Goal: Communication & Community: Answer question/provide support

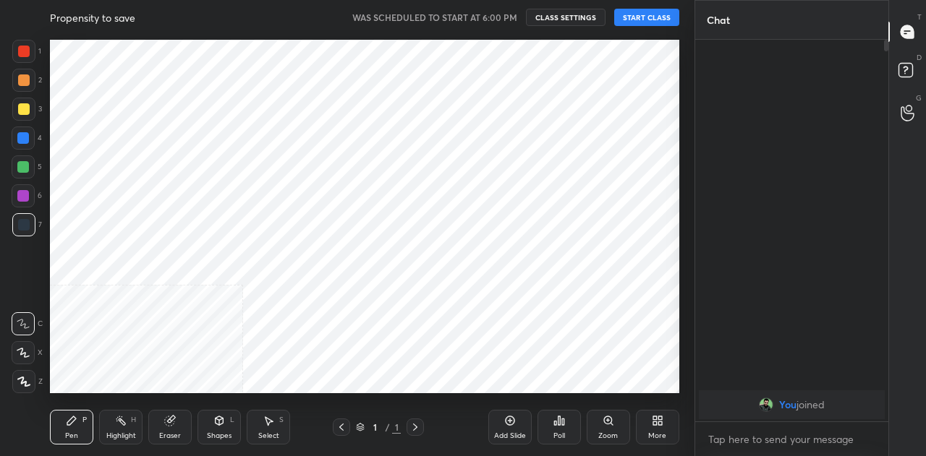
scroll to position [71969, 71697]
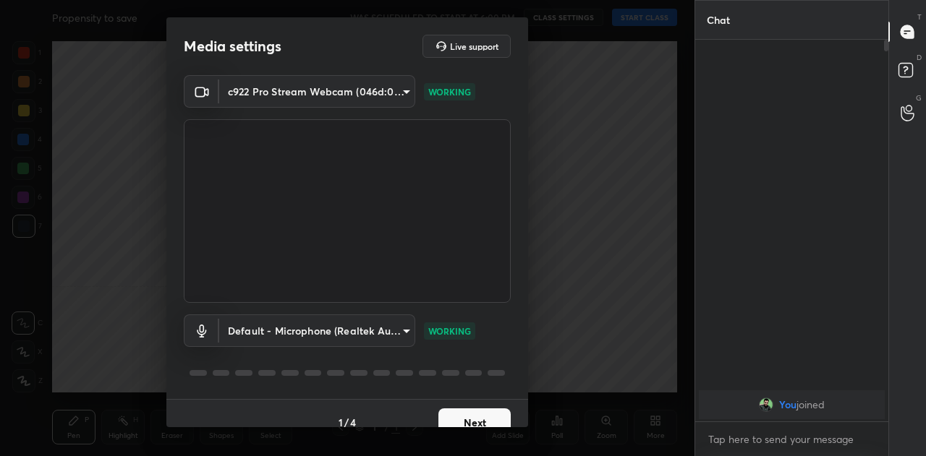
click at [362, 337] on body "1 2 3 4 5 6 7 C X Z C X Z E E Erase all H H Propensity to save WAS SCHEDULED TO…" at bounding box center [463, 228] width 926 height 456
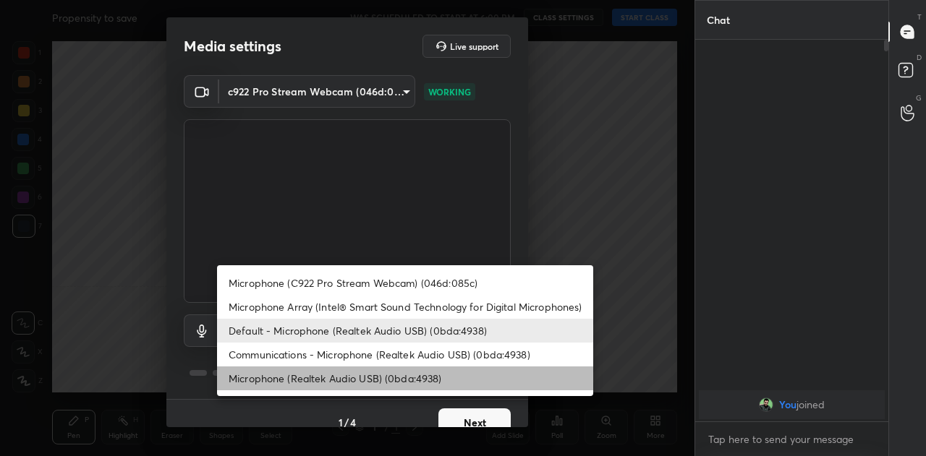
click at [337, 375] on li "Microphone (Realtek Audio USB) (0bda:4938)" at bounding box center [405, 379] width 376 height 24
type input "0d8bdd7159fb3fbb25e515e07747d49baa4f45619cf93a72ccef108d358a2a21"
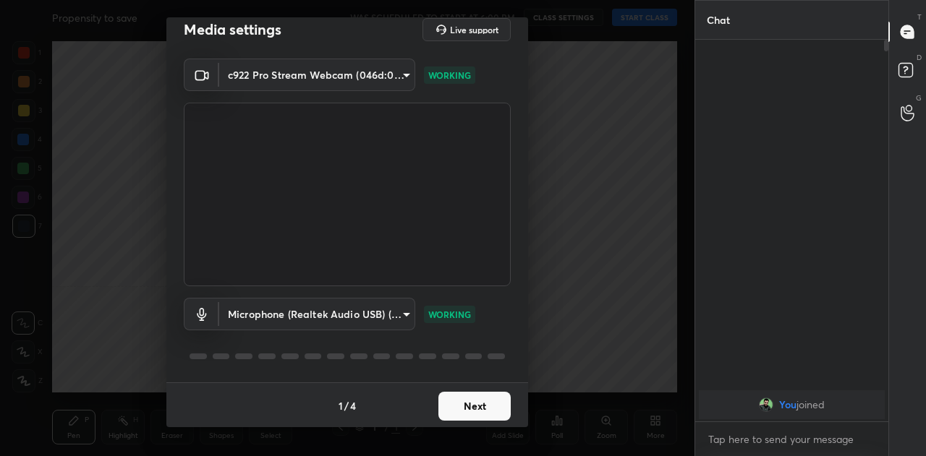
scroll to position [17, 0]
click at [209, 318] on div at bounding box center [201, 313] width 35 height 33
click at [448, 399] on button "Next" at bounding box center [474, 405] width 72 height 29
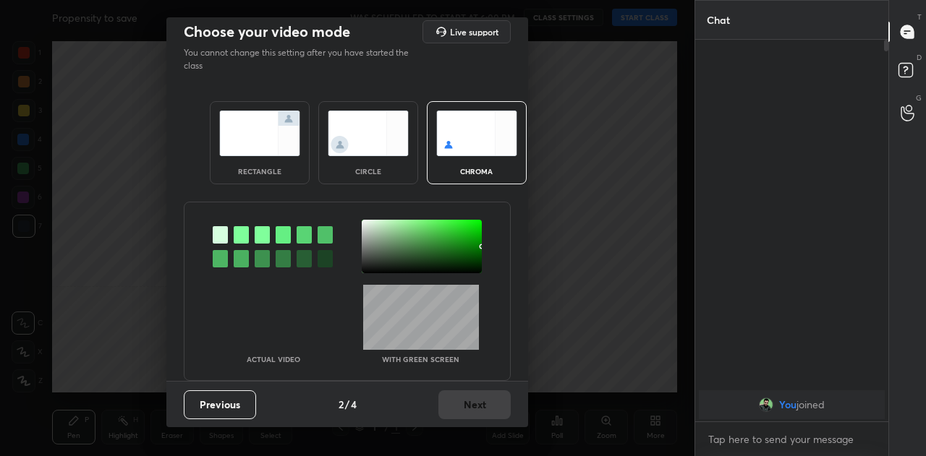
scroll to position [0, 0]
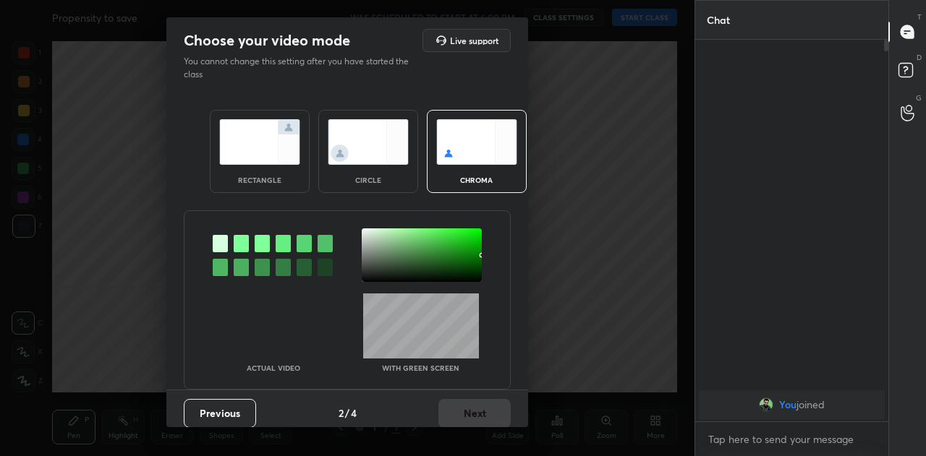
click at [379, 159] on img at bounding box center [368, 142] width 81 height 46
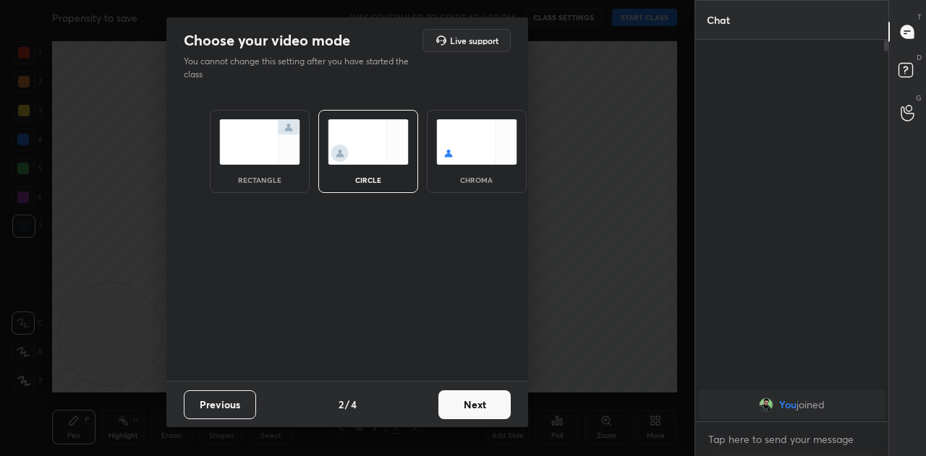
click at [280, 158] on img at bounding box center [259, 142] width 81 height 46
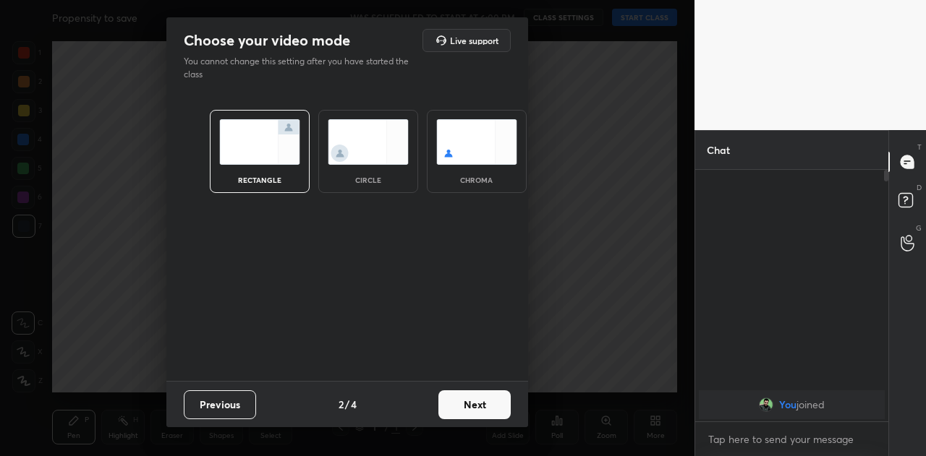
click at [464, 156] on img at bounding box center [476, 142] width 81 height 46
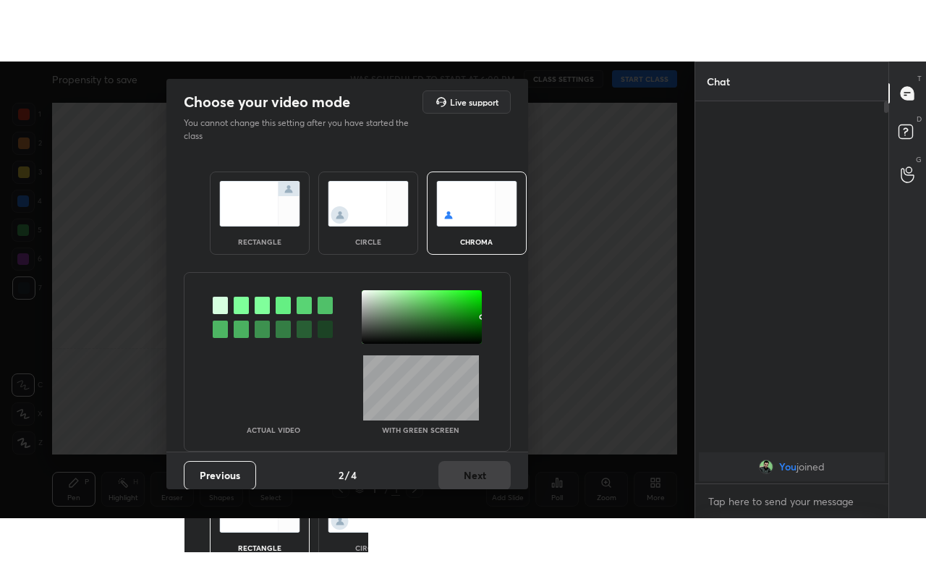
scroll to position [412, 189]
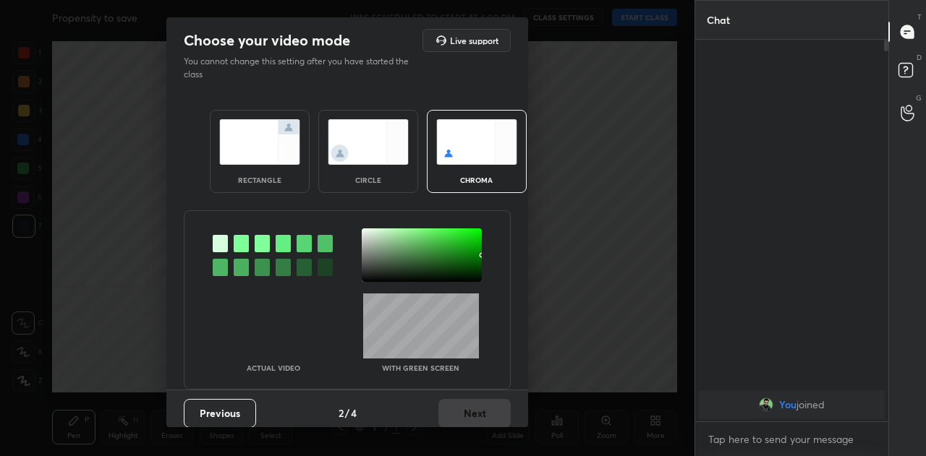
click at [457, 277] on div at bounding box center [422, 256] width 120 height 54
click at [437, 273] on div at bounding box center [422, 256] width 120 height 54
click at [427, 268] on div at bounding box center [422, 256] width 120 height 54
click at [213, 239] on div at bounding box center [220, 243] width 15 height 17
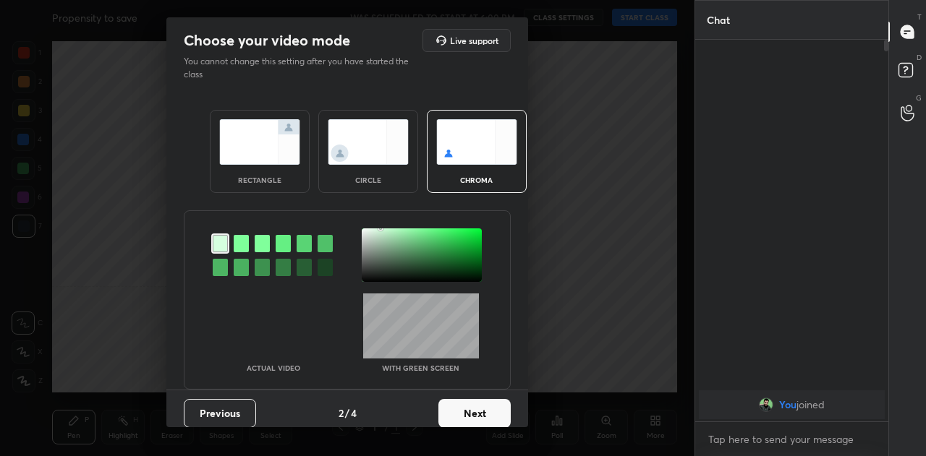
drag, startPoint x: 437, startPoint y: 252, endPoint x: 430, endPoint y: 257, distance: 8.8
click at [437, 252] on div at bounding box center [422, 256] width 120 height 54
click at [425, 268] on div at bounding box center [422, 256] width 120 height 54
click at [430, 270] on div at bounding box center [422, 256] width 120 height 54
click at [445, 273] on div at bounding box center [422, 256] width 120 height 54
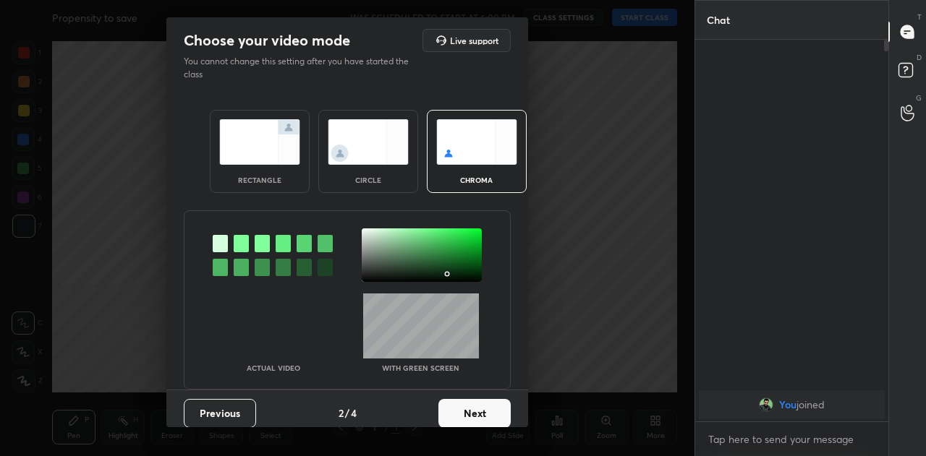
click at [433, 270] on div at bounding box center [422, 256] width 120 height 54
click at [421, 276] on div at bounding box center [422, 256] width 120 height 54
click at [422, 254] on div at bounding box center [422, 256] width 120 height 54
click at [400, 252] on div at bounding box center [422, 256] width 120 height 54
click at [385, 252] on div at bounding box center [422, 256] width 120 height 54
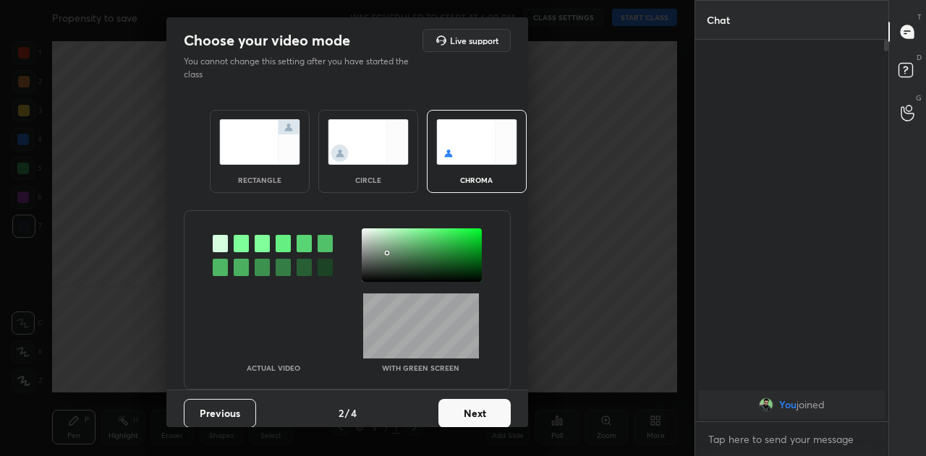
click at [412, 265] on div at bounding box center [422, 256] width 120 height 54
click at [369, 161] on img at bounding box center [368, 142] width 81 height 46
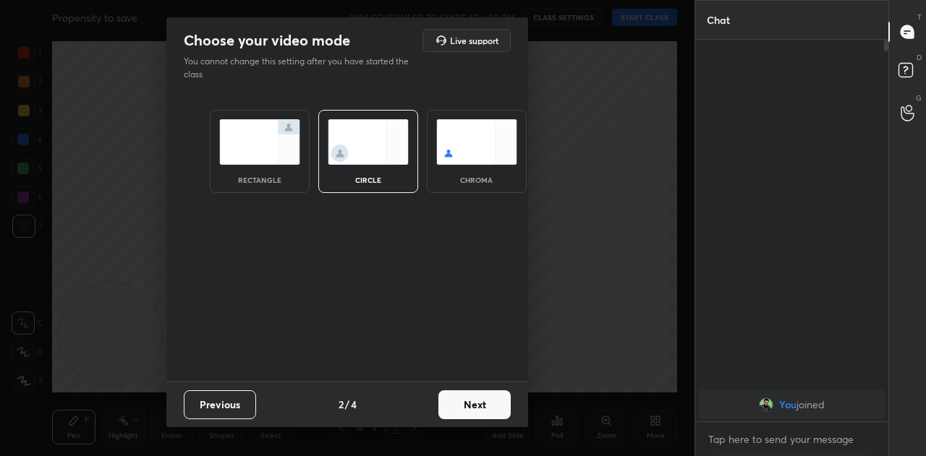
click at [486, 411] on button "Next" at bounding box center [474, 405] width 72 height 29
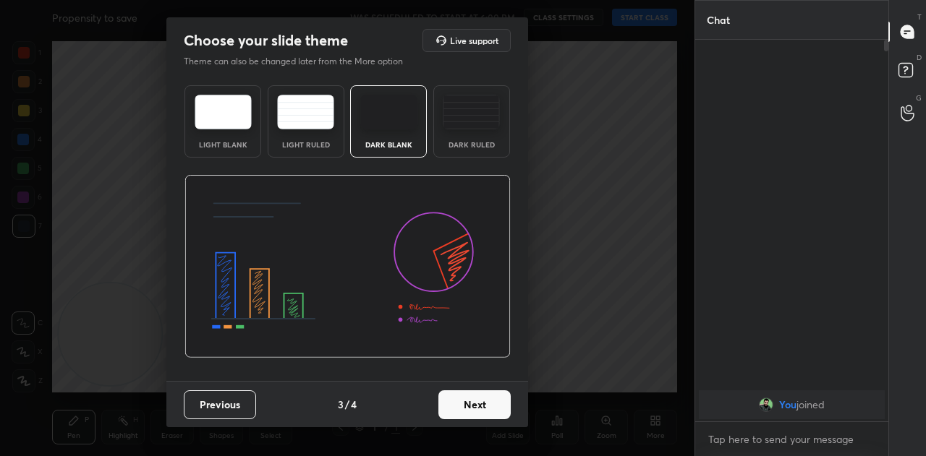
click at [486, 412] on button "Next" at bounding box center [474, 405] width 72 height 29
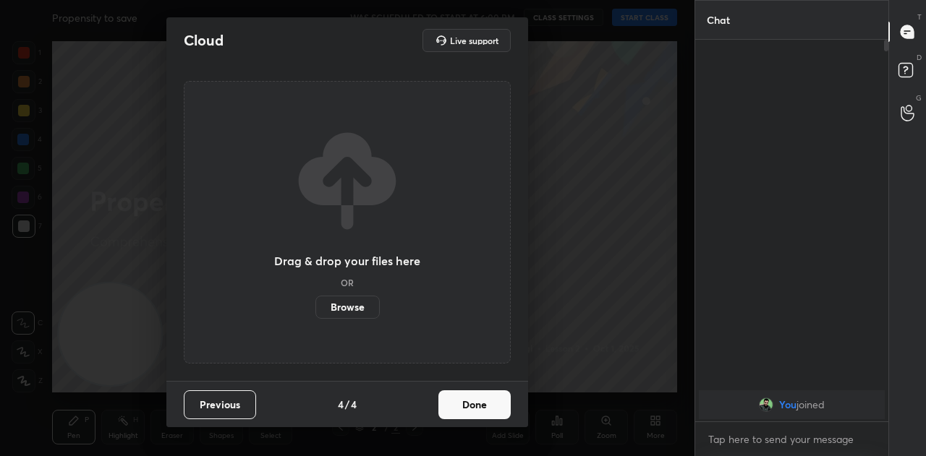
click at [477, 388] on div "Previous 4 / 4 Done" at bounding box center [347, 404] width 362 height 46
drag, startPoint x: 482, startPoint y: 399, endPoint x: 476, endPoint y: 407, distance: 9.8
click at [482, 400] on button "Done" at bounding box center [474, 405] width 72 height 29
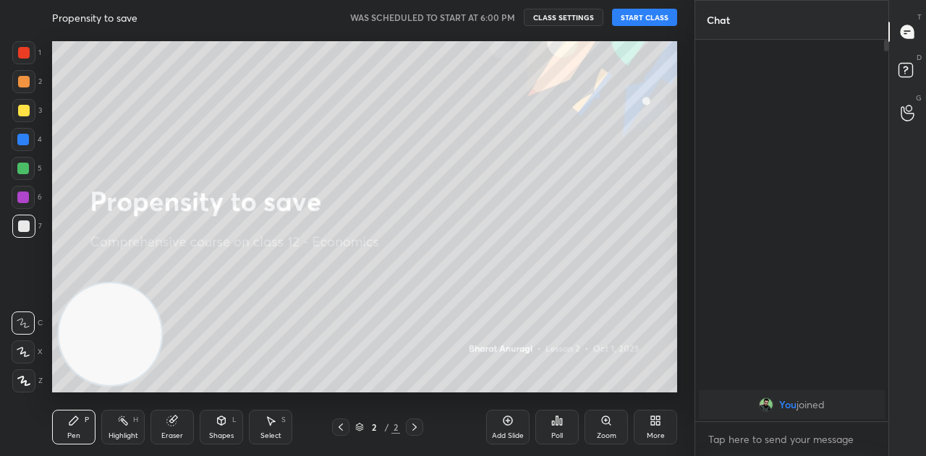
click at [638, 426] on div "More" at bounding box center [655, 427] width 43 height 35
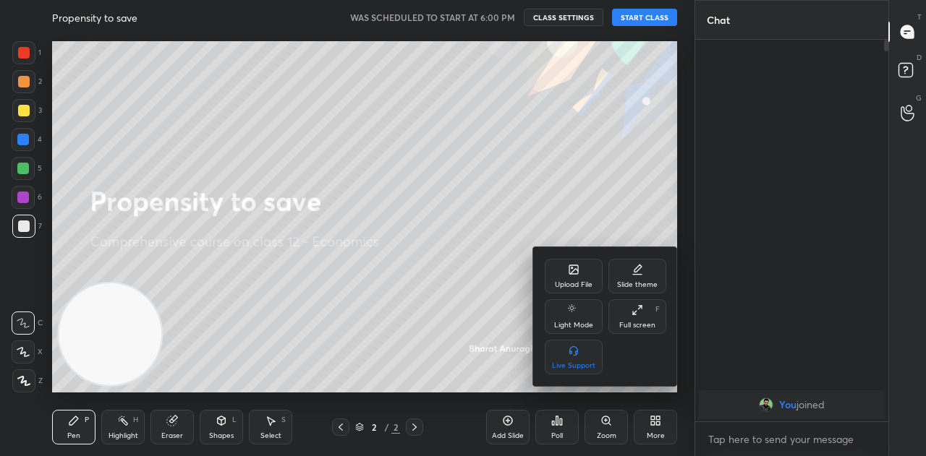
click at [629, 286] on div "Slide theme" at bounding box center [637, 284] width 41 height 7
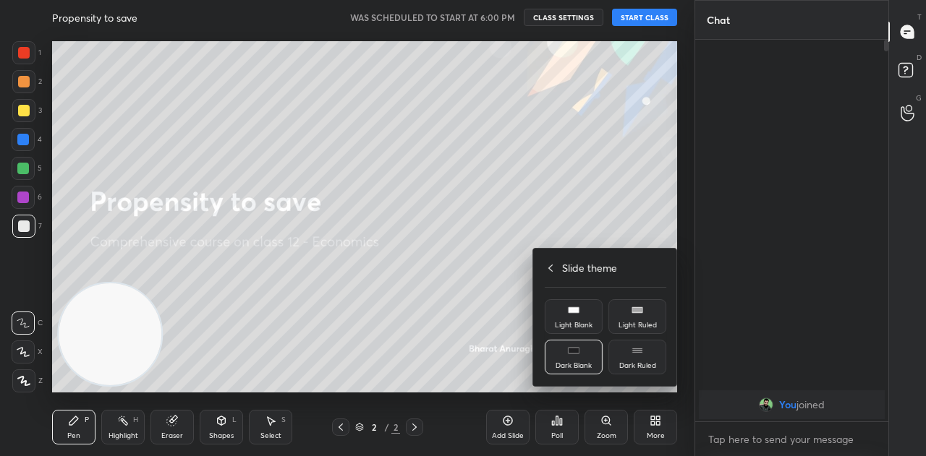
drag, startPoint x: 117, startPoint y: 310, endPoint x: 670, endPoint y: 215, distance: 560.8
click at [670, 215] on div at bounding box center [463, 228] width 926 height 456
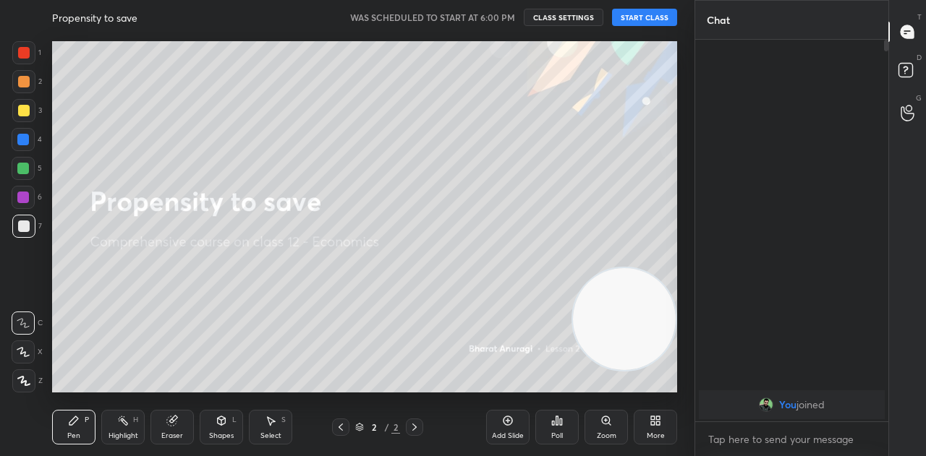
drag, startPoint x: 110, startPoint y: 328, endPoint x: 646, endPoint y: 313, distance: 536.2
click at [646, 313] on video at bounding box center [624, 319] width 103 height 103
click at [19, 379] on icon at bounding box center [23, 381] width 13 height 10
click at [25, 82] on div at bounding box center [24, 82] width 12 height 12
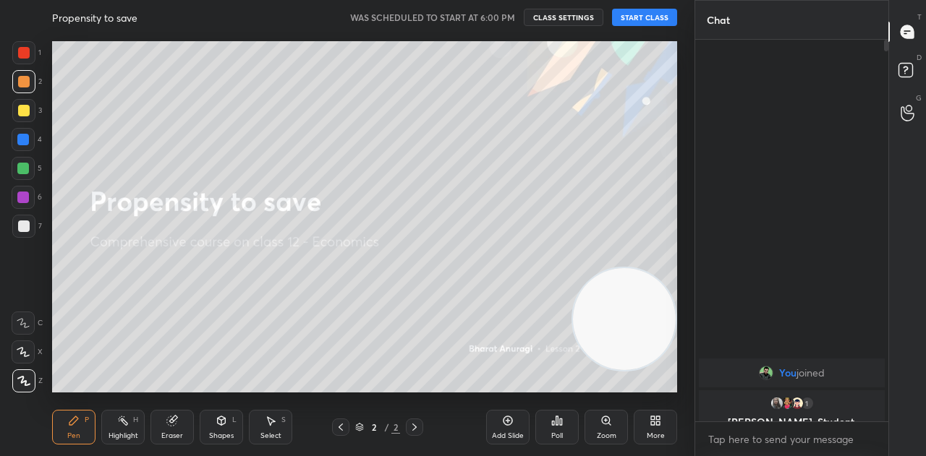
click at [27, 116] on div at bounding box center [23, 110] width 23 height 23
click at [639, 17] on button "START CLASS" at bounding box center [644, 17] width 65 height 17
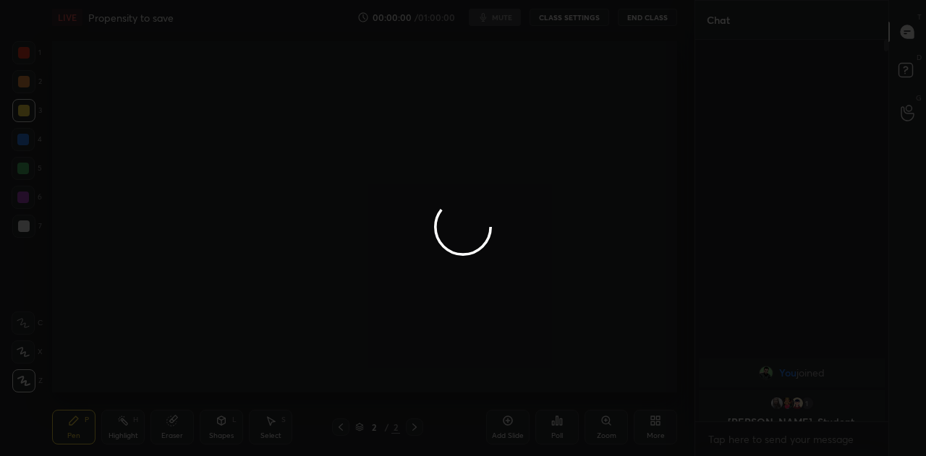
click at [654, 432] on div at bounding box center [463, 228] width 926 height 456
click at [658, 433] on div at bounding box center [463, 228] width 926 height 456
click at [658, 430] on div at bounding box center [463, 228] width 926 height 456
click at [654, 430] on div at bounding box center [463, 228] width 926 height 456
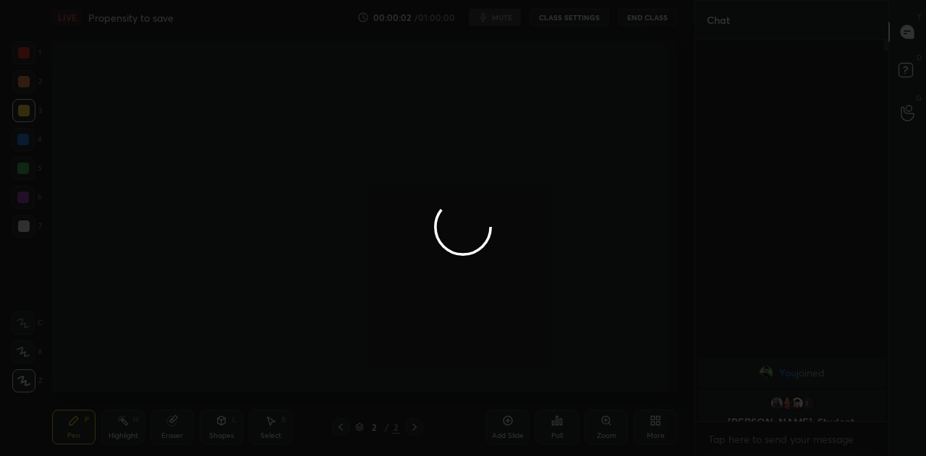
click at [652, 429] on div at bounding box center [463, 228] width 926 height 456
click at [655, 427] on div at bounding box center [463, 228] width 926 height 456
click at [655, 422] on div at bounding box center [463, 228] width 926 height 456
click at [652, 422] on div at bounding box center [463, 228] width 926 height 456
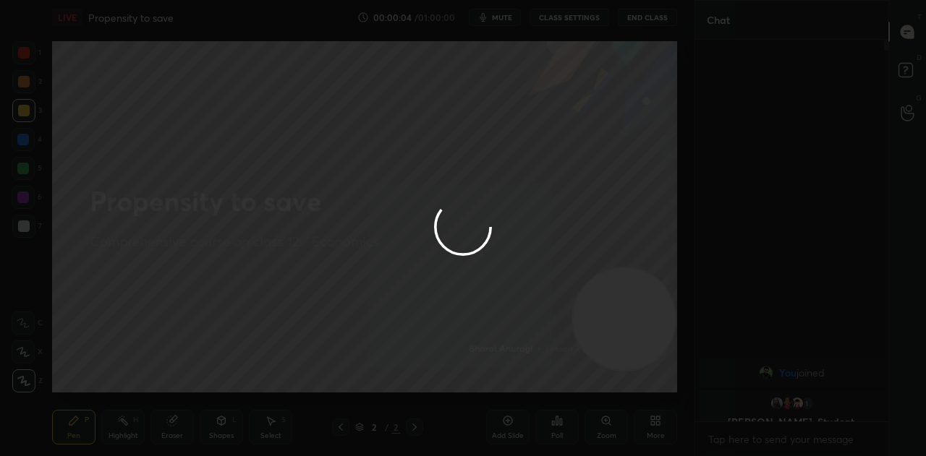
click at [655, 426] on div at bounding box center [463, 228] width 926 height 456
click at [657, 426] on div at bounding box center [463, 228] width 926 height 456
click at [655, 427] on div at bounding box center [463, 228] width 926 height 456
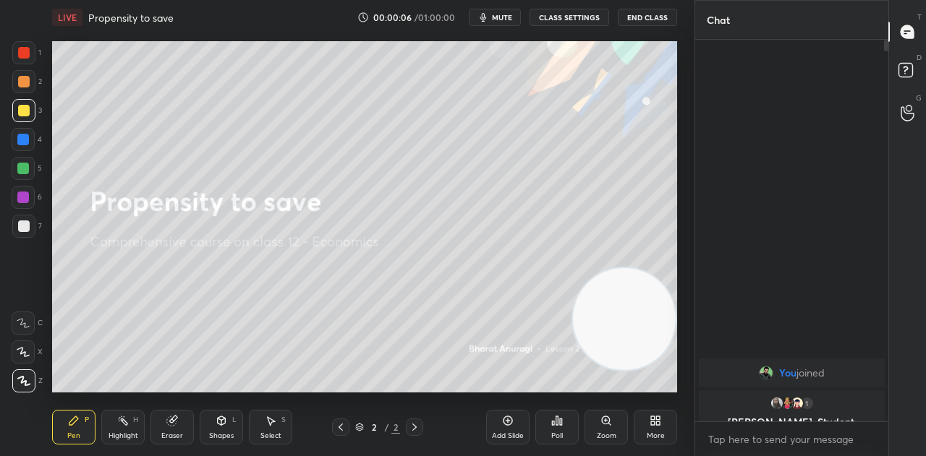
click at [654, 430] on div "More" at bounding box center [655, 427] width 43 height 35
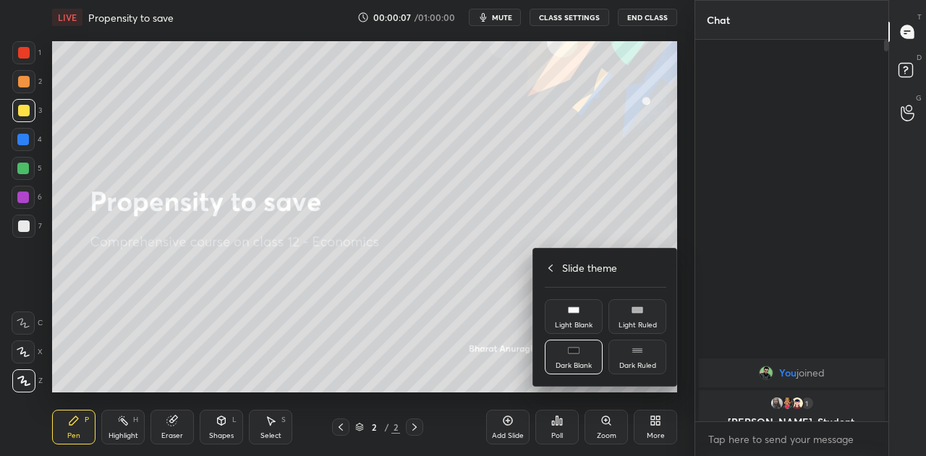
click at [477, 276] on div at bounding box center [463, 228] width 926 height 456
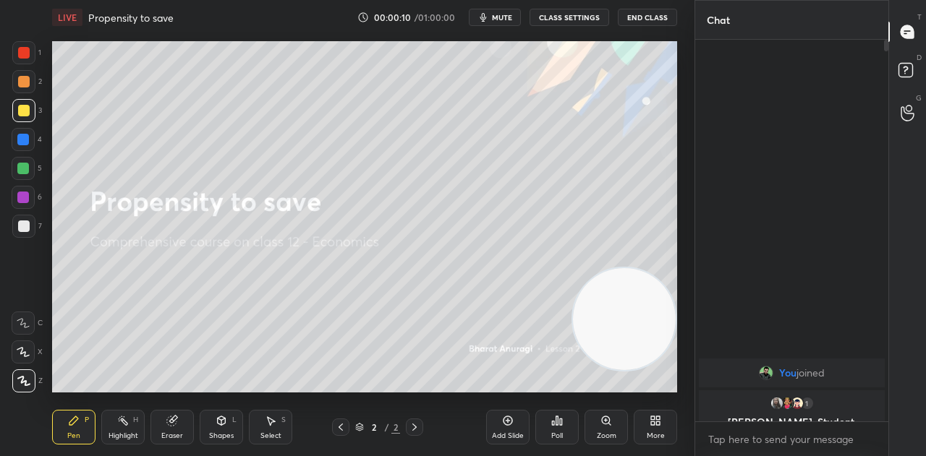
drag, startPoint x: 885, startPoint y: 48, endPoint x: 869, endPoint y: 235, distance: 187.3
click at [882, 179] on div at bounding box center [884, 231] width 9 height 382
click at [657, 427] on div "More" at bounding box center [655, 427] width 43 height 35
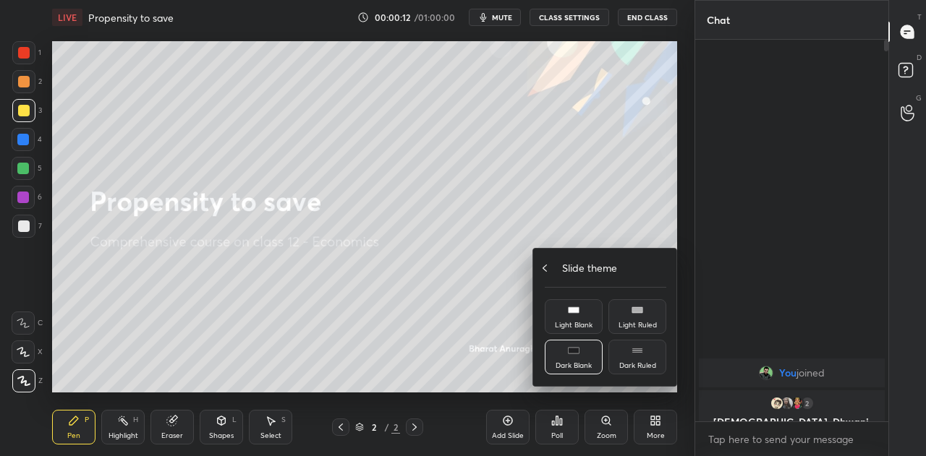
click at [553, 270] on div "Slide theme" at bounding box center [606, 267] width 122 height 15
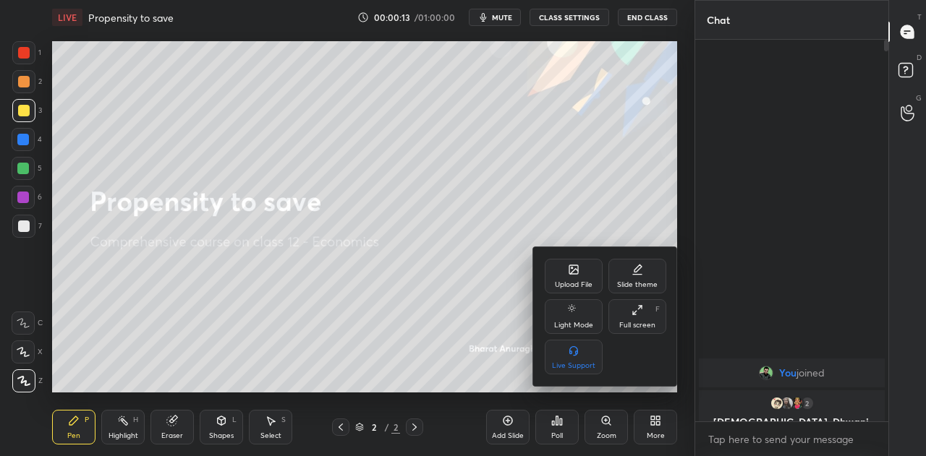
drag, startPoint x: 635, startPoint y: 331, endPoint x: 641, endPoint y: 431, distance: 100.0
click at [635, 332] on div "Full screen F" at bounding box center [637, 316] width 58 height 35
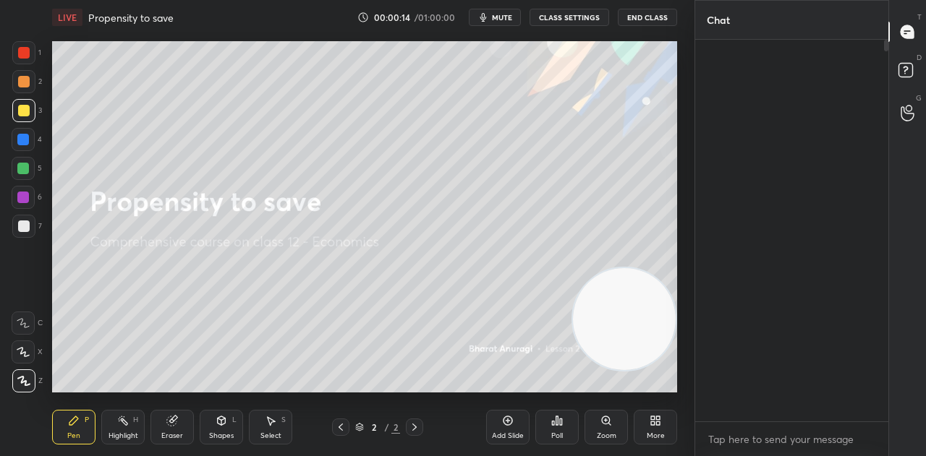
scroll to position [535, 189]
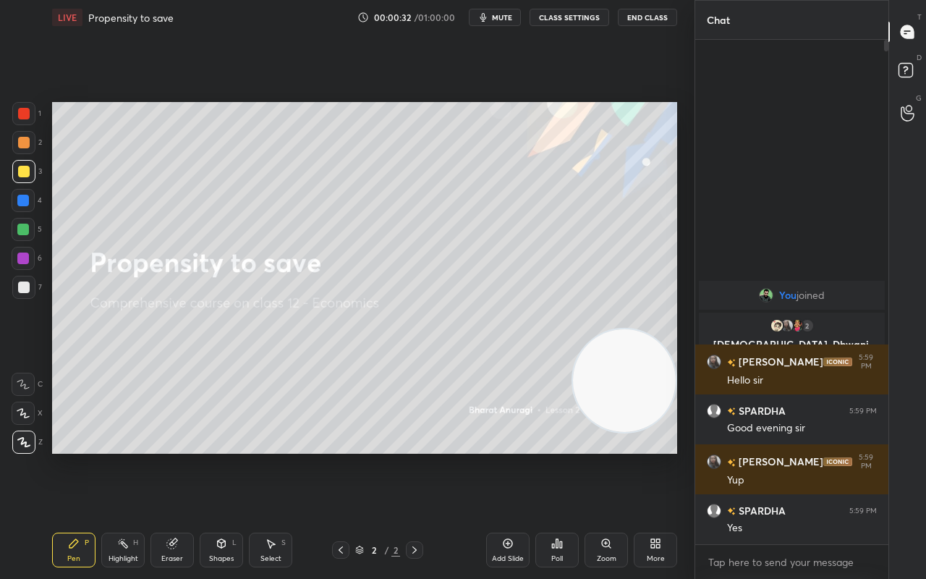
click at [577, 22] on button "CLASS SETTINGS" at bounding box center [569, 17] width 80 height 17
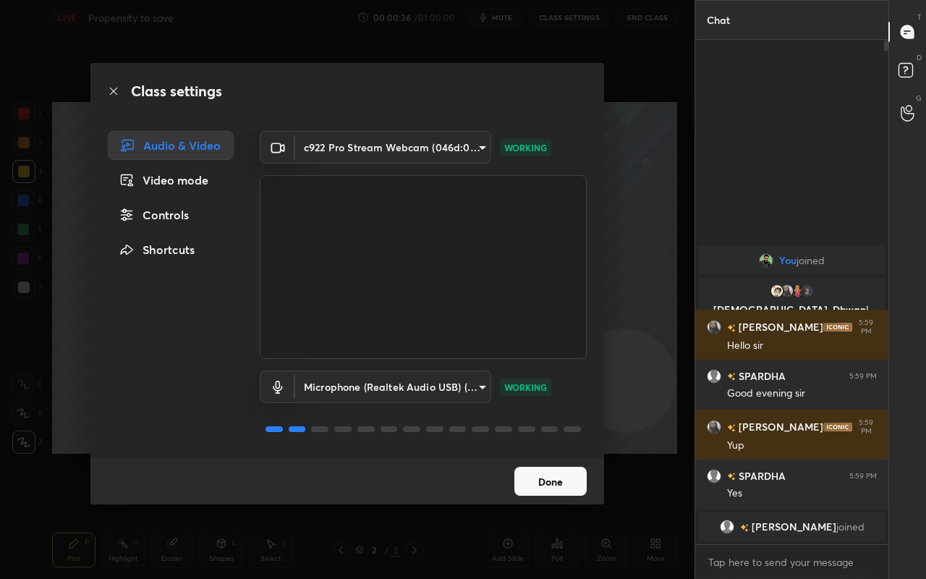
click at [422, 391] on body "1 2 3 4 5 6 7 C X Z C X Z E E Erase all H H LIVE Propensity to save 00:00:36 / …" at bounding box center [463, 289] width 926 height 579
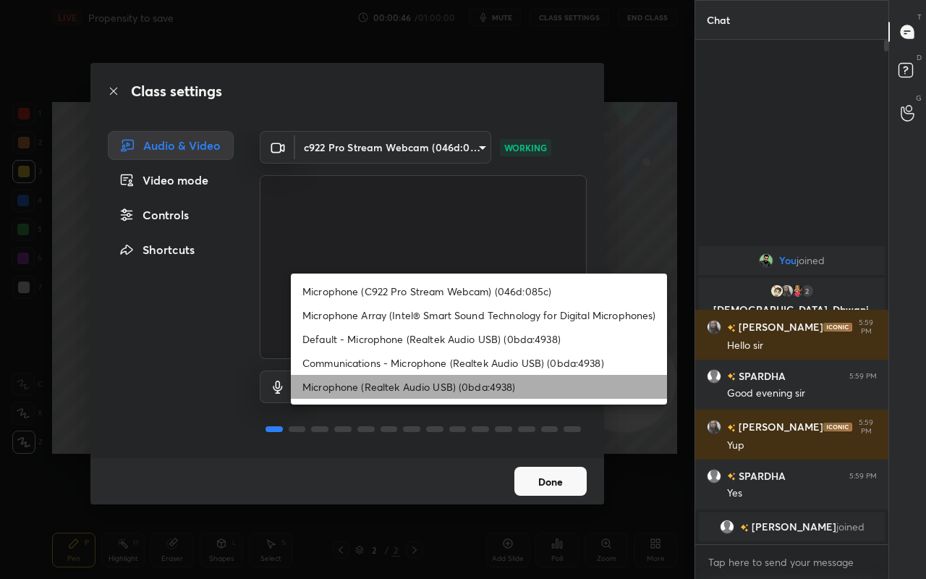
drag, startPoint x: 393, startPoint y: 391, endPoint x: 403, endPoint y: 388, distance: 9.7
click at [396, 392] on li "Microphone (Realtek Audio USB) (0bda:4938)" at bounding box center [479, 387] width 376 height 24
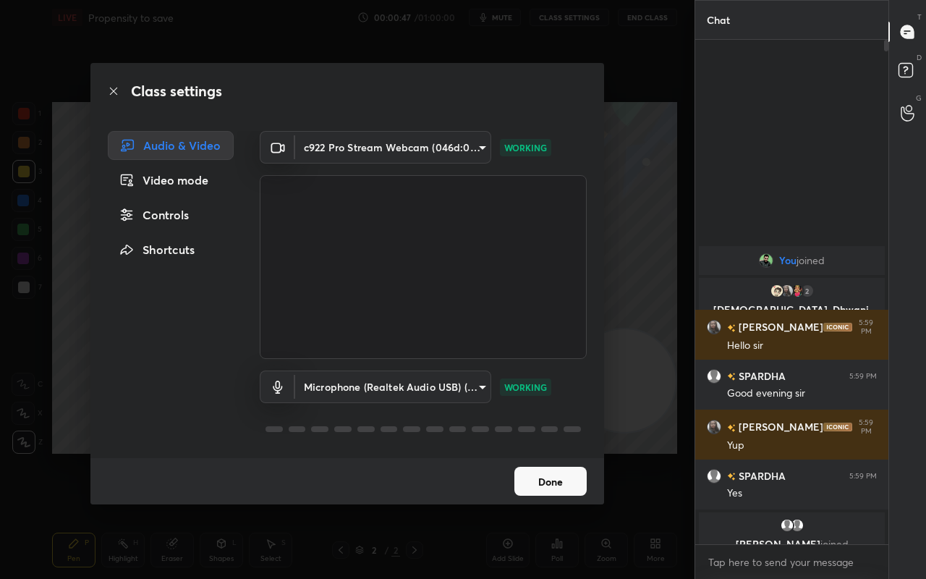
click at [543, 456] on button "Done" at bounding box center [550, 481] width 72 height 29
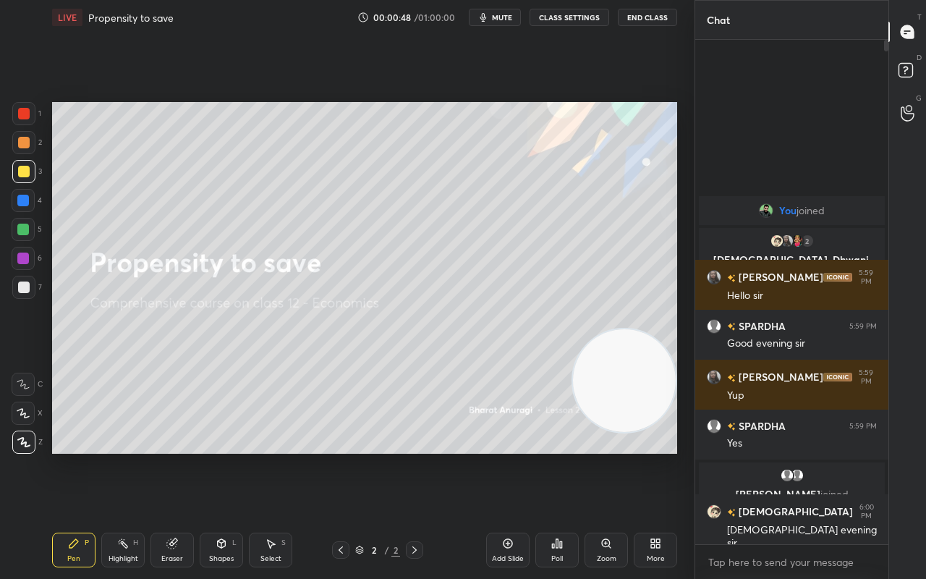
click at [678, 456] on div "LIVE Propensity to save 00:00:48 / 01:00:00 mute CLASS SETTINGS End Class Setti…" at bounding box center [364, 289] width 637 height 579
click at [667, 456] on div "More" at bounding box center [655, 549] width 43 height 35
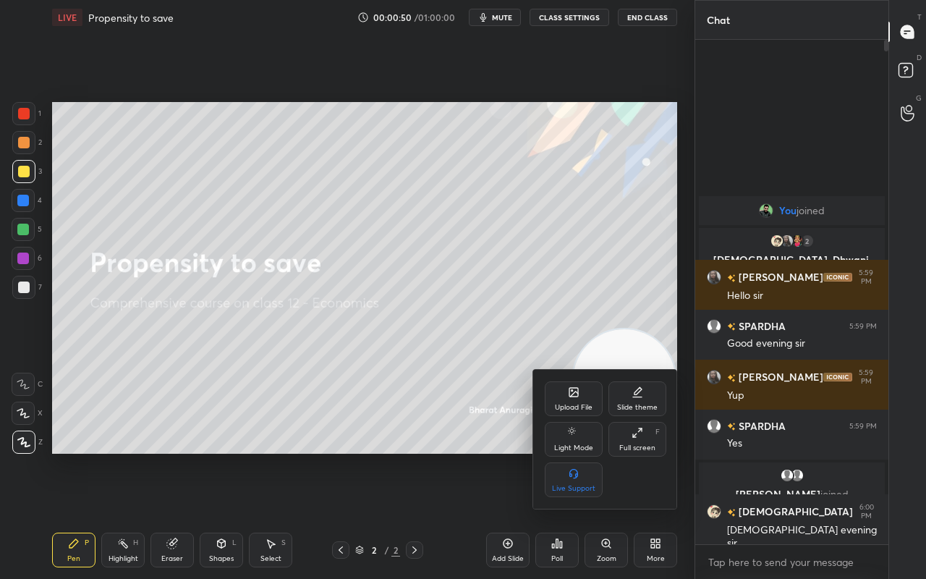
click at [569, 404] on div "Upload File" at bounding box center [574, 407] width 38 height 7
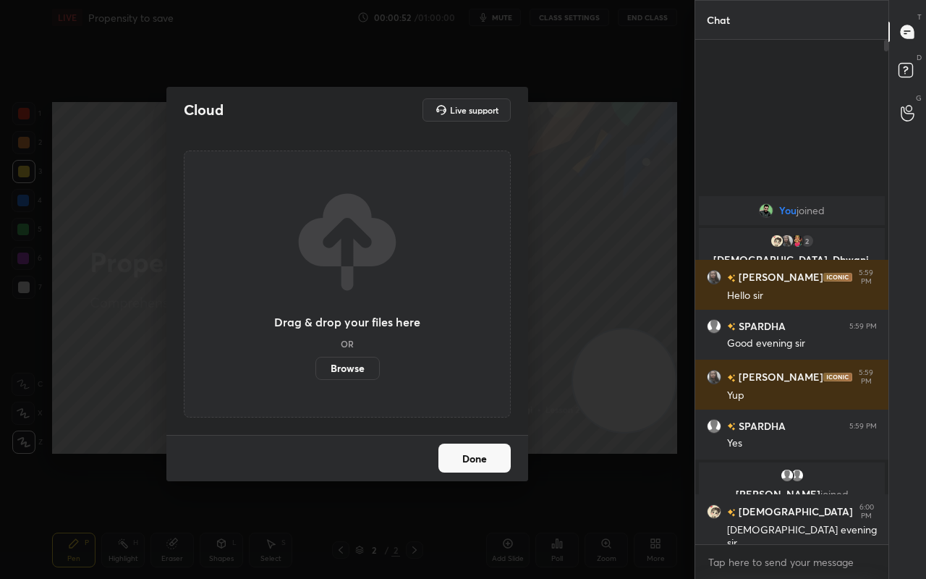
drag, startPoint x: 346, startPoint y: 367, endPoint x: 344, endPoint y: 278, distance: 89.0
click at [346, 369] on label "Browse" at bounding box center [347, 368] width 64 height 23
click at [315, 369] on input "Browse" at bounding box center [315, 368] width 0 height 23
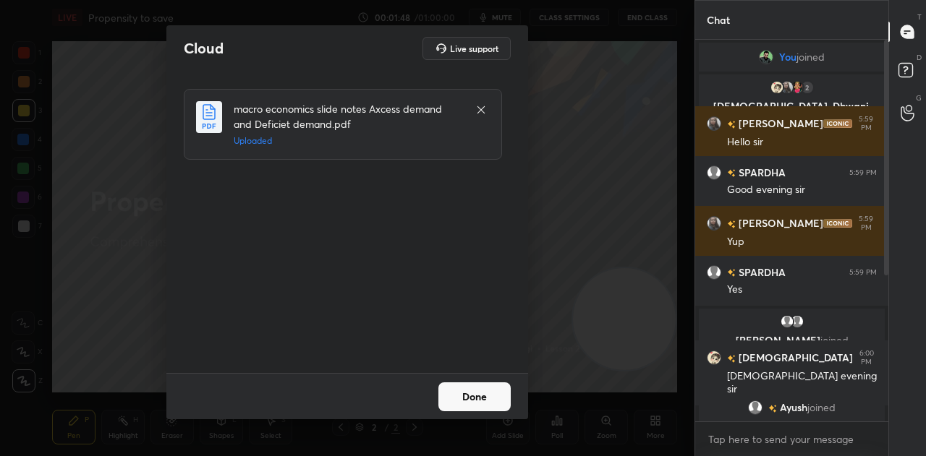
scroll to position [263, 0]
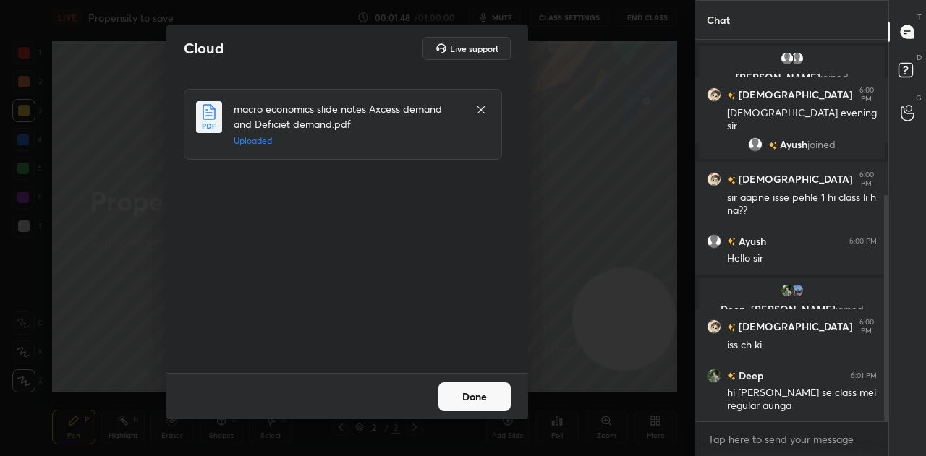
drag, startPoint x: 887, startPoint y: 239, endPoint x: 885, endPoint y: 365, distance: 125.9
click at [887, 366] on div at bounding box center [886, 308] width 4 height 226
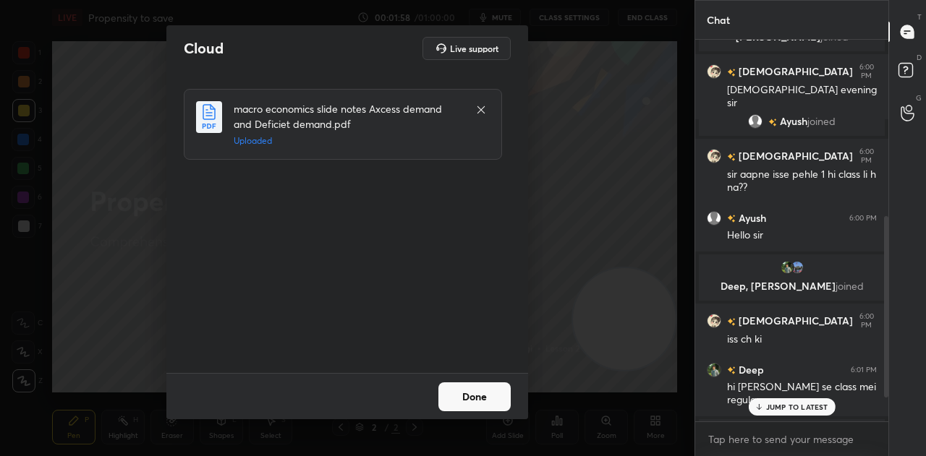
scroll to position [373, 0]
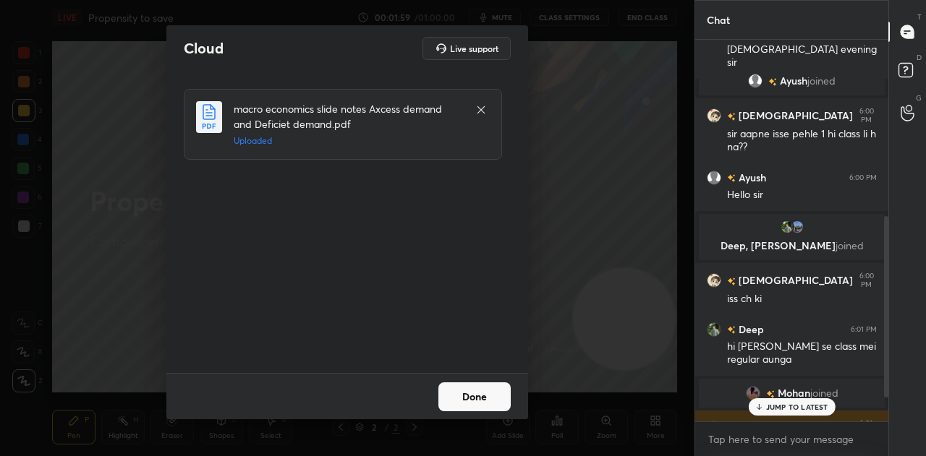
click at [809, 407] on p "JUMP TO LATEST" at bounding box center [797, 407] width 62 height 9
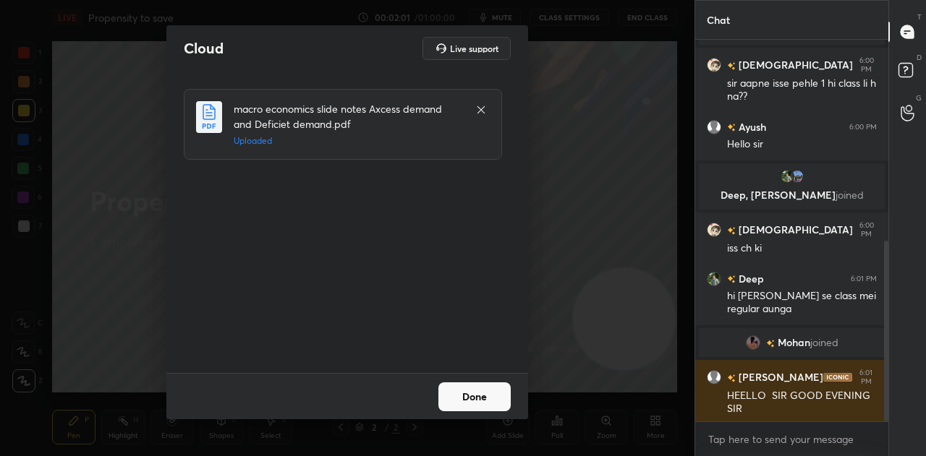
click at [483, 398] on button "Done" at bounding box center [474, 397] width 72 height 29
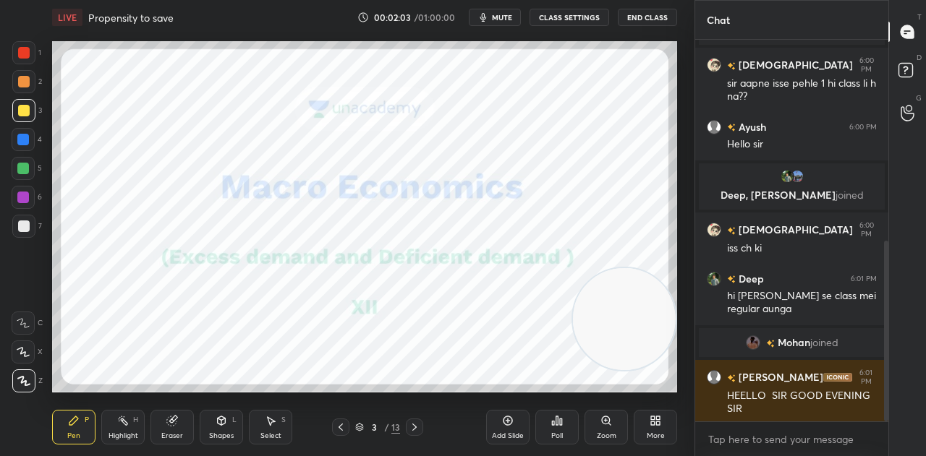
click at [414, 427] on icon at bounding box center [415, 428] width 12 height 12
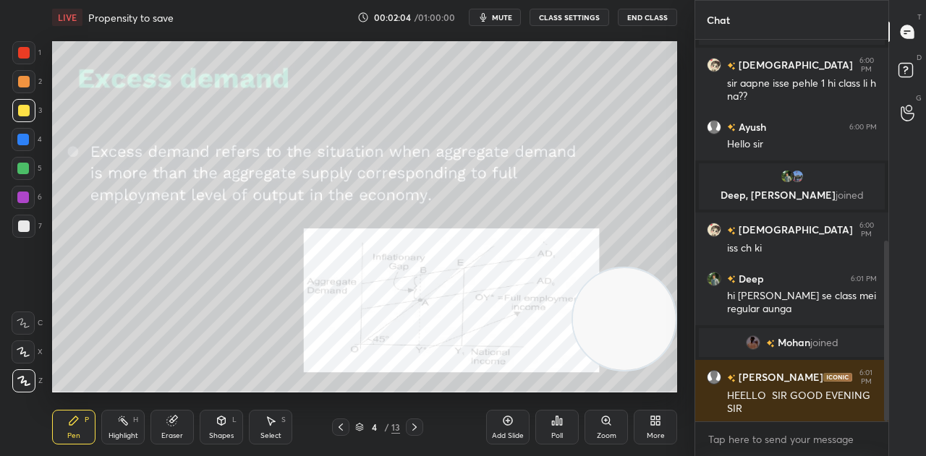
click at [415, 427] on icon at bounding box center [414, 427] width 4 height 7
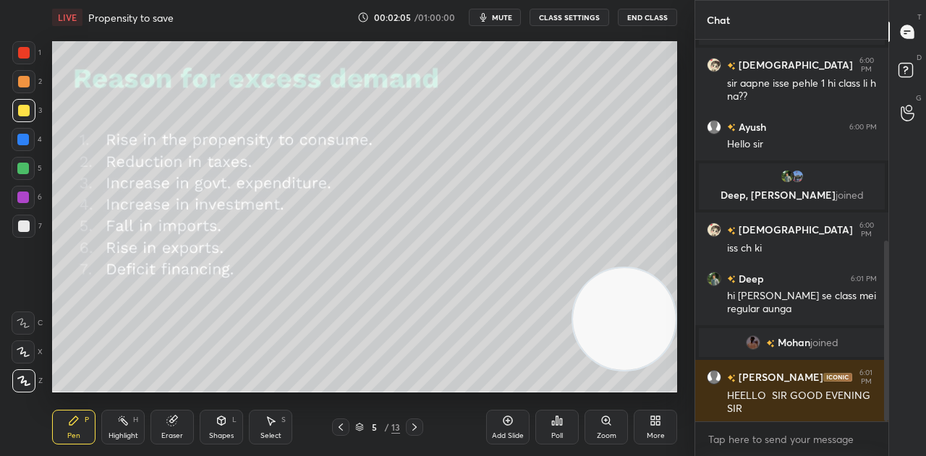
click at [416, 426] on icon at bounding box center [415, 428] width 12 height 12
click at [346, 427] on div at bounding box center [340, 427] width 17 height 17
click at [341, 428] on icon at bounding box center [341, 428] width 12 height 12
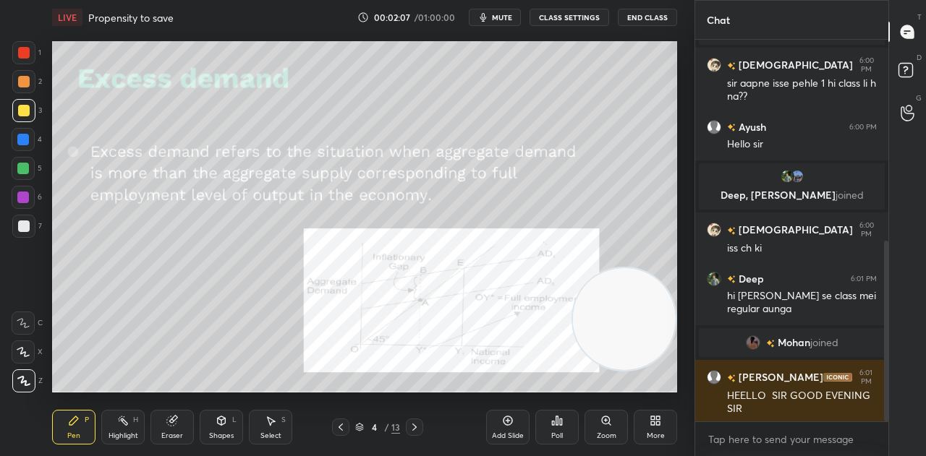
click at [340, 427] on icon at bounding box center [341, 427] width 4 height 7
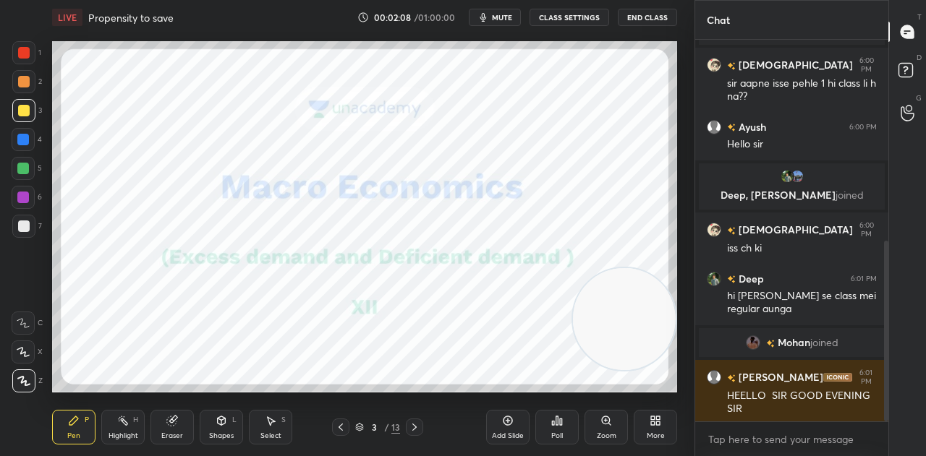
click at [639, 436] on div "More" at bounding box center [655, 427] width 43 height 35
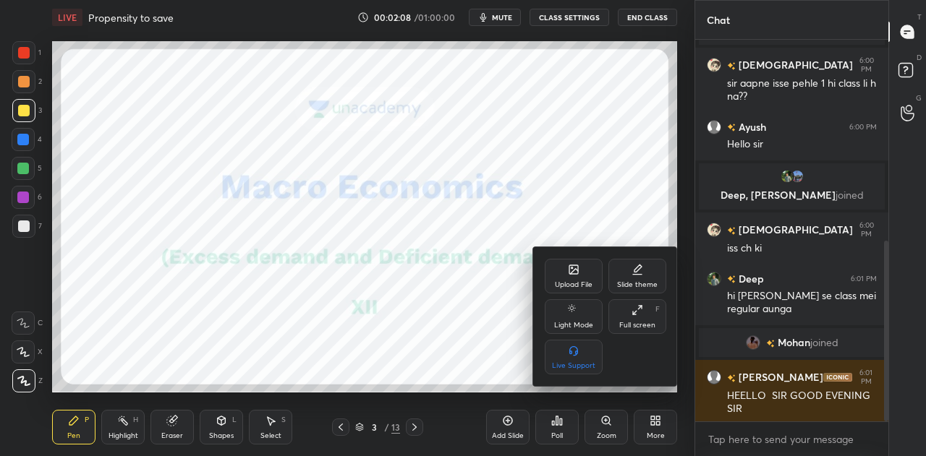
click at [553, 273] on div "Upload File" at bounding box center [574, 276] width 58 height 35
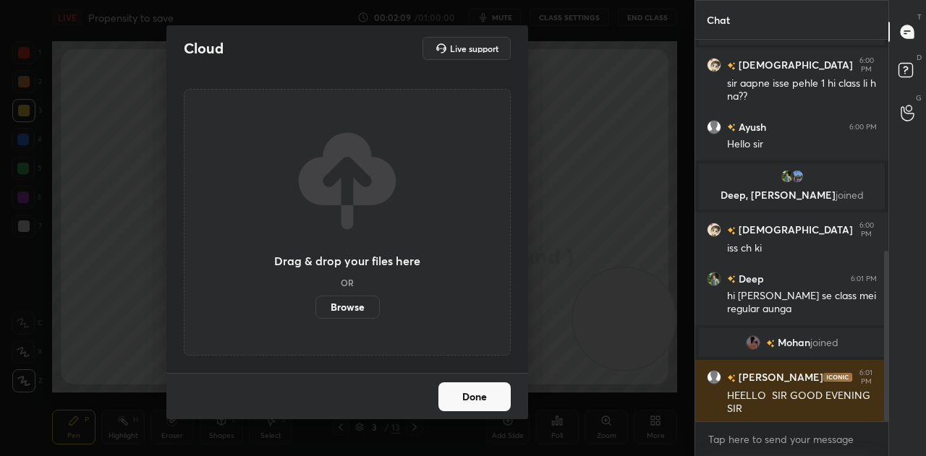
scroll to position [475, 0]
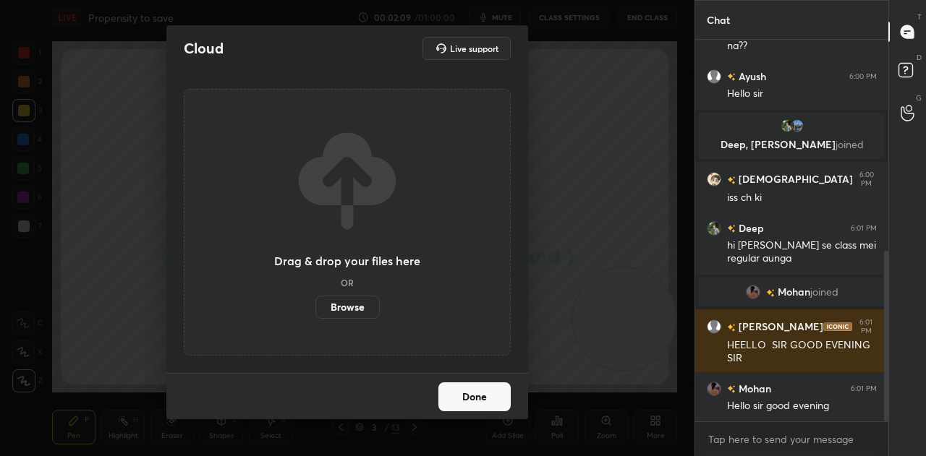
click at [339, 300] on label "Browse" at bounding box center [347, 307] width 64 height 23
click at [315, 300] on input "Browse" at bounding box center [315, 307] width 0 height 23
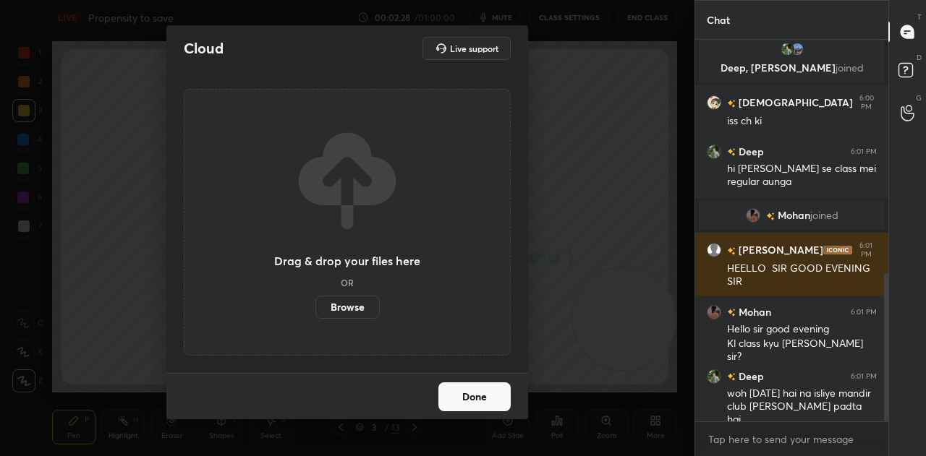
scroll to position [602, 0]
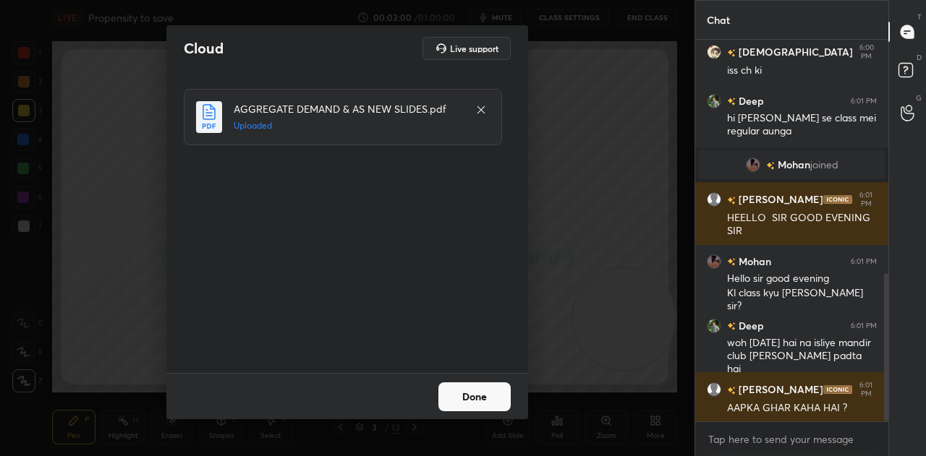
click at [478, 398] on button "Done" at bounding box center [474, 397] width 72 height 29
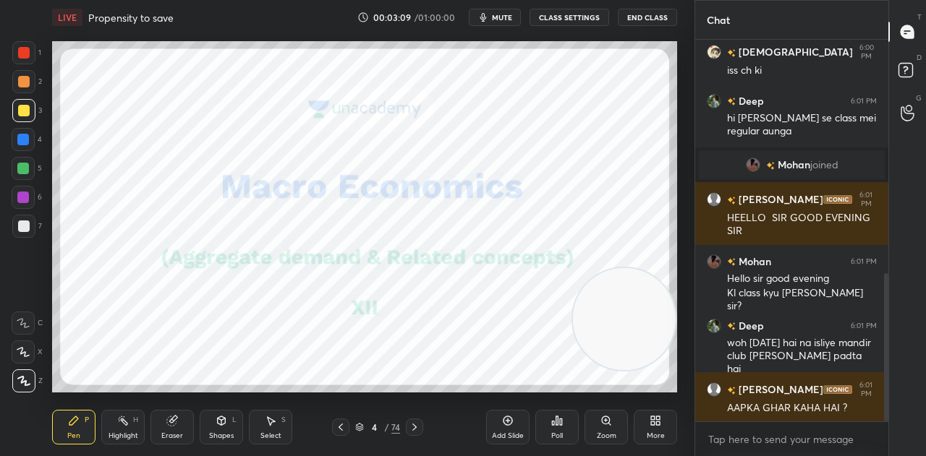
click at [85, 436] on div "Pen P" at bounding box center [73, 427] width 43 height 35
click at [21, 108] on div at bounding box center [24, 111] width 12 height 12
drag, startPoint x: 22, startPoint y: 58, endPoint x: 13, endPoint y: 56, distance: 8.9
click at [19, 58] on div at bounding box center [23, 52] width 23 height 23
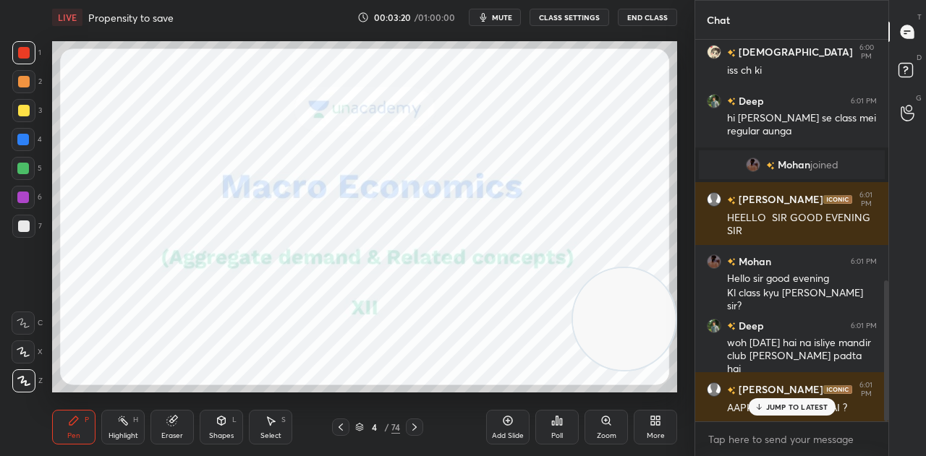
scroll to position [651, 0]
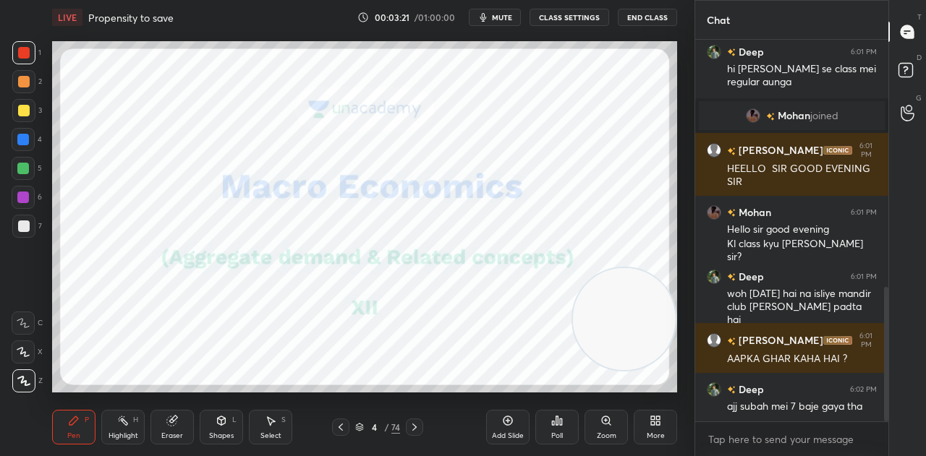
click at [814, 450] on div "Okk sir" at bounding box center [802, 457] width 150 height 14
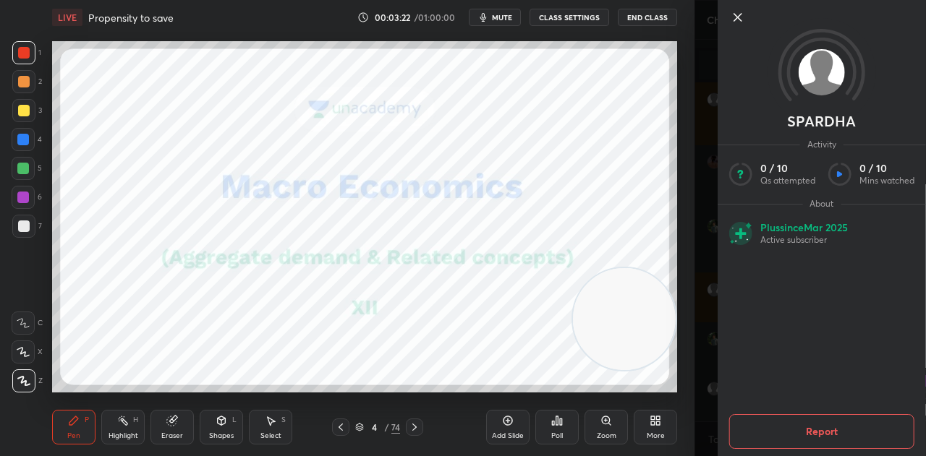
click at [741, 25] on div "SPARDHA Activity 0 / 10 Qs attempted 0 / 10 Mins watched About Plus since Mar 2…" at bounding box center [822, 228] width 208 height 456
click at [738, 11] on icon at bounding box center [737, 17] width 17 height 17
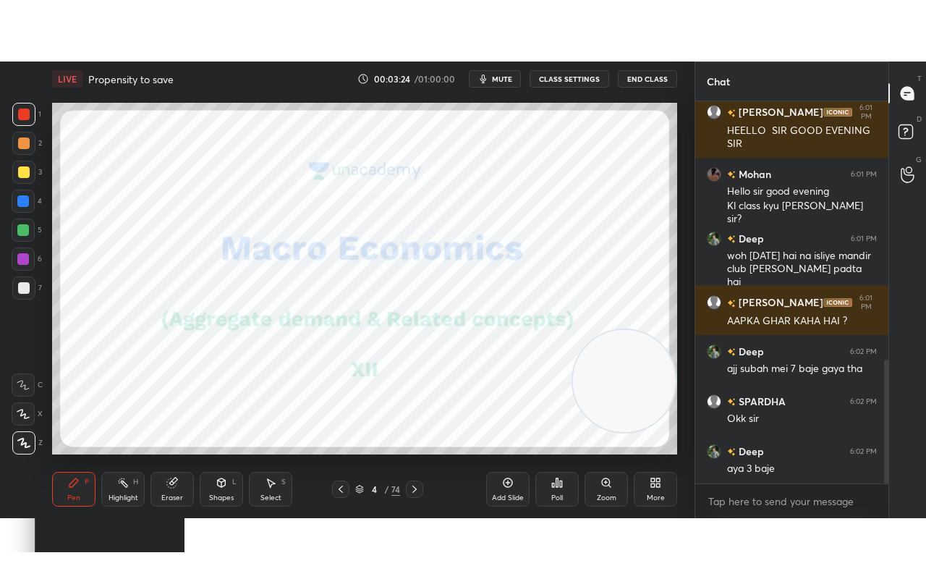
scroll to position [801, 0]
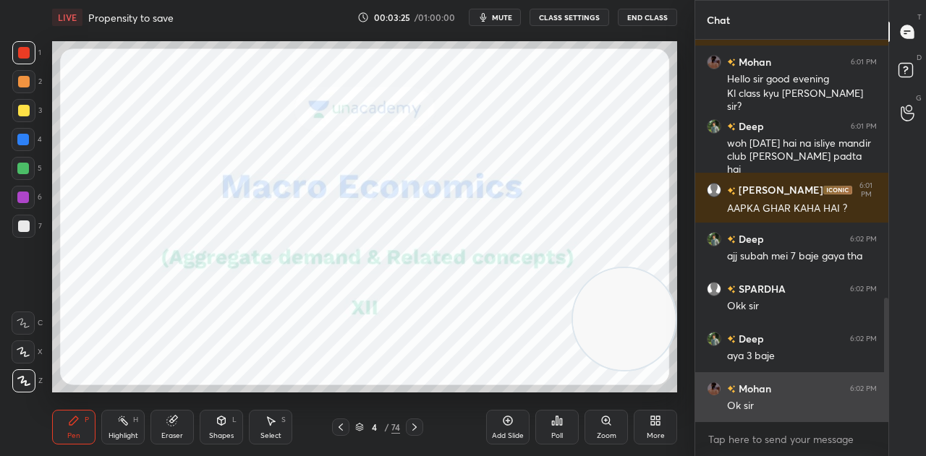
click at [800, 412] on div "Ok sir" at bounding box center [802, 406] width 150 height 14
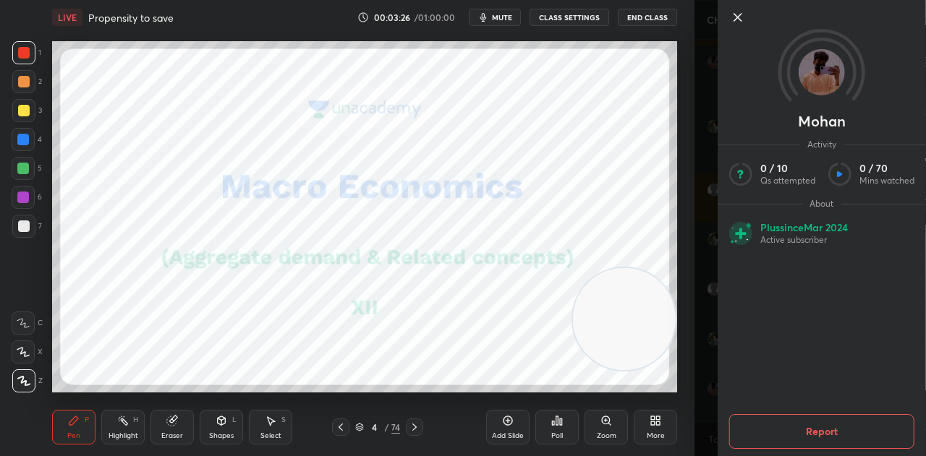
click at [738, 20] on icon at bounding box center [737, 17] width 17 height 17
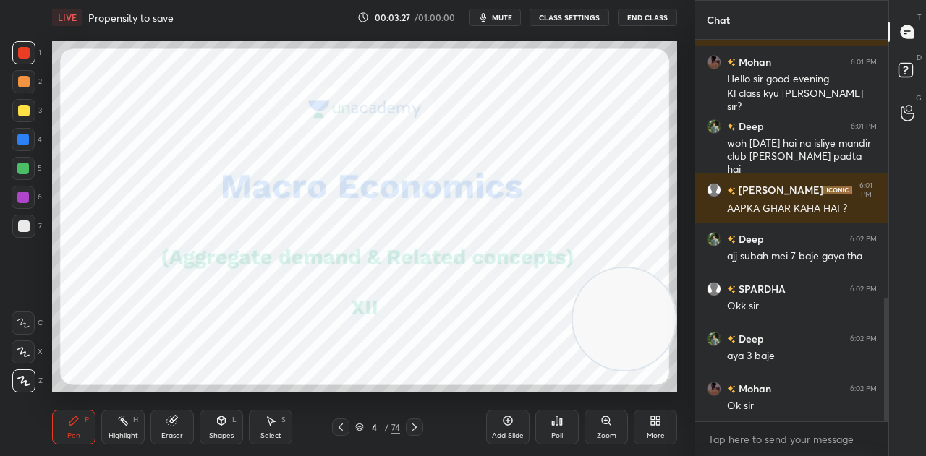
click at [654, 428] on div "More" at bounding box center [655, 427] width 43 height 35
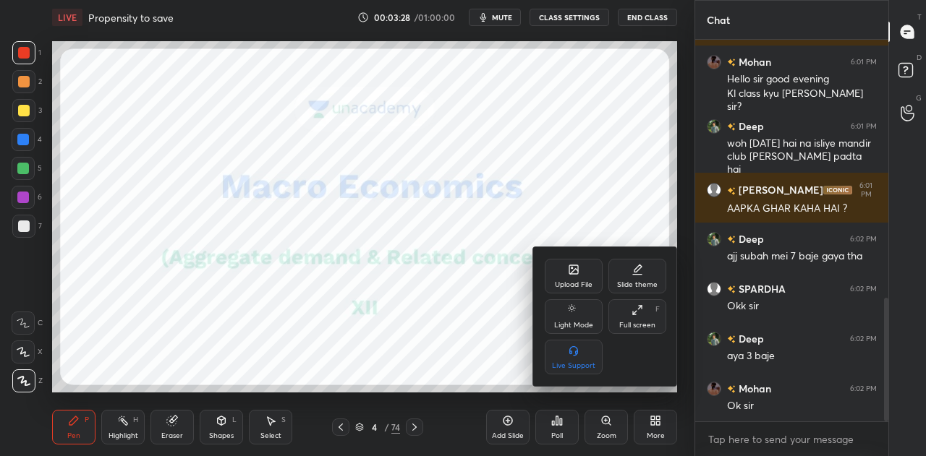
click at [656, 324] on div "Full screen F" at bounding box center [637, 316] width 58 height 35
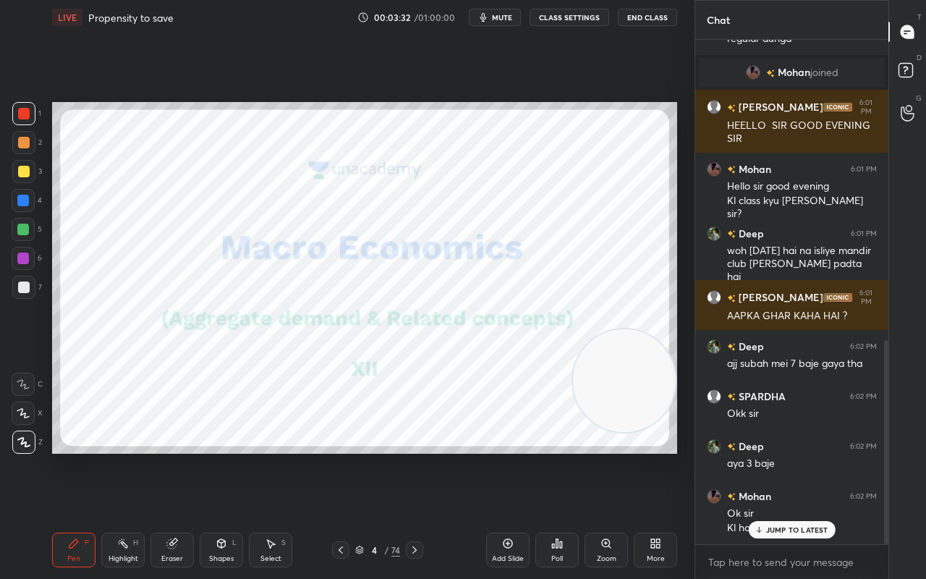
scroll to position [744, 0]
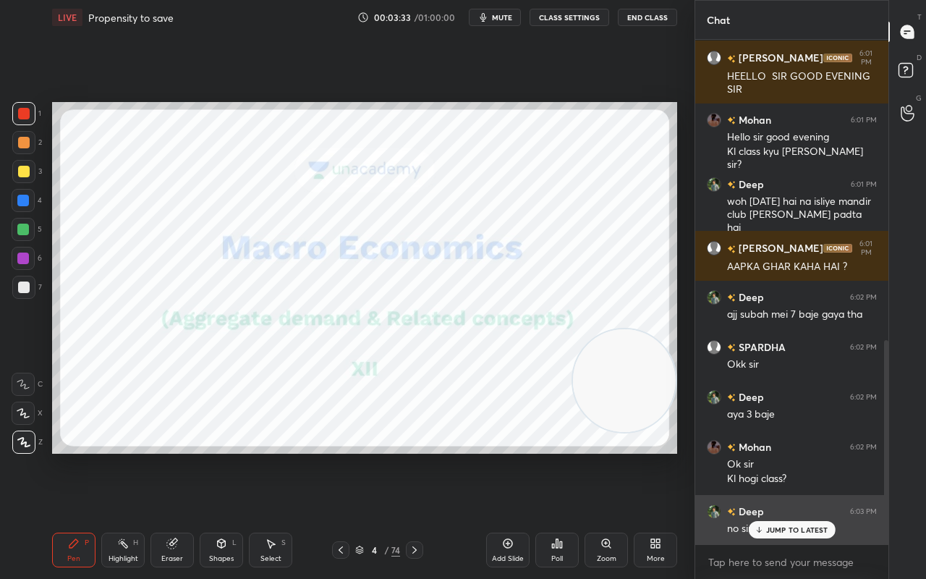
click at [770, 456] on div "JUMP TO LATEST" at bounding box center [791, 529] width 87 height 17
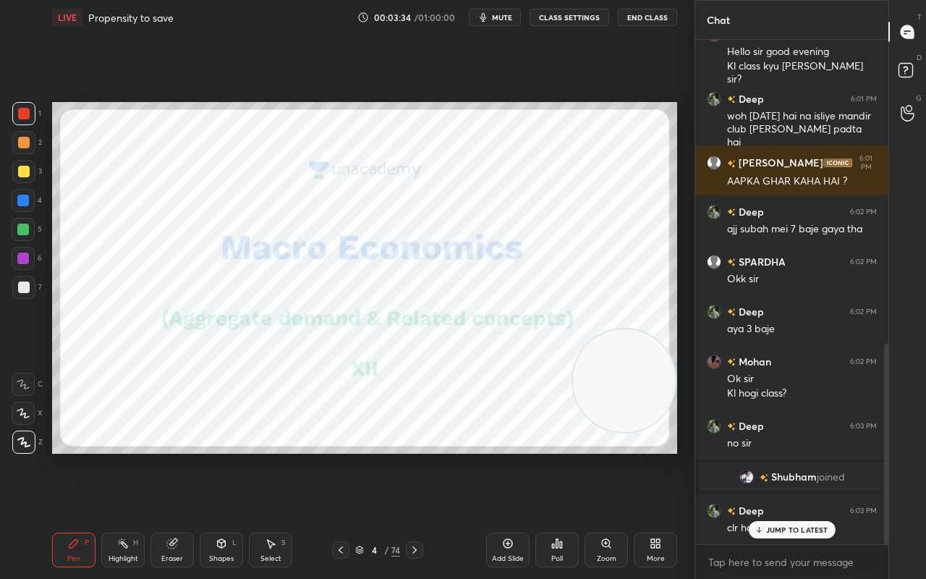
scroll to position [764, 0]
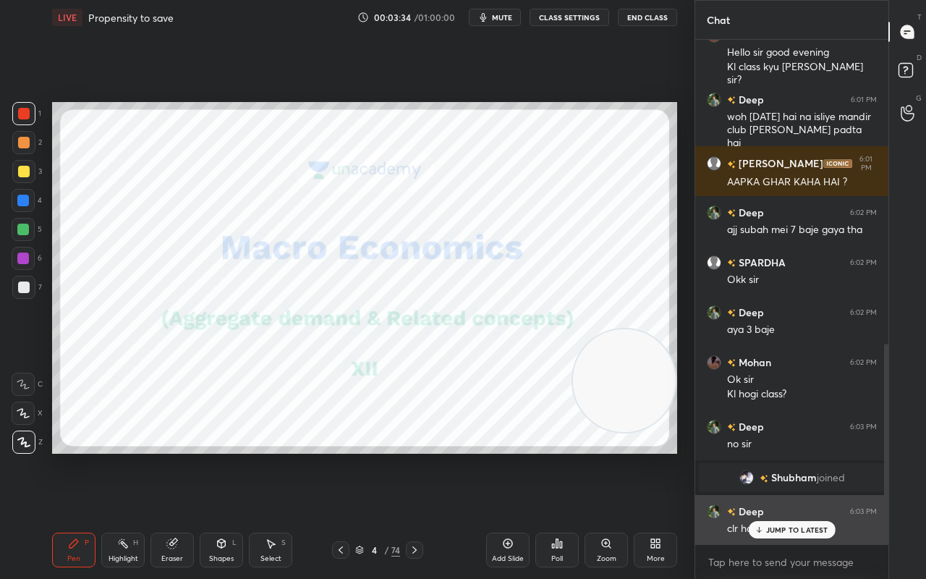
click at [770, 456] on p "JUMP TO LATEST" at bounding box center [797, 529] width 62 height 9
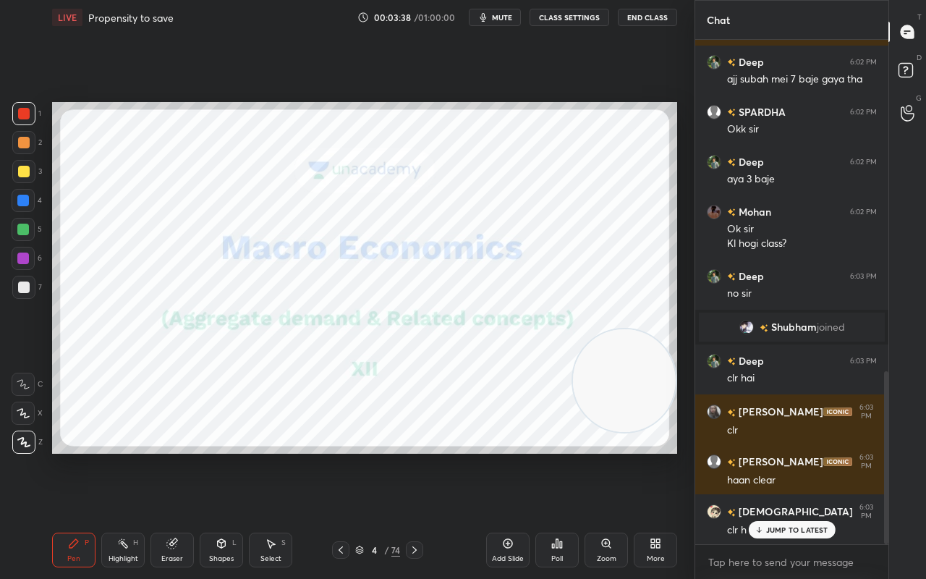
scroll to position [963, 0]
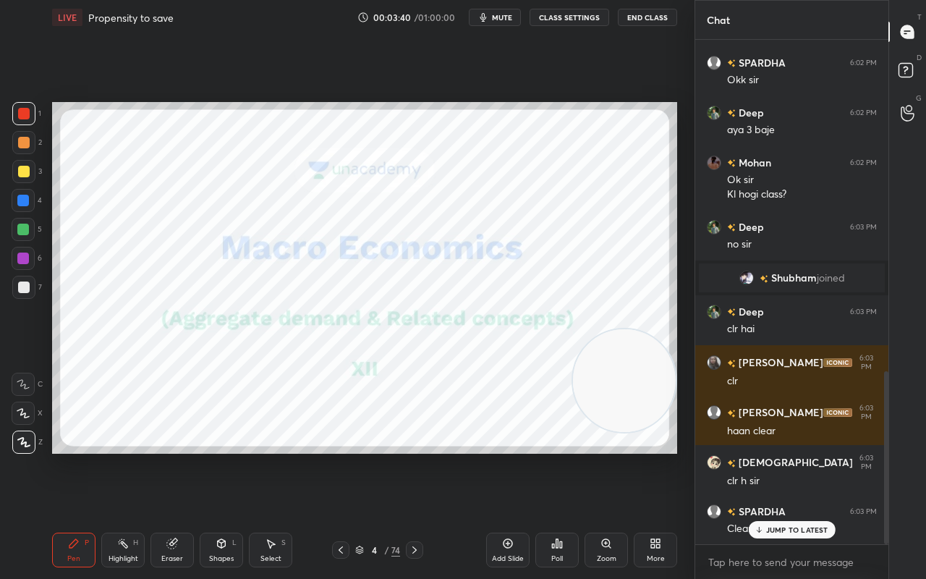
click at [793, 456] on div "JUMP TO LATEST" at bounding box center [791, 529] width 87 height 17
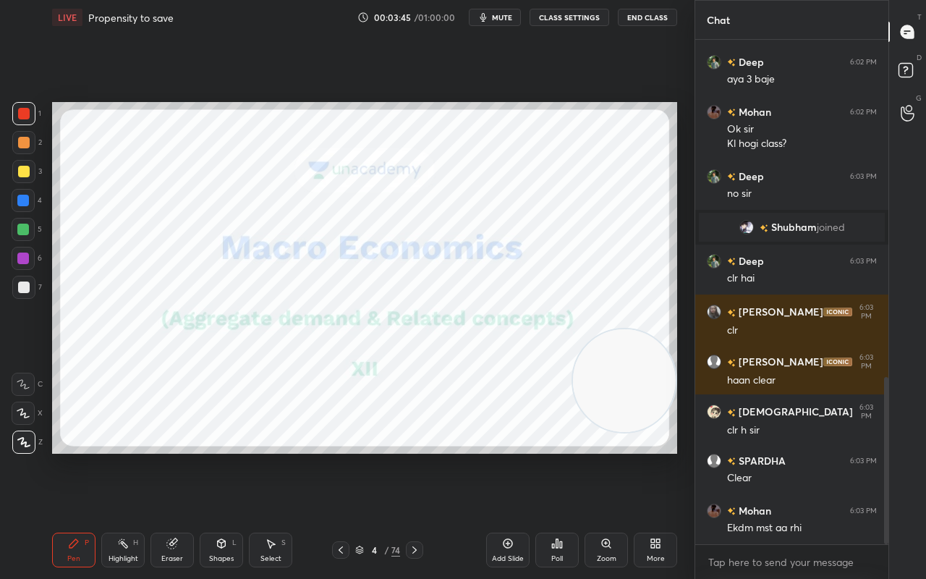
scroll to position [1063, 0]
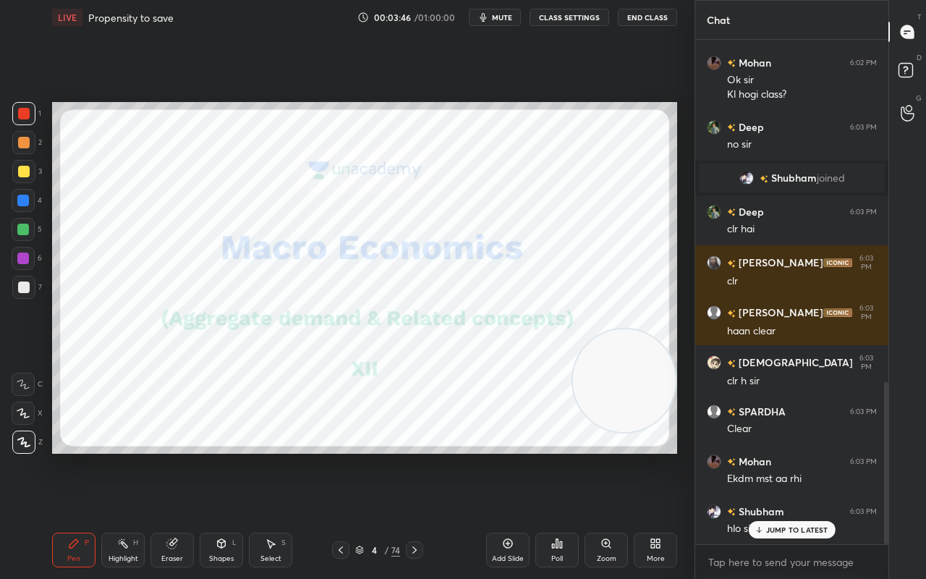
click at [799, 456] on p "JUMP TO LATEST" at bounding box center [797, 529] width 62 height 9
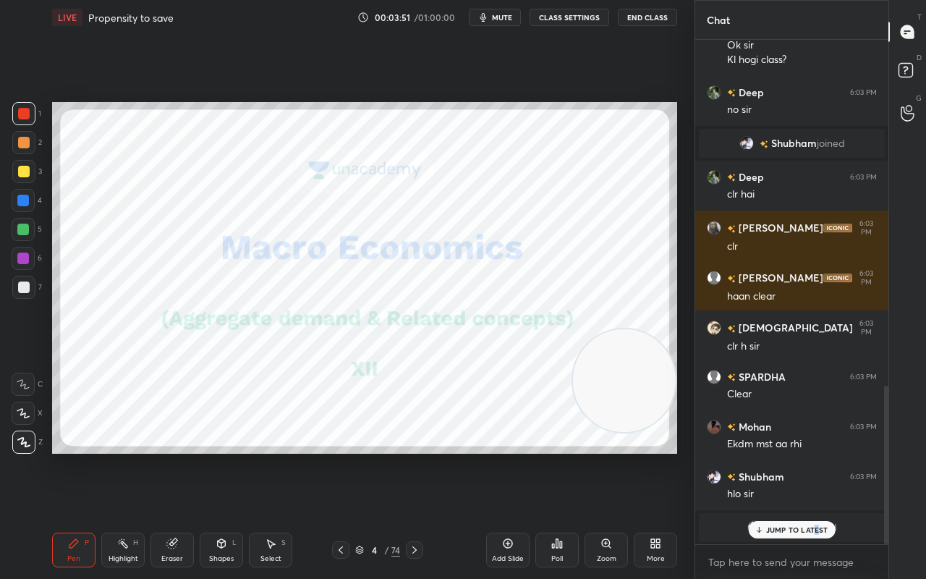
drag, startPoint x: 816, startPoint y: 530, endPoint x: 780, endPoint y: 553, distance: 42.9
click at [816, 456] on p "JUMP TO LATEST" at bounding box center [797, 529] width 62 height 9
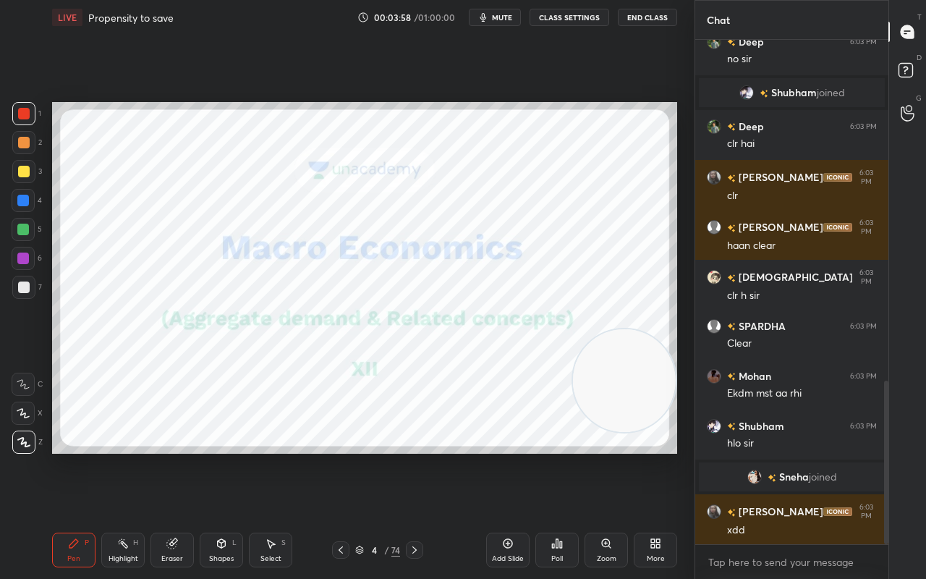
click at [229, 456] on div "Shapes L" at bounding box center [221, 549] width 43 height 35
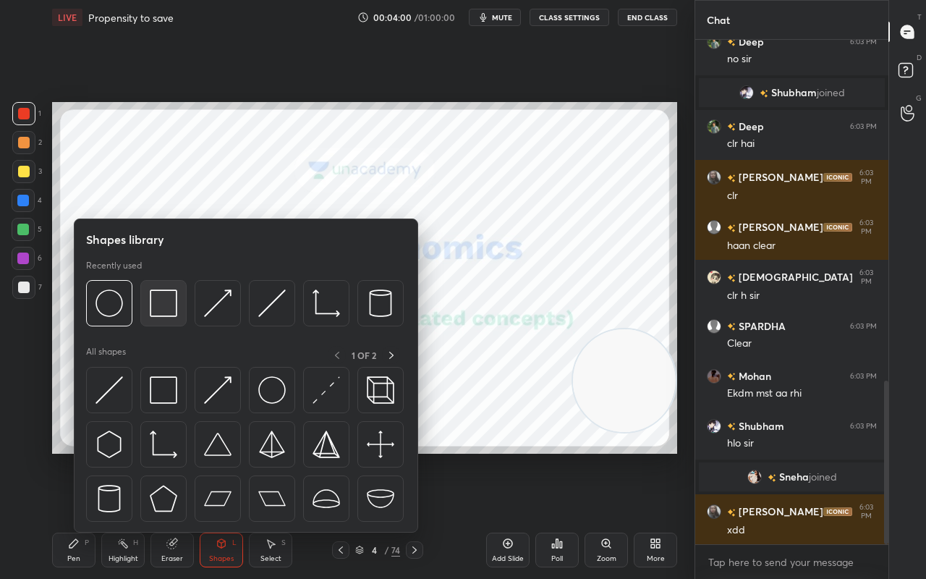
click at [172, 304] on img at bounding box center [163, 302] width 27 height 27
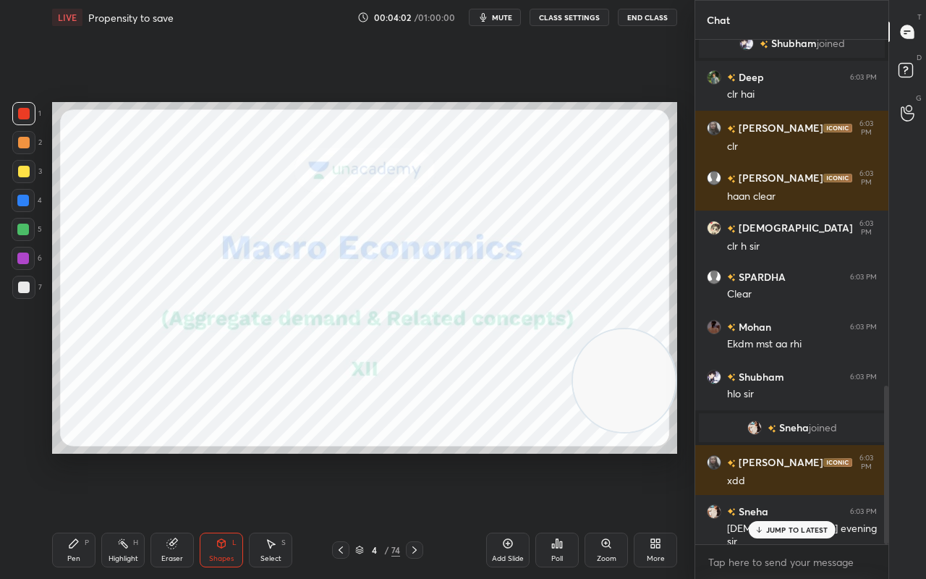
click at [583, 345] on div "Setting up your live class Poll for secs No correct answer Start poll" at bounding box center [364, 278] width 625 height 352
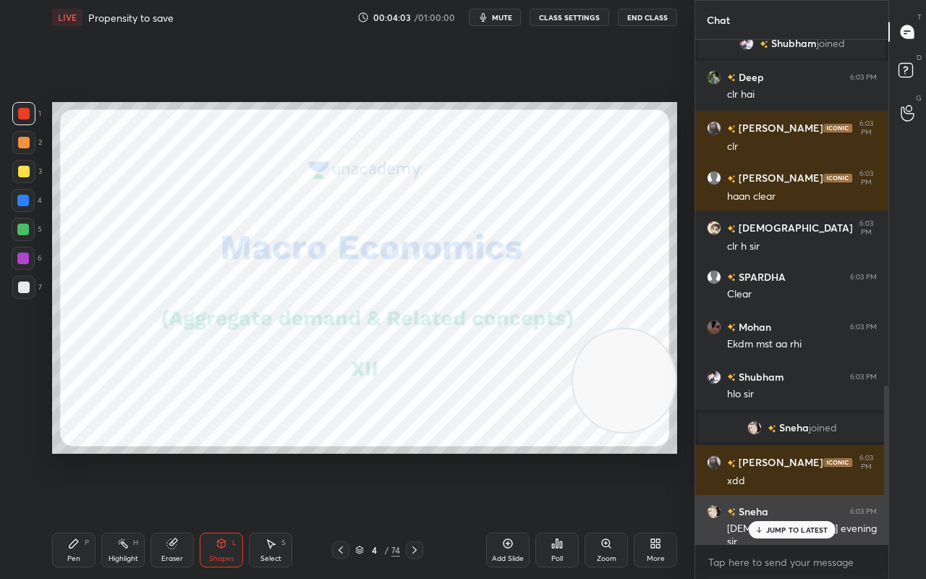
scroll to position [1150, 0]
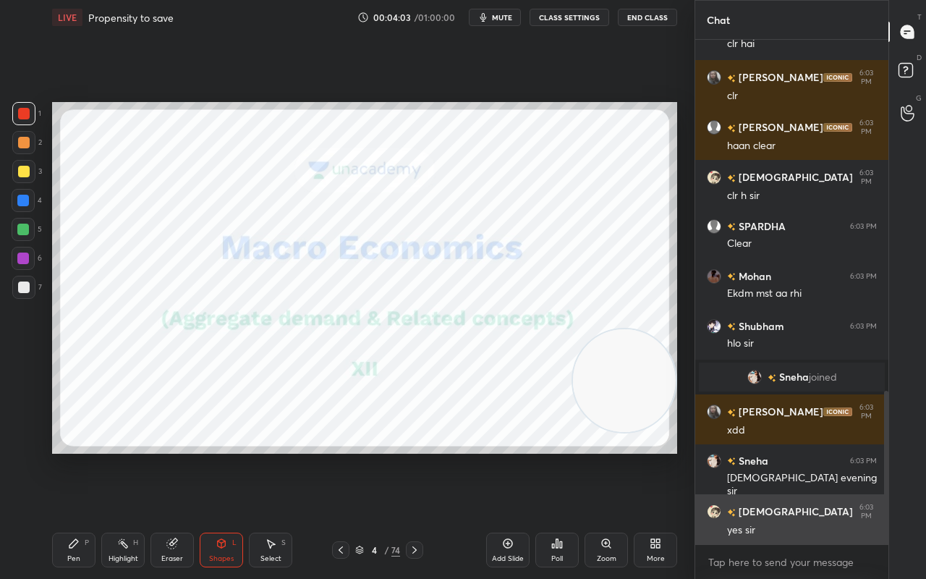
click at [786, 456] on div "Jaismeen 6:03 PM yes sir" at bounding box center [791, 520] width 193 height 52
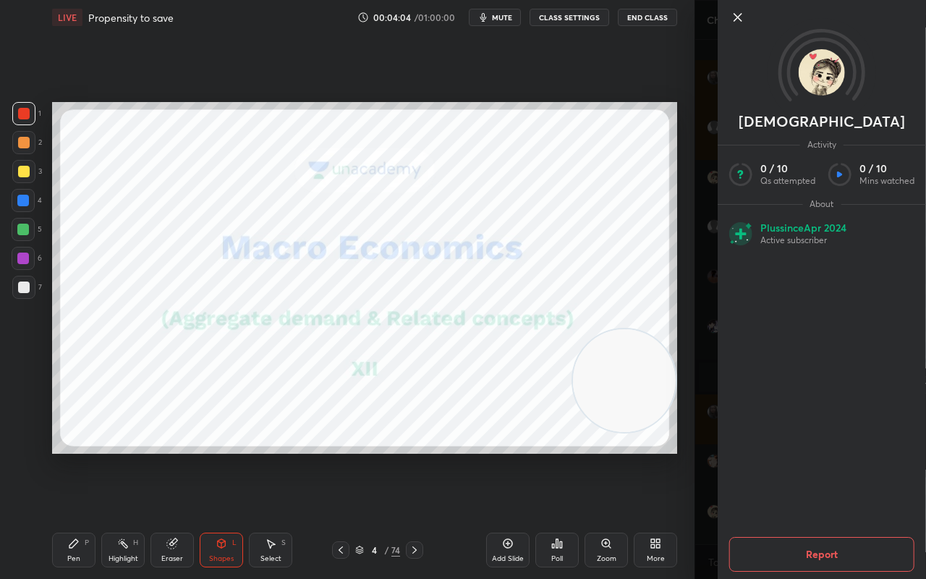
click at [739, 17] on icon at bounding box center [737, 17] width 17 height 17
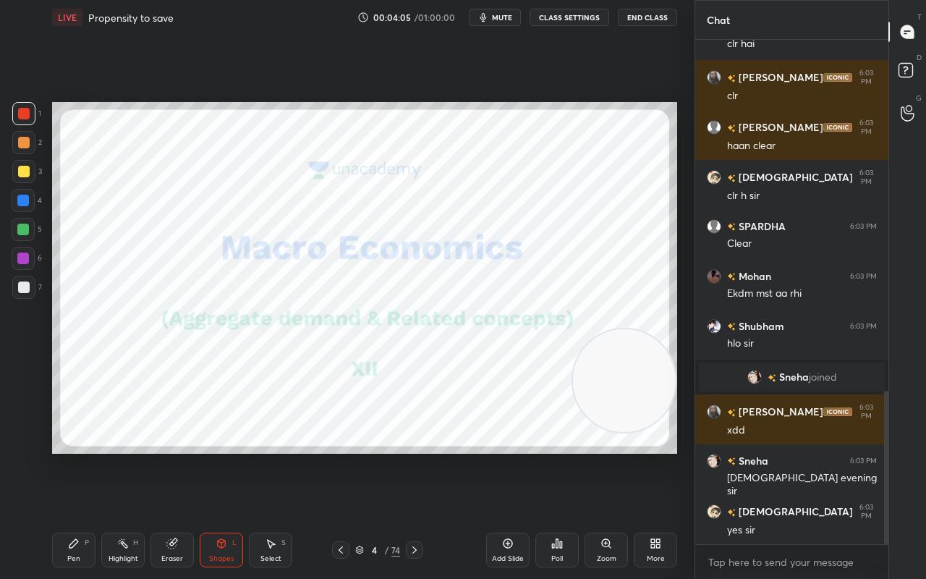
click at [412, 456] on icon at bounding box center [415, 550] width 12 height 12
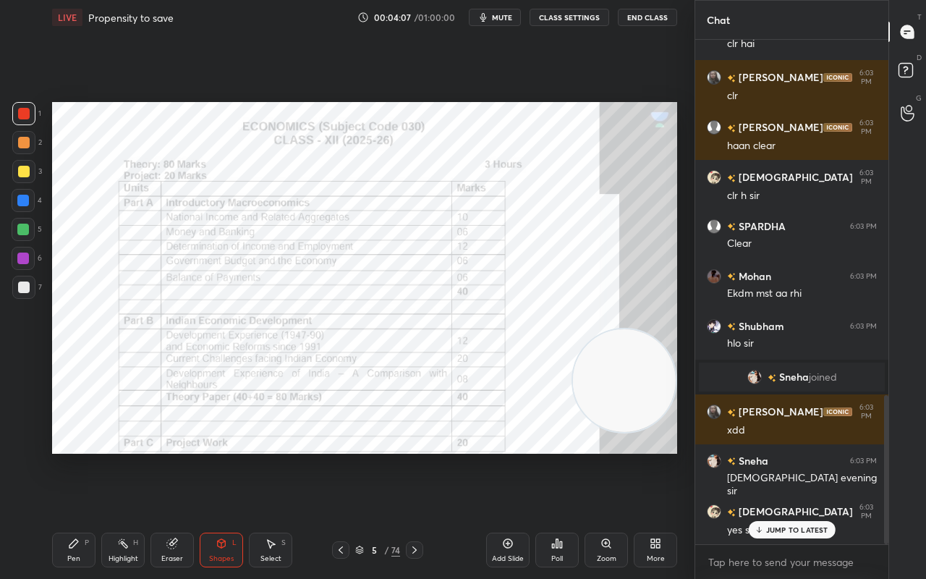
scroll to position [1199, 0]
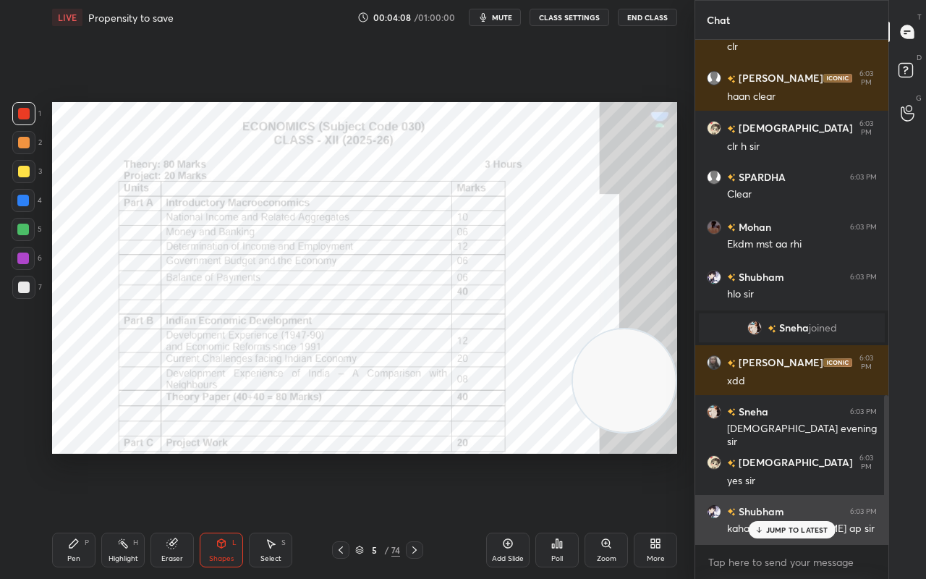
click at [781, 456] on p "JUMP TO LATEST" at bounding box center [797, 529] width 62 height 9
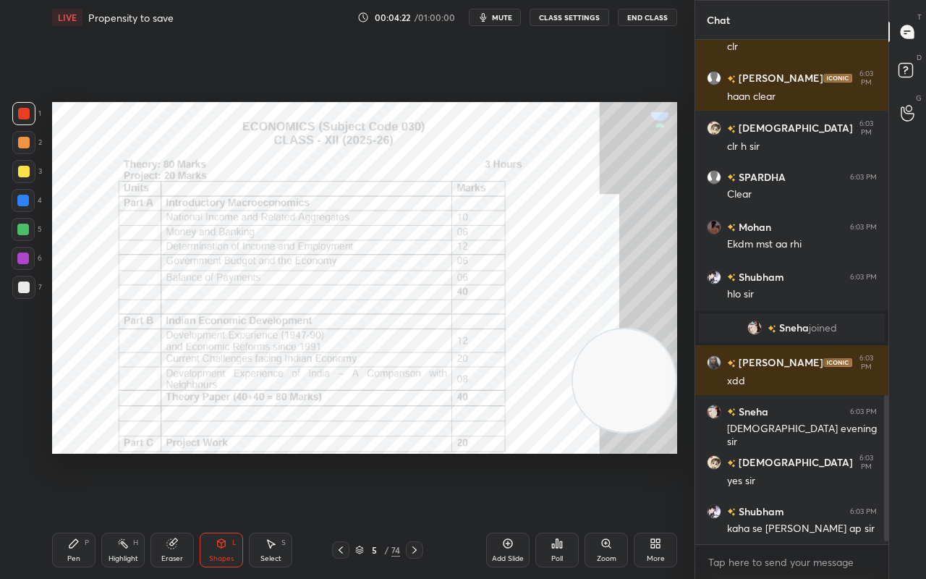
scroll to position [1263, 0]
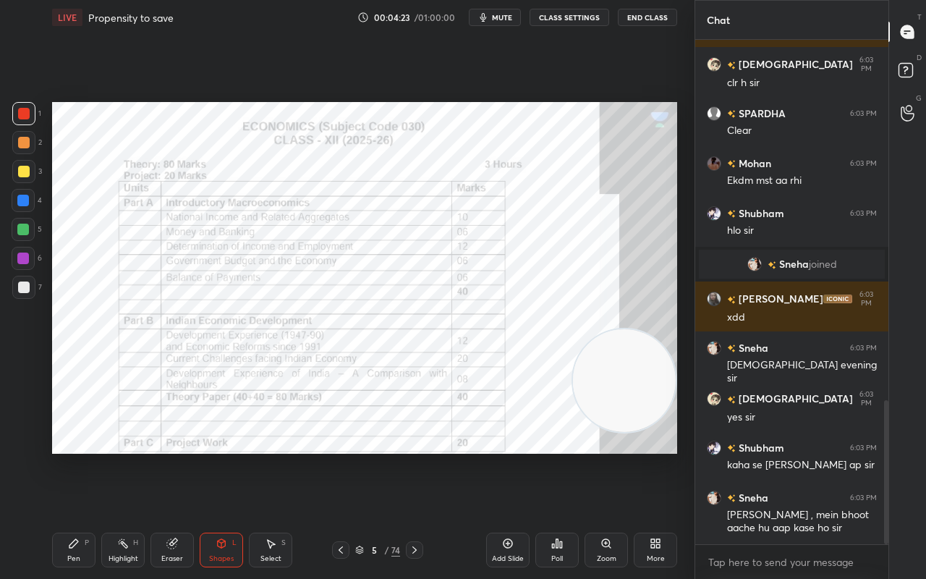
click at [80, 456] on div "Pen P" at bounding box center [73, 549] width 43 height 35
click at [417, 456] on icon at bounding box center [415, 550] width 12 height 12
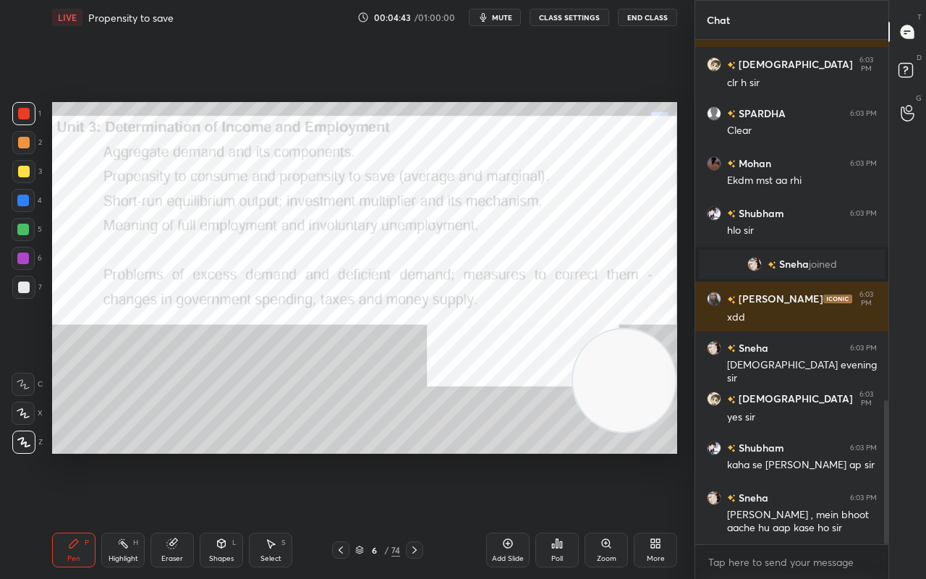
click at [417, 456] on icon at bounding box center [415, 550] width 12 height 12
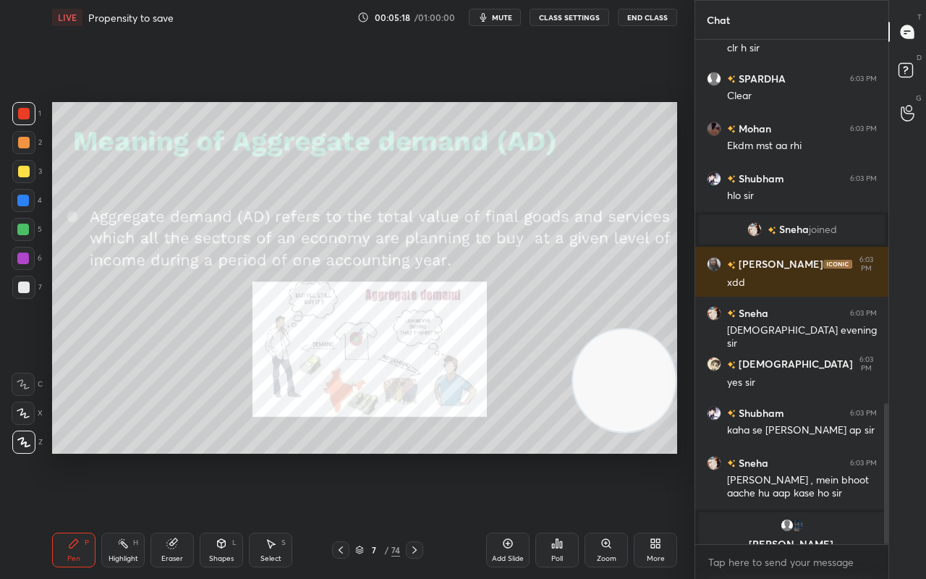
scroll to position [1315, 0]
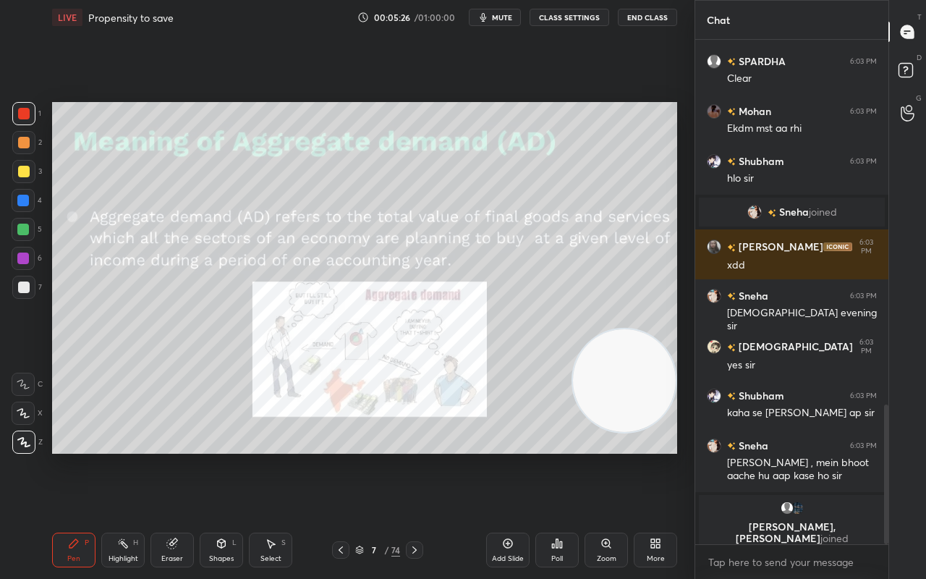
click at [420, 456] on div at bounding box center [414, 549] width 17 height 17
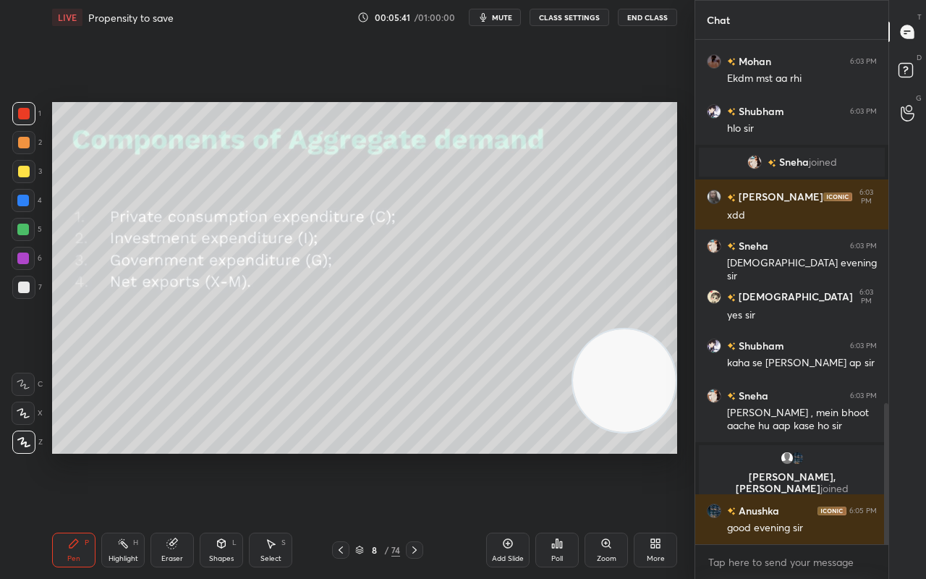
scroll to position [1299, 0]
click at [418, 456] on icon at bounding box center [415, 550] width 12 height 12
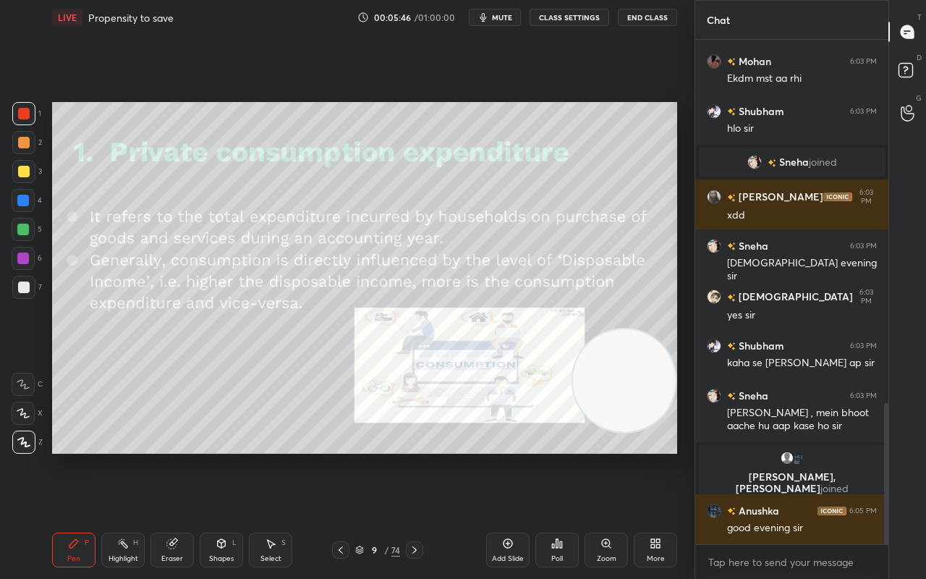
click at [414, 456] on icon at bounding box center [414, 549] width 4 height 7
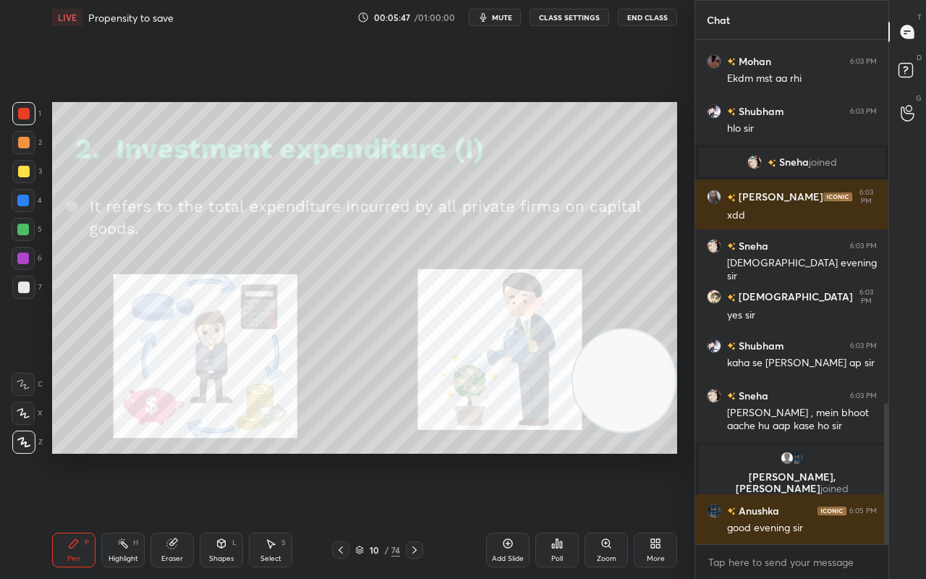
click at [414, 456] on icon at bounding box center [414, 549] width 4 height 7
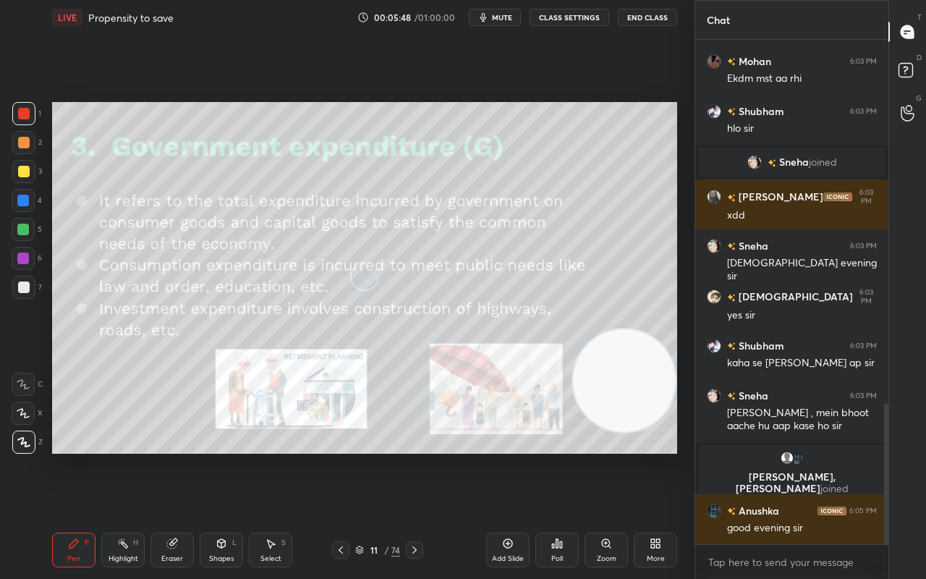
click at [414, 456] on icon at bounding box center [415, 550] width 12 height 12
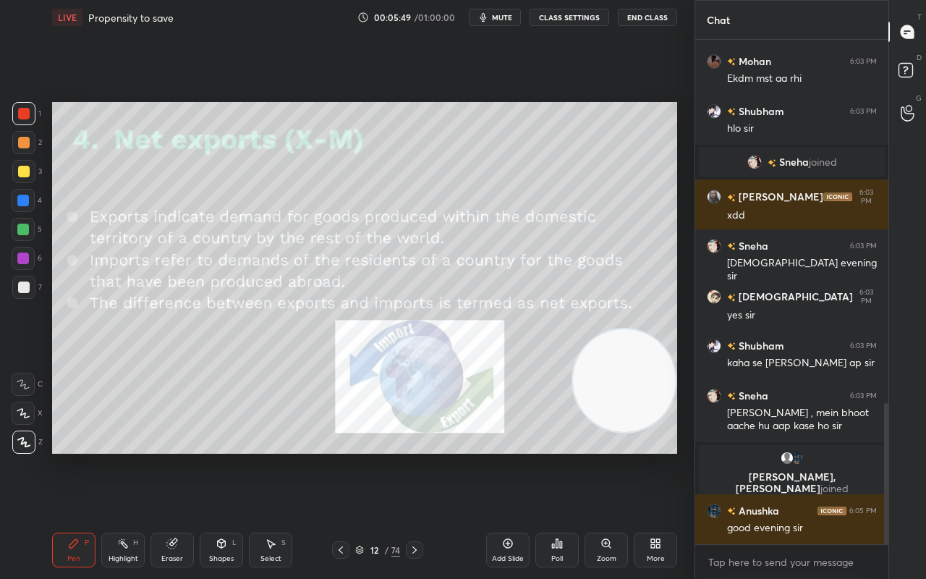
click at [414, 456] on icon at bounding box center [415, 550] width 12 height 12
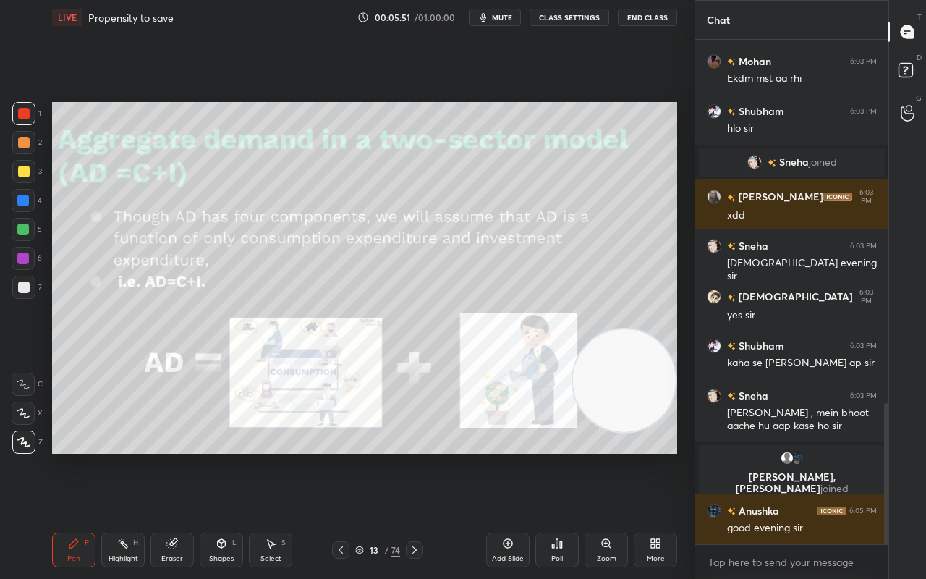
click at [341, 456] on icon at bounding box center [341, 550] width 12 height 12
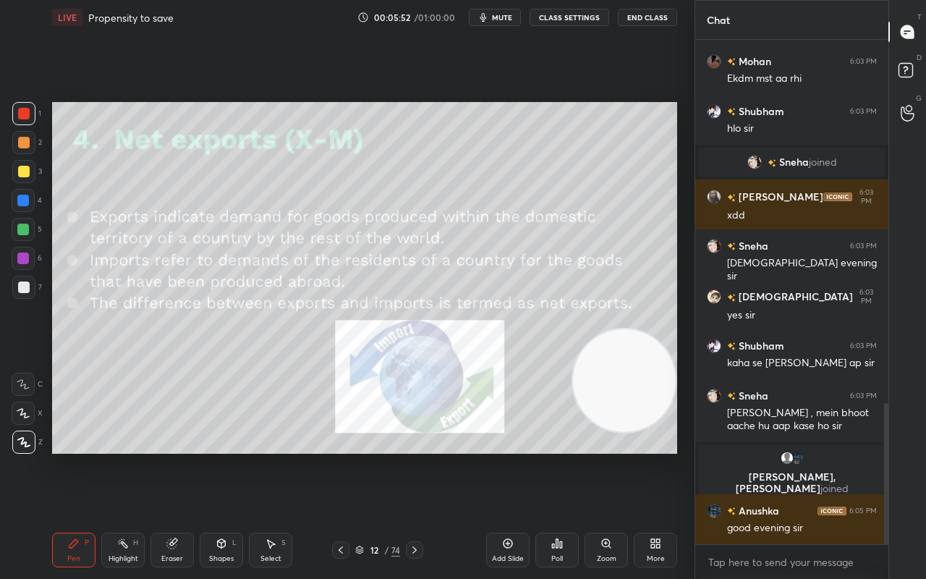
click at [341, 456] on div at bounding box center [340, 549] width 17 height 17
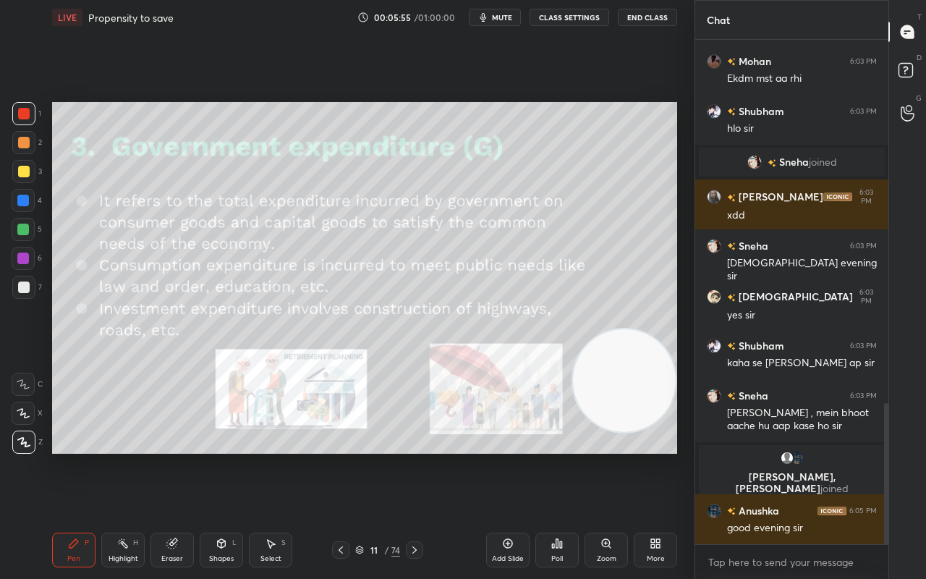
click at [417, 456] on icon at bounding box center [415, 550] width 12 height 12
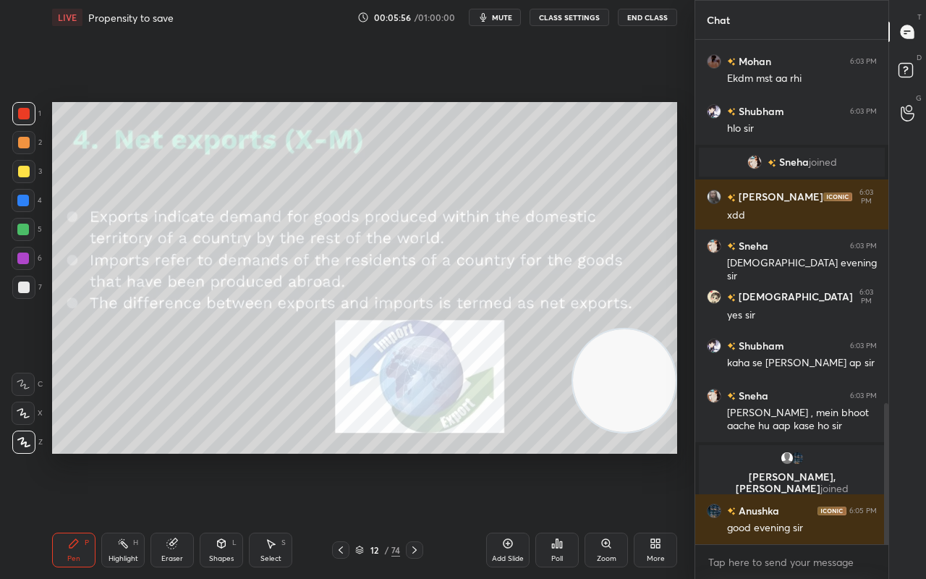
click at [417, 456] on icon at bounding box center [415, 550] width 12 height 12
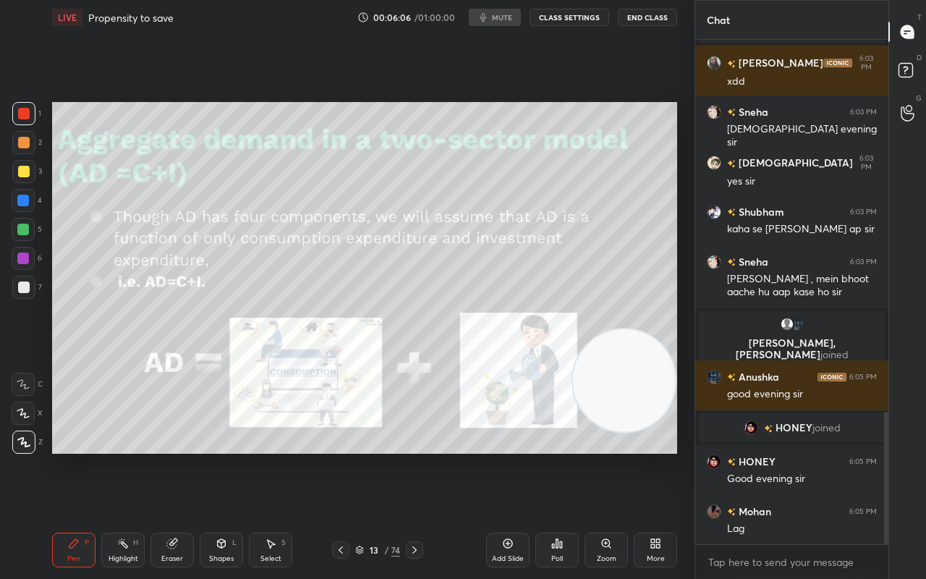
scroll to position [1415, 0]
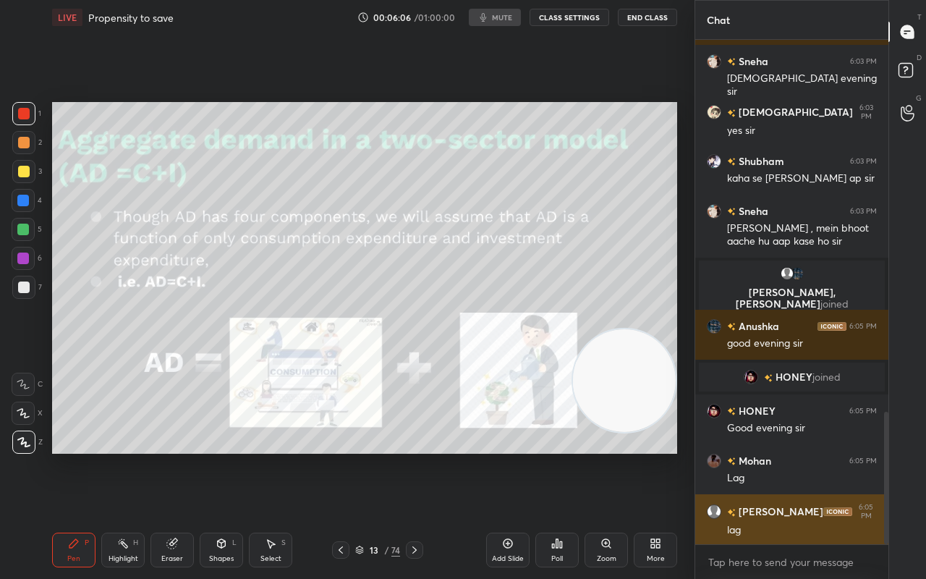
click at [778, 456] on div "VINEETA 6:05 PM lag" at bounding box center [791, 520] width 193 height 52
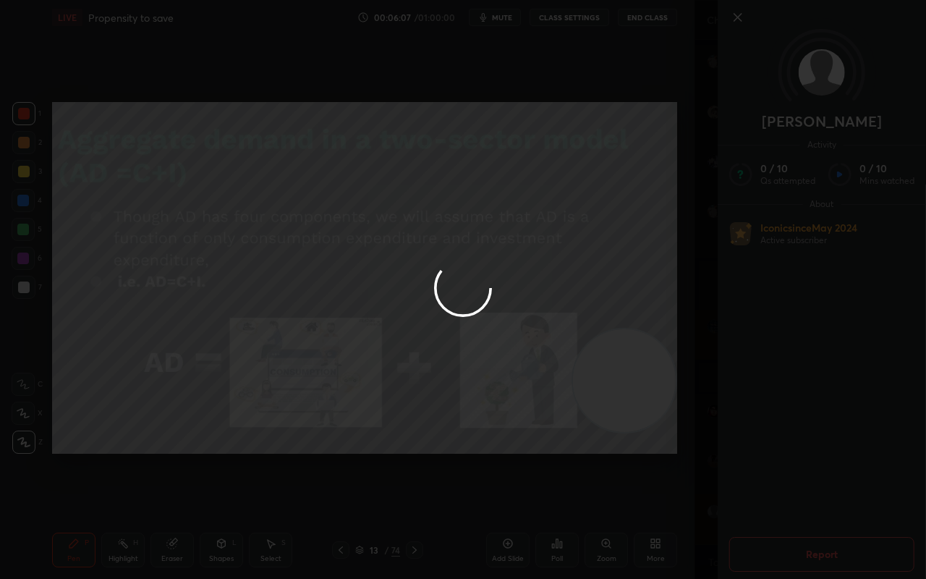
click at [733, 9] on div at bounding box center [463, 289] width 926 height 579
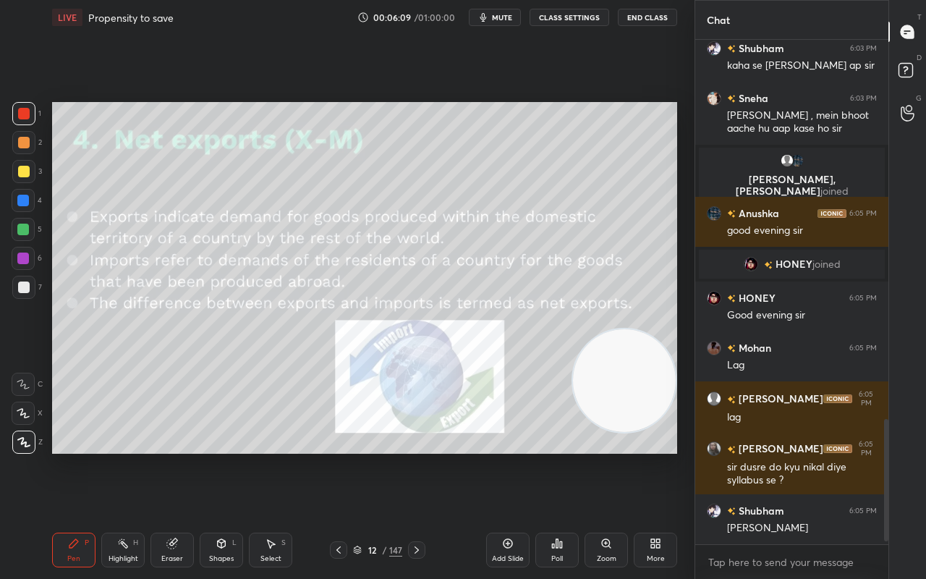
scroll to position [1577, 0]
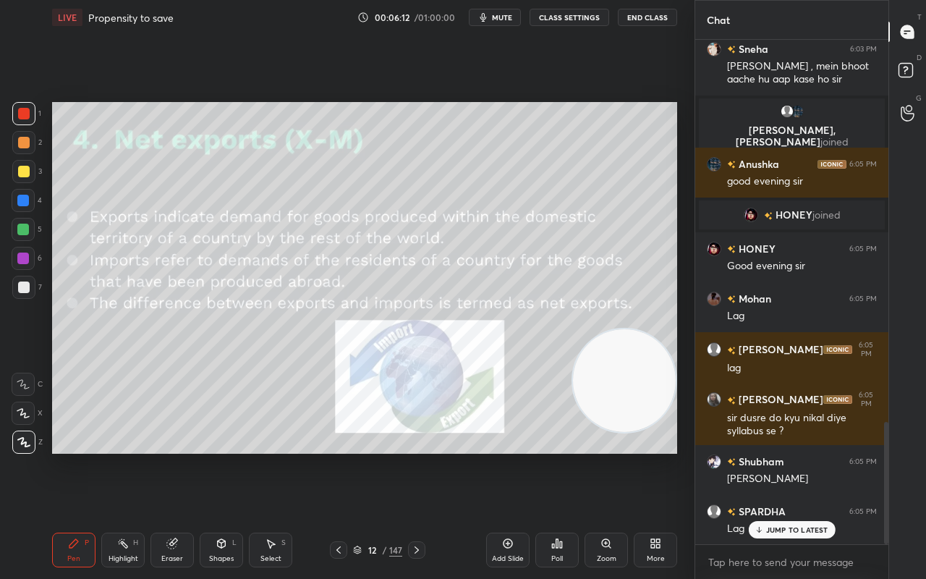
click at [775, 456] on div "VINEETA 6:03 PM haan clear Jaismeen 6:03 PM clr h sir SPARDHA 6:03 PM Clear Moh…" at bounding box center [791, 292] width 193 height 504
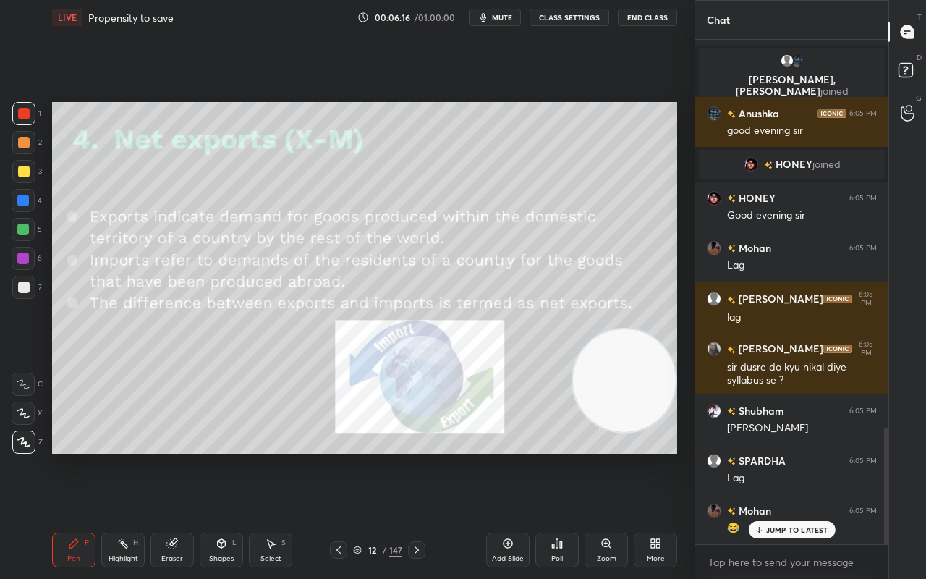
scroll to position [1677, 0]
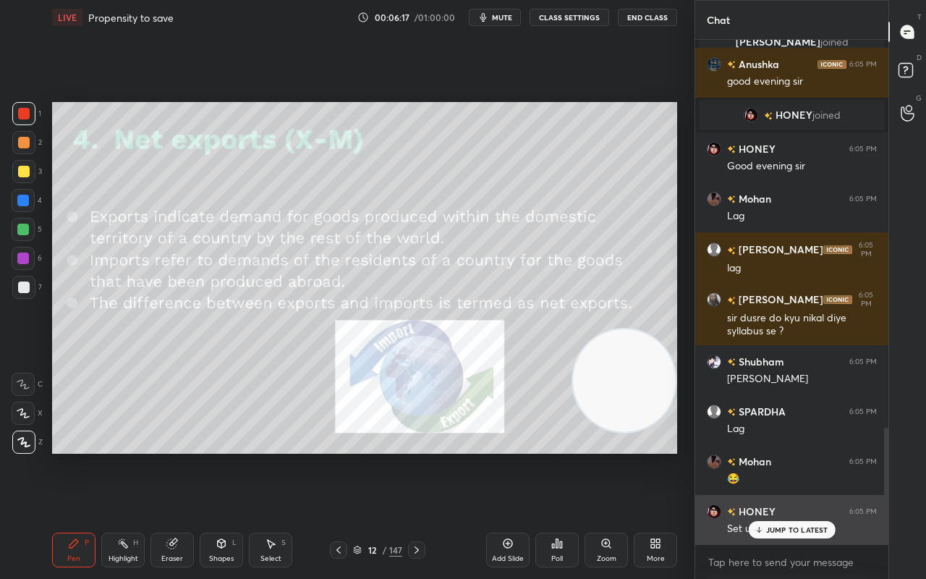
drag, startPoint x: 787, startPoint y: 532, endPoint x: 774, endPoint y: 533, distance: 13.0
click at [787, 456] on p "JUMP TO LATEST" at bounding box center [797, 529] width 62 height 9
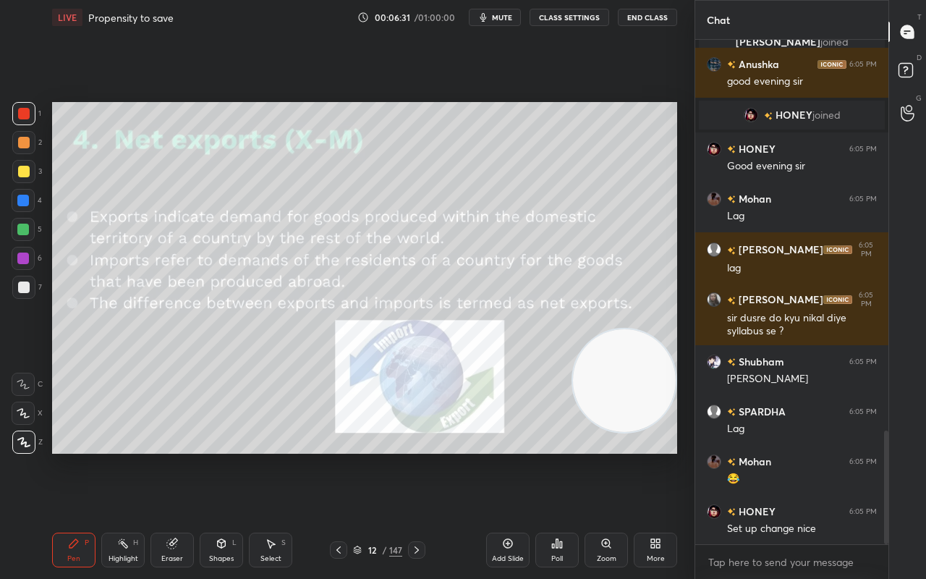
scroll to position [1727, 0]
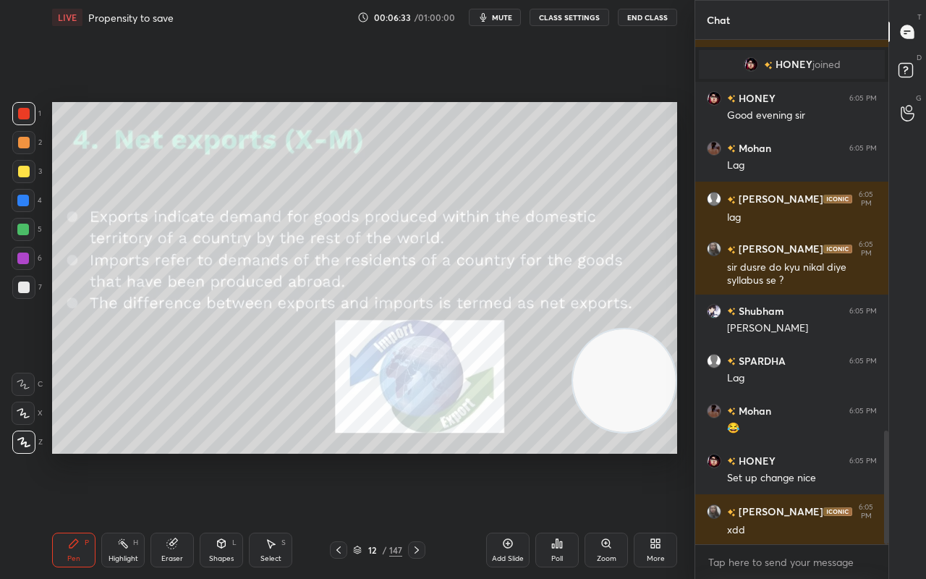
drag, startPoint x: 408, startPoint y: 498, endPoint x: 413, endPoint y: 513, distance: 16.0
click at [421, 456] on div at bounding box center [416, 549] width 17 height 17
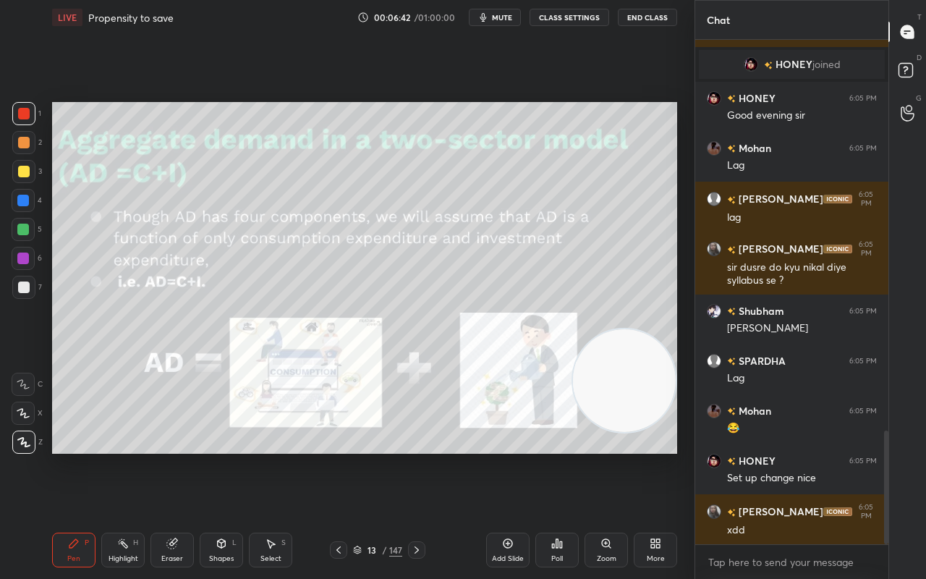
click at [415, 456] on icon at bounding box center [417, 550] width 12 height 12
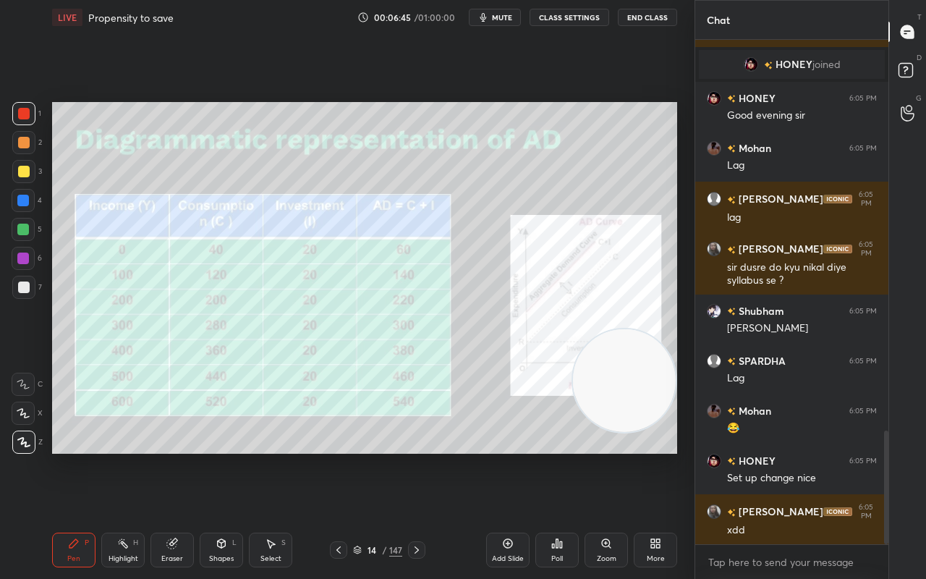
click at [81, 456] on div "Pen P" at bounding box center [73, 549] width 43 height 35
click at [22, 173] on div at bounding box center [24, 172] width 12 height 12
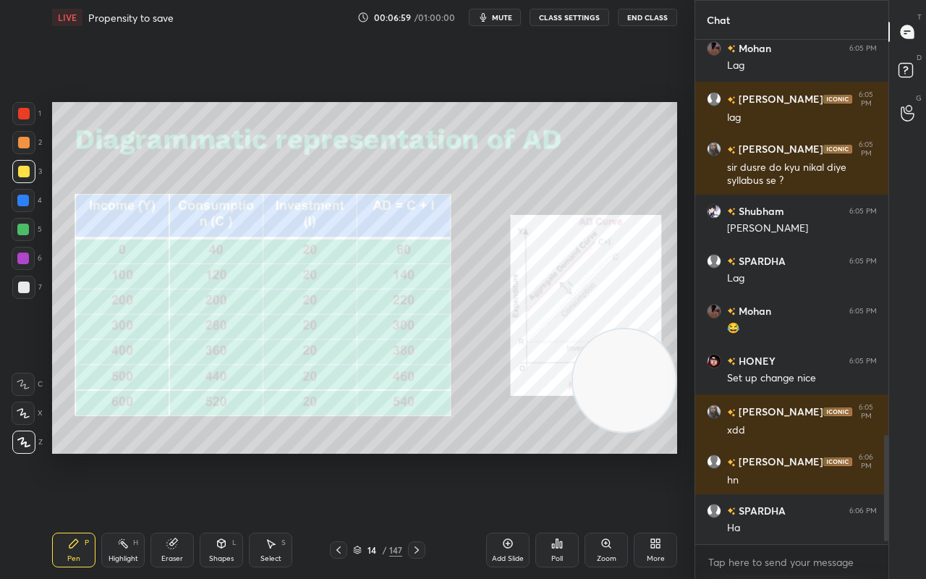
scroll to position [1889, 0]
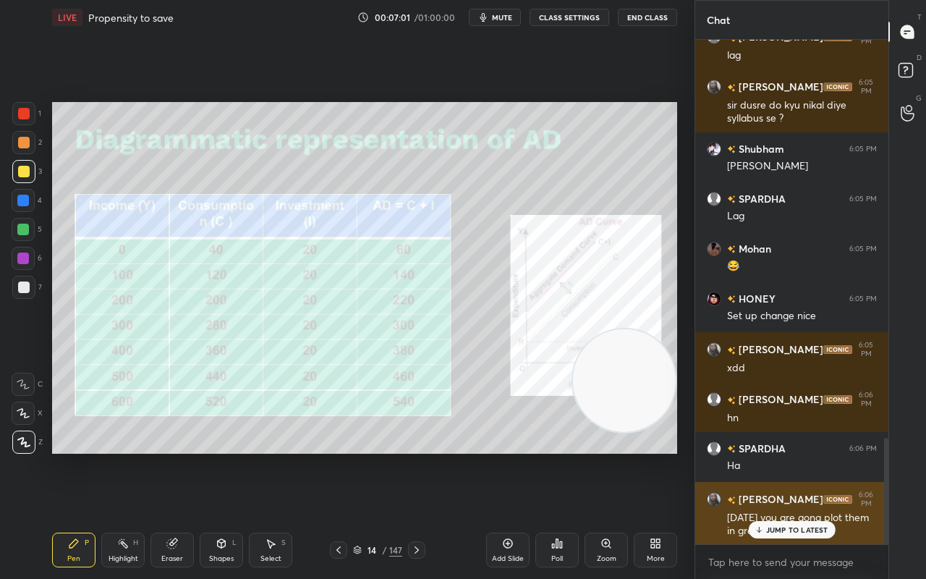
drag, startPoint x: 795, startPoint y: 529, endPoint x: 728, endPoint y: 527, distance: 67.3
click at [794, 456] on p "JUMP TO LATEST" at bounding box center [797, 529] width 62 height 9
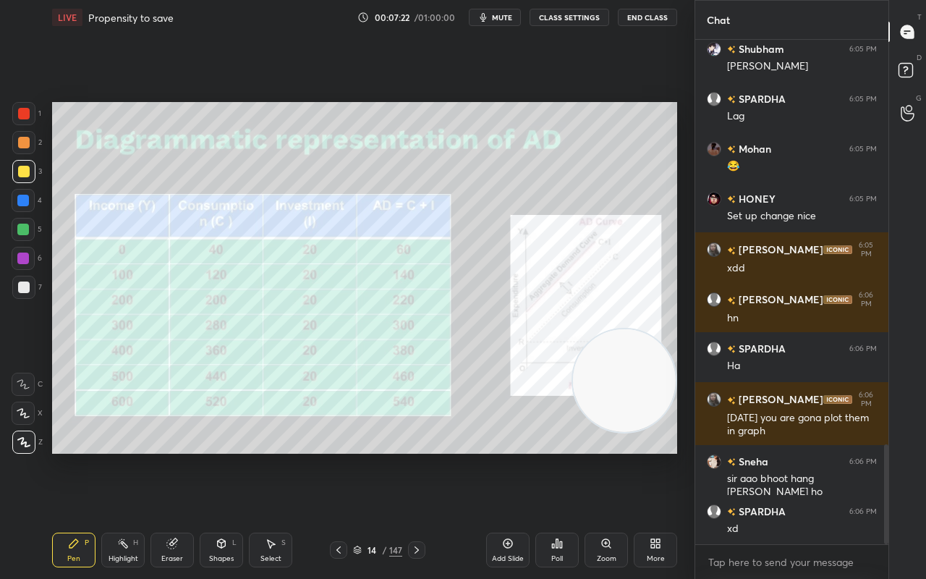
scroll to position [2040, 0]
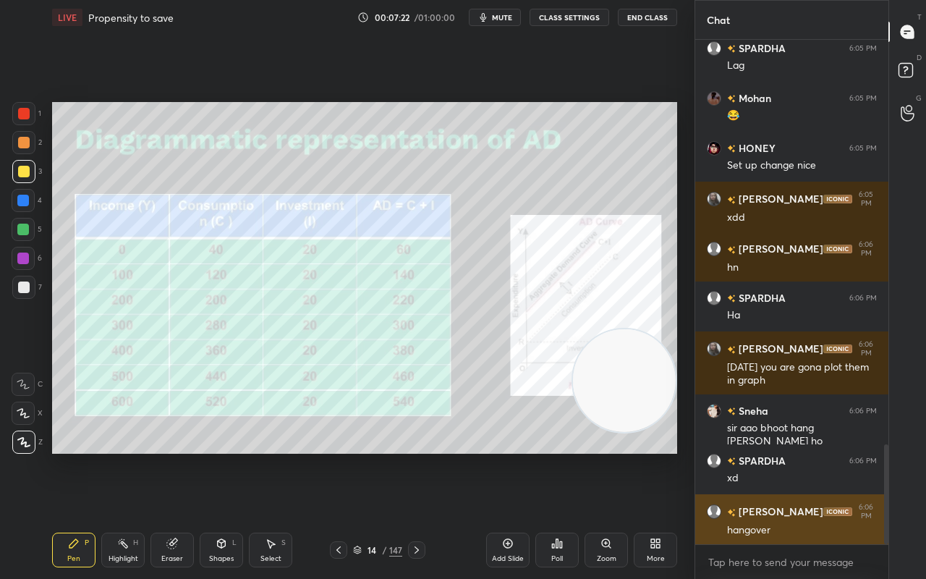
click at [758, 456] on div "hangover" at bounding box center [802, 530] width 150 height 14
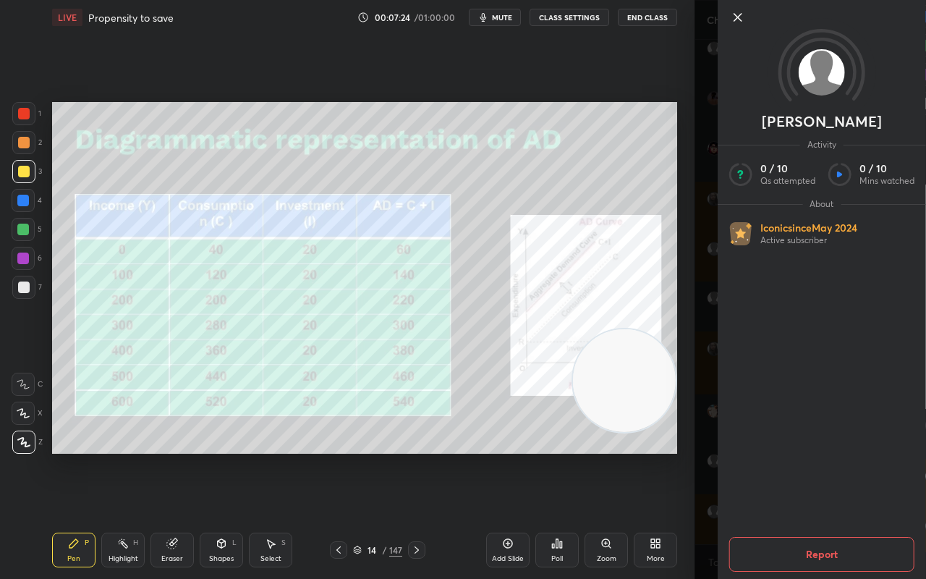
click at [744, 22] on icon at bounding box center [737, 17] width 17 height 17
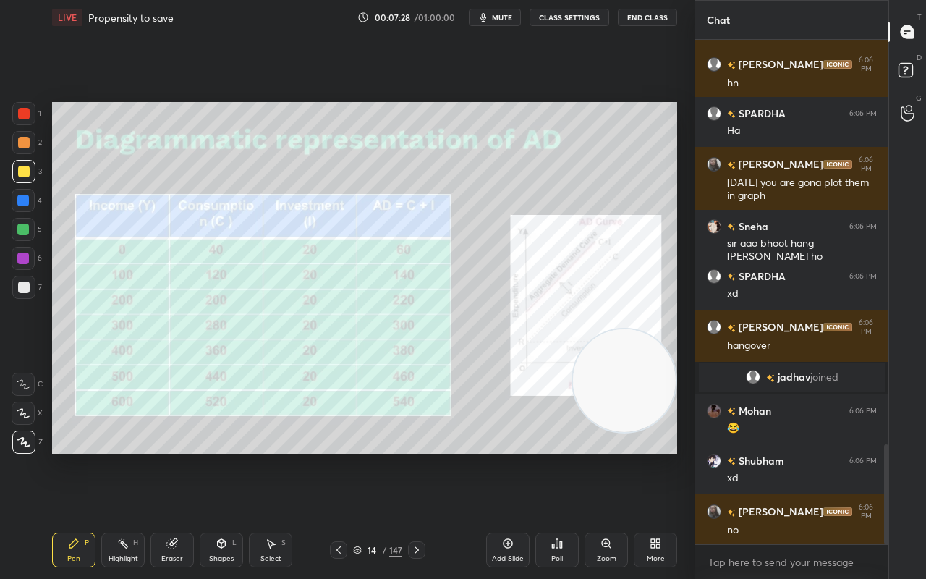
scroll to position [2083, 0]
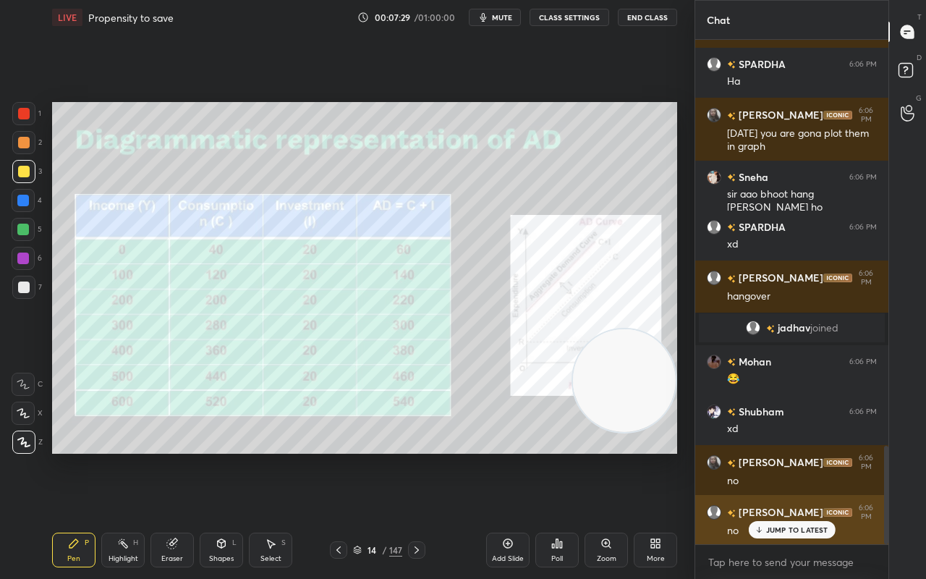
click at [770, 456] on p "JUMP TO LATEST" at bounding box center [797, 529] width 62 height 9
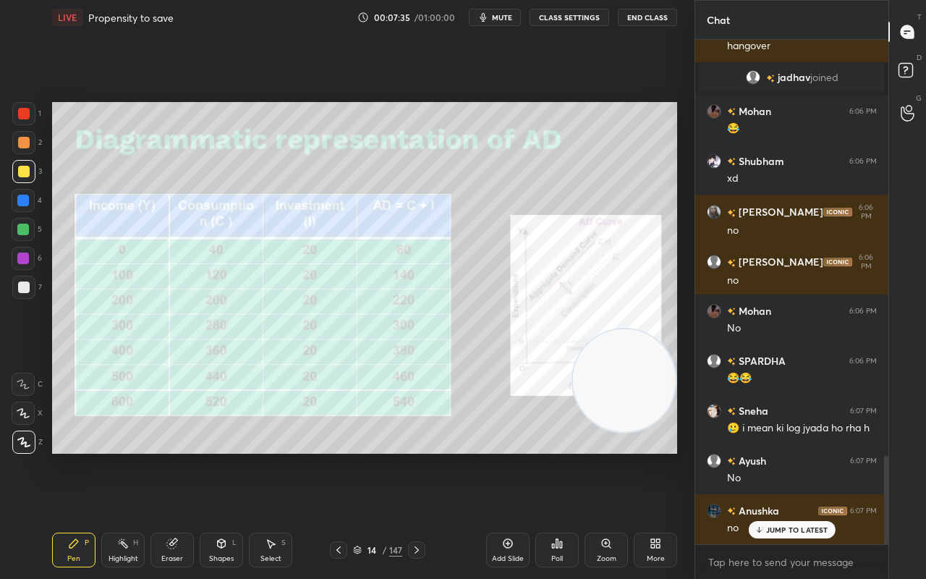
scroll to position [2383, 0]
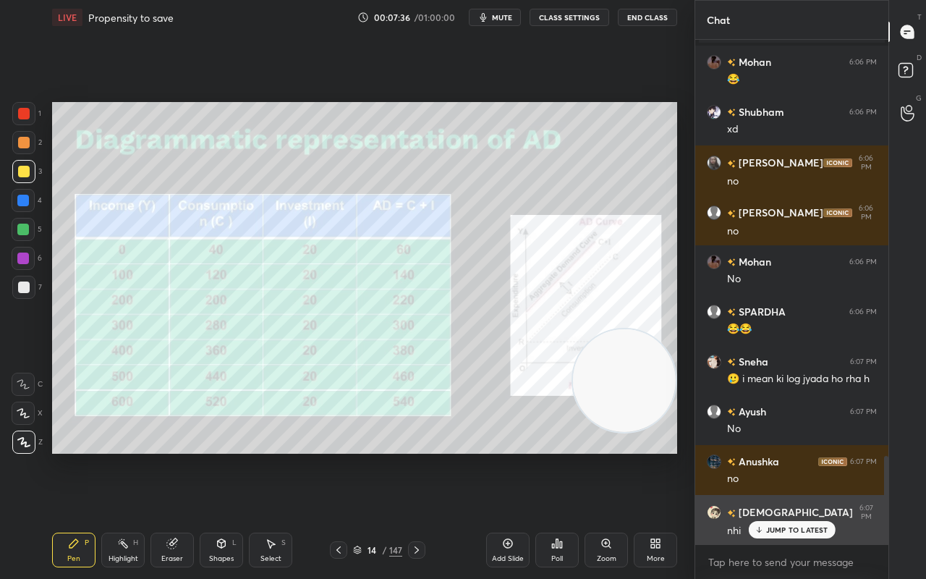
click at [777, 456] on p "JUMP TO LATEST" at bounding box center [797, 529] width 62 height 9
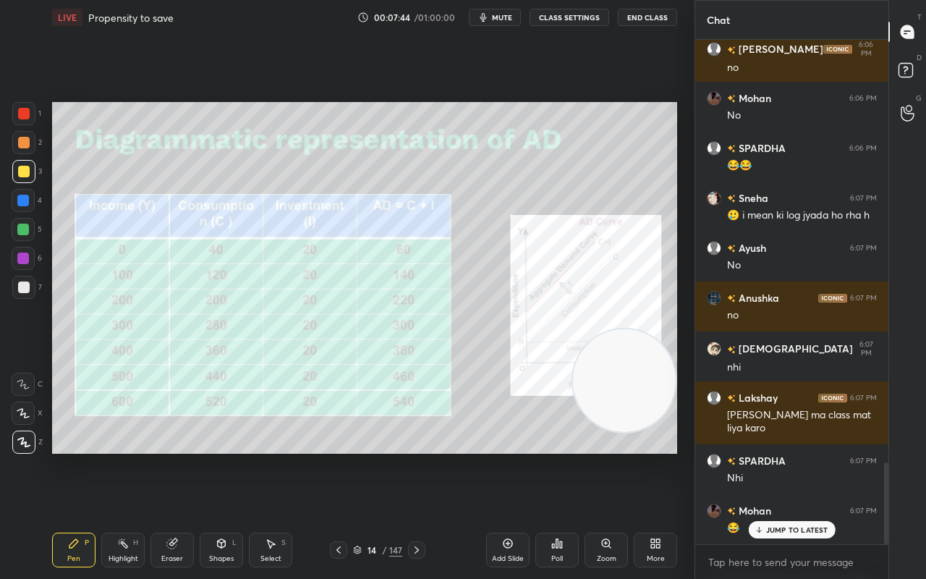
scroll to position [2595, 0]
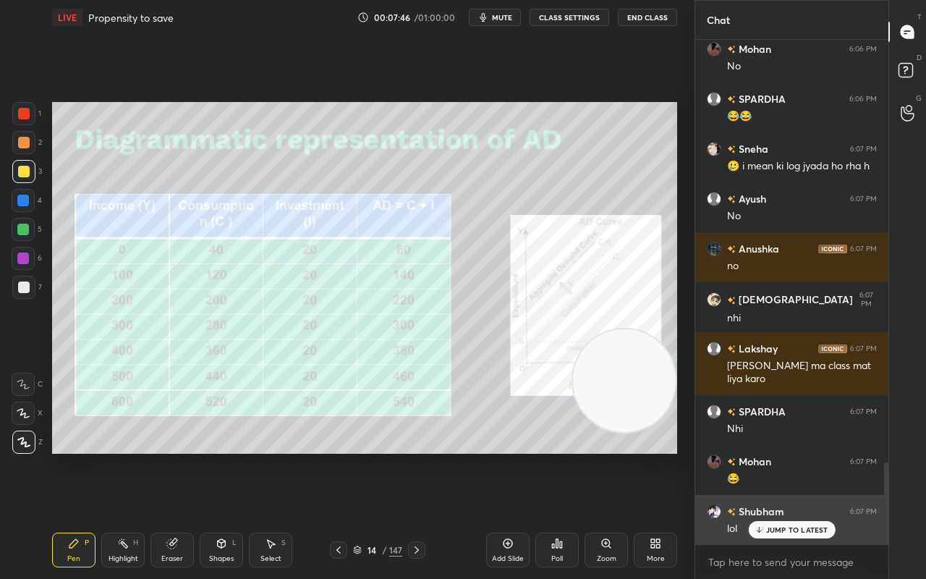
drag, startPoint x: 791, startPoint y: 529, endPoint x: 783, endPoint y: 532, distance: 8.9
click at [790, 456] on p "JUMP TO LATEST" at bounding box center [797, 529] width 62 height 9
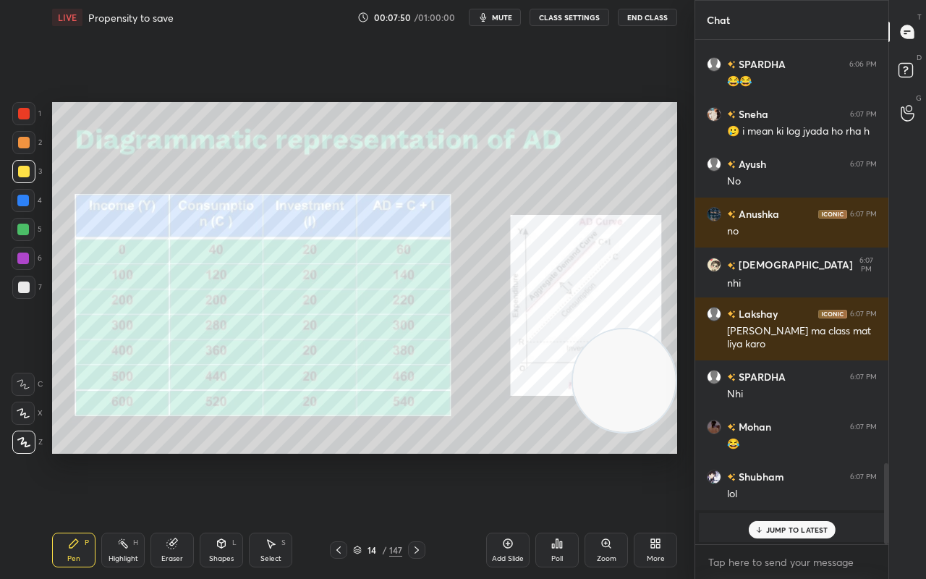
click at [778, 456] on p "JUMP TO LATEST" at bounding box center [797, 529] width 62 height 9
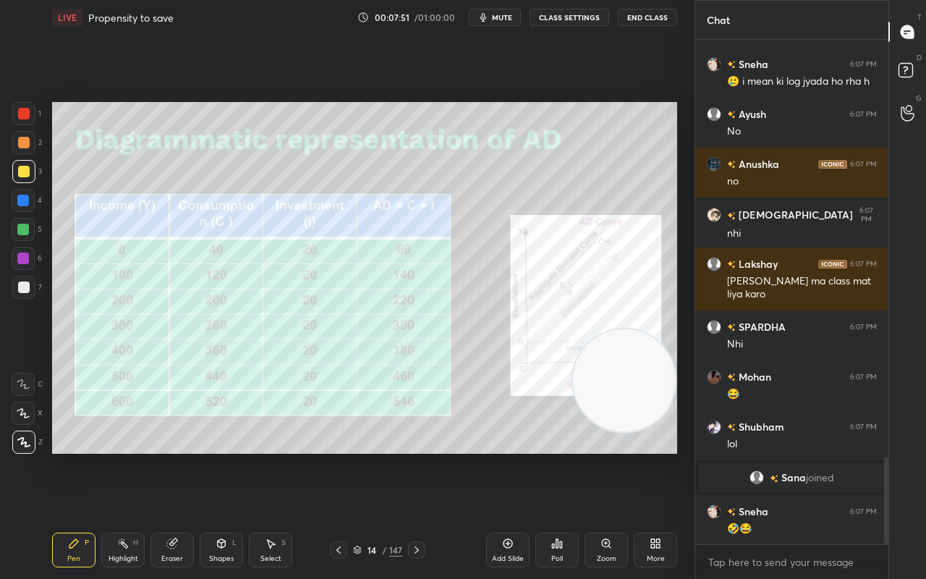
scroll to position [2484, 0]
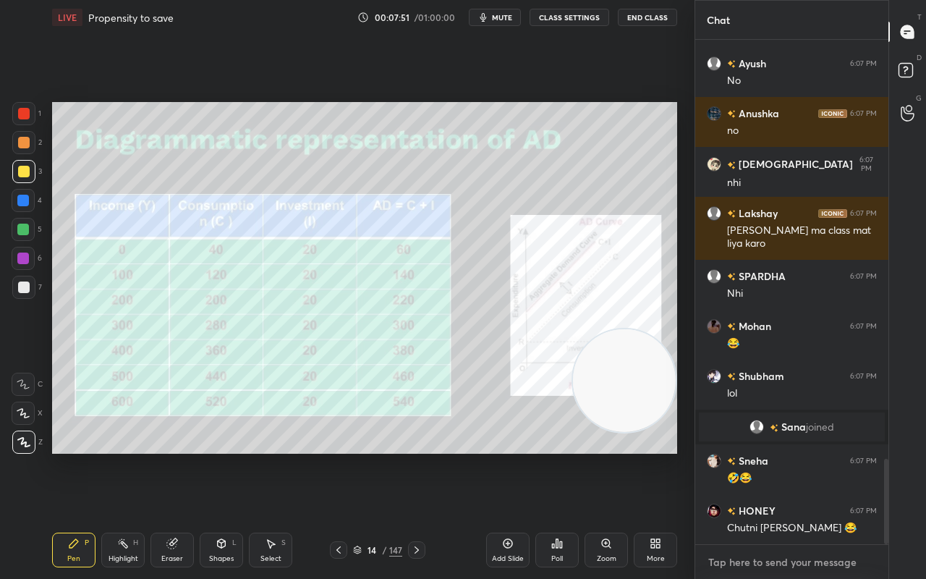
click at [750, 456] on textarea at bounding box center [792, 561] width 170 height 23
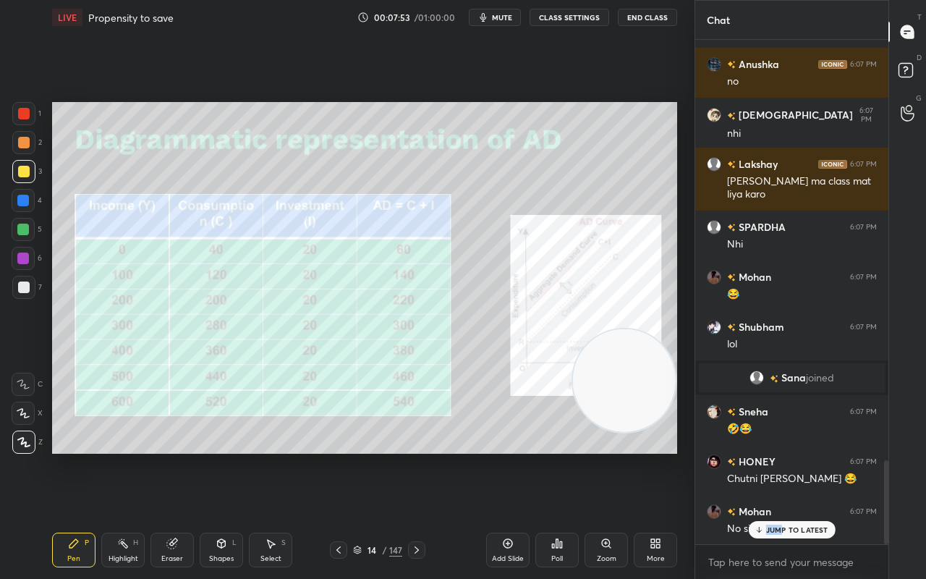
click at [783, 456] on div "SPARDHA 6:06 PM xd VINEETA 6:06 PM hangover jadhav joined Mohan 6:06 PM 😂 Shubh…" at bounding box center [791, 292] width 193 height 504
click at [783, 456] on div "JUMP TO LATEST" at bounding box center [791, 529] width 87 height 17
click at [28, 117] on div at bounding box center [24, 114] width 12 height 12
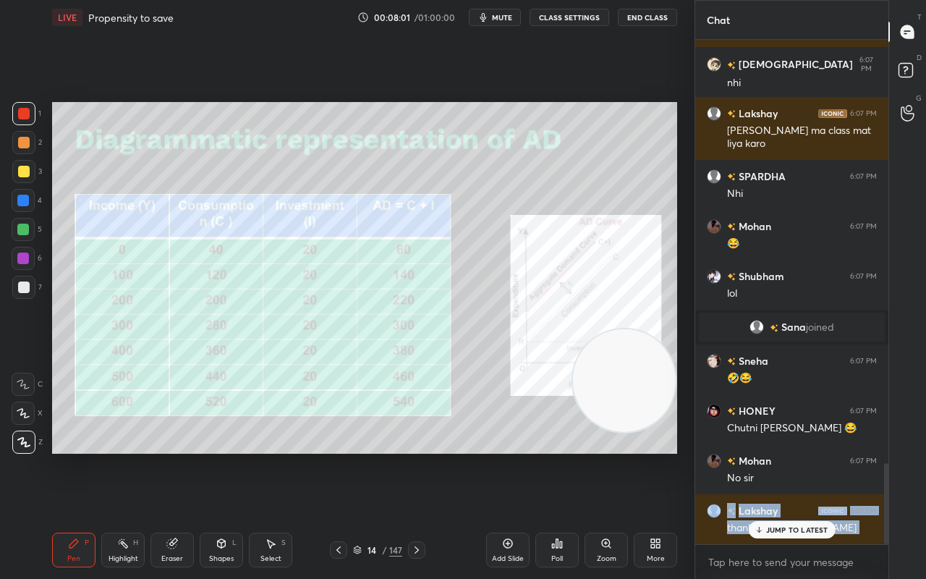
scroll to position [2633, 0]
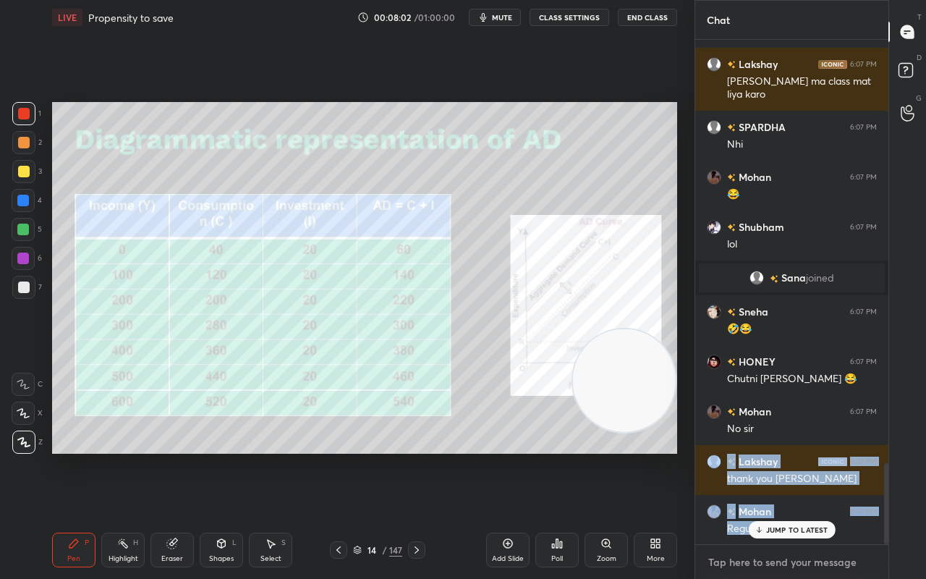
click at [771, 456] on textarea at bounding box center [792, 561] width 170 height 23
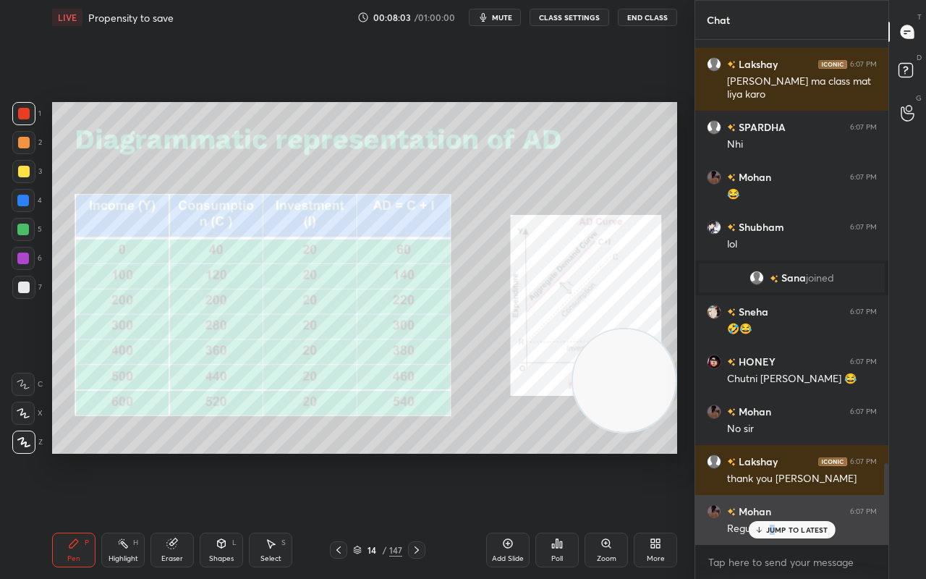
drag, startPoint x: 772, startPoint y: 527, endPoint x: 760, endPoint y: 537, distance: 15.9
click at [773, 456] on p "JUMP TO LATEST" at bounding box center [797, 529] width 62 height 9
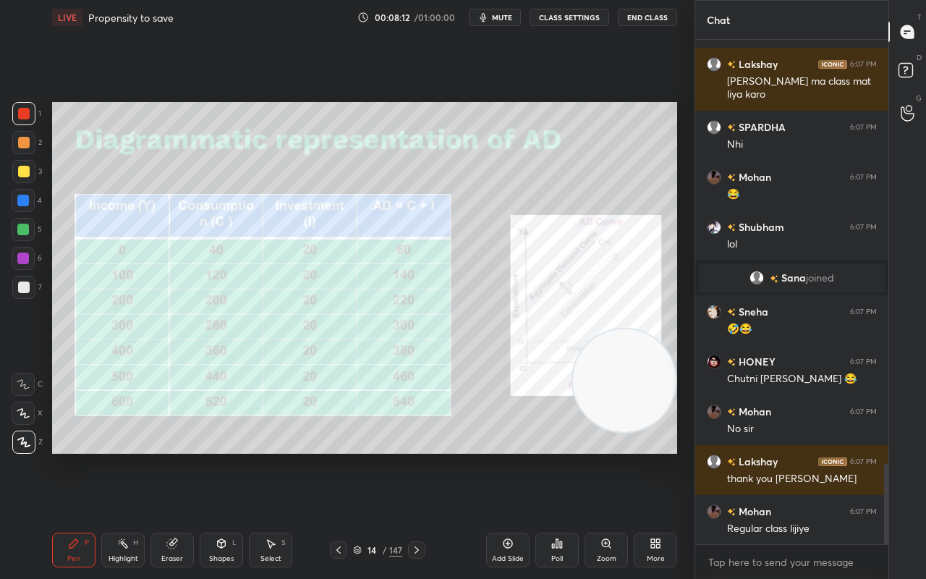
click at [81, 456] on div "Pen P" at bounding box center [73, 549] width 43 height 35
click at [19, 182] on div at bounding box center [23, 171] width 23 height 23
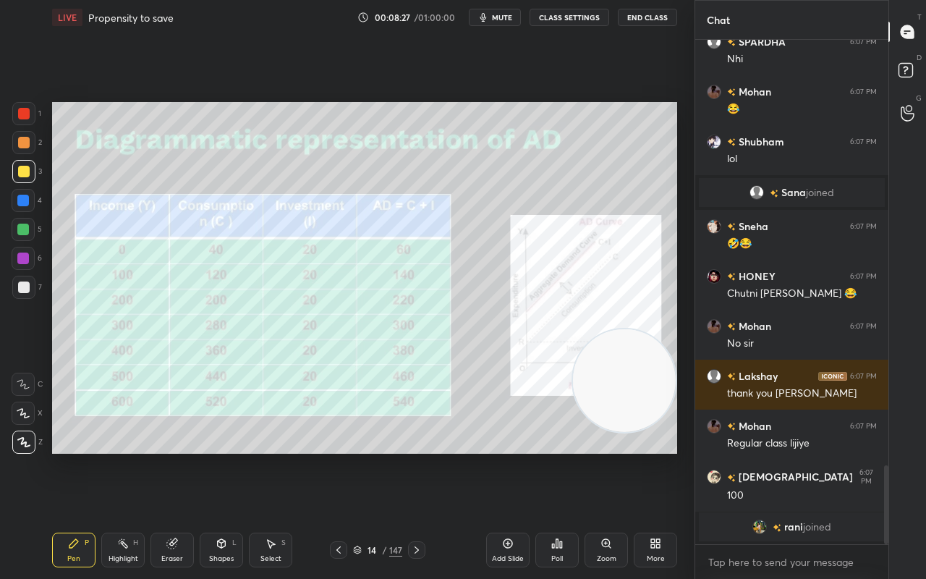
scroll to position [2688, 0]
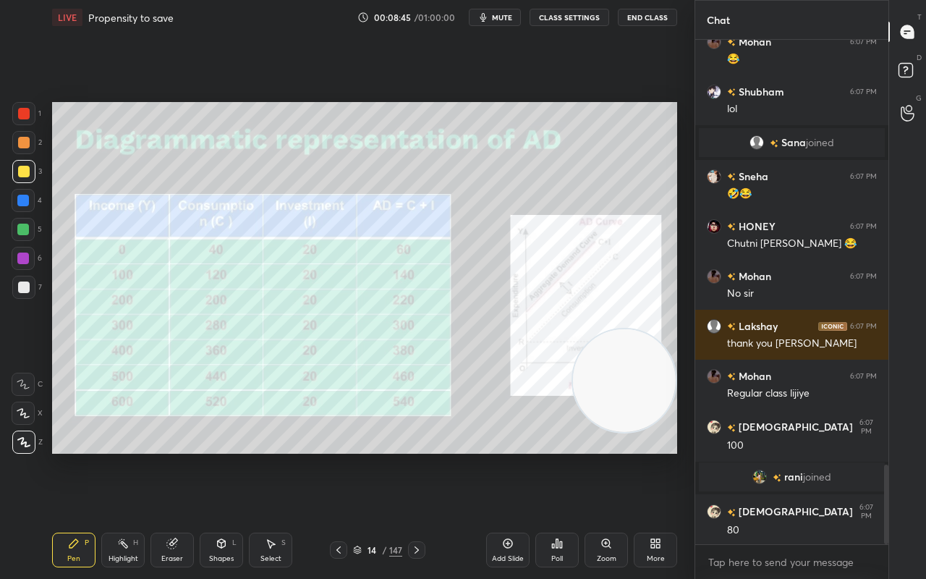
click at [420, 456] on icon at bounding box center [417, 550] width 12 height 12
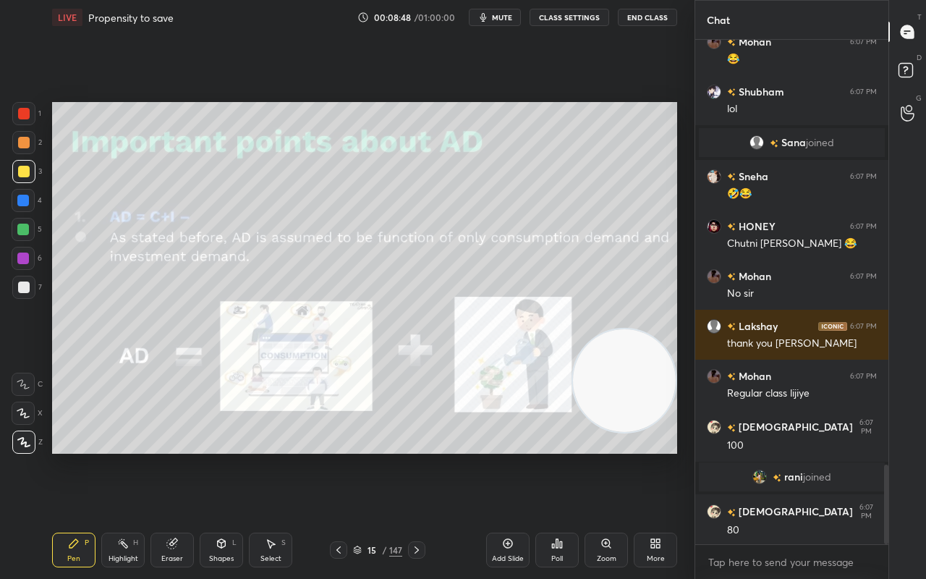
click at [338, 456] on icon at bounding box center [339, 550] width 12 height 12
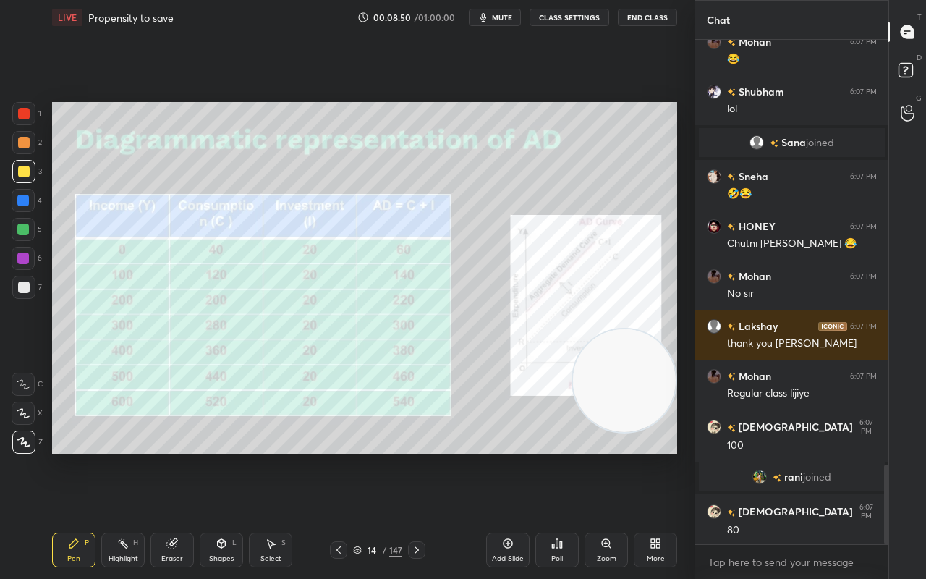
click at [513, 456] on div "Add Slide" at bounding box center [507, 549] width 43 height 35
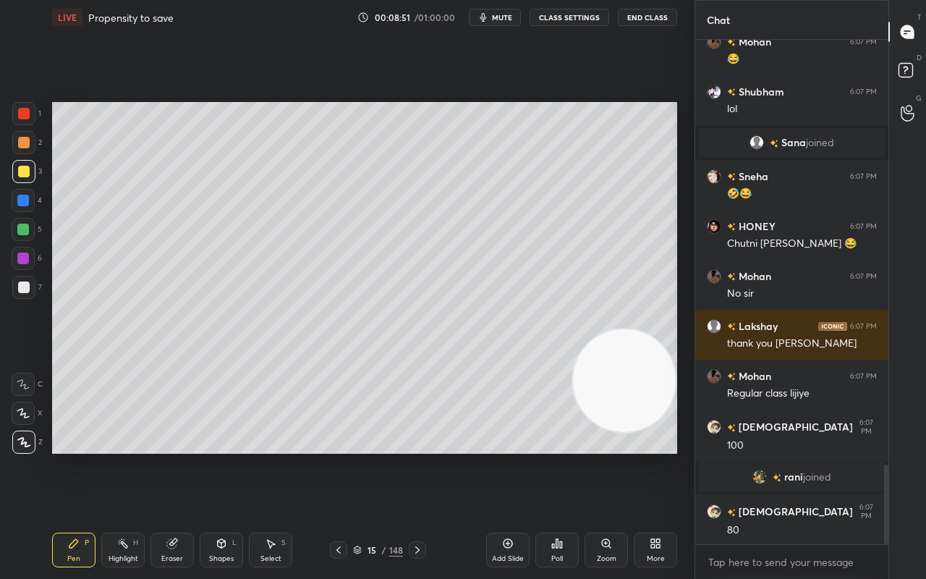
click at [230, 456] on div "Shapes L" at bounding box center [221, 549] width 43 height 35
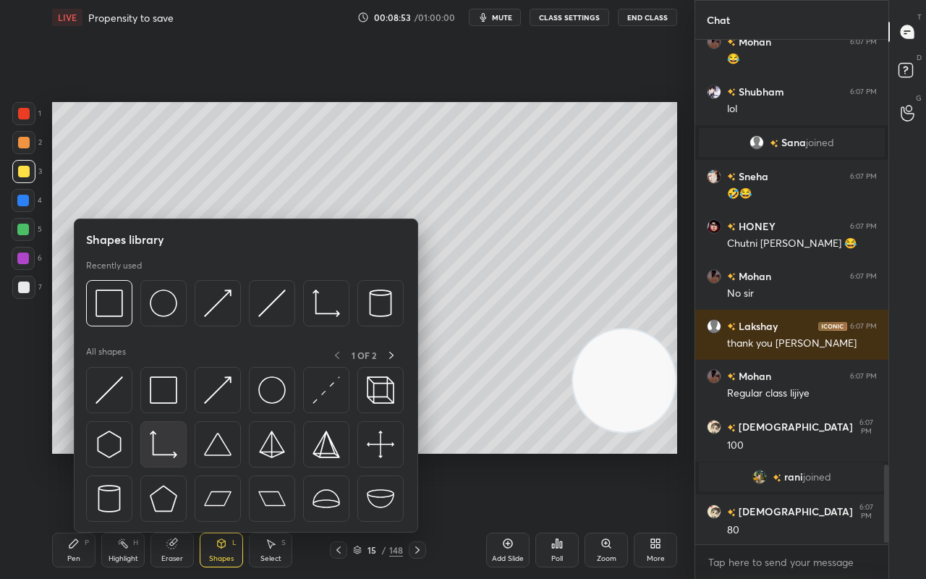
click at [162, 451] on img at bounding box center [163, 443] width 27 height 27
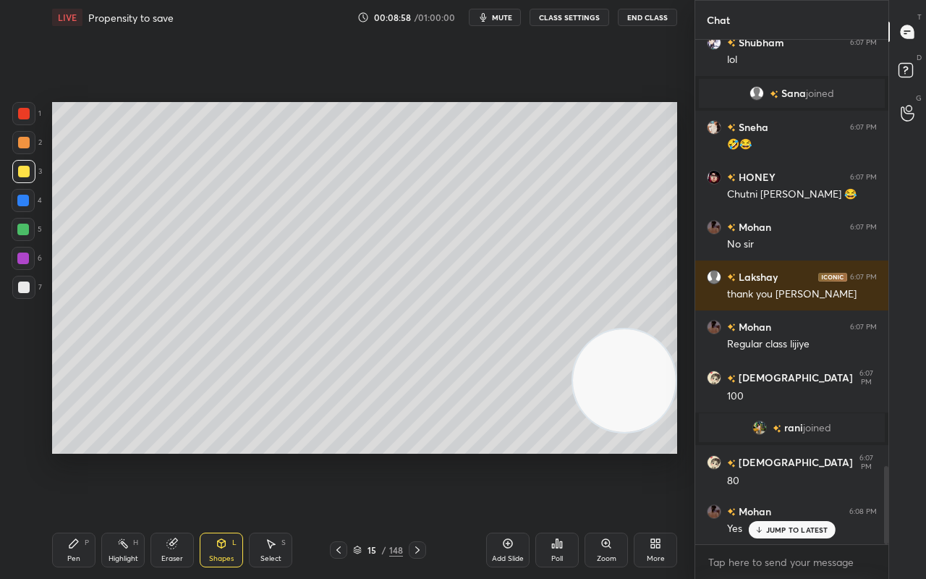
click at [74, 456] on icon at bounding box center [74, 543] width 12 height 12
drag, startPoint x: 17, startPoint y: 300, endPoint x: 19, endPoint y: 291, distance: 9.5
click at [17, 300] on div "7" at bounding box center [27, 290] width 30 height 29
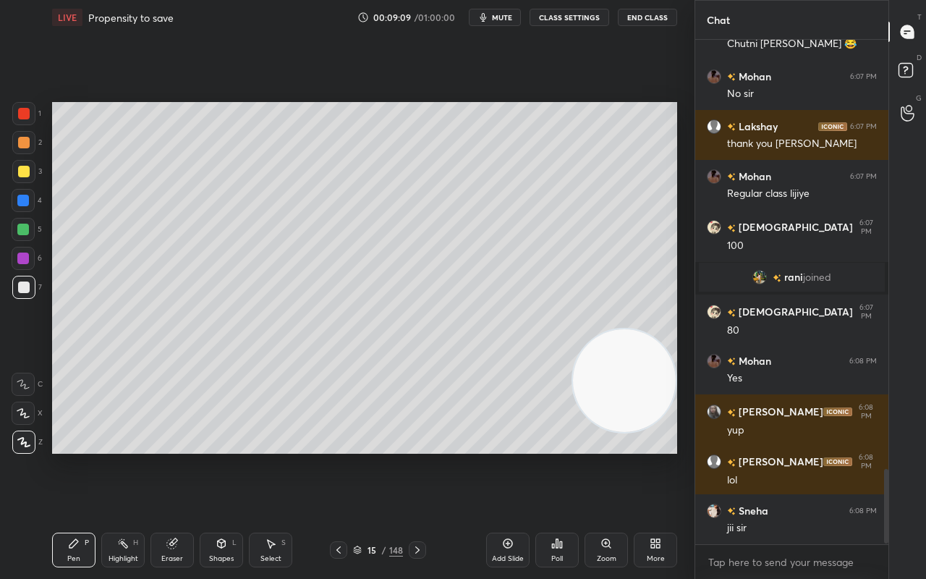
scroll to position [2950, 0]
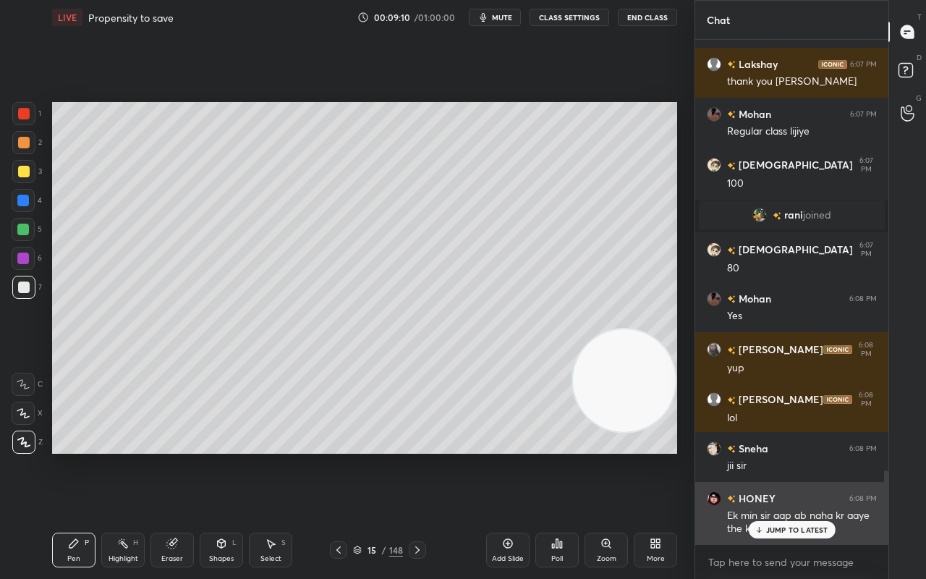
click at [788, 456] on p "JUMP TO LATEST" at bounding box center [797, 529] width 62 height 9
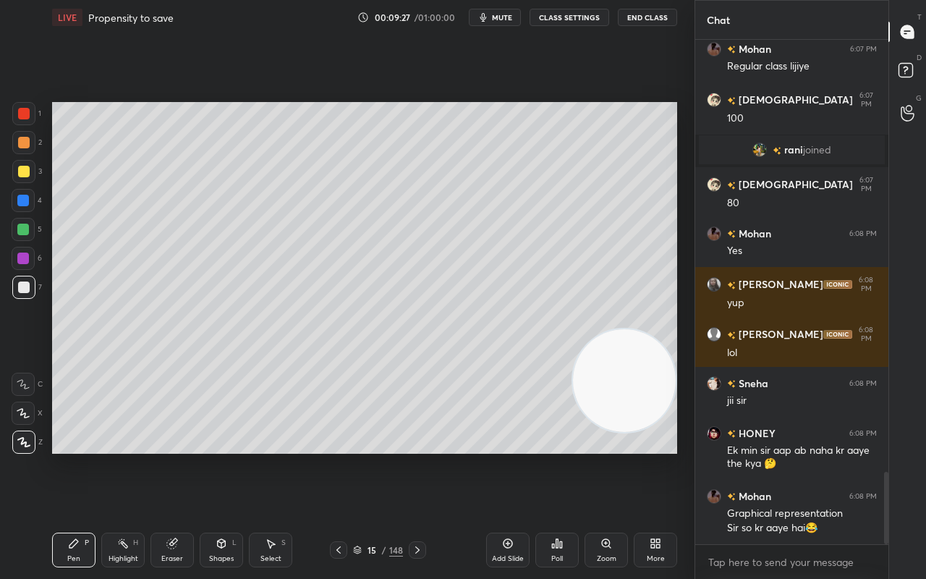
scroll to position [3064, 0]
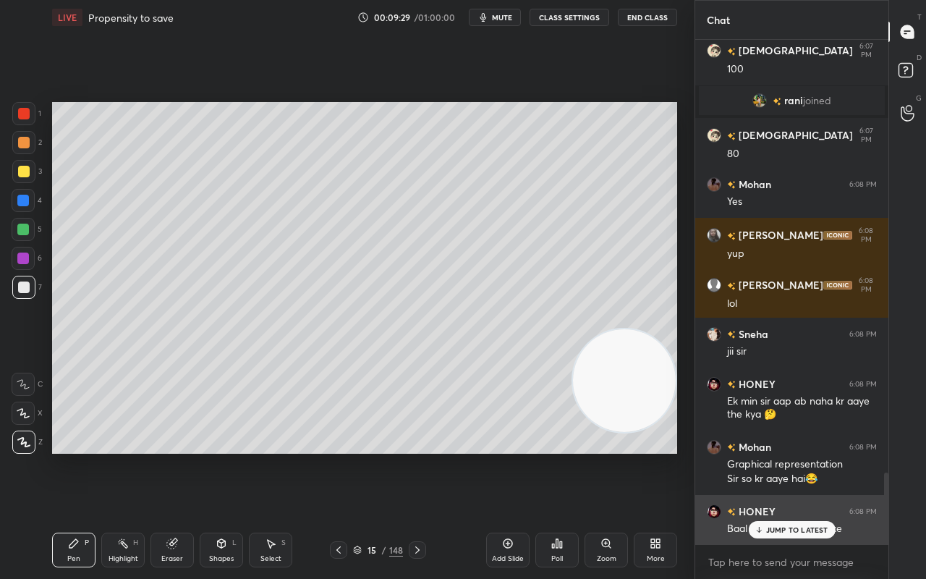
click at [801, 456] on p "JUMP TO LATEST" at bounding box center [797, 529] width 62 height 9
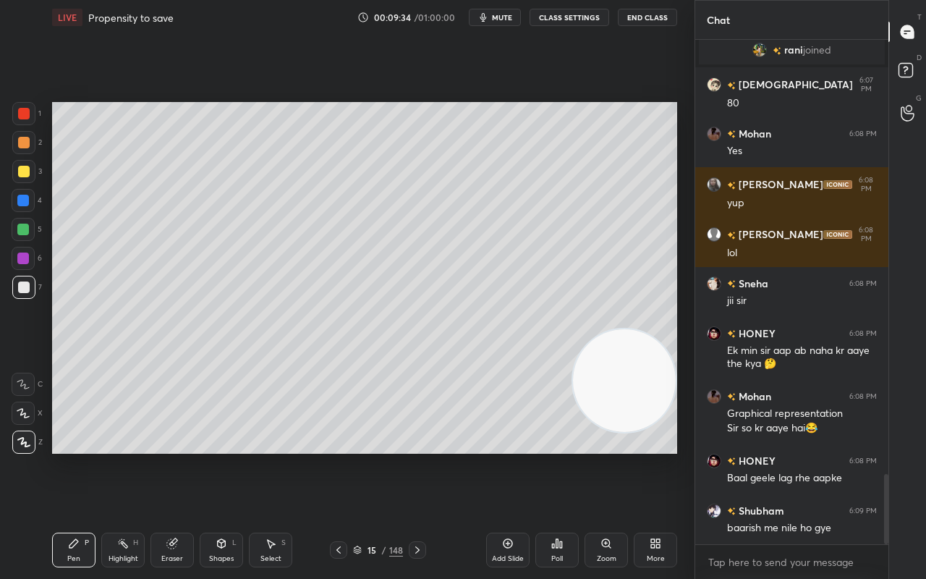
scroll to position [3164, 0]
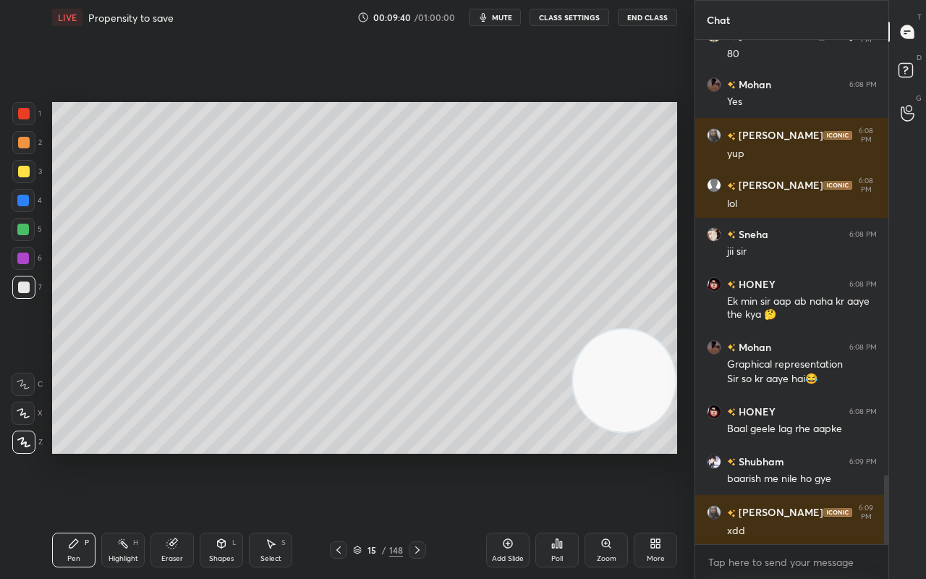
click at [344, 456] on div at bounding box center [338, 549] width 17 height 17
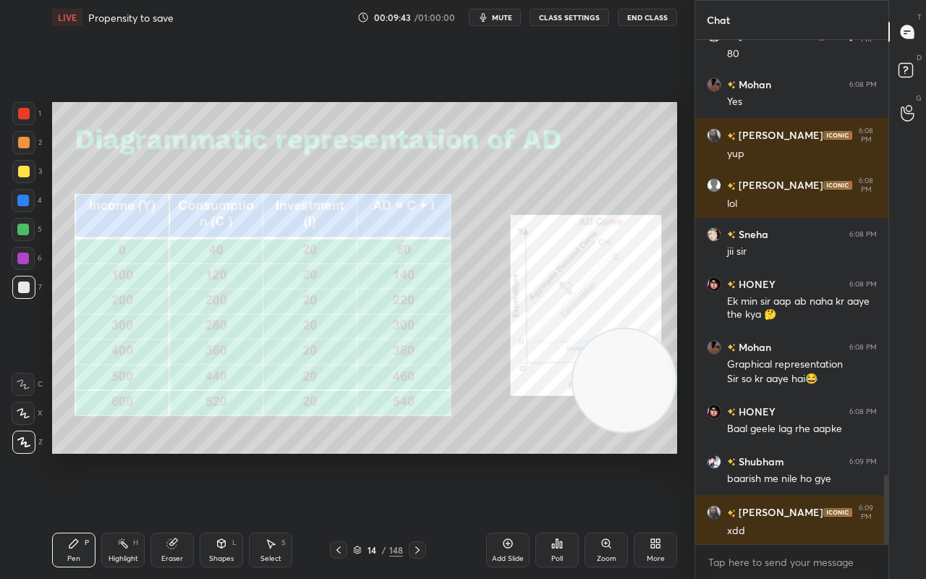
scroll to position [3215, 0]
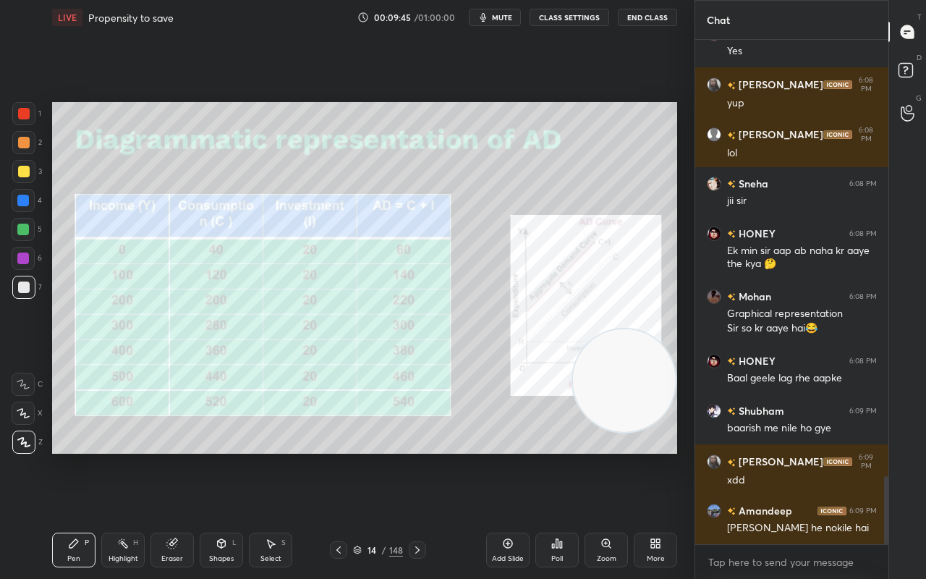
click at [422, 456] on icon at bounding box center [418, 550] width 12 height 12
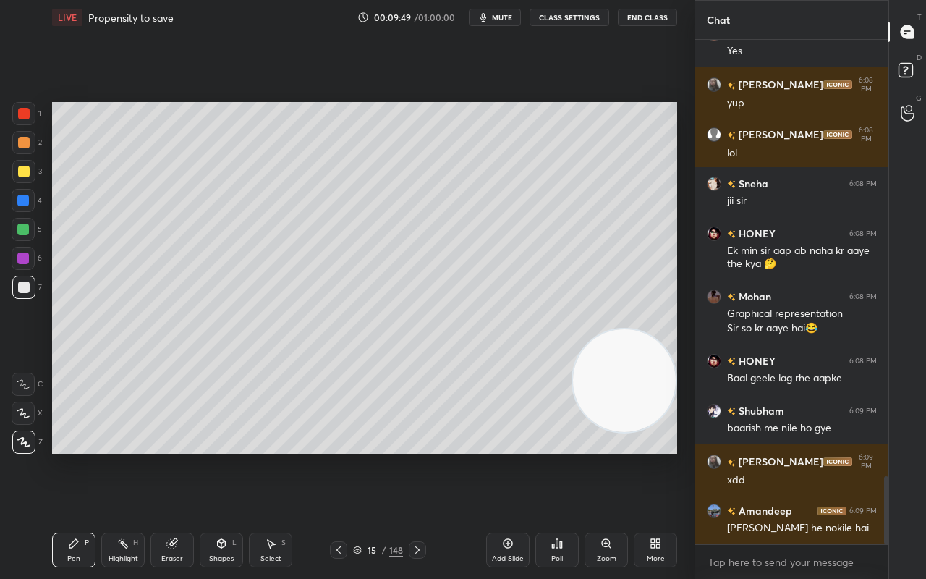
click at [22, 172] on div at bounding box center [24, 172] width 12 height 12
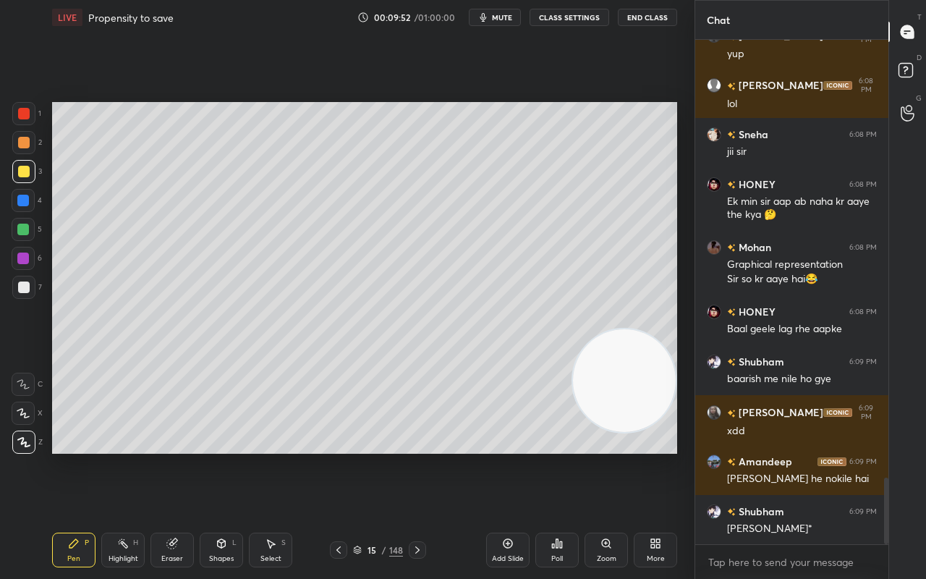
scroll to position [3314, 0]
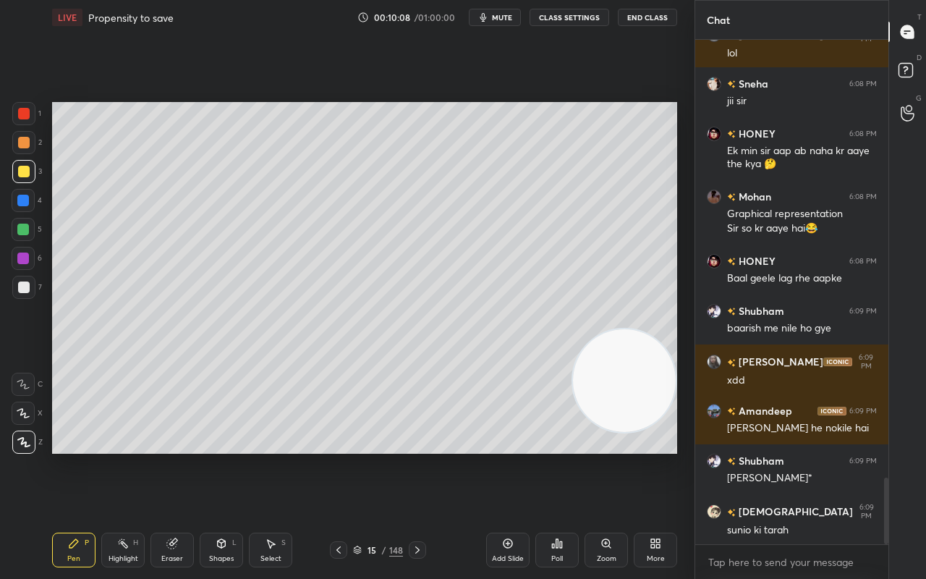
drag, startPoint x: 78, startPoint y: 555, endPoint x: 68, endPoint y: 547, distance: 12.9
click at [77, 456] on div "Pen" at bounding box center [73, 558] width 13 height 7
click at [26, 284] on div at bounding box center [24, 287] width 12 height 12
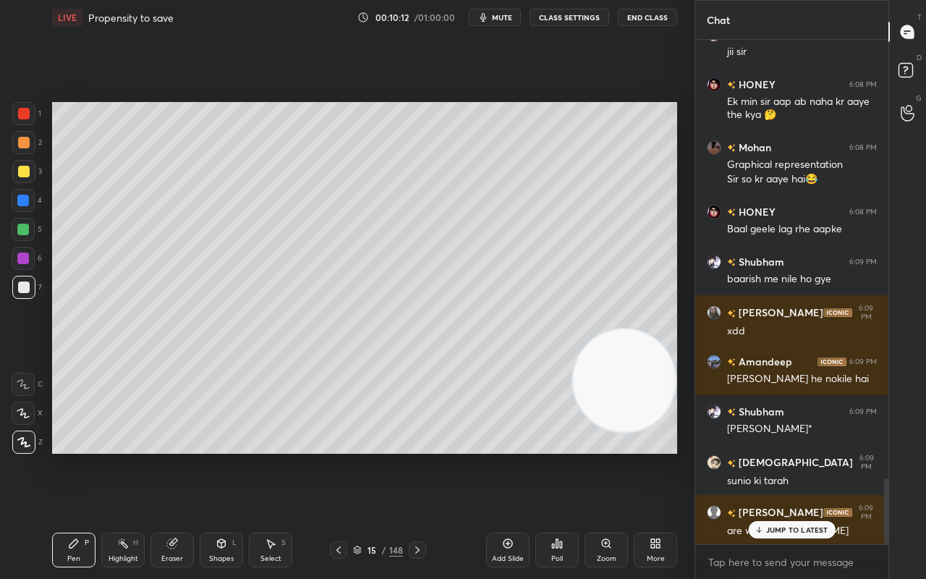
click at [343, 456] on icon at bounding box center [339, 550] width 12 height 12
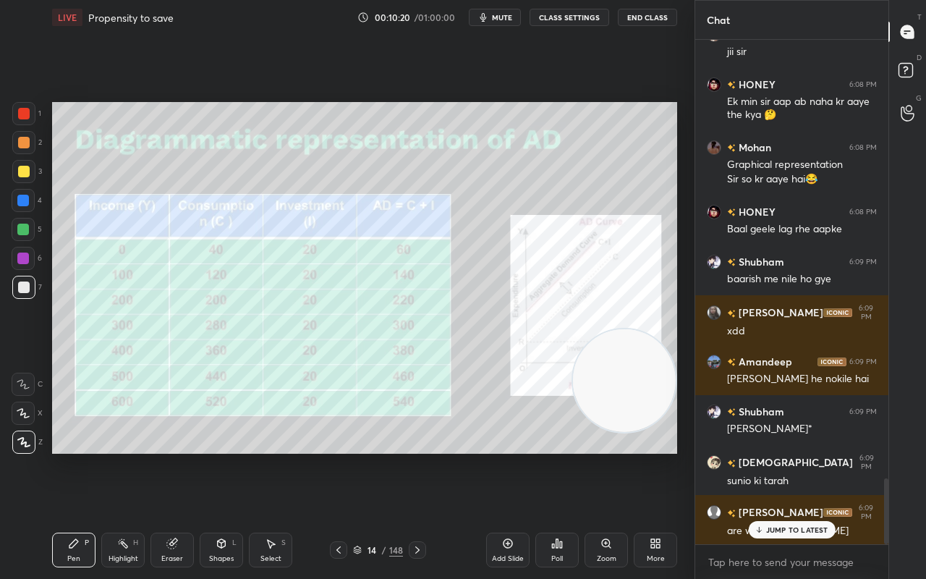
click at [417, 456] on icon at bounding box center [418, 550] width 12 height 12
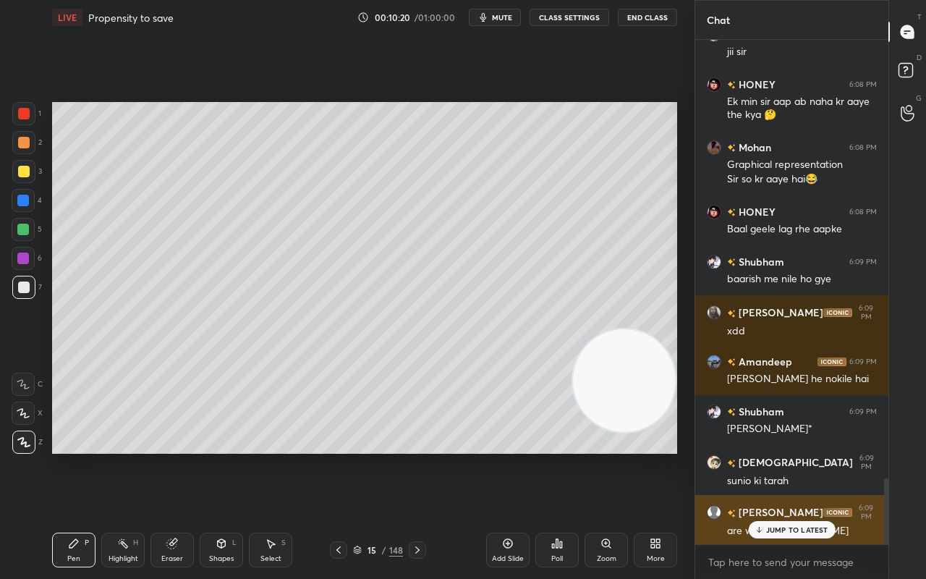
drag, startPoint x: 815, startPoint y: 527, endPoint x: 789, endPoint y: 531, distance: 26.4
click at [815, 456] on p "JUMP TO LATEST" at bounding box center [797, 529] width 62 height 9
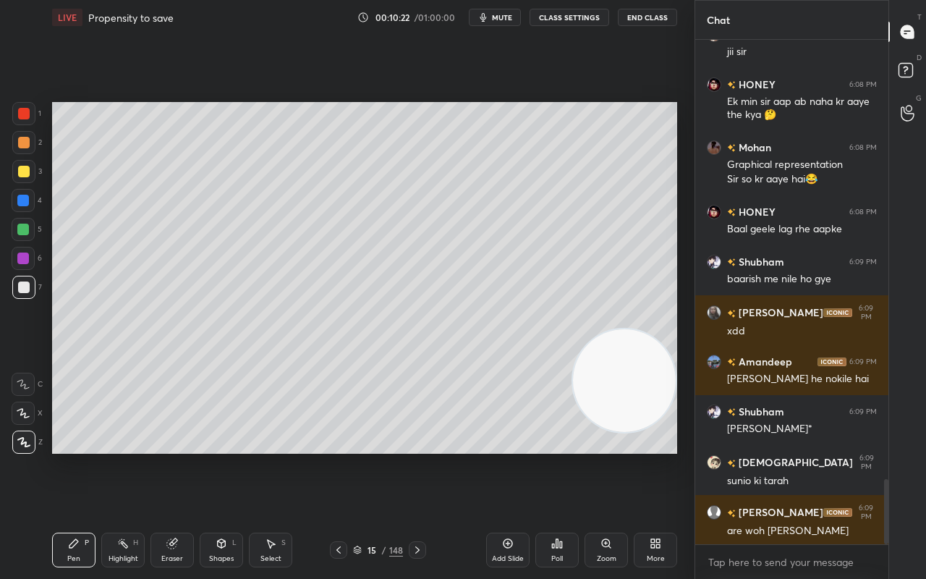
click at [19, 286] on div at bounding box center [24, 287] width 12 height 12
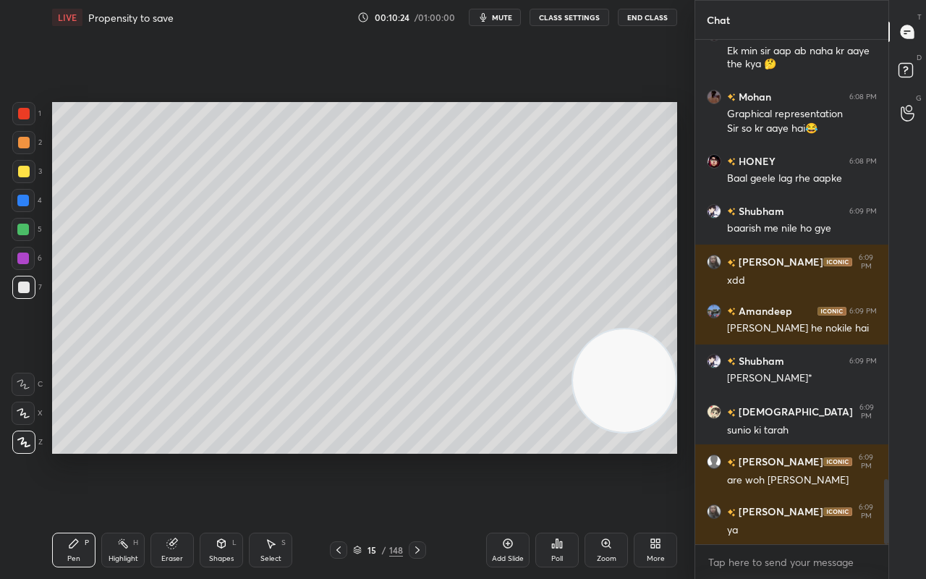
click at [23, 172] on div at bounding box center [24, 172] width 12 height 12
click at [20, 201] on div at bounding box center [23, 201] width 12 height 12
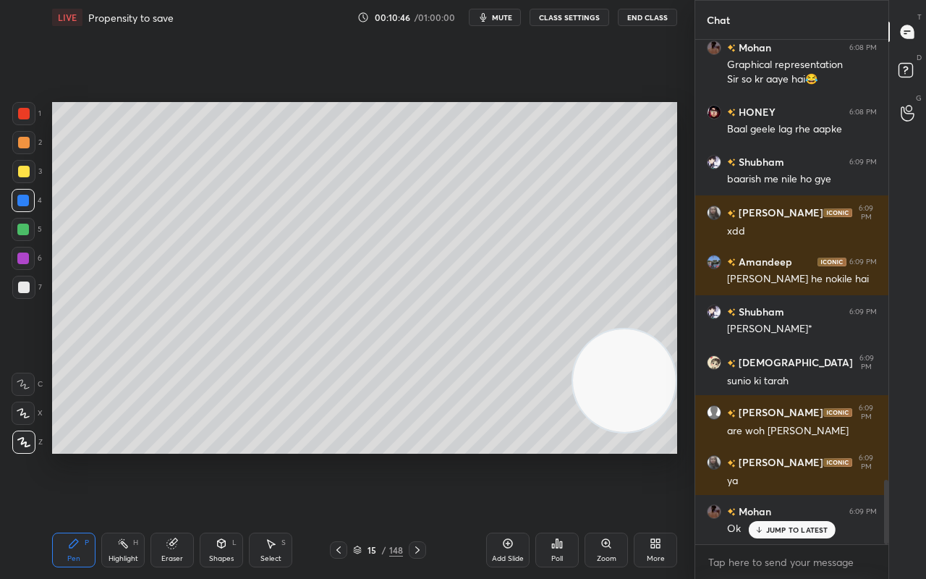
click at [333, 456] on div at bounding box center [338, 549] width 17 height 17
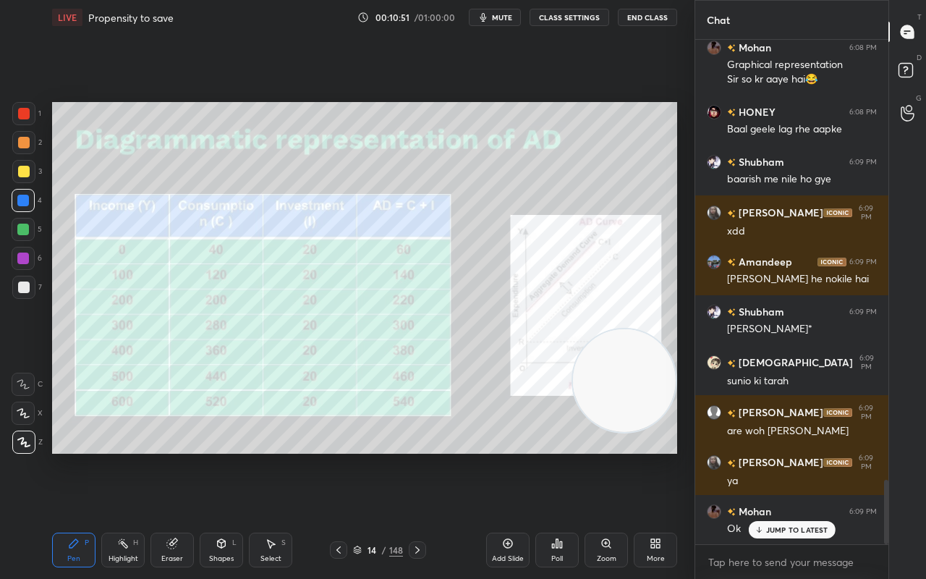
click at [22, 158] on div "2" at bounding box center [27, 145] width 30 height 29
click at [22, 161] on div at bounding box center [23, 171] width 23 height 23
drag, startPoint x: 22, startPoint y: 173, endPoint x: 14, endPoint y: 171, distance: 7.6
click at [22, 173] on div at bounding box center [24, 172] width 12 height 12
click at [25, 260] on div at bounding box center [23, 258] width 12 height 12
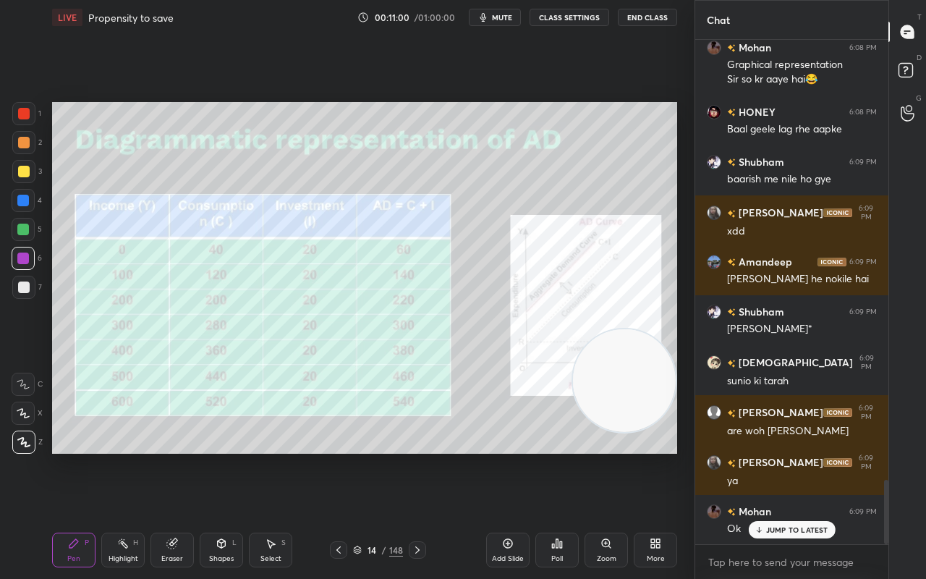
click at [417, 456] on icon at bounding box center [418, 550] width 12 height 12
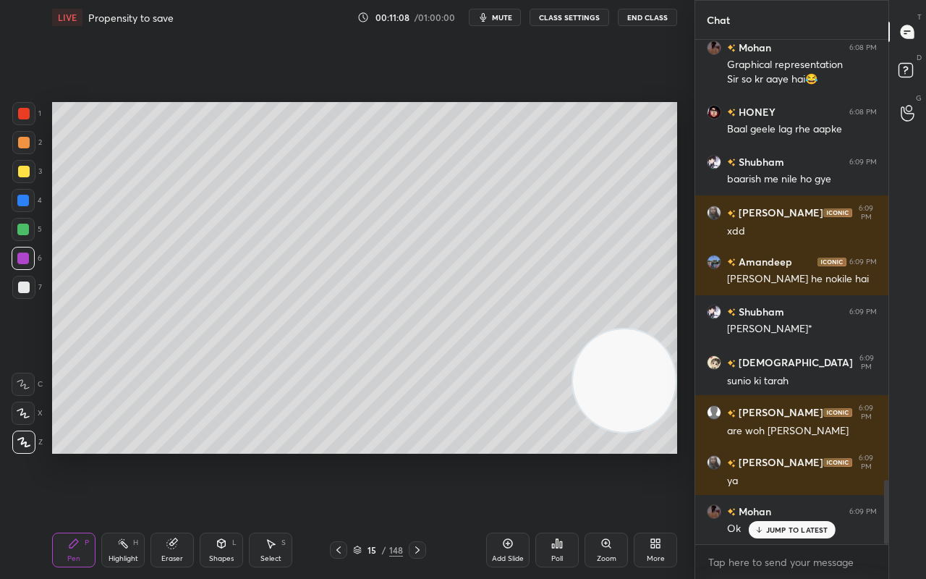
click at [337, 456] on div "Pen P Highlight H Eraser Shapes L Select S 15 / 148 Add Slide Poll Zoom More" at bounding box center [364, 550] width 625 height 58
click at [340, 456] on icon at bounding box center [339, 550] width 12 height 12
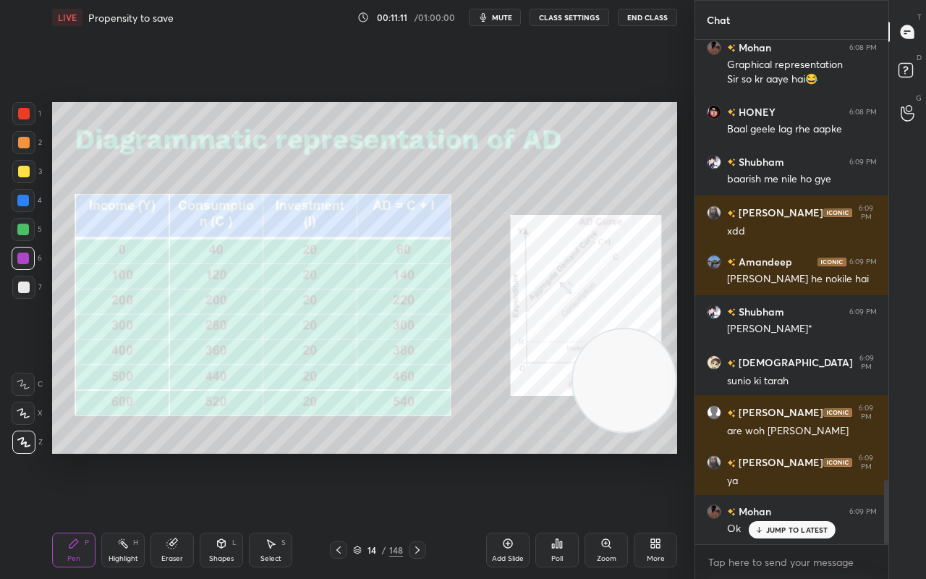
click at [422, 456] on icon at bounding box center [418, 550] width 12 height 12
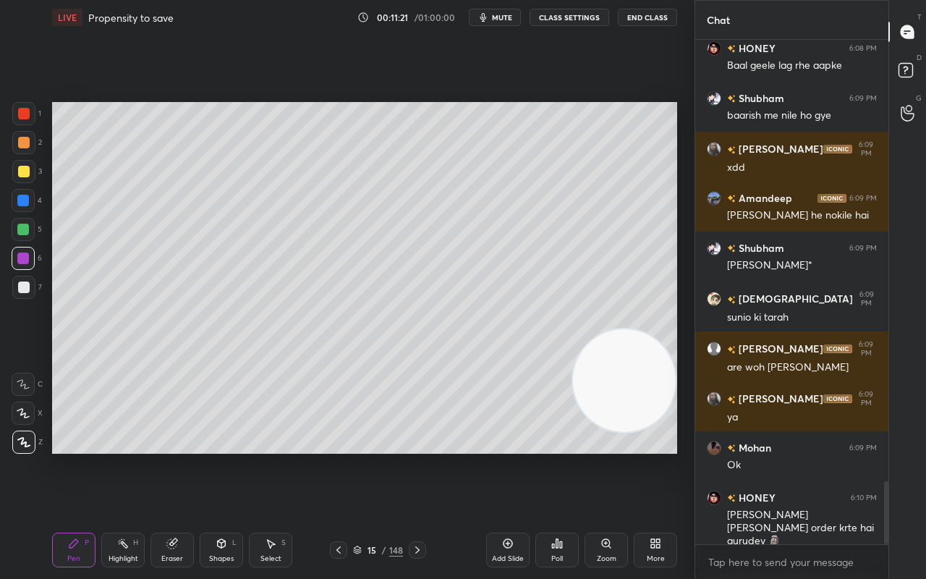
scroll to position [3576, 0]
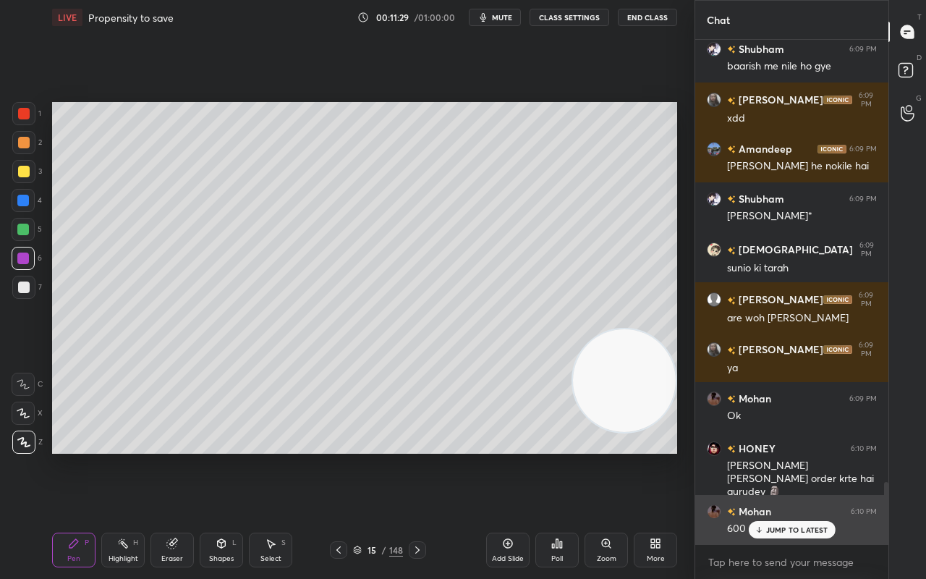
click at [793, 456] on p "JUMP TO LATEST" at bounding box center [797, 529] width 62 height 9
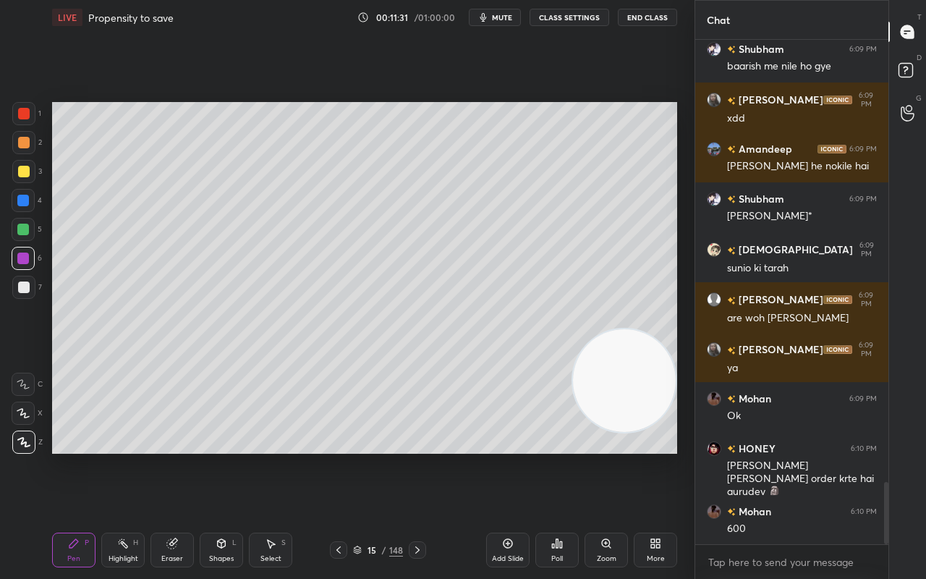
click at [22, 281] on div at bounding box center [24, 287] width 12 height 12
click at [341, 456] on icon at bounding box center [339, 550] width 12 height 12
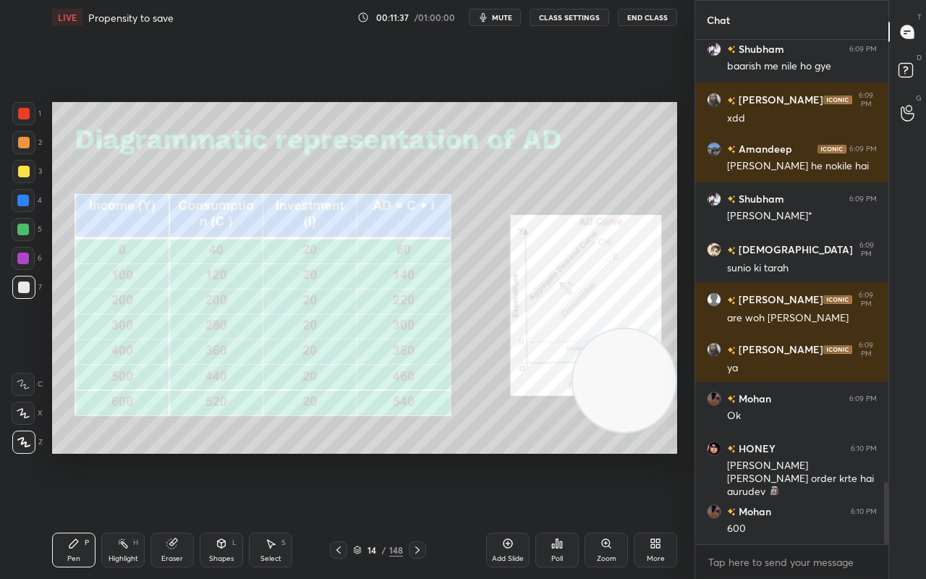
click at [415, 456] on icon at bounding box center [418, 550] width 12 height 12
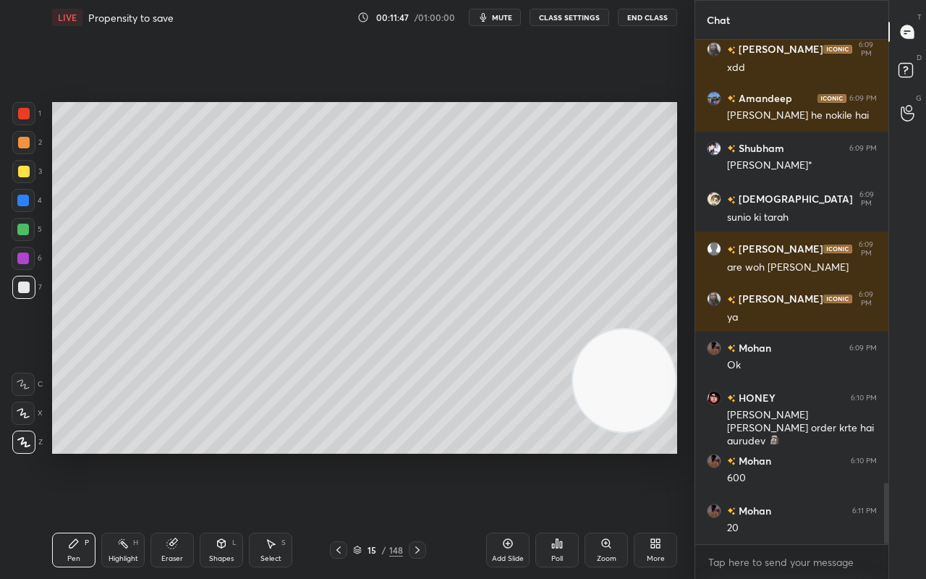
scroll to position [3676, 0]
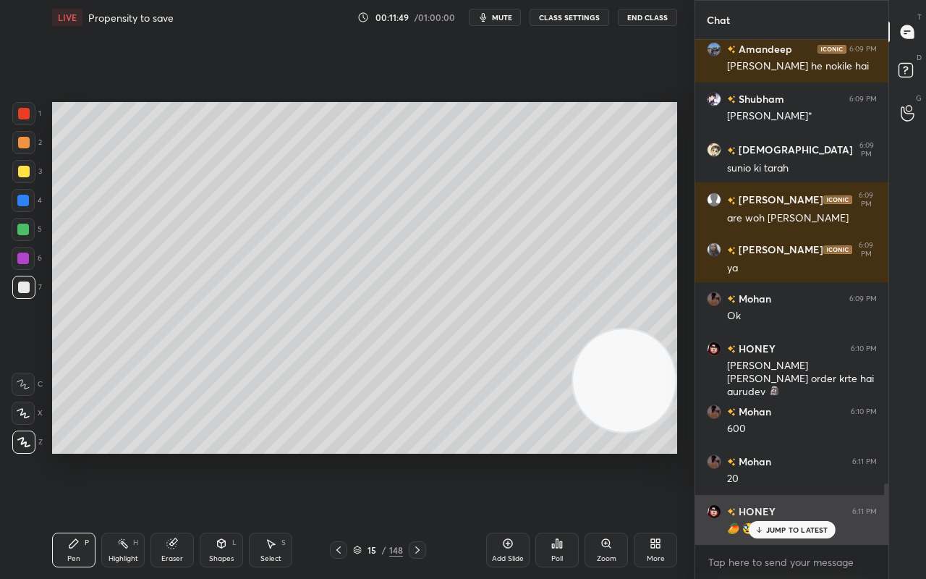
click at [777, 456] on p "JUMP TO LATEST" at bounding box center [797, 529] width 62 height 9
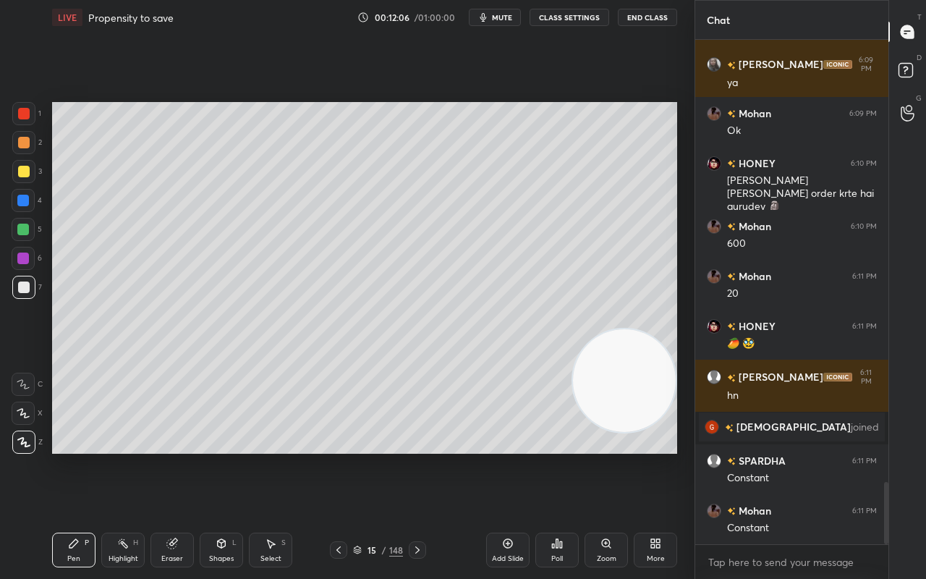
scroll to position [3624, 0]
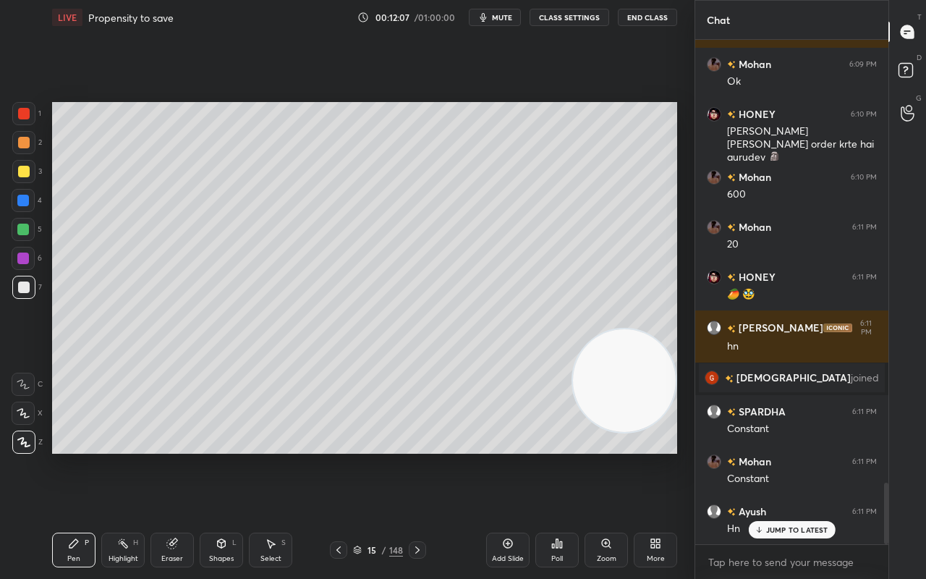
click at [227, 456] on div "Shapes L" at bounding box center [221, 549] width 43 height 35
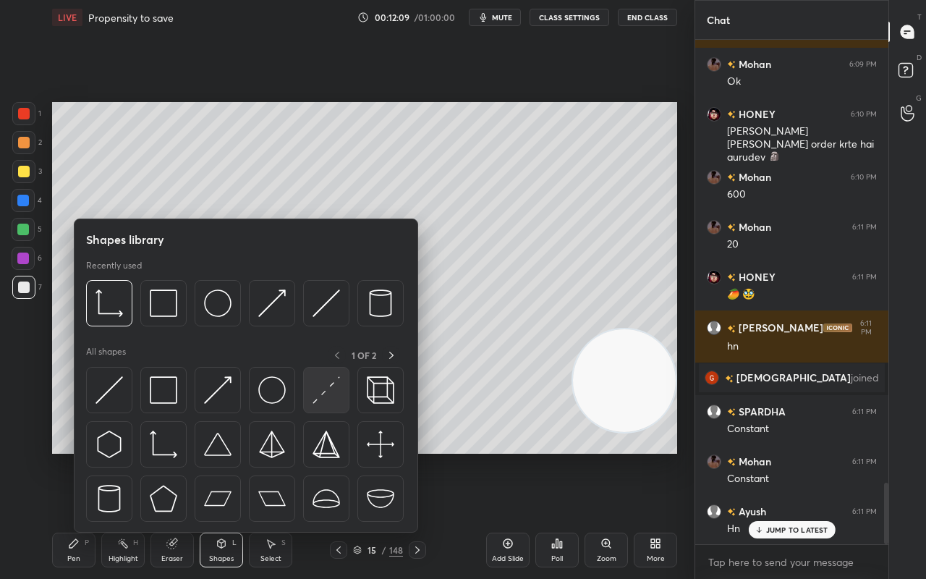
click at [323, 390] on img at bounding box center [325, 389] width 27 height 27
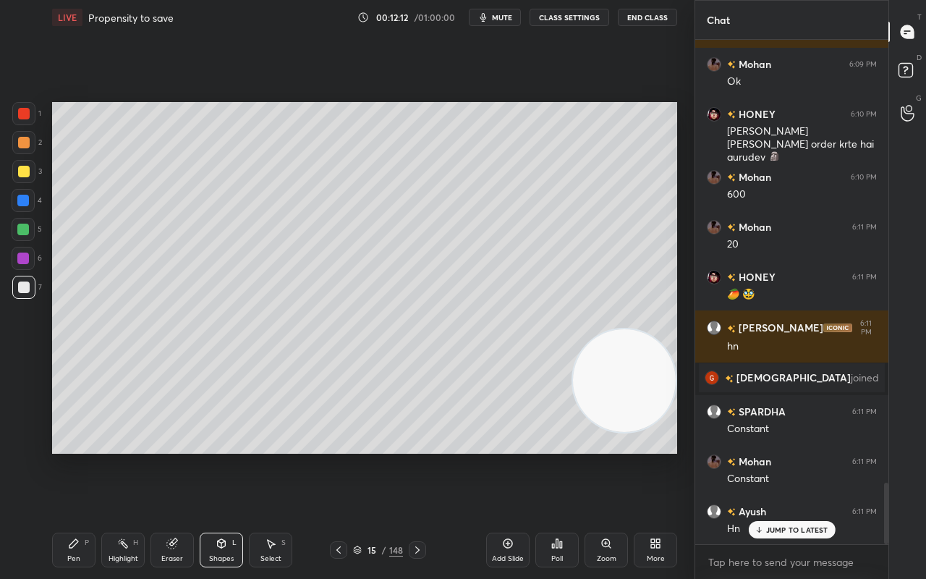
scroll to position [3675, 0]
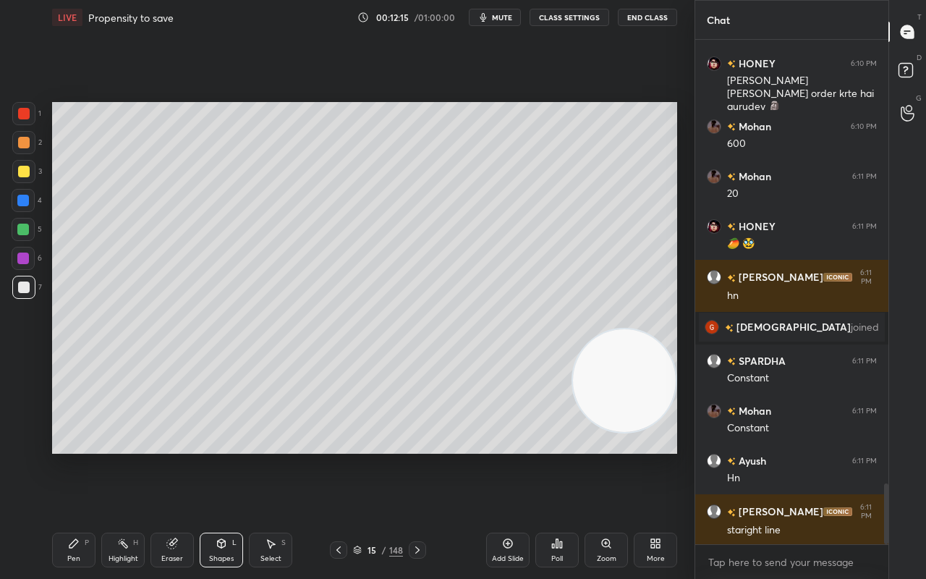
click at [84, 456] on div "Pen P" at bounding box center [73, 549] width 43 height 35
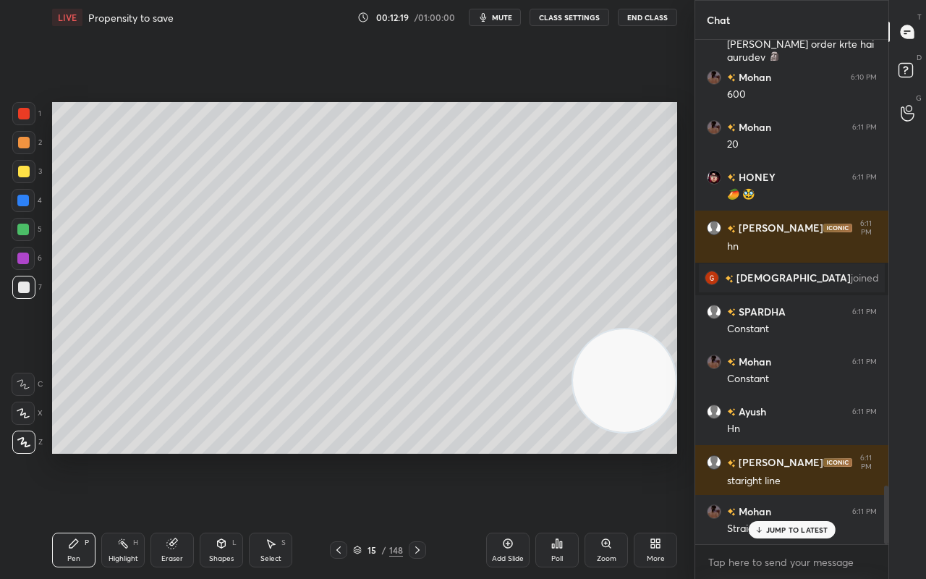
scroll to position [3824, 0]
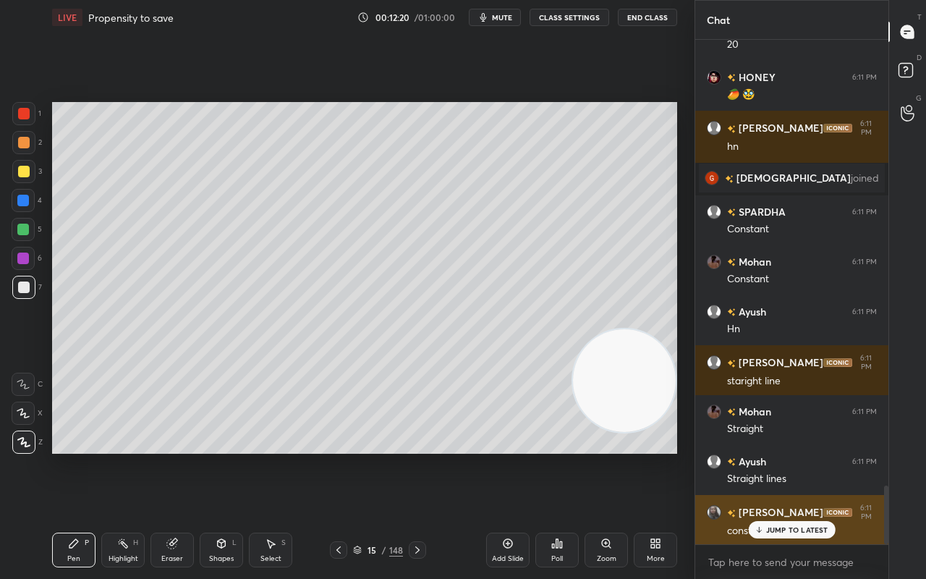
click at [787, 456] on div "JUMP TO LATEST" at bounding box center [791, 529] width 87 height 17
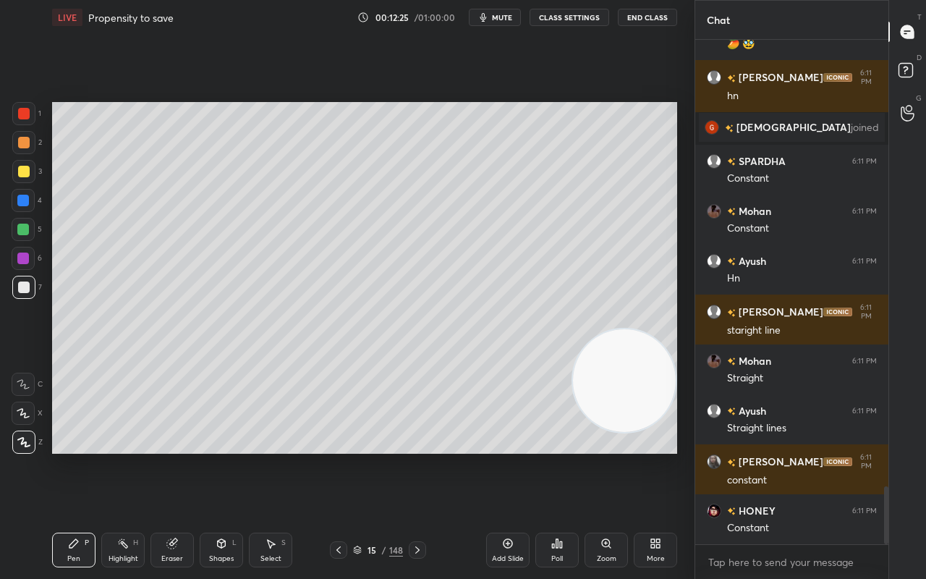
click at [337, 456] on icon at bounding box center [339, 550] width 12 height 12
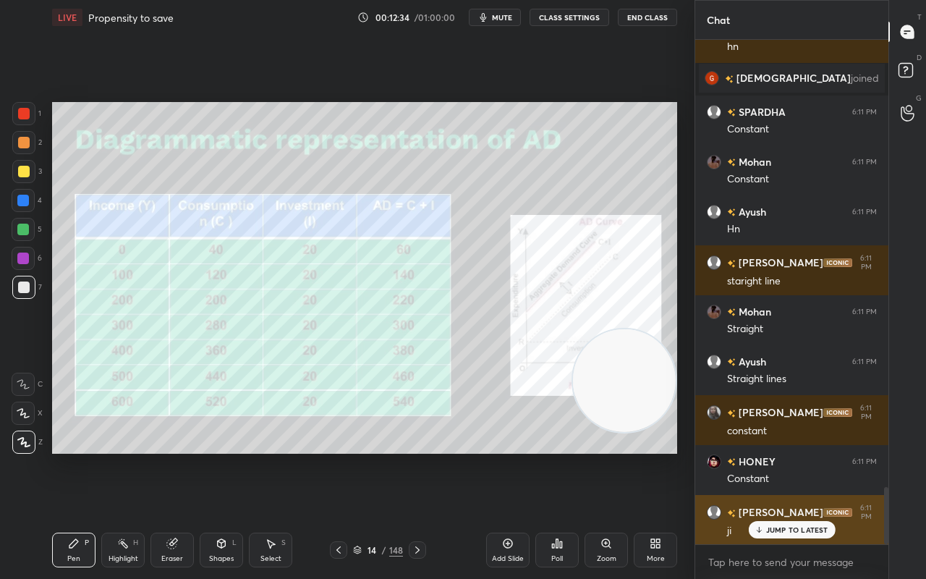
click at [798, 456] on p "JUMP TO LATEST" at bounding box center [797, 529] width 62 height 9
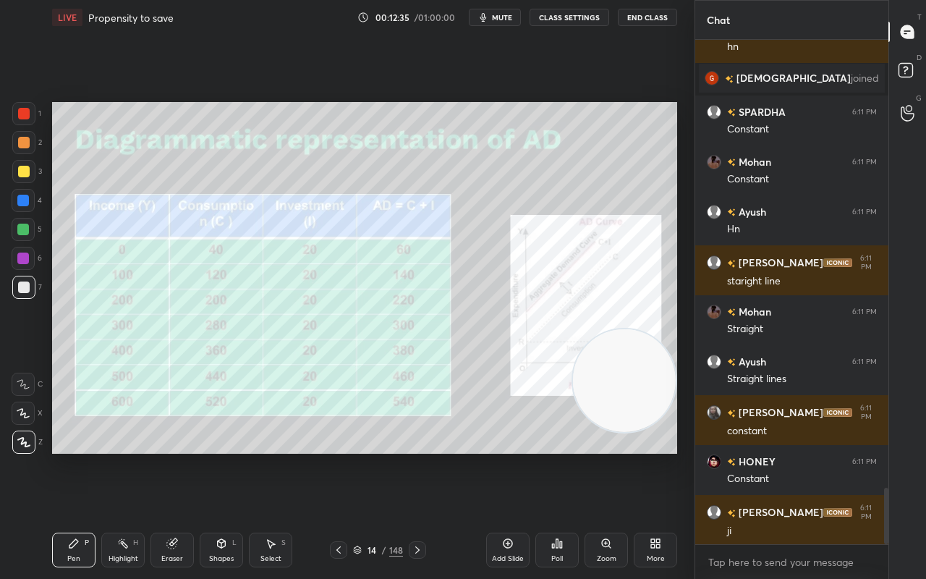
scroll to position [3974, 0]
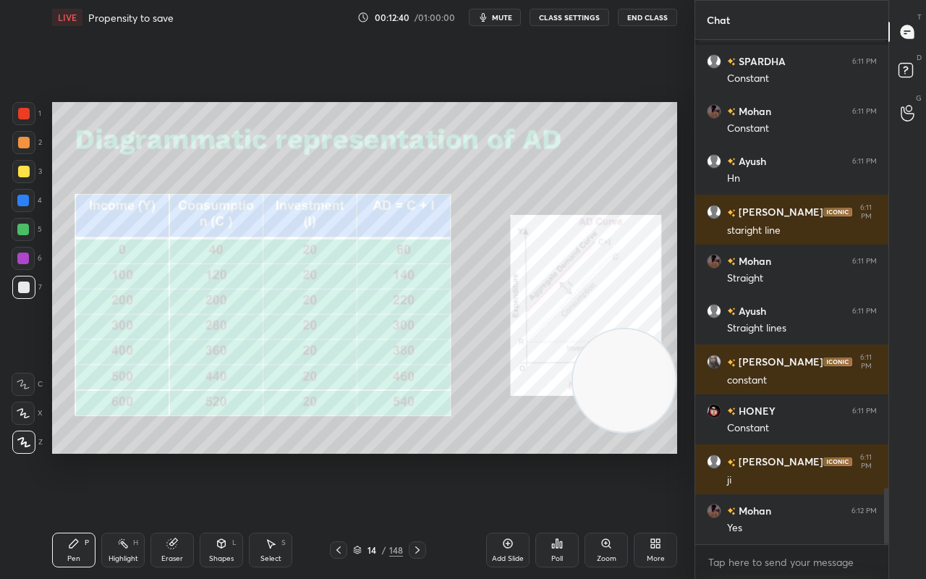
click at [414, 456] on icon at bounding box center [418, 550] width 12 height 12
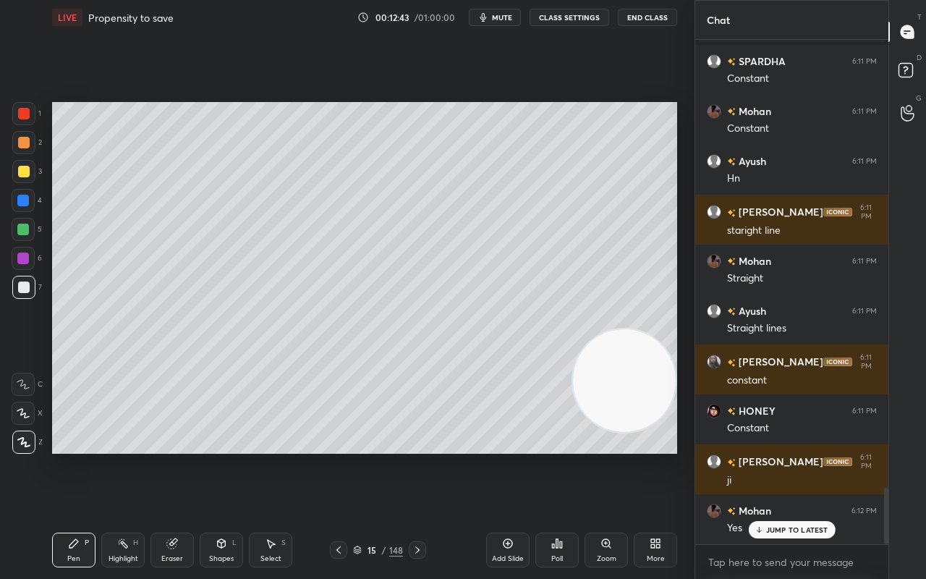
scroll to position [4023, 0]
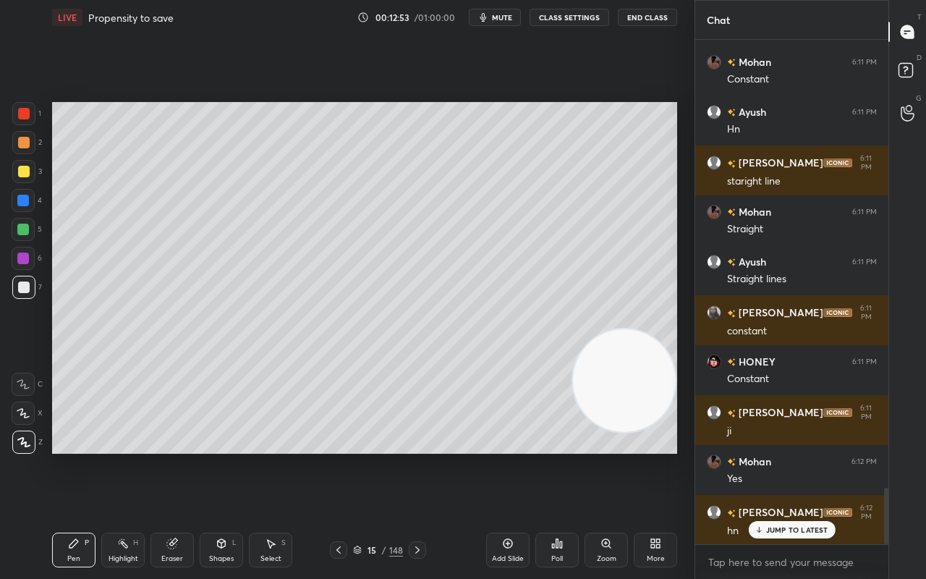
click at [26, 181] on div at bounding box center [23, 171] width 23 height 23
click at [22, 210] on div at bounding box center [23, 200] width 23 height 23
click at [27, 122] on div at bounding box center [23, 113] width 23 height 23
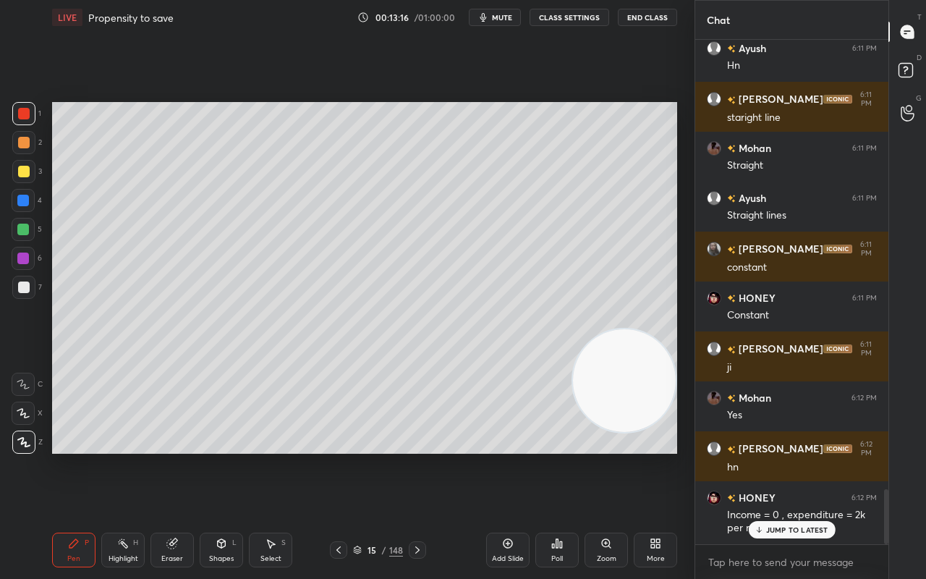
scroll to position [4136, 0]
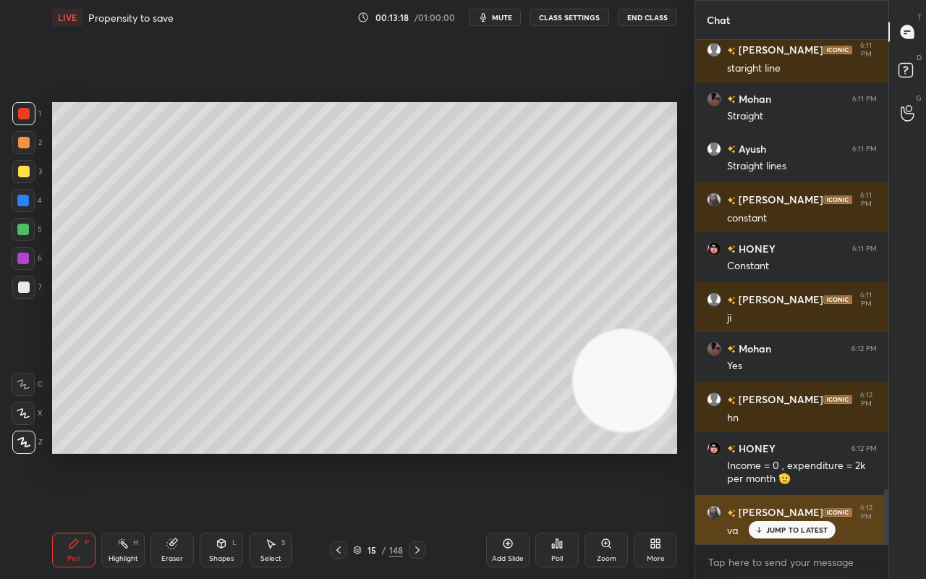
click at [780, 456] on p "JUMP TO LATEST" at bounding box center [797, 529] width 62 height 9
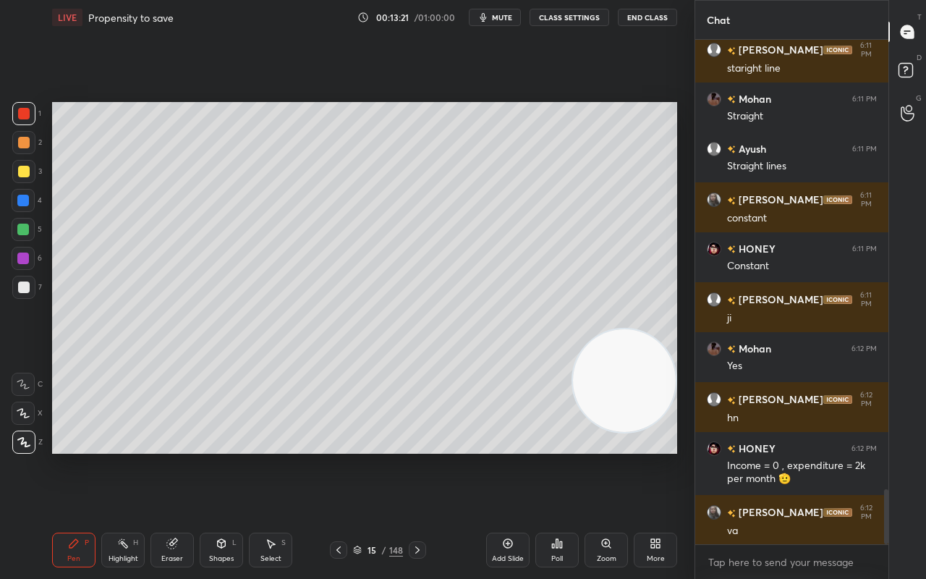
scroll to position [4187, 0]
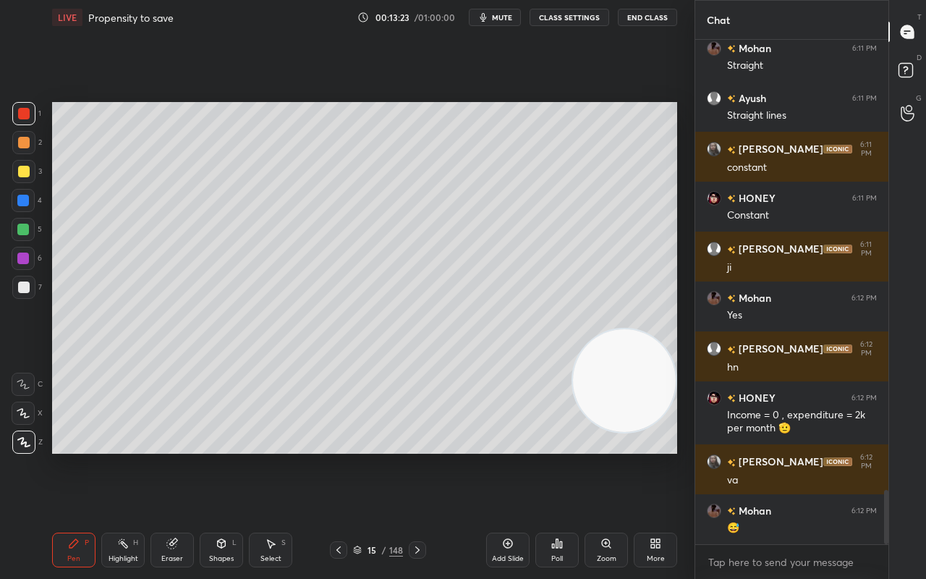
click at [339, 456] on icon at bounding box center [339, 550] width 12 height 12
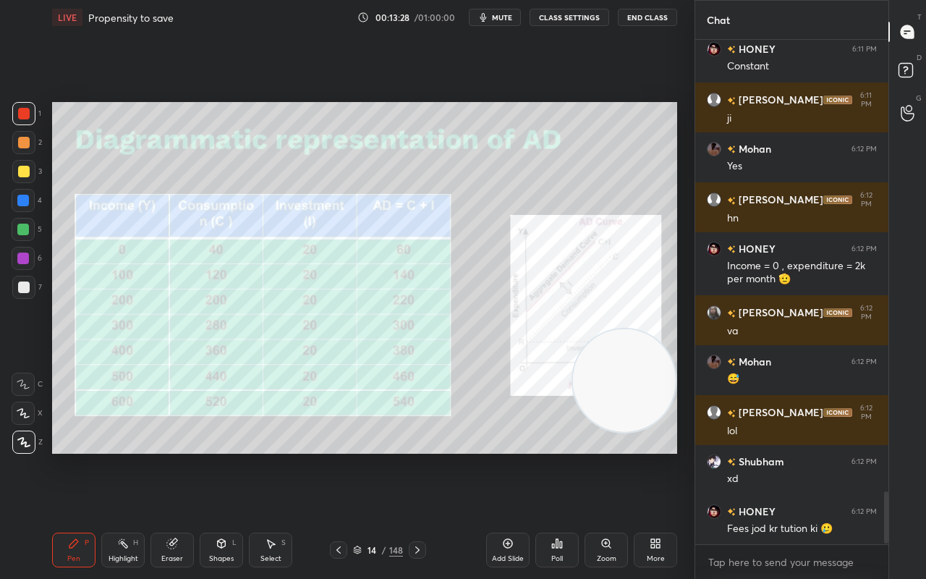
scroll to position [4386, 0]
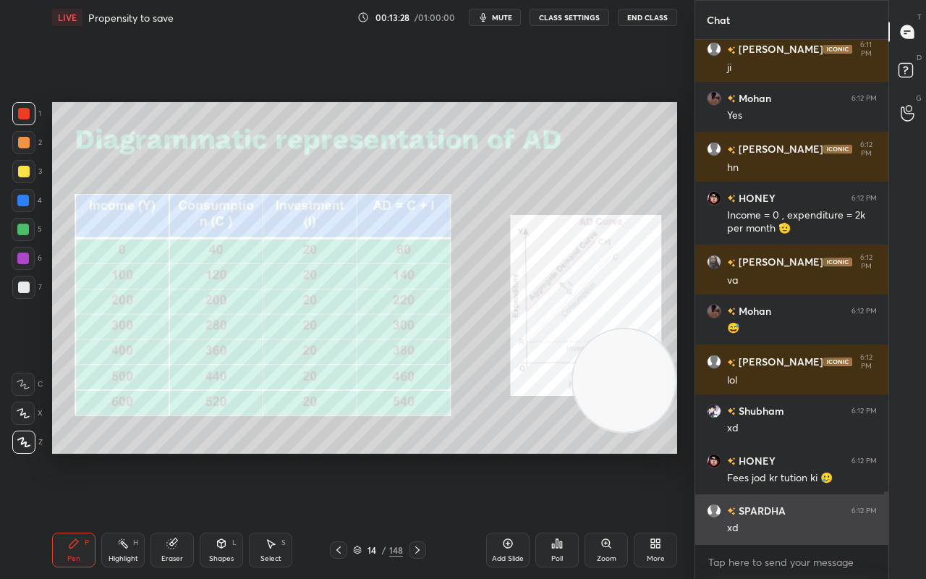
click at [783, 456] on div "xd" at bounding box center [802, 528] width 150 height 14
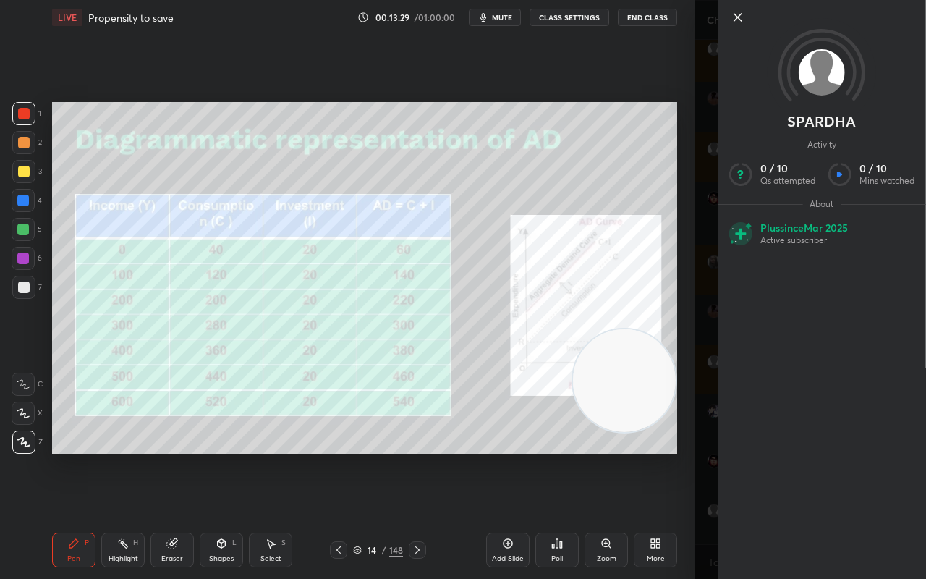
scroll to position [4436, 0]
click at [745, 17] on icon at bounding box center [737, 17] width 17 height 17
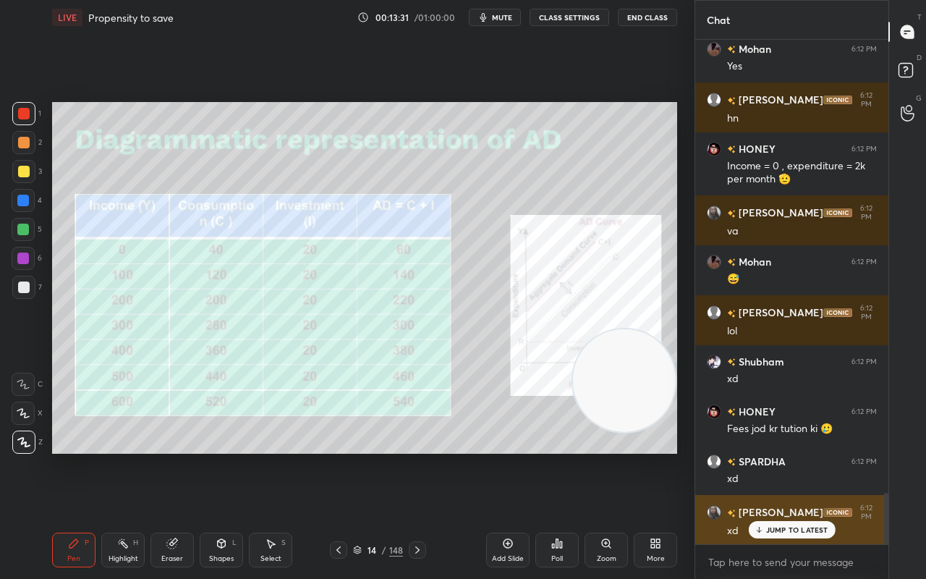
drag, startPoint x: 762, startPoint y: 529, endPoint x: 755, endPoint y: 530, distance: 7.4
click at [760, 456] on div "JUMP TO LATEST" at bounding box center [791, 529] width 87 height 17
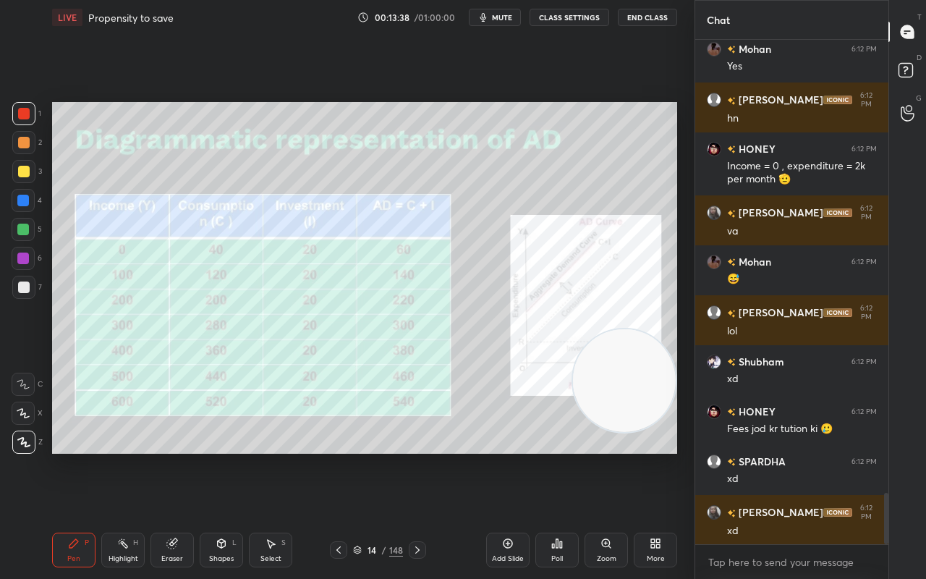
click at [21, 111] on div at bounding box center [24, 114] width 12 height 12
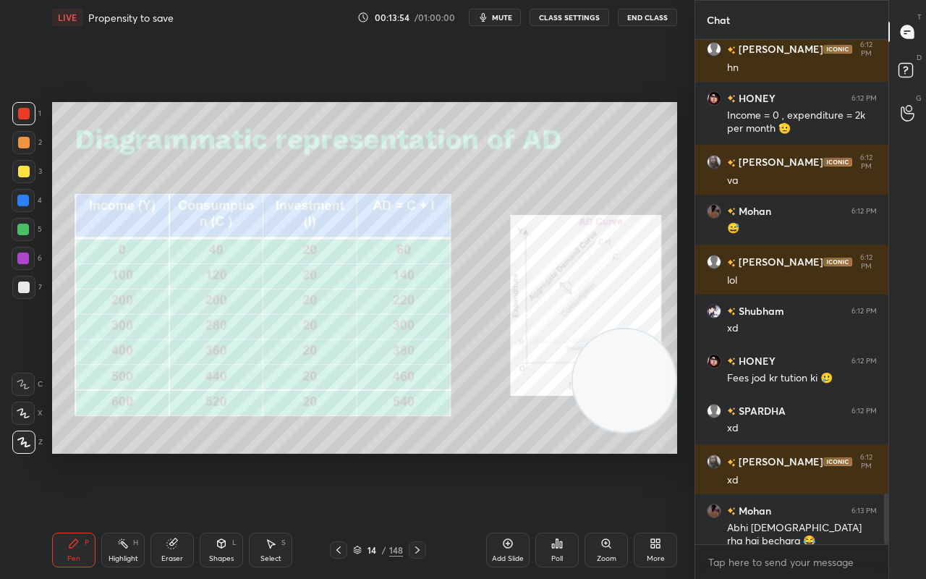
click at [417, 456] on icon at bounding box center [418, 550] width 12 height 12
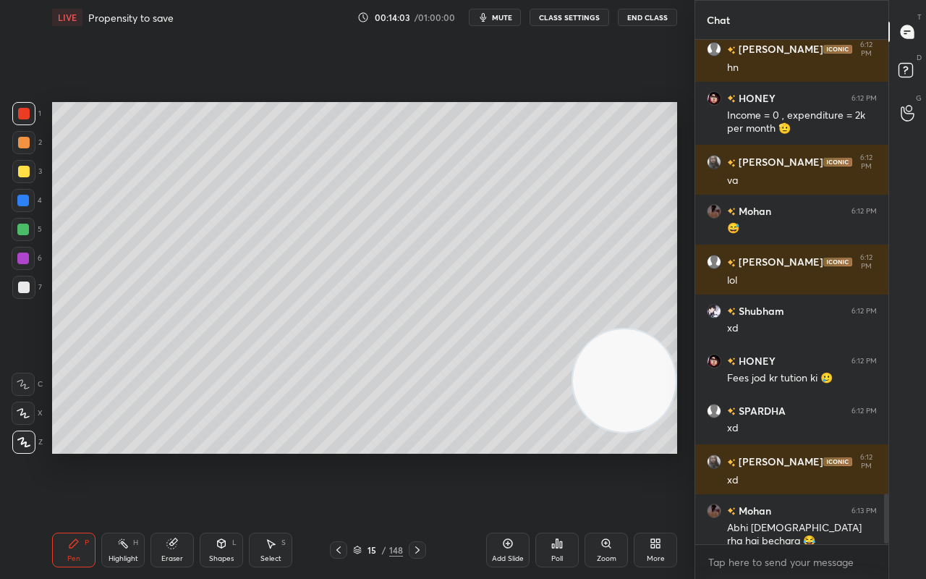
scroll to position [4535, 0]
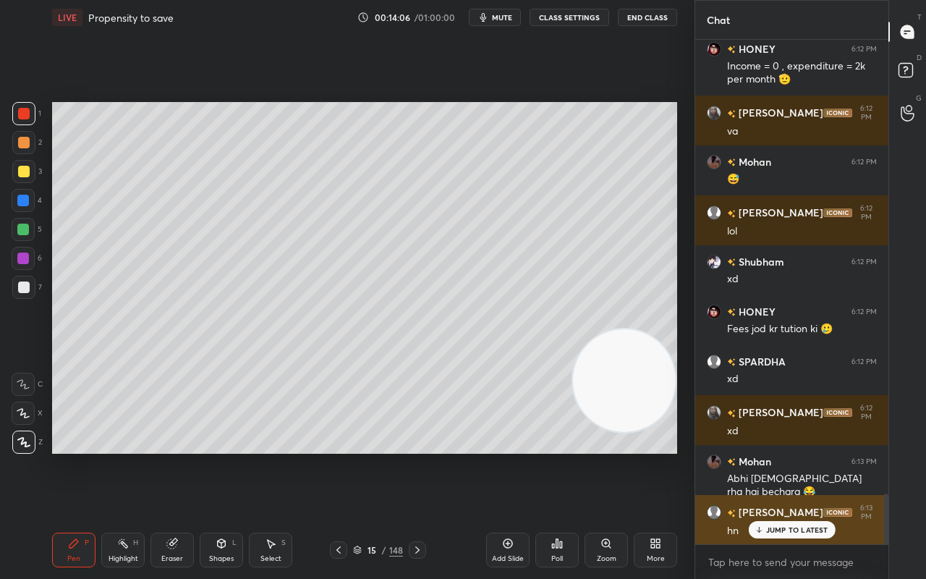
click at [777, 456] on div "JUMP TO LATEST" at bounding box center [791, 529] width 87 height 17
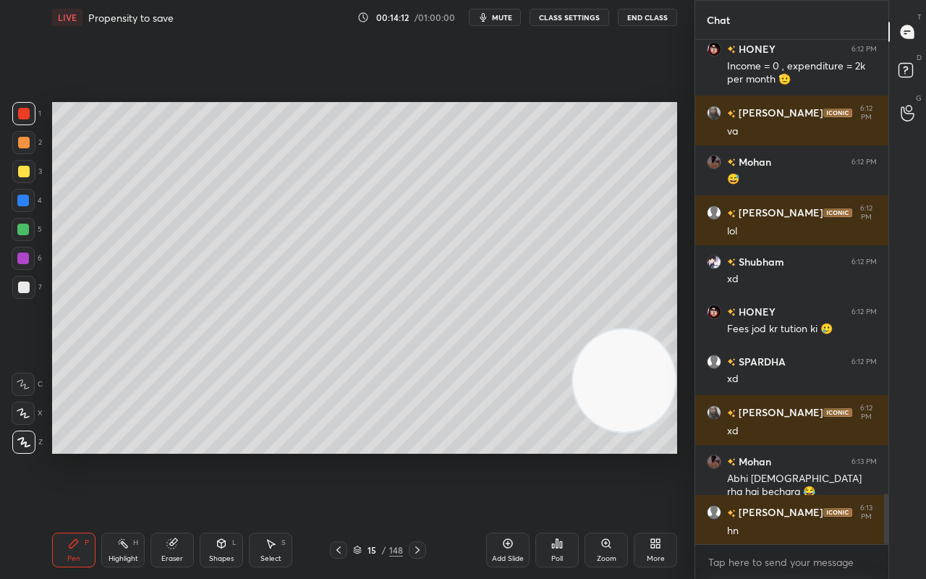
click at [342, 456] on icon at bounding box center [339, 550] width 12 height 12
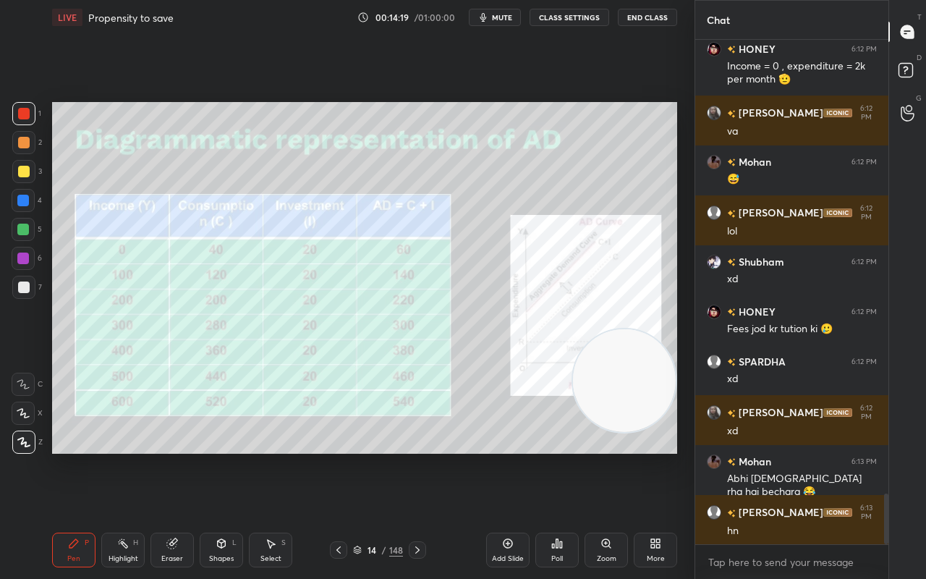
click at [419, 456] on icon at bounding box center [418, 550] width 12 height 12
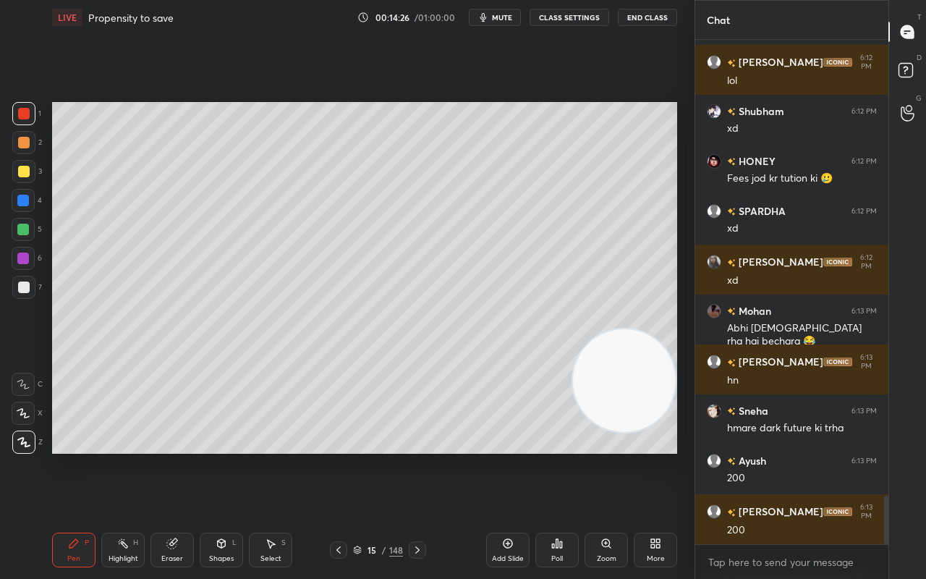
scroll to position [4735, 0]
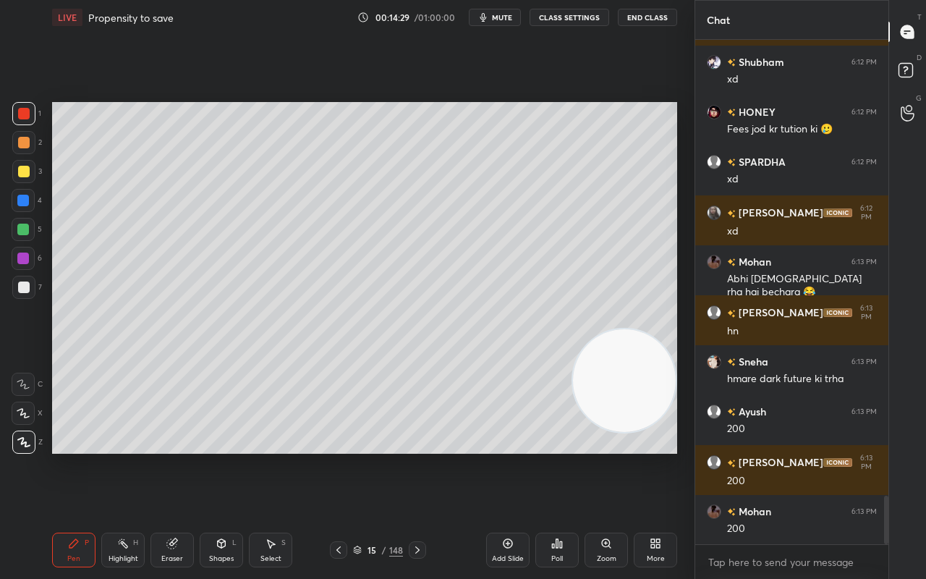
click at [339, 456] on icon at bounding box center [339, 550] width 12 height 12
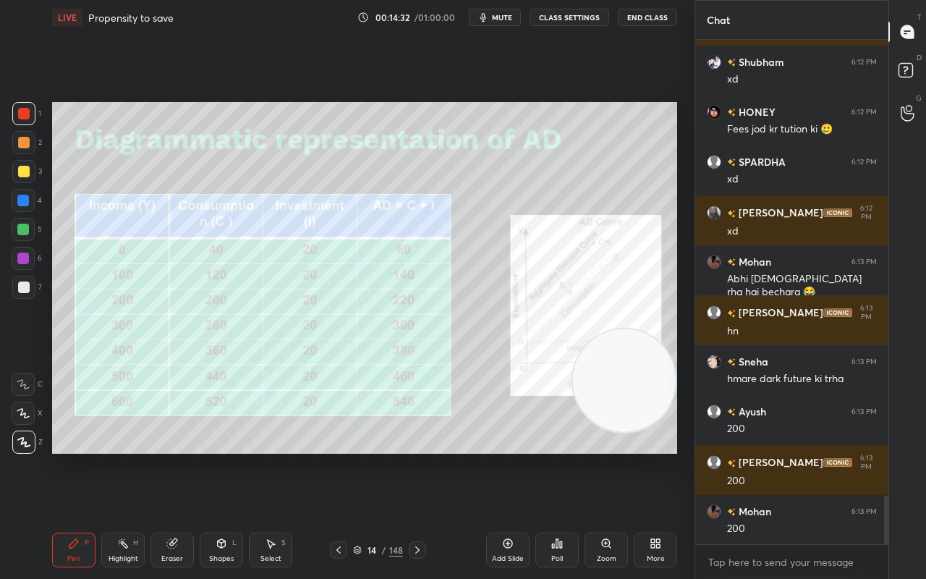
click at [417, 456] on icon at bounding box center [418, 550] width 12 height 12
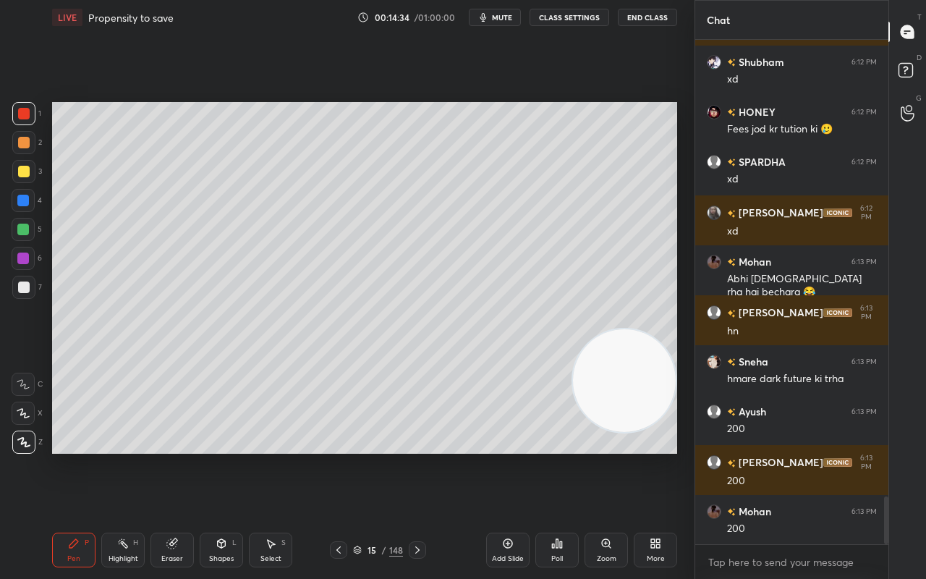
scroll to position [4786, 0]
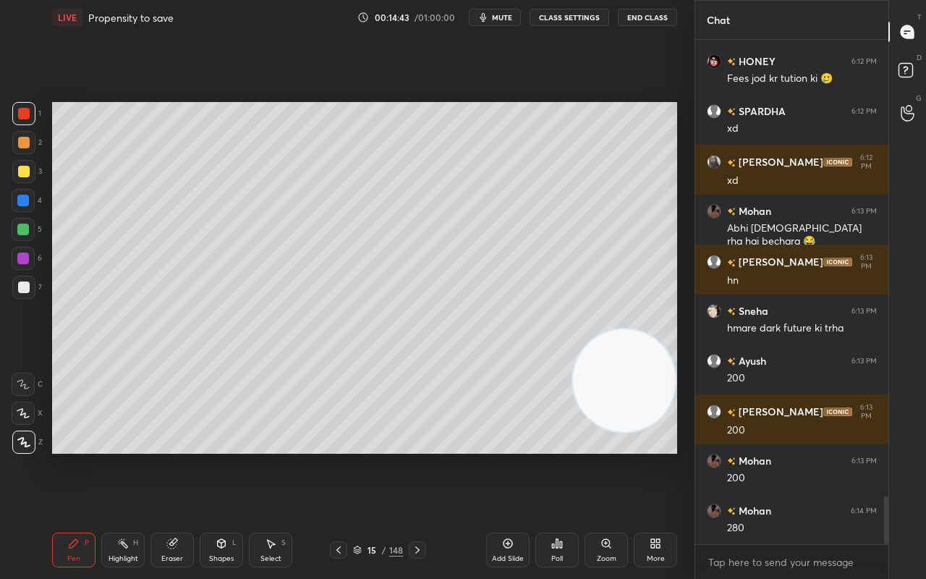
click at [343, 456] on icon at bounding box center [339, 550] width 12 height 12
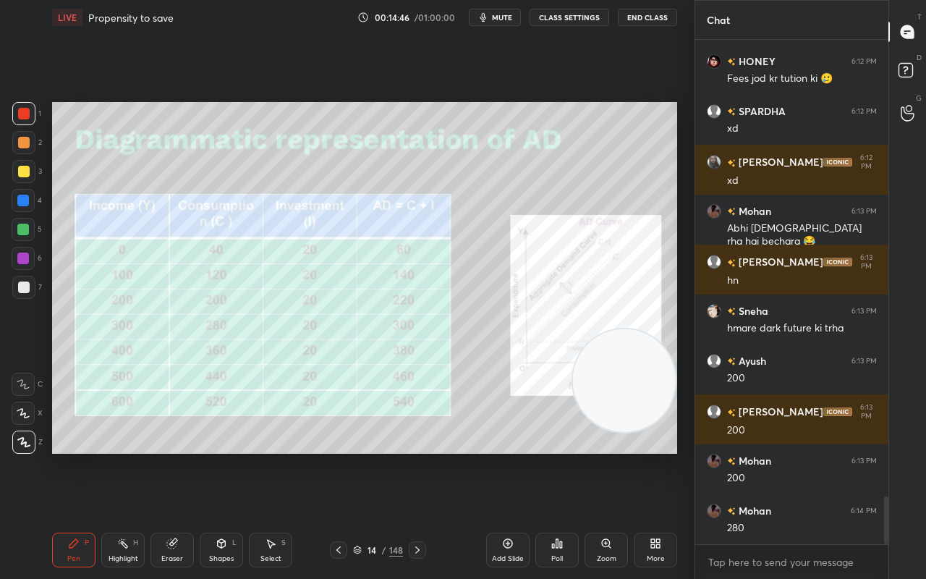
click at [416, 456] on icon at bounding box center [418, 550] width 12 height 12
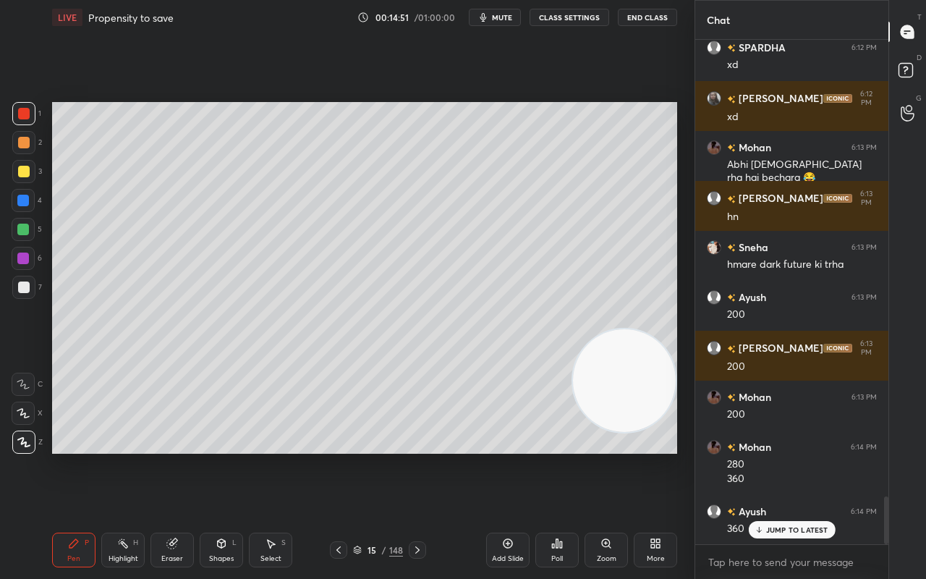
scroll to position [4900, 0]
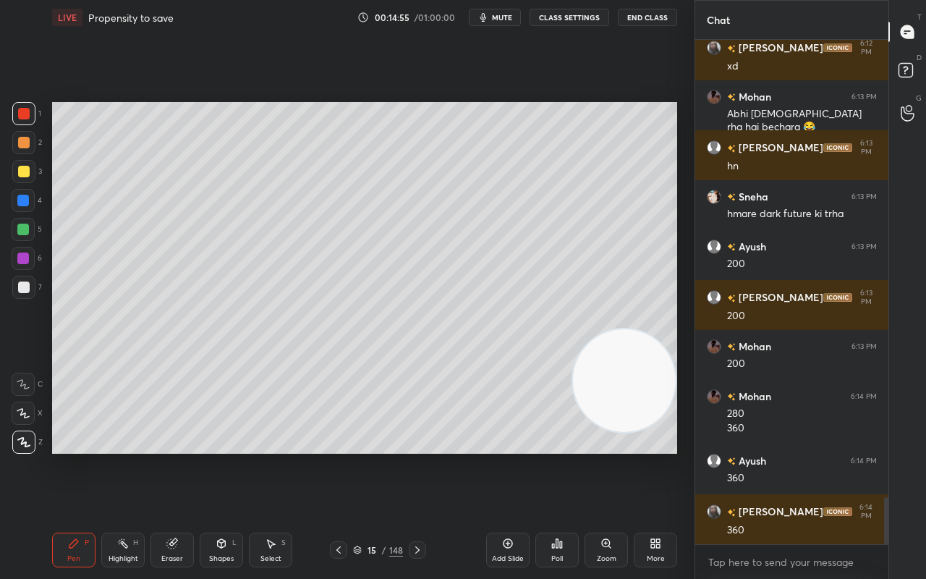
click at [343, 456] on icon at bounding box center [339, 550] width 12 height 12
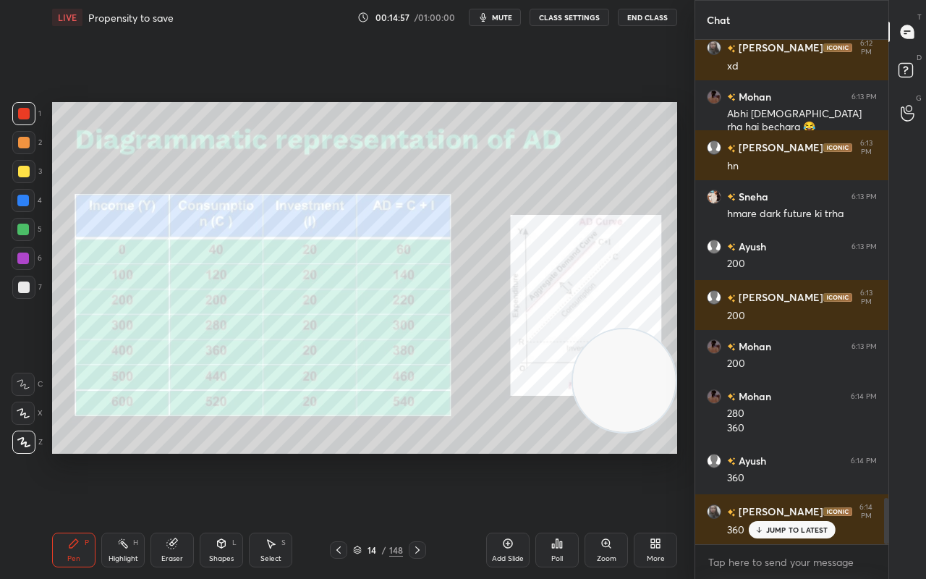
scroll to position [4949, 0]
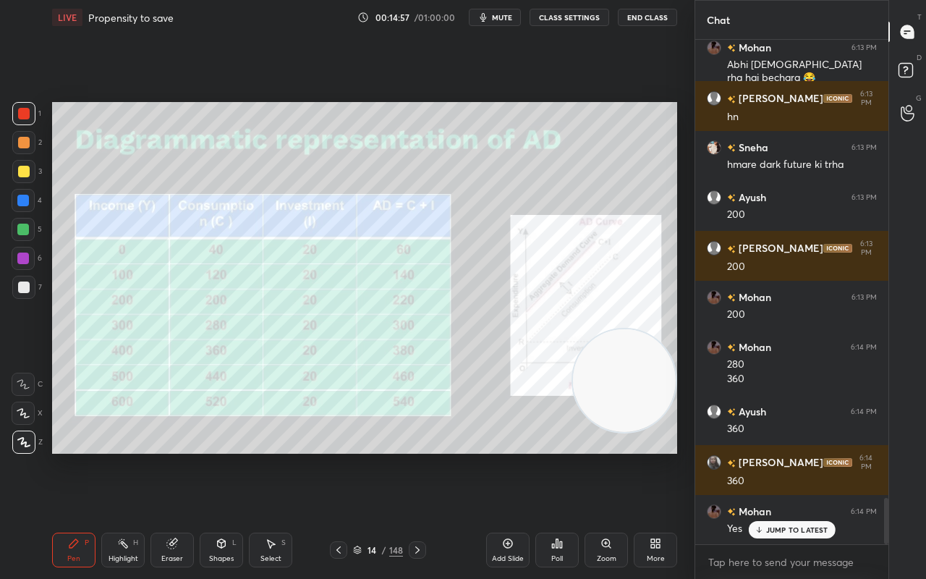
click at [417, 456] on icon at bounding box center [418, 550] width 12 height 12
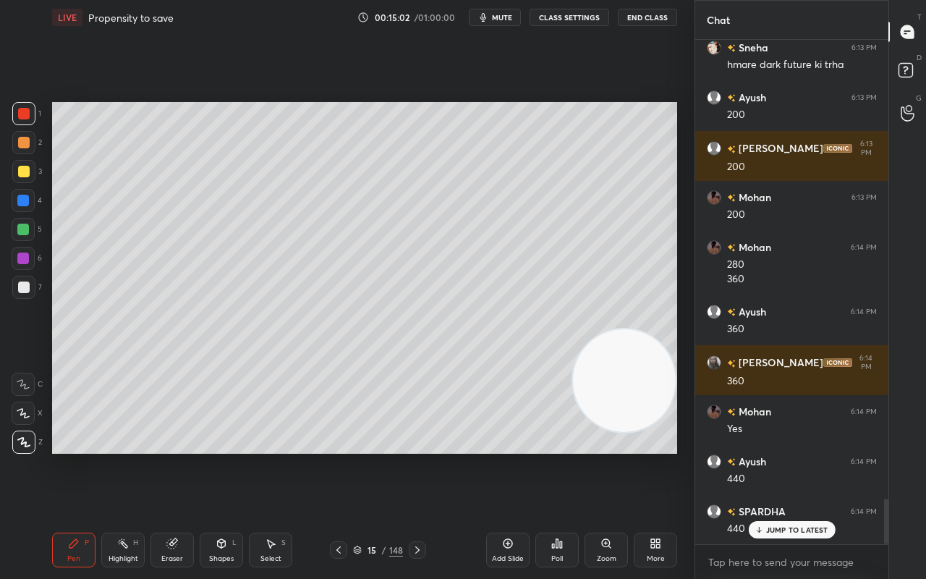
scroll to position [5100, 0]
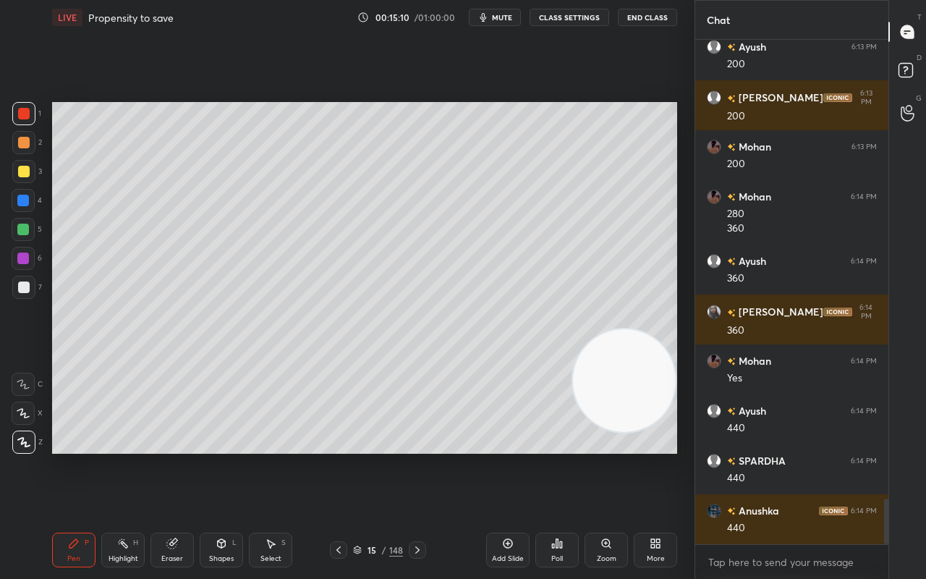
click at [344, 456] on icon at bounding box center [339, 550] width 12 height 12
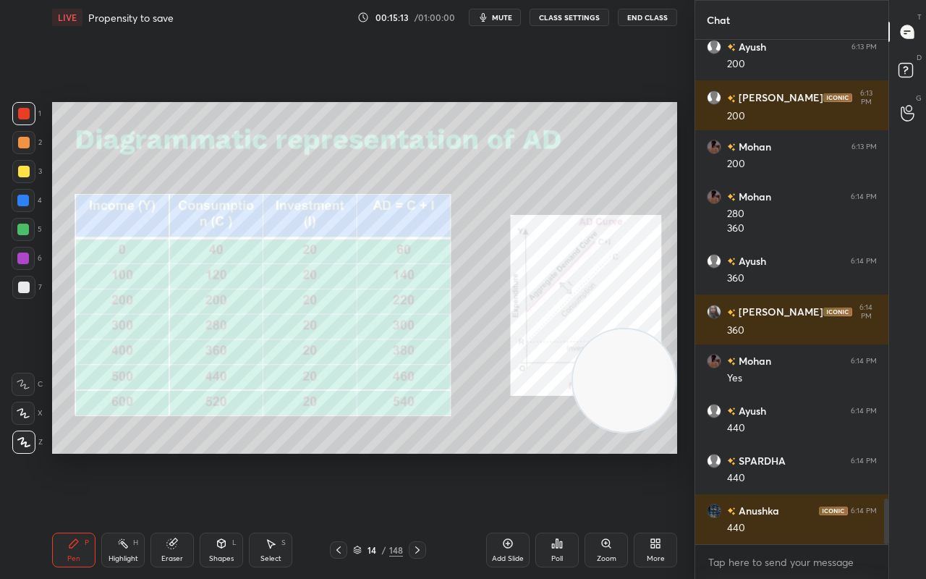
click at [412, 456] on icon at bounding box center [418, 550] width 12 height 12
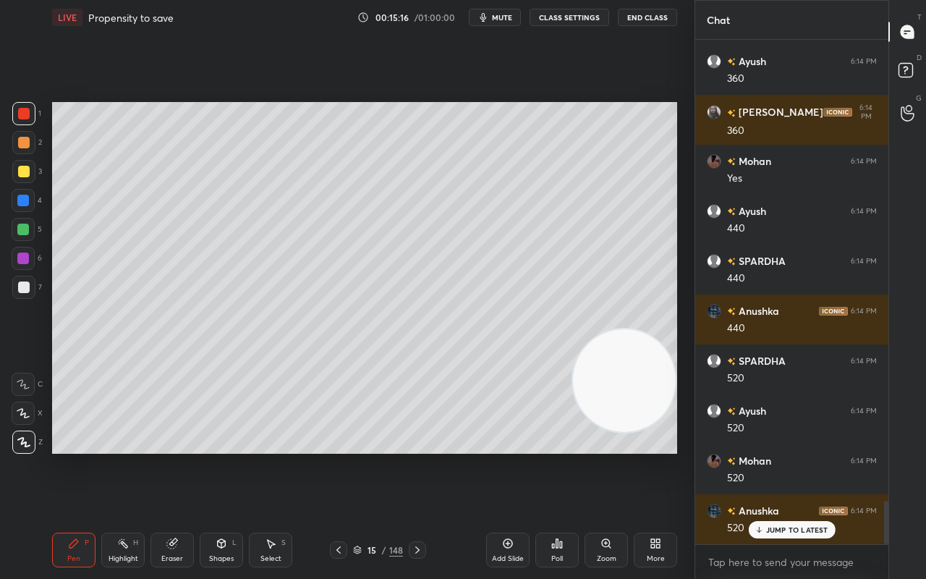
scroll to position [5348, 0]
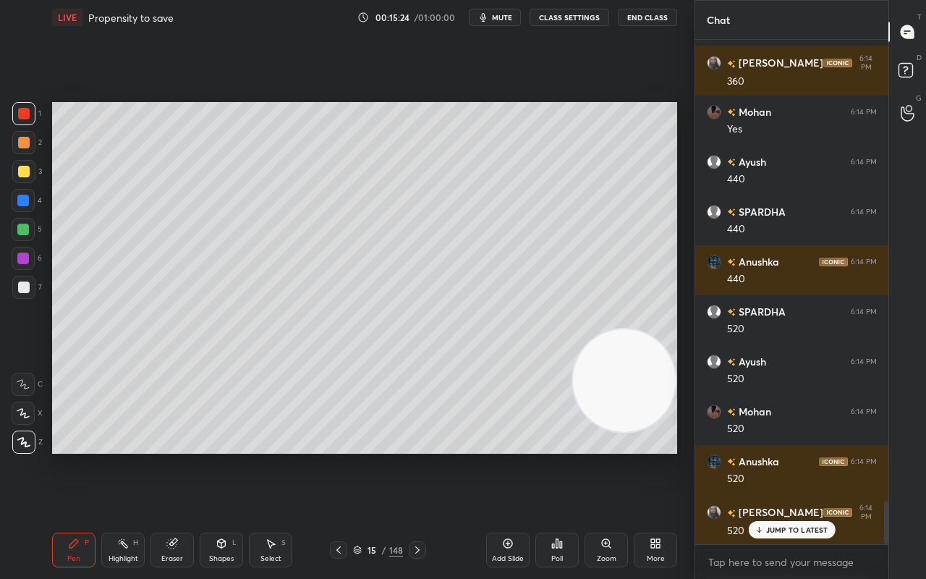
click at [169, 456] on div "Eraser" at bounding box center [171, 549] width 43 height 35
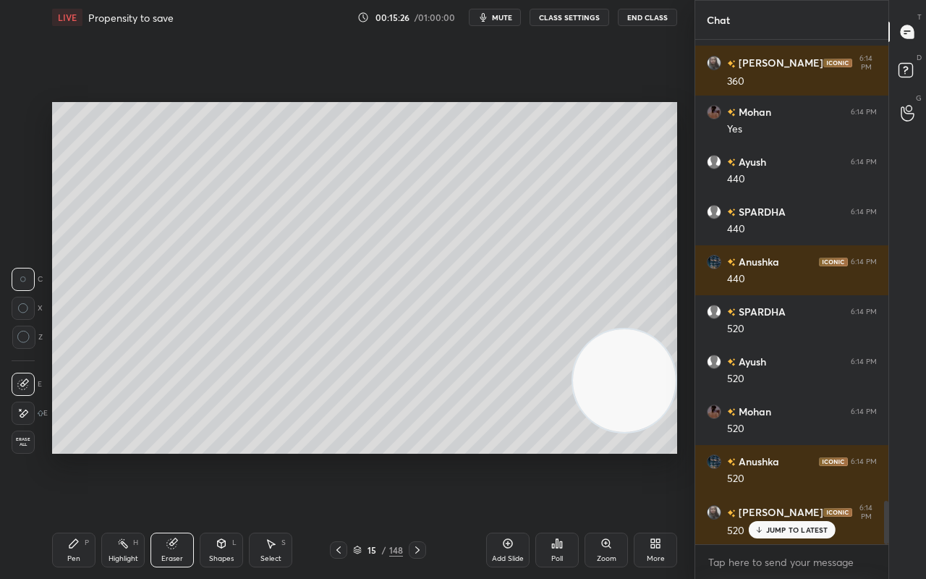
click at [223, 456] on icon at bounding box center [222, 543] width 12 height 12
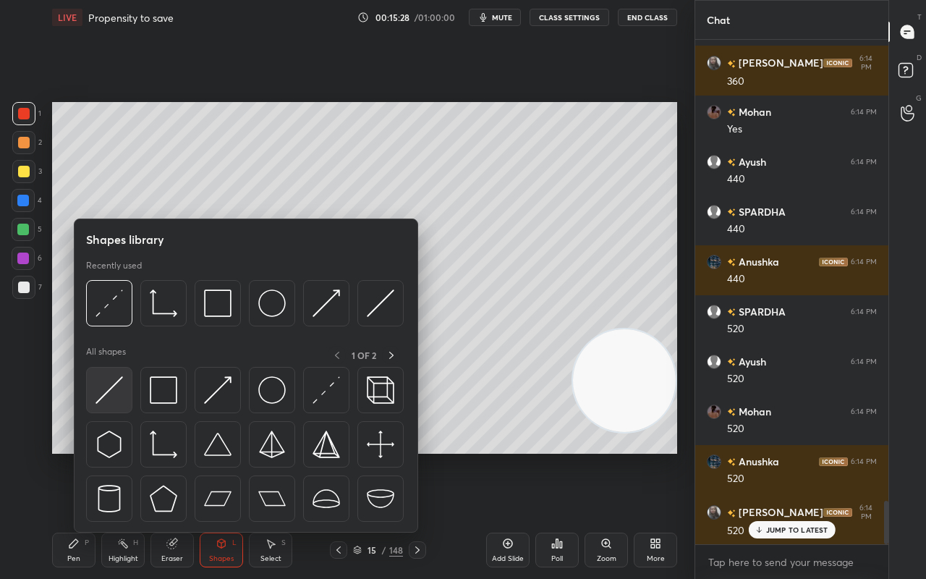
click at [110, 399] on img at bounding box center [108, 389] width 27 height 27
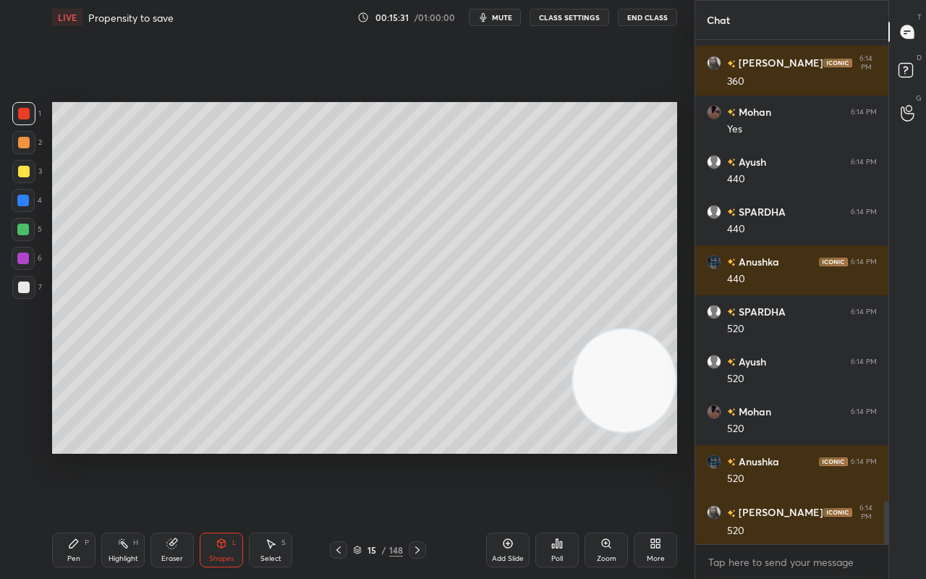
scroll to position [5399, 0]
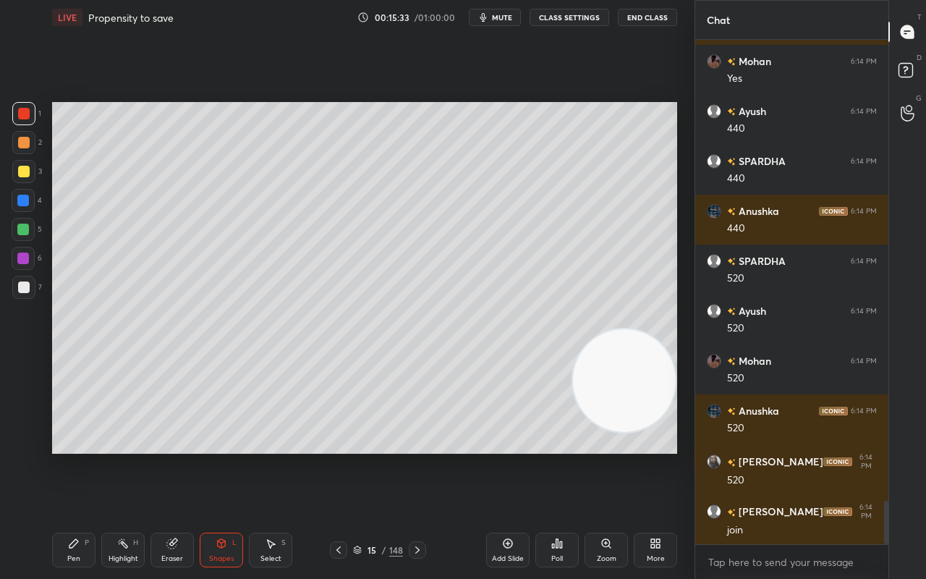
drag, startPoint x: 71, startPoint y: 547, endPoint x: 70, endPoint y: 533, distance: 13.8
click at [69, 456] on icon at bounding box center [73, 543] width 9 height 9
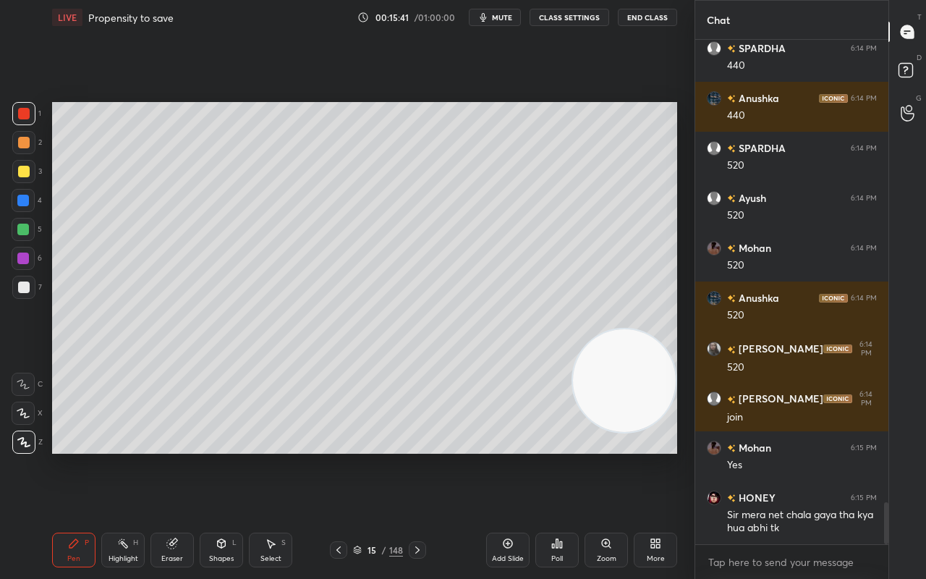
scroll to position [5561, 0]
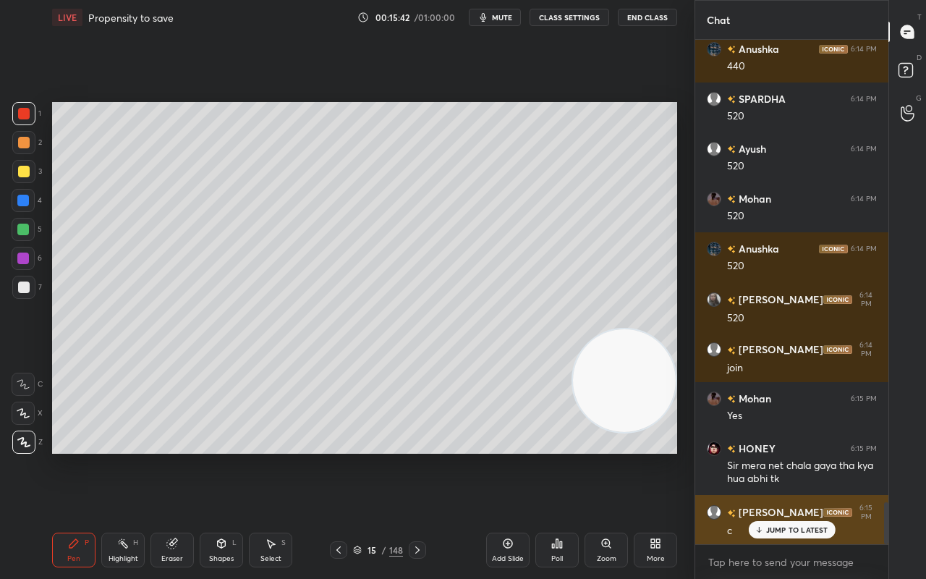
click at [788, 456] on p "JUMP TO LATEST" at bounding box center [797, 529] width 62 height 9
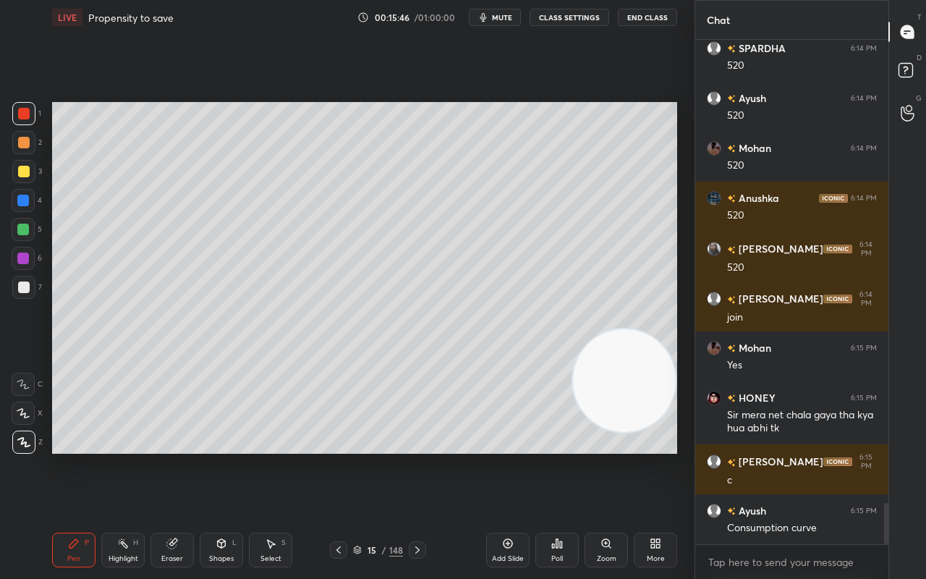
scroll to position [5661, 0]
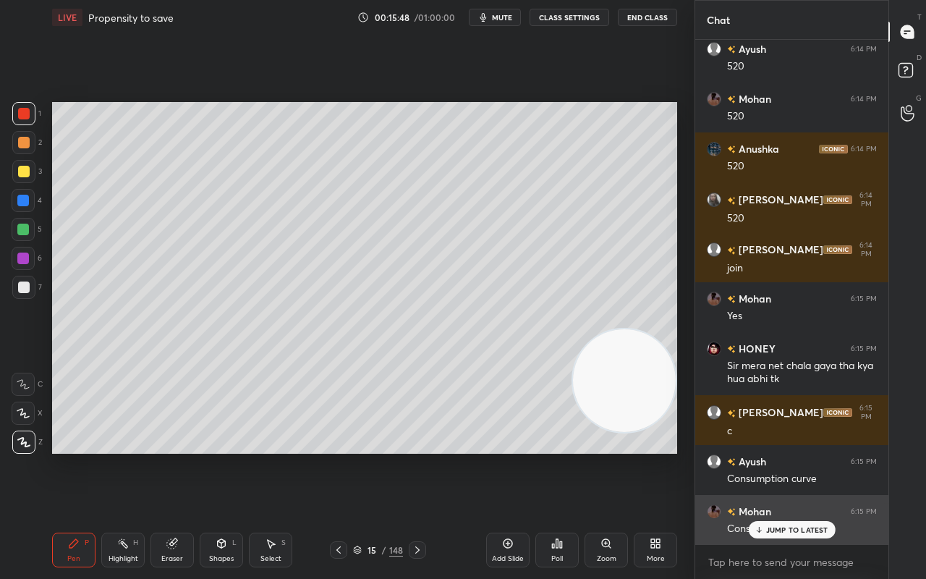
click at [771, 456] on p "JUMP TO LATEST" at bounding box center [797, 529] width 62 height 9
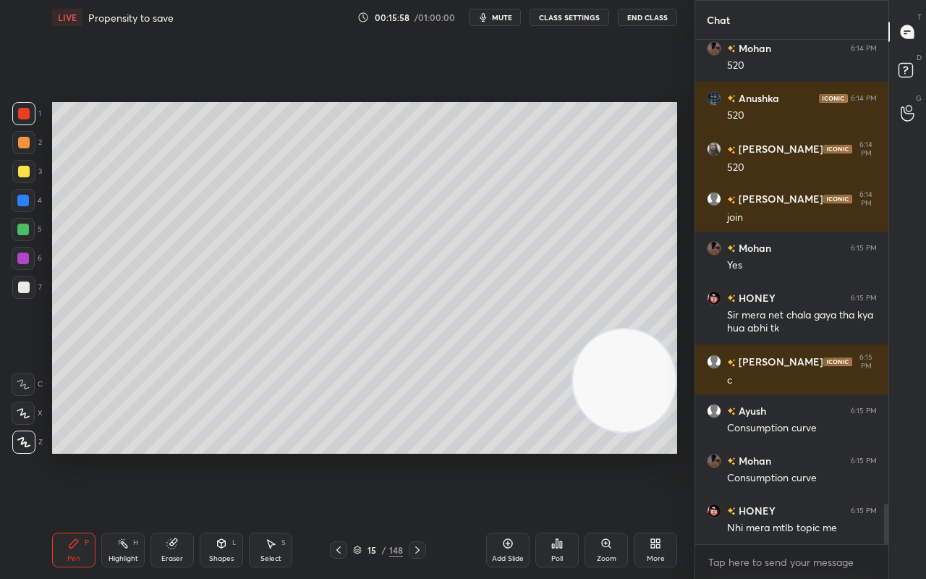
scroll to position [5746, 0]
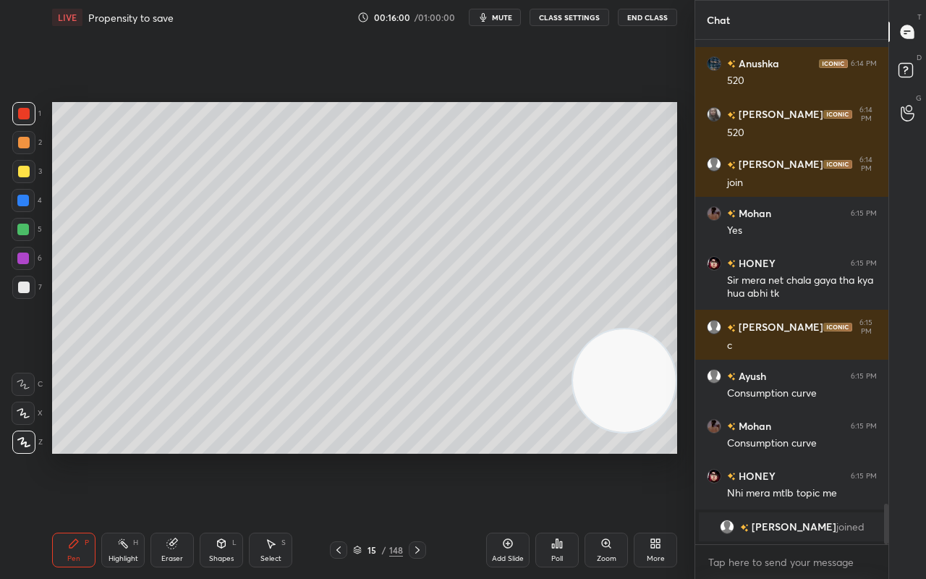
drag, startPoint x: 340, startPoint y: 548, endPoint x: 335, endPoint y: 554, distance: 8.2
click at [339, 456] on icon at bounding box center [339, 550] width 12 height 12
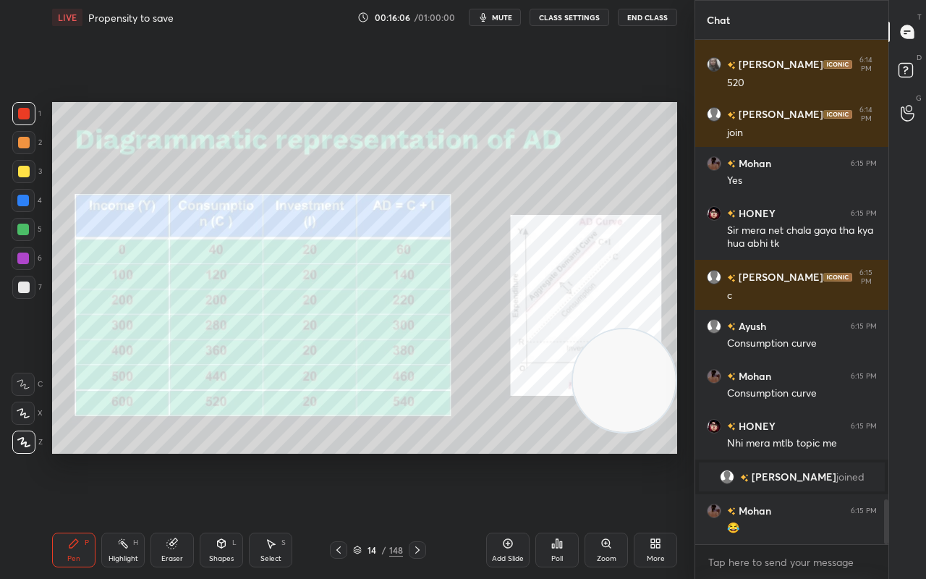
scroll to position [5155, 0]
click at [420, 456] on icon at bounding box center [418, 550] width 12 height 12
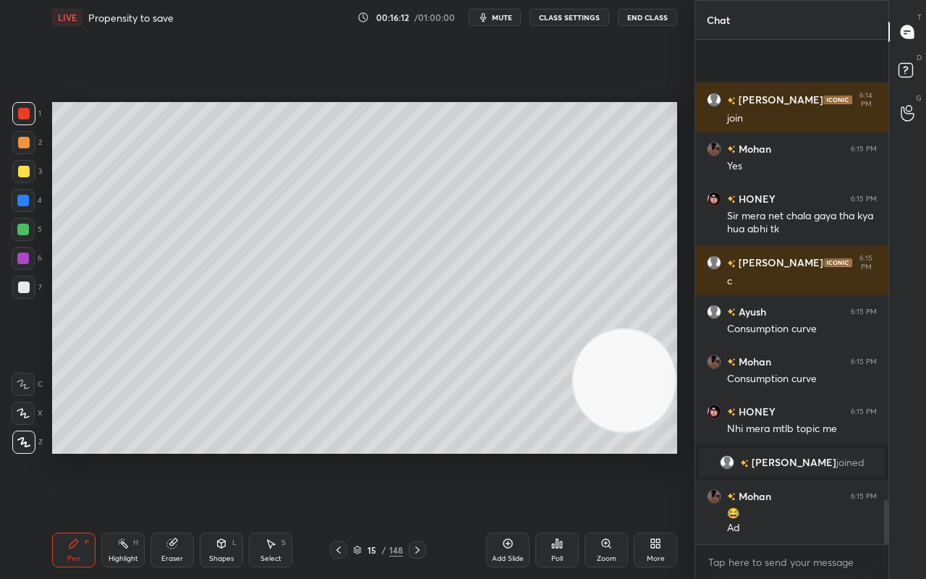
scroll to position [5269, 0]
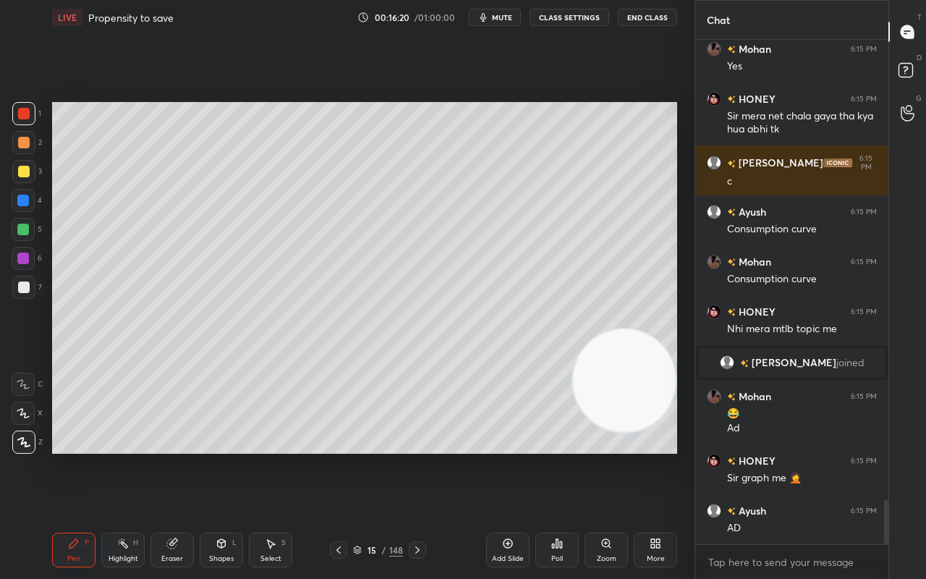
click at [332, 456] on div at bounding box center [338, 549] width 17 height 17
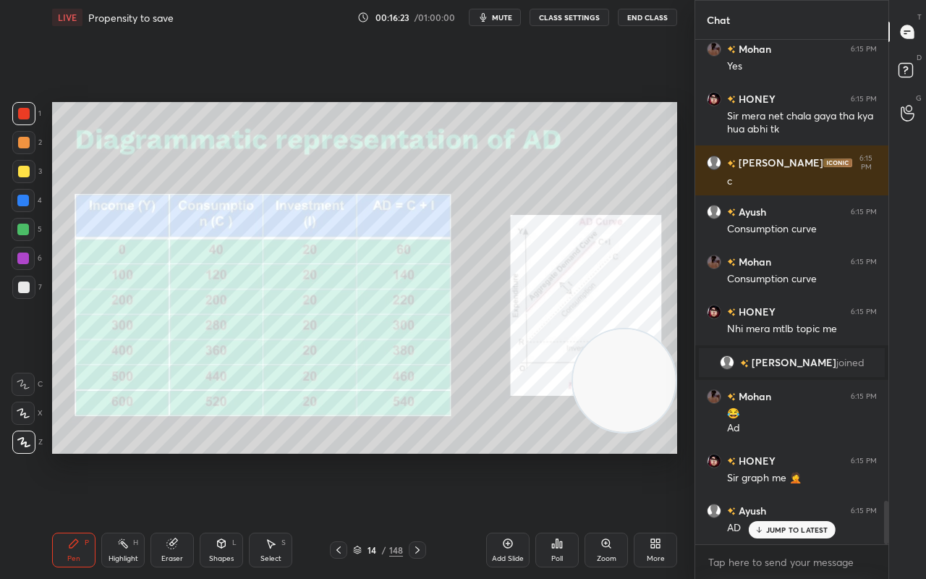
scroll to position [5318, 0]
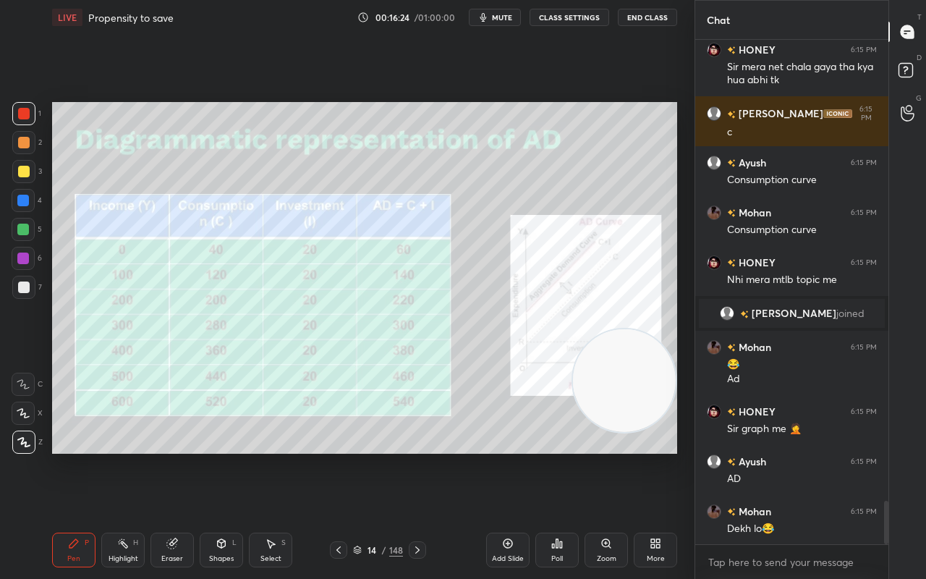
click at [415, 456] on icon at bounding box center [418, 550] width 12 height 12
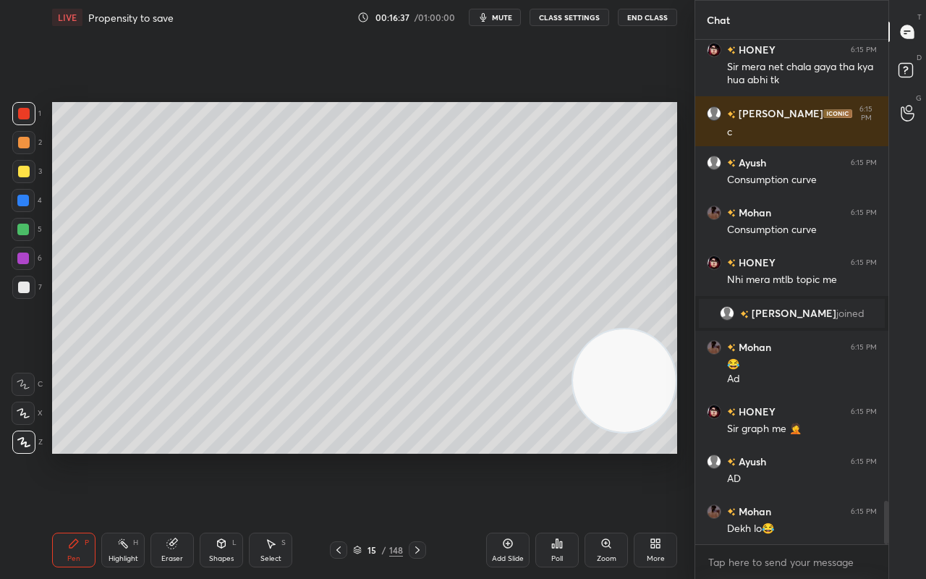
click at [340, 456] on icon at bounding box center [339, 550] width 12 height 12
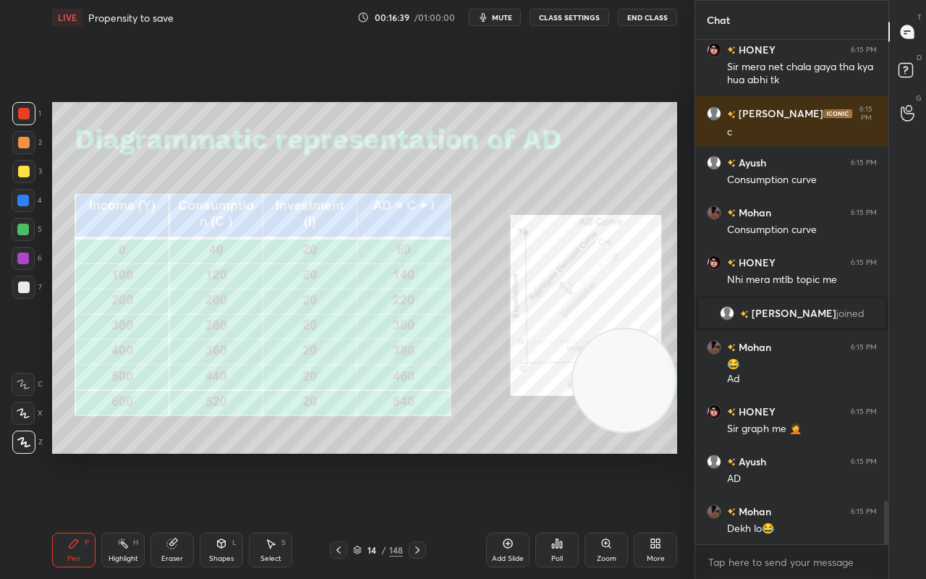
click at [414, 456] on icon at bounding box center [418, 550] width 12 height 12
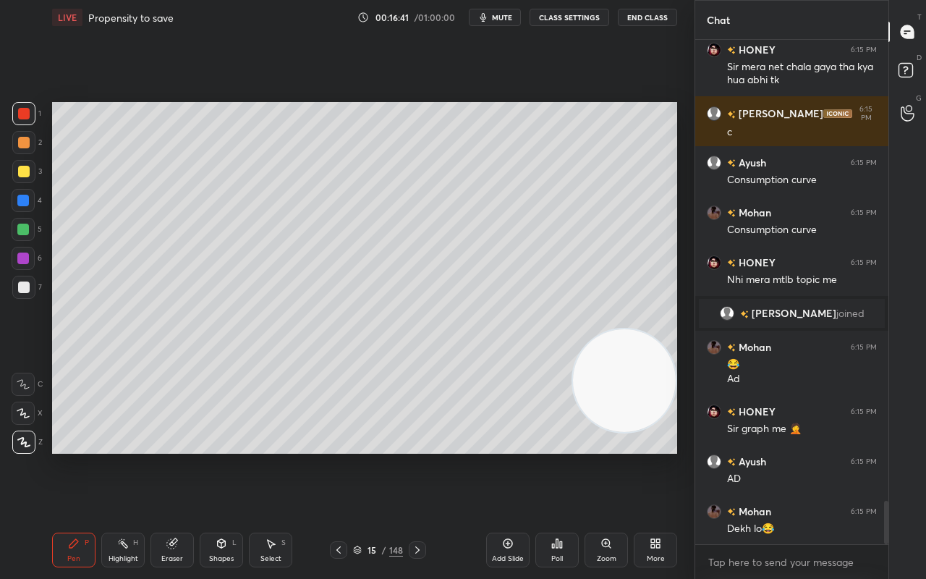
click at [226, 456] on div "Shapes L" at bounding box center [221, 549] width 43 height 35
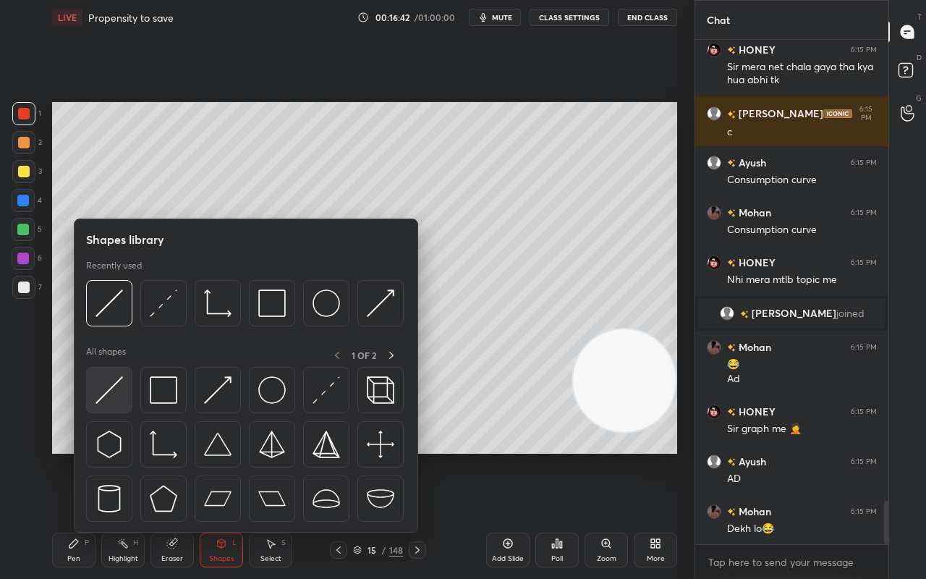
click at [113, 397] on img at bounding box center [108, 389] width 27 height 27
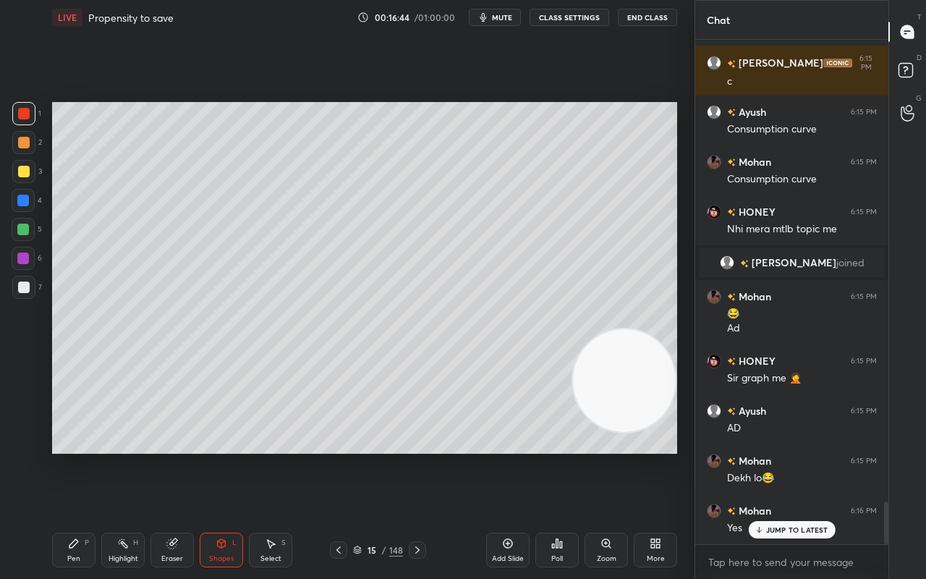
scroll to position [5418, 0]
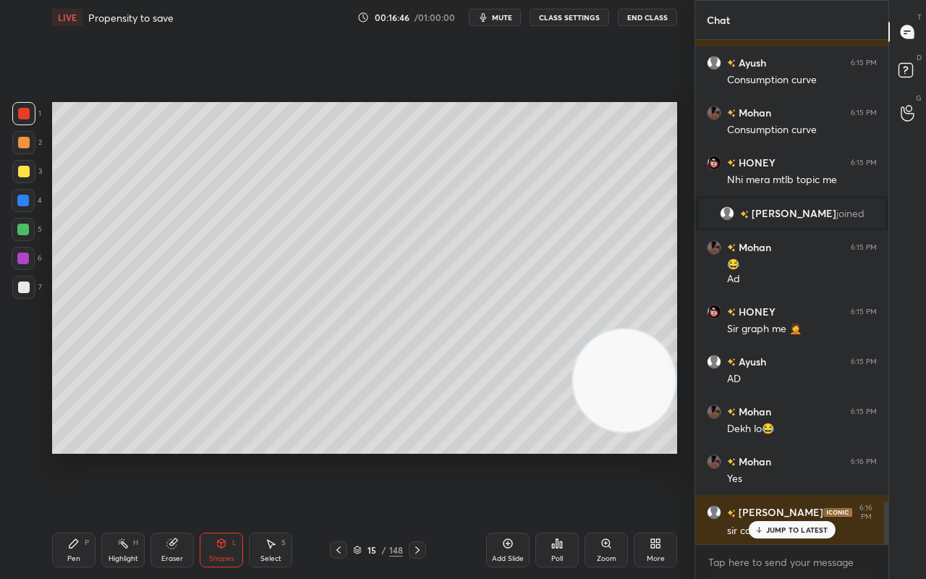
click at [16, 227] on div at bounding box center [23, 229] width 23 height 23
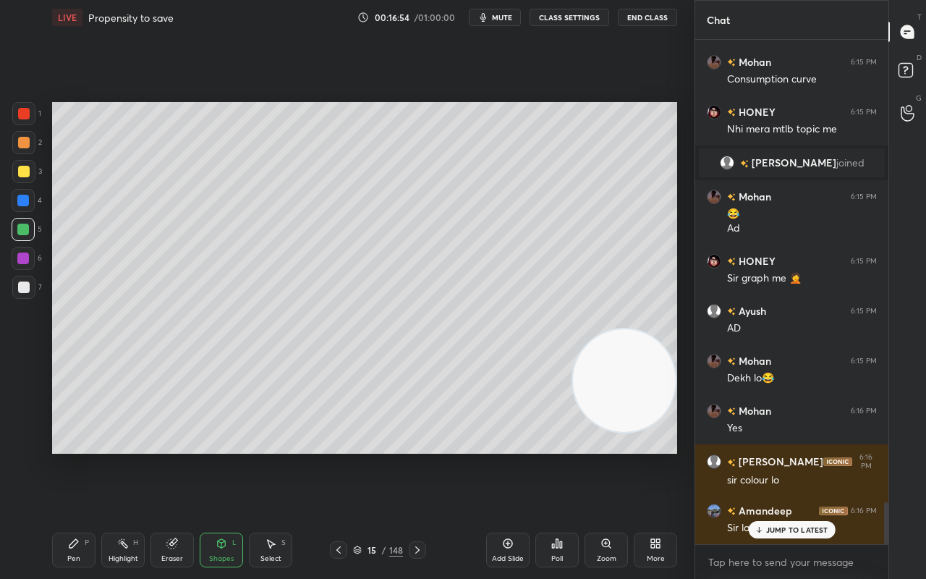
scroll to position [5518, 0]
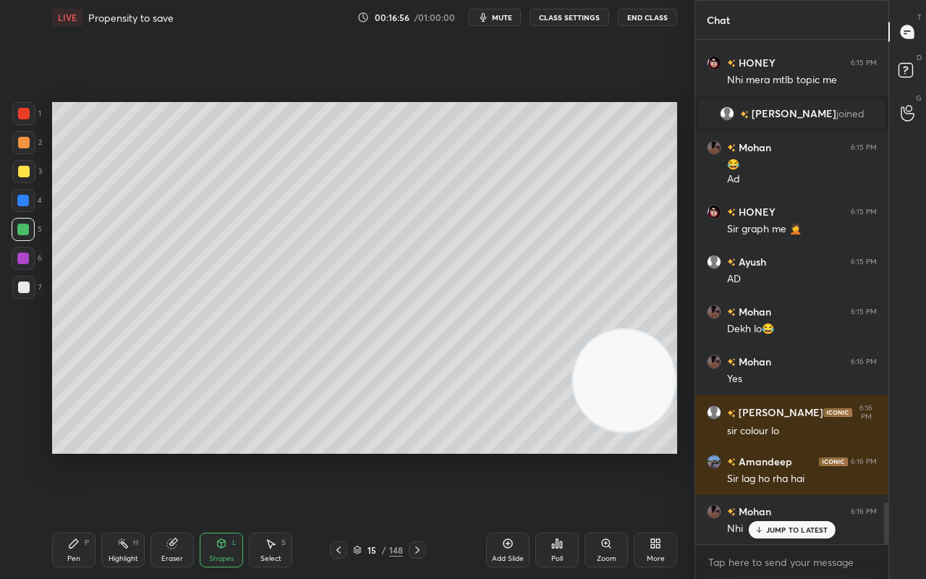
click at [72, 456] on div "Pen P" at bounding box center [73, 549] width 43 height 35
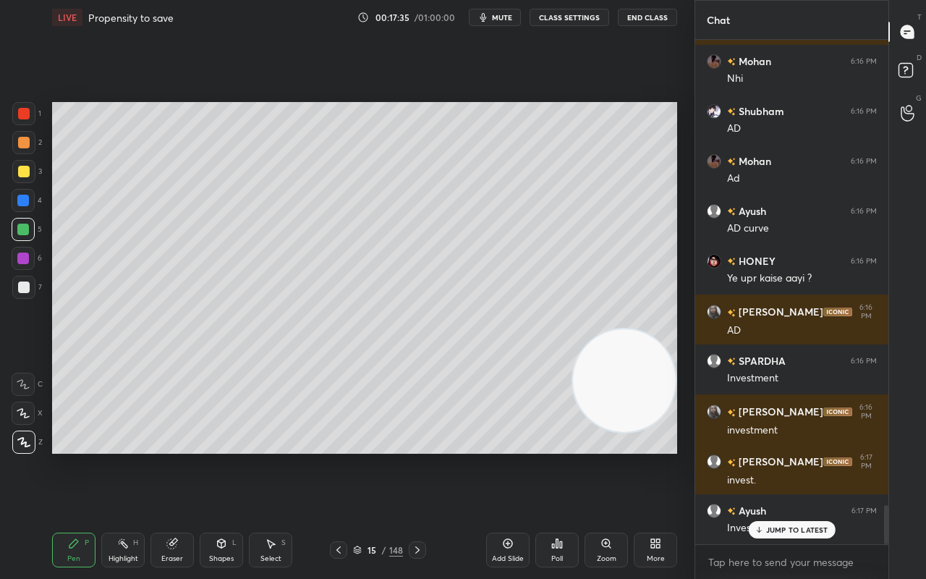
scroll to position [6017, 0]
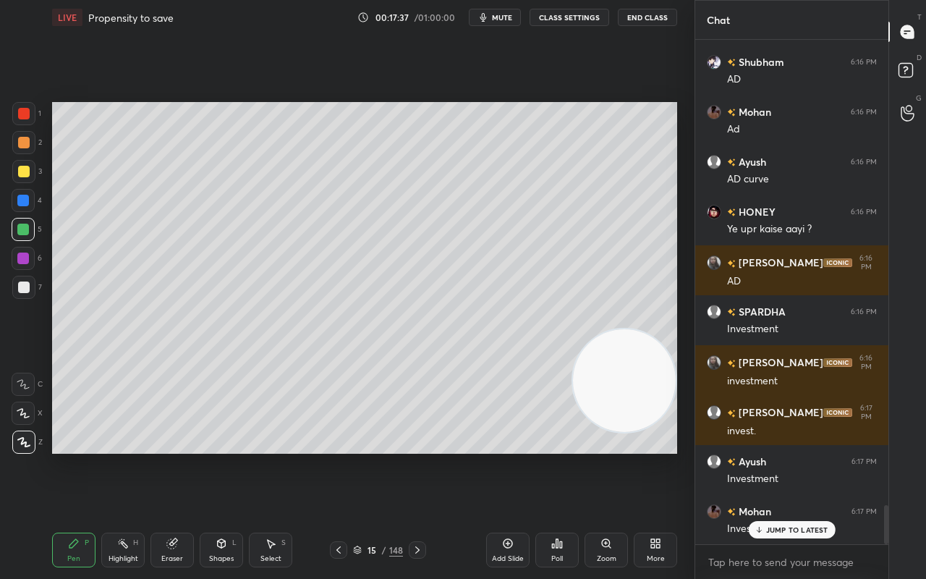
click at [415, 456] on icon at bounding box center [418, 550] width 12 height 12
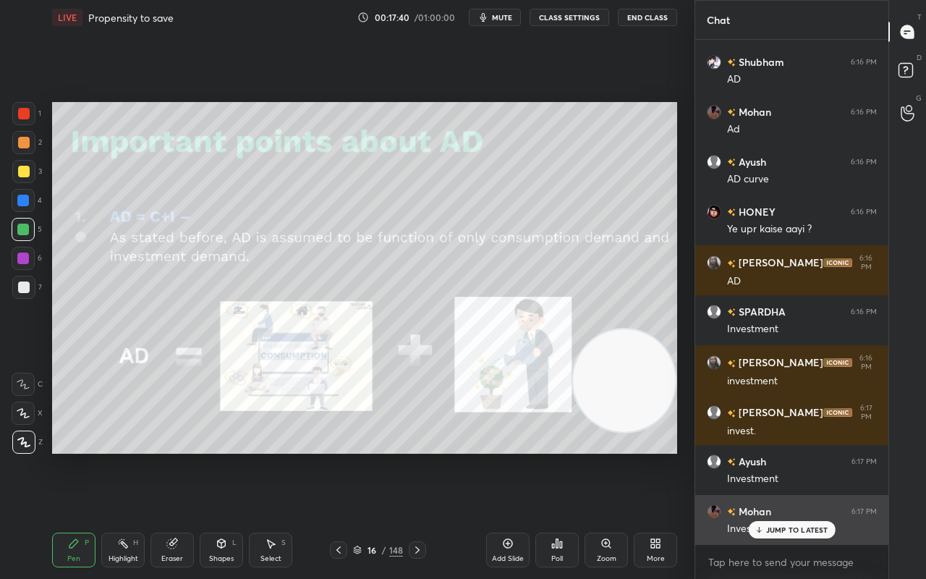
drag, startPoint x: 775, startPoint y: 525, endPoint x: 768, endPoint y: 529, distance: 8.4
click at [773, 456] on p "JUMP TO LATEST" at bounding box center [797, 529] width 62 height 9
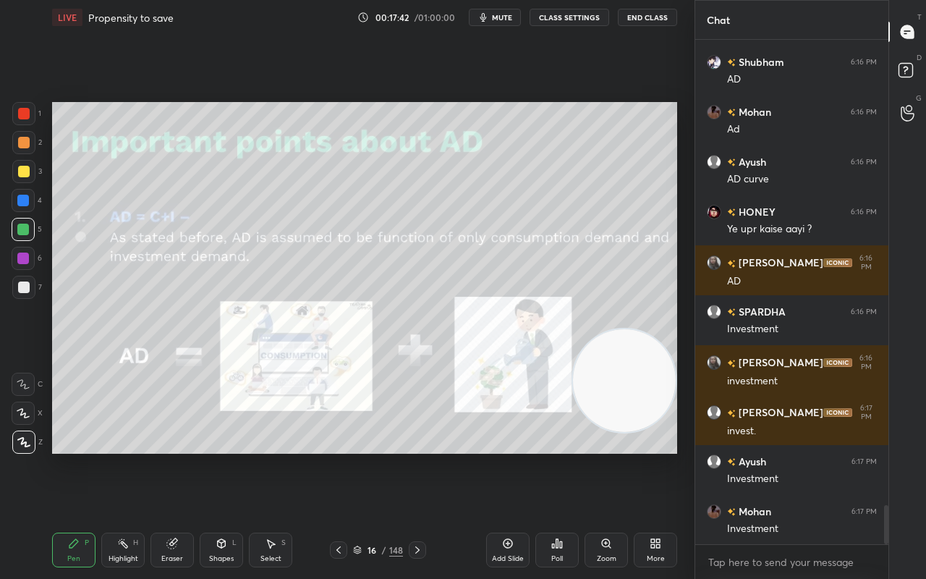
drag, startPoint x: 230, startPoint y: 548, endPoint x: 224, endPoint y: 553, distance: 7.7
click at [230, 456] on div "Shapes L" at bounding box center [221, 549] width 43 height 35
click at [184, 456] on div "Eraser" at bounding box center [171, 549] width 43 height 35
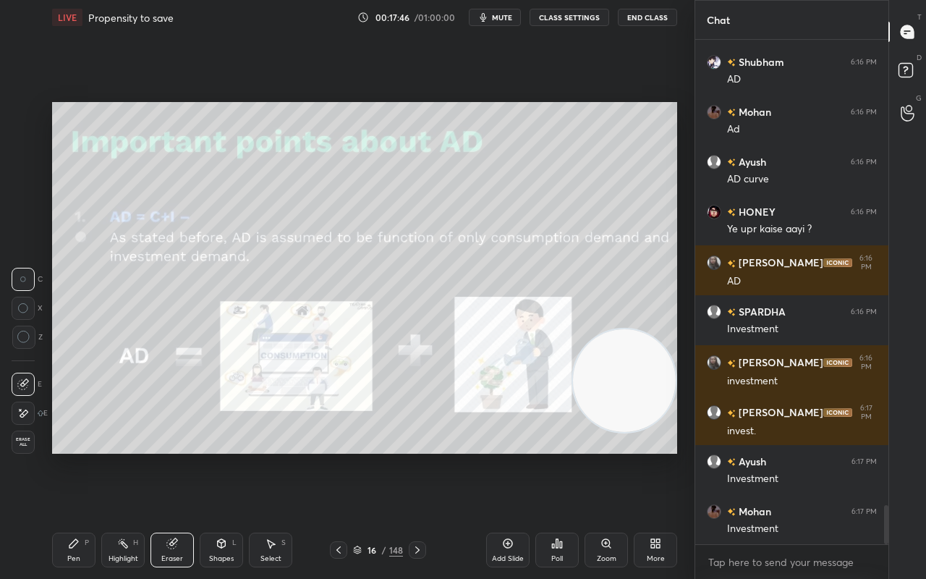
click at [226, 456] on div "Shapes L" at bounding box center [221, 549] width 43 height 35
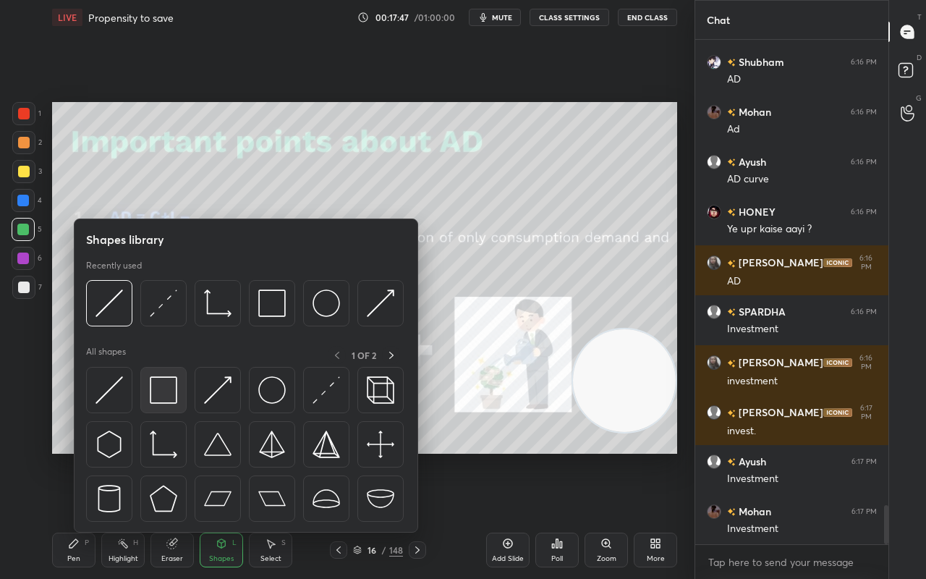
click at [153, 396] on img at bounding box center [163, 389] width 27 height 27
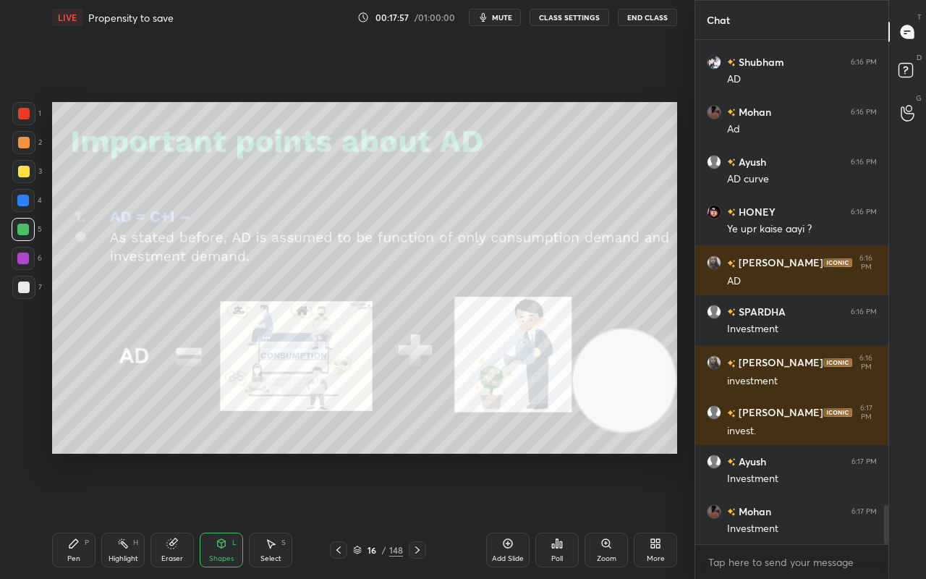
click at [79, 456] on icon at bounding box center [74, 543] width 12 height 12
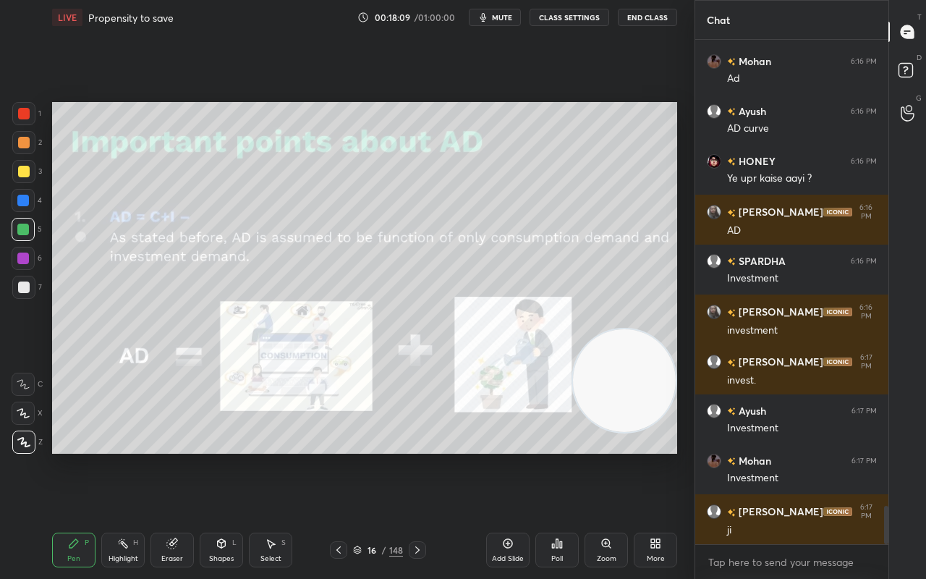
click at [372, 456] on div "Pen P Highlight H Eraser Shapes L Select S 16 / 148 Add Slide Poll Zoom More" at bounding box center [364, 550] width 625 height 58
click at [424, 456] on div at bounding box center [417, 549] width 17 height 17
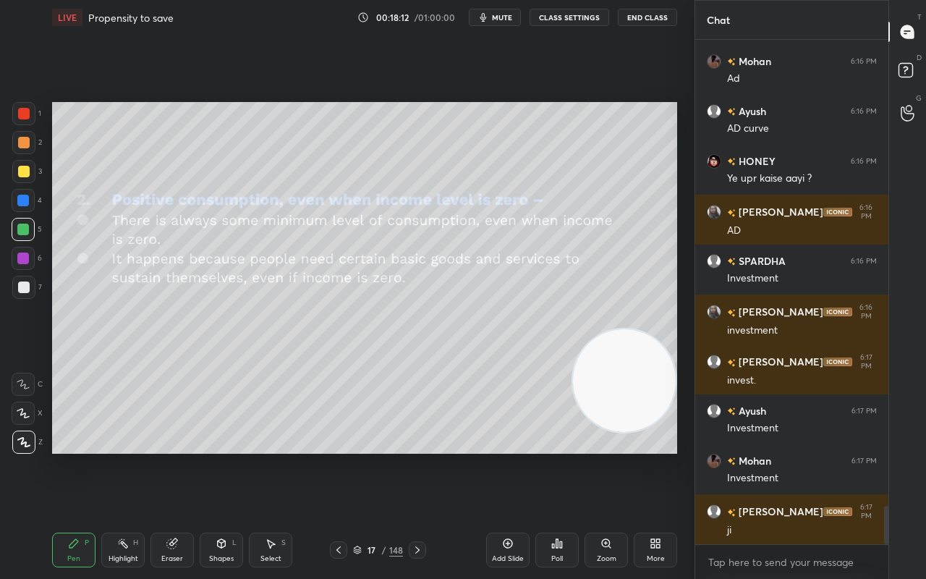
click at [221, 456] on div "Shapes" at bounding box center [221, 558] width 25 height 7
click at [341, 456] on icon at bounding box center [339, 550] width 12 height 12
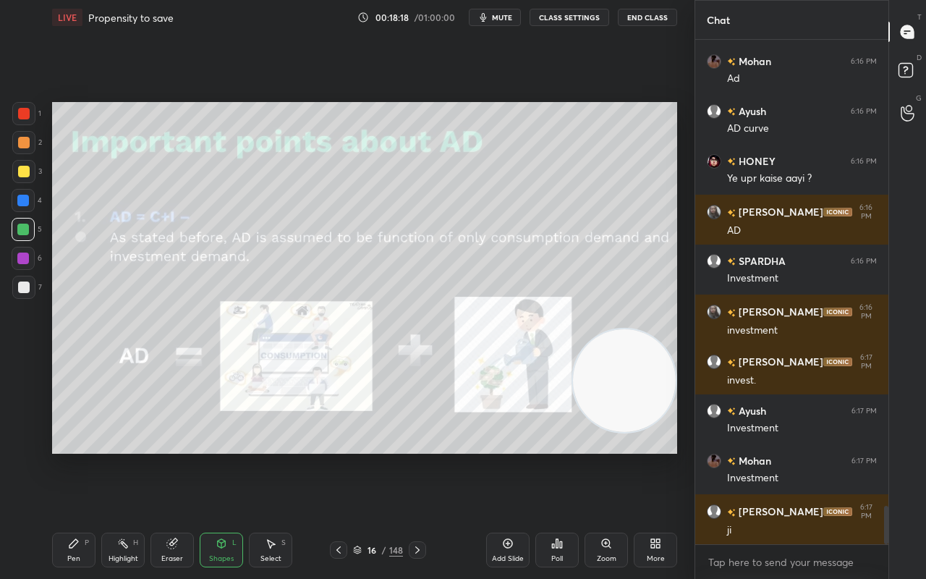
click at [344, 456] on div "Pen P Highlight H Eraser Shapes L Select S 16 / 148 Add Slide Poll Zoom More" at bounding box center [364, 550] width 625 height 58
click at [338, 456] on div "Pen P Highlight H Eraser Shapes L Select S 16 / 148 Add Slide Poll Zoom More" at bounding box center [364, 550] width 625 height 58
click at [335, 456] on icon at bounding box center [339, 550] width 12 height 12
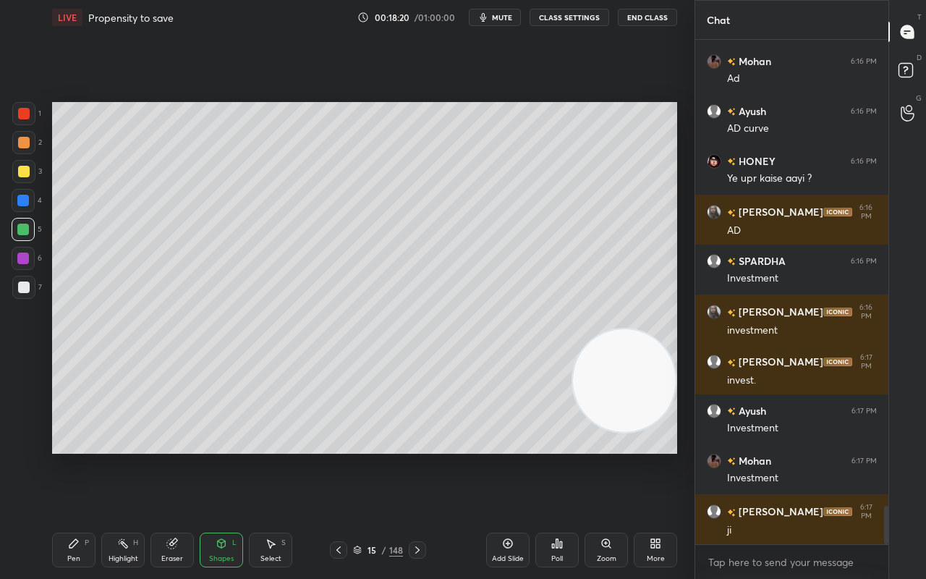
click at [607, 456] on icon at bounding box center [606, 543] width 12 height 12
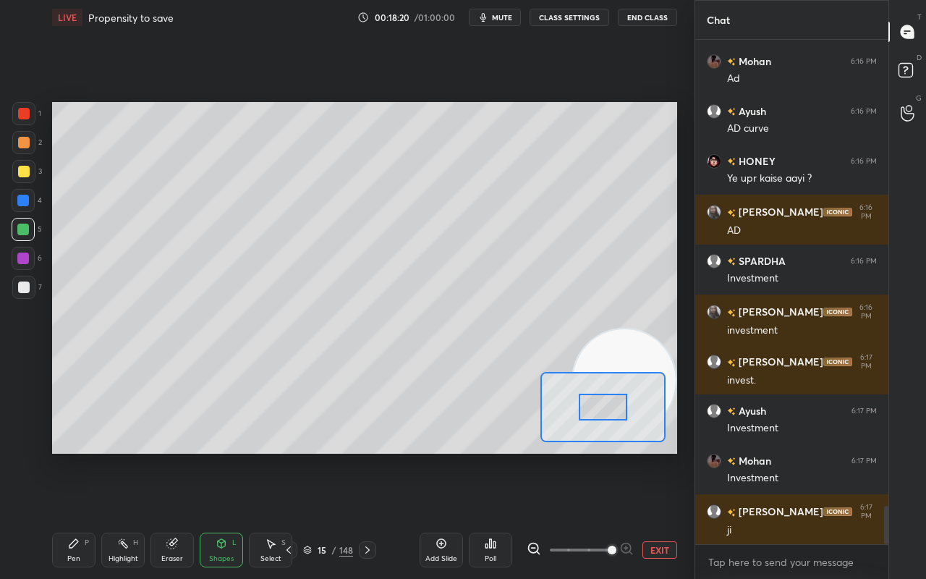
click at [610, 456] on span at bounding box center [612, 549] width 9 height 9
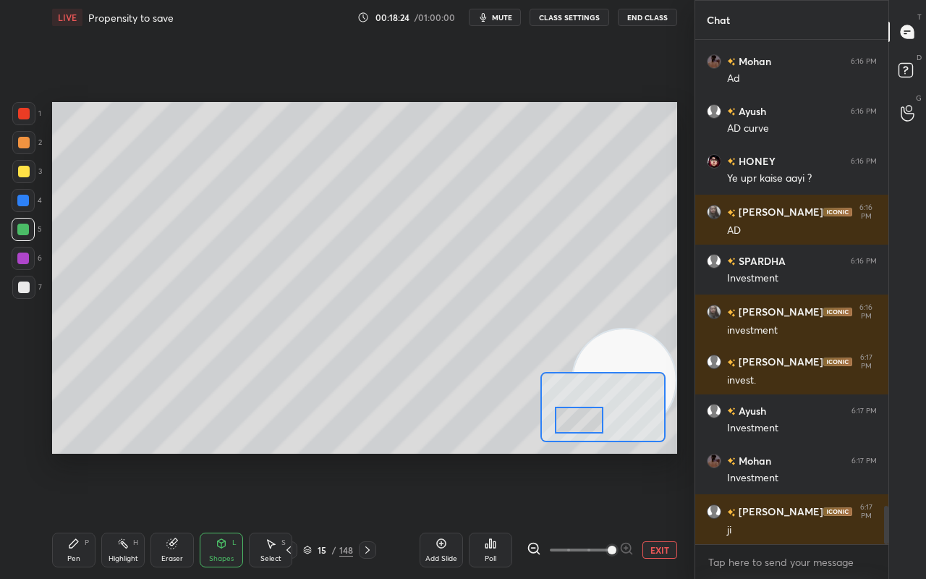
drag, startPoint x: 614, startPoint y: 408, endPoint x: 590, endPoint y: 422, distance: 27.9
click at [590, 422] on div at bounding box center [579, 420] width 49 height 27
click at [93, 456] on div "Pen P Highlight H Eraser Shapes L Select S 15 / 148 Add Slide Poll EXIT" at bounding box center [364, 550] width 625 height 58
click at [75, 456] on icon at bounding box center [73, 543] width 9 height 9
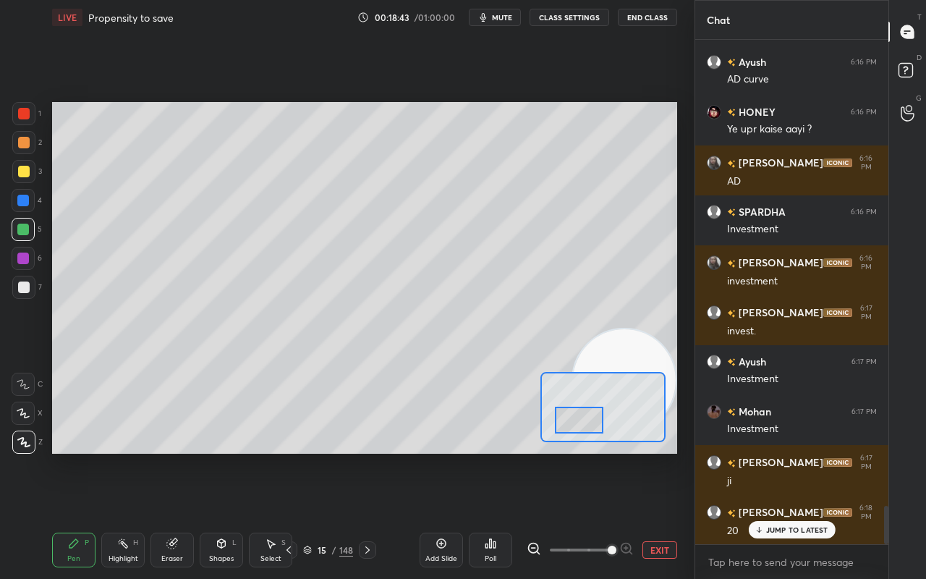
scroll to position [6167, 0]
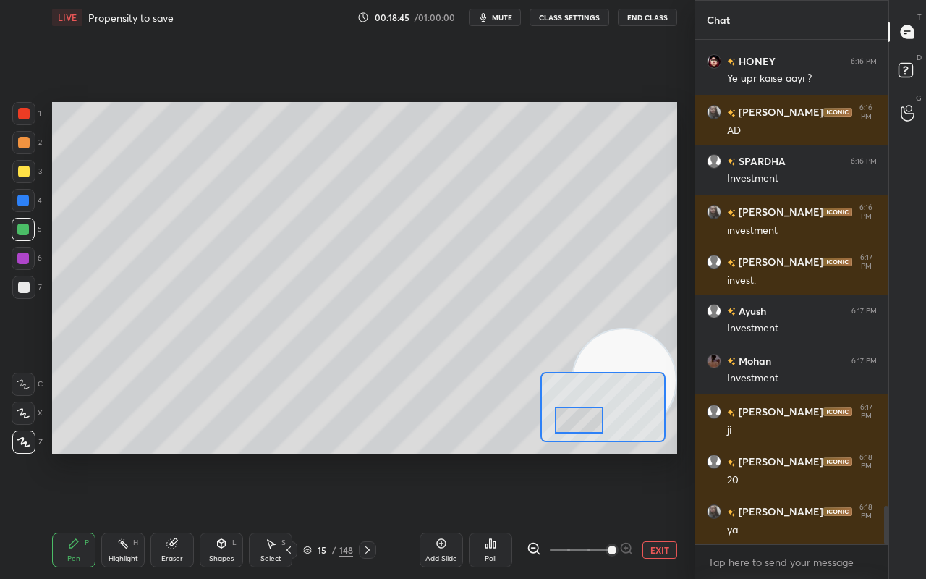
click at [667, 456] on button "EXIT" at bounding box center [659, 549] width 35 height 17
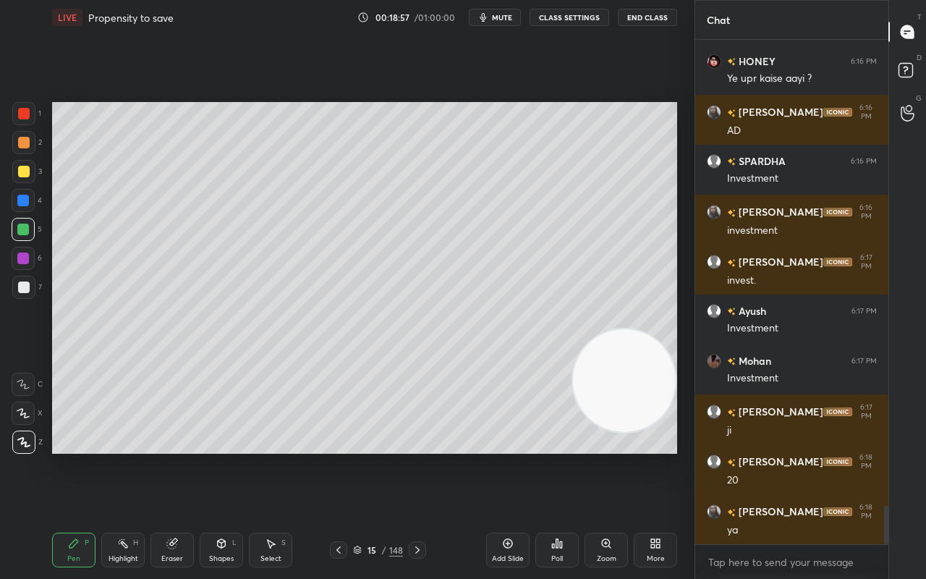
click at [404, 456] on div "15 / 148" at bounding box center [378, 549] width 96 height 17
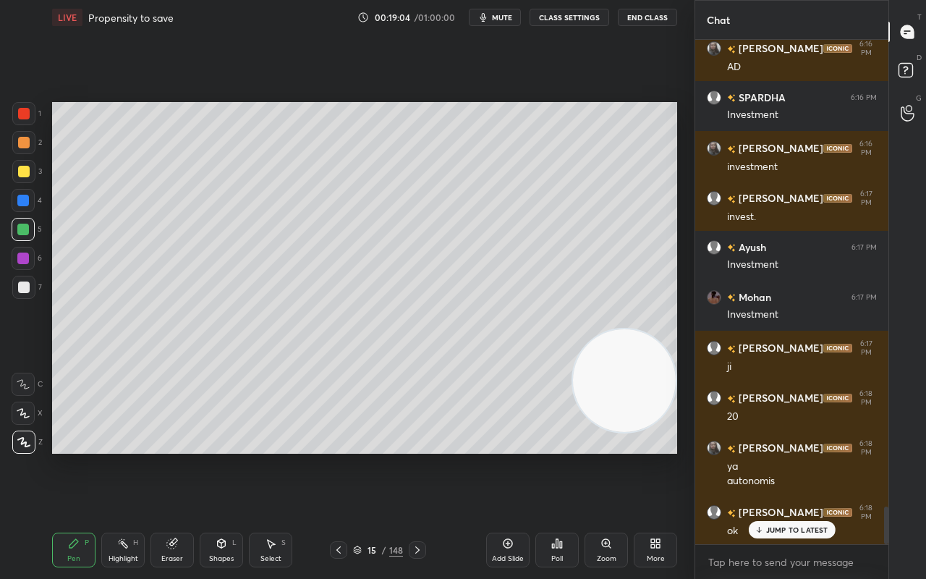
scroll to position [6281, 0]
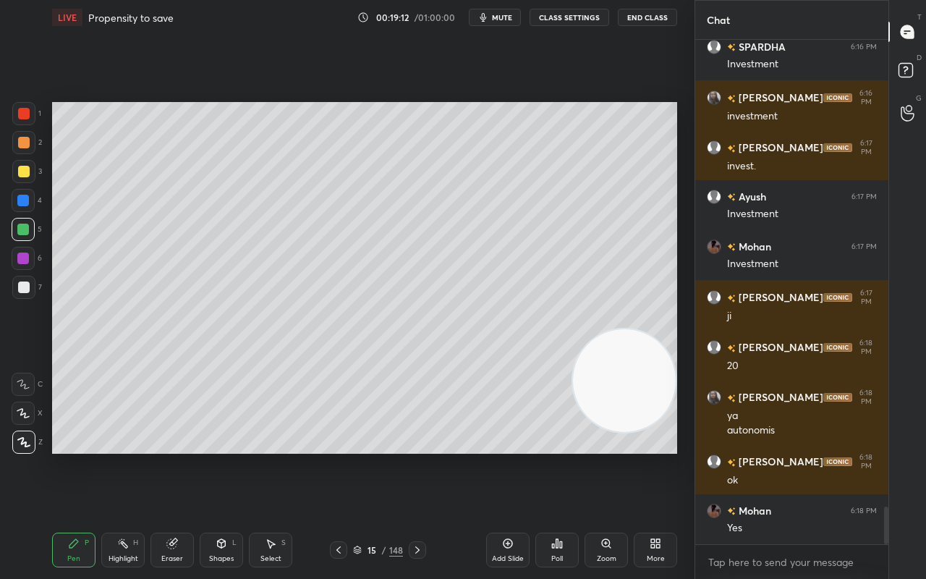
click at [346, 456] on div at bounding box center [338, 549] width 17 height 17
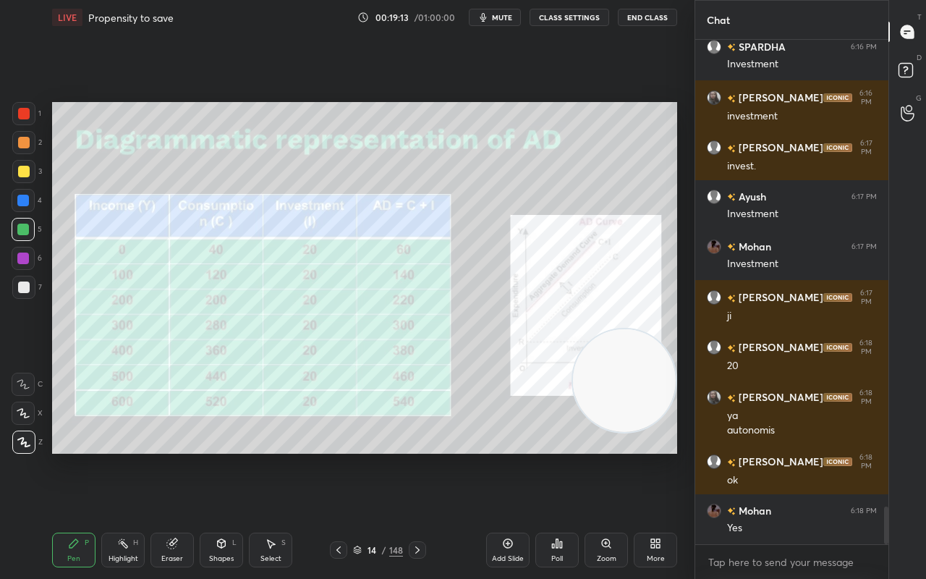
click at [412, 456] on icon at bounding box center [418, 550] width 12 height 12
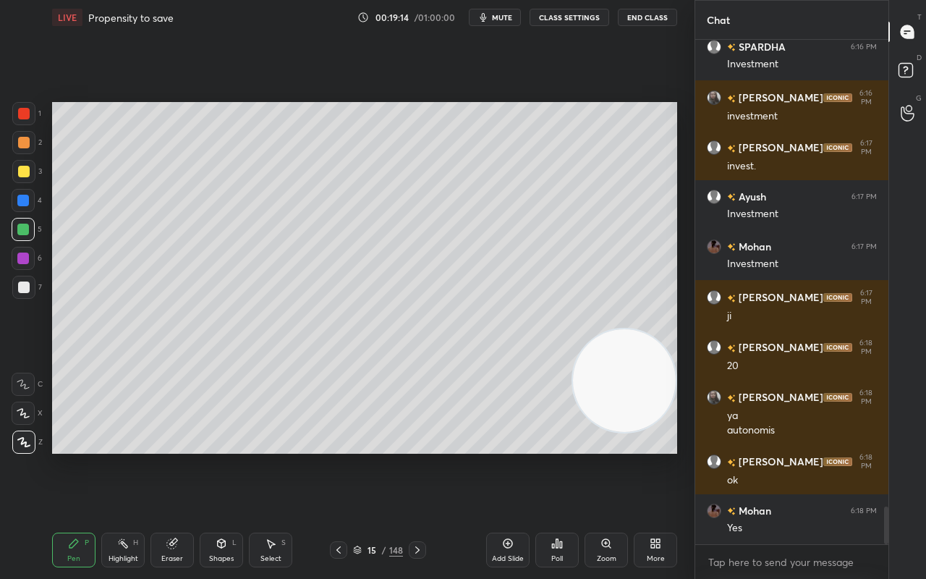
click at [412, 456] on icon at bounding box center [418, 550] width 12 height 12
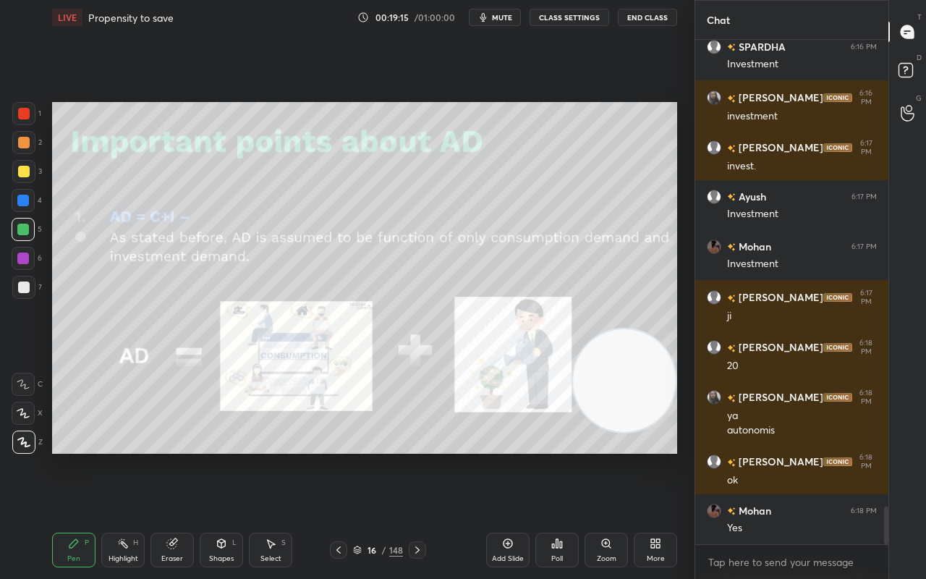
scroll to position [6331, 0]
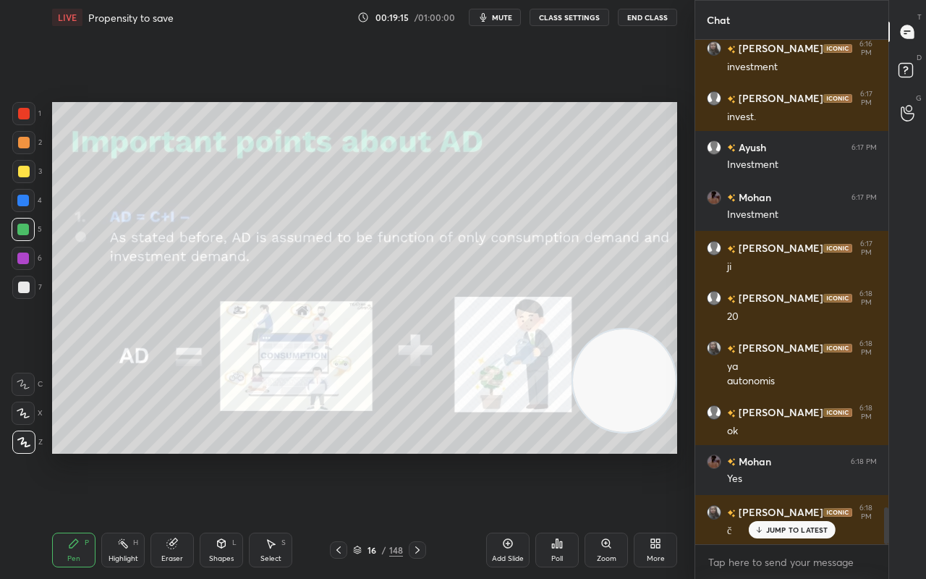
click at [410, 456] on div at bounding box center [417, 549] width 17 height 17
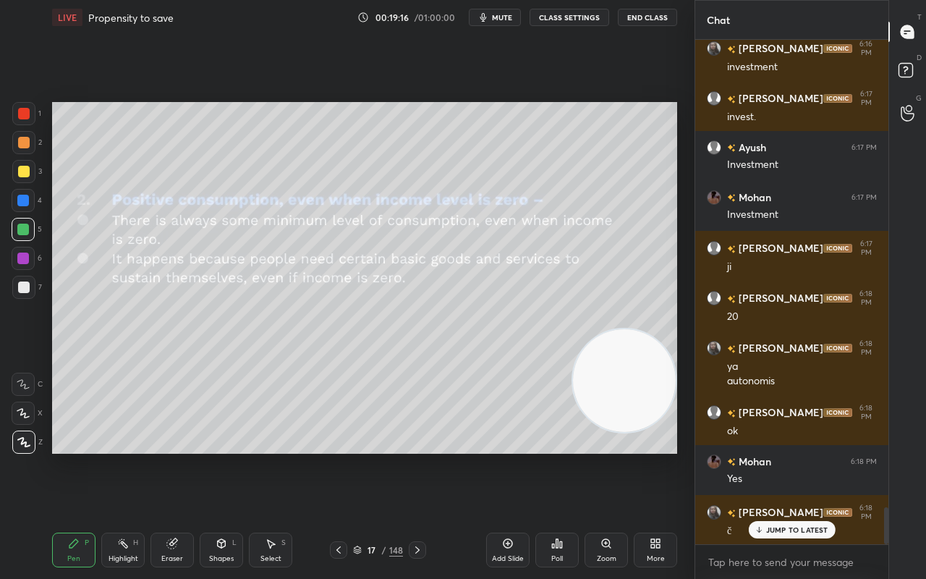
click at [409, 456] on div at bounding box center [417, 549] width 17 height 17
click at [341, 456] on div at bounding box center [338, 549] width 17 height 17
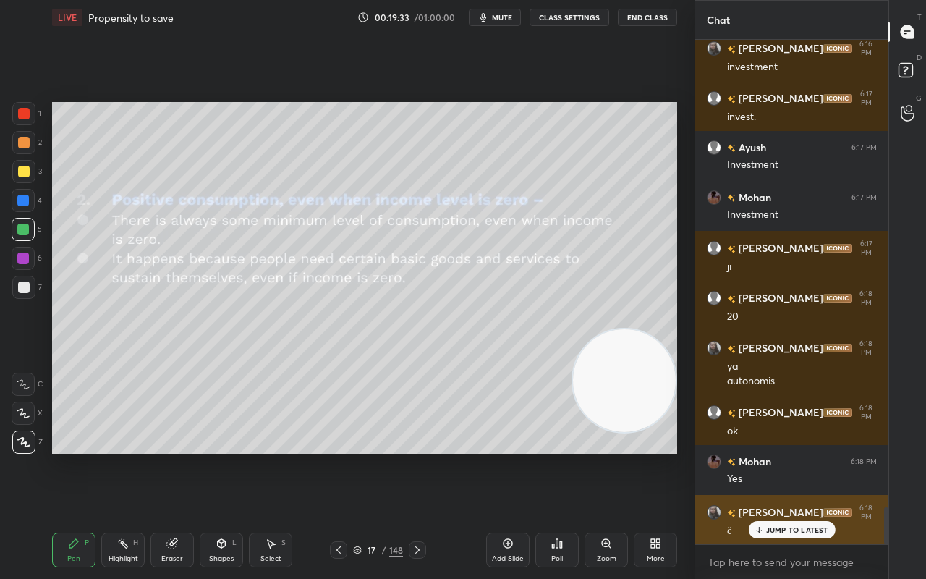
click at [791, 456] on p "JUMP TO LATEST" at bounding box center [797, 529] width 62 height 9
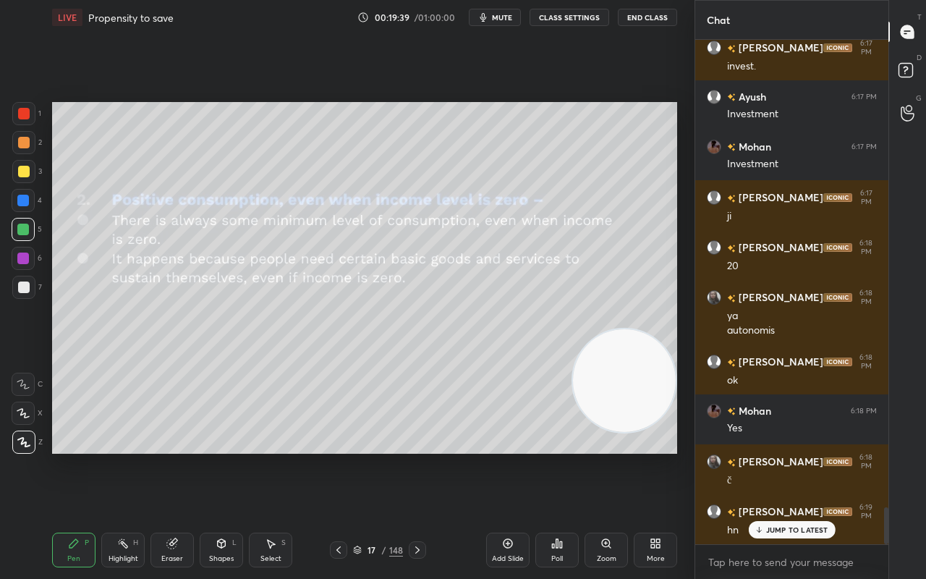
scroll to position [6430, 0]
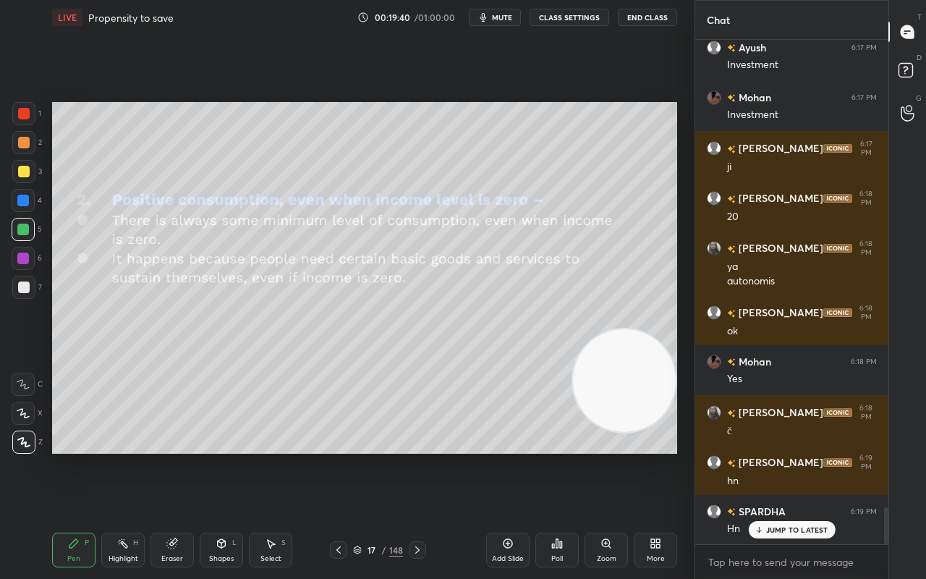
click at [419, 456] on div at bounding box center [417, 549] width 17 height 17
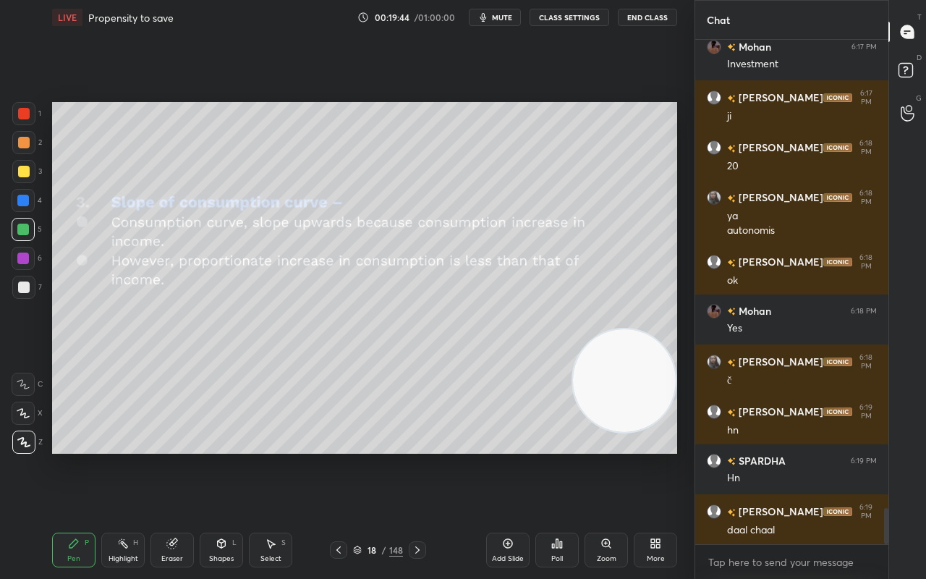
scroll to position [6530, 0]
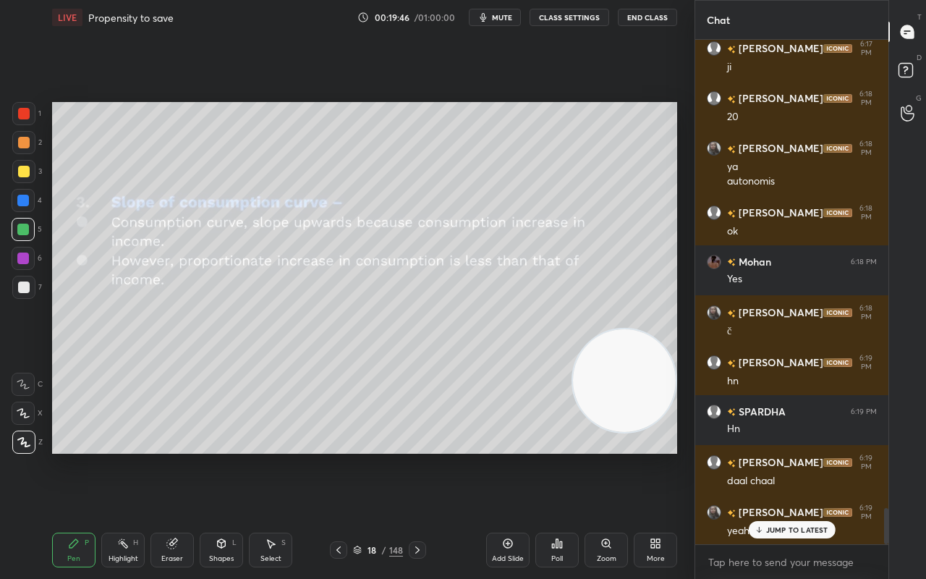
click at [339, 456] on icon at bounding box center [339, 550] width 12 height 12
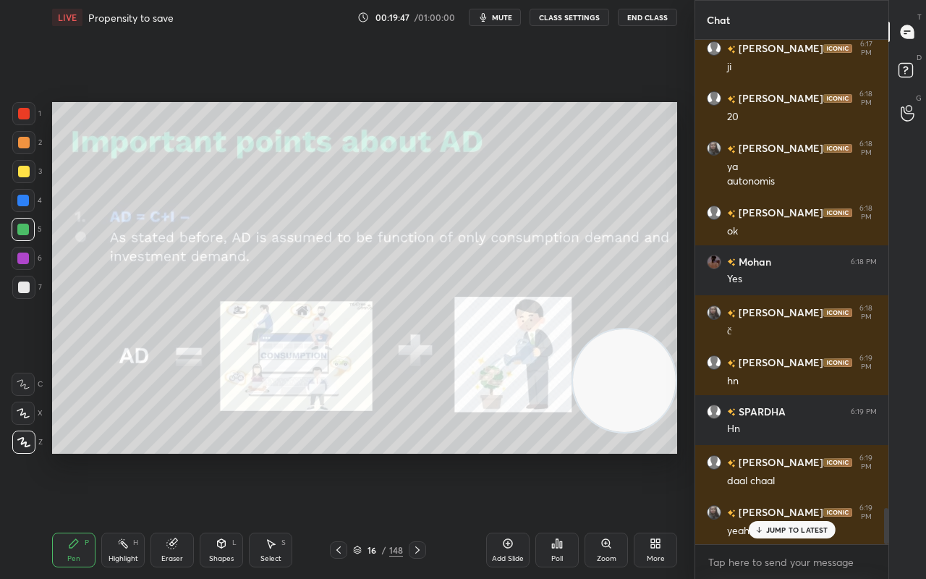
click at [337, 456] on icon at bounding box center [339, 550] width 12 height 12
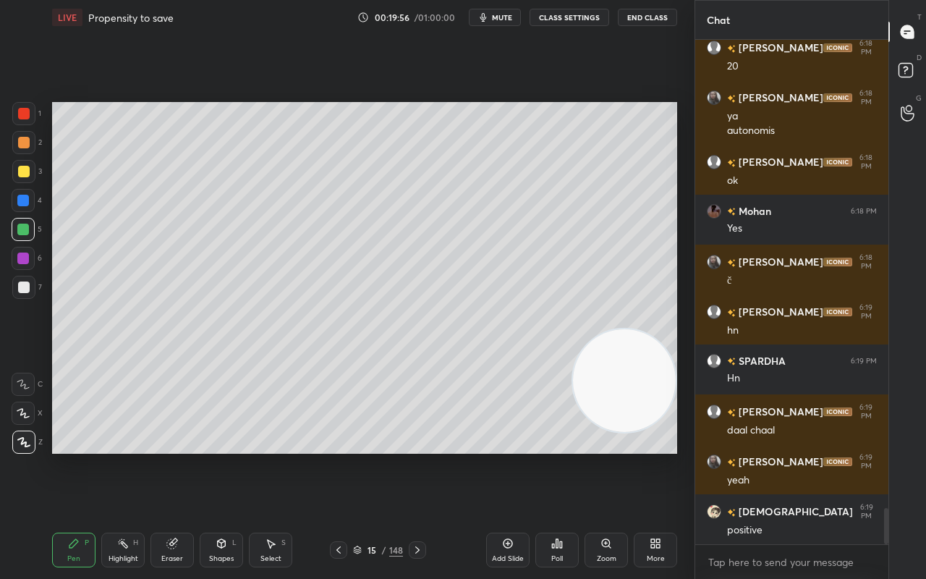
scroll to position [6630, 0]
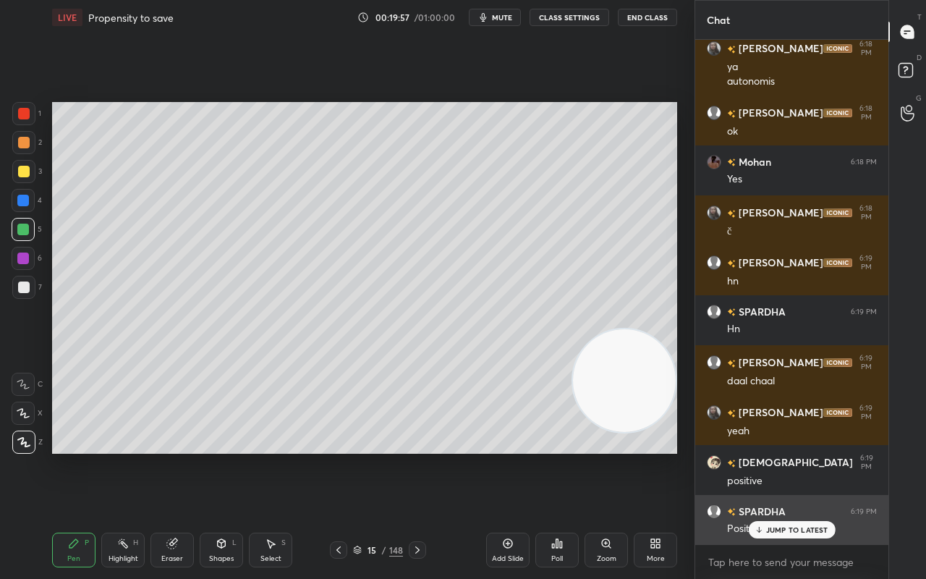
click at [784, 456] on p "JUMP TO LATEST" at bounding box center [797, 529] width 62 height 9
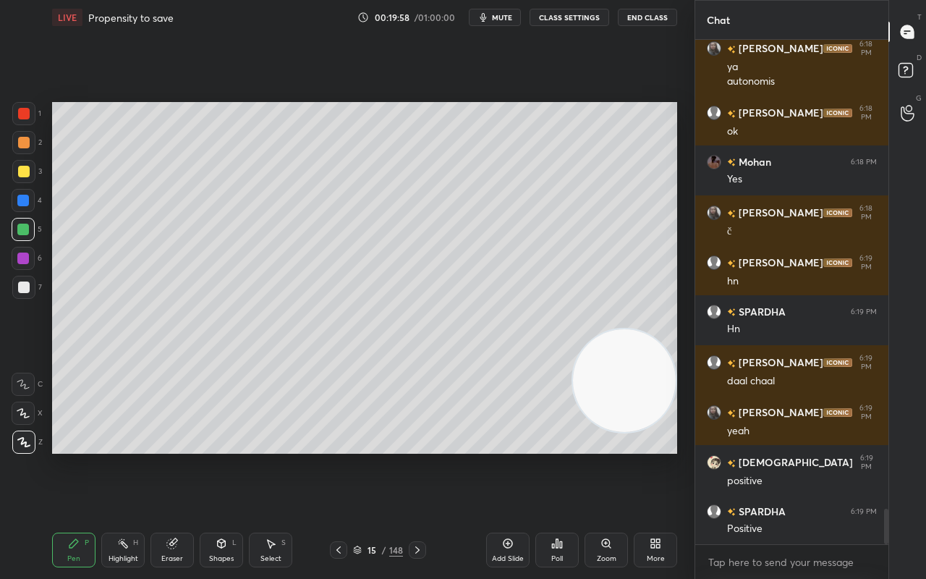
scroll to position [6681, 0]
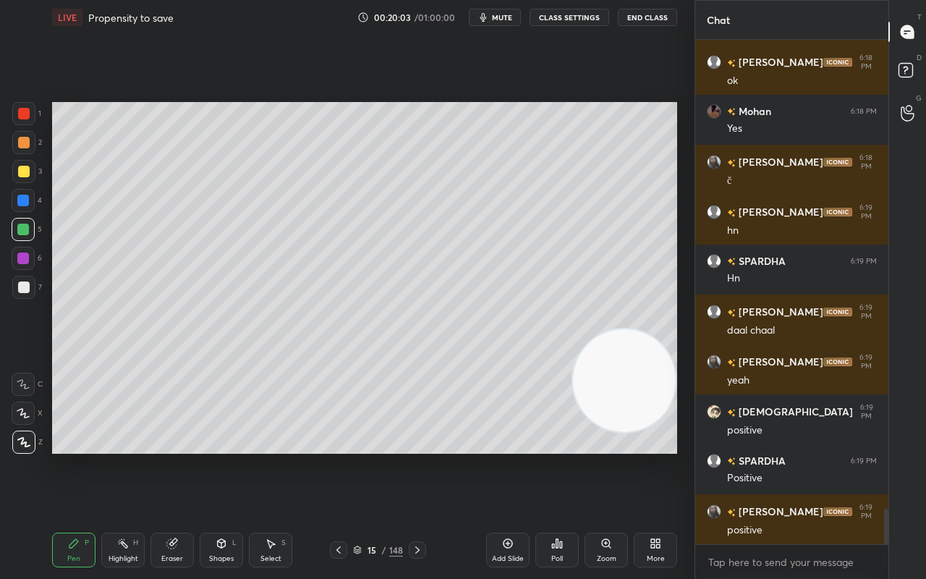
click at [334, 456] on div "Pen P Highlight H Eraser Shapes L Select S 15 / 148 Add Slide Poll Zoom More" at bounding box center [364, 550] width 625 height 58
click at [334, 456] on icon at bounding box center [339, 550] width 12 height 12
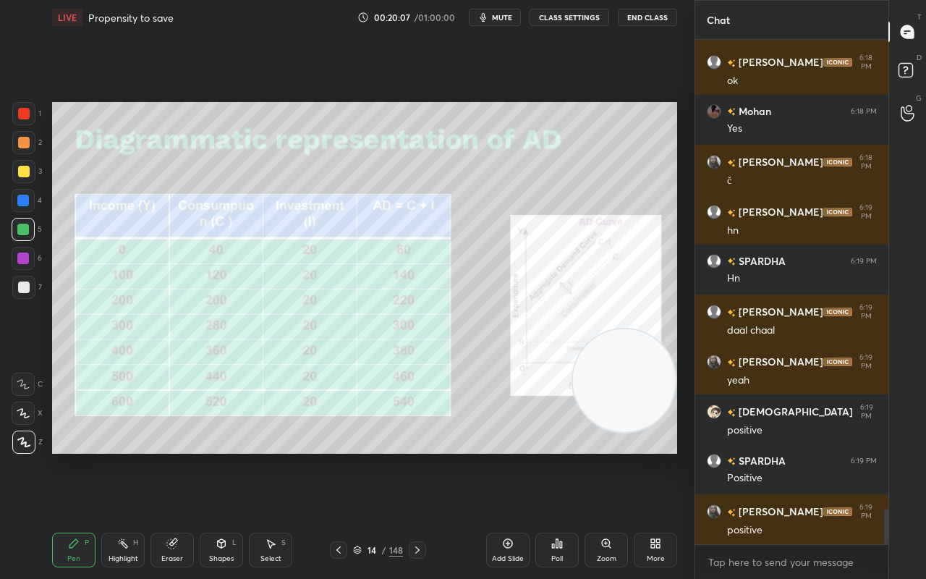
scroll to position [6730, 0]
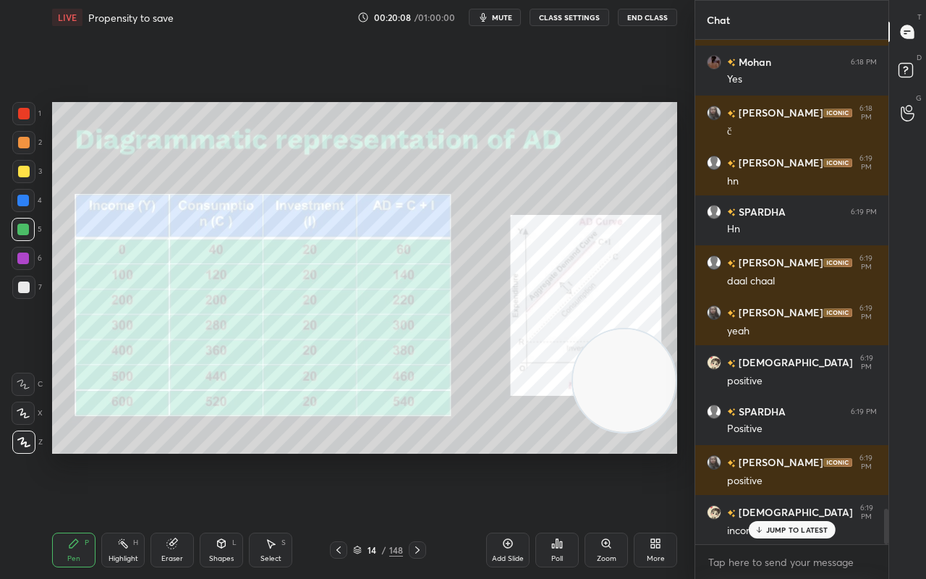
drag, startPoint x: 409, startPoint y: 548, endPoint x: 398, endPoint y: 547, distance: 11.6
click at [409, 456] on div at bounding box center [417, 549] width 17 height 17
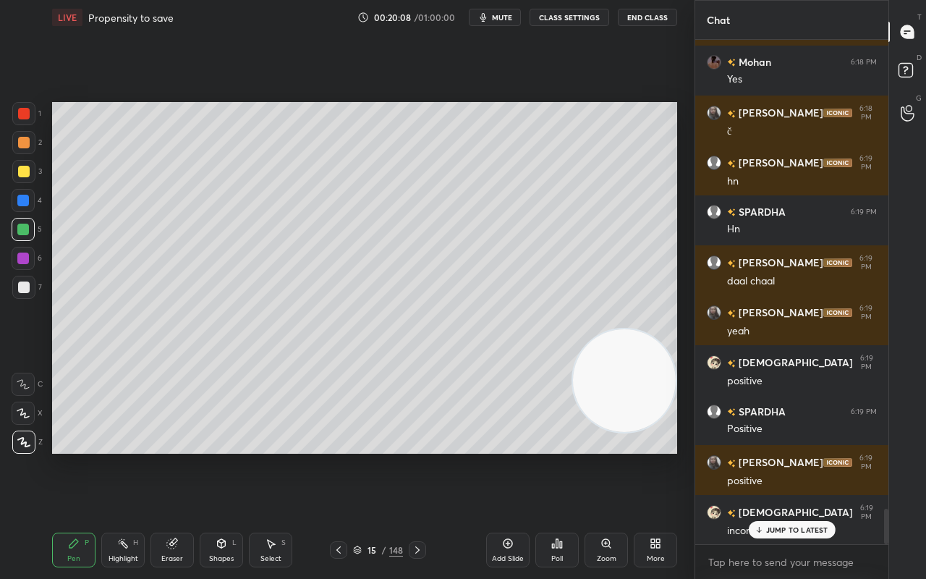
click at [510, 456] on div "Add Slide" at bounding box center [507, 549] width 43 height 35
click at [24, 182] on div at bounding box center [23, 171] width 23 height 23
click at [24, 168] on div at bounding box center [24, 172] width 12 height 12
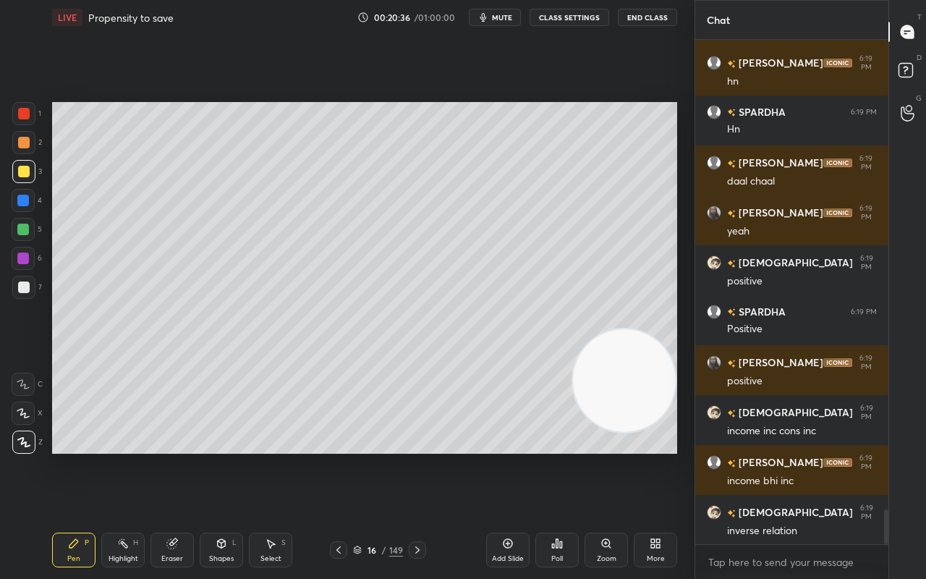
scroll to position [6864, 0]
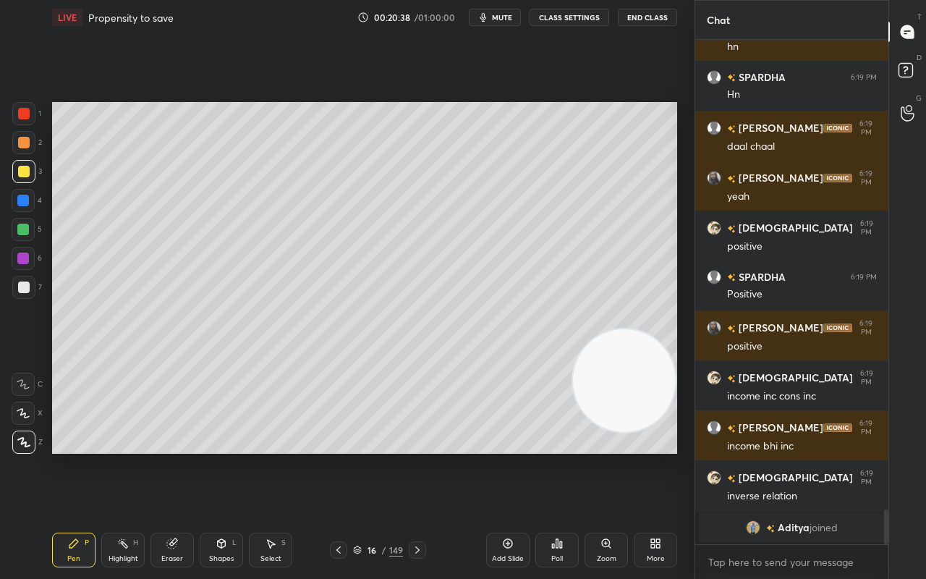
click at [346, 456] on div at bounding box center [338, 549] width 17 height 17
click at [414, 456] on icon at bounding box center [418, 550] width 12 height 12
click at [417, 456] on icon at bounding box center [418, 550] width 12 height 12
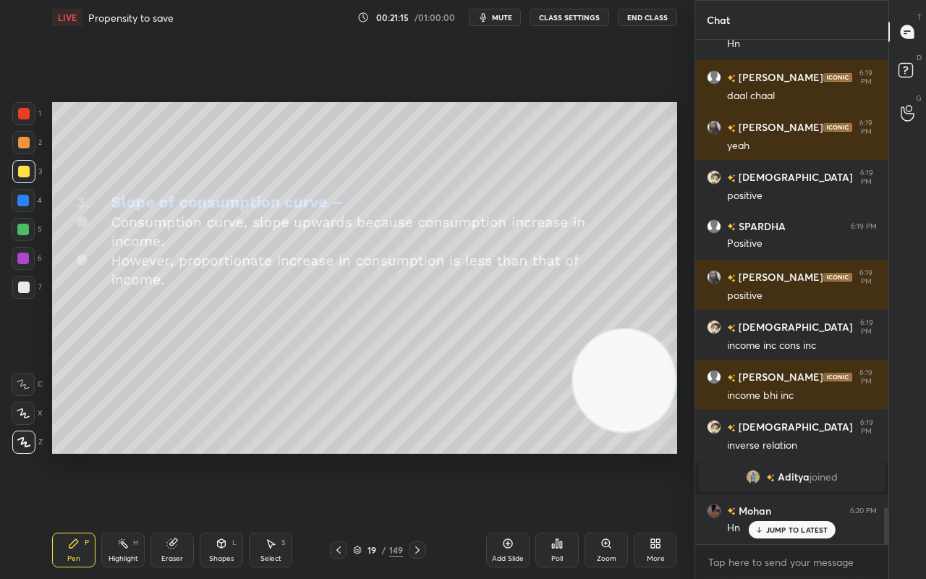
scroll to position [6429, 0]
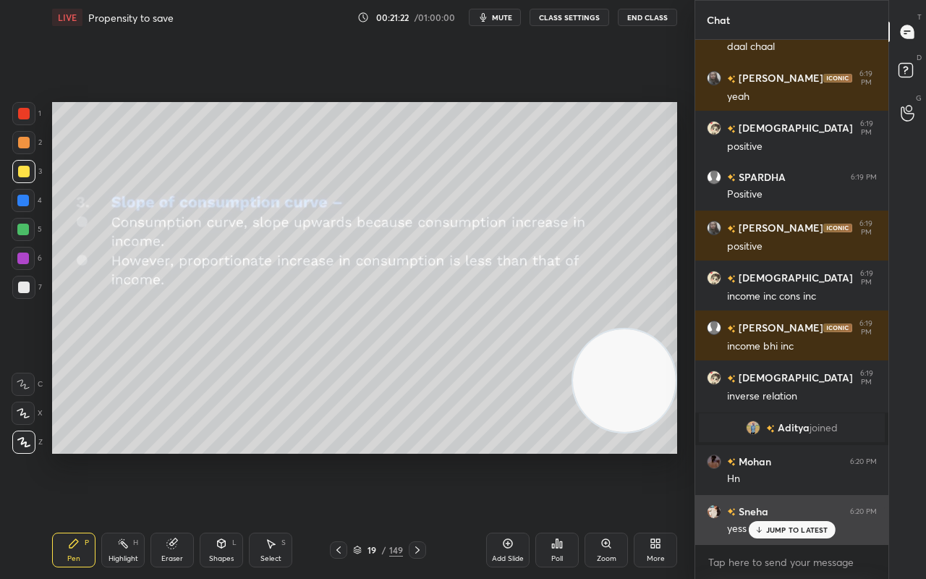
click at [808, 456] on p "JUMP TO LATEST" at bounding box center [797, 529] width 62 height 9
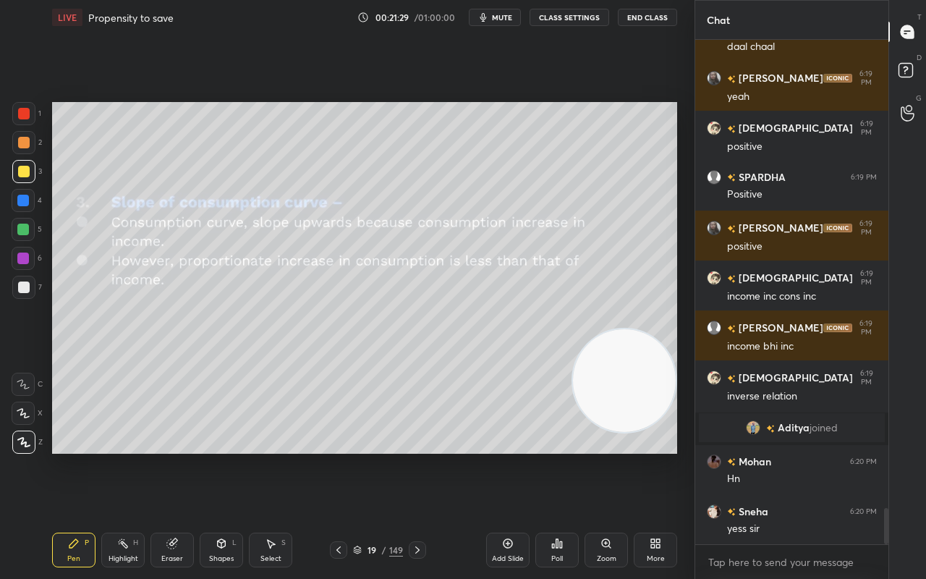
scroll to position [6480, 0]
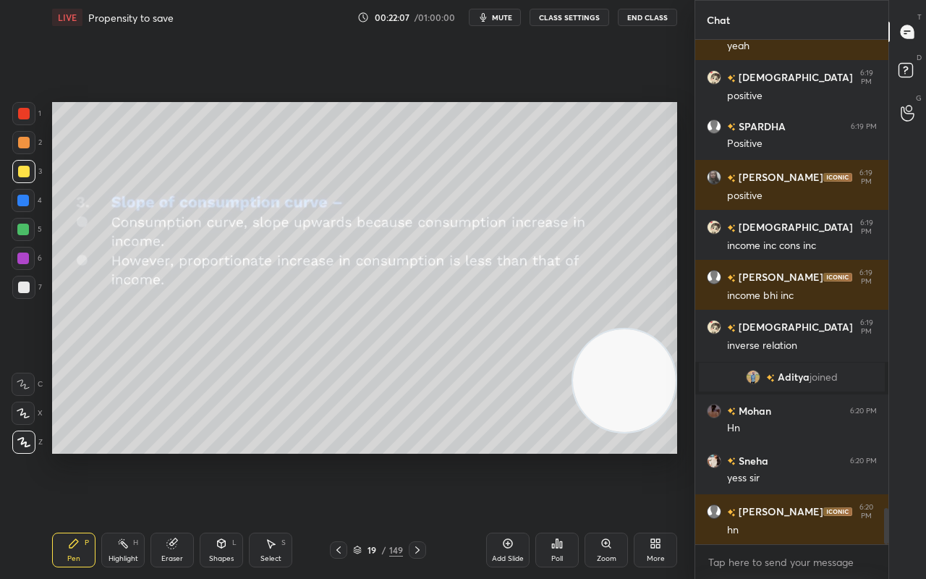
click at [419, 456] on icon at bounding box center [418, 550] width 12 height 12
click at [229, 456] on div "Shapes L" at bounding box center [221, 549] width 43 height 35
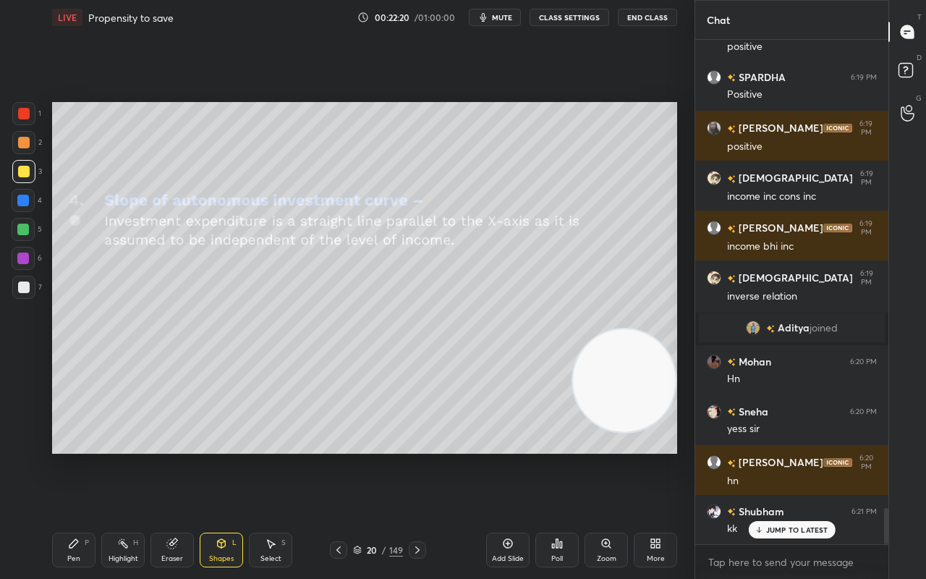
click at [21, 260] on div at bounding box center [23, 258] width 12 height 12
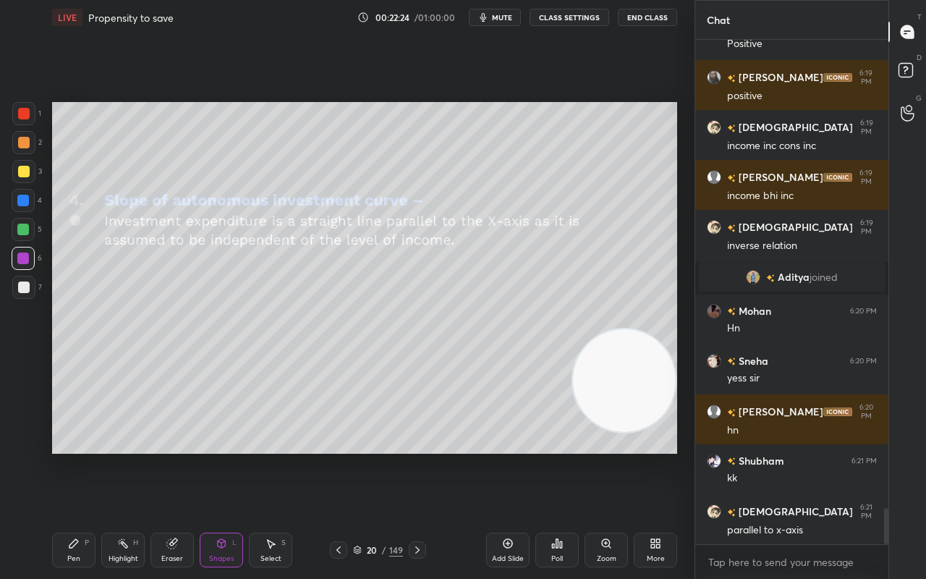
drag, startPoint x: 80, startPoint y: 540, endPoint x: 72, endPoint y: 532, distance: 10.2
click at [81, 456] on div "Pen P" at bounding box center [73, 549] width 43 height 35
click at [418, 456] on icon at bounding box center [418, 550] width 12 height 12
drag, startPoint x: 227, startPoint y: 549, endPoint x: 221, endPoint y: 554, distance: 7.7
click at [224, 456] on div "Shapes L" at bounding box center [221, 549] width 43 height 35
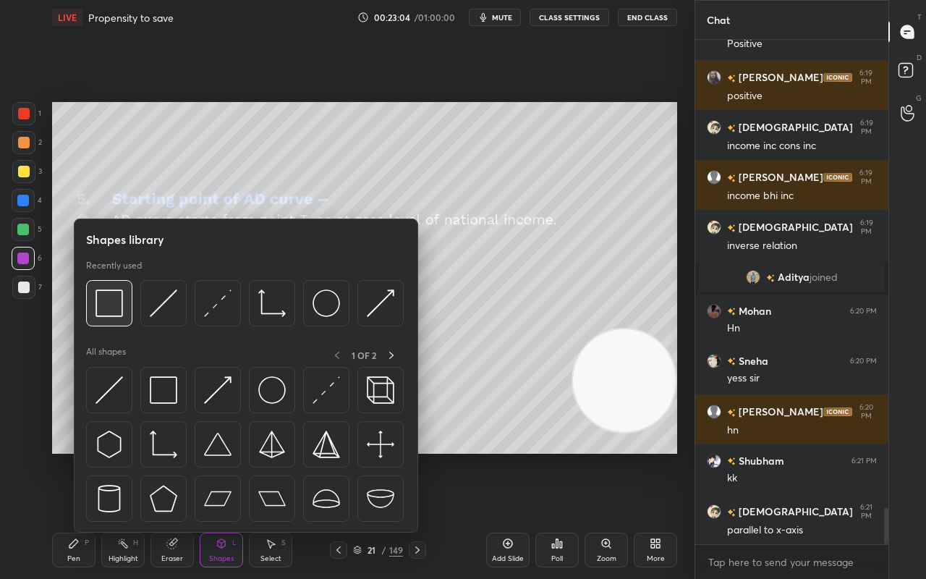
click at [110, 294] on img at bounding box center [108, 302] width 27 height 27
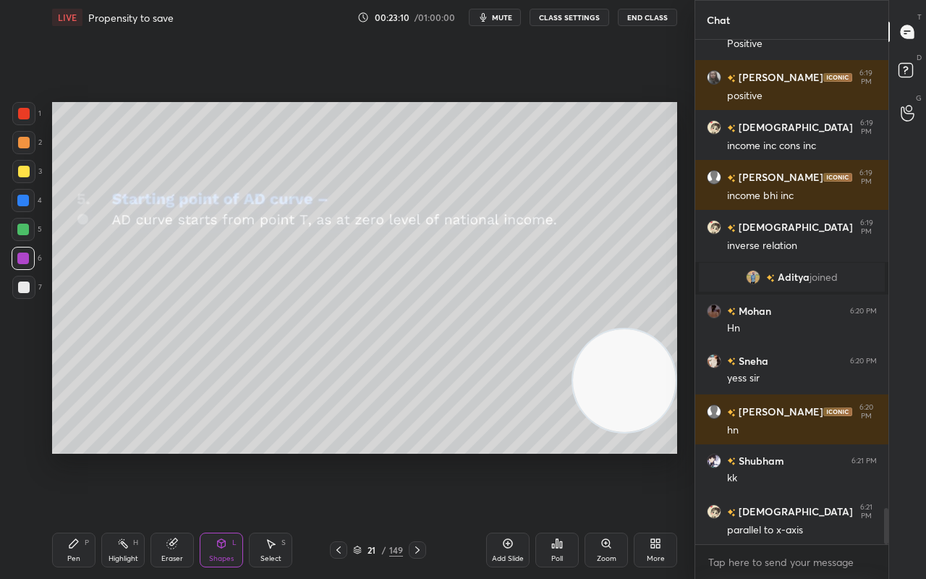
scroll to position [6629, 0]
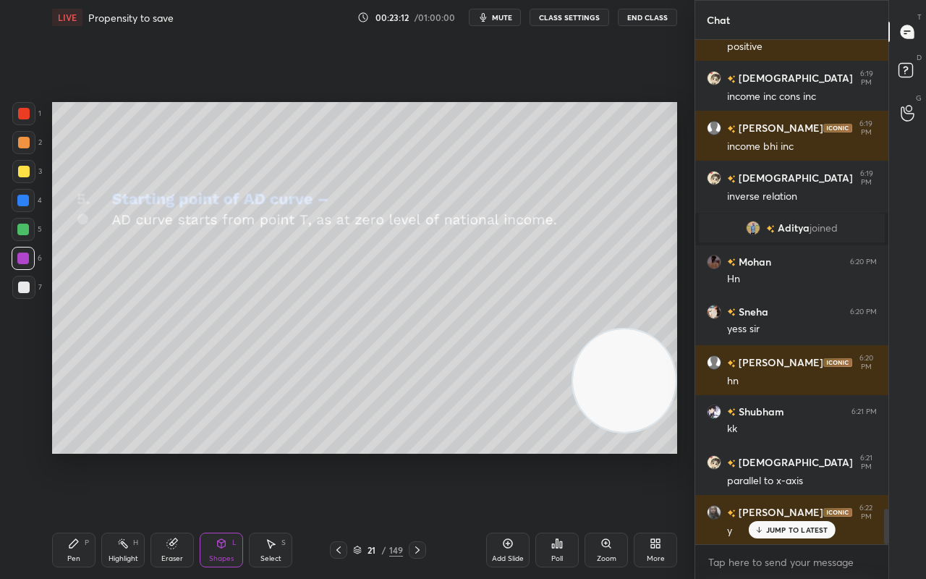
drag, startPoint x: 80, startPoint y: 551, endPoint x: 88, endPoint y: 528, distance: 24.7
click at [80, 456] on div "Pen P" at bounding box center [73, 549] width 43 height 35
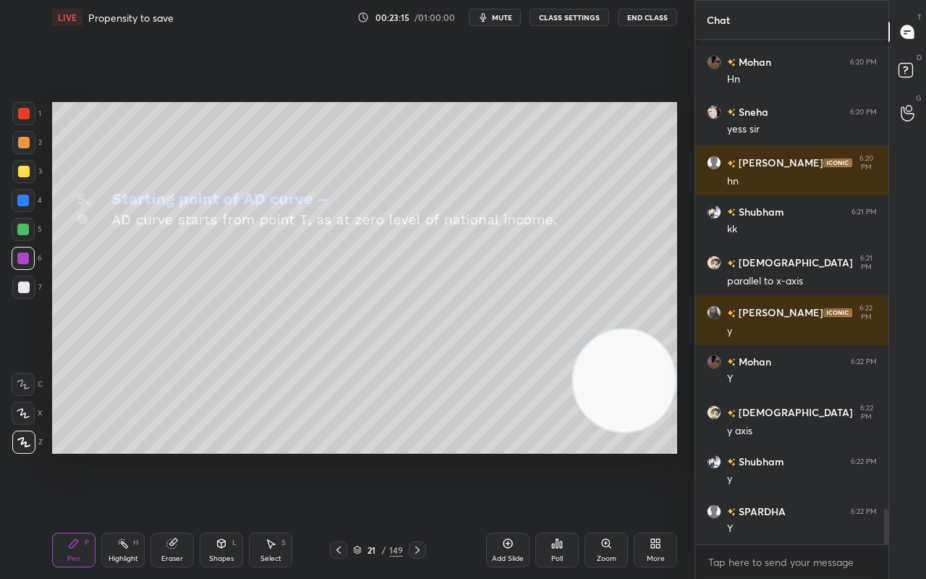
scroll to position [6879, 0]
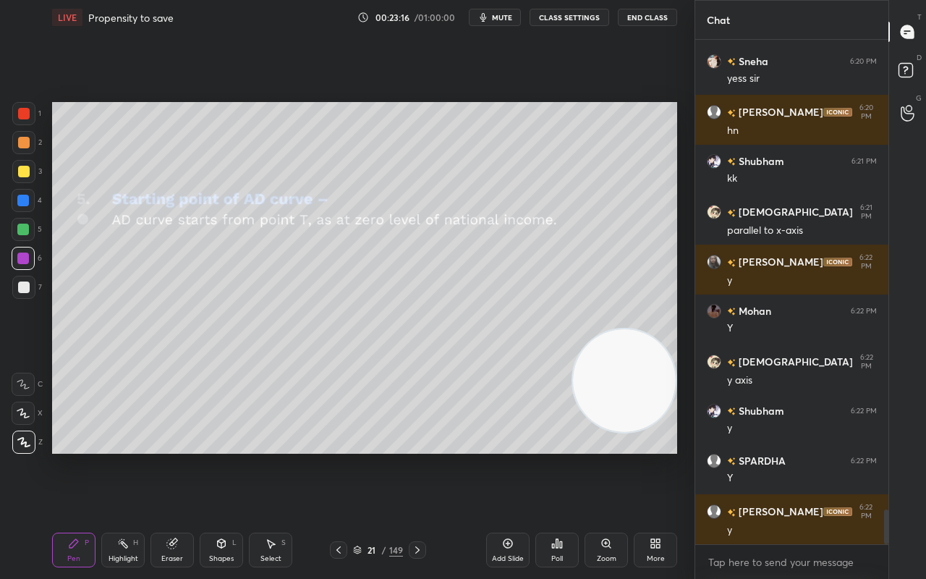
click at [217, 456] on div "Shapes L" at bounding box center [221, 549] width 43 height 35
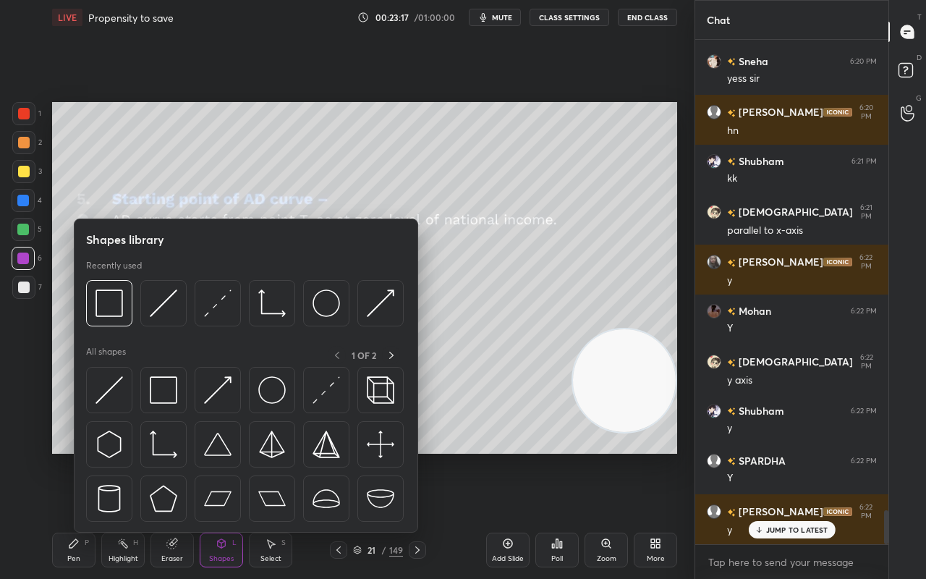
scroll to position [6928, 0]
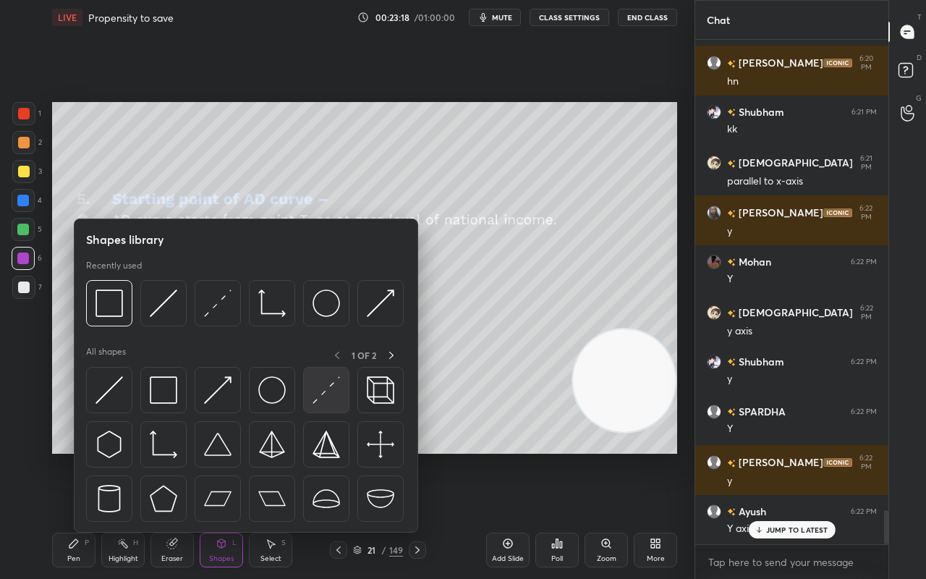
click at [320, 389] on img at bounding box center [325, 389] width 27 height 27
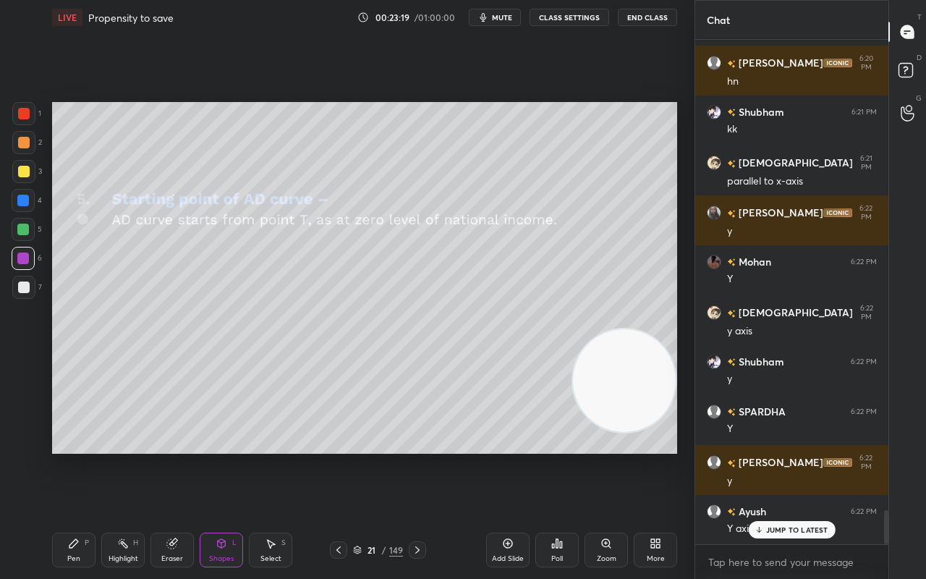
click at [217, 456] on div "Shapes" at bounding box center [221, 558] width 25 height 7
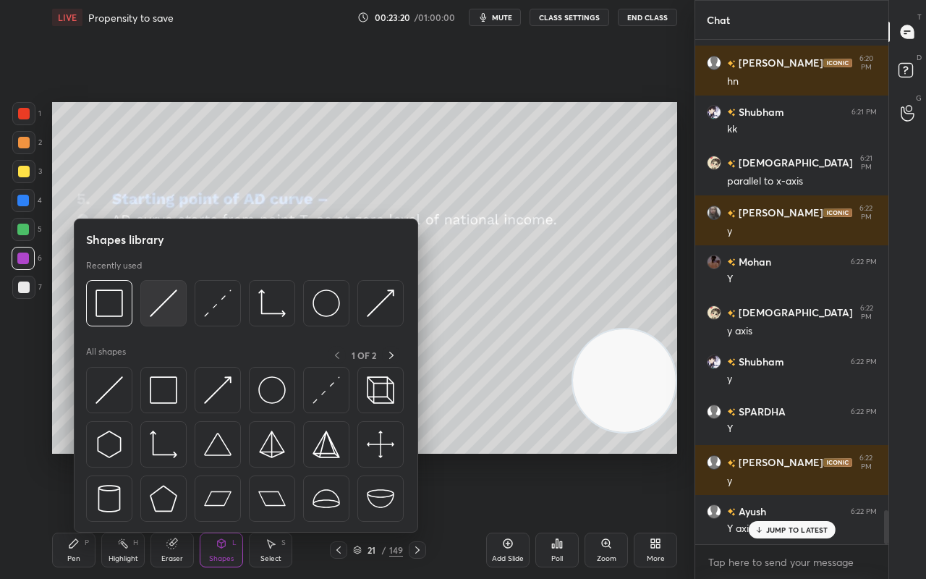
click at [156, 311] on img at bounding box center [163, 302] width 27 height 27
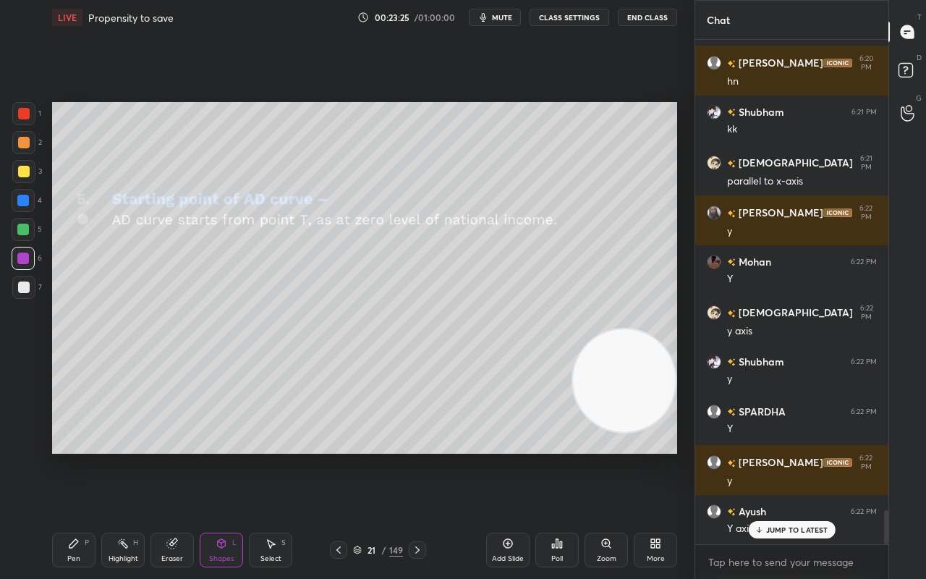
click at [82, 456] on div "Pen P" at bounding box center [73, 549] width 43 height 35
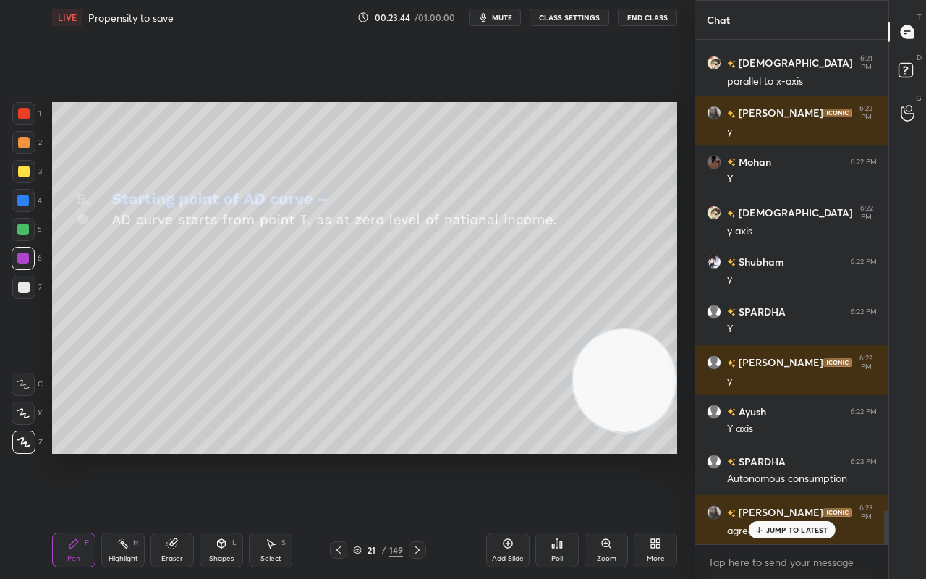
scroll to position [7141, 0]
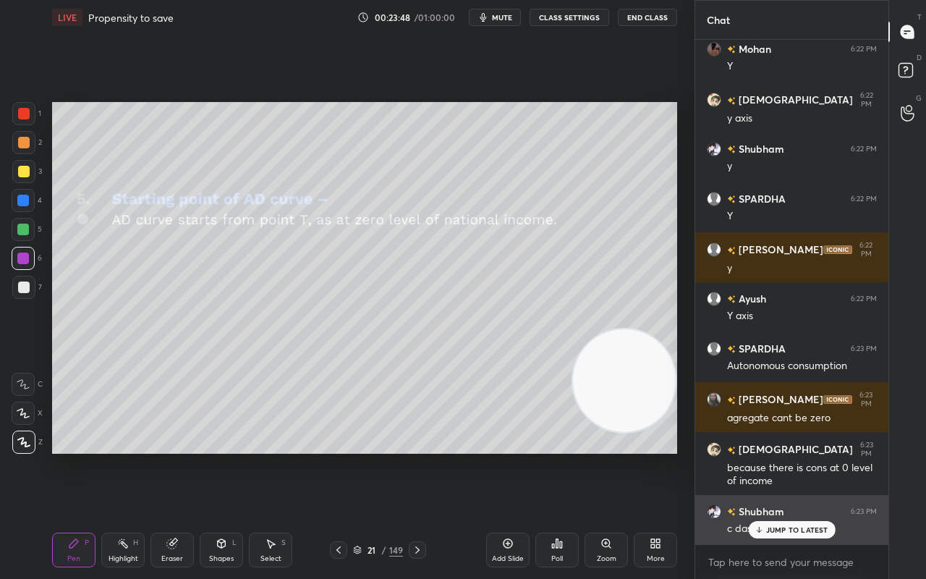
click at [784, 456] on p "JUMP TO LATEST" at bounding box center [797, 529] width 62 height 9
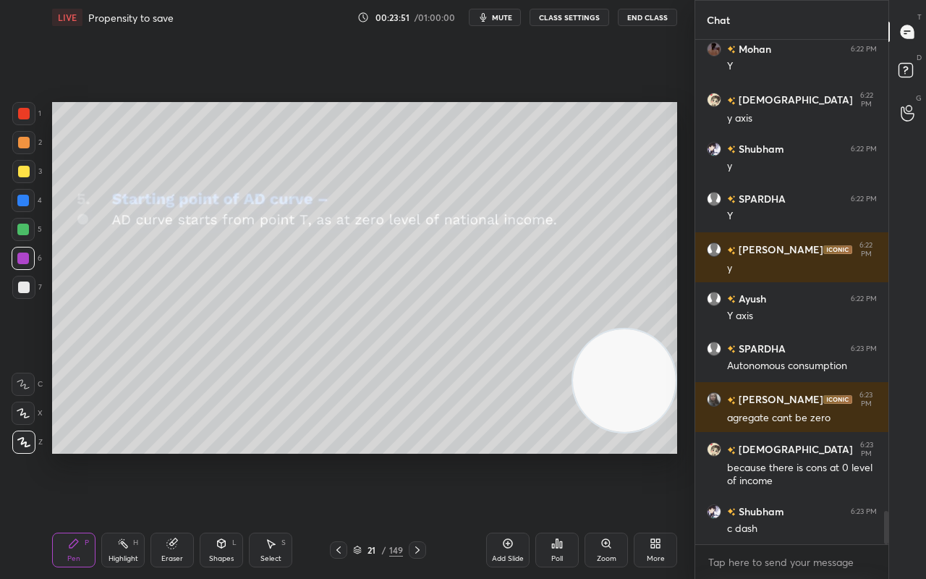
click at [418, 456] on icon at bounding box center [418, 550] width 12 height 12
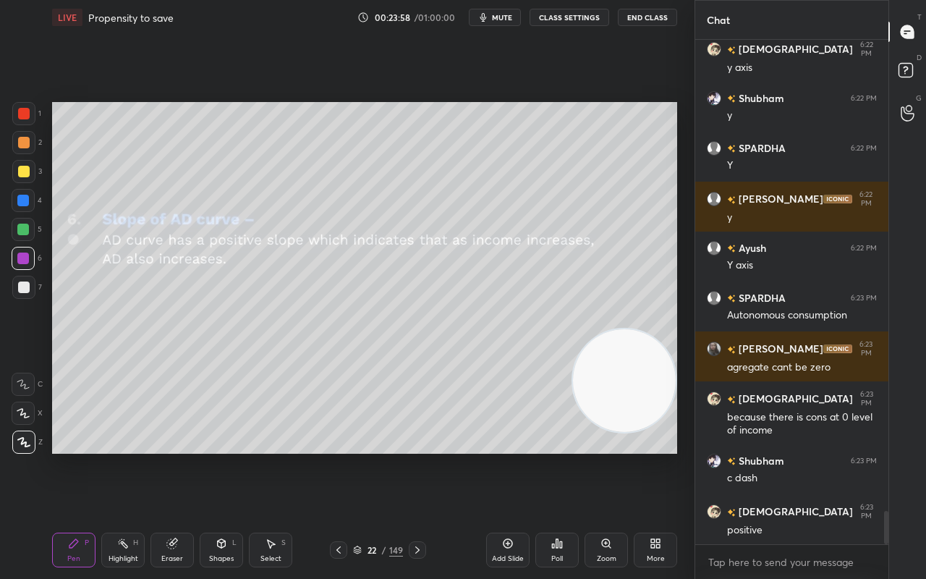
click at [74, 456] on div "Pen P" at bounding box center [73, 549] width 43 height 35
click at [26, 286] on div at bounding box center [24, 287] width 12 height 12
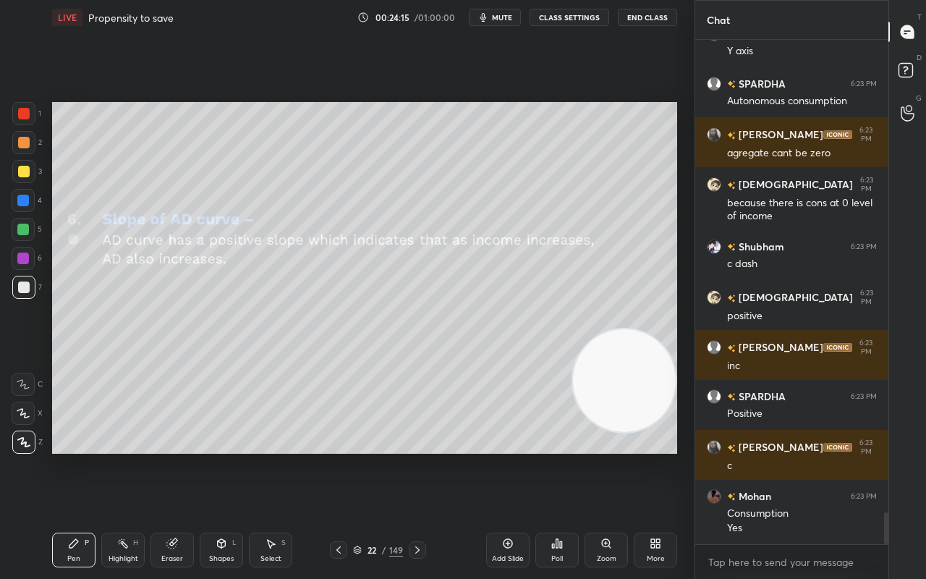
scroll to position [7455, 0]
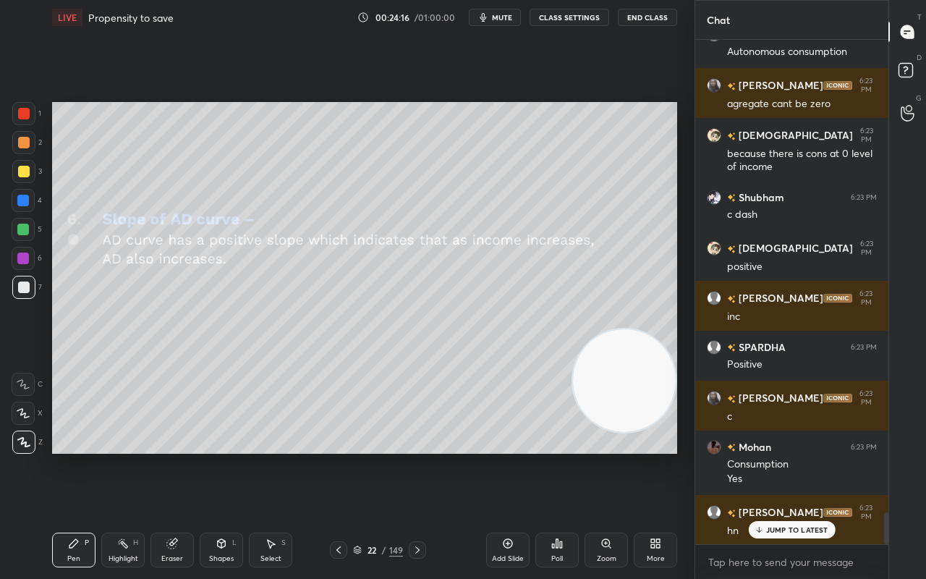
click at [801, 456] on p "JUMP TO LATEST" at bounding box center [797, 529] width 62 height 9
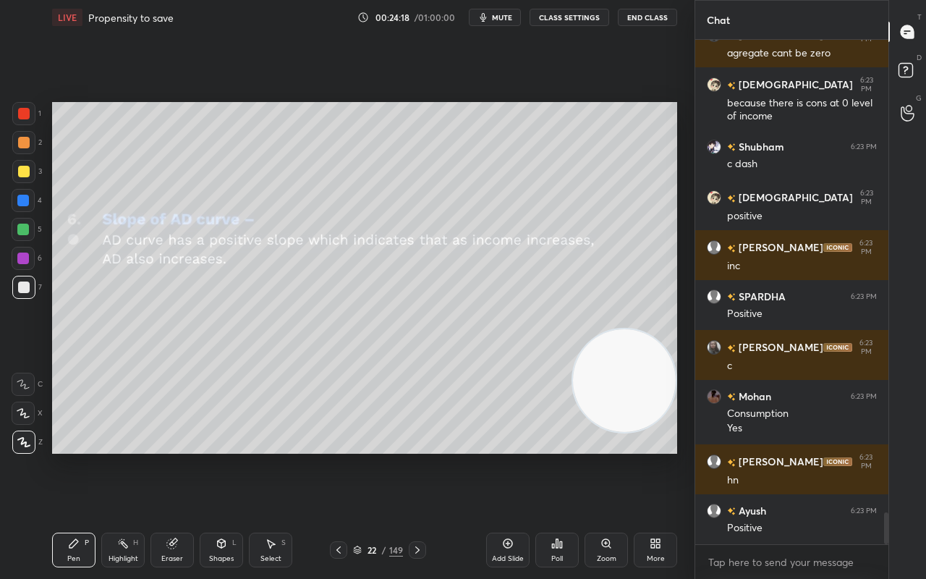
click at [420, 456] on icon at bounding box center [418, 550] width 12 height 12
click at [340, 456] on icon at bounding box center [339, 550] width 12 height 12
click at [343, 456] on icon at bounding box center [339, 550] width 12 height 12
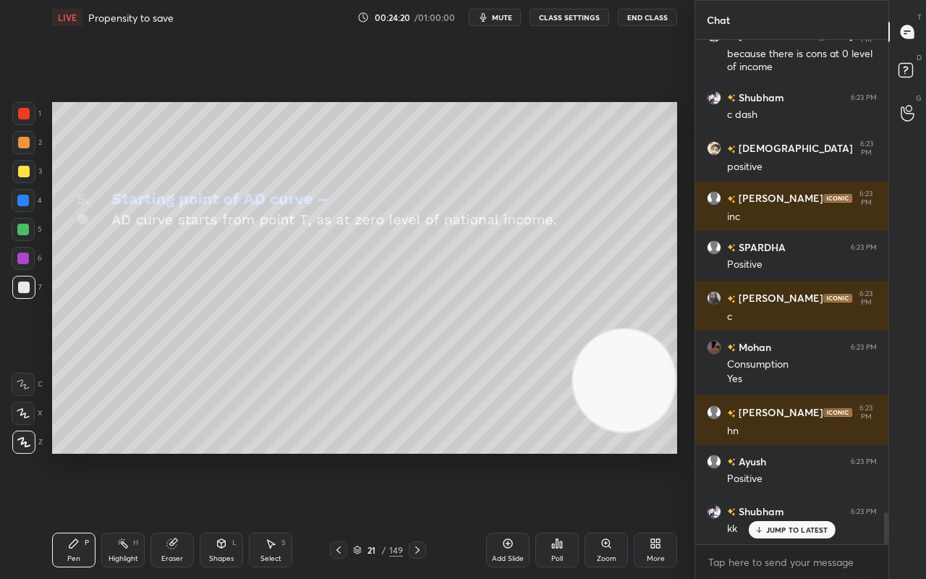
click at [349, 456] on div "21 / 149" at bounding box center [378, 549] width 96 height 17
click at [346, 456] on div at bounding box center [338, 549] width 17 height 17
click at [343, 456] on icon at bounding box center [339, 550] width 12 height 12
click at [341, 456] on icon at bounding box center [339, 550] width 12 height 12
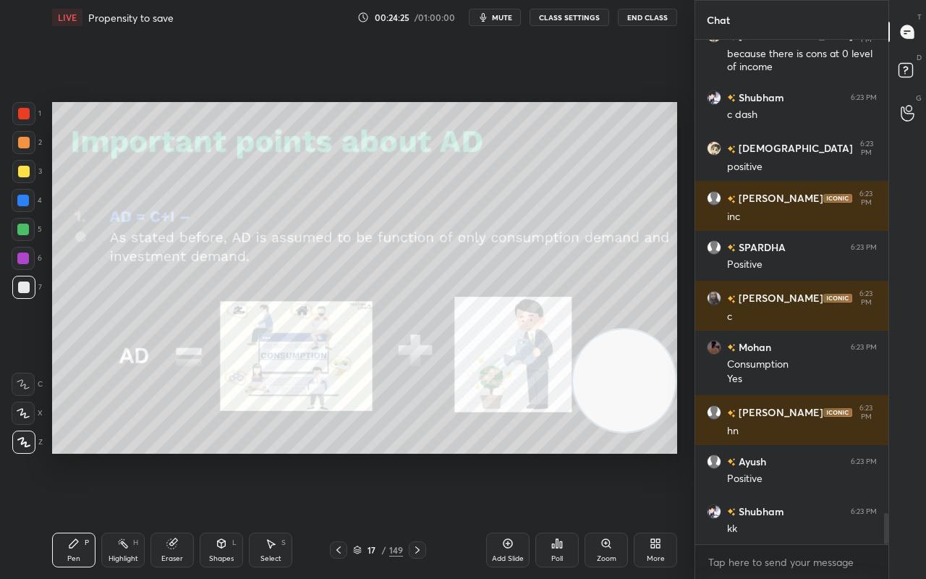
scroll to position [7605, 0]
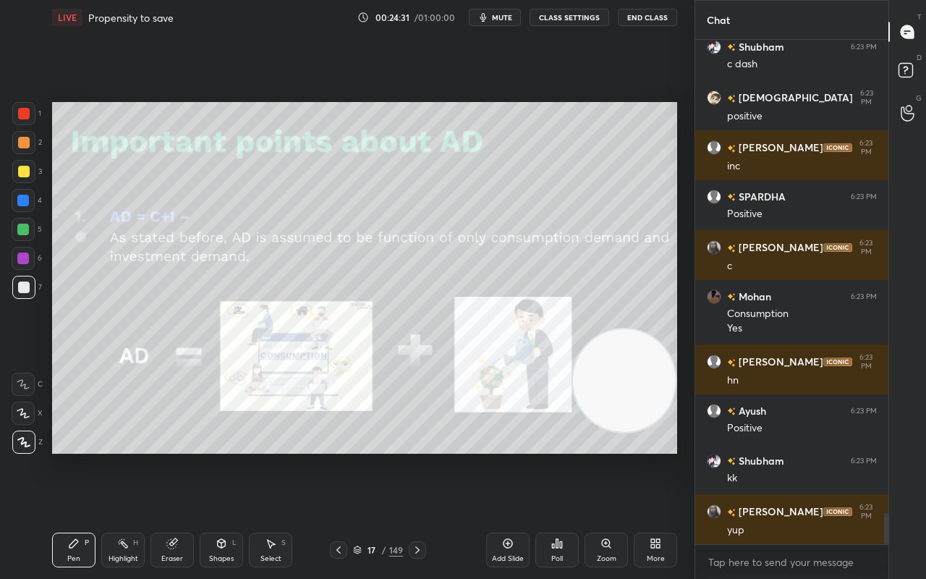
drag, startPoint x: 386, startPoint y: 551, endPoint x: 379, endPoint y: 557, distance: 9.3
click at [386, 456] on div "17 / 149" at bounding box center [378, 549] width 50 height 13
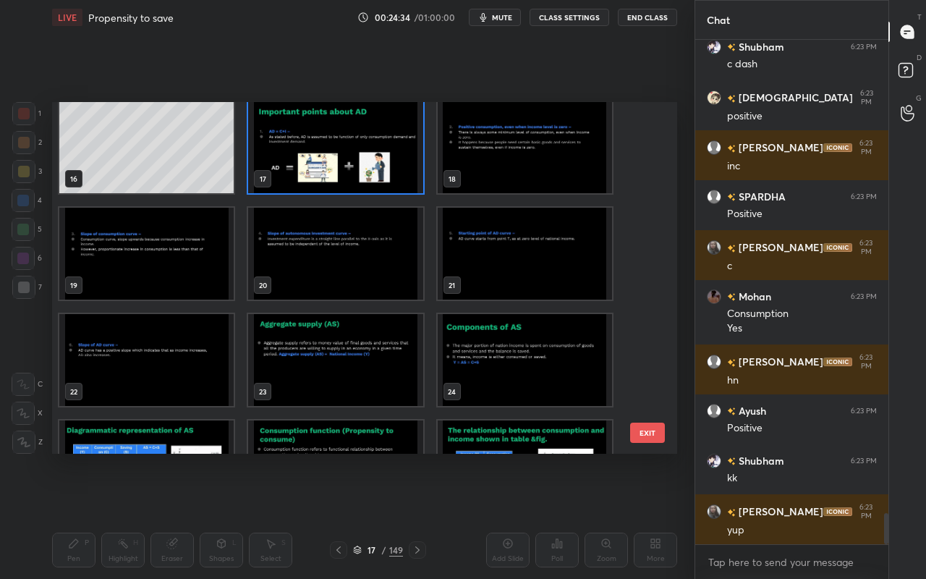
scroll to position [593, 0]
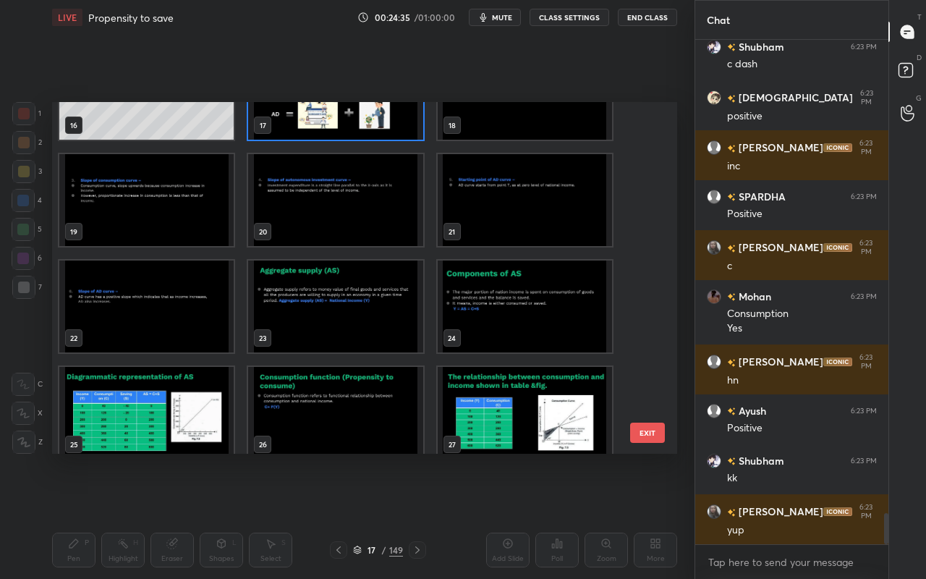
click at [352, 284] on img "grid" at bounding box center [335, 306] width 174 height 92
click at [355, 283] on img "grid" at bounding box center [335, 306] width 174 height 92
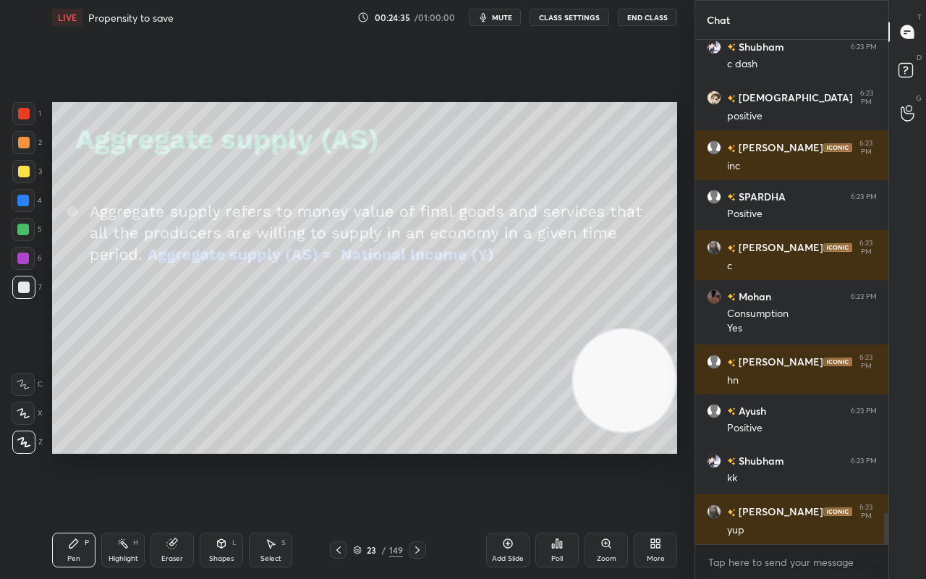
click at [359, 281] on img "grid" at bounding box center [335, 306] width 174 height 92
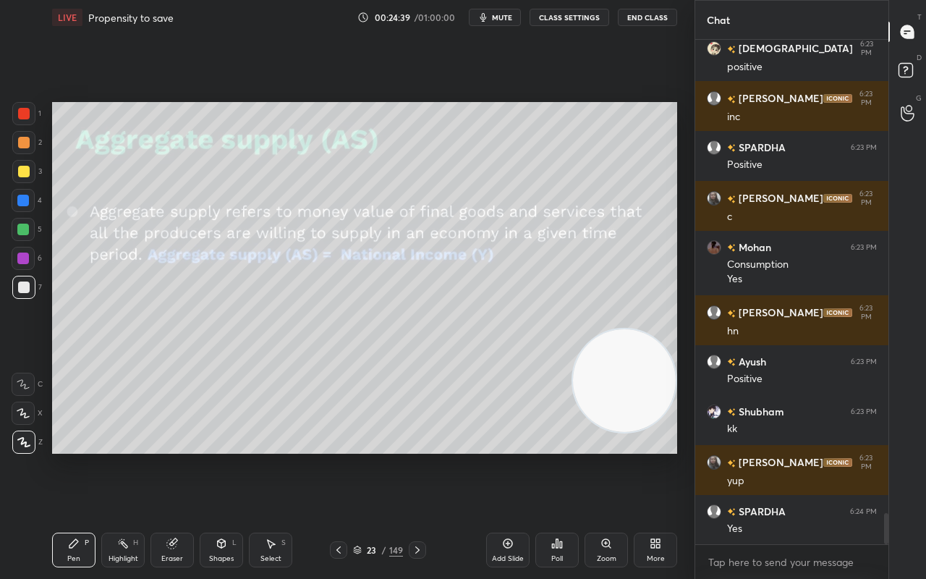
click at [509, 456] on icon at bounding box center [508, 543] width 12 height 12
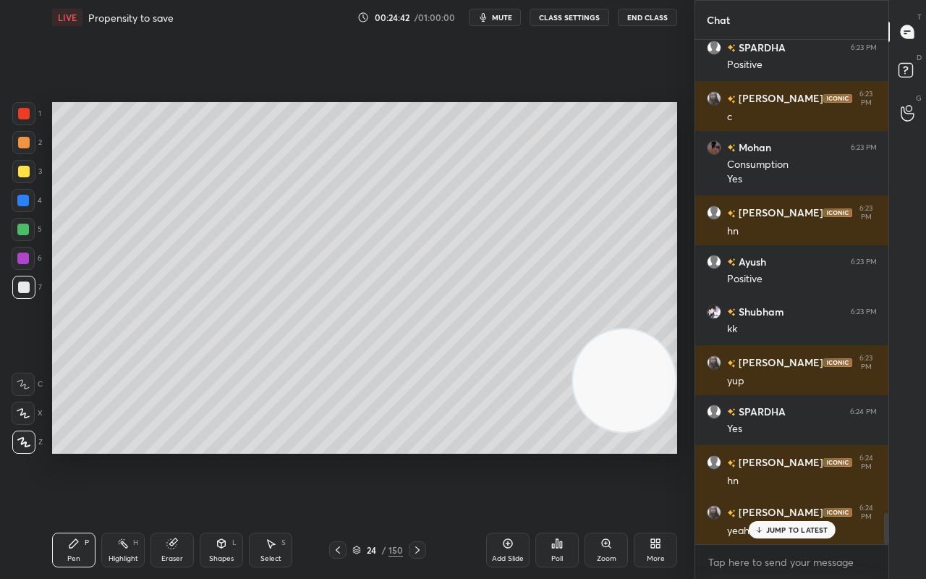
scroll to position [7854, 0]
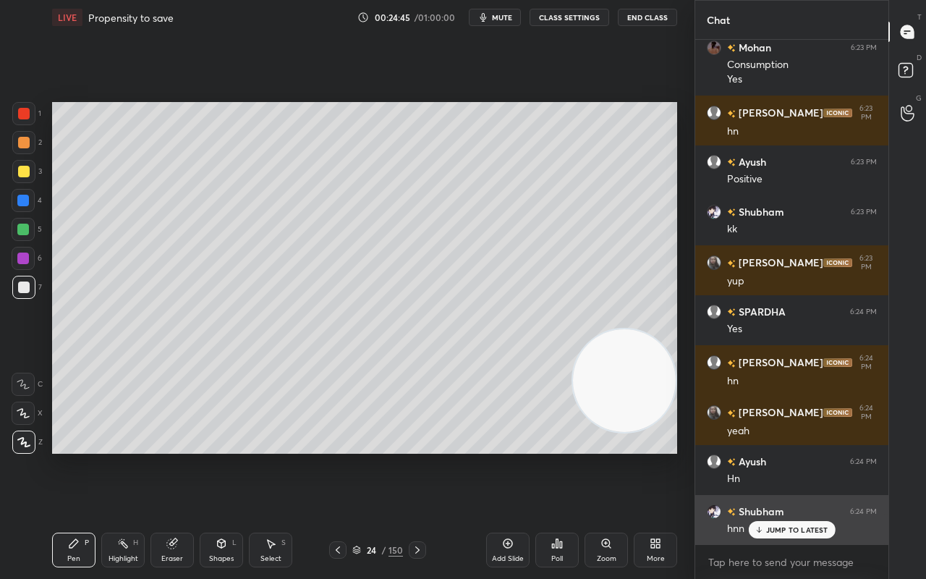
click at [788, 456] on p "JUMP TO LATEST" at bounding box center [797, 529] width 62 height 9
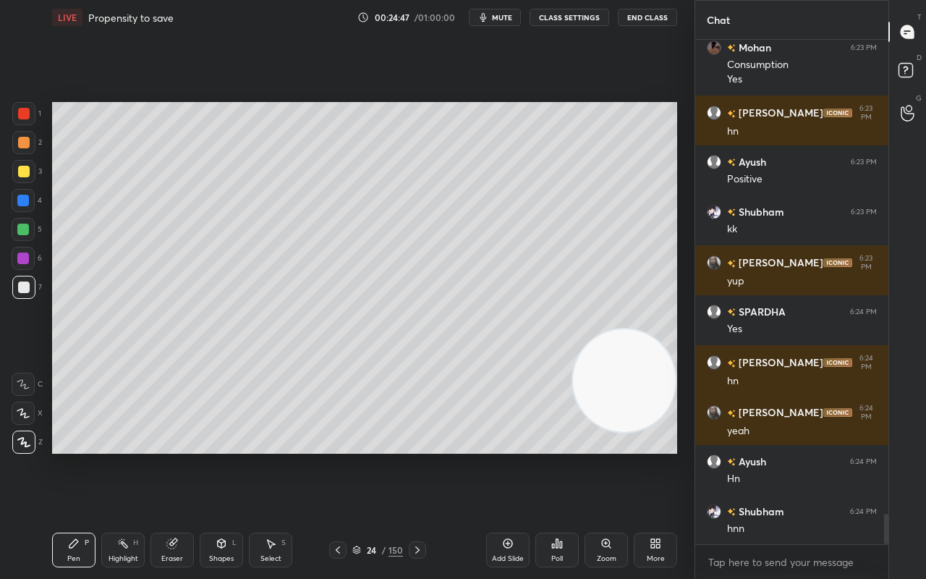
drag, startPoint x: 17, startPoint y: 133, endPoint x: 18, endPoint y: 140, distance: 7.3
click at [19, 135] on div at bounding box center [23, 142] width 23 height 23
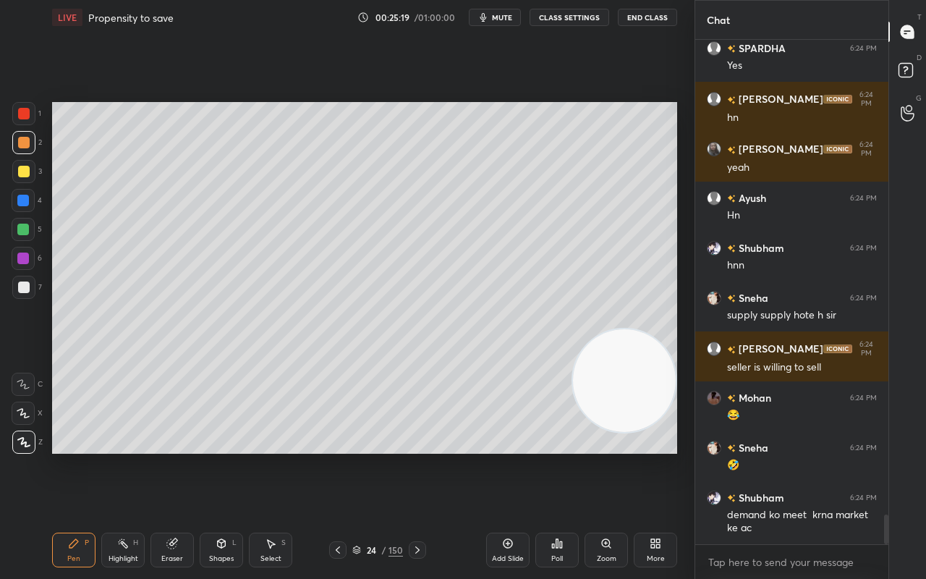
scroll to position [8166, 0]
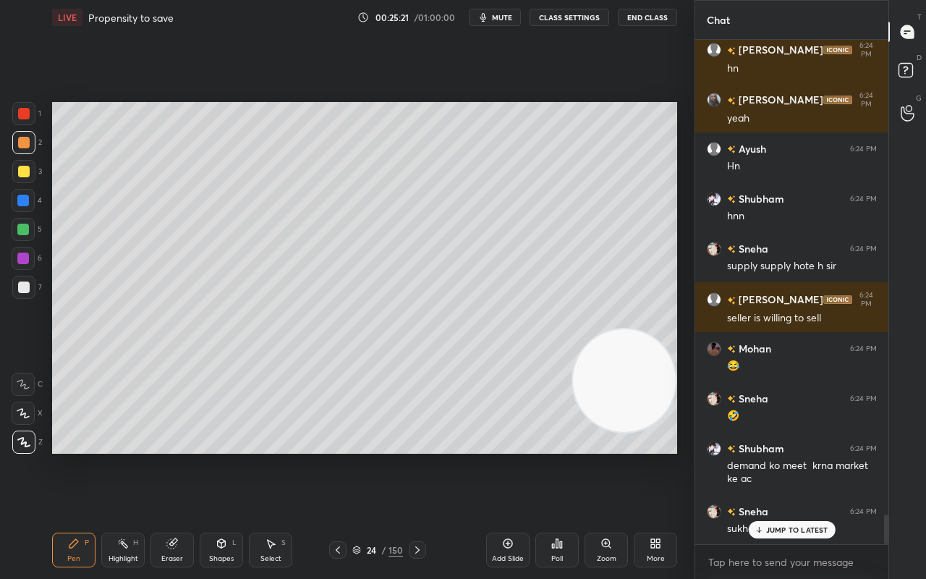
drag, startPoint x: 822, startPoint y: 529, endPoint x: 778, endPoint y: 545, distance: 46.5
click at [822, 456] on p "JUMP TO LATEST" at bounding box center [797, 529] width 62 height 9
drag, startPoint x: 16, startPoint y: 233, endPoint x: 1, endPoint y: 238, distance: 16.0
click at [16, 233] on div at bounding box center [23, 229] width 23 height 23
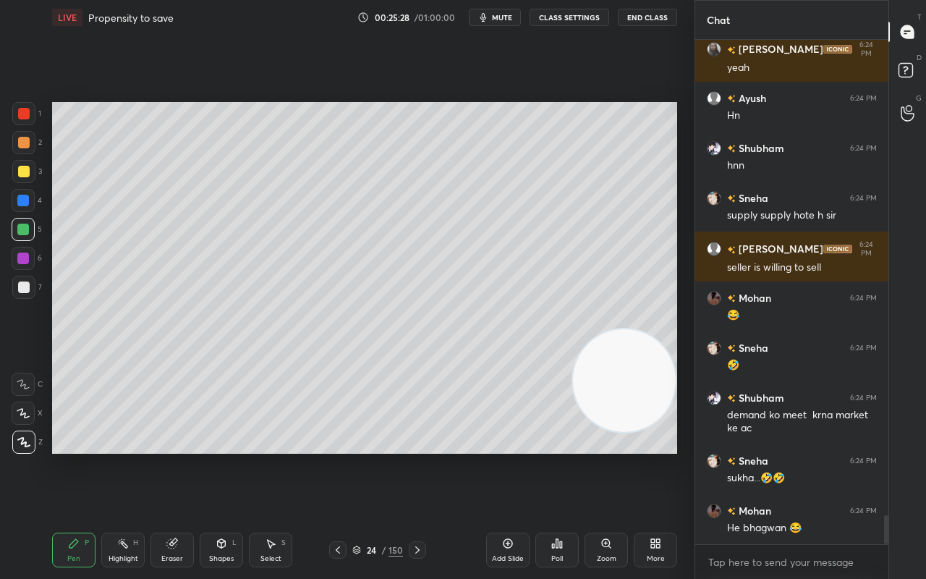
scroll to position [8266, 0]
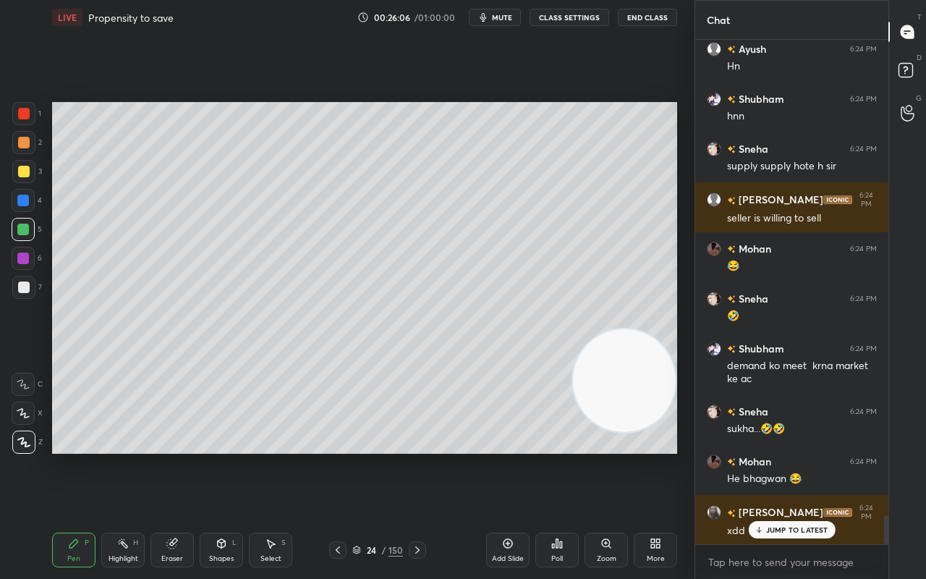
click at [23, 174] on div at bounding box center [24, 172] width 12 height 12
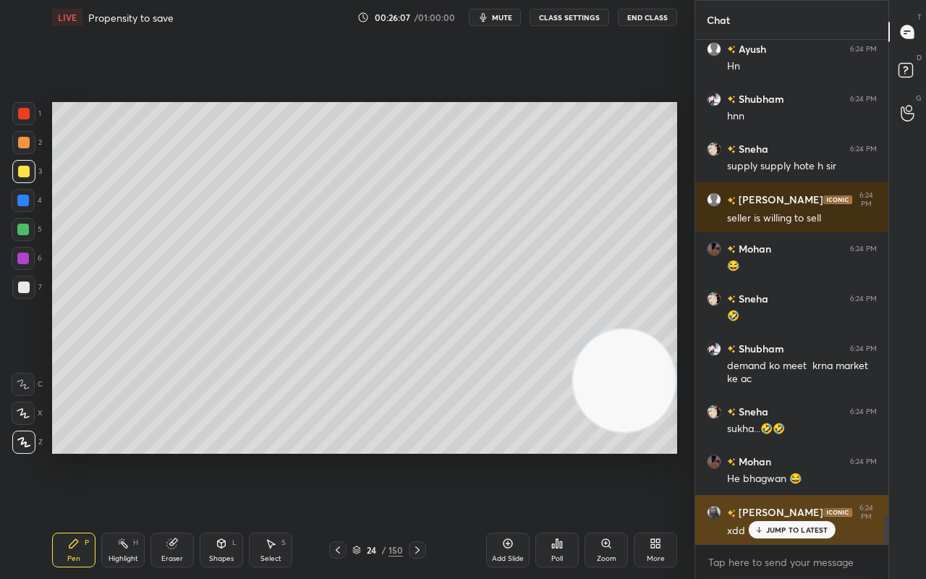
click at [768, 456] on p "JUMP TO LATEST" at bounding box center [797, 529] width 62 height 9
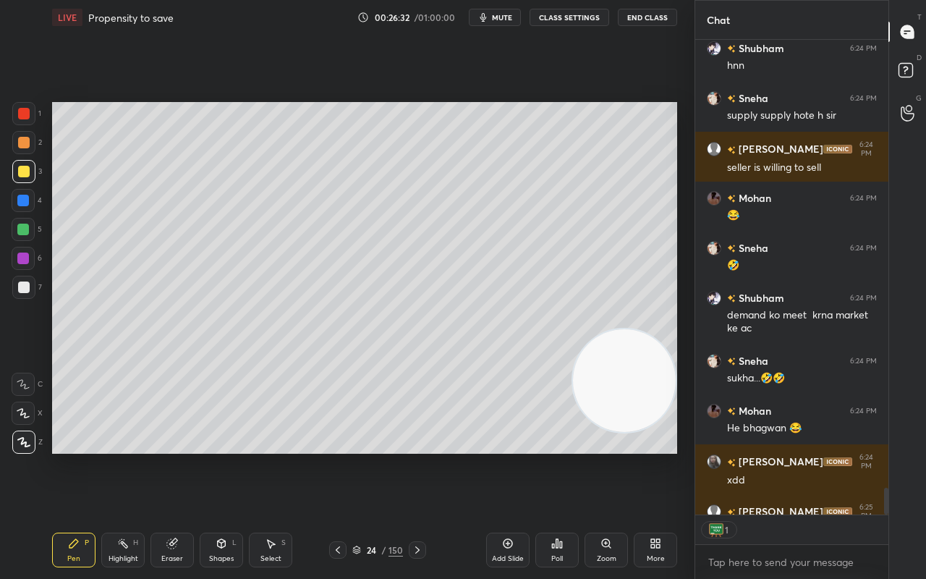
scroll to position [8347, 0]
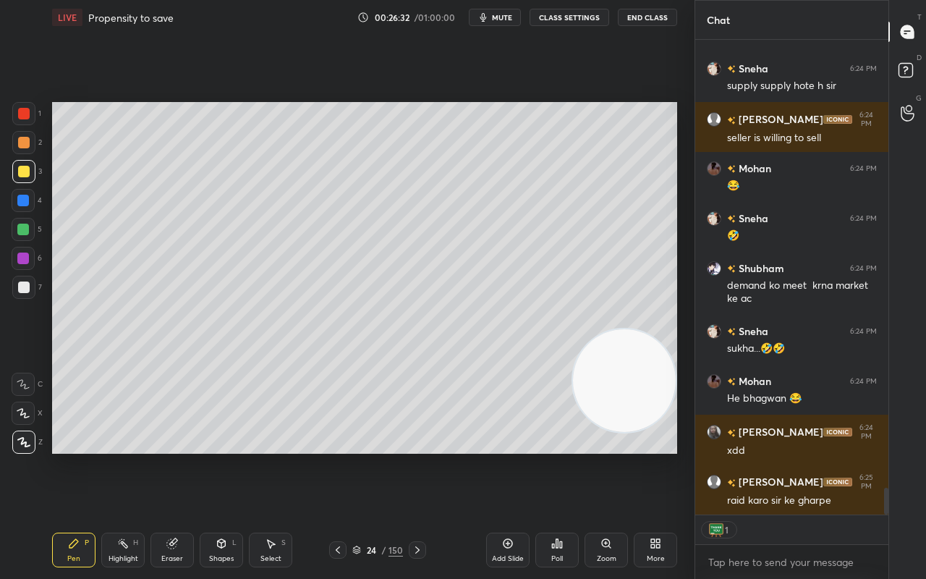
drag, startPoint x: 885, startPoint y: 501, endPoint x: 887, endPoint y: 516, distance: 15.3
click at [887, 456] on div "Ayush 6:24 PM Hn Shubham 6:24 PM hnn Sneha 6:24 PM supply supply hote h sir VIN…" at bounding box center [791, 309] width 193 height 539
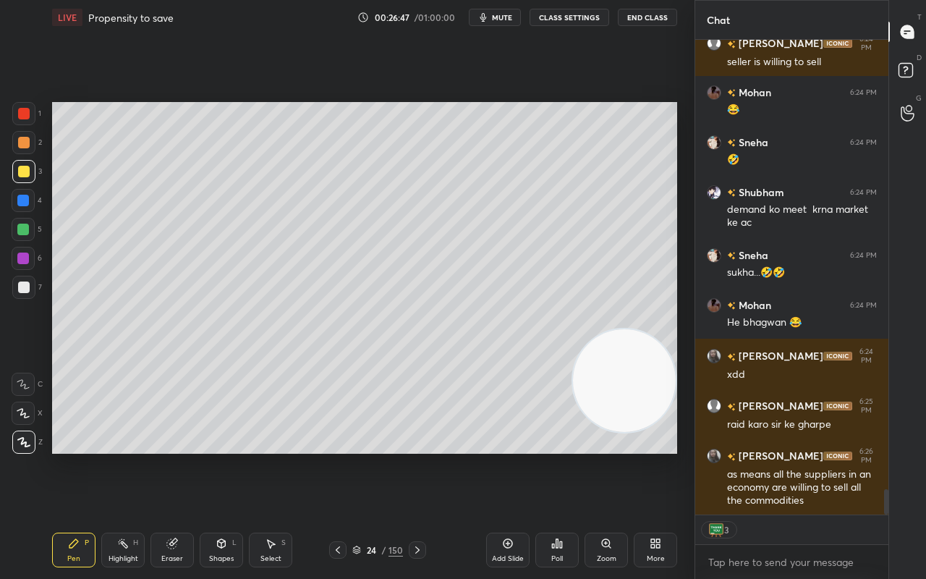
scroll to position [8437, 0]
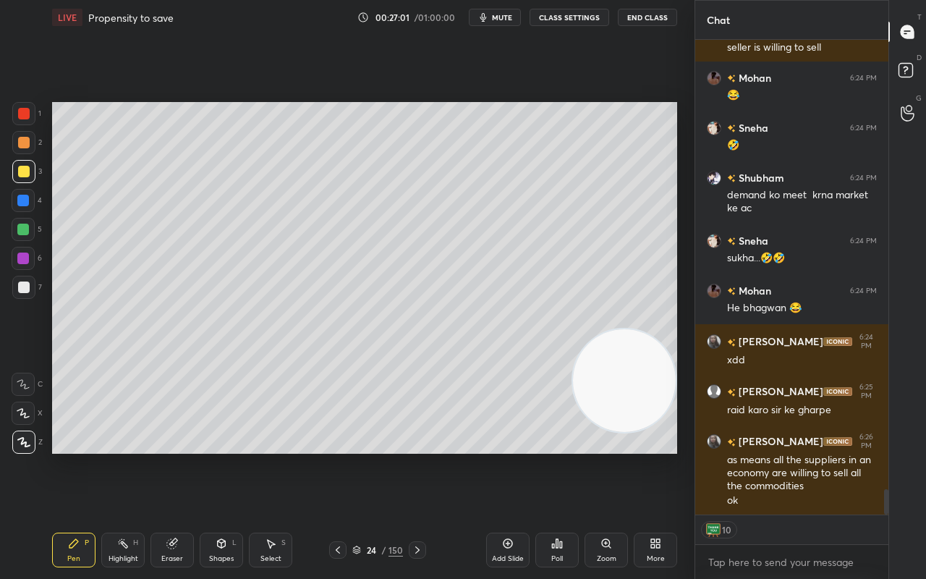
click at [25, 205] on div at bounding box center [23, 201] width 12 height 12
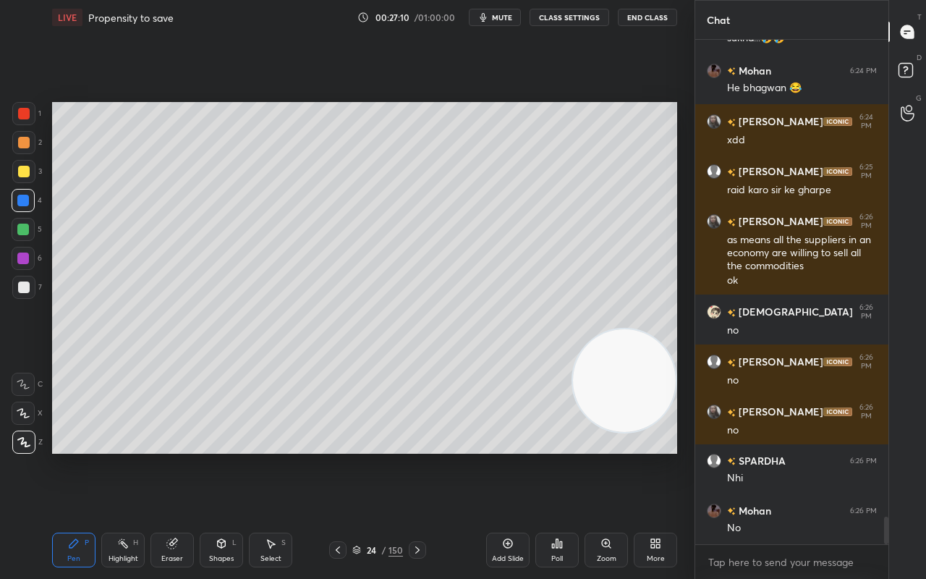
scroll to position [8706, 0]
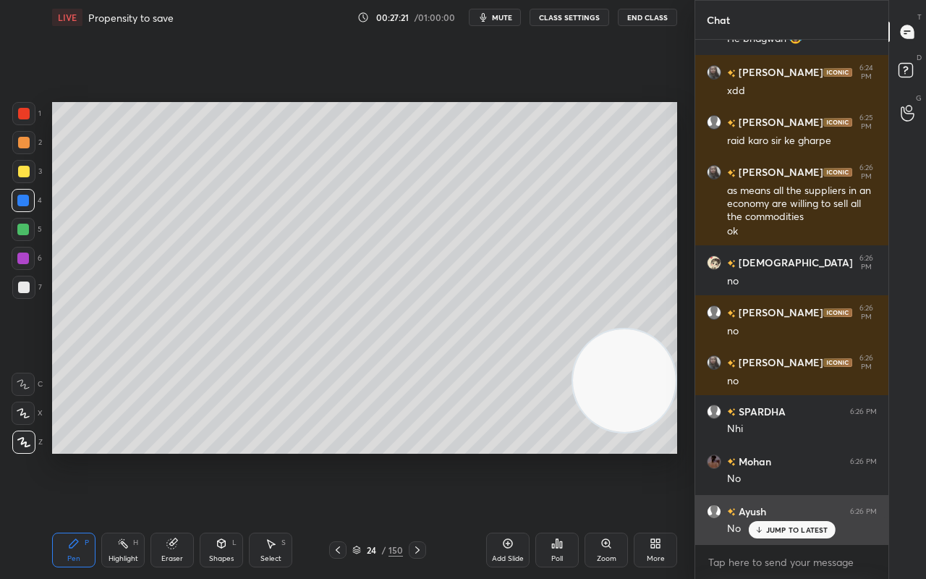
click at [774, 456] on p "JUMP TO LATEST" at bounding box center [797, 529] width 62 height 9
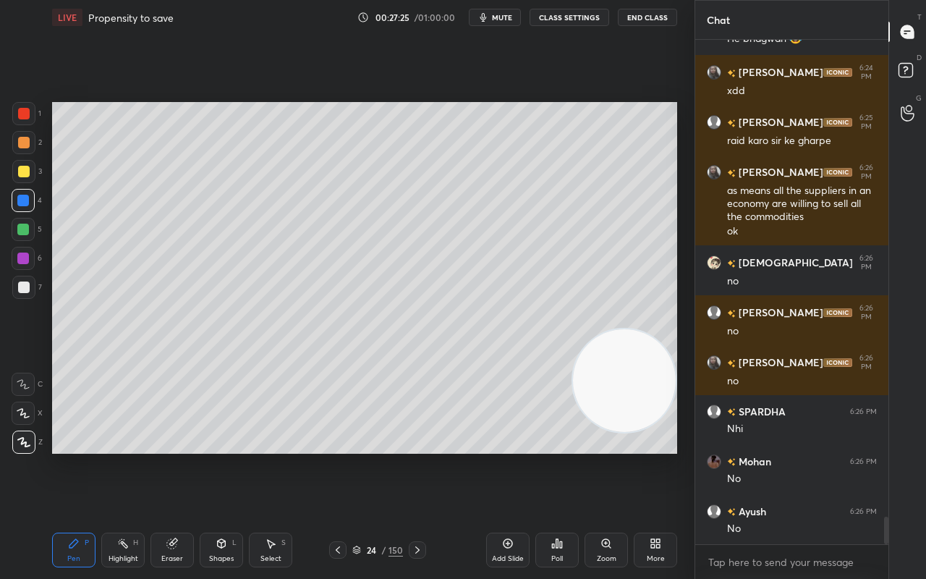
scroll to position [8757, 0]
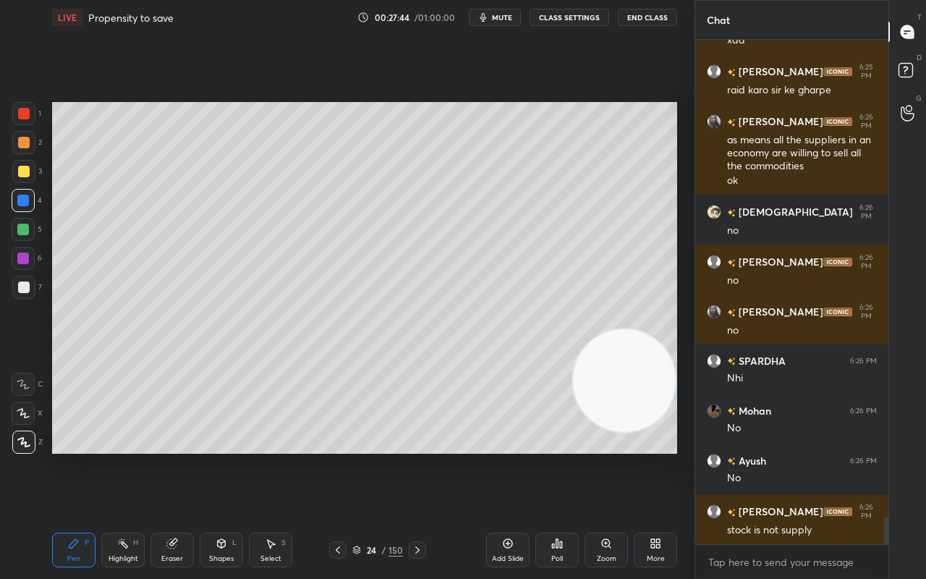
drag, startPoint x: 888, startPoint y: 544, endPoint x: 853, endPoint y: 544, distance: 35.4
click at [888, 456] on div "Chat Mohan 6:24 PM He bhagwan 😂 Dhwani 6:24 PM xdd VINEETA 6:25 PM raid karo si…" at bounding box center [809, 289] width 231 height 579
click at [22, 283] on div at bounding box center [24, 287] width 12 height 12
click at [20, 138] on div at bounding box center [24, 143] width 12 height 12
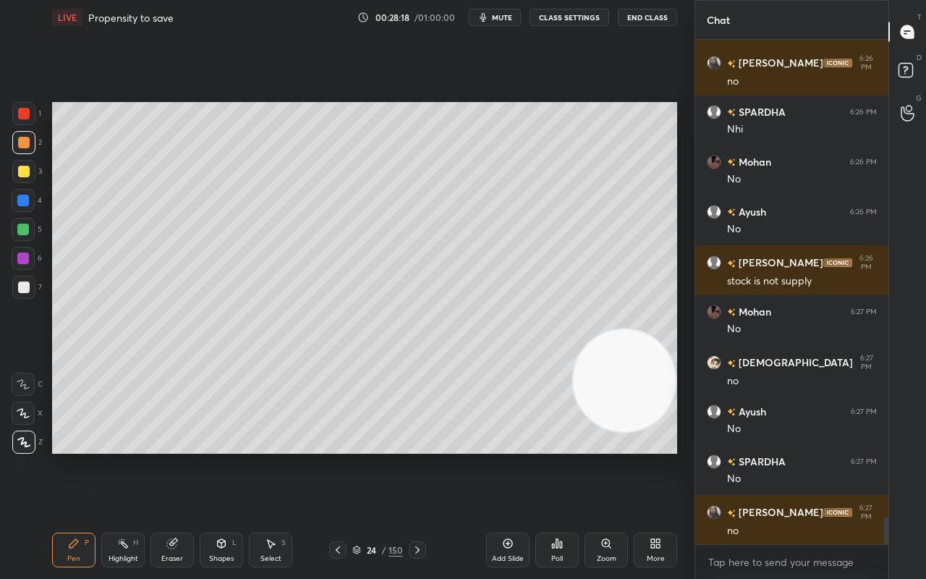
scroll to position [9056, 0]
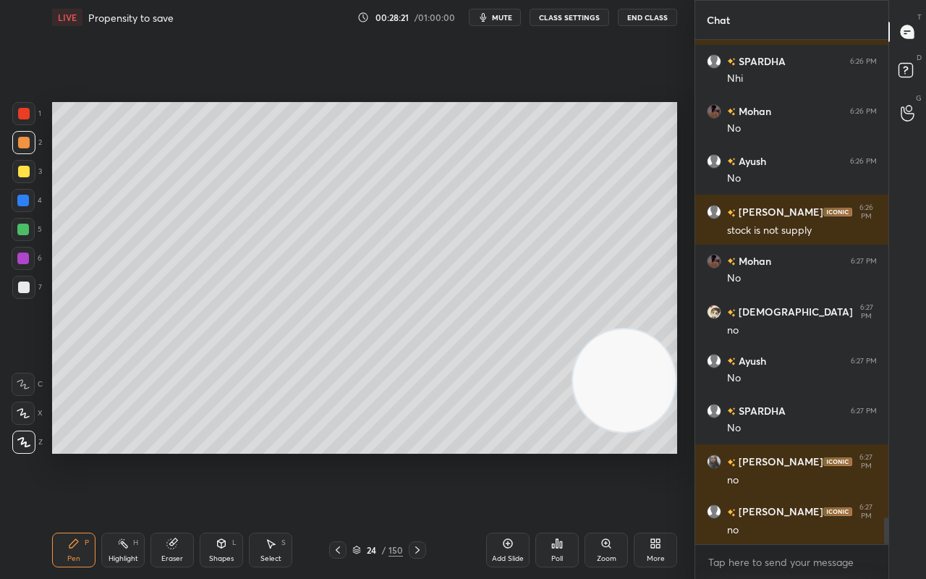
click at [371, 456] on div "Setting up your live class Poll for secs No correct answer Start poll" at bounding box center [364, 278] width 637 height 486
click at [22, 171] on div at bounding box center [24, 172] width 12 height 12
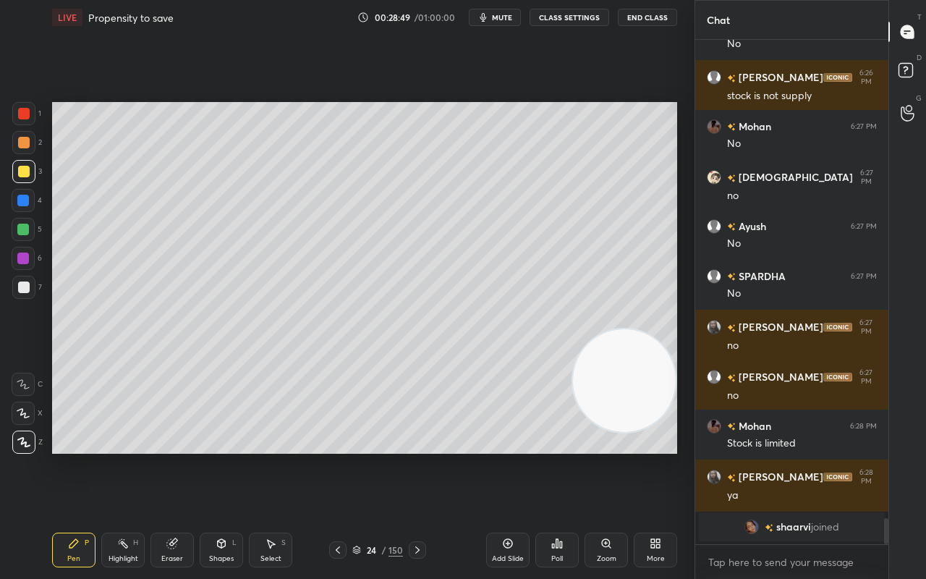
scroll to position [8485, 0]
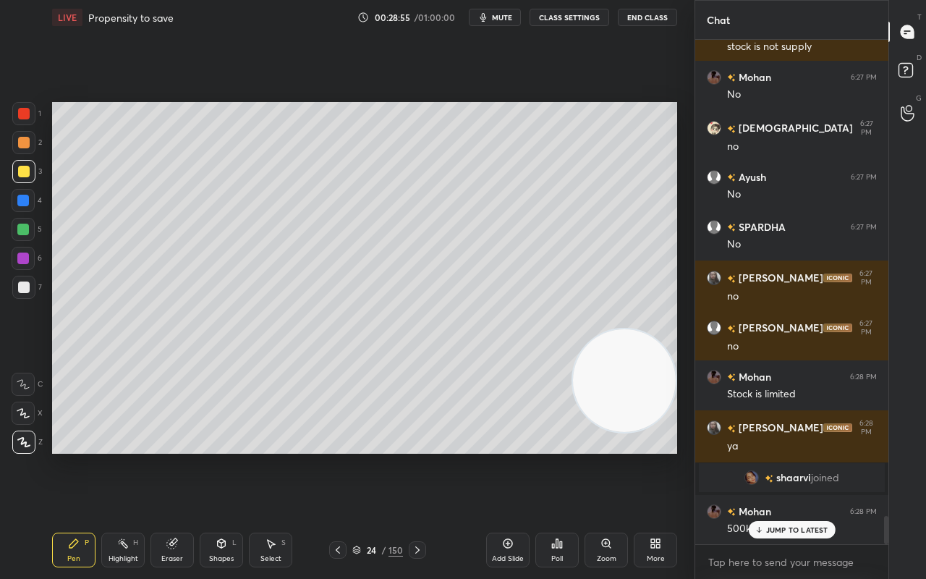
click at [24, 155] on div "1 2 3 4 5 6 7 C X Z C X Z E E Erase all H H LIVE Propensity to save 00:28:55 / …" at bounding box center [341, 289] width 683 height 579
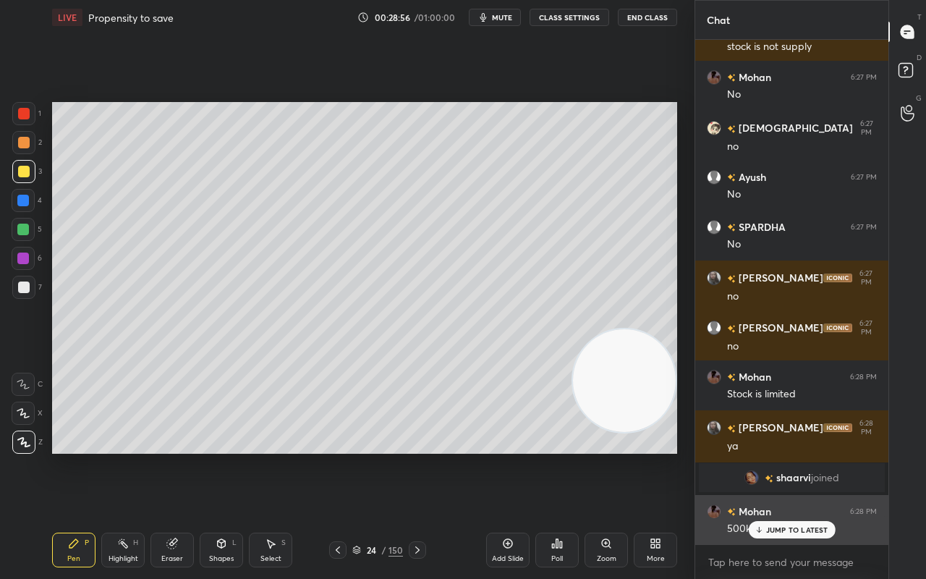
click at [784, 456] on p "JUMP TO LATEST" at bounding box center [797, 529] width 62 height 9
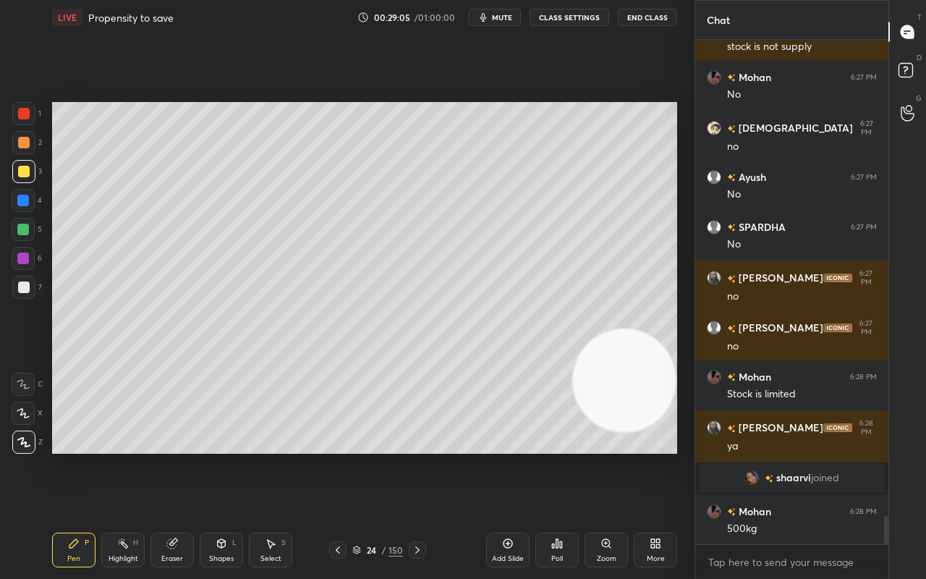
scroll to position [8535, 0]
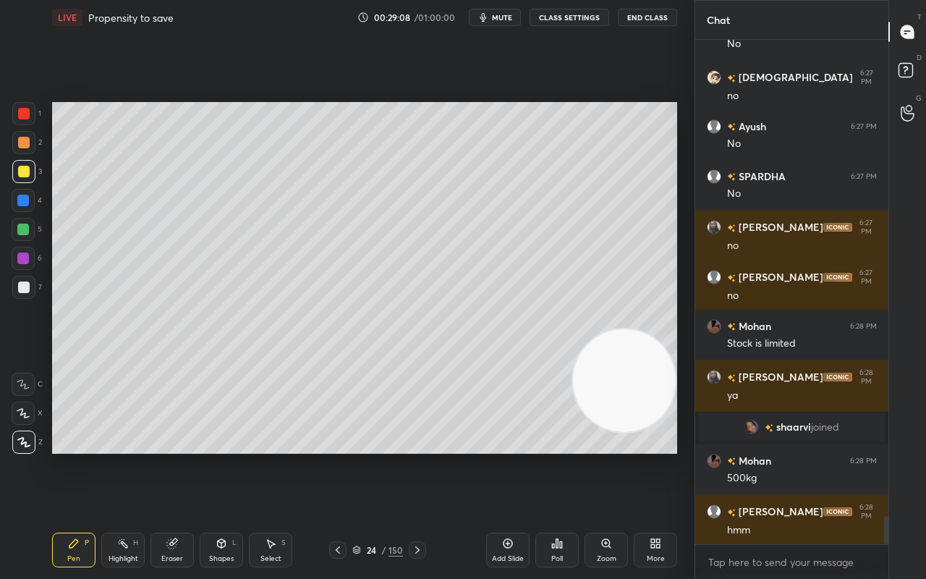
click at [496, 456] on div "Add Slide" at bounding box center [507, 549] width 43 height 35
click at [25, 179] on div at bounding box center [23, 171] width 23 height 23
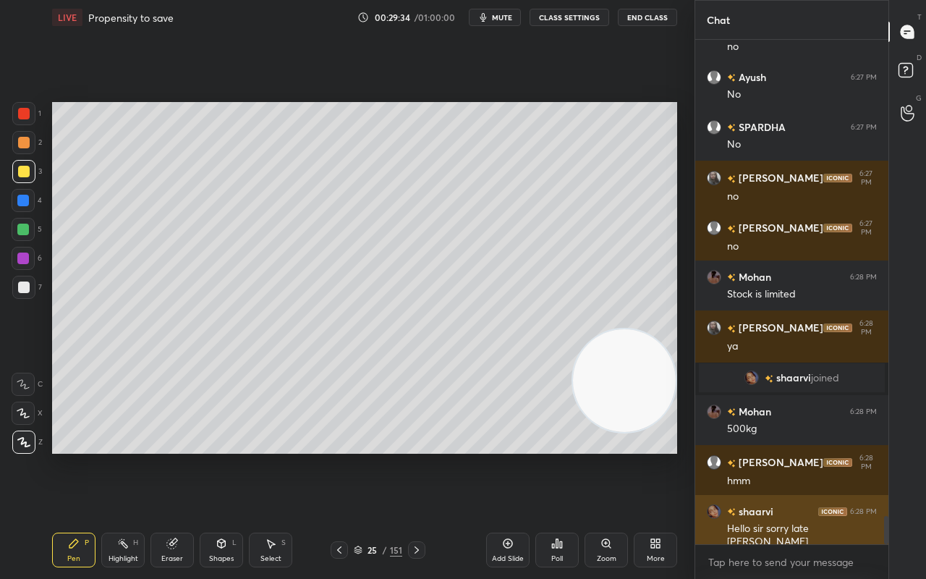
click at [719, 456] on div "shaarvi 6:28 PM Hello sir sorry late hogayi" at bounding box center [791, 526] width 193 height 63
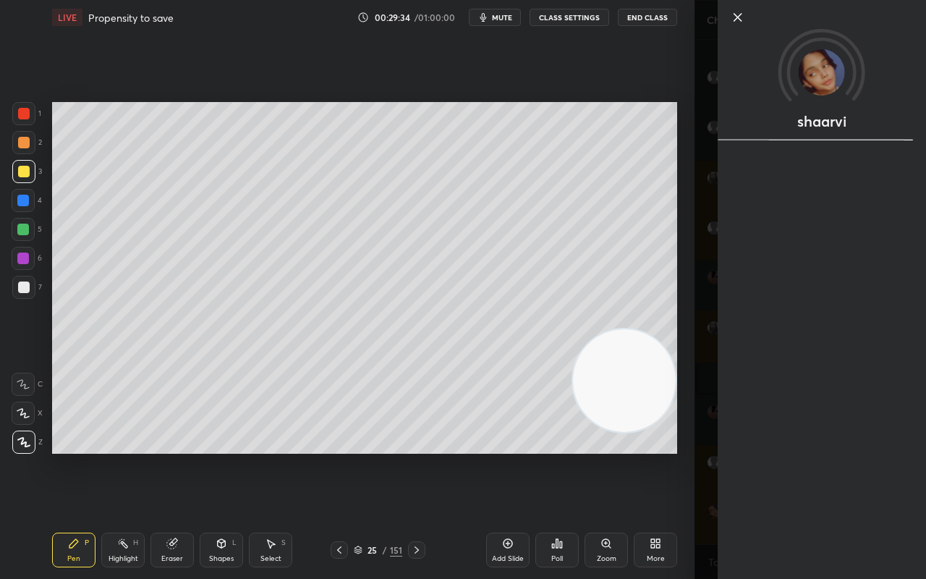
scroll to position [8635, 0]
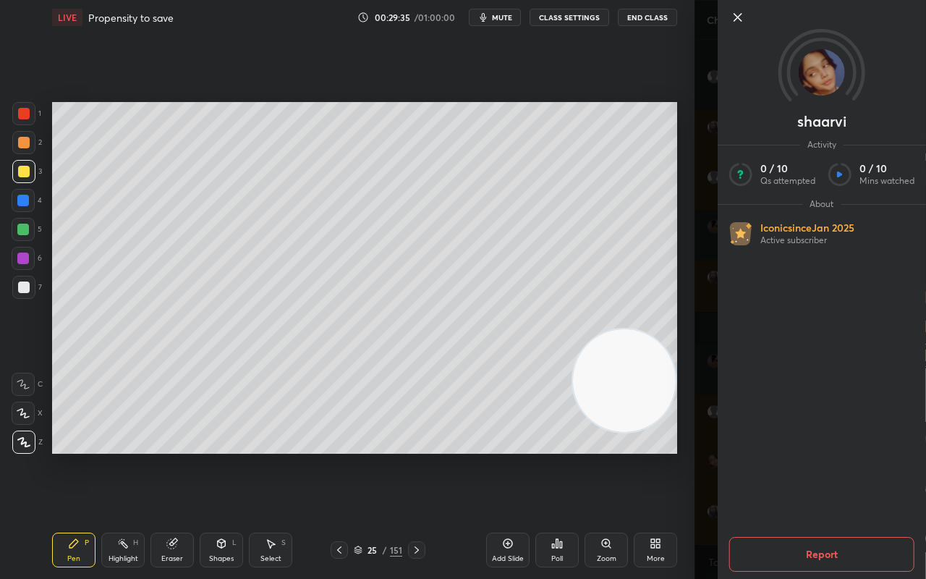
drag, startPoint x: 736, startPoint y: 9, endPoint x: 733, endPoint y: 16, distance: 8.1
click at [736, 12] on icon at bounding box center [737, 17] width 17 height 17
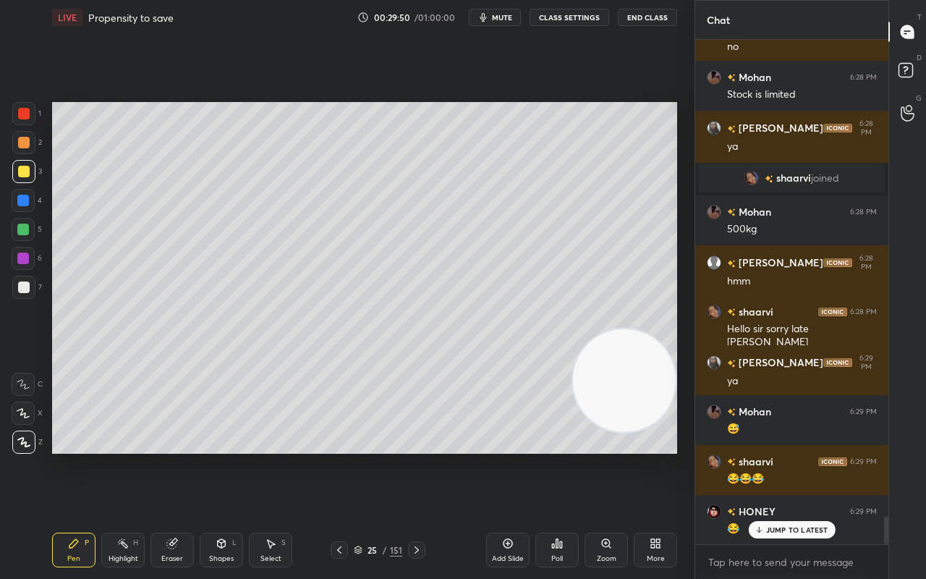
scroll to position [8835, 0]
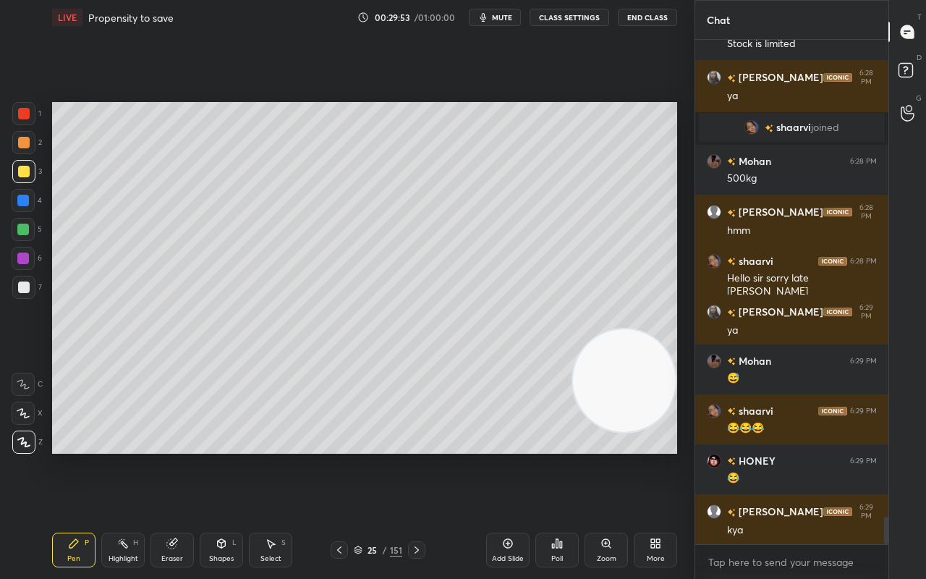
click at [17, 109] on div at bounding box center [23, 113] width 23 height 23
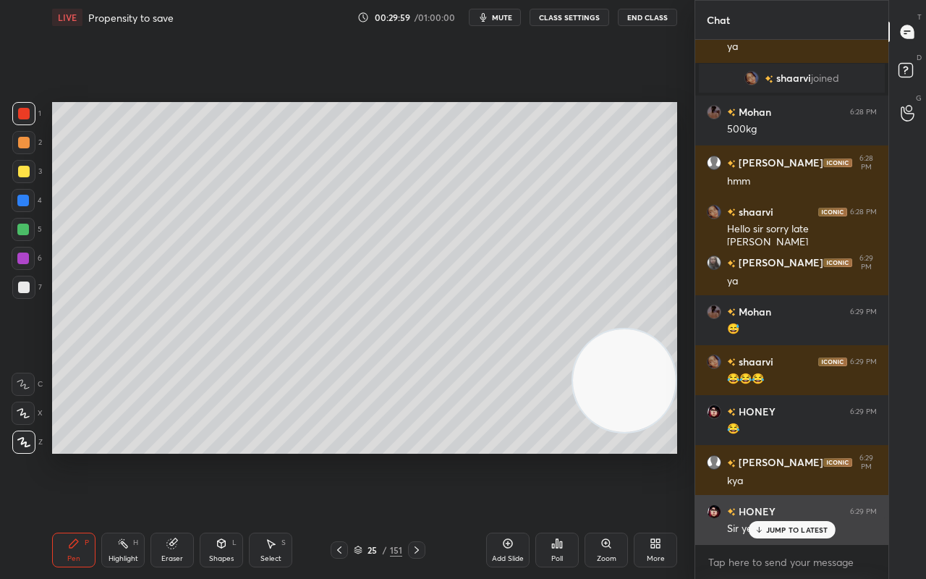
click at [783, 456] on p "JUMP TO LATEST" at bounding box center [797, 529] width 62 height 9
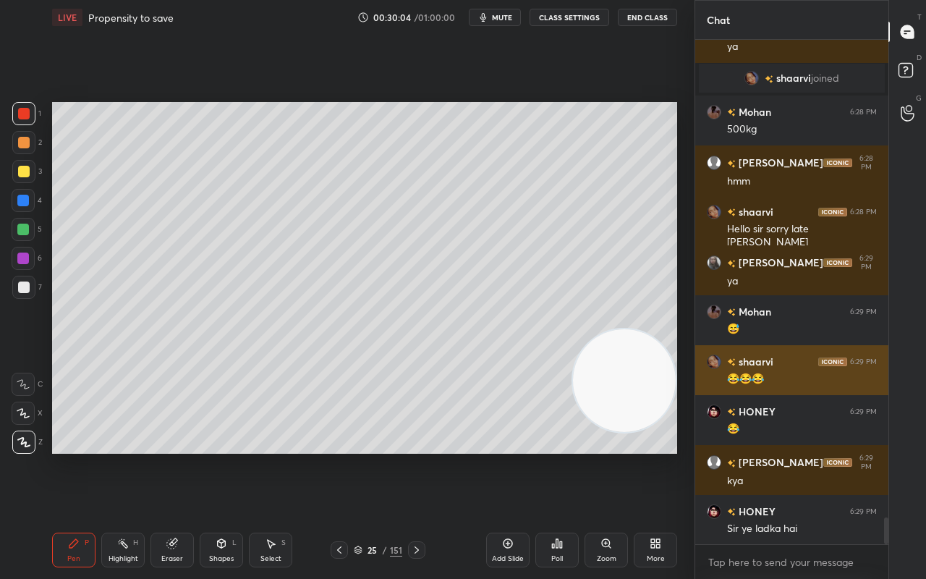
click at [719, 357] on div "grid" at bounding box center [717, 361] width 20 height 14
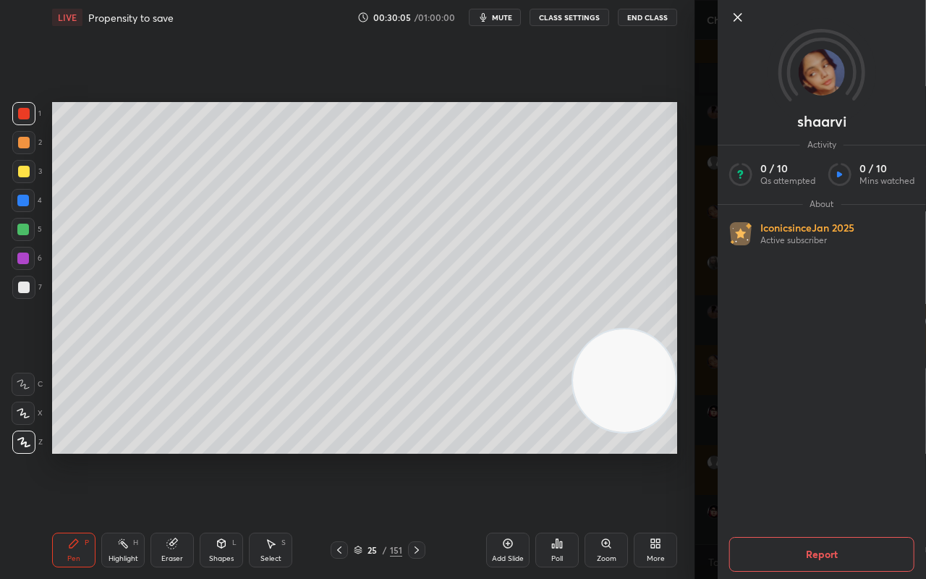
drag, startPoint x: 803, startPoint y: 90, endPoint x: 791, endPoint y: 98, distance: 14.6
click at [804, 90] on icon at bounding box center [822, 72] width 98 height 98
click at [735, 16] on icon at bounding box center [737, 17] width 17 height 17
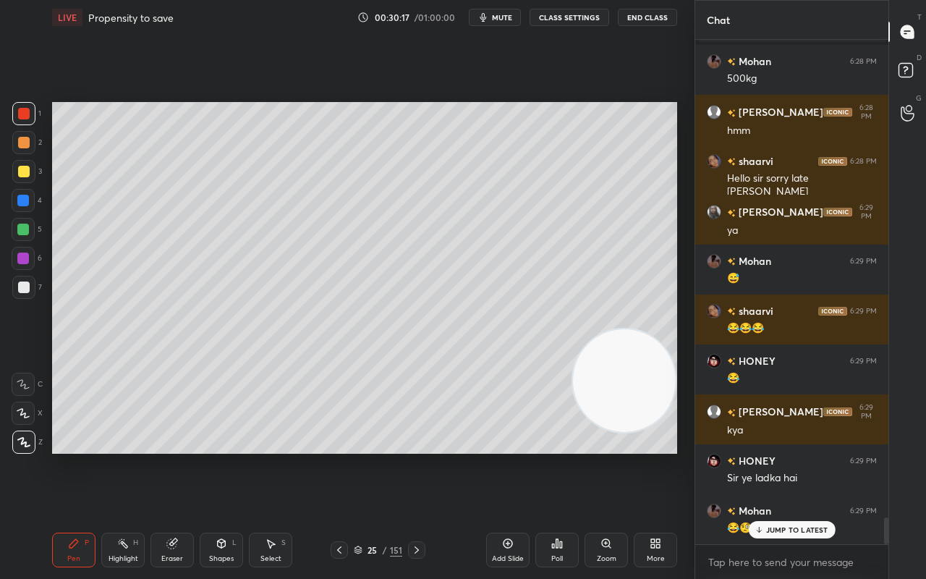
scroll to position [8984, 0]
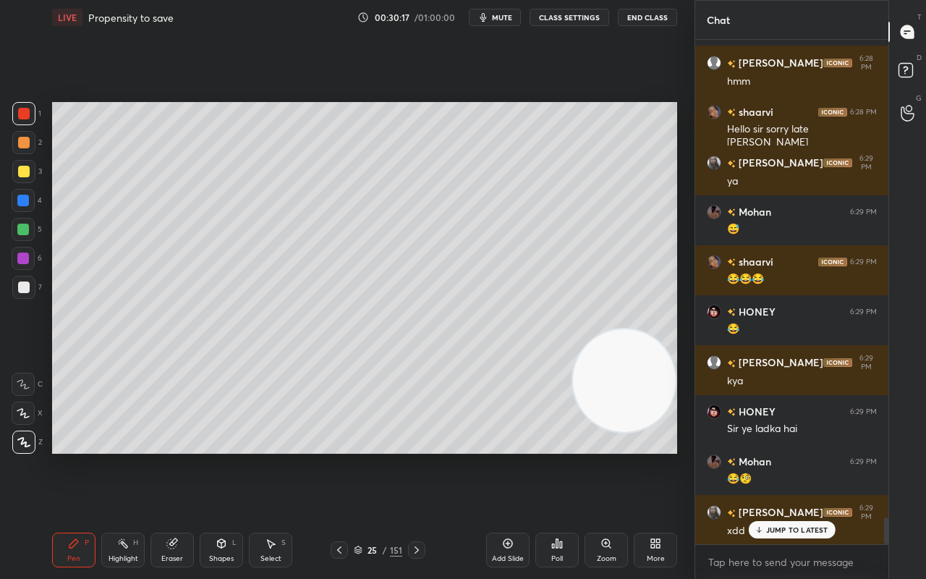
click at [21, 164] on div at bounding box center [23, 171] width 23 height 23
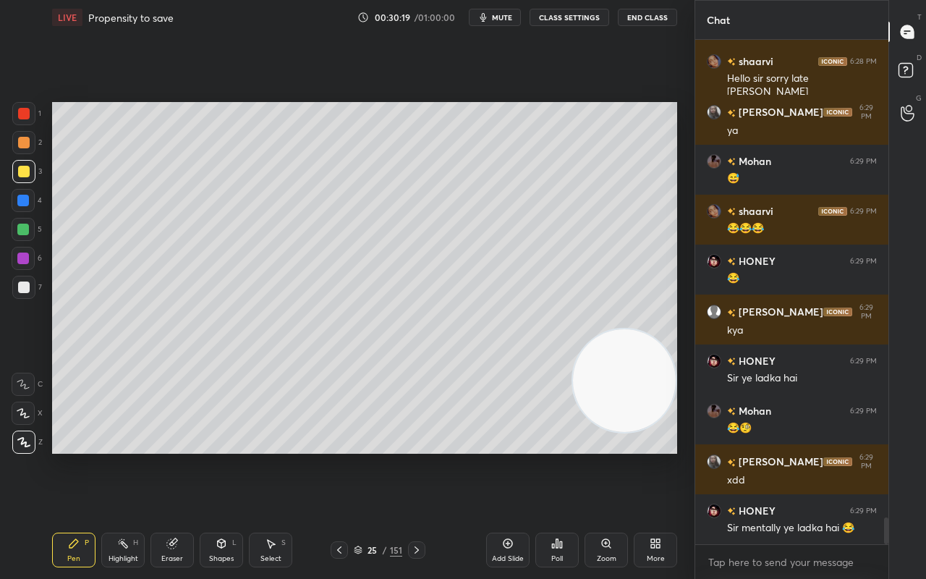
scroll to position [9084, 0]
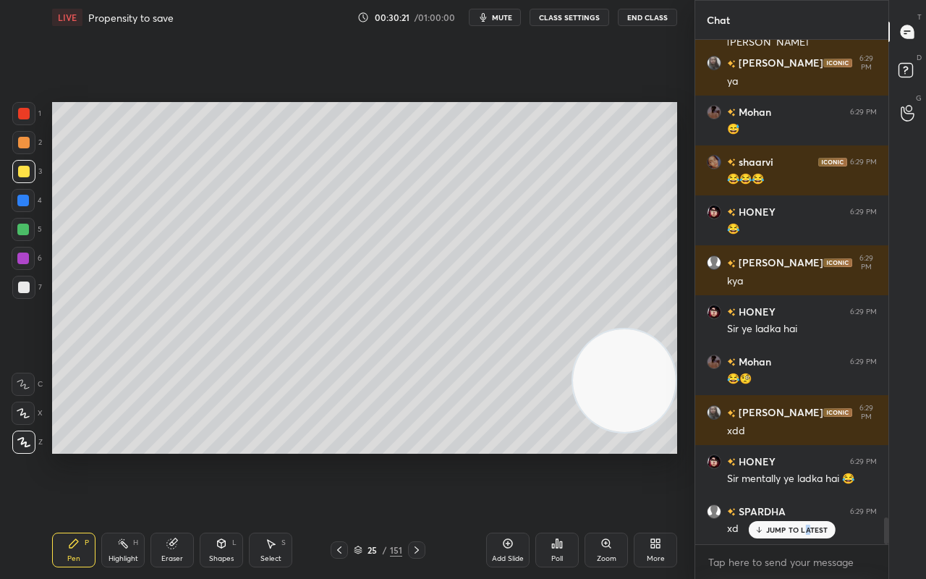
click at [806, 456] on p "JUMP TO LATEST" at bounding box center [797, 529] width 62 height 9
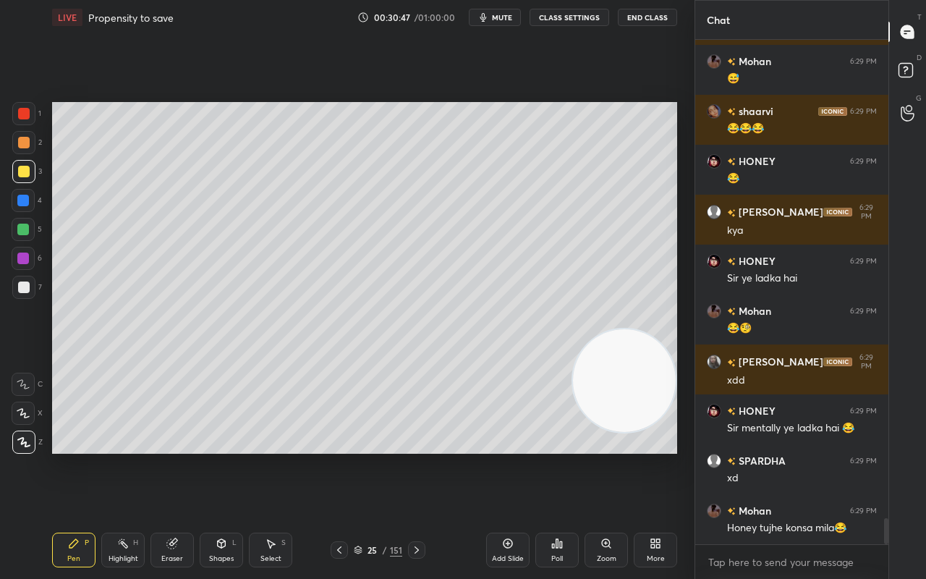
scroll to position [9184, 0]
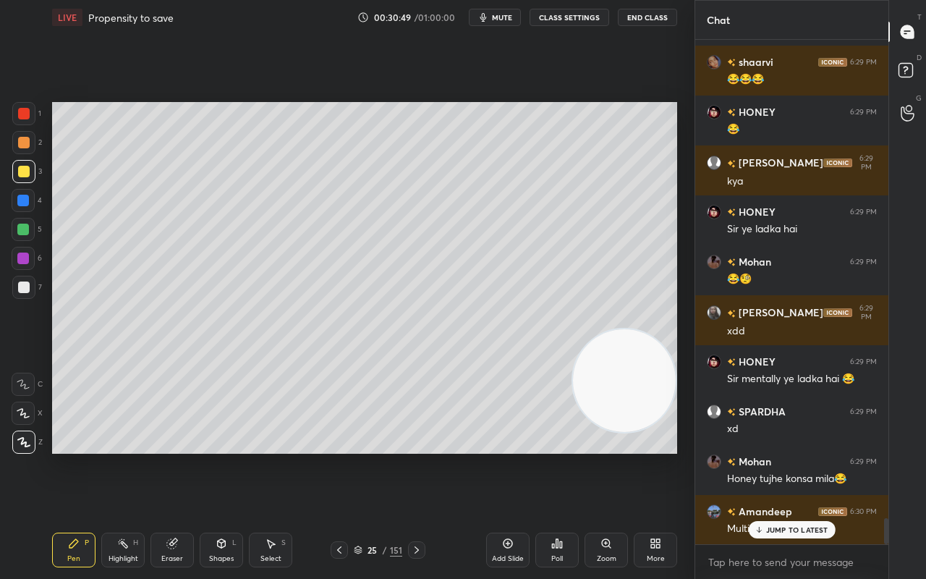
click at [791, 456] on div "SPARDHA 6:27 PM No Dhwani 6:27 PM no VINEETA 6:27 PM no Mohan 6:28 PM Stock is …" at bounding box center [791, 292] width 193 height 504
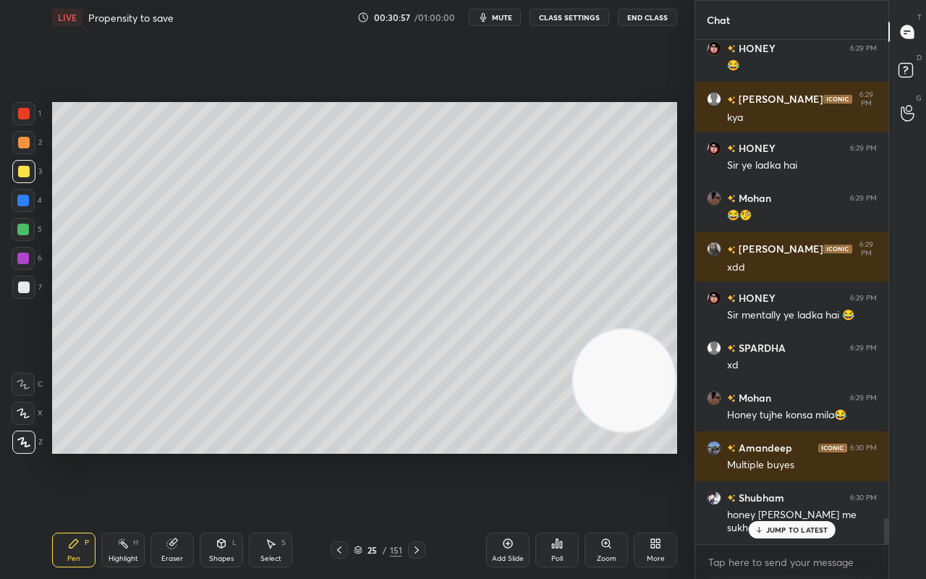
scroll to position [9296, 0]
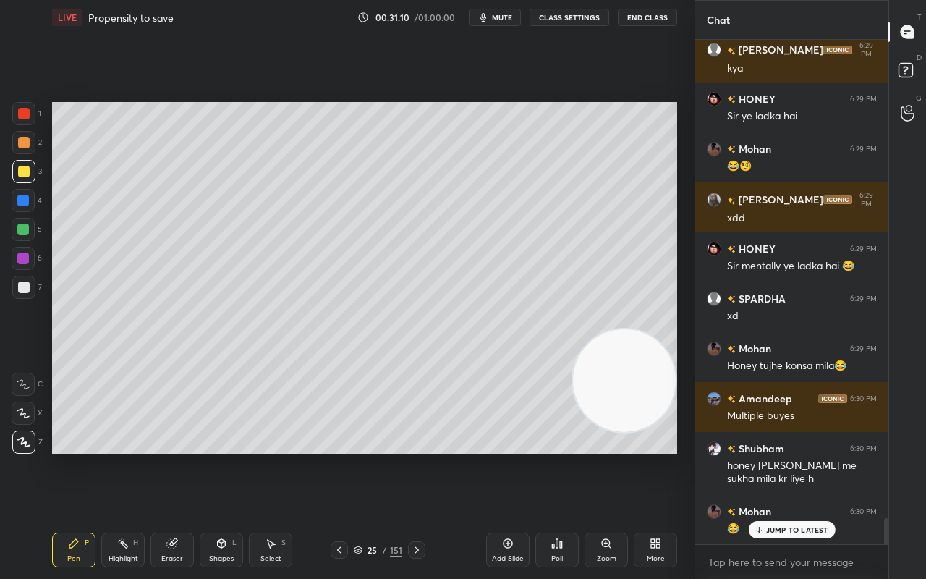
click at [20, 124] on div at bounding box center [23, 113] width 23 height 23
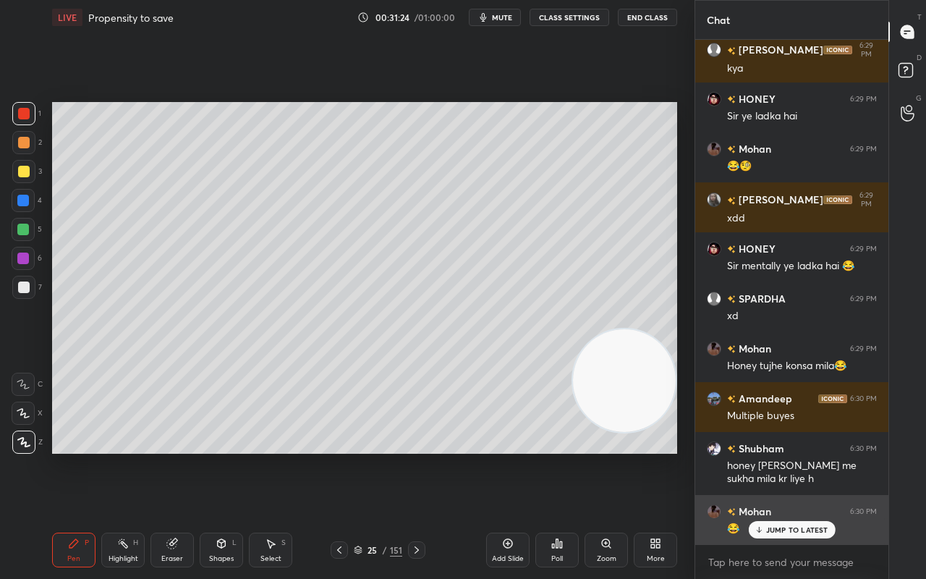
click at [809, 456] on p "JUMP TO LATEST" at bounding box center [797, 529] width 62 height 9
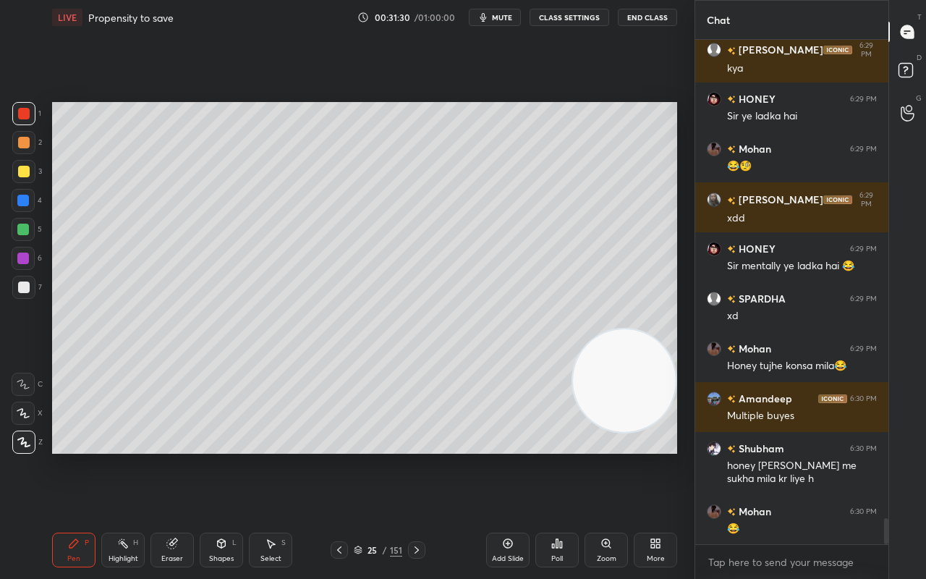
scroll to position [9360, 0]
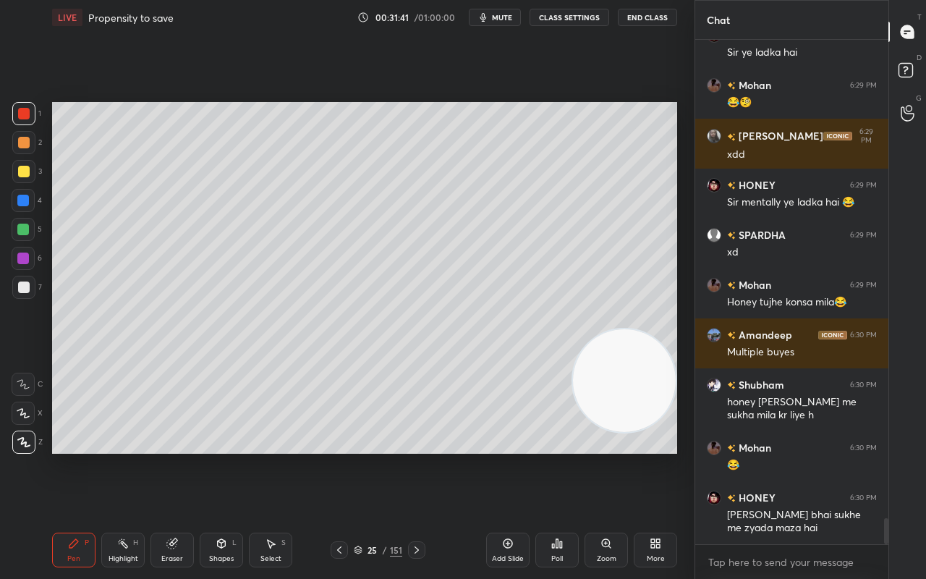
click at [490, 456] on div "Setting up your live class Poll for secs No correct answer Start poll" at bounding box center [364, 278] width 637 height 486
click at [24, 257] on div at bounding box center [23, 258] width 12 height 12
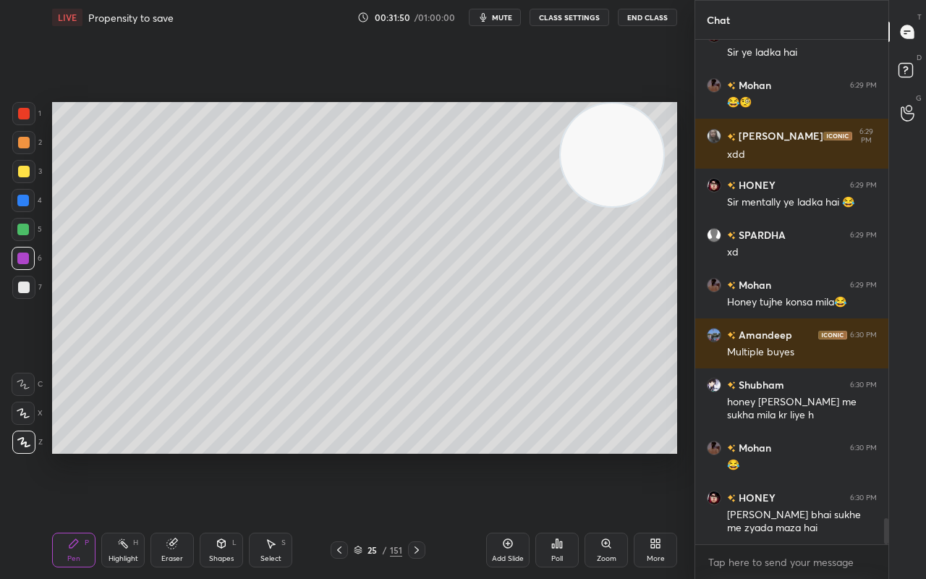
drag, startPoint x: 587, startPoint y: 391, endPoint x: 618, endPoint y: 172, distance: 221.4
click at [618, 172] on video at bounding box center [612, 154] width 103 height 103
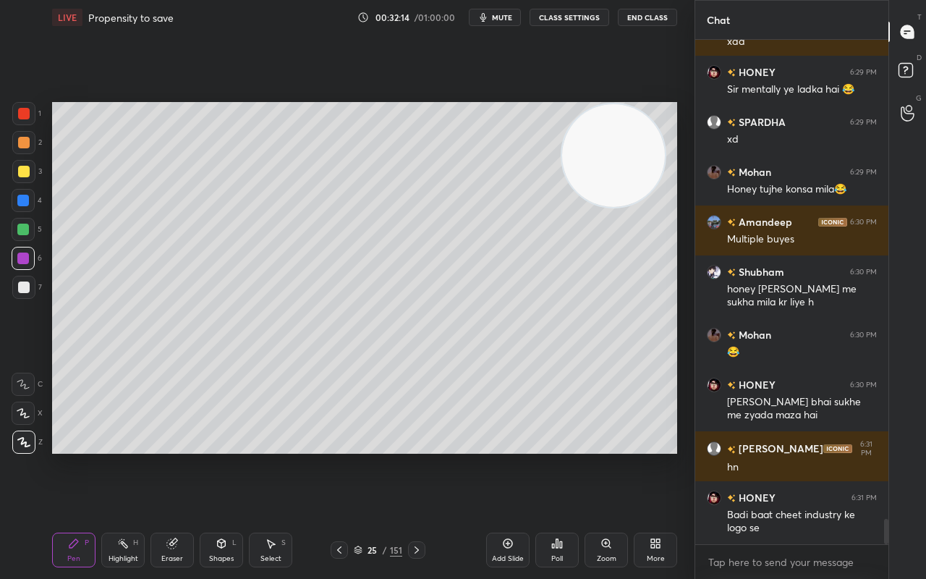
scroll to position [9522, 0]
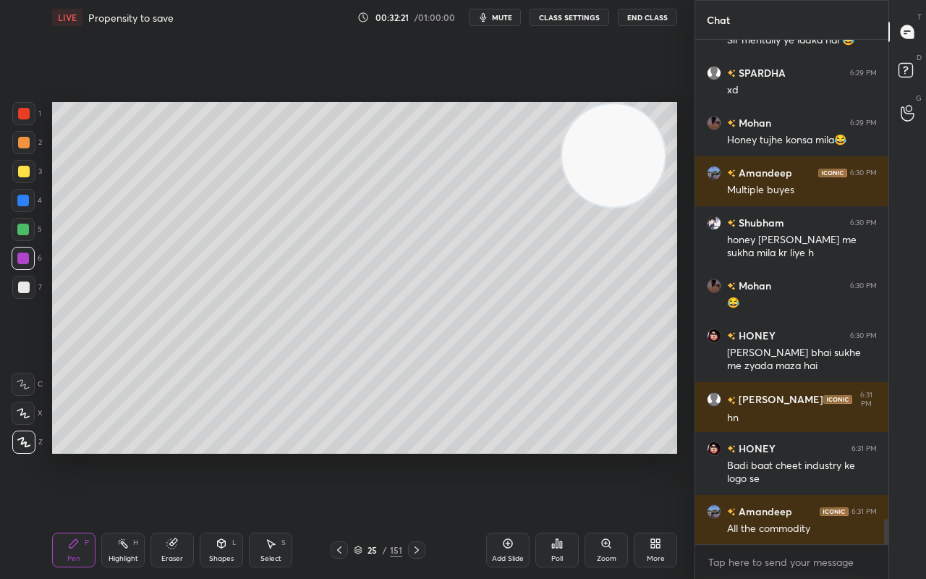
click at [337, 456] on icon at bounding box center [339, 550] width 12 height 12
click at [357, 456] on div "24 / 151" at bounding box center [378, 549] width 48 height 13
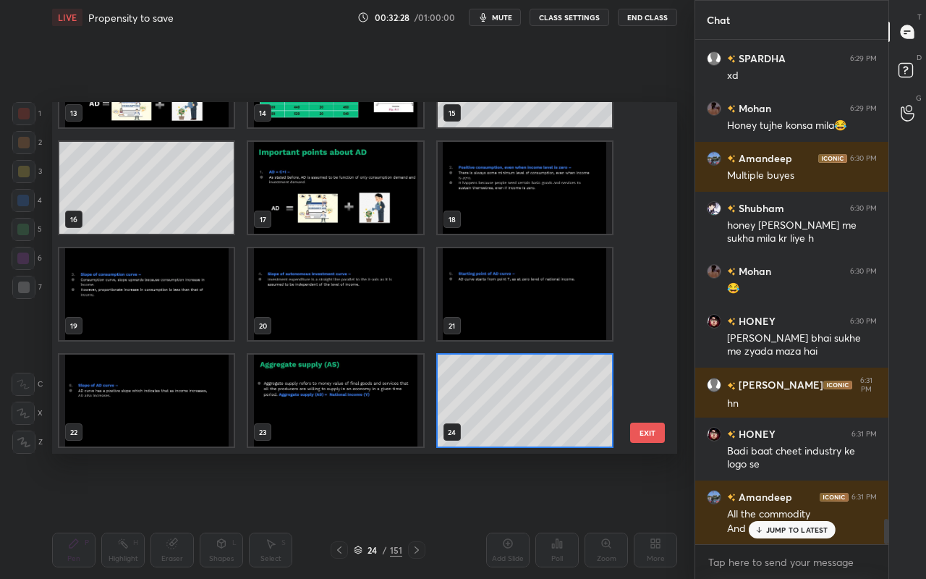
scroll to position [9587, 0]
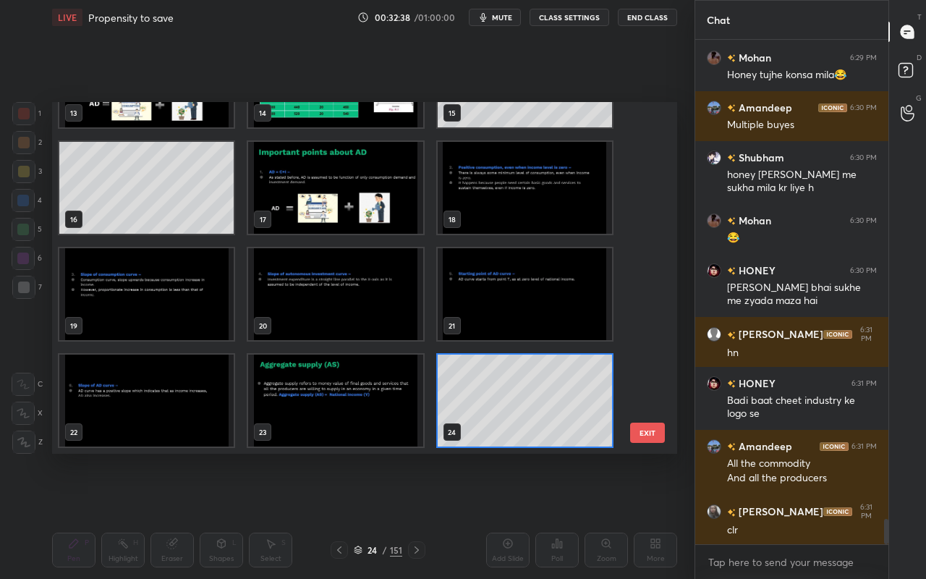
click at [334, 363] on img "grid" at bounding box center [335, 400] width 174 height 92
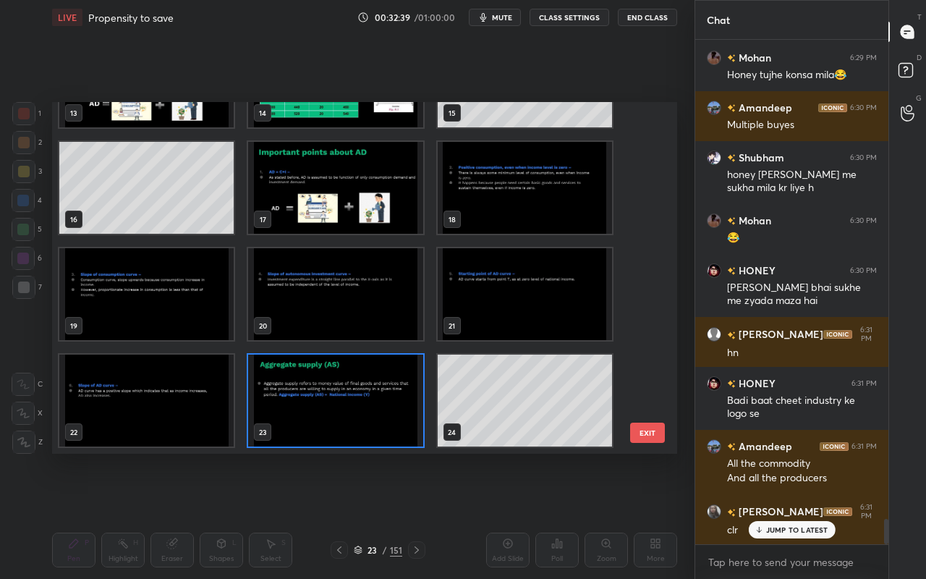
scroll to position [9649, 0]
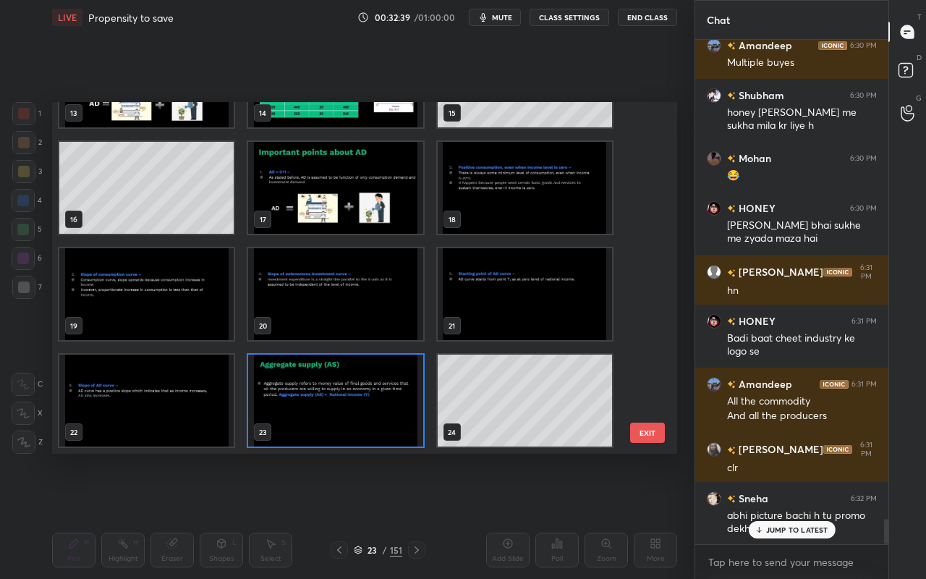
click at [337, 376] on img "grid" at bounding box center [335, 400] width 174 height 92
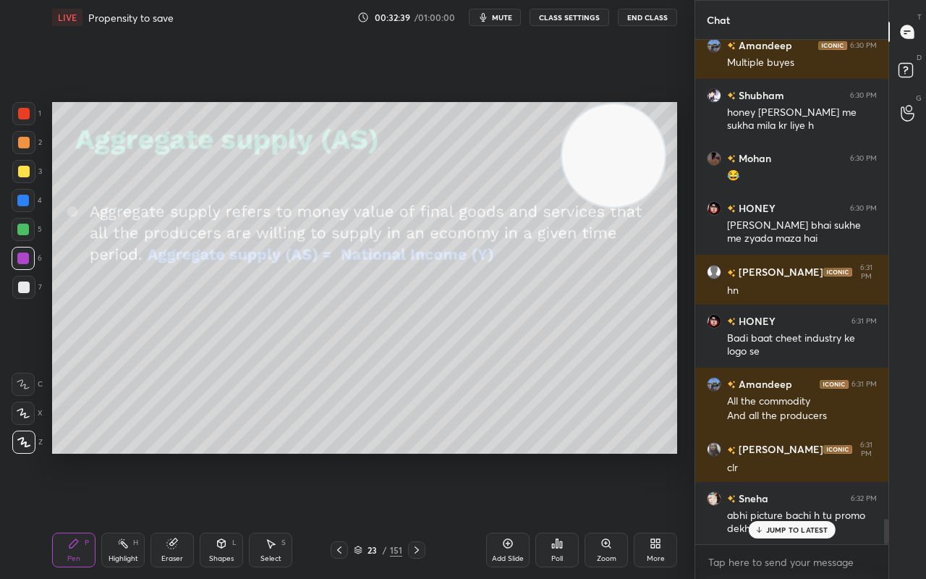
click at [336, 378] on img "grid" at bounding box center [335, 400] width 174 height 92
click at [769, 456] on p "JUMP TO LATEST" at bounding box center [797, 529] width 62 height 9
click at [216, 456] on icon at bounding box center [222, 543] width 12 height 12
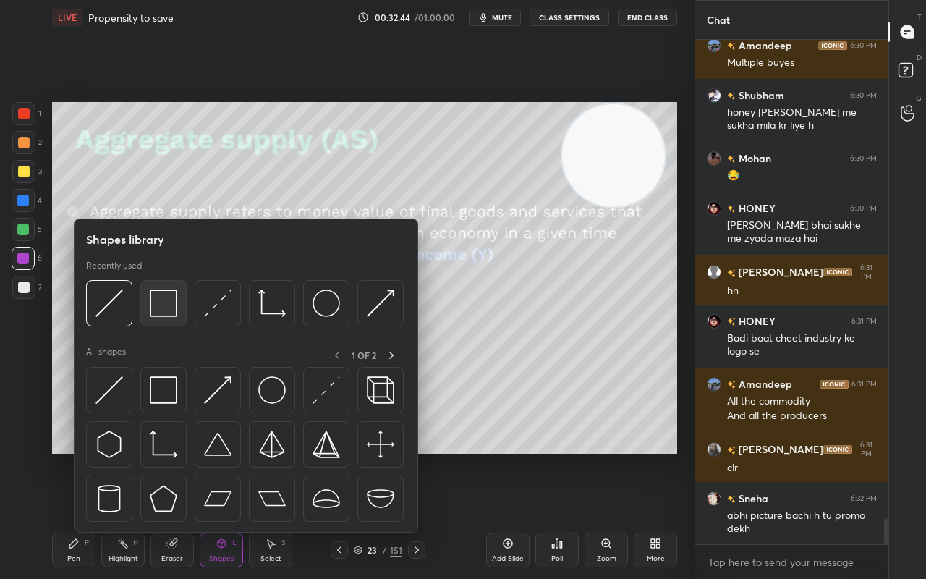
click at [156, 297] on img at bounding box center [163, 302] width 27 height 27
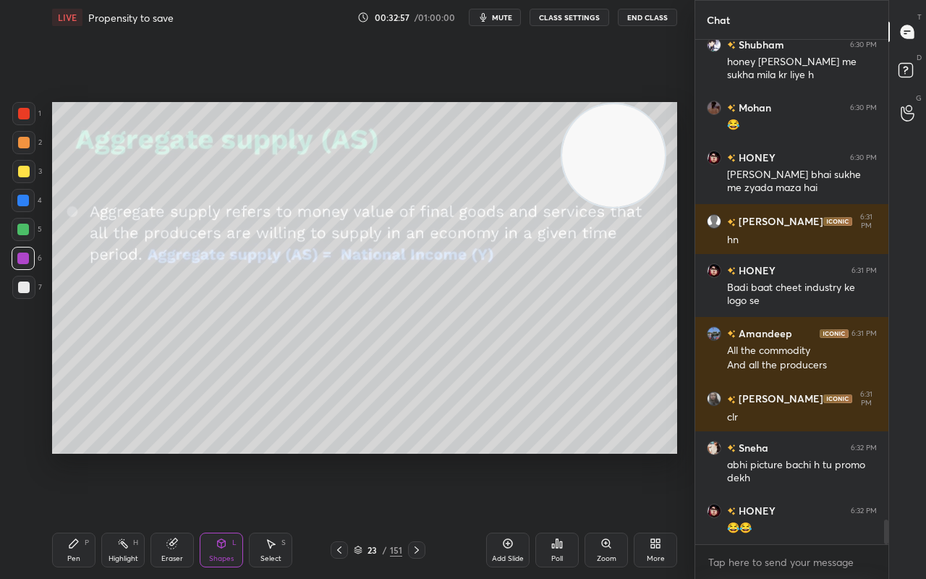
scroll to position [9749, 0]
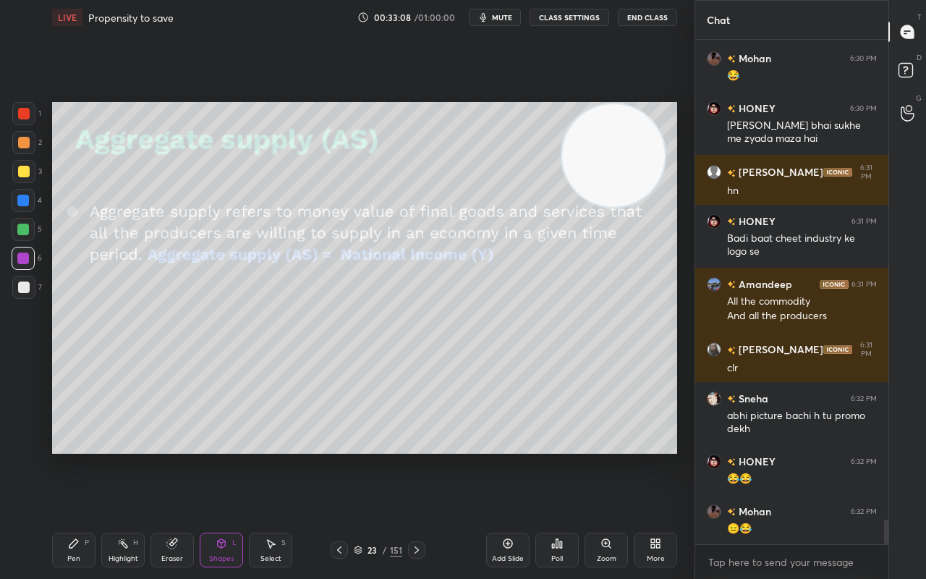
drag, startPoint x: 506, startPoint y: 546, endPoint x: 497, endPoint y: 543, distance: 9.4
click at [508, 456] on icon at bounding box center [508, 543] width 12 height 12
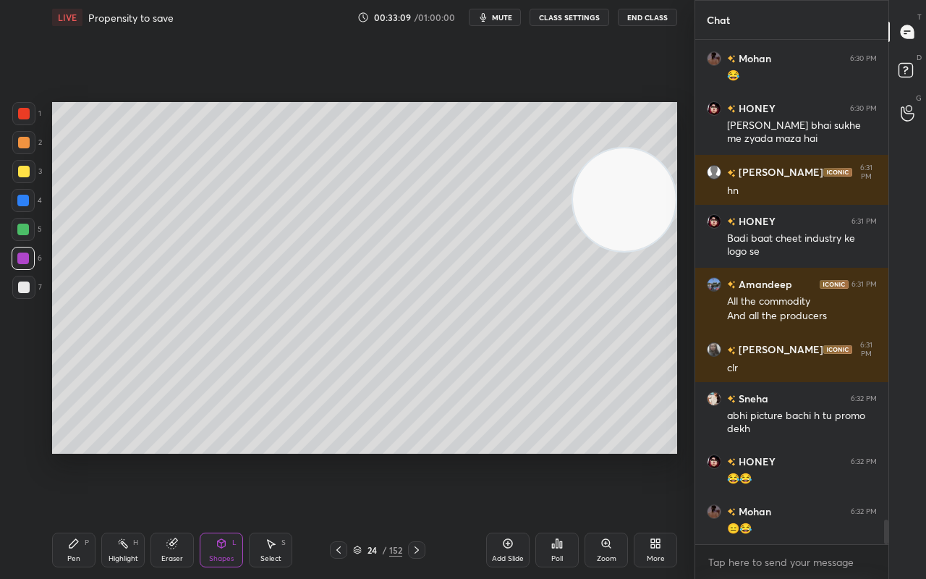
drag, startPoint x: 596, startPoint y: 166, endPoint x: 634, endPoint y: 208, distance: 56.3
click at [638, 209] on video at bounding box center [624, 199] width 103 height 103
click at [84, 456] on div "Pen P" at bounding box center [73, 549] width 43 height 35
click at [20, 182] on div "3" at bounding box center [27, 174] width 30 height 29
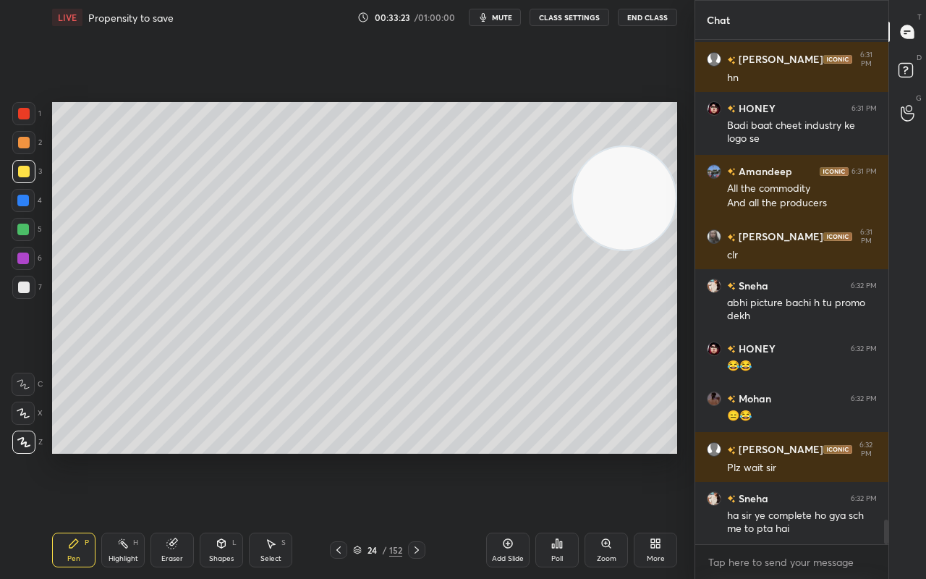
scroll to position [9913, 0]
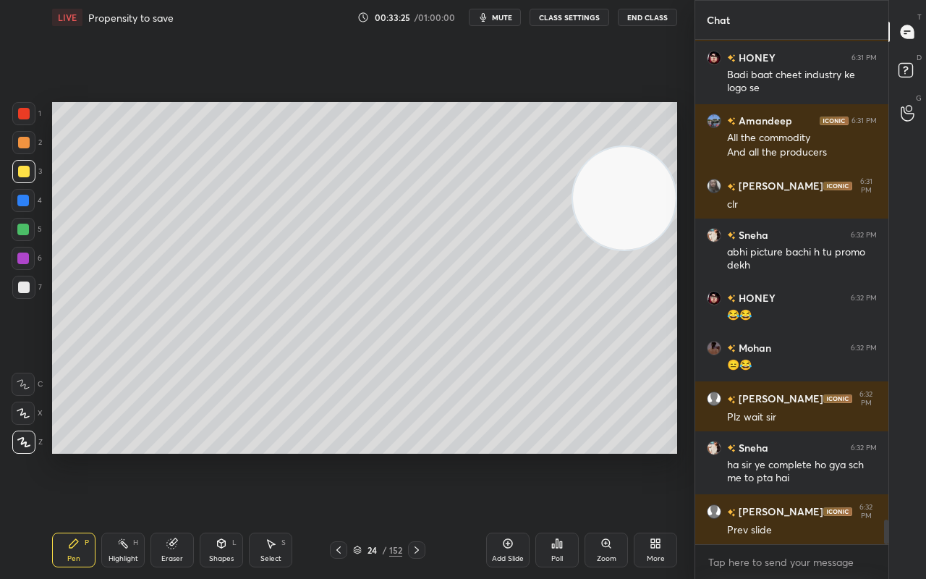
click at [344, 456] on div at bounding box center [338, 549] width 17 height 17
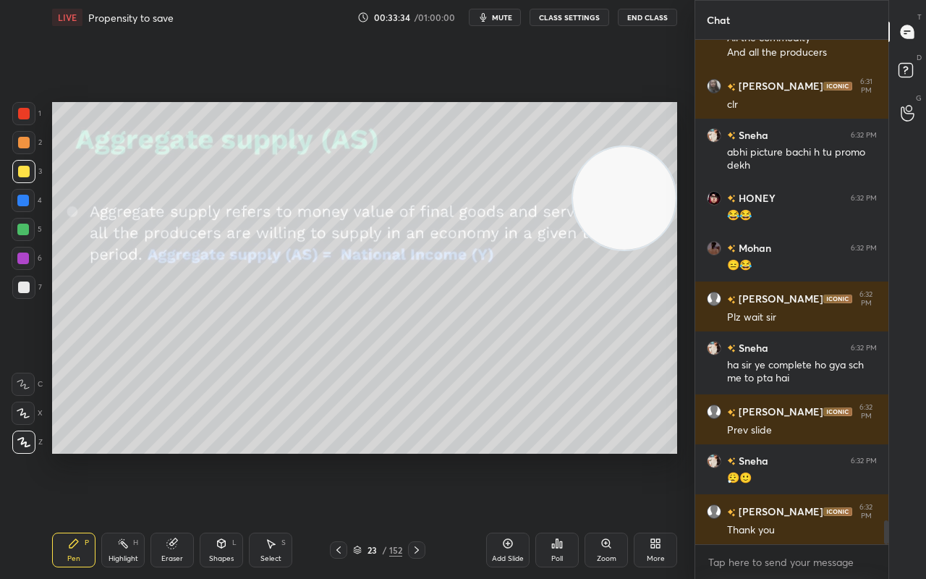
scroll to position [10088, 0]
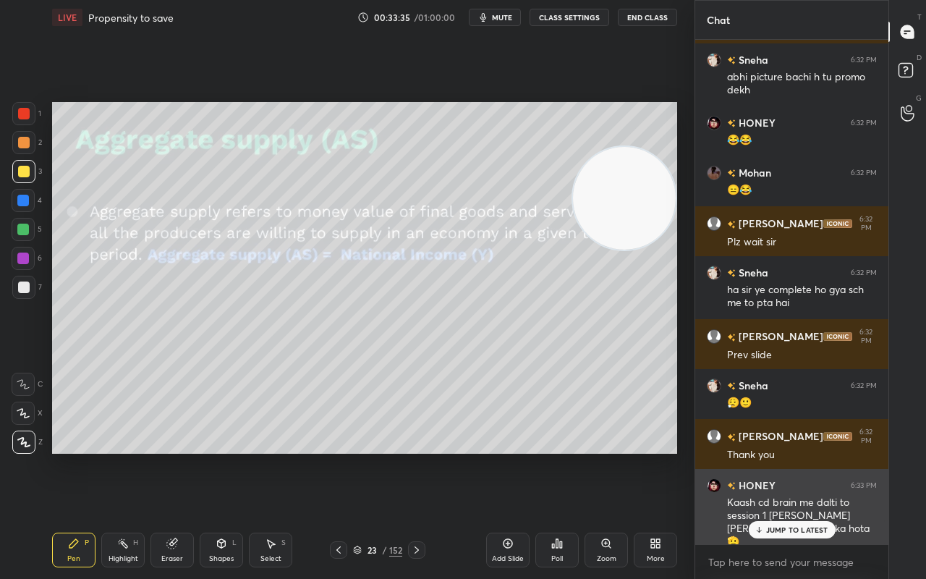
click at [794, 456] on div "HONEY 6:29 PM Sir mentally ye ladka hai 😂 SPARDHA 6:29 PM xd Mohan 6:29 PM Hone…" at bounding box center [791, 292] width 193 height 504
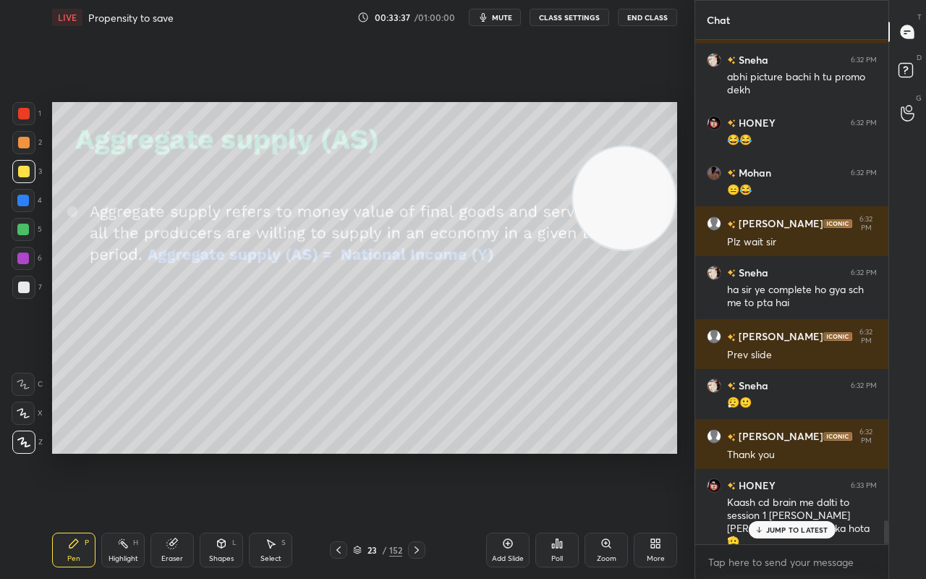
click at [801, 456] on div "HONEY 6:29 PM Sir mentally ye ladka hai 😂 SPARDHA 6:29 PM xd Mohan 6:29 PM Hone…" at bounding box center [791, 292] width 193 height 504
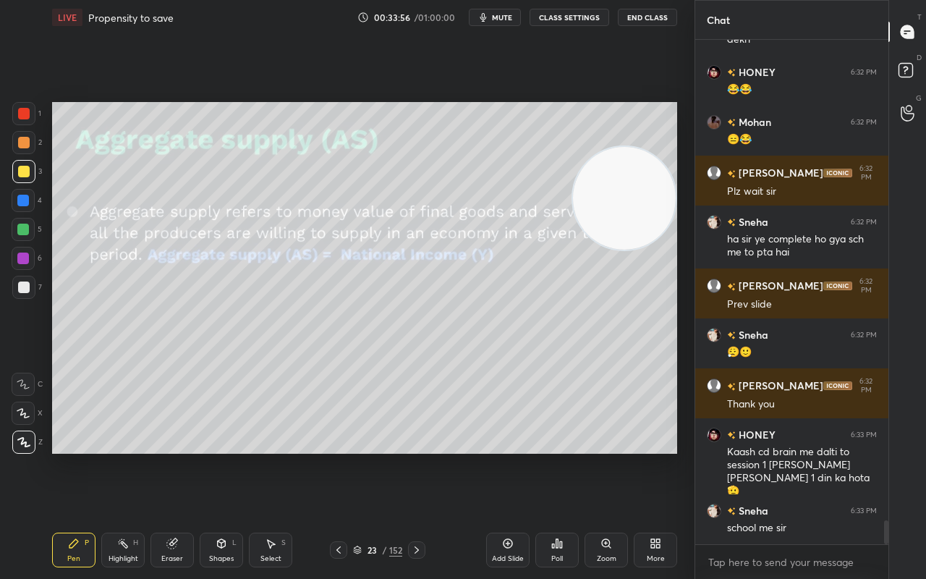
drag, startPoint x: 801, startPoint y: 532, endPoint x: 444, endPoint y: 491, distance: 359.0
click at [431, 456] on div "Setting up your live class Poll for secs No correct answer Start poll" at bounding box center [364, 278] width 637 height 486
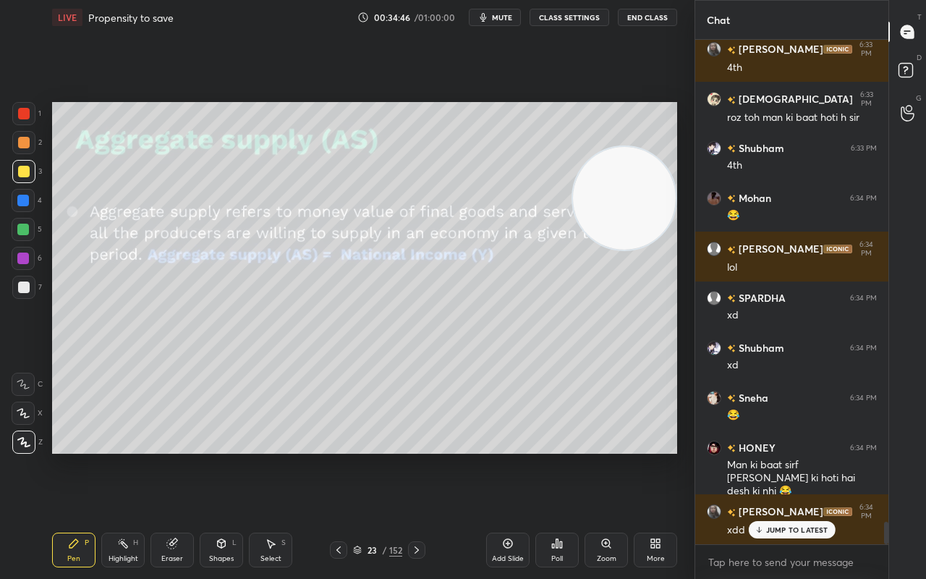
scroll to position [10912, 0]
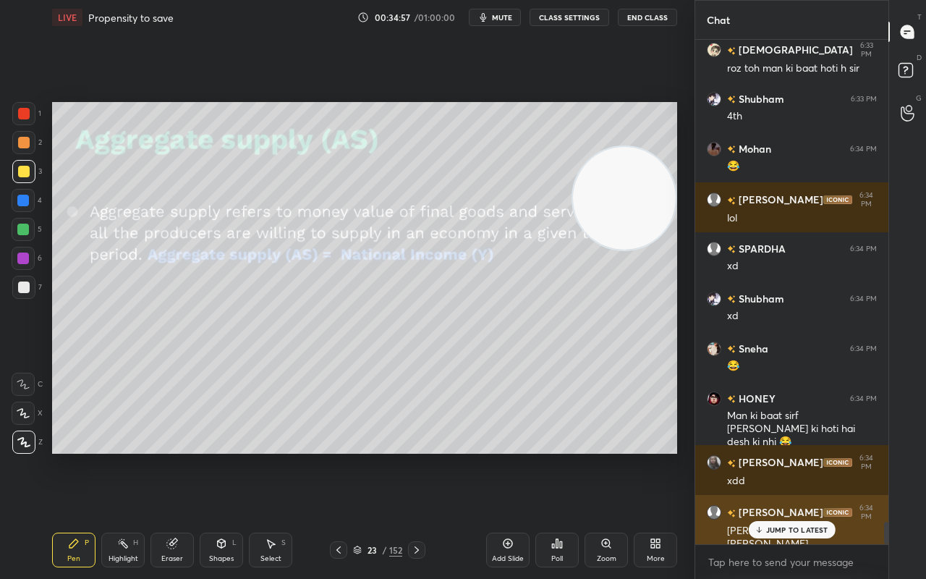
drag, startPoint x: 798, startPoint y: 532, endPoint x: 786, endPoint y: 537, distance: 12.4
click at [794, 456] on p "JUMP TO LATEST" at bounding box center [797, 529] width 62 height 9
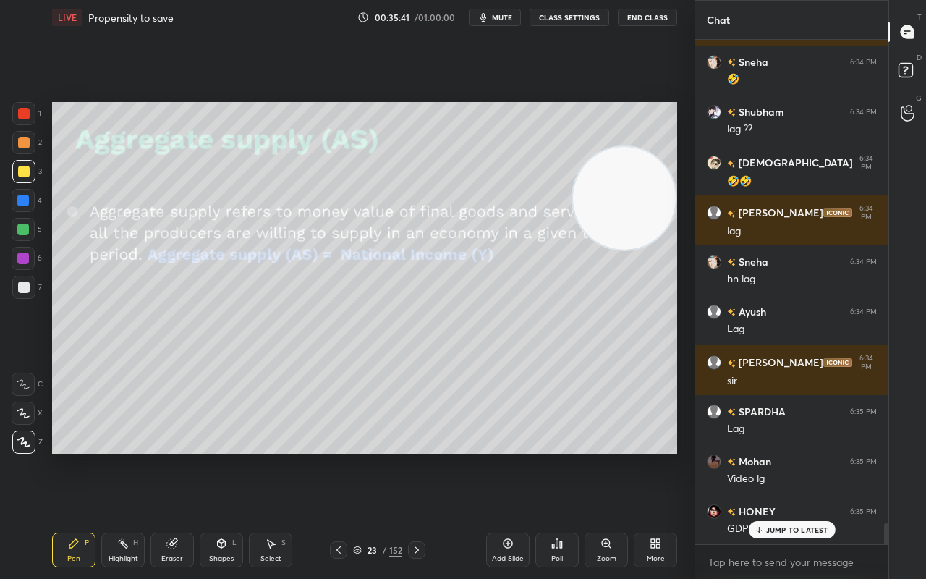
scroll to position [11562, 0]
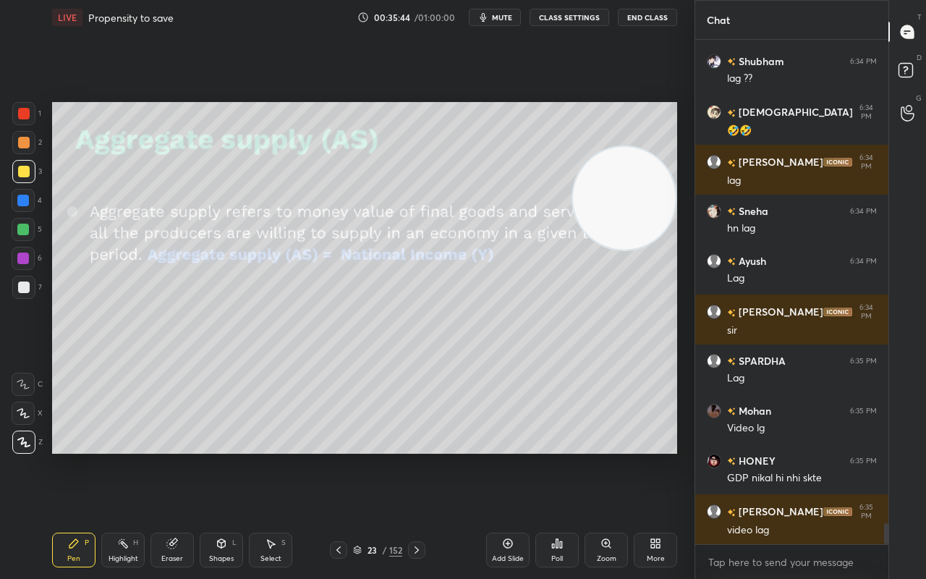
drag, startPoint x: 594, startPoint y: 506, endPoint x: 618, endPoint y: 459, distance: 52.7
click at [598, 456] on div "LIVE Propensity to save 00:35:44 / 01:00:00 mute CLASS SETTINGS End Class Setti…" at bounding box center [364, 289] width 637 height 579
click at [615, 449] on div "Setting up your live class Poll for secs No correct answer Start poll" at bounding box center [364, 278] width 637 height 486
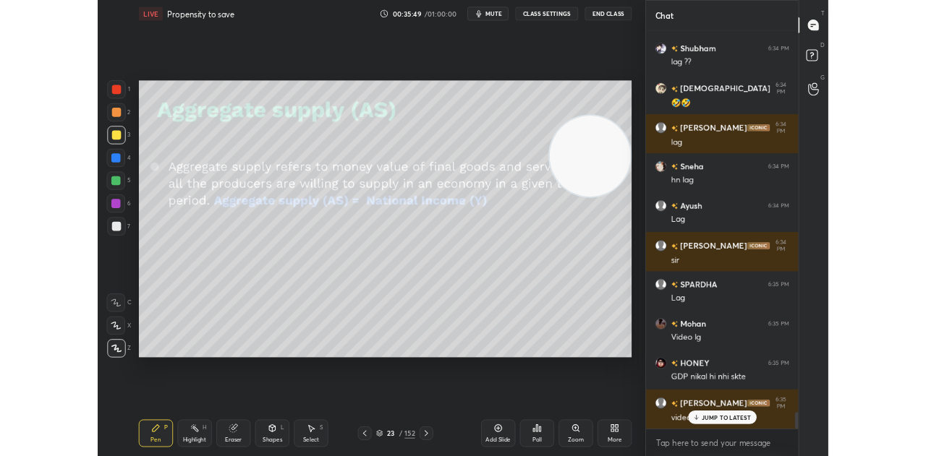
scroll to position [11624, 0]
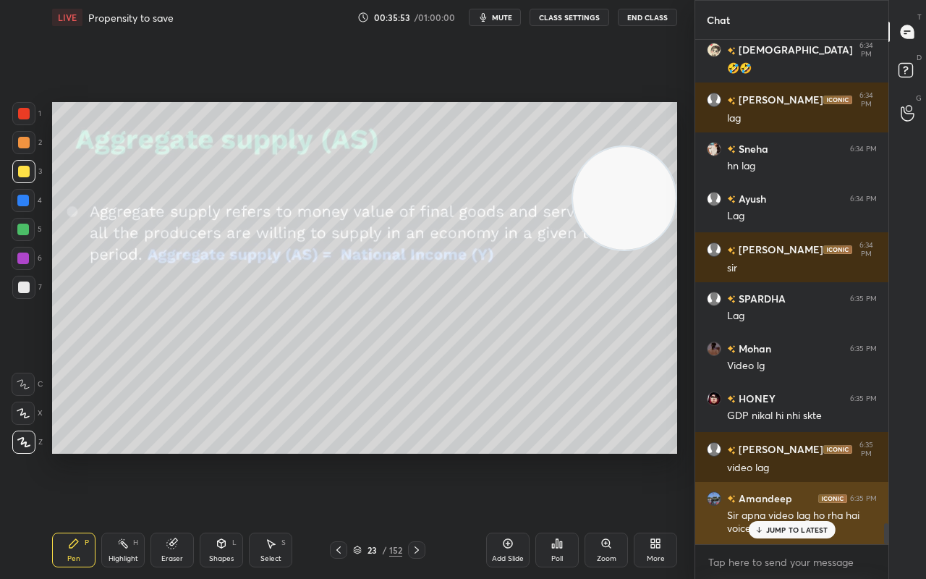
click at [778, 456] on p "JUMP TO LATEST" at bounding box center [797, 529] width 62 height 9
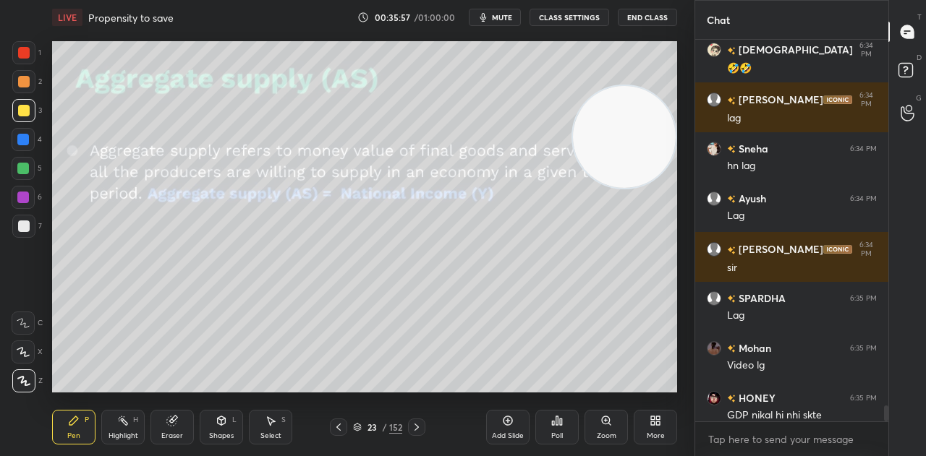
scroll to position [11625, 0]
type textarea "x"
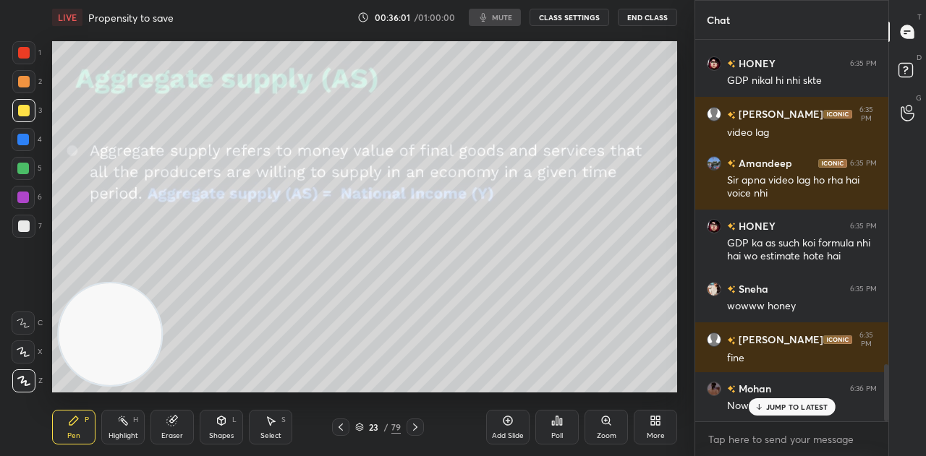
scroll to position [2187, 0]
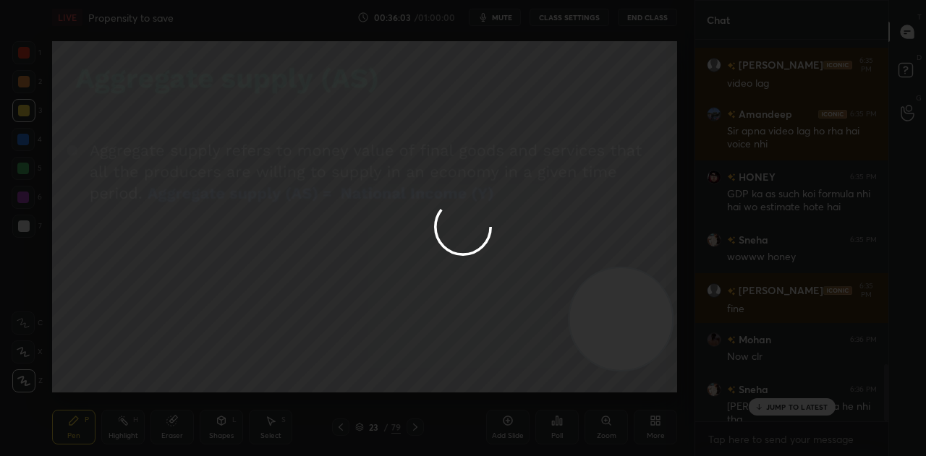
drag, startPoint x: 120, startPoint y: 339, endPoint x: 626, endPoint y: 310, distance: 506.4
click at [631, 323] on div "1 2 3 4 5 6 7 C X Z C X Z E E Erase all H H LIVE Propensity to save 00:36:03 / …" at bounding box center [463, 228] width 926 height 456
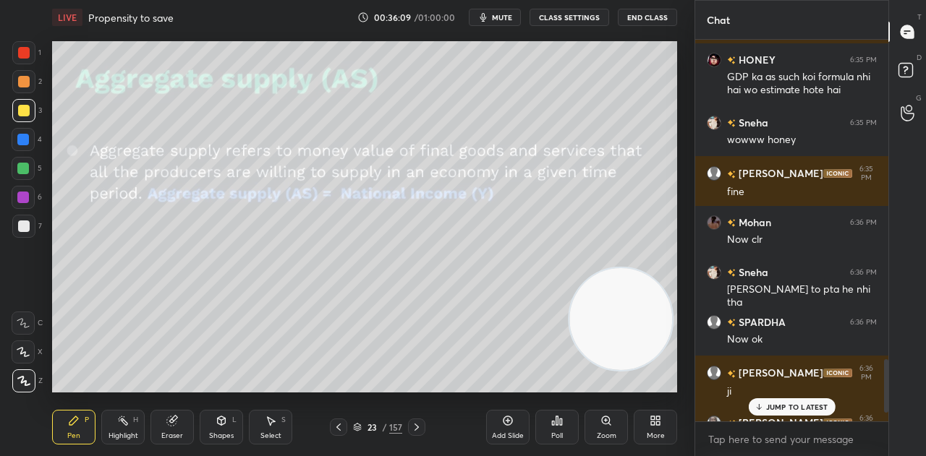
scroll to position [2338, 0]
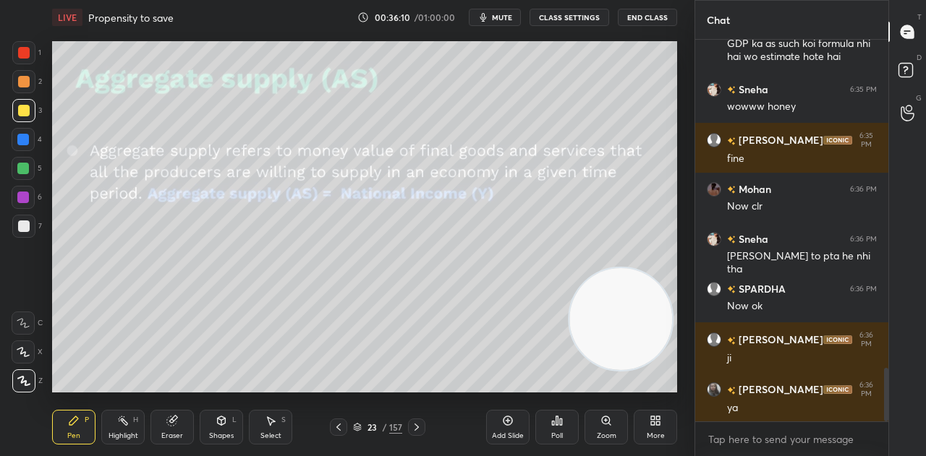
click at [664, 422] on div "More" at bounding box center [655, 427] width 43 height 35
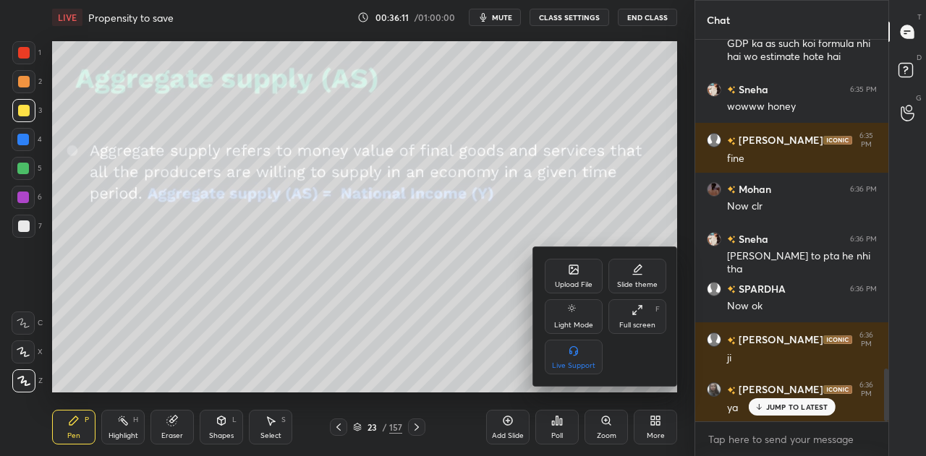
scroll to position [2387, 0]
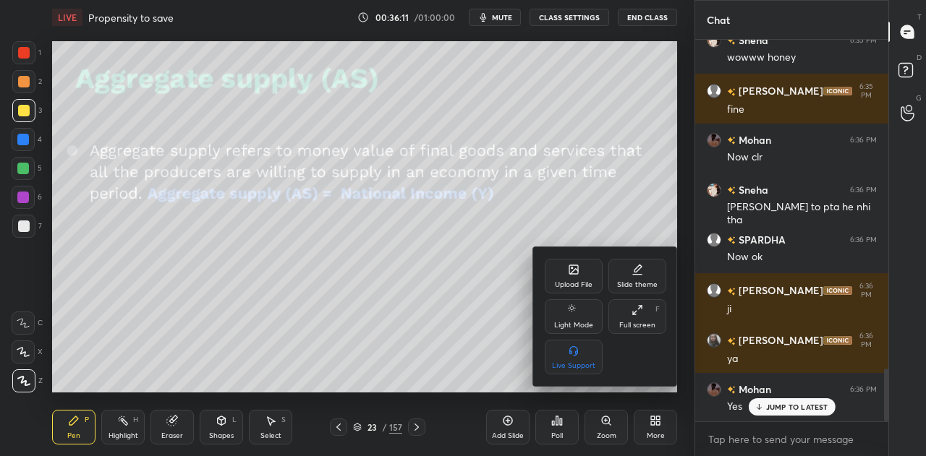
click at [558, 284] on div "Upload File" at bounding box center [574, 284] width 38 height 7
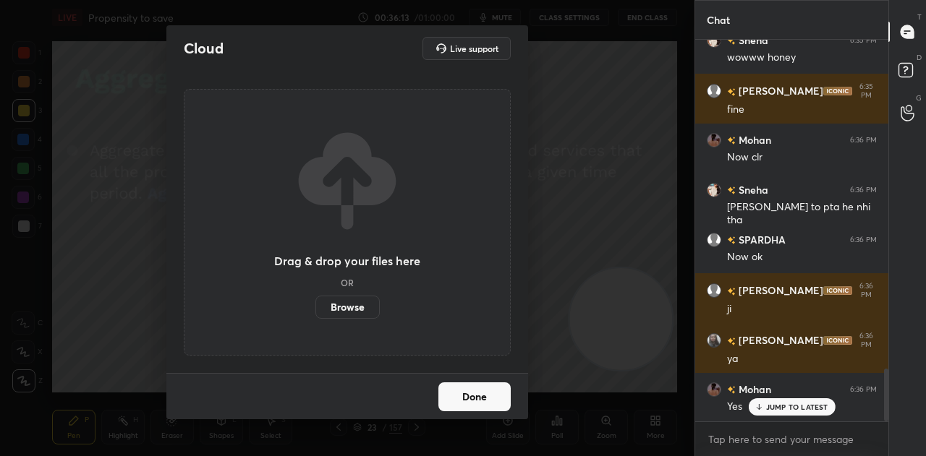
click at [331, 312] on label "Browse" at bounding box center [347, 307] width 64 height 23
click at [315, 312] on input "Browse" at bounding box center [315, 307] width 0 height 23
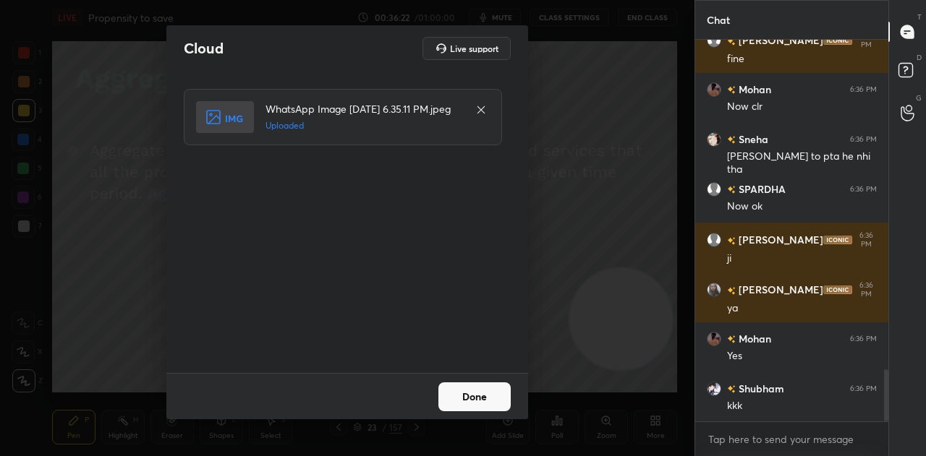
click at [472, 388] on div "Done" at bounding box center [347, 396] width 362 height 46
click at [471, 396] on button "Done" at bounding box center [474, 397] width 72 height 29
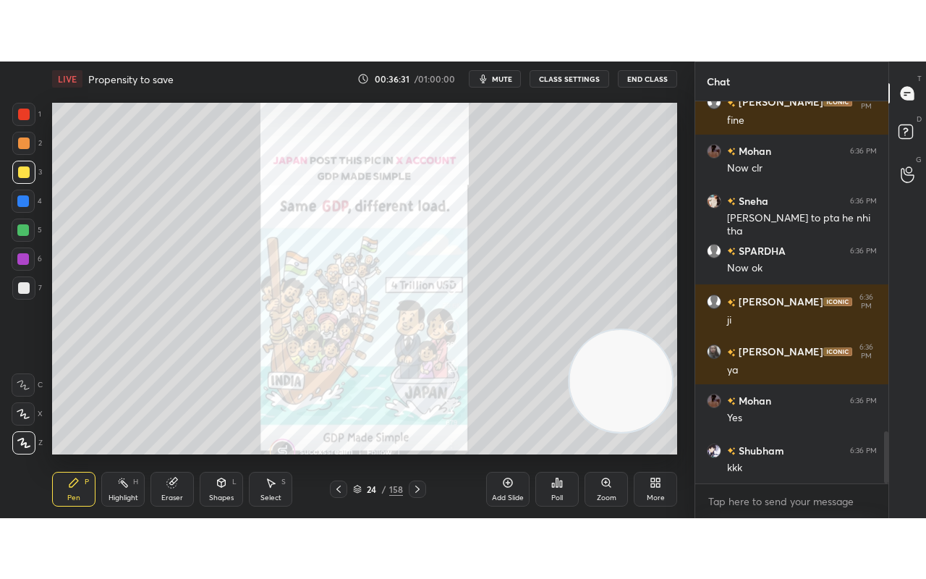
scroll to position [2500, 0]
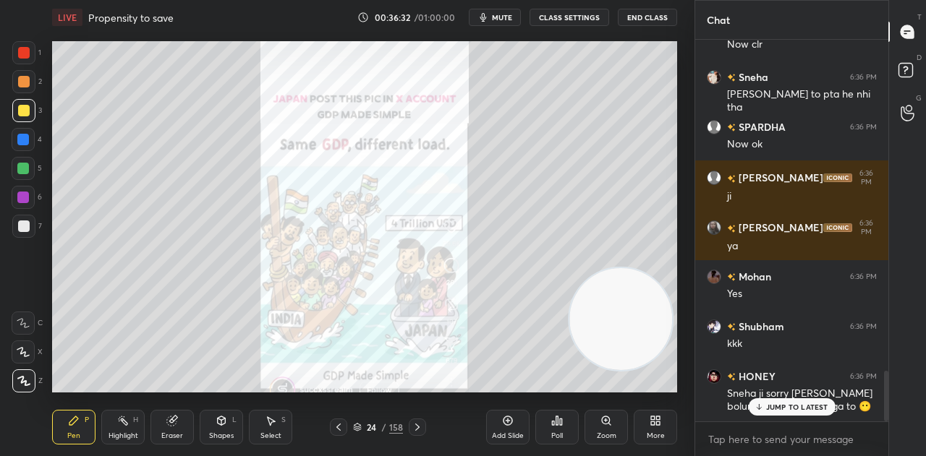
click at [800, 409] on p "JUMP TO LATEST" at bounding box center [797, 407] width 62 height 9
click at [658, 427] on div "More" at bounding box center [655, 427] width 43 height 35
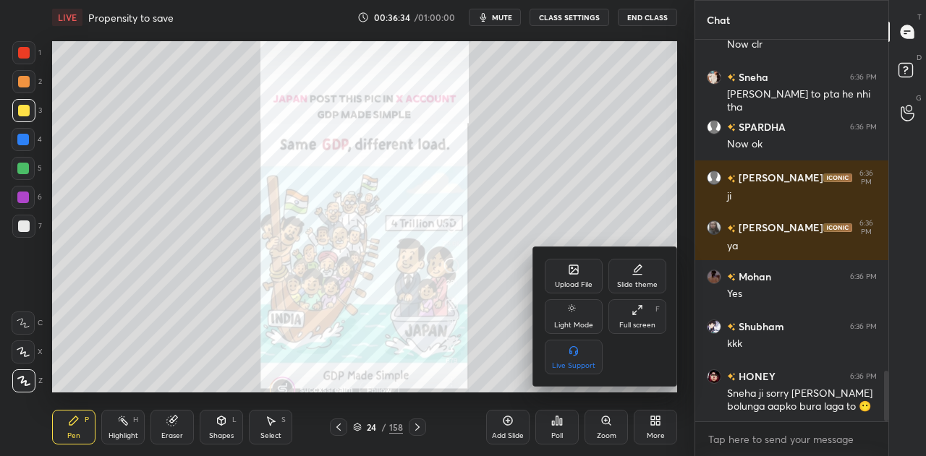
click at [647, 328] on div "Full screen" at bounding box center [637, 325] width 36 height 7
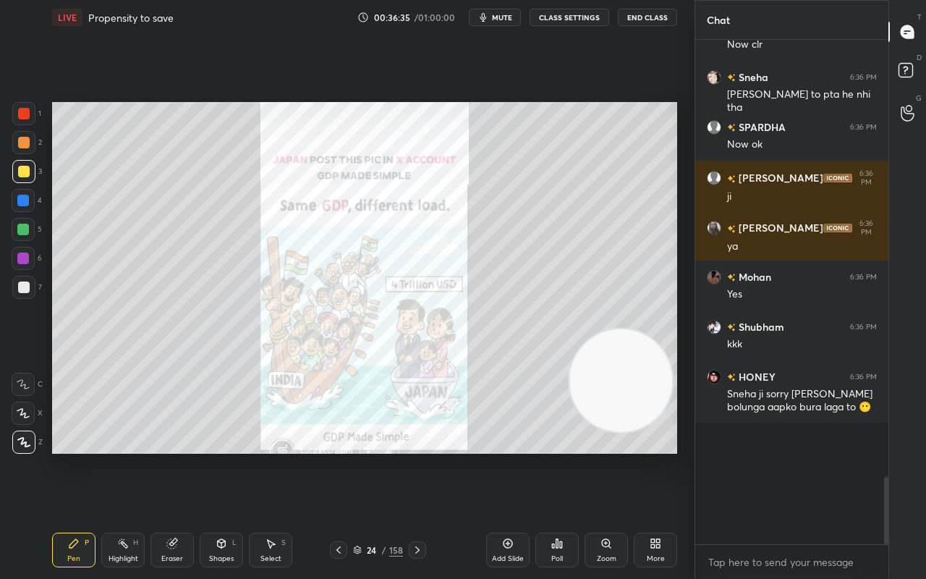
scroll to position [2378, 0]
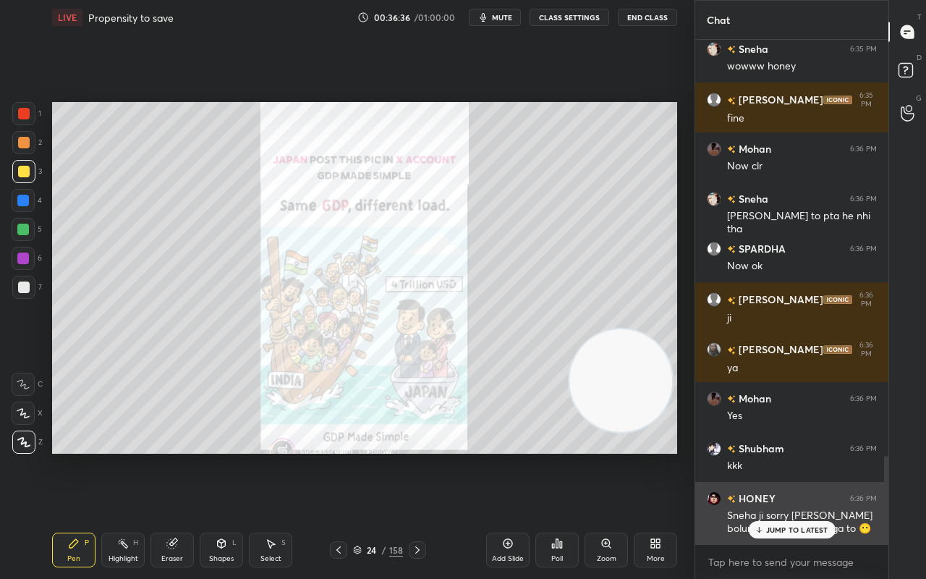
click at [780, 456] on p "JUMP TO LATEST" at bounding box center [797, 529] width 62 height 9
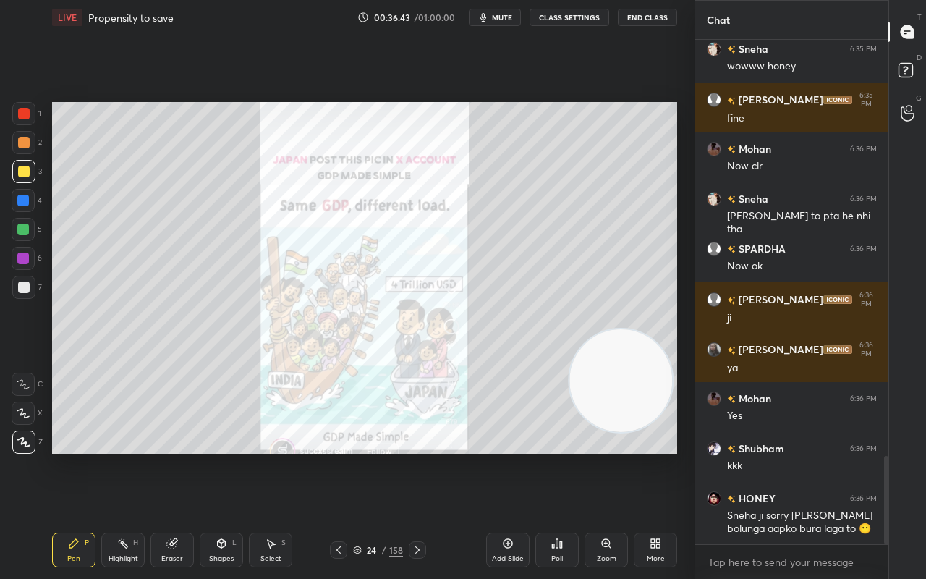
click at [69, 456] on icon at bounding box center [73, 543] width 9 height 9
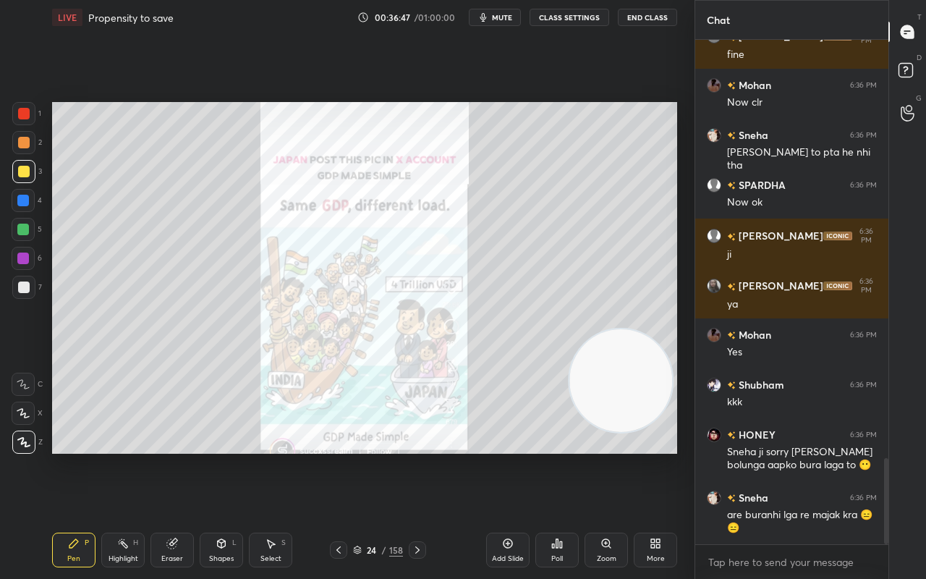
click at [29, 121] on div at bounding box center [23, 113] width 23 height 23
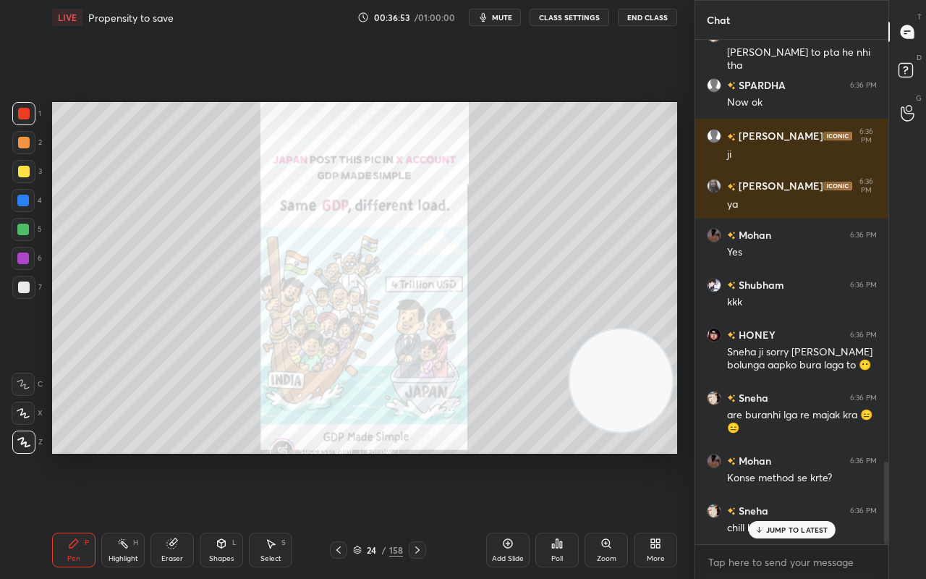
scroll to position [2591, 0]
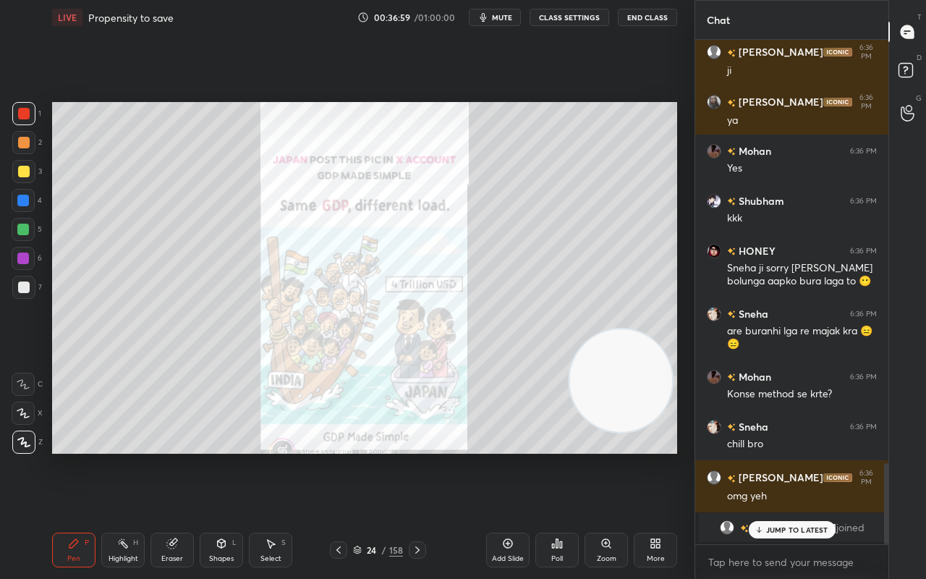
click at [776, 456] on p "JUMP TO LATEST" at bounding box center [797, 529] width 62 height 9
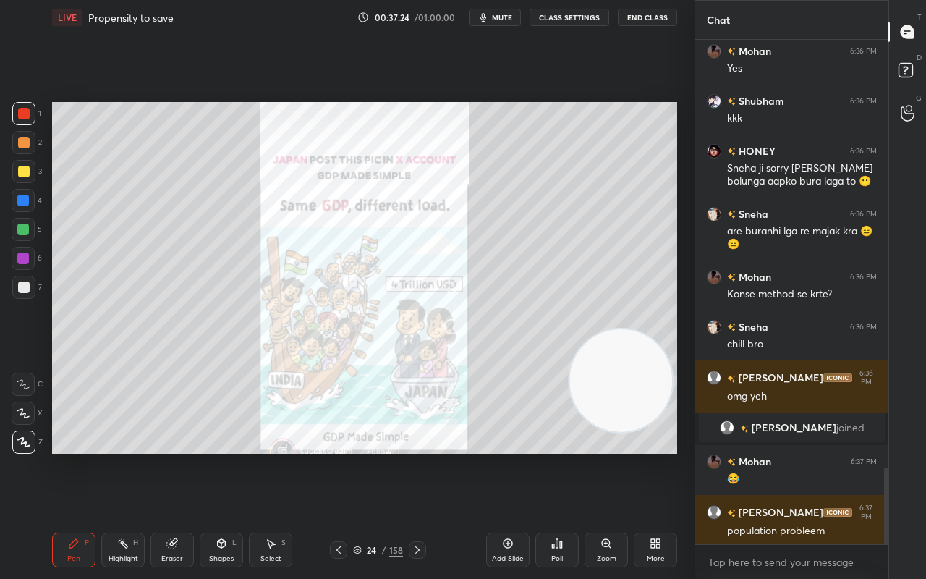
scroll to position [2815, 0]
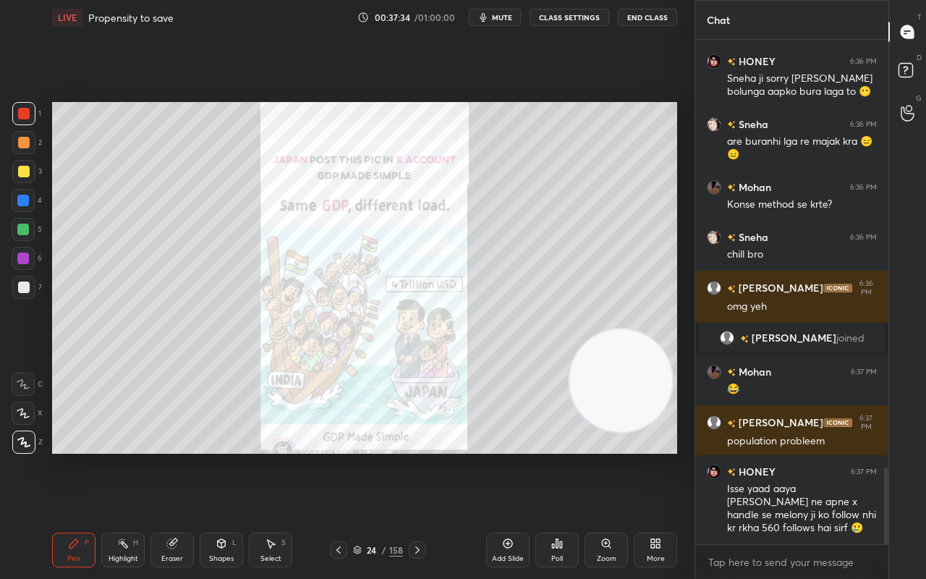
click at [346, 456] on div at bounding box center [338, 549] width 17 height 17
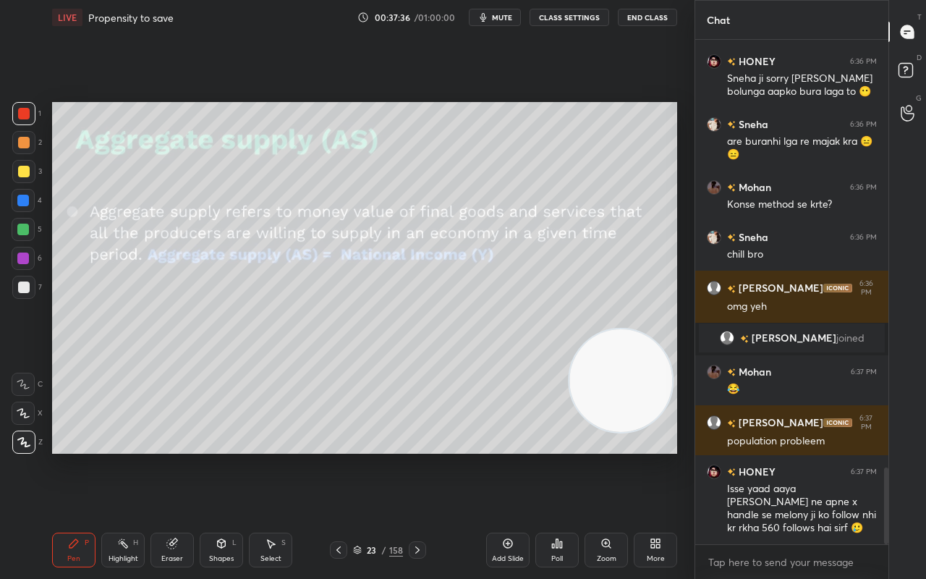
click at [383, 456] on div "Setting up your live class Poll for secs No correct answer Start poll" at bounding box center [364, 278] width 637 height 486
click at [494, 456] on div "Add Slide" at bounding box center [507, 549] width 43 height 35
click at [416, 456] on icon at bounding box center [418, 550] width 12 height 12
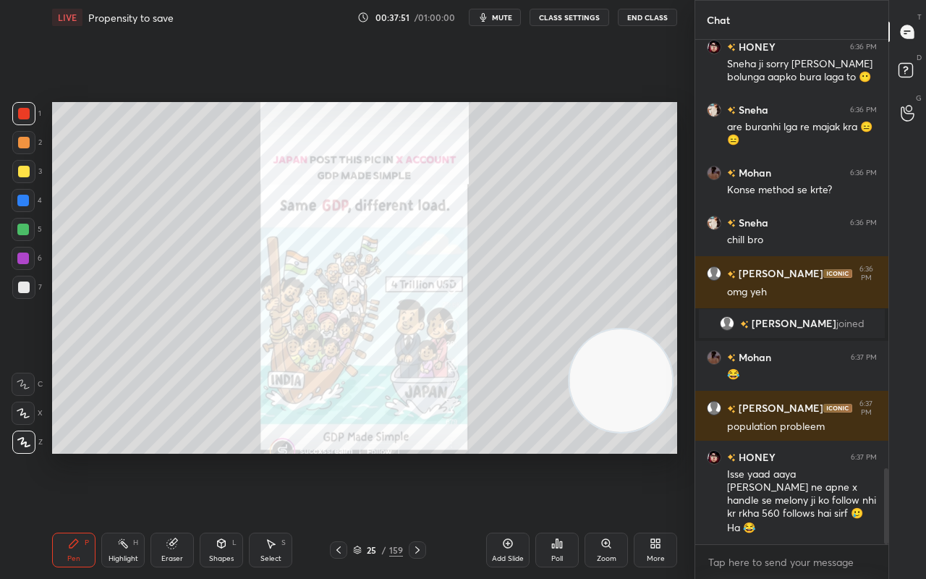
scroll to position [2879, 0]
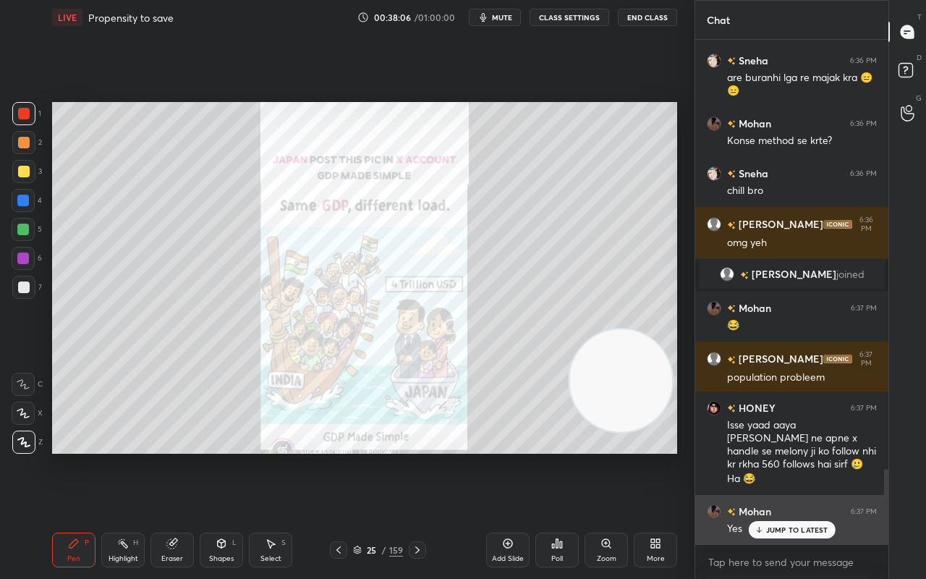
click at [775, 456] on p "JUMP TO LATEST" at bounding box center [797, 529] width 62 height 9
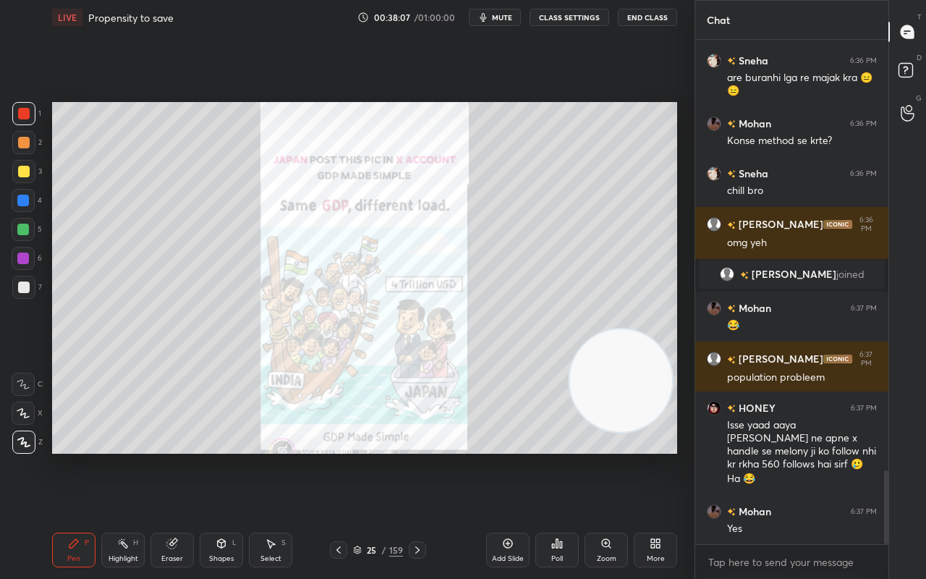
scroll to position [2930, 0]
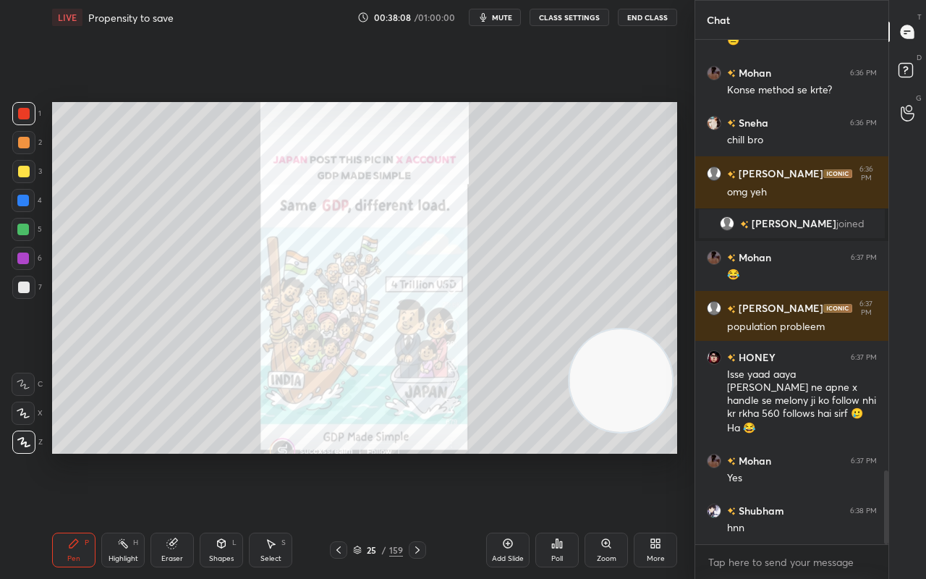
click at [23, 174] on div at bounding box center [24, 172] width 12 height 12
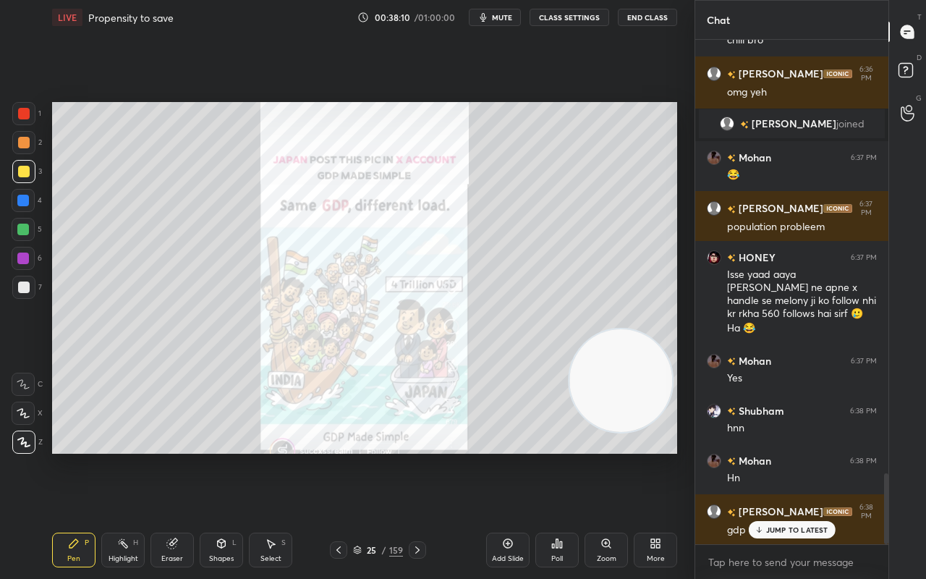
scroll to position [3079, 0]
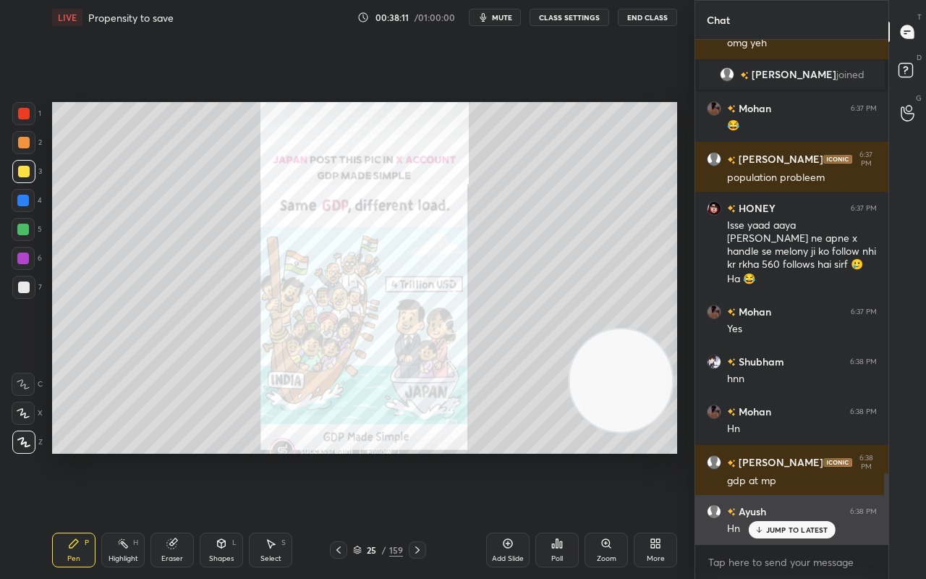
click at [775, 456] on p "JUMP TO LATEST" at bounding box center [797, 529] width 62 height 9
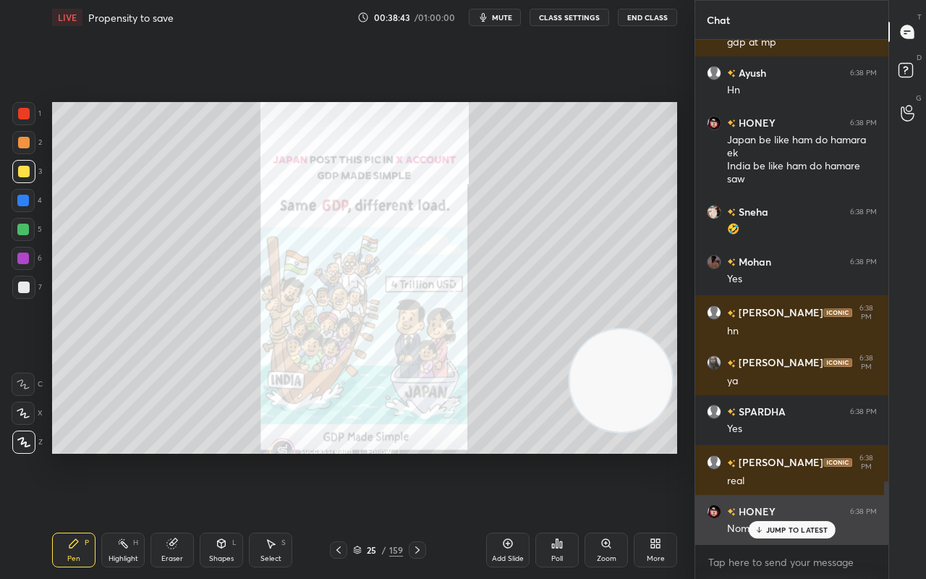
scroll to position [3568, 0]
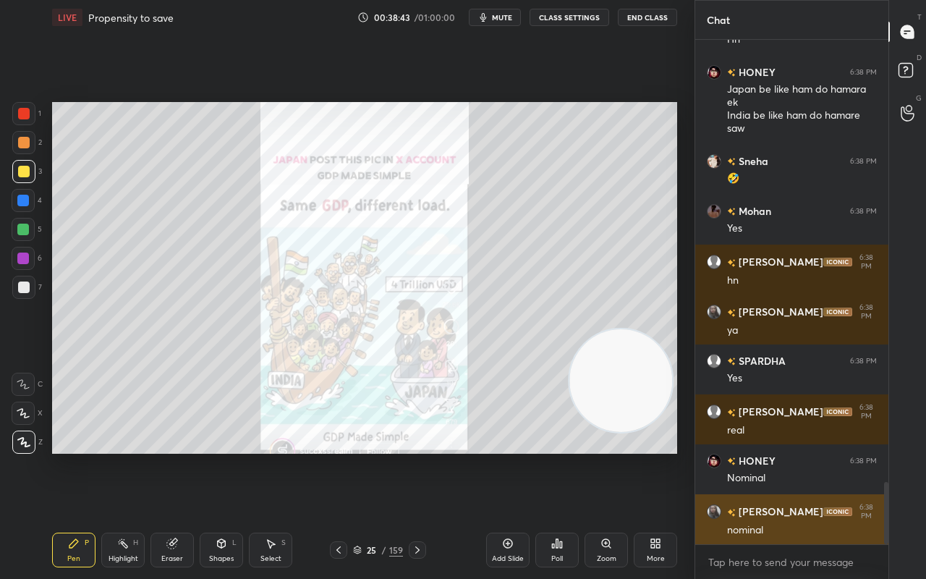
click at [778, 456] on div "nominal" at bounding box center [802, 530] width 150 height 14
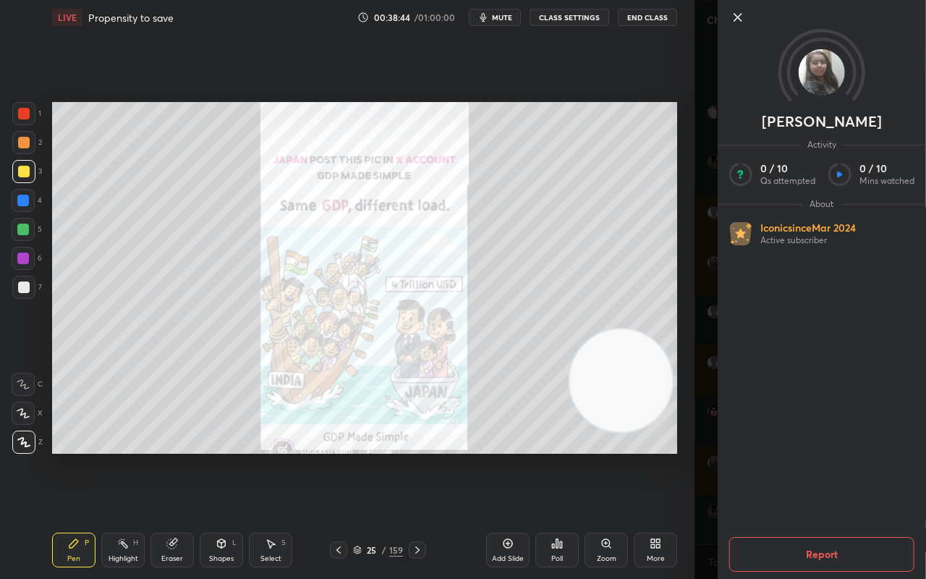
click at [736, 22] on icon at bounding box center [737, 17] width 17 height 17
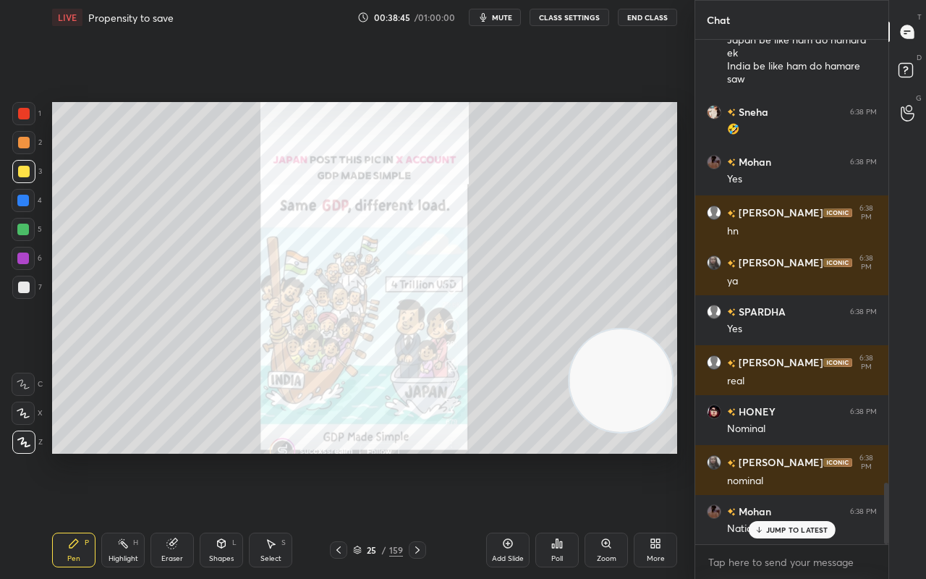
scroll to position [3667, 0]
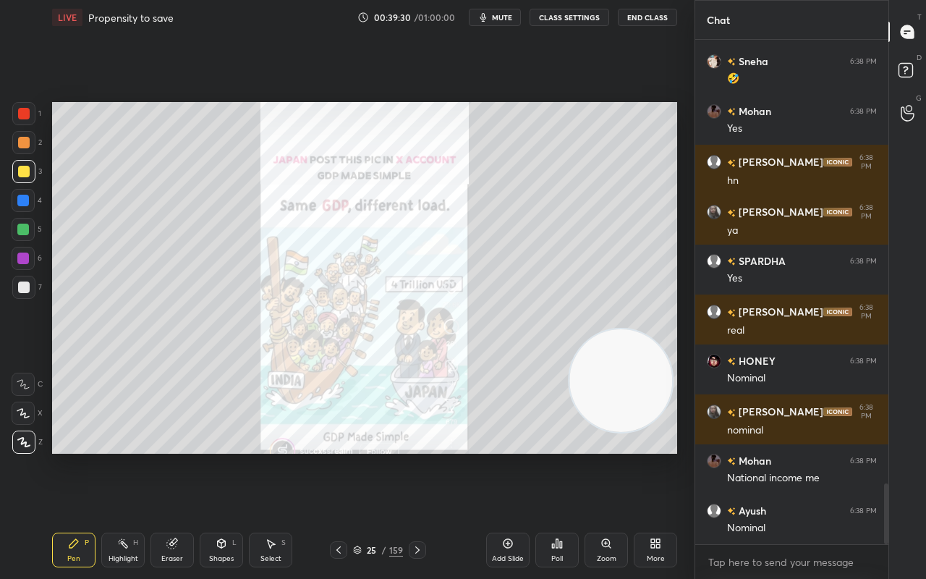
click at [504, 456] on div "Add Slide" at bounding box center [508, 558] width 32 height 7
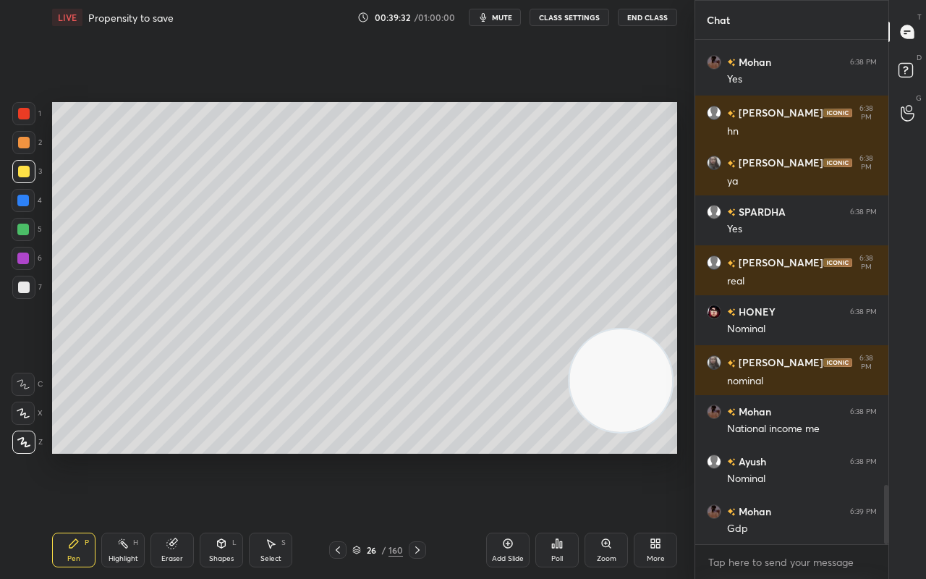
scroll to position [3767, 0]
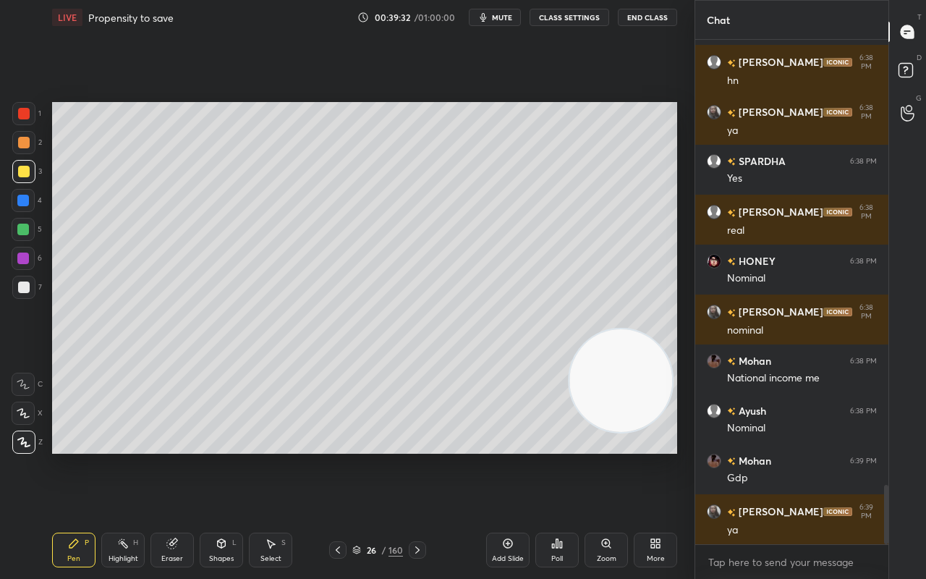
click at [22, 176] on div at bounding box center [24, 172] width 12 height 12
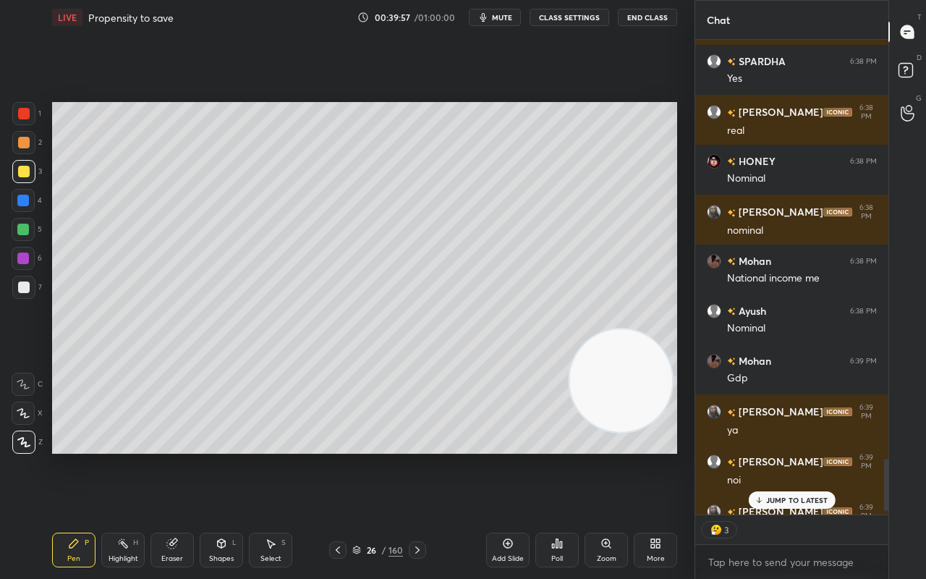
scroll to position [3897, 0]
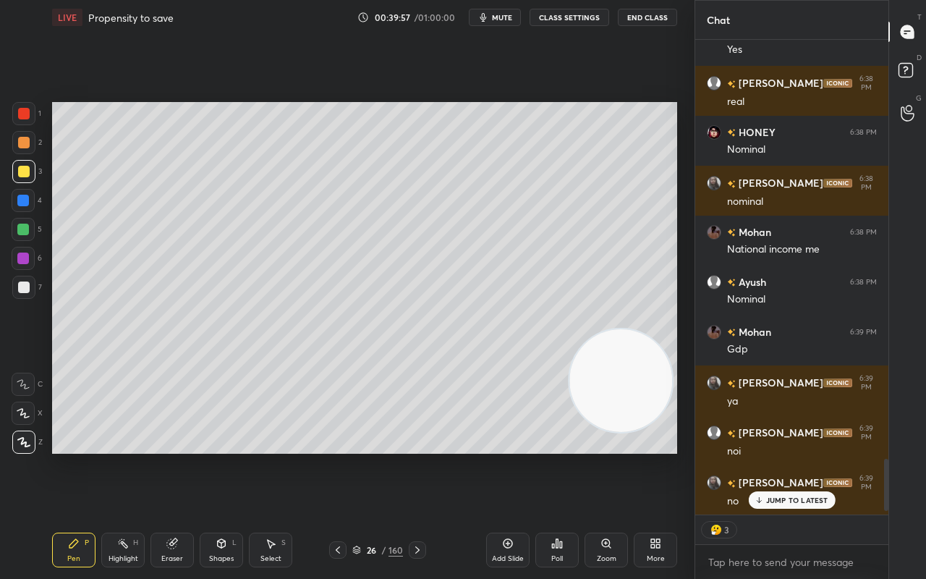
drag, startPoint x: 886, startPoint y: 493, endPoint x: 882, endPoint y: 508, distance: 15.1
click at [884, 456] on div at bounding box center [886, 484] width 4 height 51
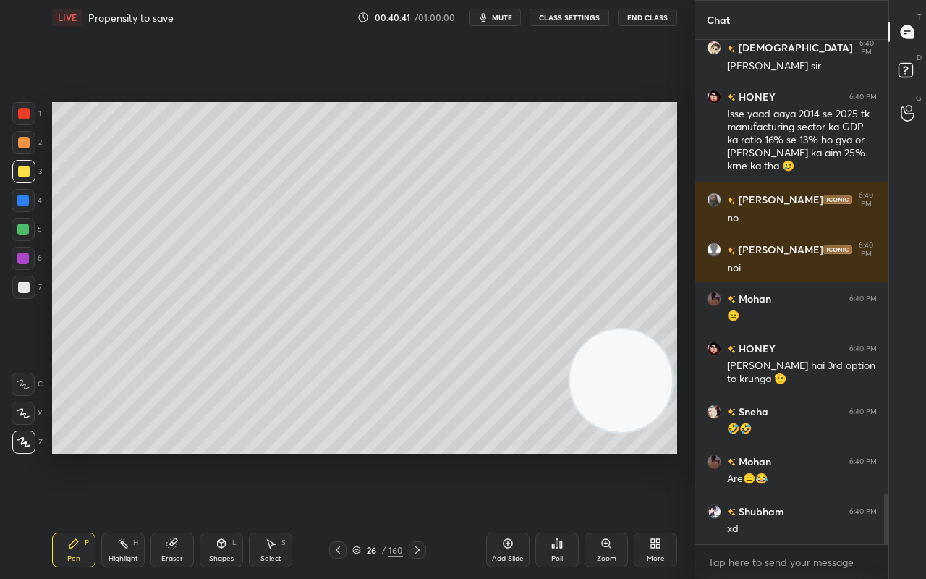
scroll to position [4531, 0]
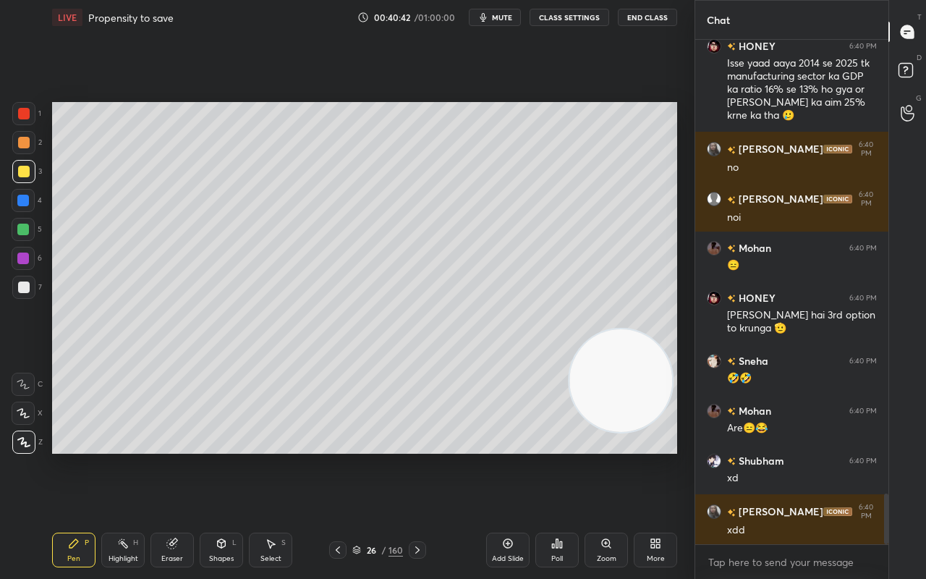
click at [341, 456] on icon at bounding box center [338, 550] width 12 height 12
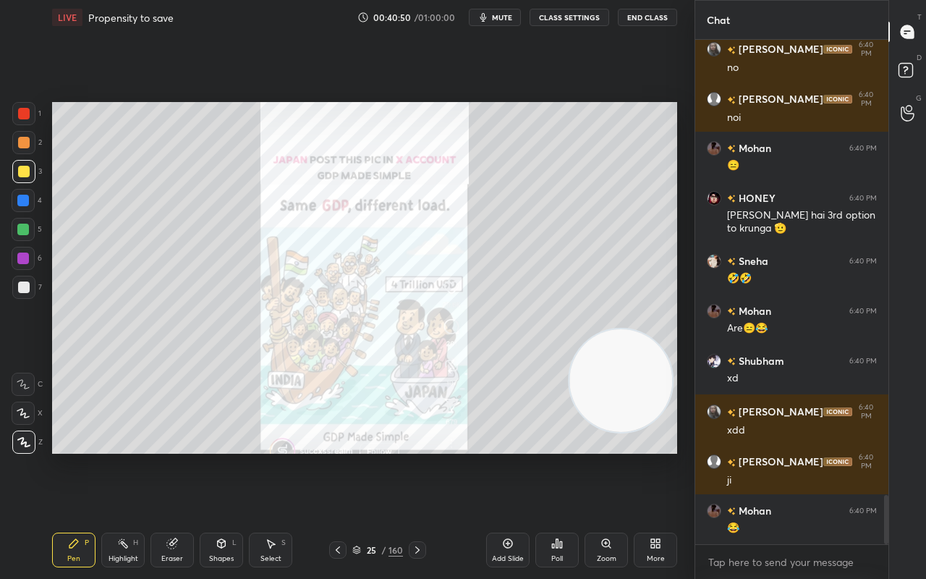
scroll to position [4680, 0]
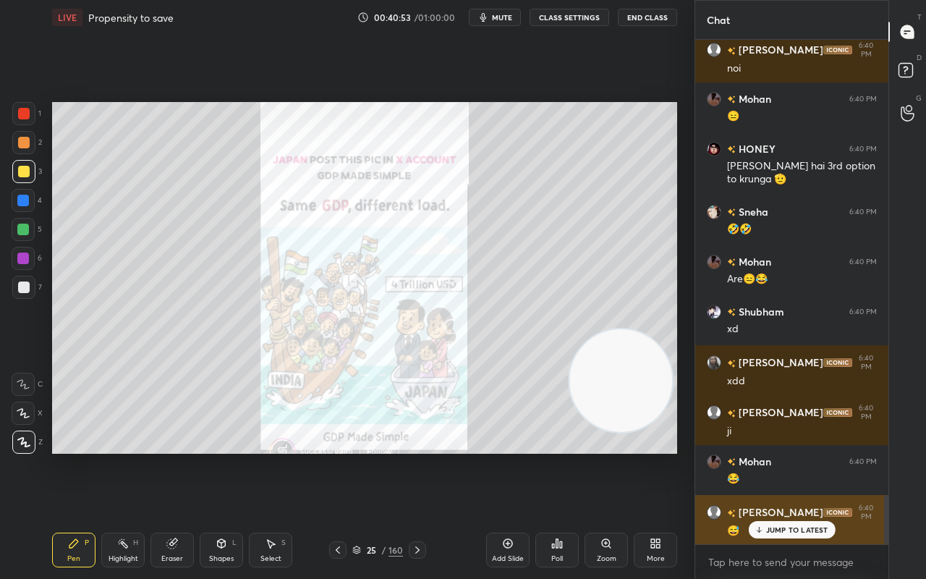
click at [778, 456] on p "JUMP TO LATEST" at bounding box center [797, 529] width 62 height 9
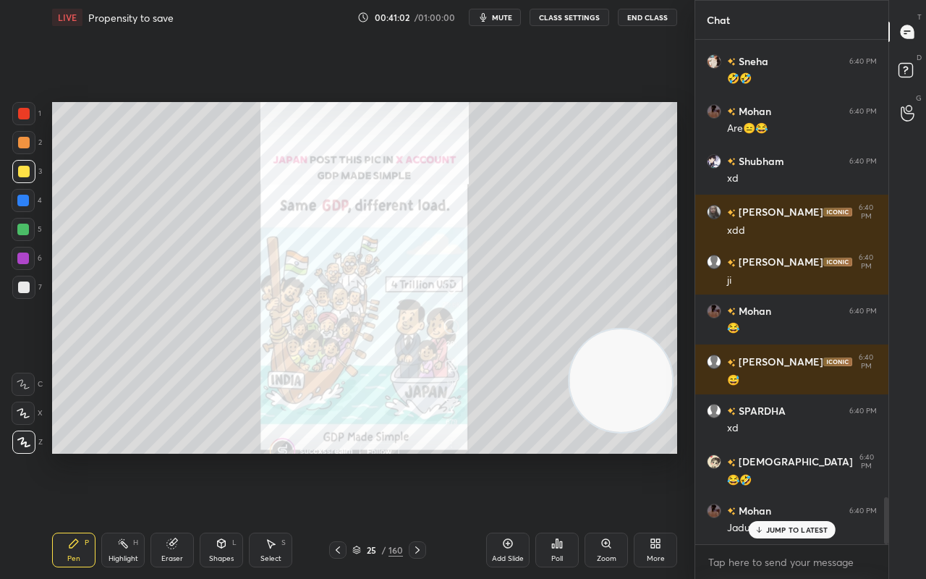
scroll to position [4880, 0]
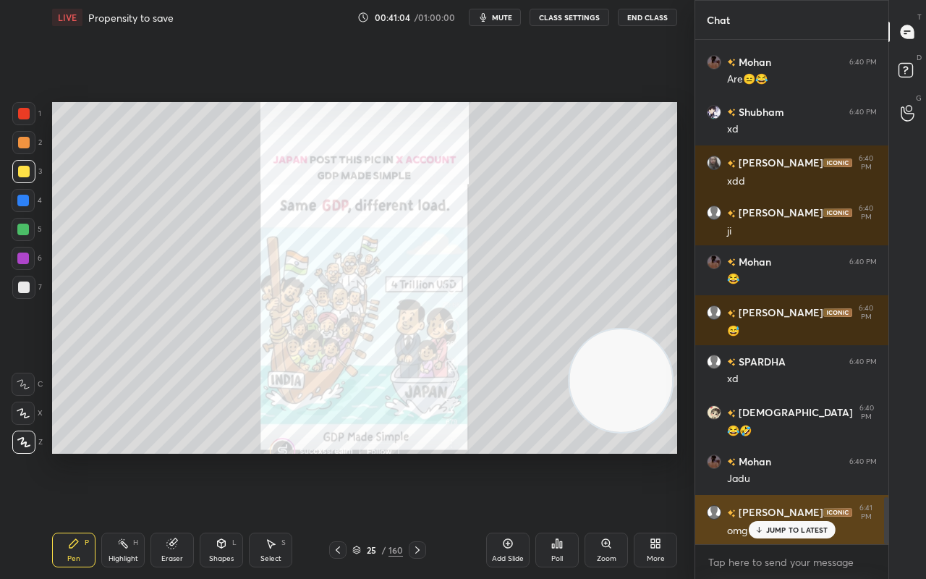
drag, startPoint x: 778, startPoint y: 535, endPoint x: 733, endPoint y: 540, distance: 45.8
click at [775, 456] on div "JUMP TO LATEST" at bounding box center [791, 529] width 87 height 17
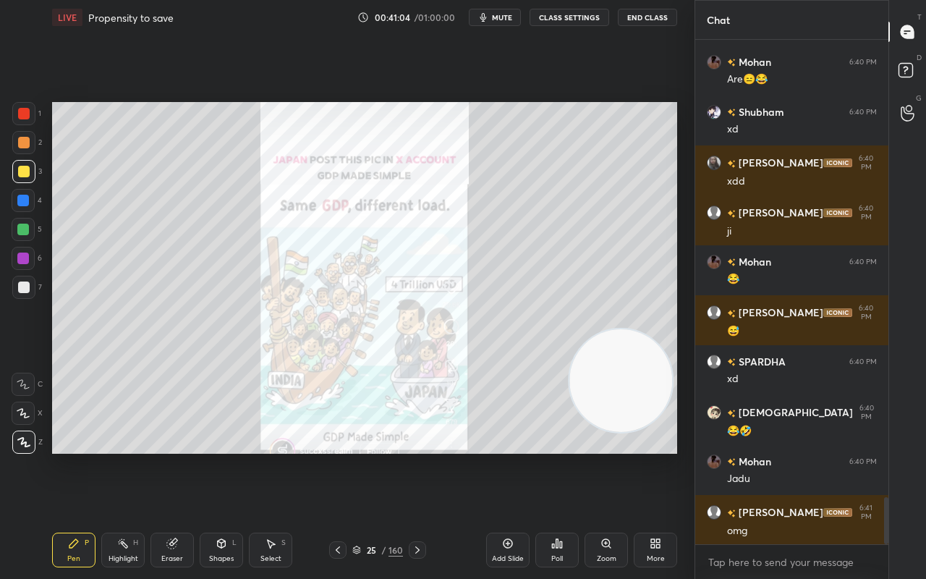
click at [516, 456] on div "Setting up your live class Poll for secs No correct answer Start poll" at bounding box center [364, 278] width 637 height 486
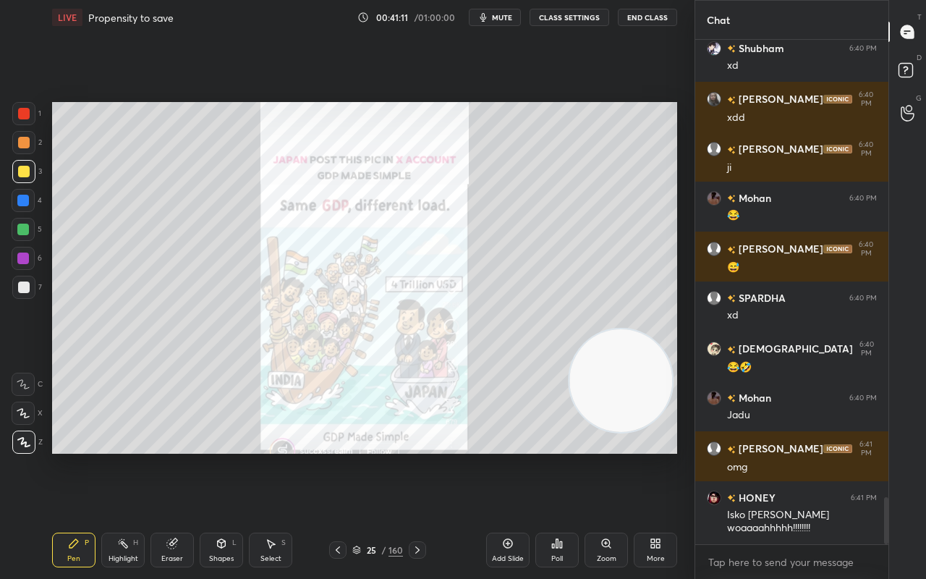
scroll to position [4992, 0]
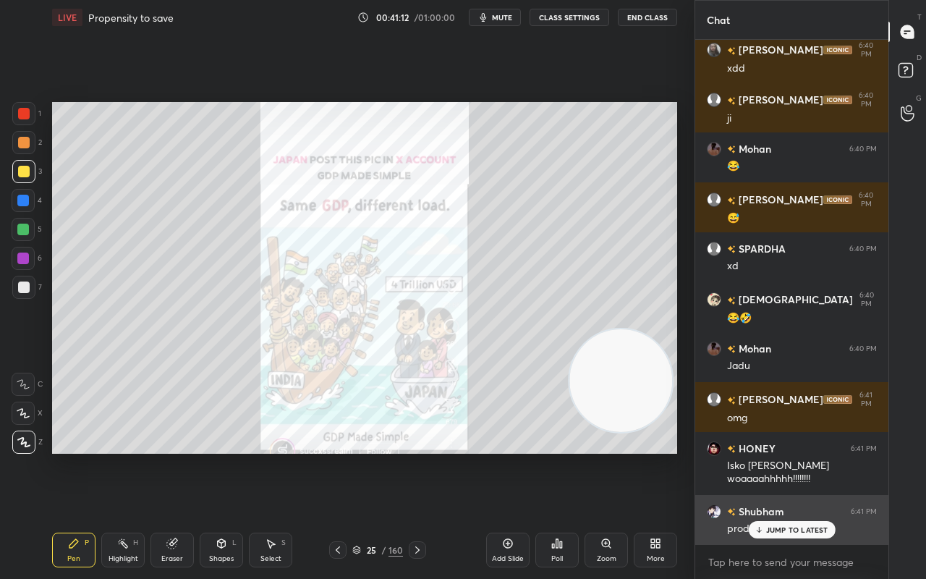
click at [799, 456] on p "JUMP TO LATEST" at bounding box center [797, 529] width 62 height 9
click at [795, 456] on div "production gya tel lene" at bounding box center [802, 529] width 150 height 14
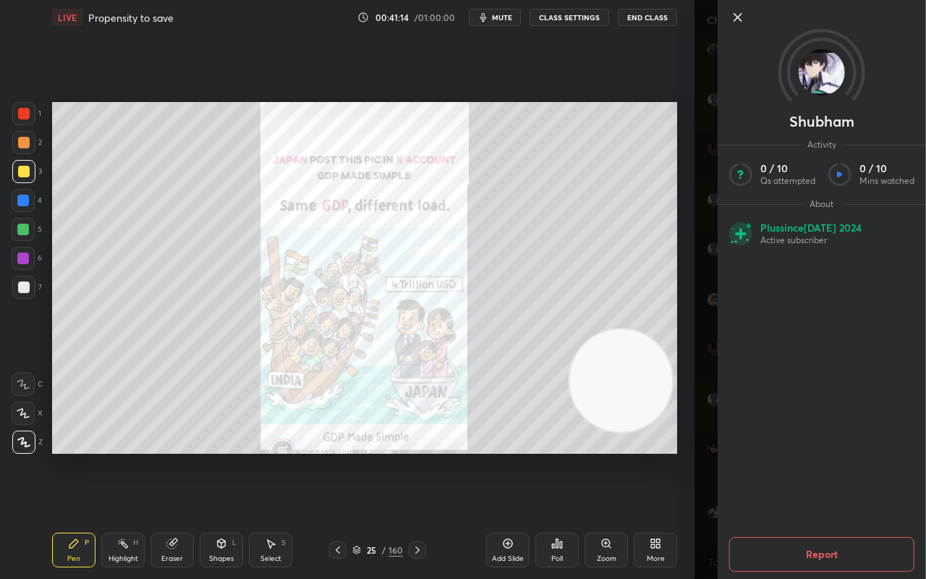
drag, startPoint x: 738, startPoint y: 17, endPoint x: 729, endPoint y: 14, distance: 8.9
click at [737, 17] on icon at bounding box center [737, 17] width 17 height 17
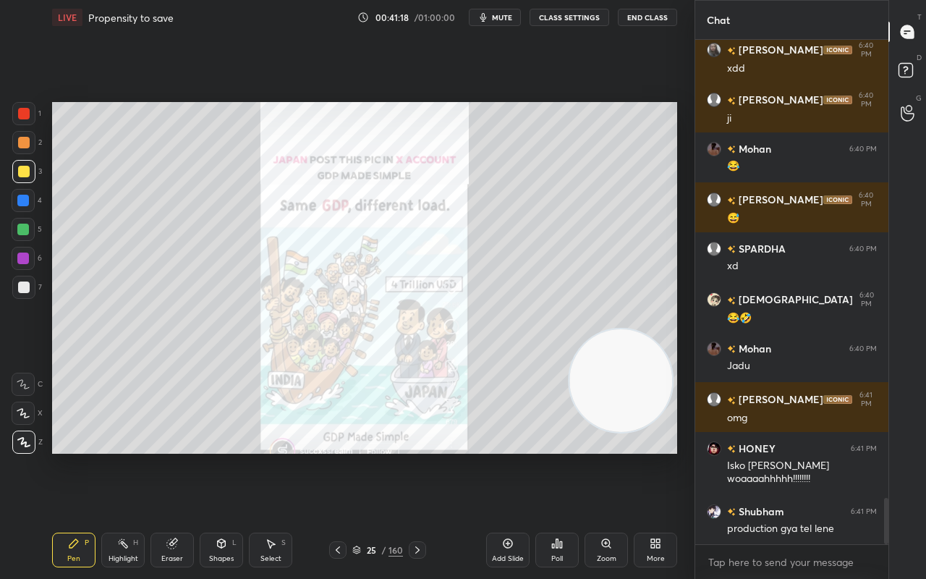
click at [503, 456] on icon at bounding box center [508, 543] width 12 height 12
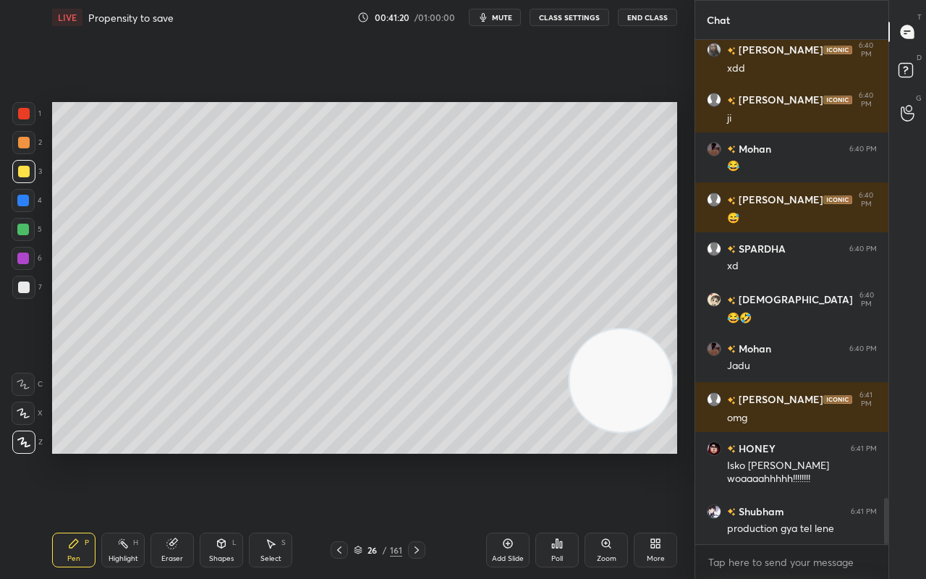
click at [14, 172] on div at bounding box center [23, 171] width 23 height 23
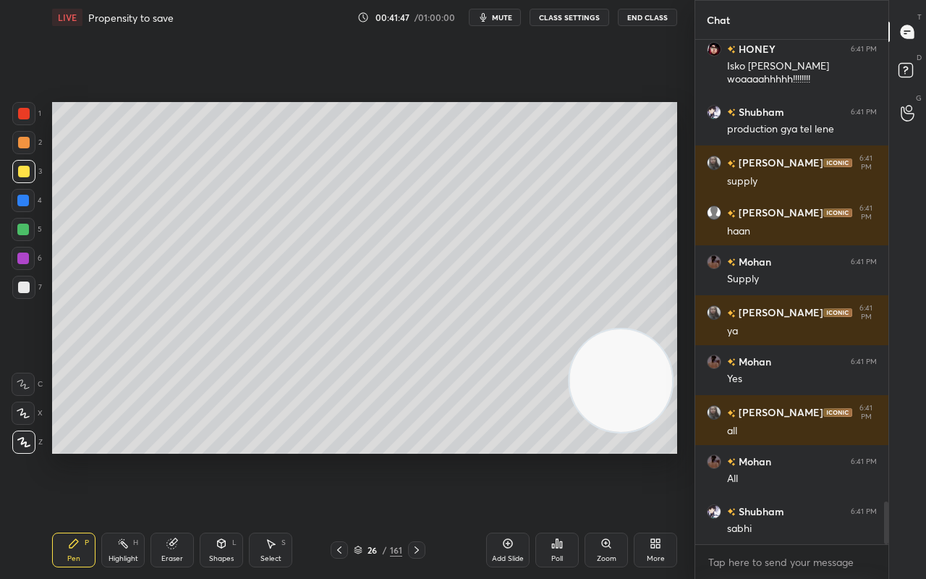
scroll to position [5442, 0]
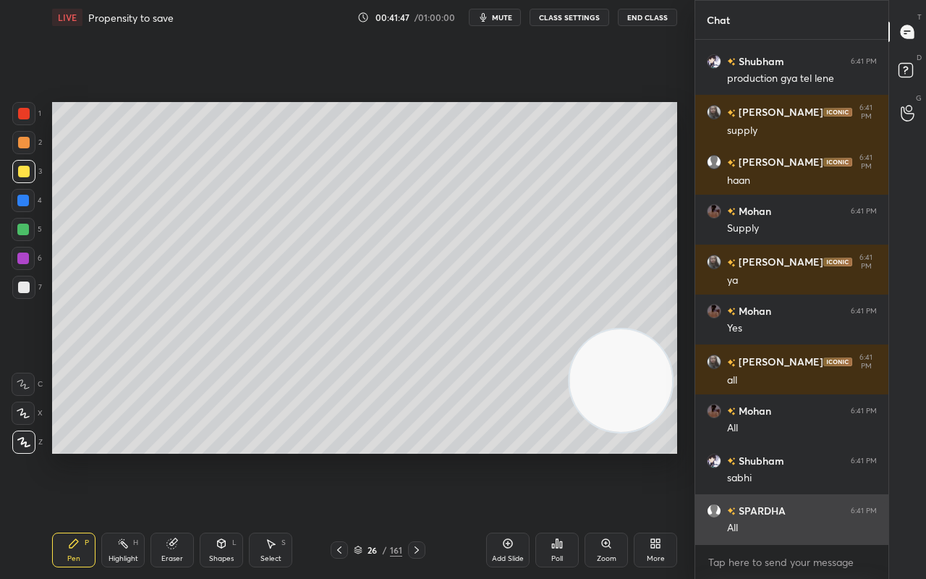
click at [790, 456] on div "All" at bounding box center [802, 528] width 150 height 14
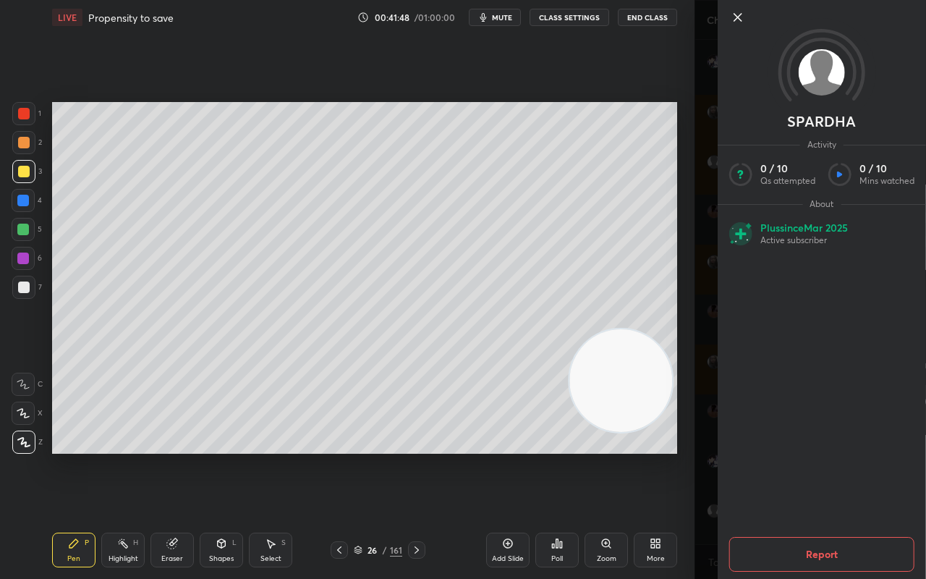
click at [742, 19] on icon at bounding box center [737, 17] width 17 height 17
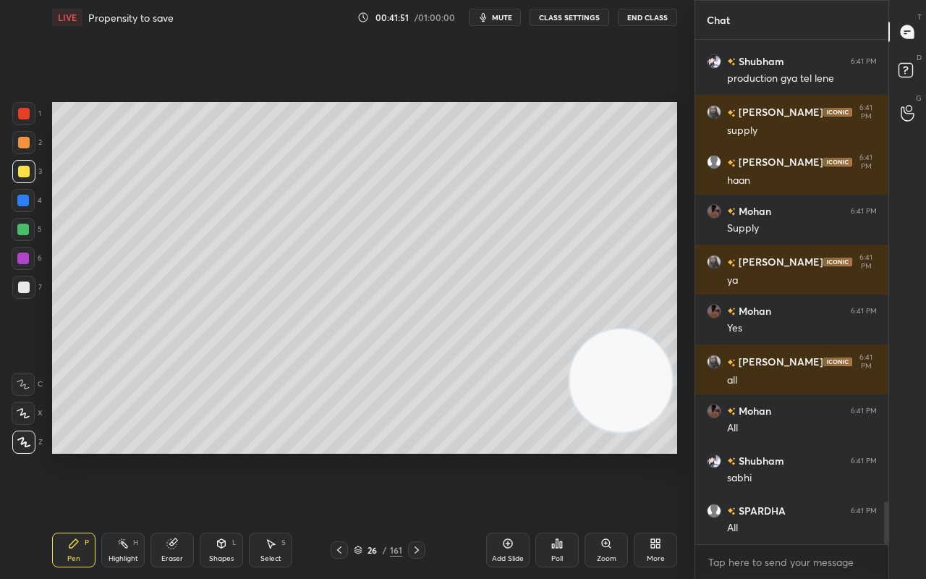
click at [343, 456] on icon at bounding box center [339, 550] width 12 height 12
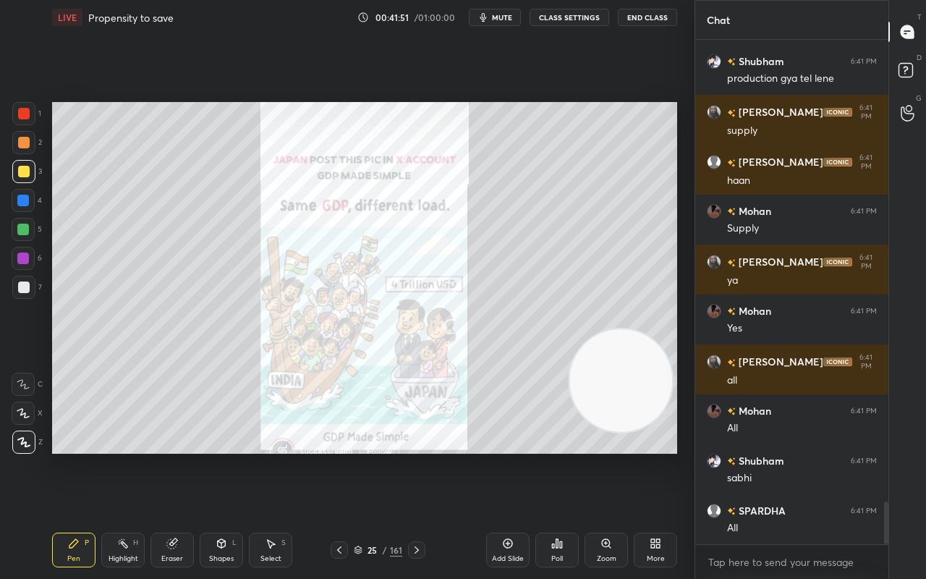
click at [339, 456] on icon at bounding box center [339, 549] width 4 height 7
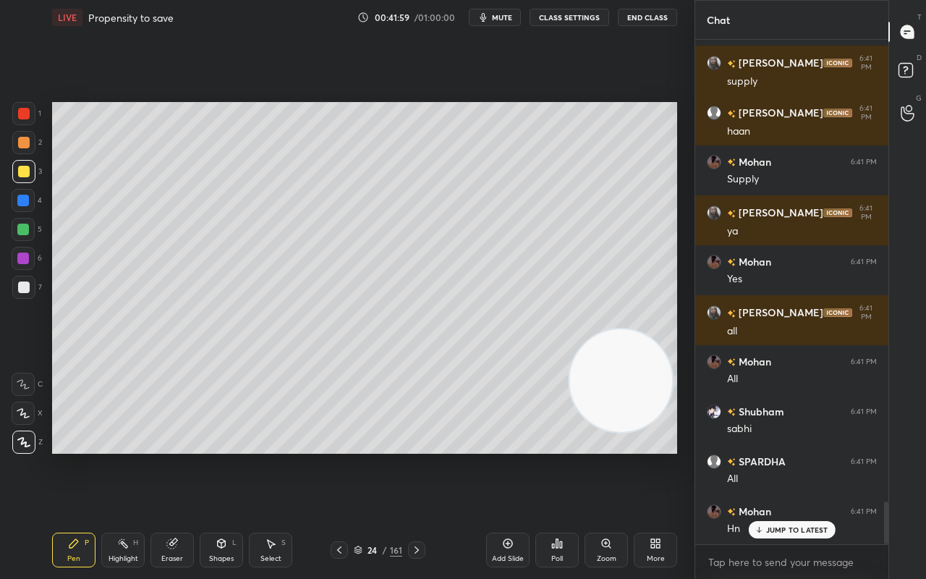
click at [341, 456] on icon at bounding box center [339, 550] width 12 height 12
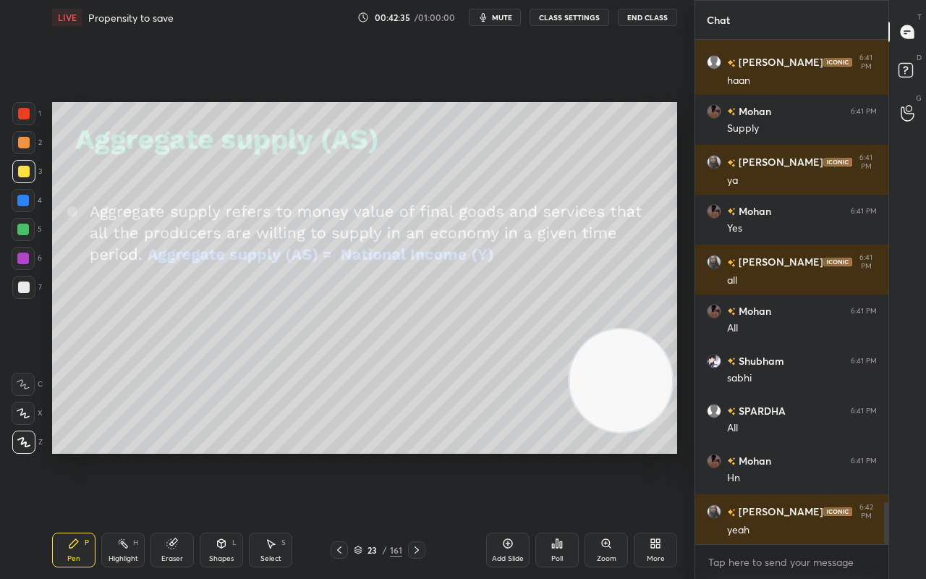
click at [77, 456] on icon at bounding box center [74, 543] width 12 height 12
click at [25, 169] on div at bounding box center [24, 172] width 12 height 12
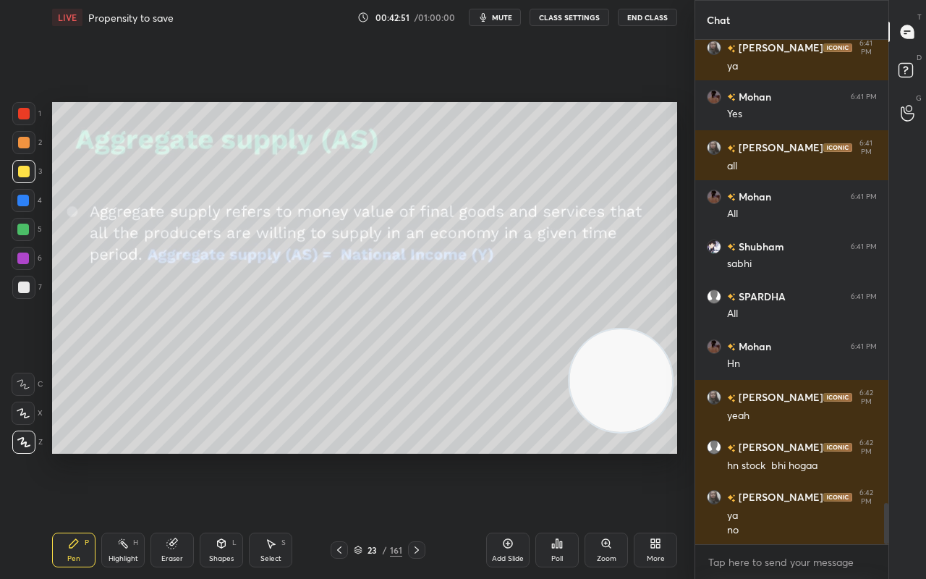
scroll to position [5806, 0]
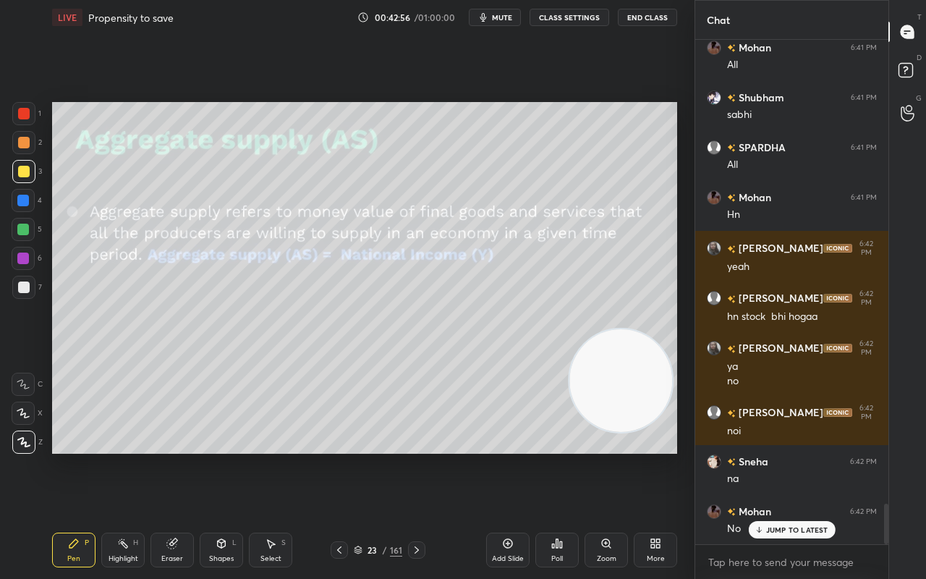
click at [798, 456] on div "JUMP TO LATEST" at bounding box center [791, 529] width 87 height 17
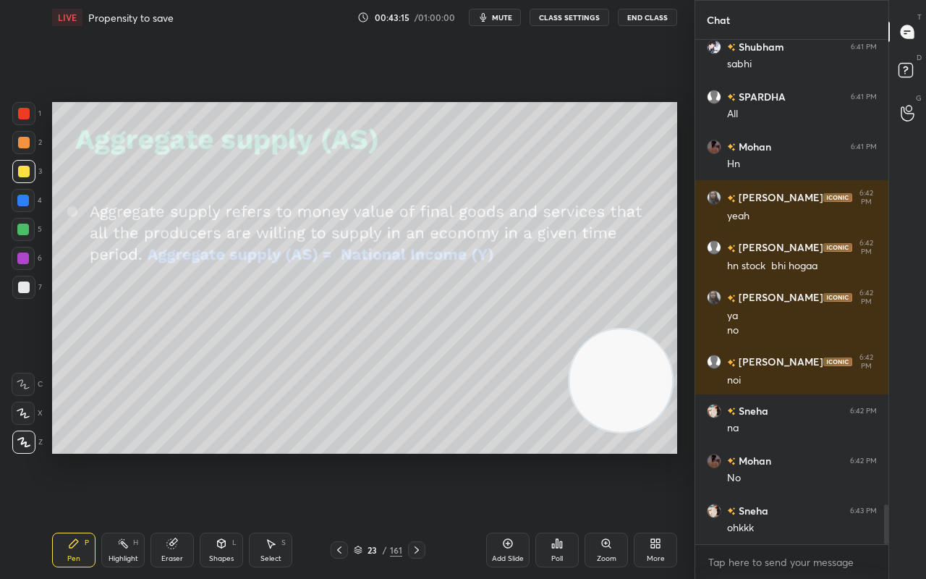
scroll to position [5905, 0]
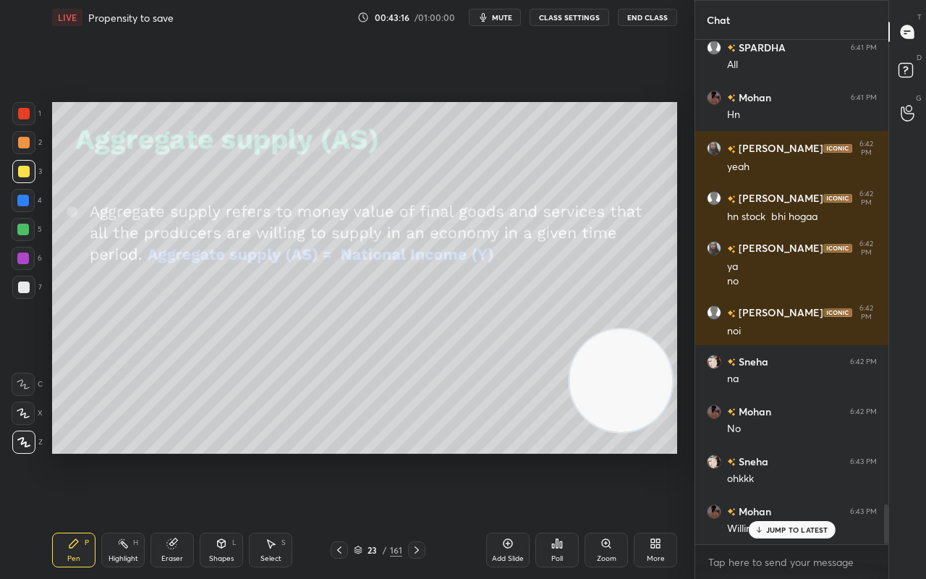
drag, startPoint x: 774, startPoint y: 532, endPoint x: 708, endPoint y: 554, distance: 69.3
click at [774, 456] on p "JUMP TO LATEST" at bounding box center [797, 529] width 62 height 9
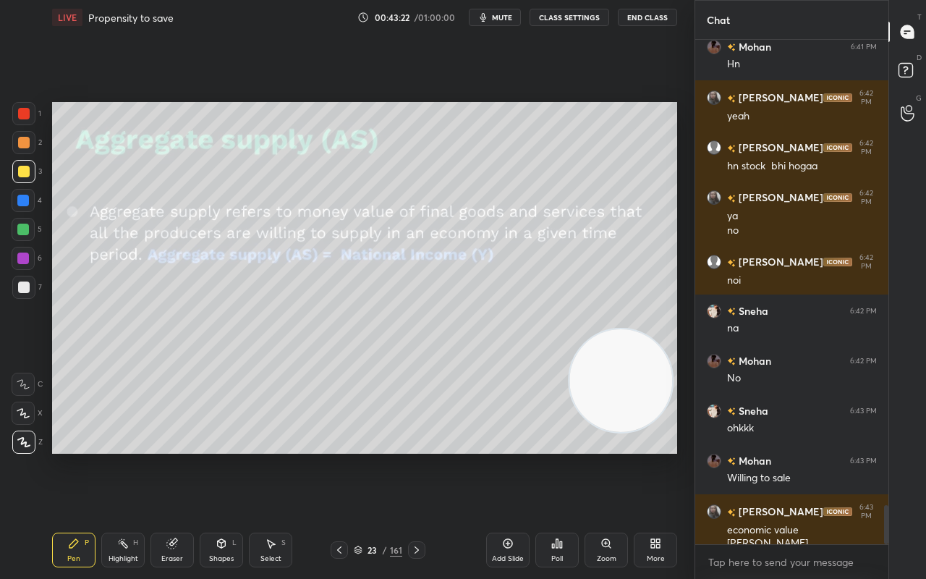
click at [23, 233] on div at bounding box center [23, 230] width 12 height 12
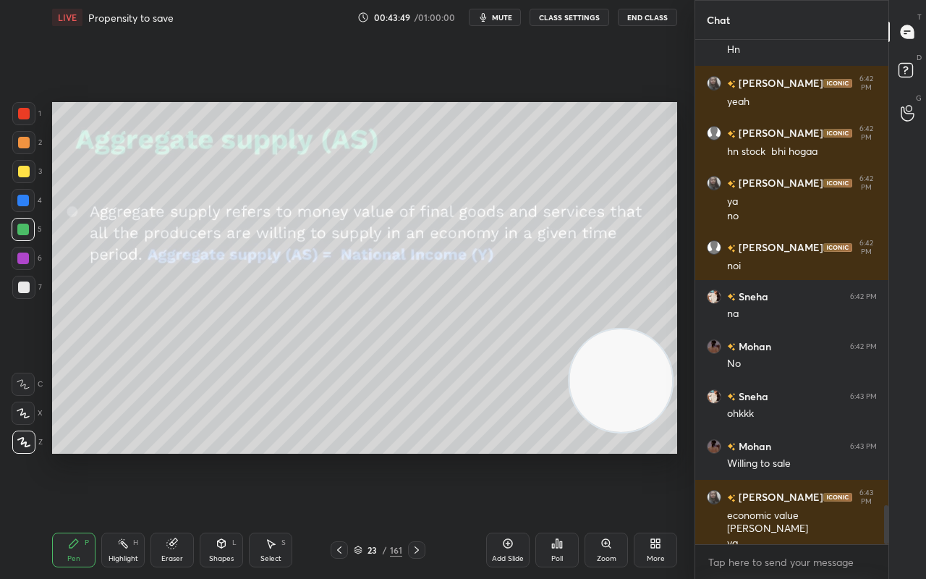
scroll to position [6020, 0]
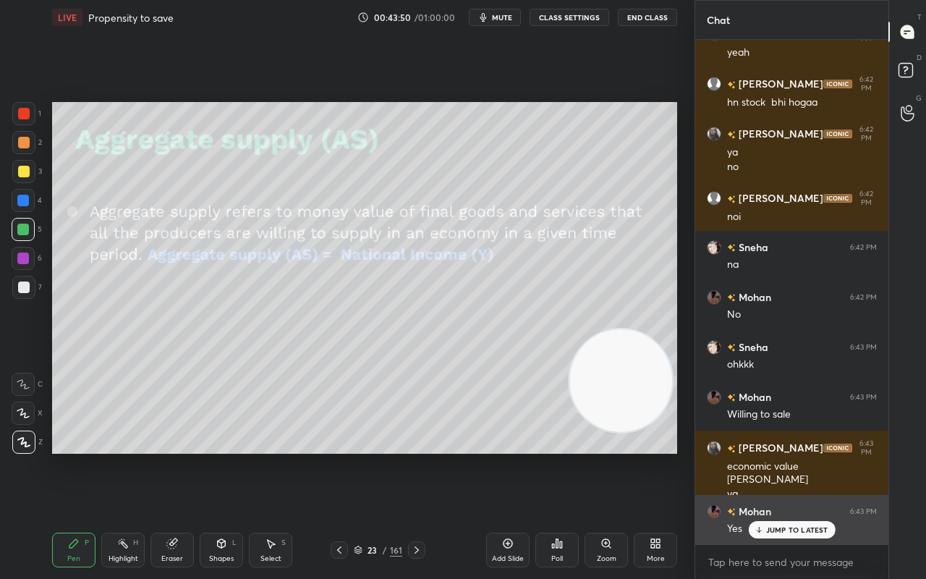
drag, startPoint x: 799, startPoint y: 532, endPoint x: 788, endPoint y: 543, distance: 14.8
click at [794, 456] on div "JUMP TO LATEST" at bounding box center [791, 529] width 87 height 17
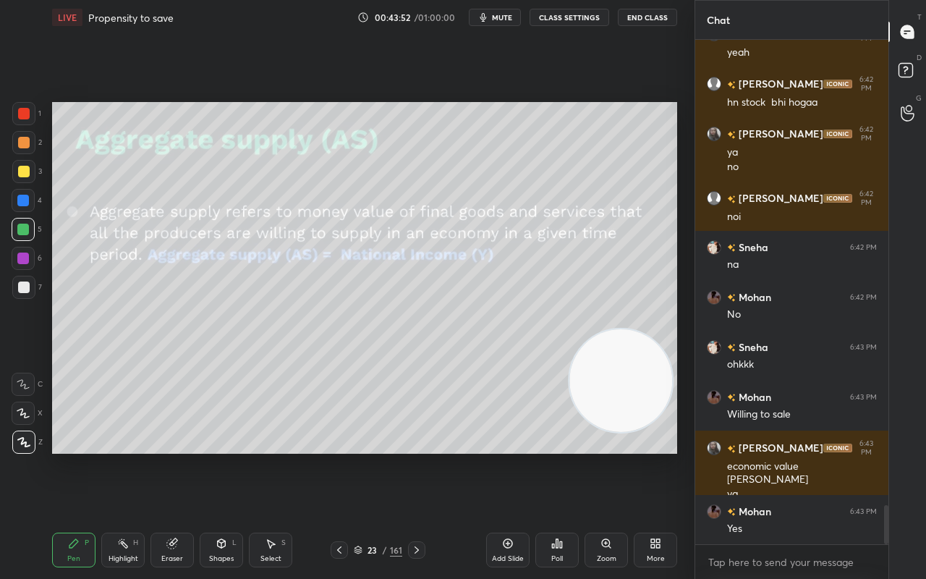
drag, startPoint x: 498, startPoint y: 549, endPoint x: 490, endPoint y: 553, distance: 9.1
click at [494, 456] on div "Add Slide" at bounding box center [507, 549] width 43 height 35
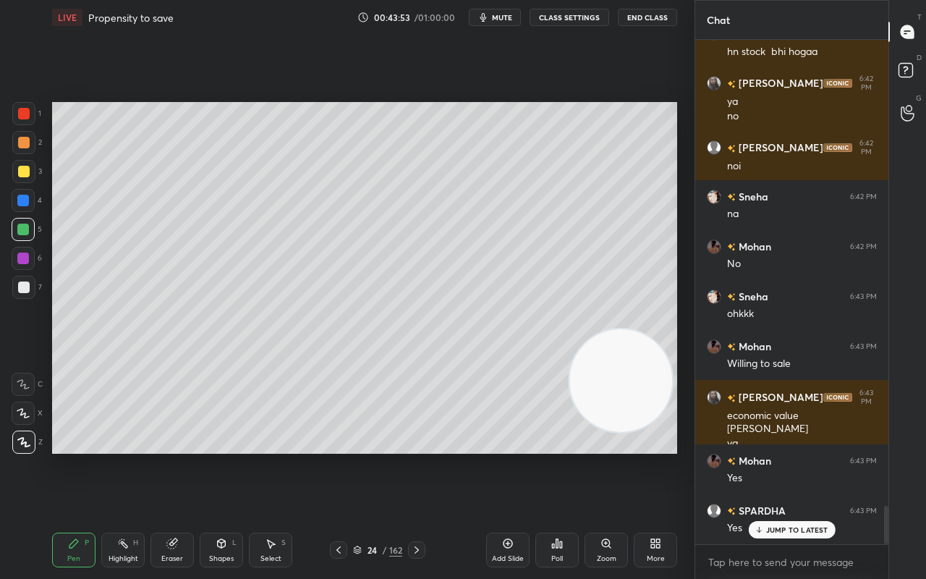
scroll to position [6119, 0]
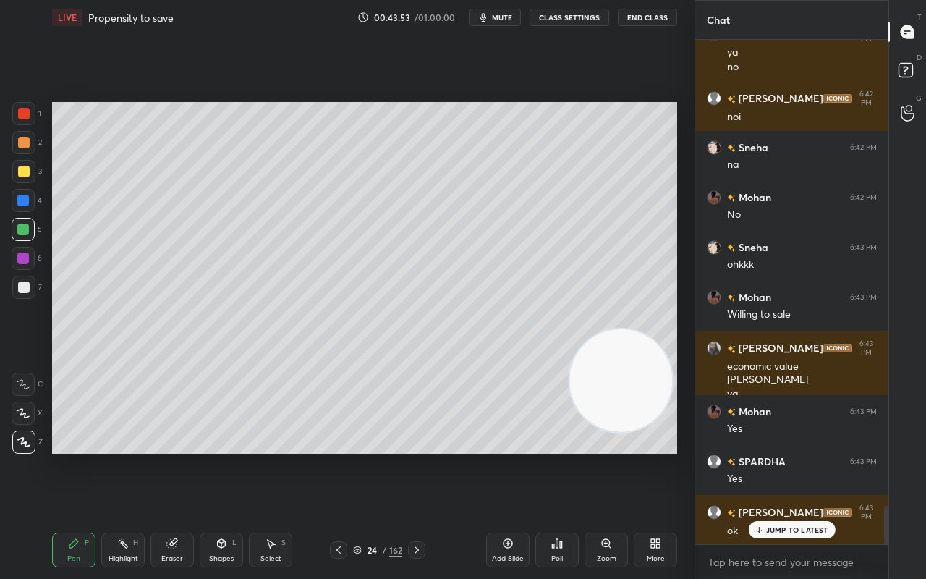
click at [18, 286] on div at bounding box center [24, 287] width 12 height 12
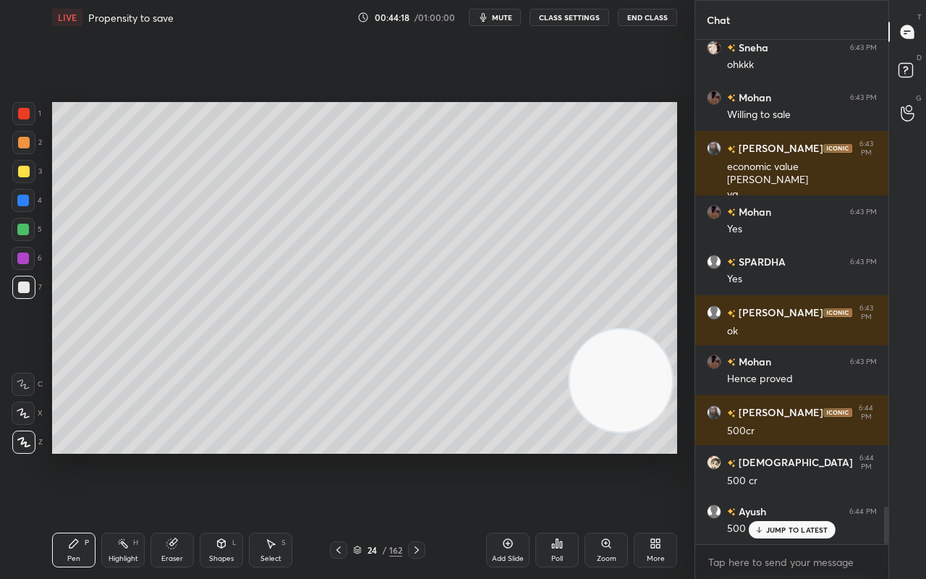
scroll to position [6370, 0]
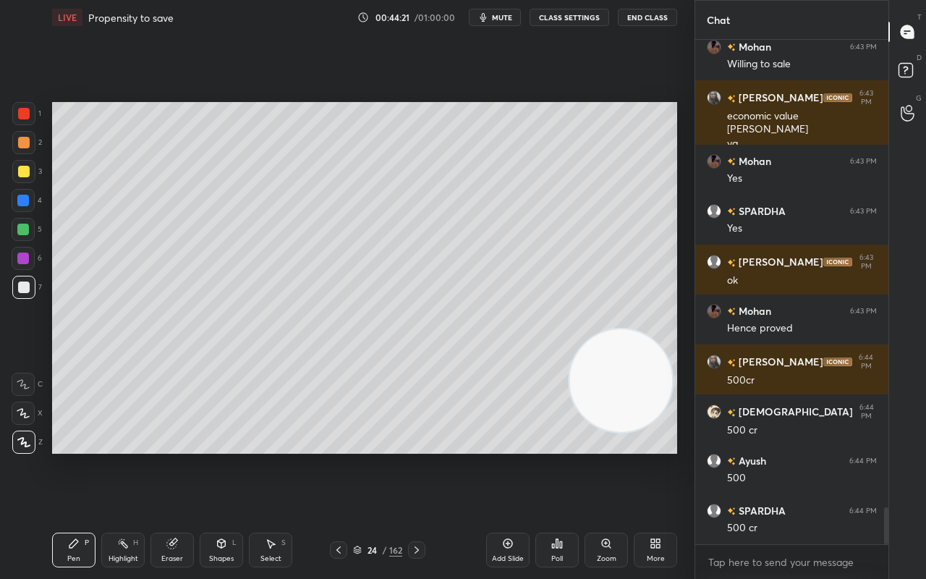
click at [409, 456] on div "24 / 162" at bounding box center [377, 549] width 95 height 17
click at [408, 456] on div "24 / 162" at bounding box center [377, 549] width 95 height 17
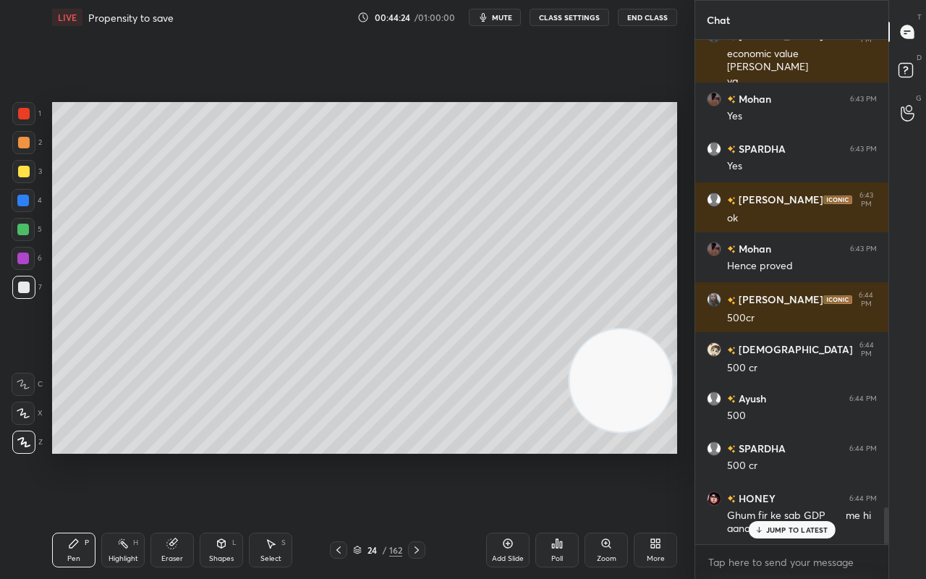
click at [807, 456] on p "JUMP TO LATEST" at bounding box center [797, 529] width 62 height 9
click at [417, 456] on icon at bounding box center [417, 550] width 12 height 12
click at [417, 456] on div "Pen P Highlight H Eraser Shapes L Select S 25 / 162 Add Slide Poll Zoom More" at bounding box center [364, 550] width 625 height 58
click at [409, 456] on div at bounding box center [416, 549] width 17 height 17
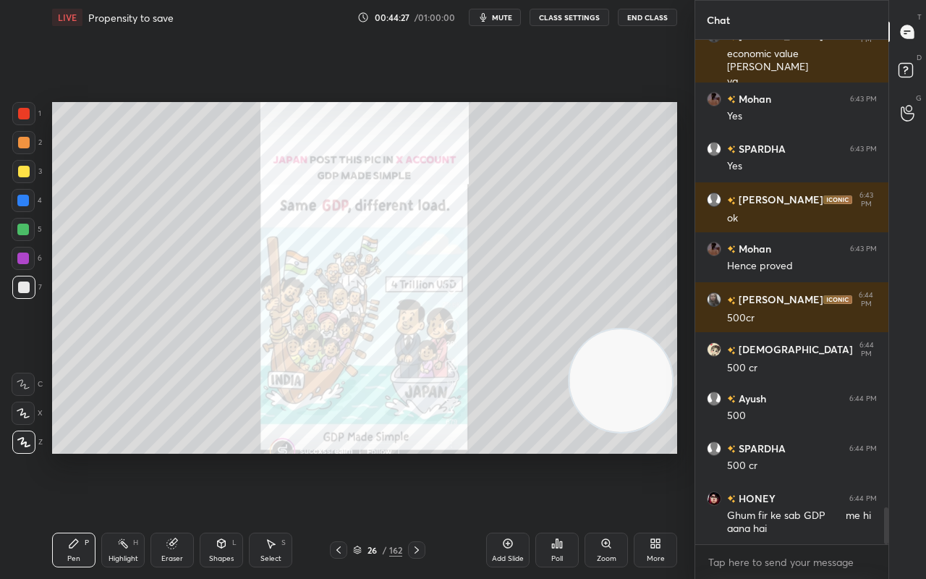
click at [414, 456] on icon at bounding box center [417, 550] width 12 height 12
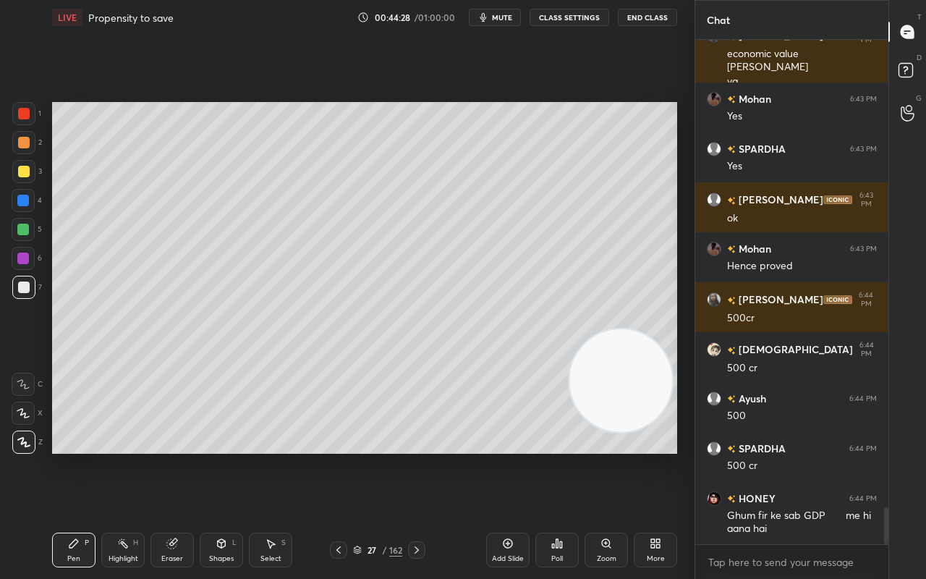
click at [408, 456] on div at bounding box center [416, 549] width 17 height 17
click at [407, 456] on div "28 / 162" at bounding box center [377, 549] width 95 height 17
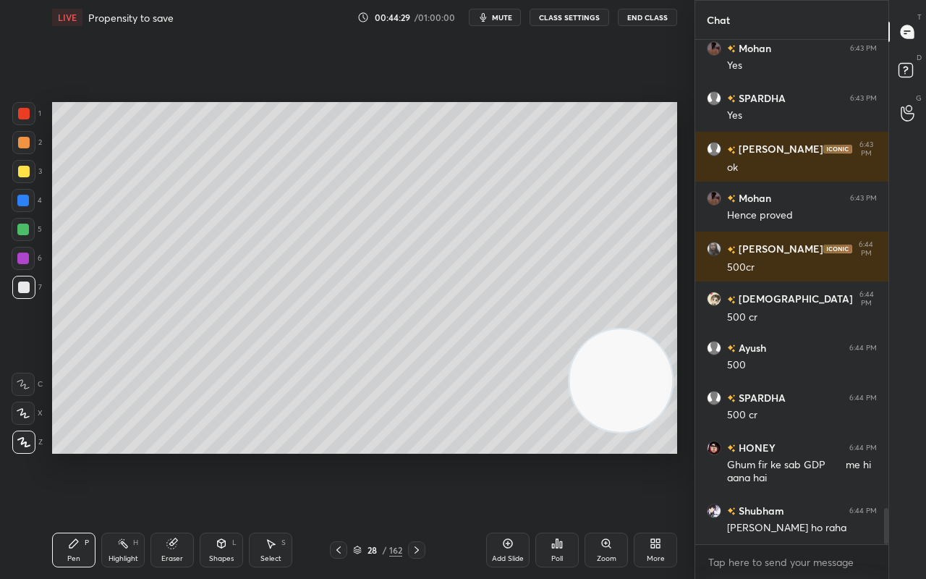
click at [412, 456] on icon at bounding box center [417, 550] width 12 height 12
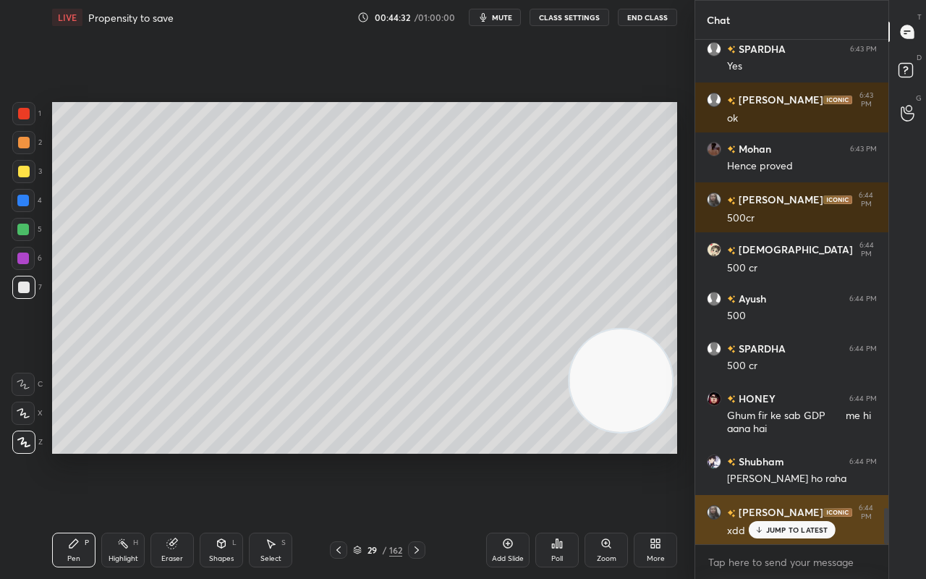
drag, startPoint x: 796, startPoint y: 528, endPoint x: 760, endPoint y: 532, distance: 36.3
click at [794, 456] on p "JUMP TO LATEST" at bounding box center [797, 529] width 62 height 9
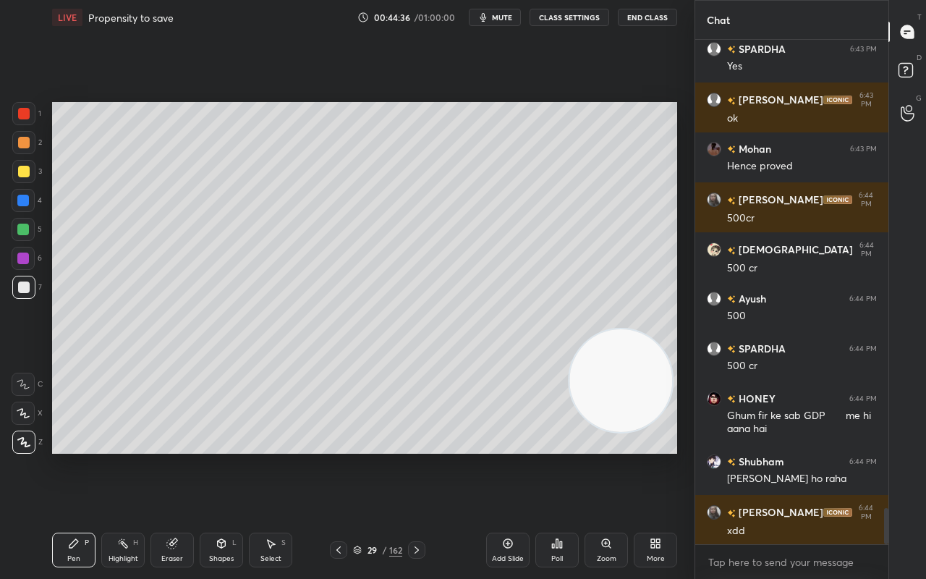
click at [412, 456] on icon at bounding box center [417, 550] width 12 height 12
click at [407, 456] on div "30 / 162" at bounding box center [377, 549] width 95 height 17
click at [412, 456] on icon at bounding box center [417, 550] width 12 height 12
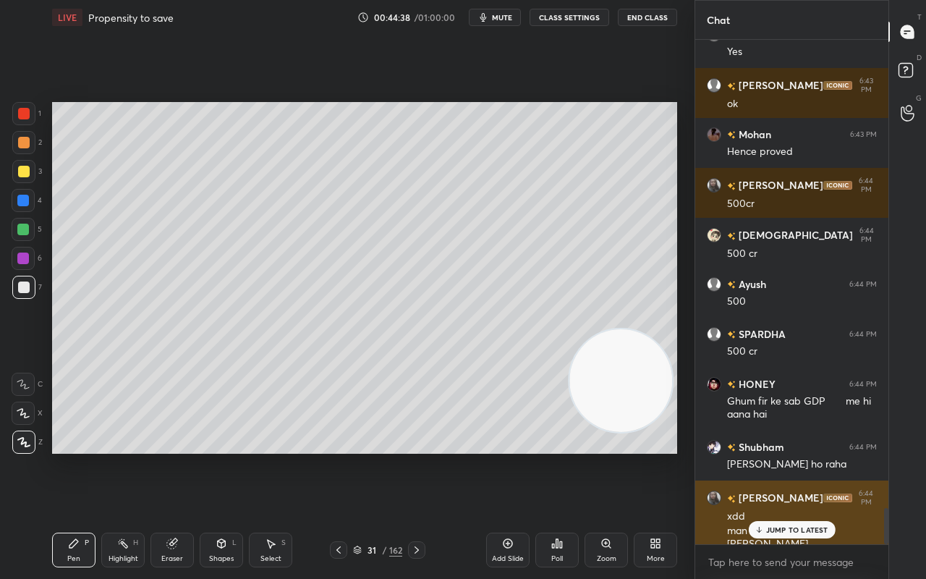
drag, startPoint x: 762, startPoint y: 531, endPoint x: 735, endPoint y: 535, distance: 27.7
click at [759, 456] on div "JUMP TO LATEST" at bounding box center [791, 529] width 87 height 17
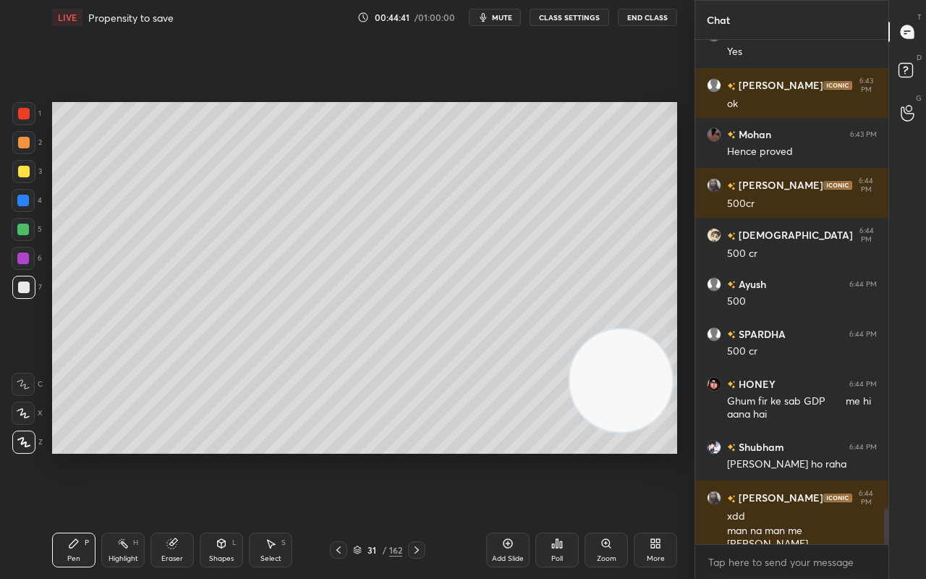
scroll to position [6597, 0]
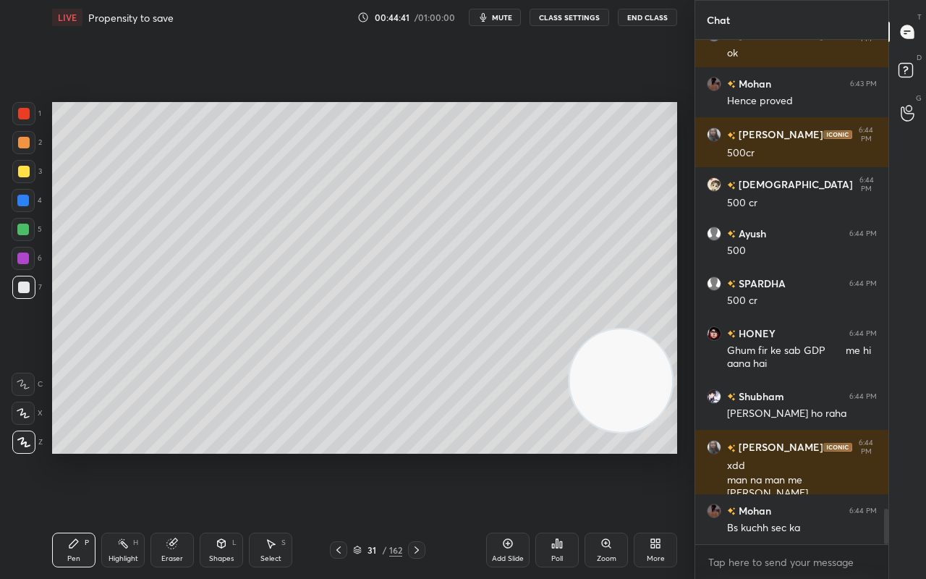
click at [415, 456] on icon at bounding box center [417, 550] width 12 height 12
drag, startPoint x: 509, startPoint y: 545, endPoint x: 443, endPoint y: 545, distance: 66.6
click at [508, 456] on div "Add Slide" at bounding box center [507, 549] width 43 height 35
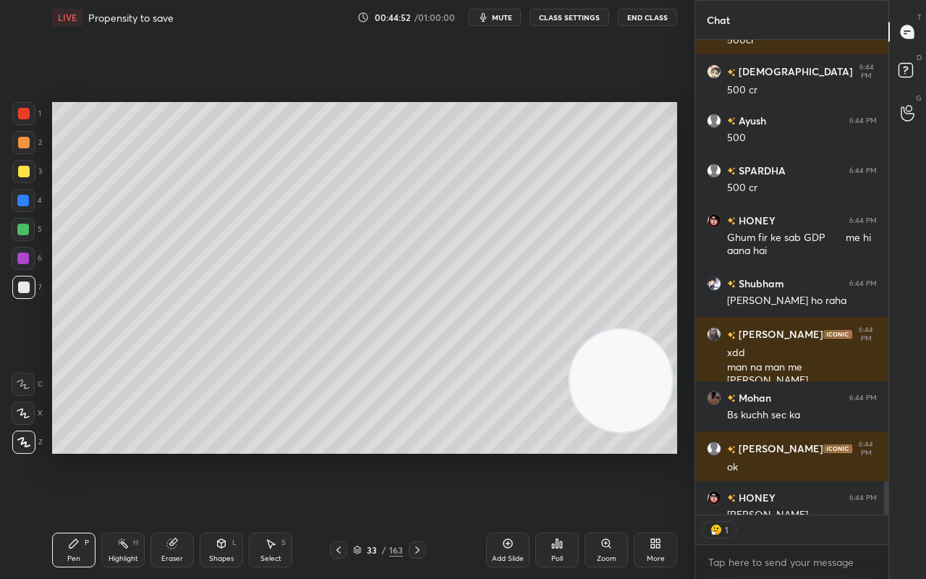
scroll to position [4, 4]
click at [30, 171] on div at bounding box center [23, 171] width 23 height 23
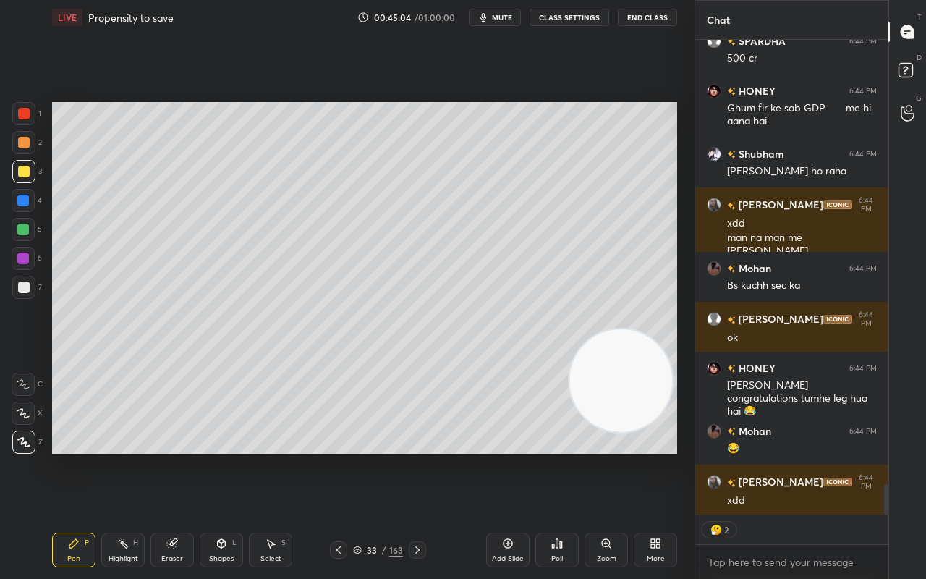
scroll to position [6889, 0]
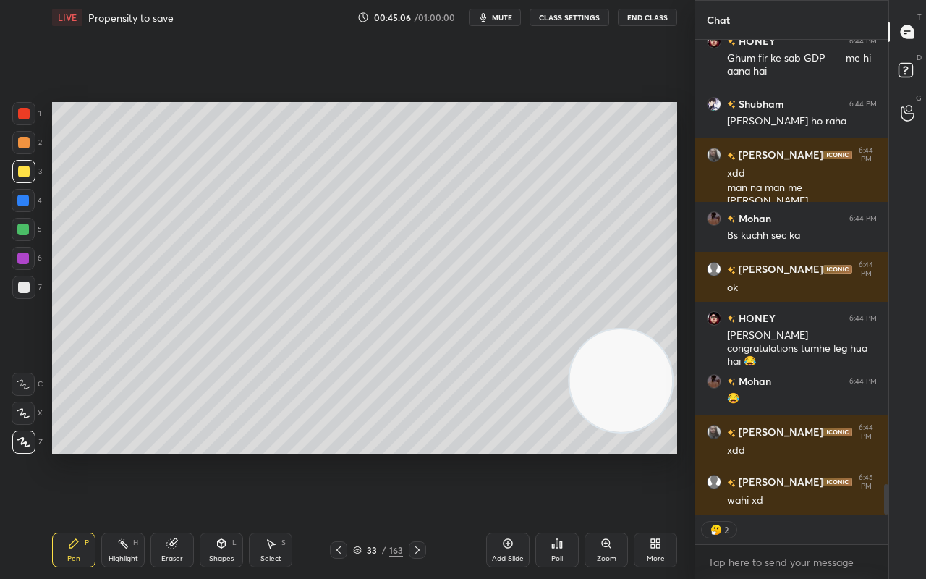
click at [367, 456] on div "33" at bounding box center [372, 549] width 14 height 9
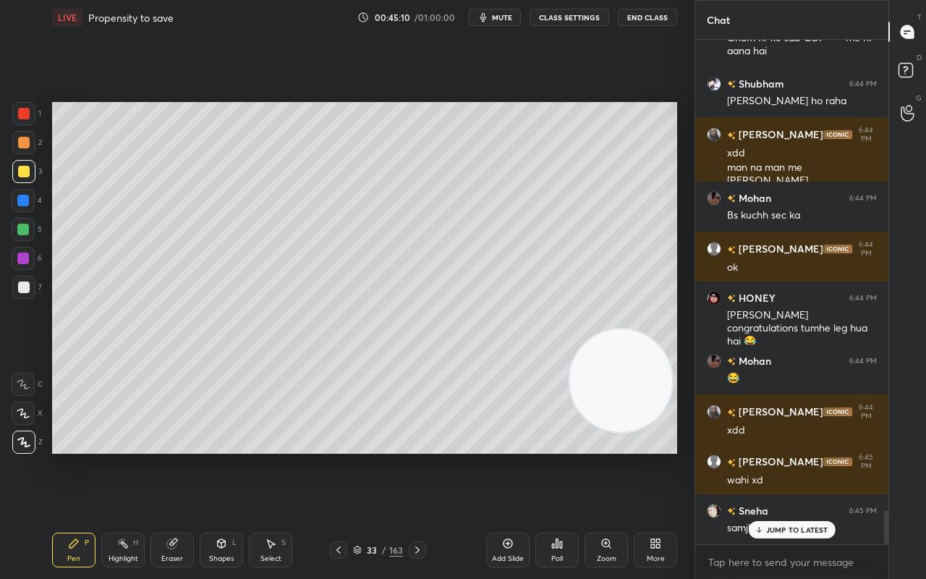
scroll to position [6959, 0]
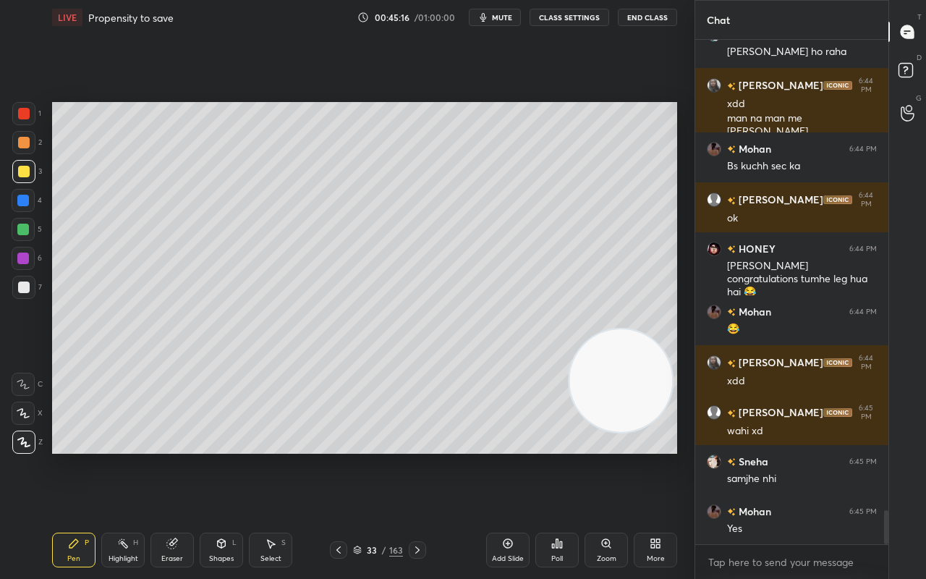
click at [25, 226] on div at bounding box center [23, 230] width 12 height 12
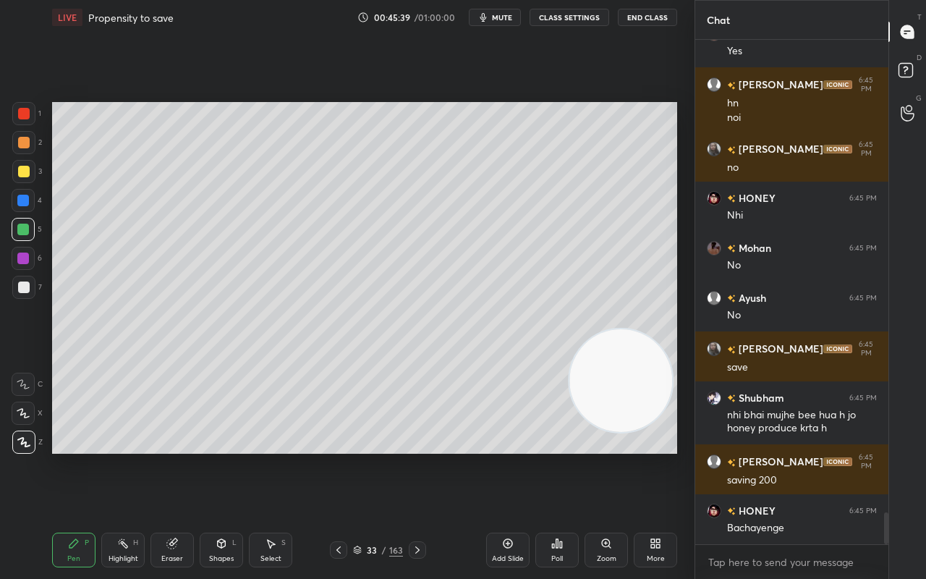
scroll to position [7485, 0]
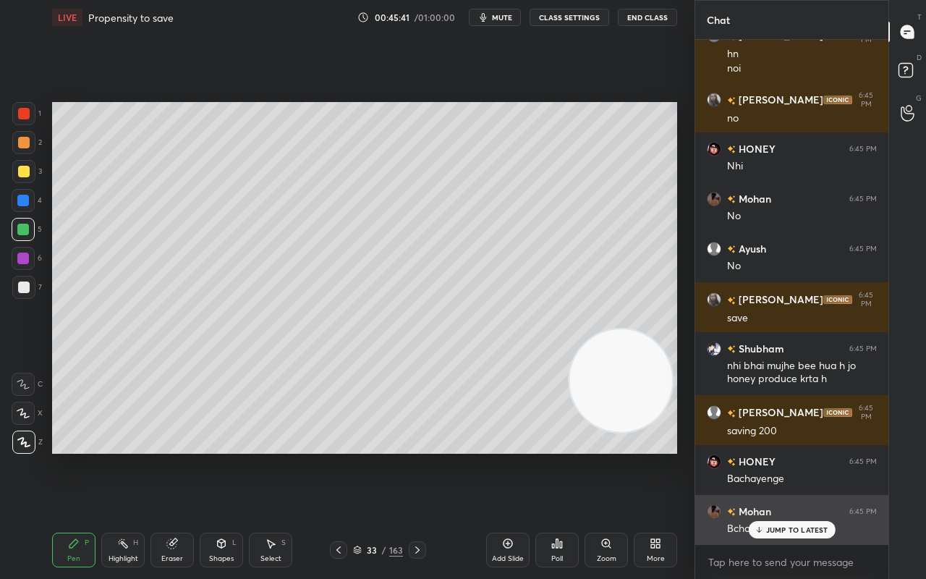
click at [758, 456] on icon at bounding box center [758, 529] width 9 height 9
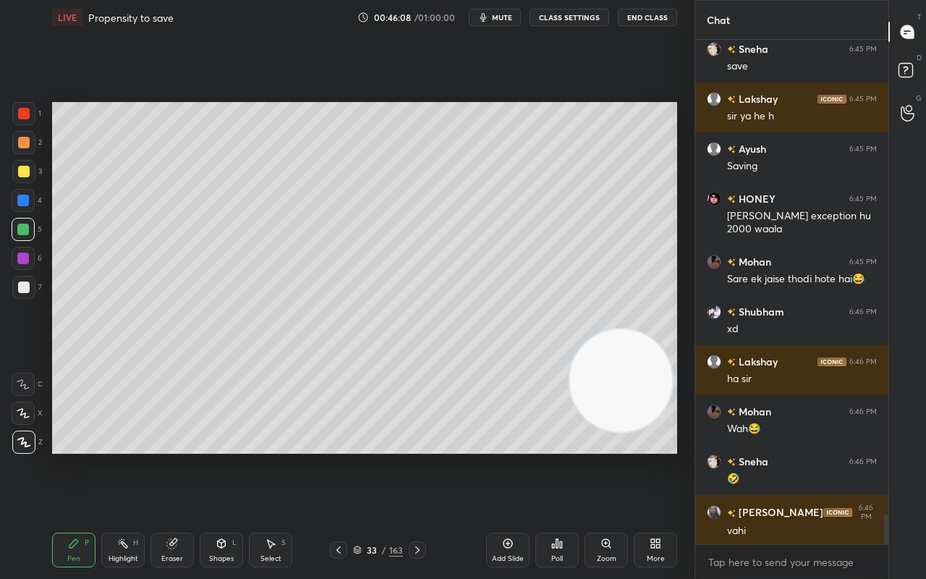
scroll to position [8048, 0]
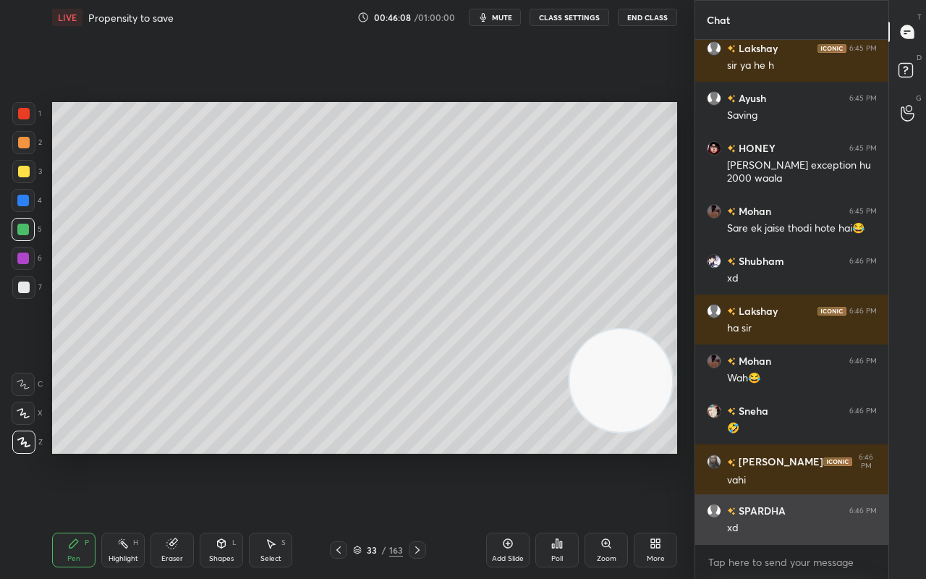
click at [778, 456] on div "xd" at bounding box center [802, 528] width 150 height 14
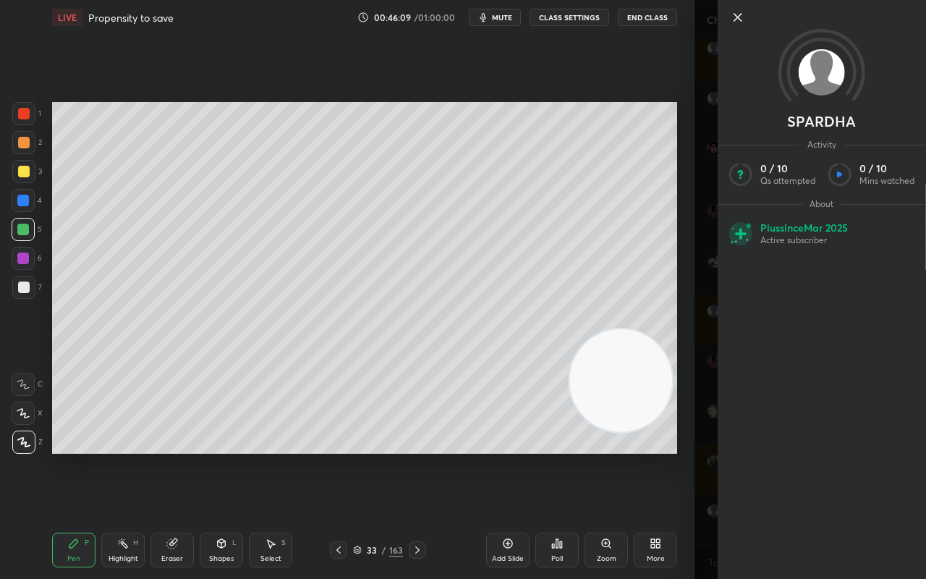
click at [742, 19] on icon at bounding box center [737, 17] width 17 height 17
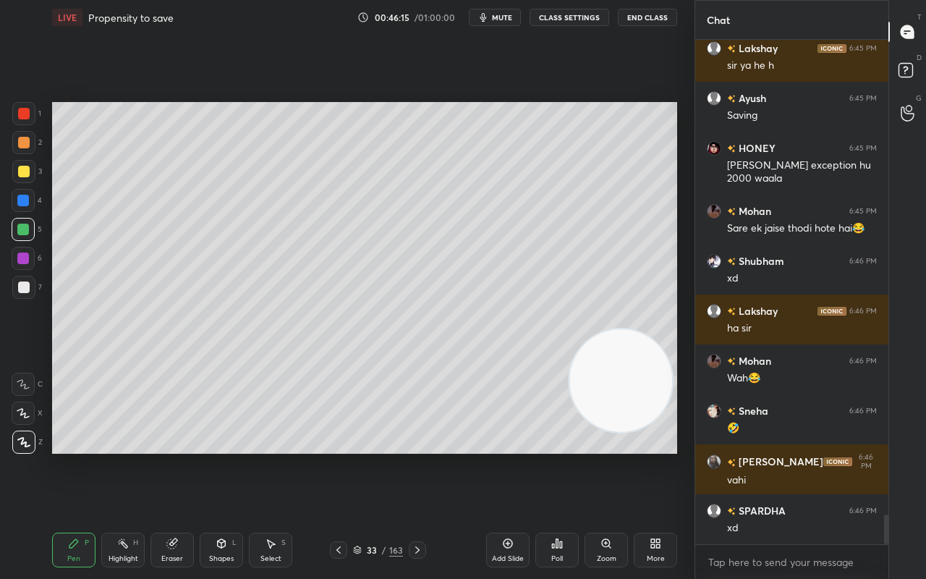
click at [25, 256] on div at bounding box center [23, 258] width 12 height 12
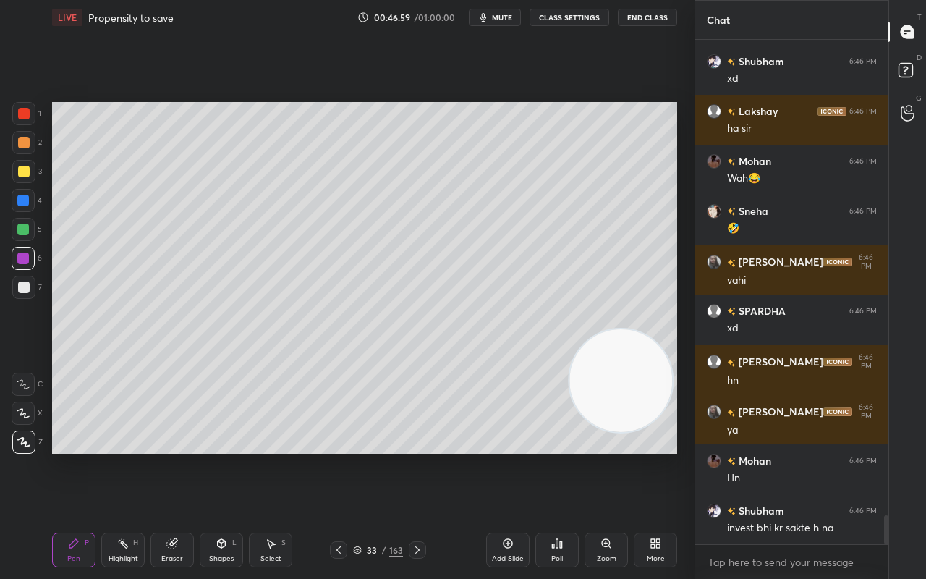
scroll to position [8297, 0]
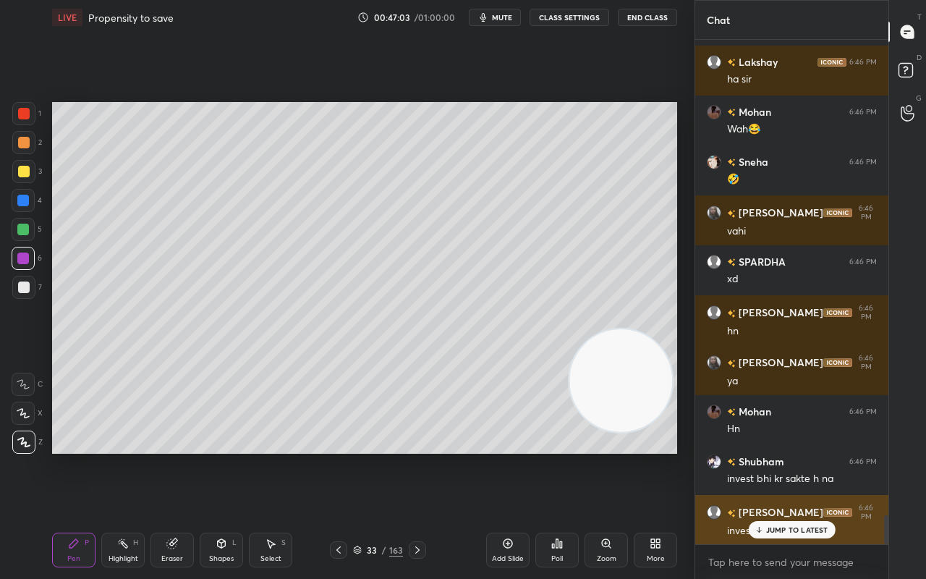
click at [791, 456] on p "JUMP TO LATEST" at bounding box center [797, 529] width 62 height 9
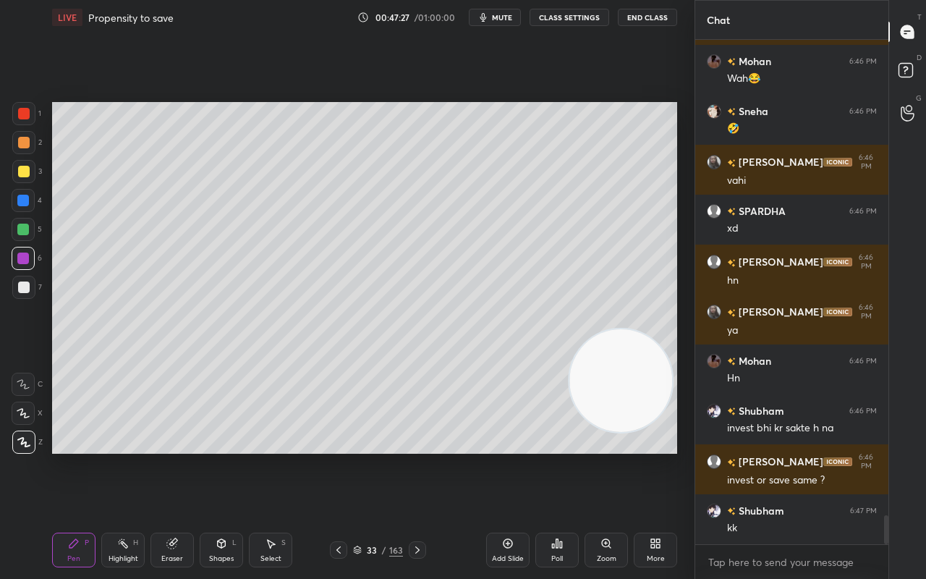
scroll to position [8397, 0]
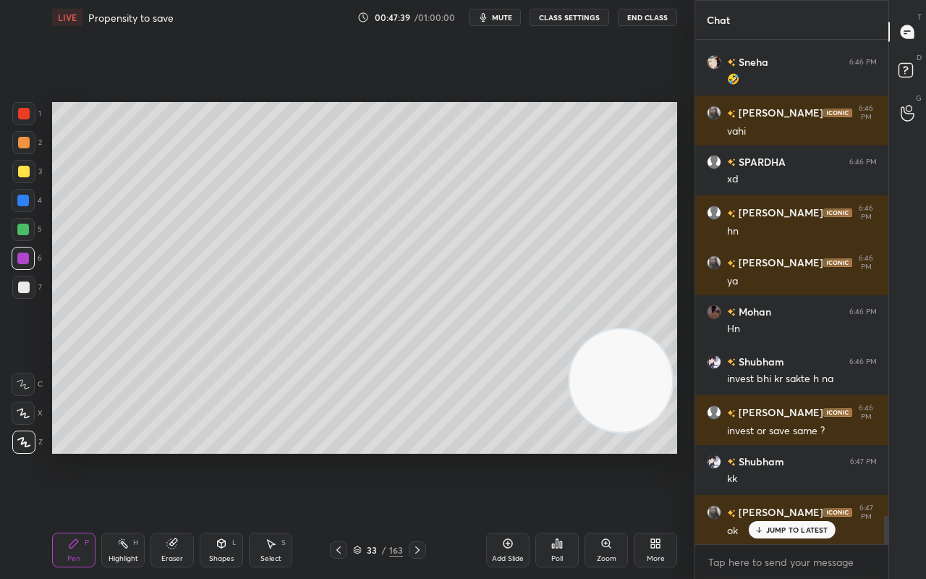
click at [344, 456] on icon at bounding box center [339, 550] width 12 height 12
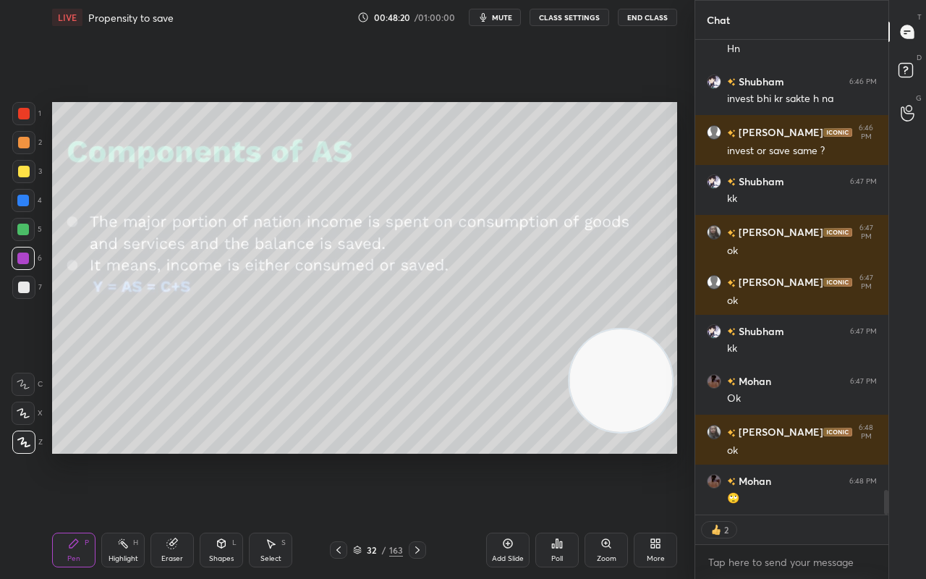
scroll to position [8776, 0]
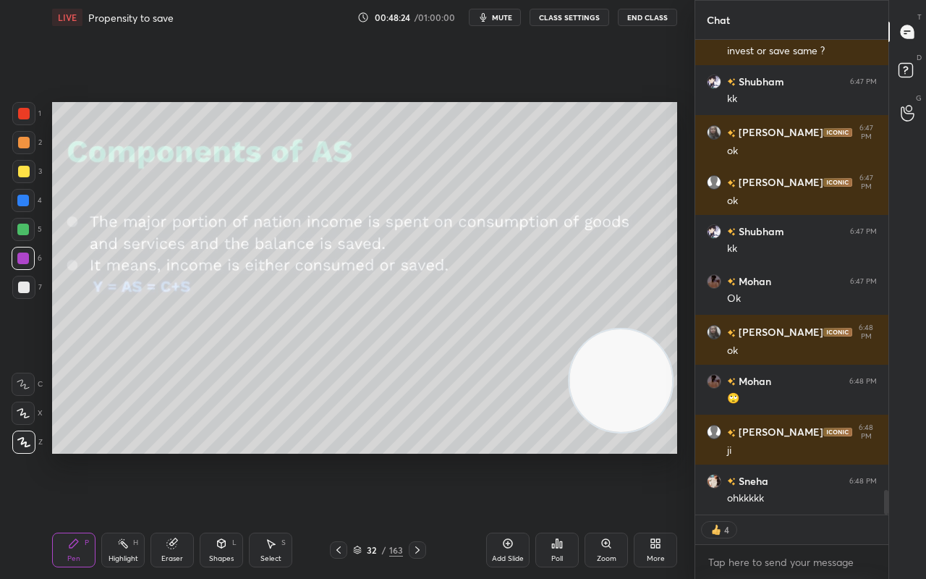
click at [414, 456] on icon at bounding box center [418, 550] width 12 height 12
click at [415, 456] on icon at bounding box center [418, 550] width 12 height 12
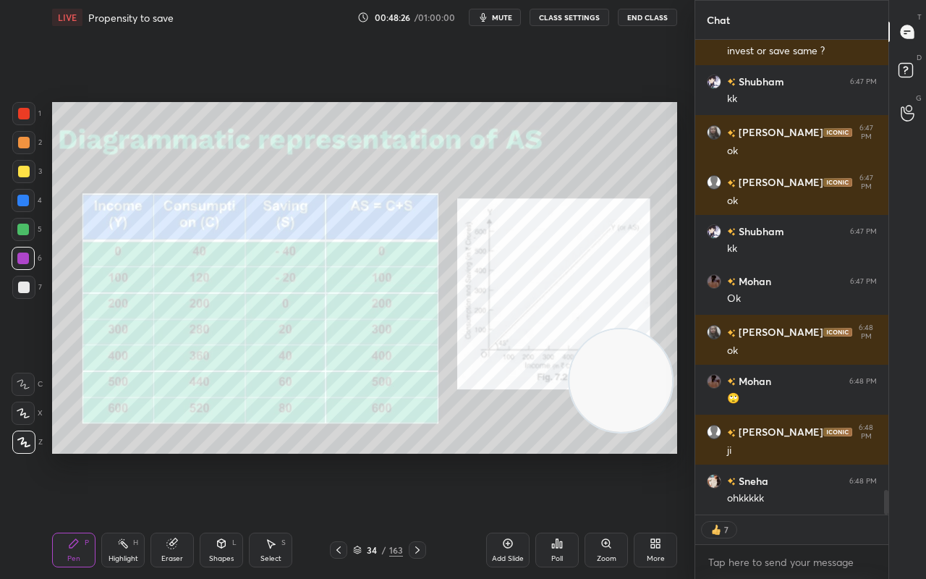
click at [514, 456] on div "Add Slide" at bounding box center [508, 558] width 32 height 7
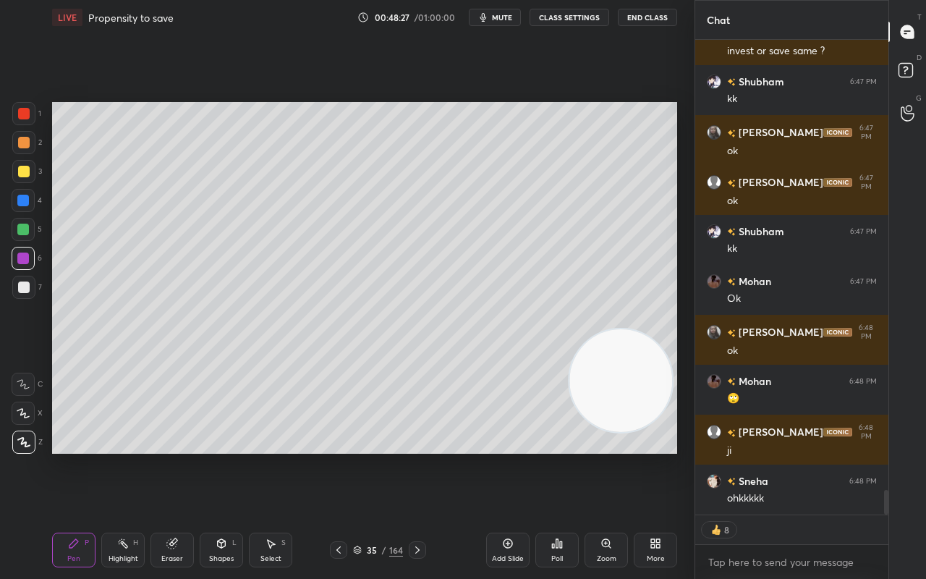
click at [213, 456] on div "Shapes L" at bounding box center [221, 549] width 43 height 35
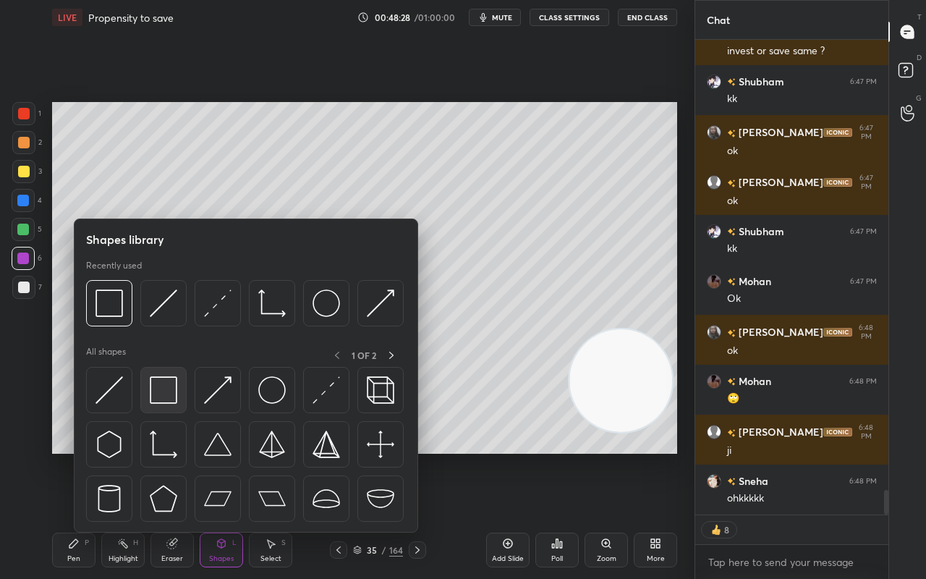
click at [169, 382] on img at bounding box center [163, 389] width 27 height 27
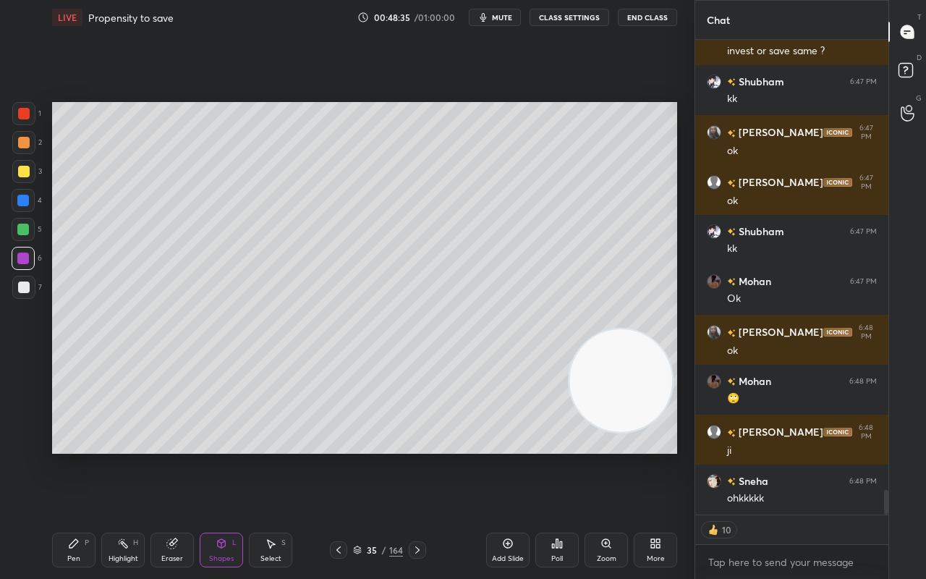
click at [224, 456] on icon at bounding box center [222, 543] width 12 height 12
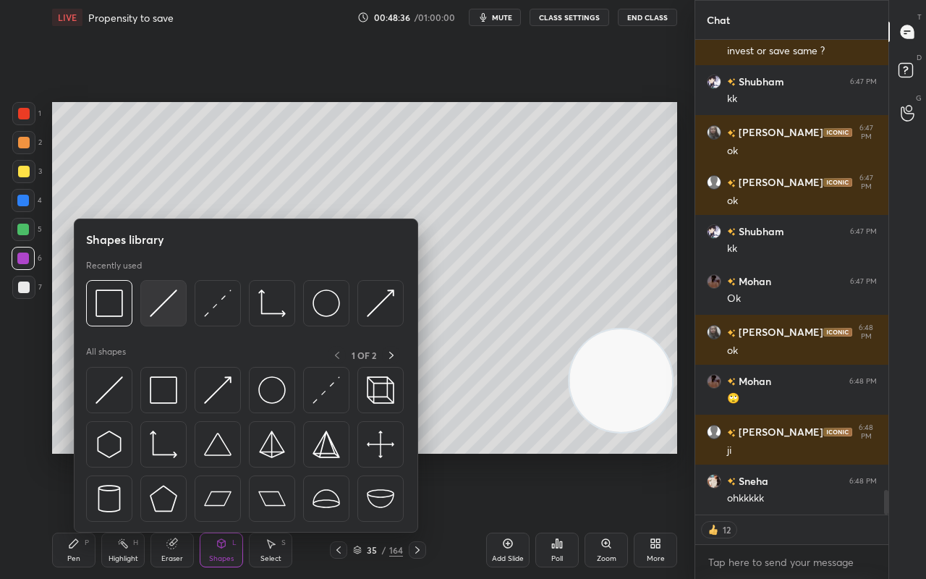
click at [176, 304] on img at bounding box center [163, 302] width 27 height 27
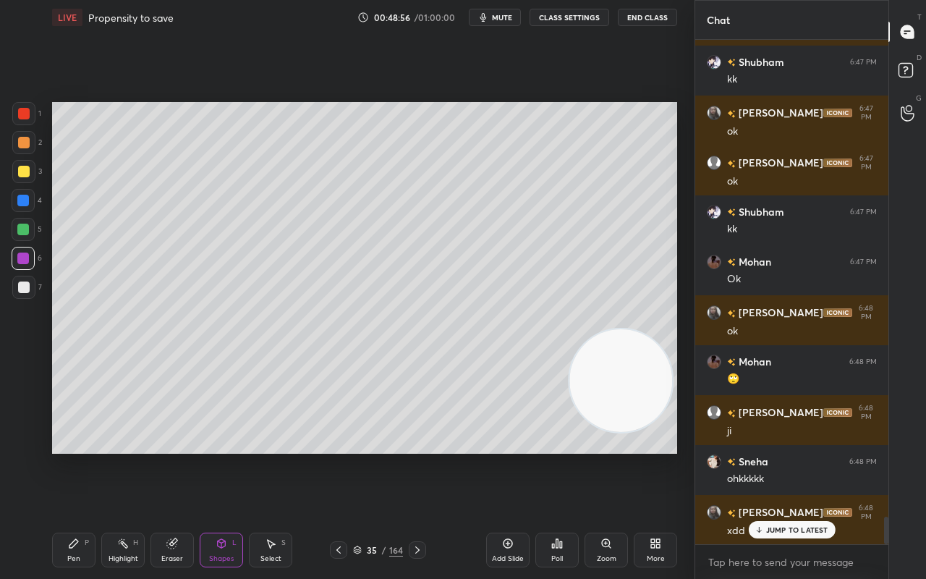
scroll to position [8846, 0]
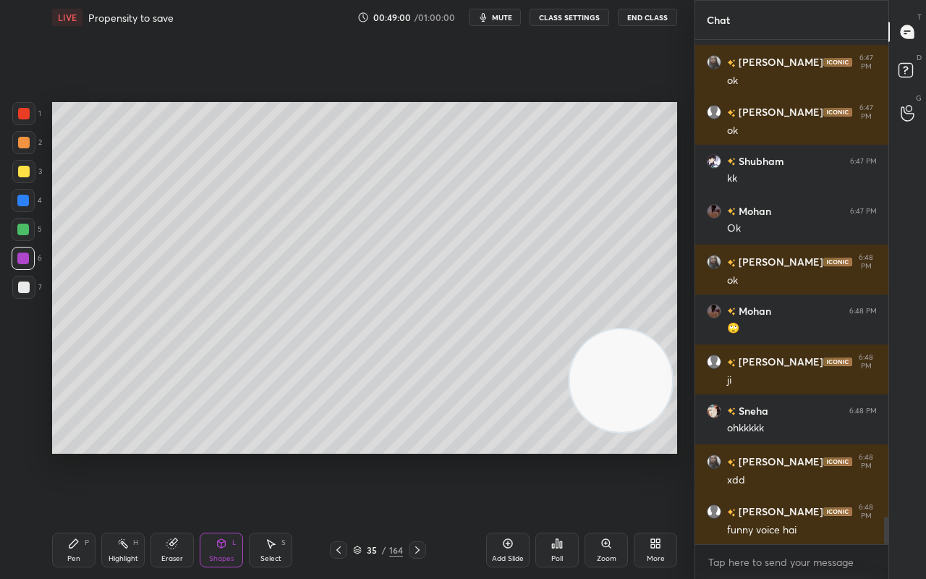
click at [76, 456] on div "Pen" at bounding box center [73, 558] width 13 height 7
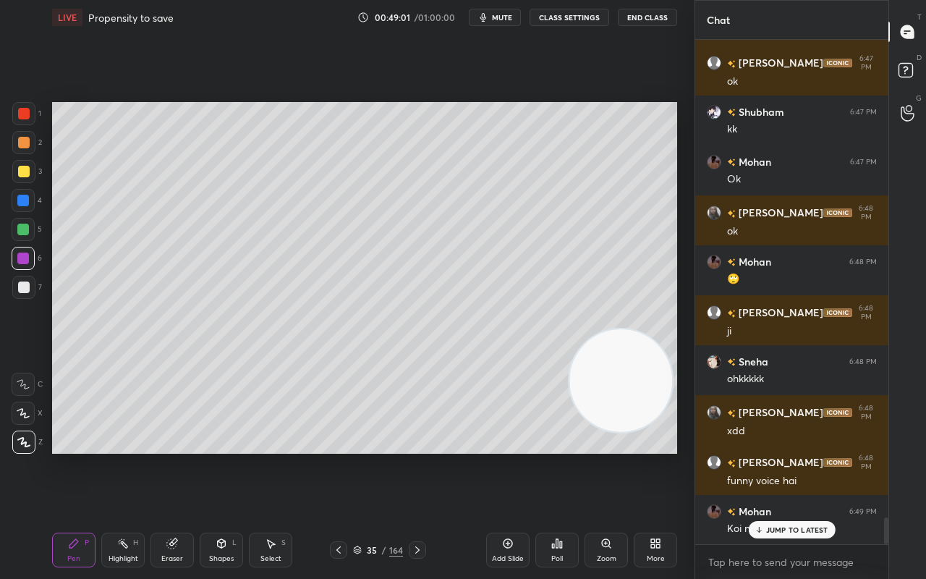
click at [20, 171] on div at bounding box center [24, 172] width 12 height 12
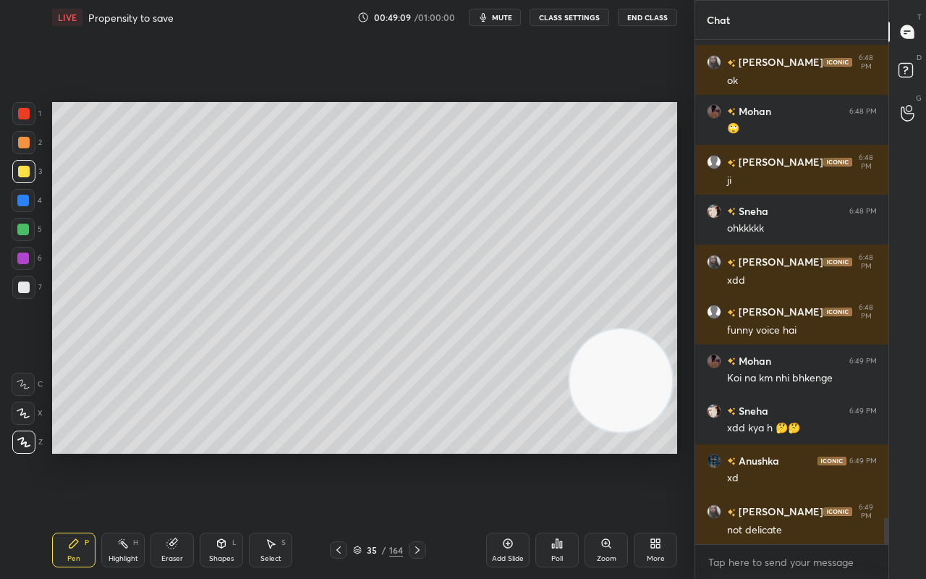
scroll to position [9095, 0]
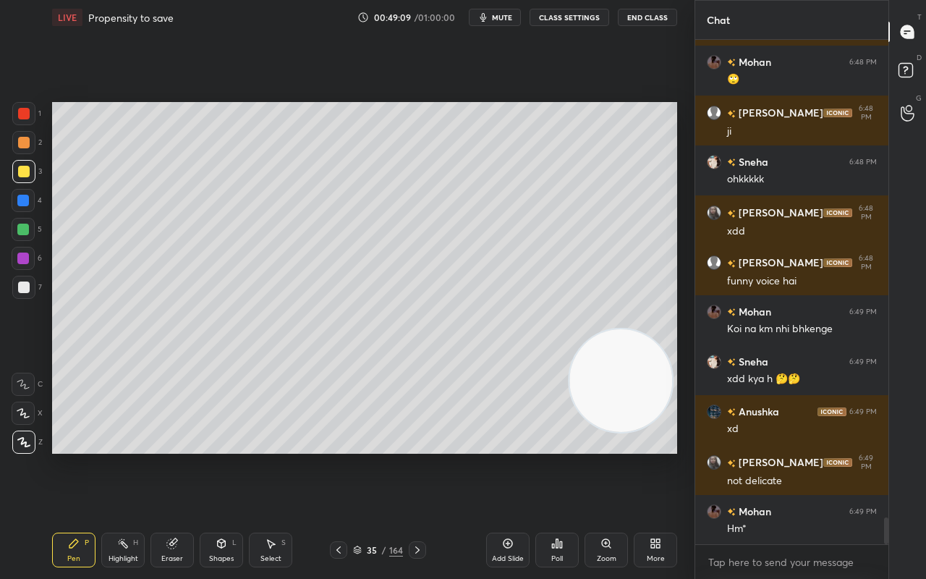
click at [22, 142] on div at bounding box center [24, 143] width 12 height 12
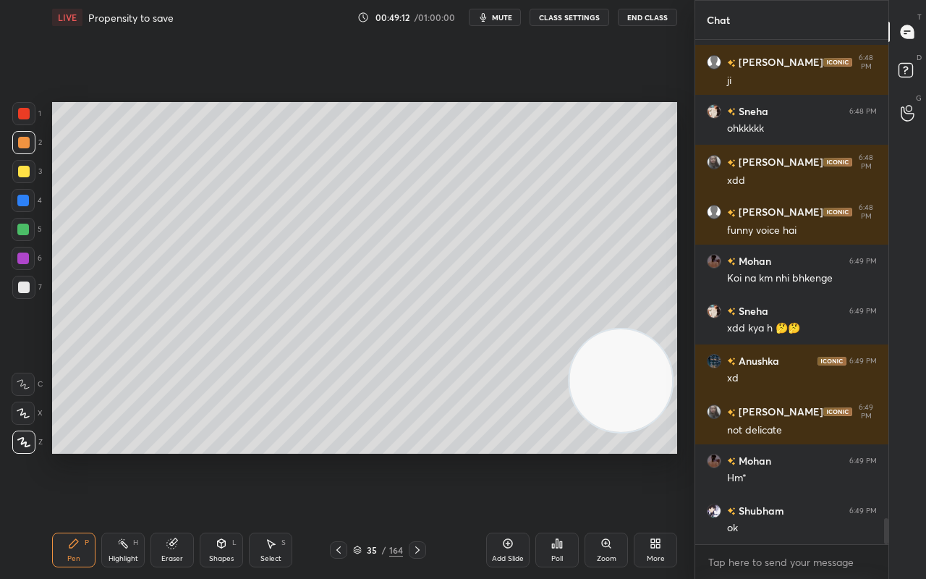
click at [401, 456] on div "164" at bounding box center [396, 549] width 14 height 13
click at [26, 291] on div at bounding box center [24, 287] width 12 height 12
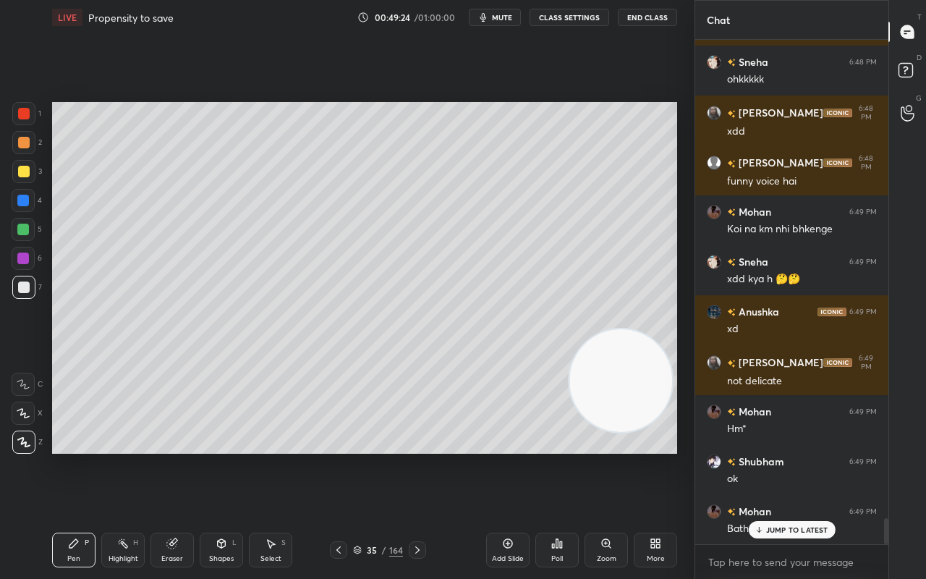
click at [22, 169] on div at bounding box center [24, 172] width 12 height 12
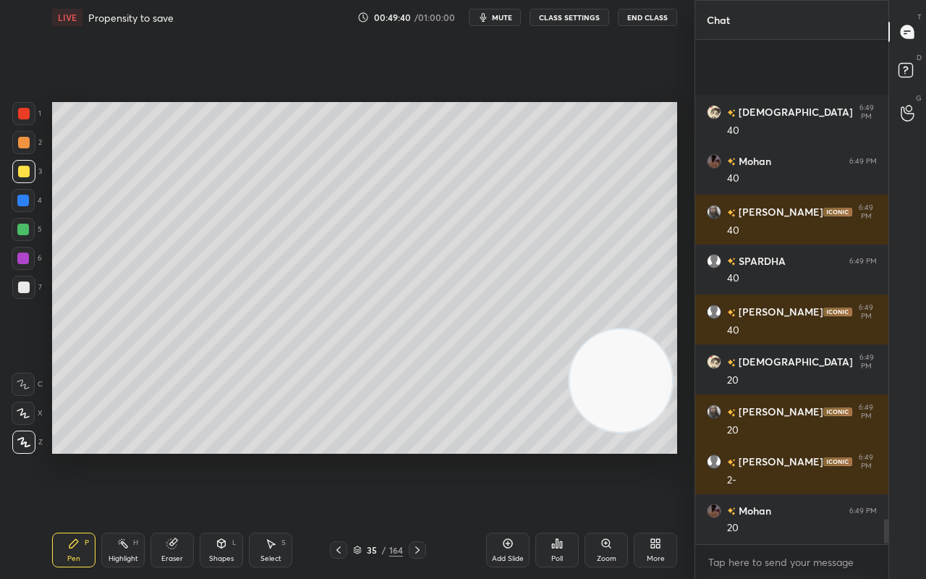
scroll to position [9794, 0]
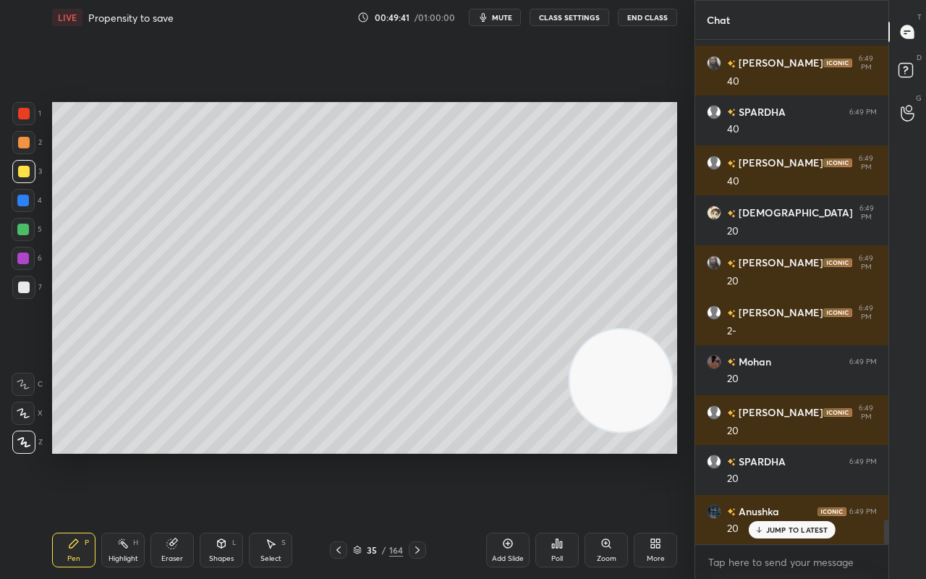
click at [27, 289] on div at bounding box center [24, 287] width 12 height 12
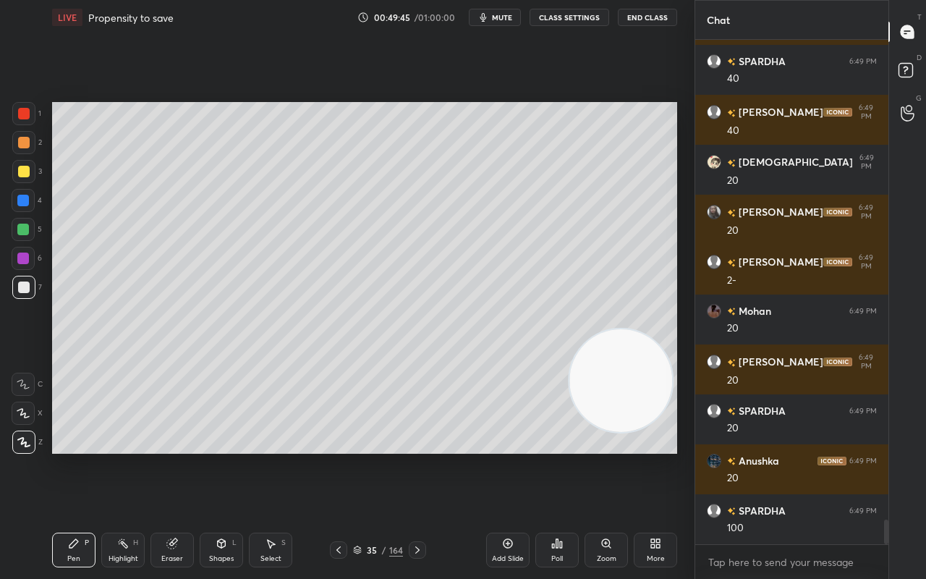
scroll to position [9894, 0]
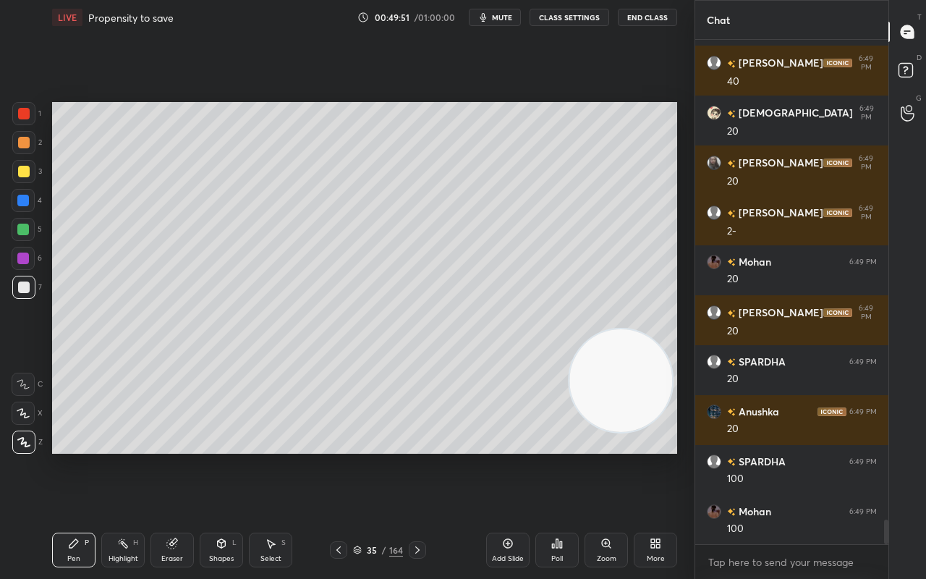
click at [17, 175] on div at bounding box center [23, 171] width 23 height 23
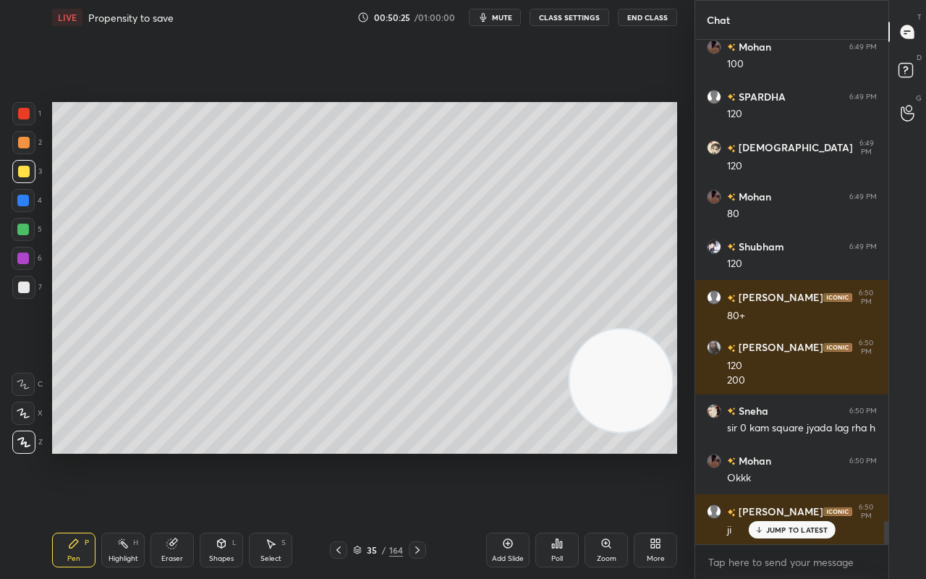
scroll to position [10407, 0]
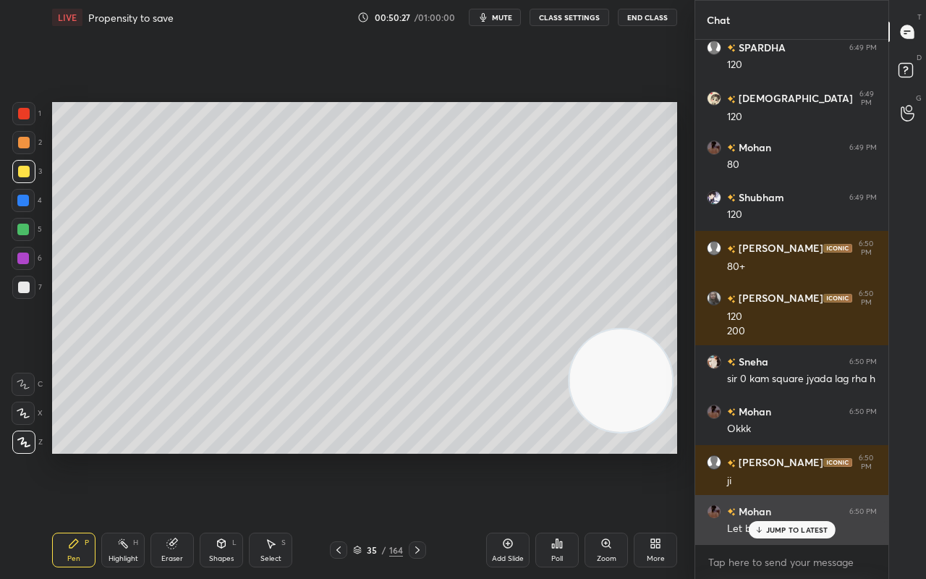
drag, startPoint x: 757, startPoint y: 529, endPoint x: 748, endPoint y: 530, distance: 9.4
click at [757, 456] on icon at bounding box center [758, 529] width 9 height 9
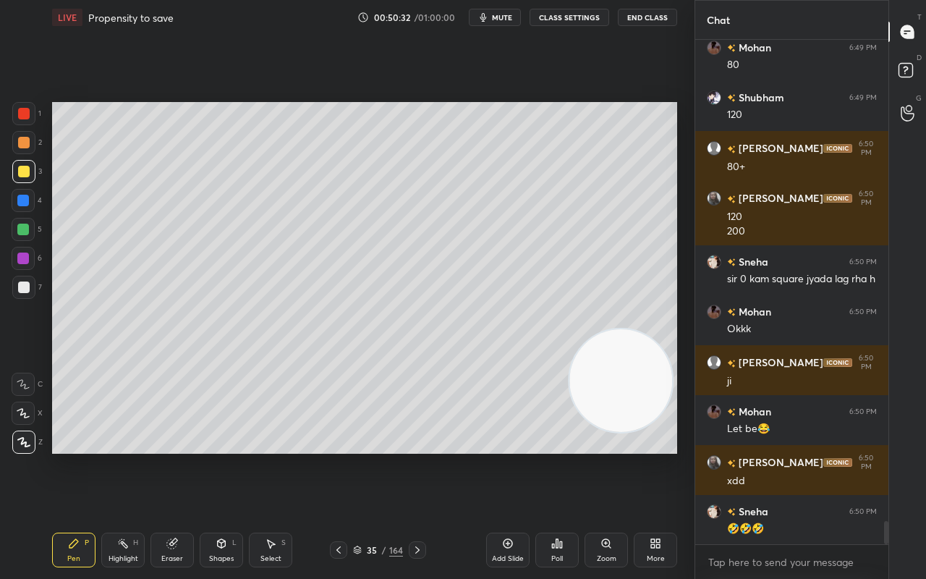
scroll to position [10558, 0]
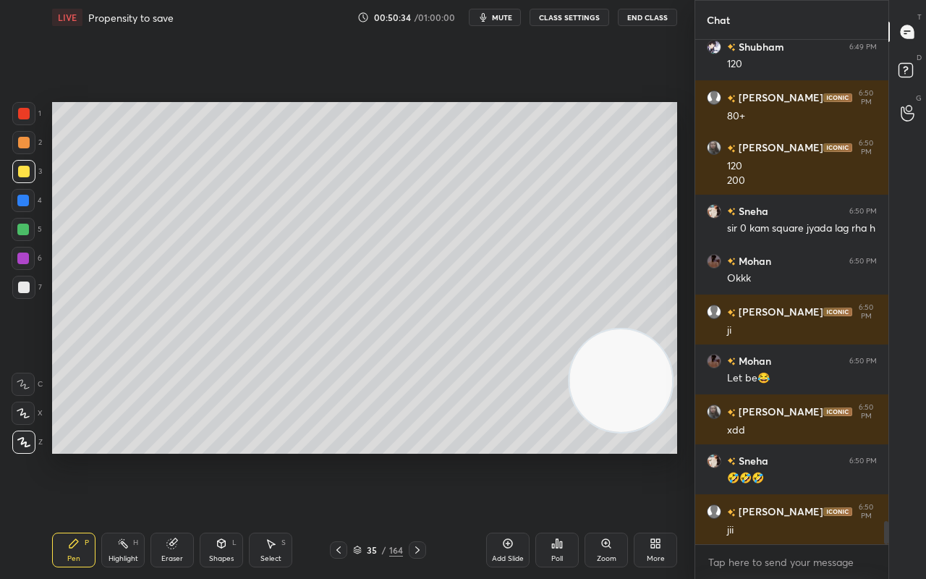
click at [19, 208] on div at bounding box center [23, 200] width 23 height 23
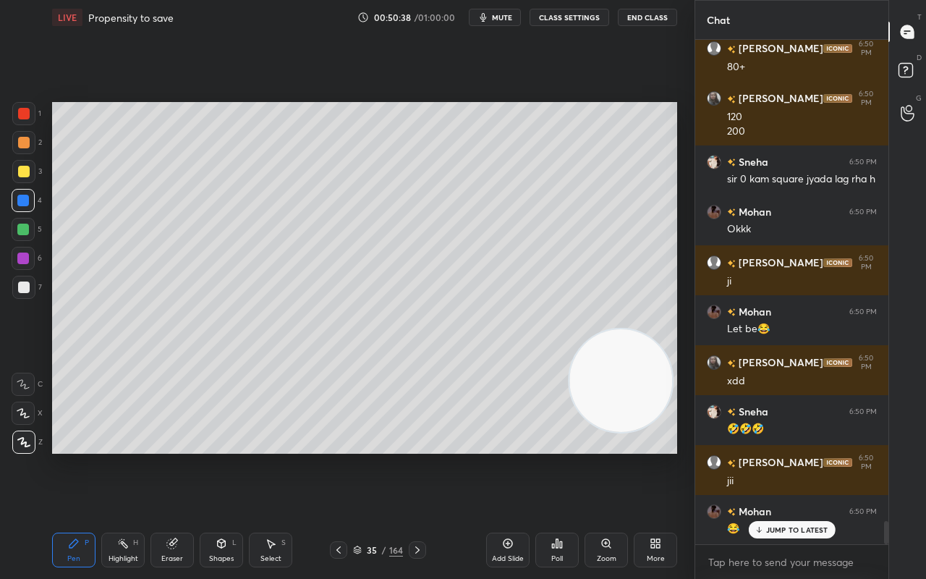
scroll to position [10658, 0]
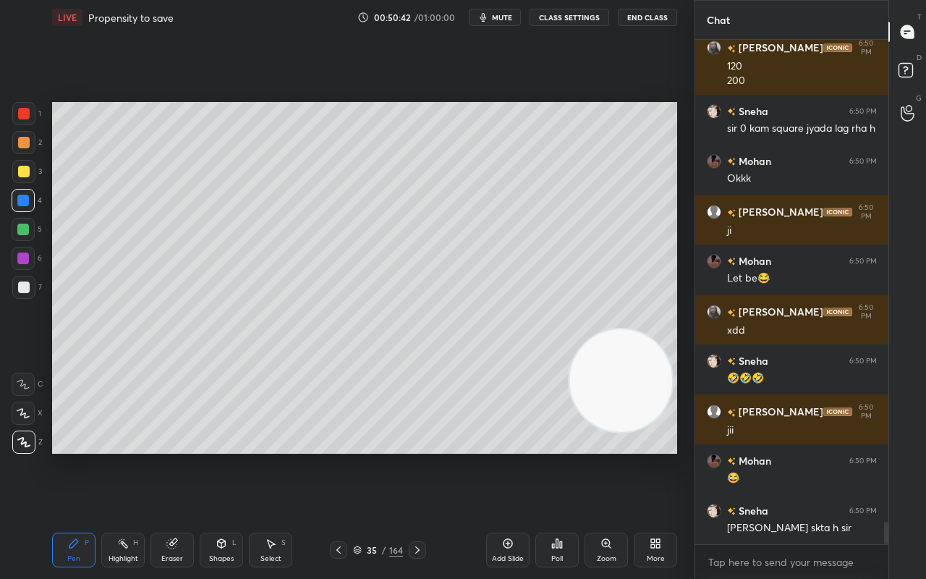
drag, startPoint x: 18, startPoint y: 171, endPoint x: 11, endPoint y: 174, distance: 7.8
click at [16, 174] on div at bounding box center [23, 171] width 23 height 23
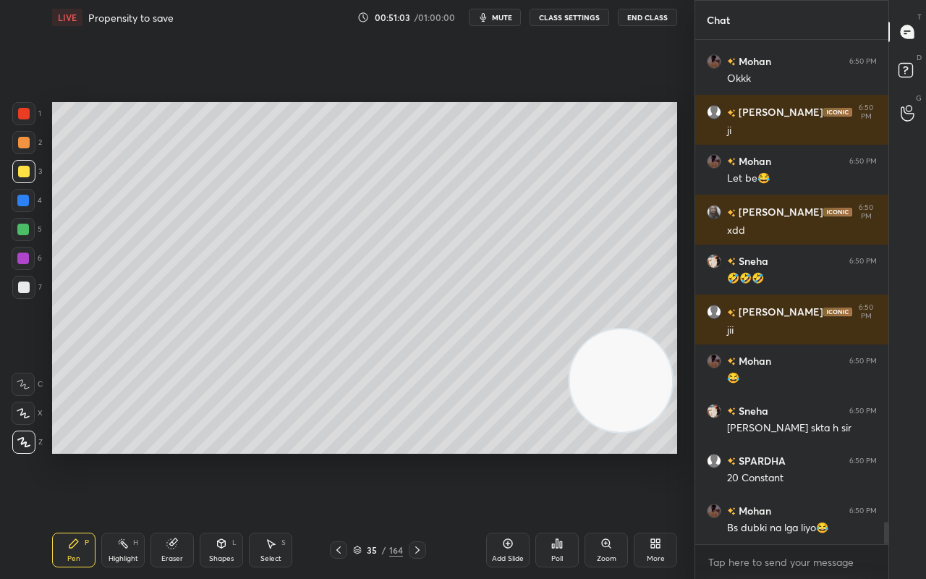
scroll to position [10807, 0]
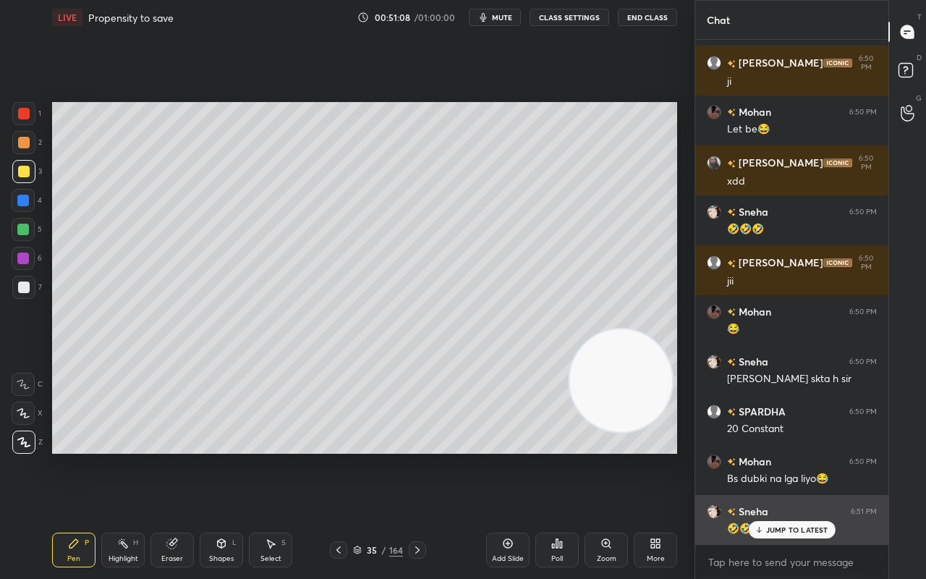
drag, startPoint x: 770, startPoint y: 525, endPoint x: 722, endPoint y: 541, distance: 51.0
click at [767, 456] on p "JUMP TO LATEST" at bounding box center [797, 529] width 62 height 9
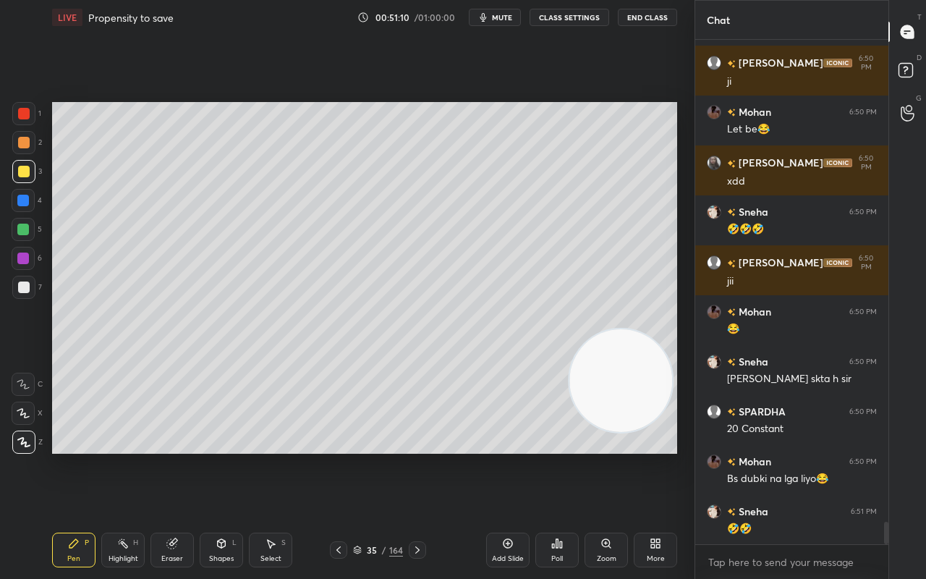
drag, startPoint x: 22, startPoint y: 236, endPoint x: 22, endPoint y: 229, distance: 7.3
click at [23, 234] on div at bounding box center [23, 229] width 23 height 23
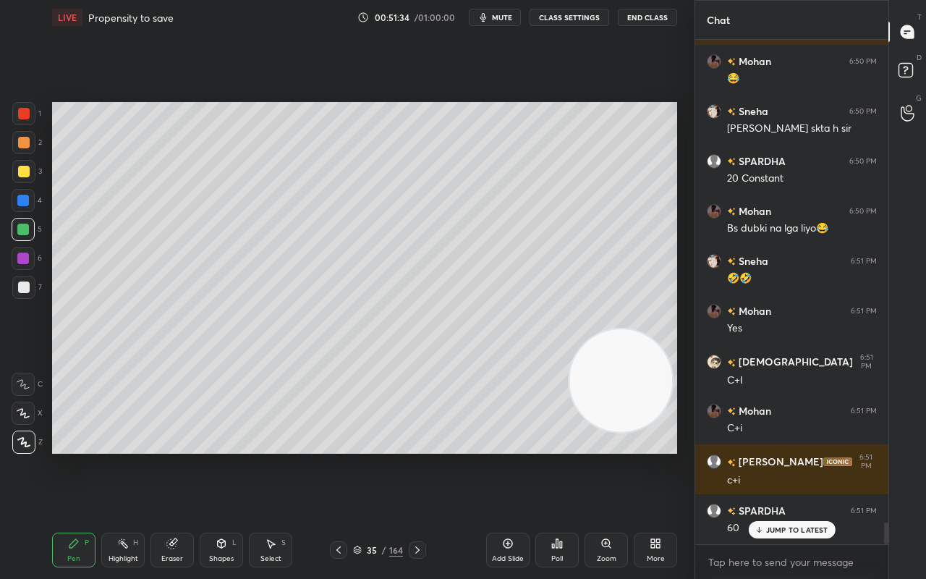
scroll to position [11106, 0]
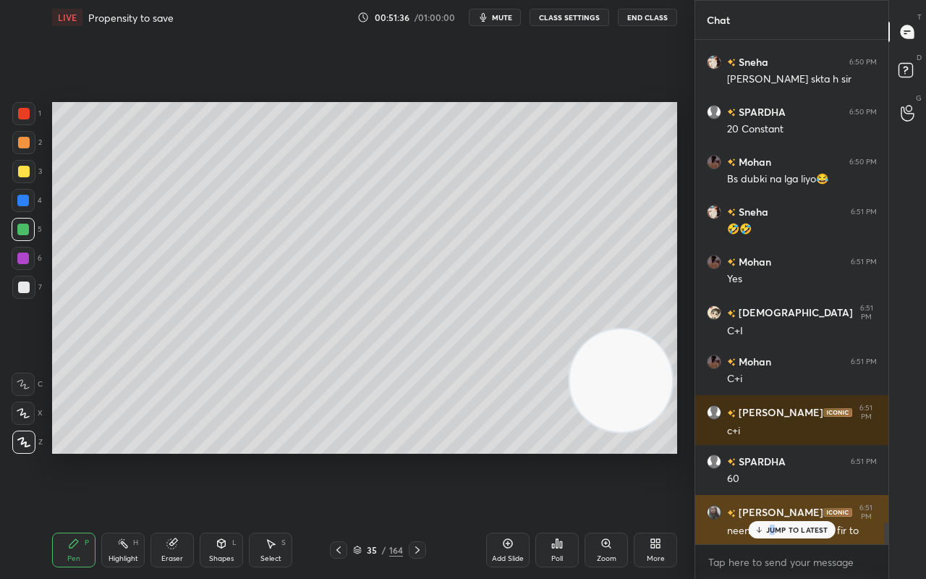
drag, startPoint x: 773, startPoint y: 530, endPoint x: 744, endPoint y: 541, distance: 30.9
click at [773, 456] on p "JUMP TO LATEST" at bounding box center [797, 529] width 62 height 9
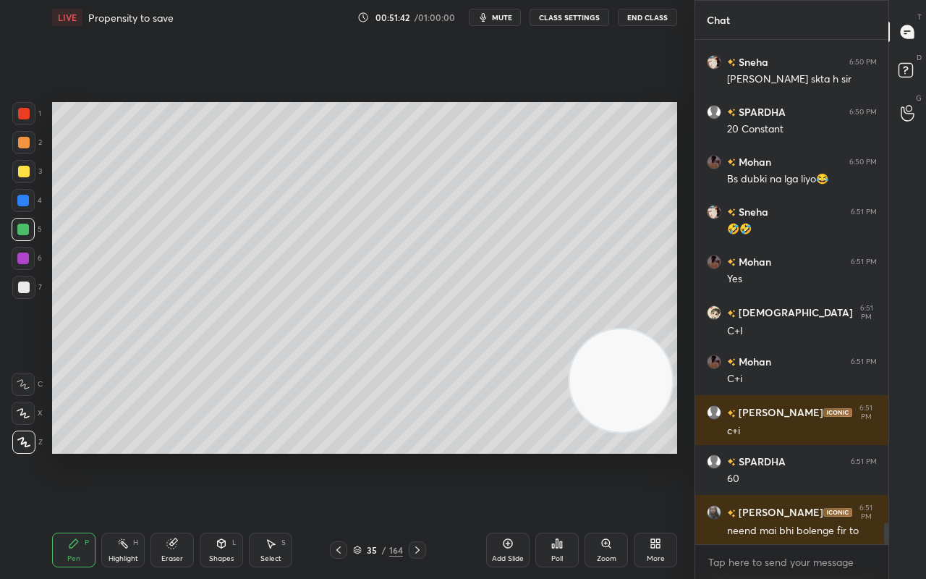
click at [27, 166] on div at bounding box center [24, 172] width 12 height 12
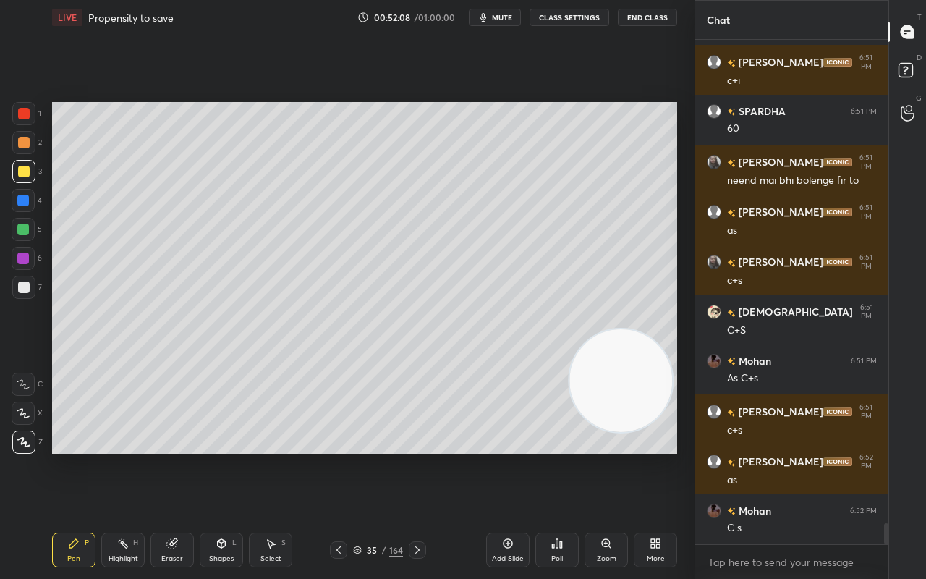
scroll to position [11505, 0]
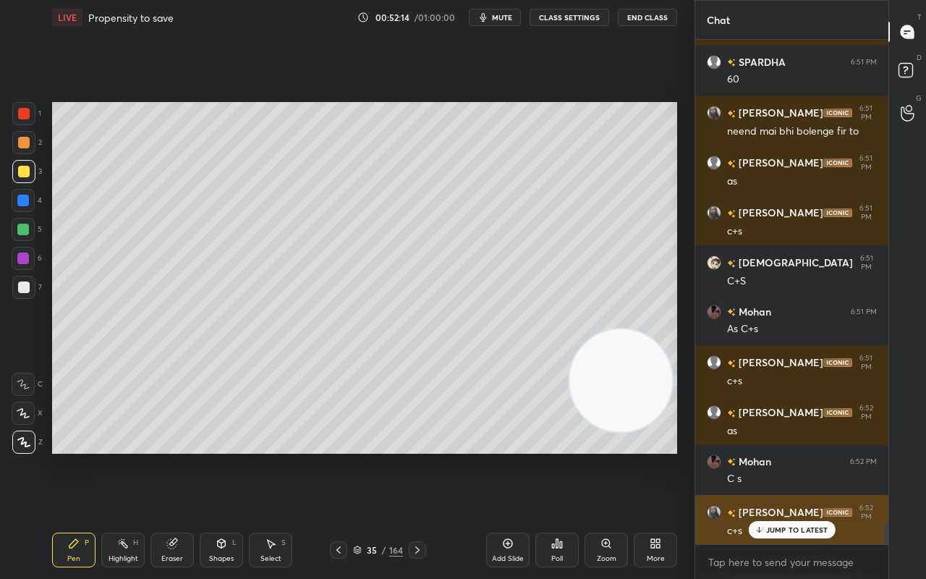
click at [827, 456] on div "JUMP TO LATEST" at bounding box center [791, 529] width 87 height 17
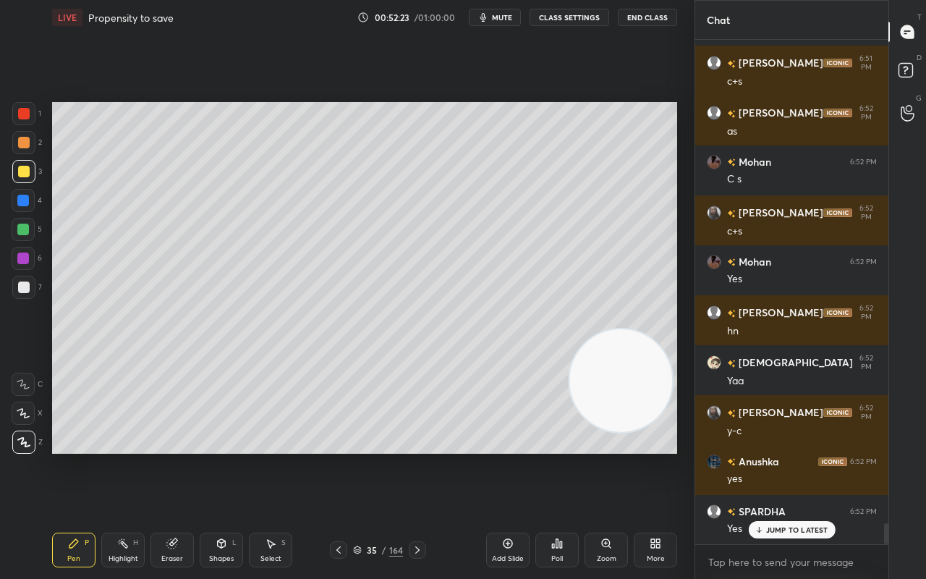
scroll to position [11856, 0]
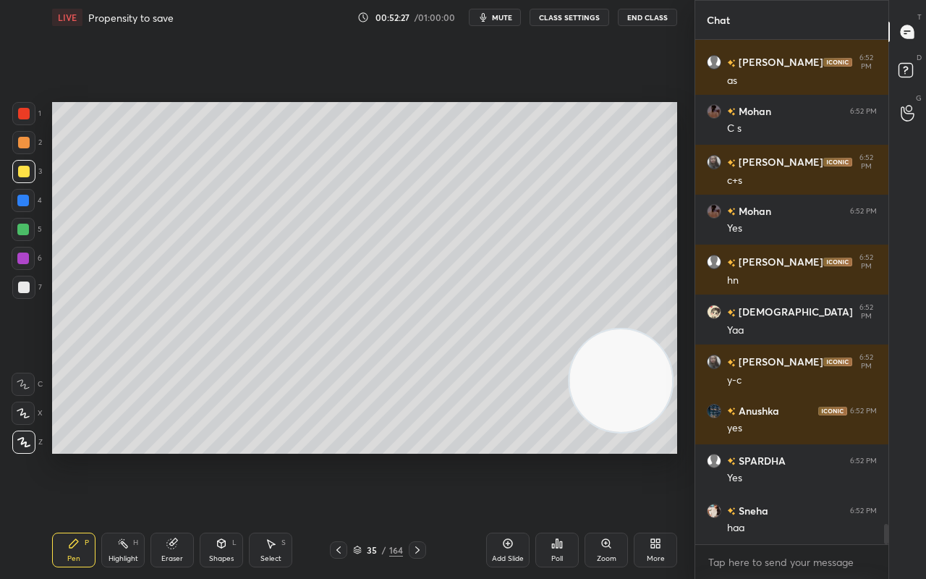
click at [503, 456] on icon at bounding box center [508, 543] width 12 height 12
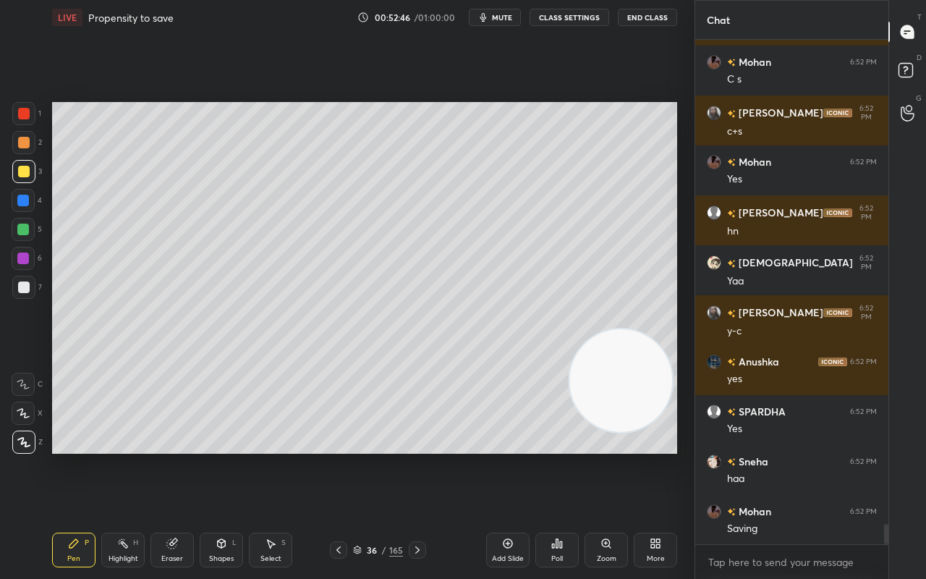
click at [342, 456] on icon at bounding box center [339, 550] width 12 height 12
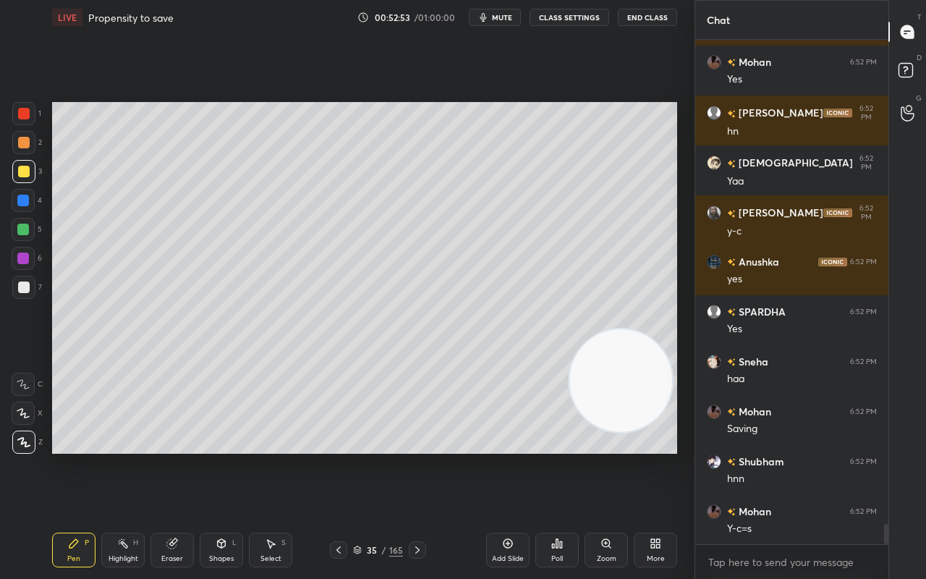
scroll to position [12055, 0]
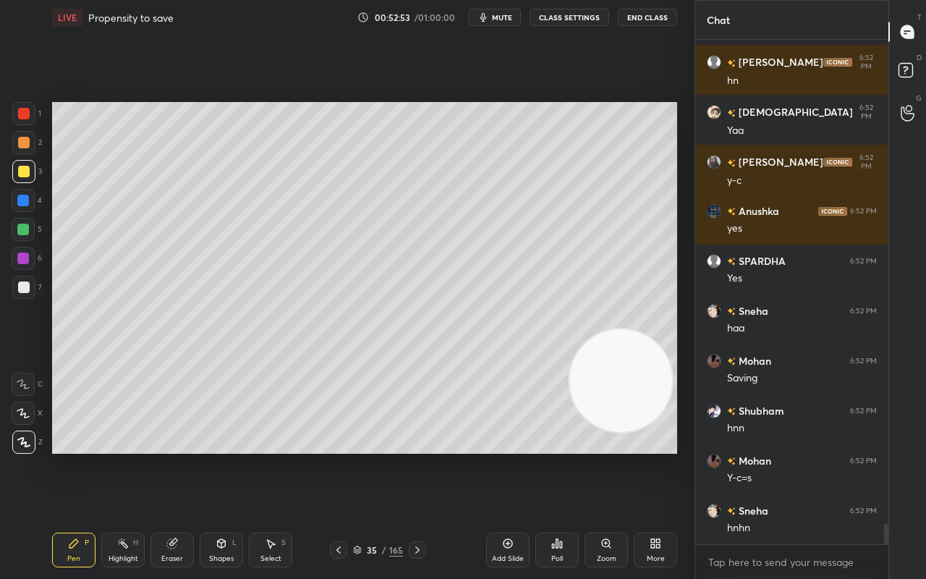
click at [20, 231] on div at bounding box center [23, 230] width 12 height 12
click at [22, 285] on div at bounding box center [24, 287] width 12 height 12
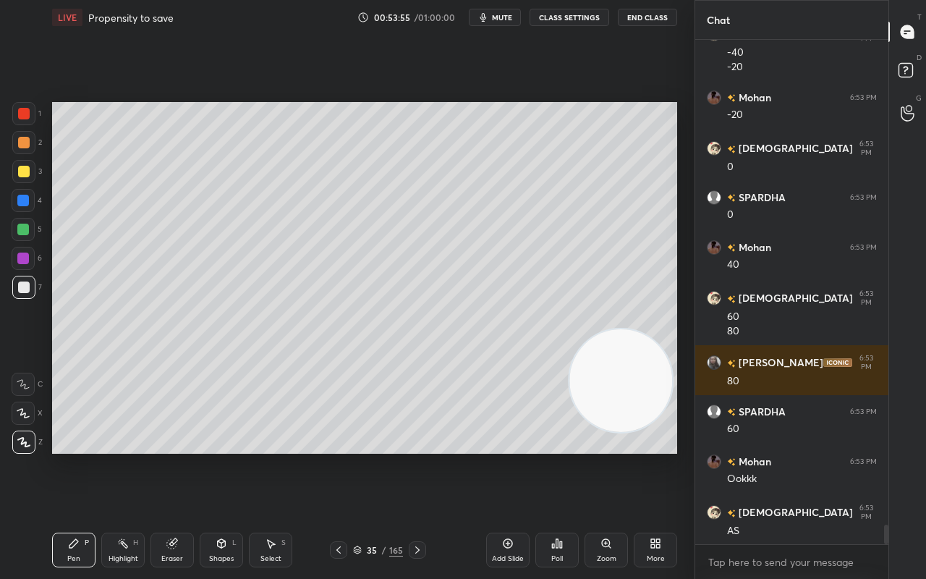
scroll to position [12683, 0]
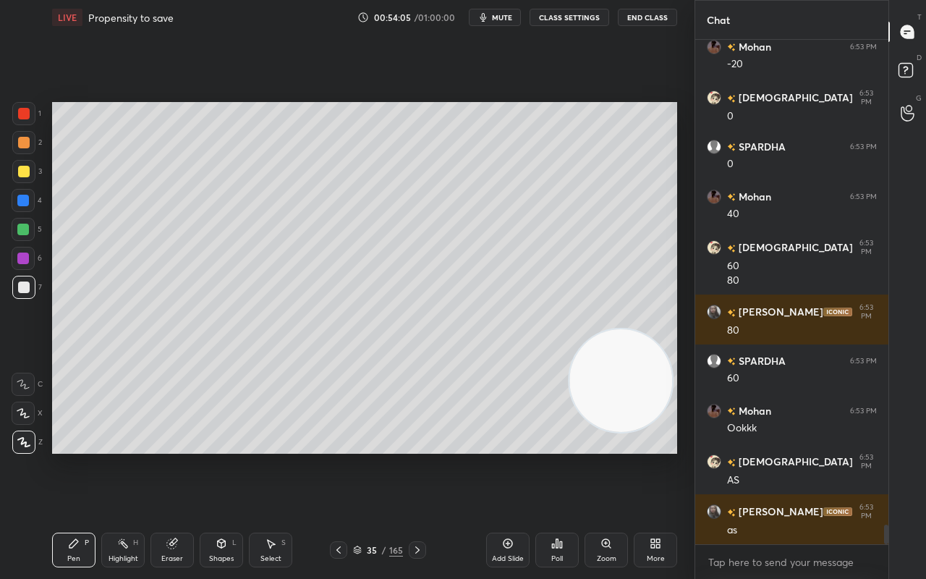
click at [80, 456] on div "Pen P" at bounding box center [73, 549] width 43 height 35
click at [17, 231] on div at bounding box center [23, 229] width 23 height 23
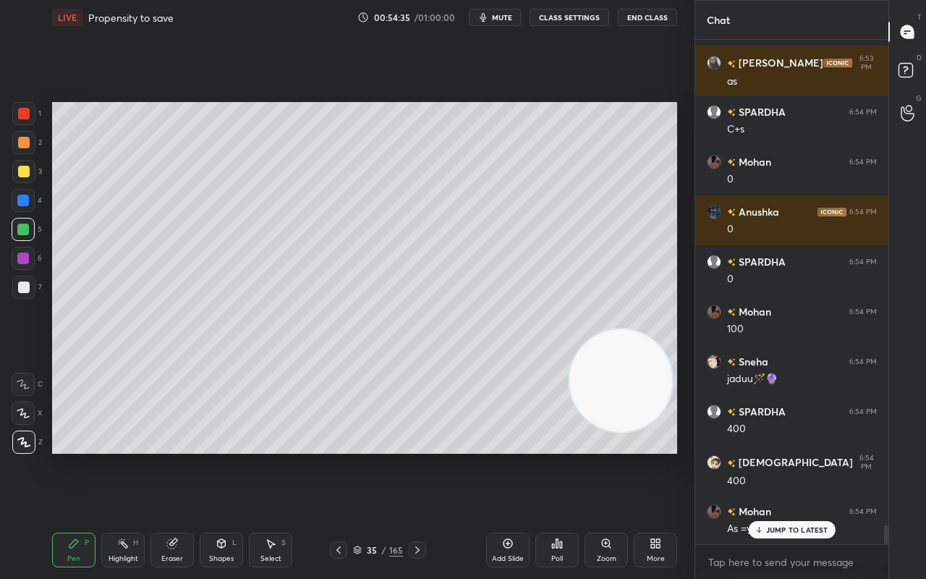
scroll to position [13182, 0]
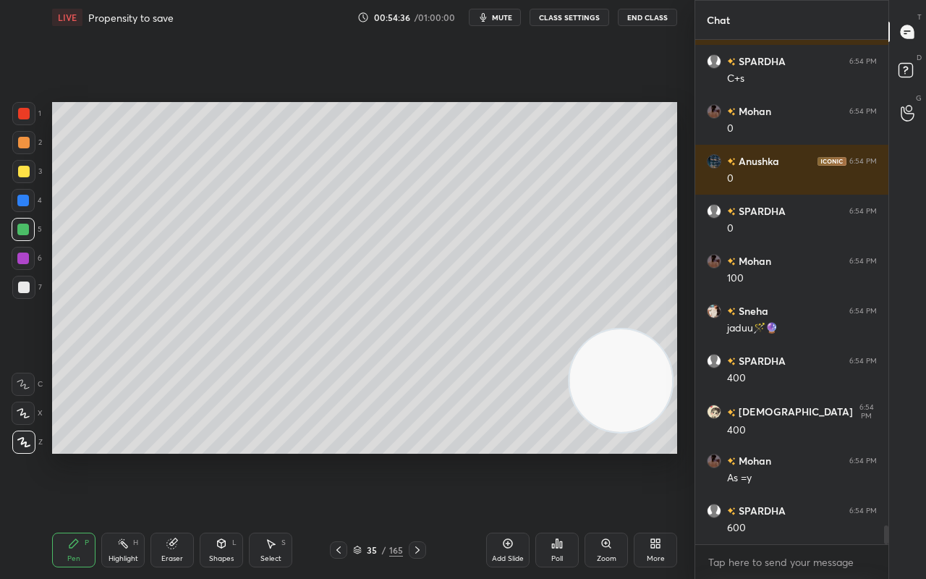
click at [75, 456] on div "Pen P" at bounding box center [73, 549] width 43 height 35
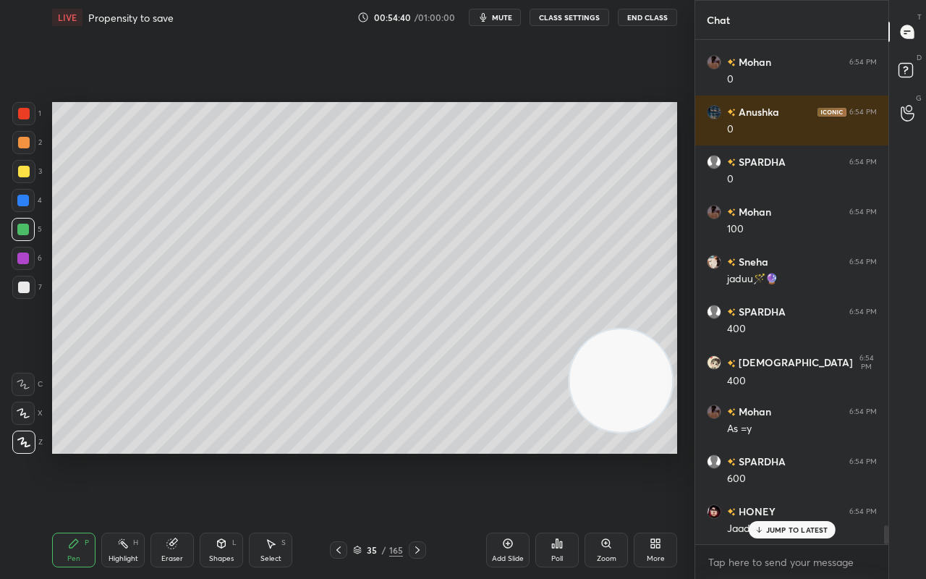
click at [22, 174] on div at bounding box center [24, 172] width 12 height 12
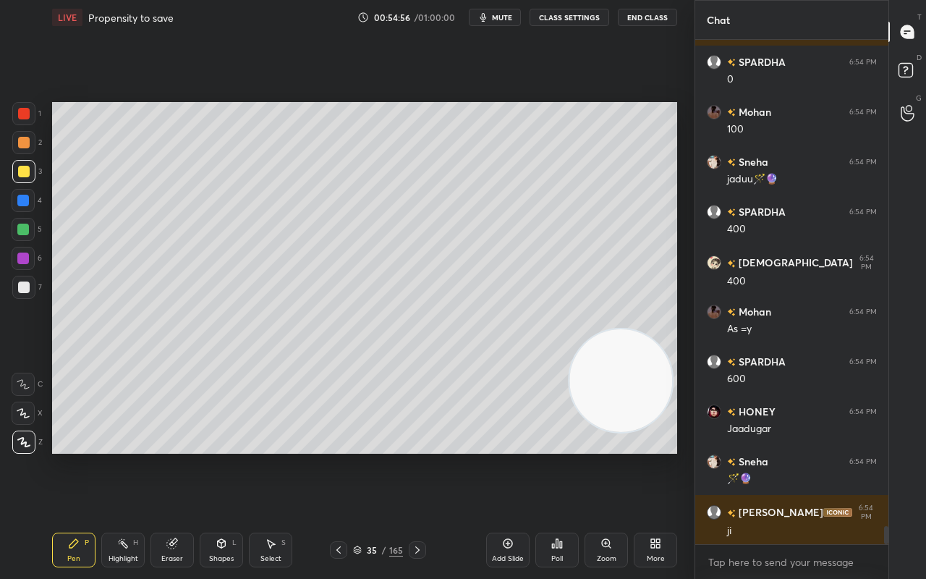
scroll to position [13382, 0]
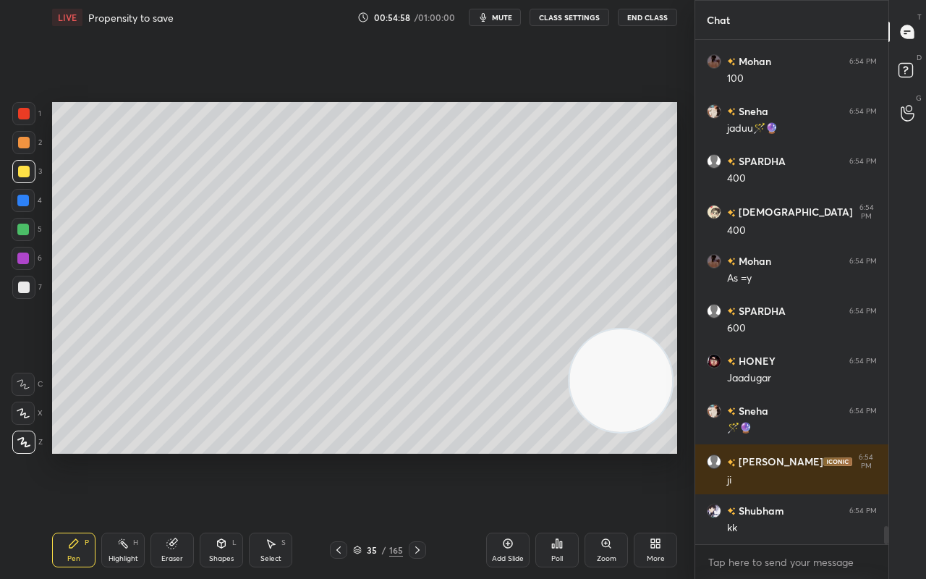
drag, startPoint x: 506, startPoint y: 531, endPoint x: 505, endPoint y: 524, distance: 7.4
click at [505, 456] on div "Add Slide Poll Zoom More" at bounding box center [581, 549] width 191 height 81
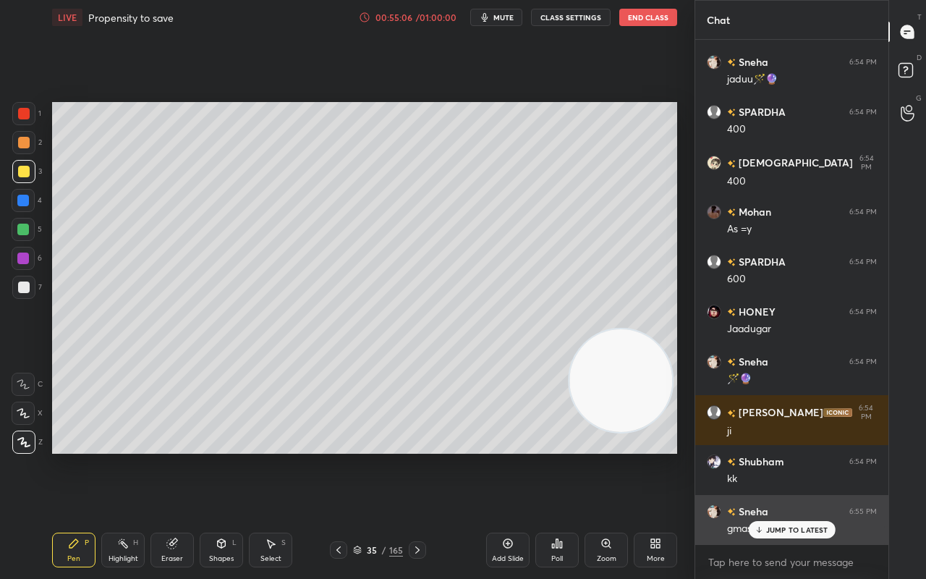
click at [806, 456] on p "JUMP TO LATEST" at bounding box center [797, 529] width 62 height 9
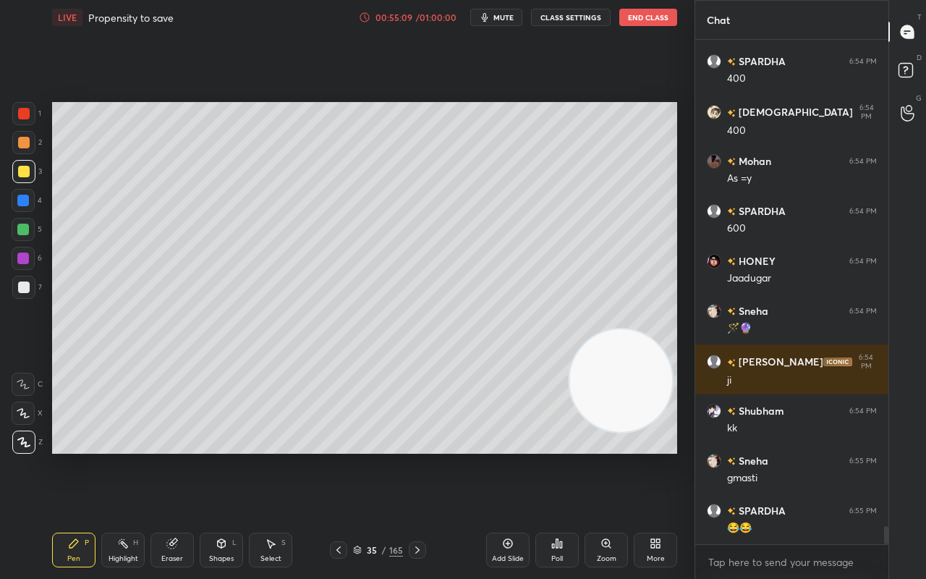
scroll to position [13531, 0]
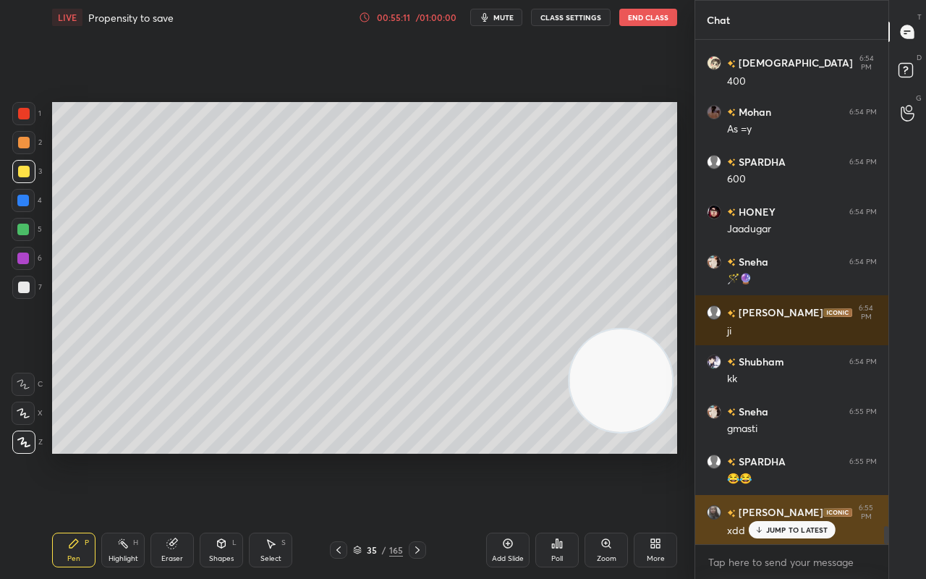
drag, startPoint x: 775, startPoint y: 529, endPoint x: 751, endPoint y: 540, distance: 26.6
click at [774, 456] on p "JUMP TO LATEST" at bounding box center [797, 529] width 62 height 9
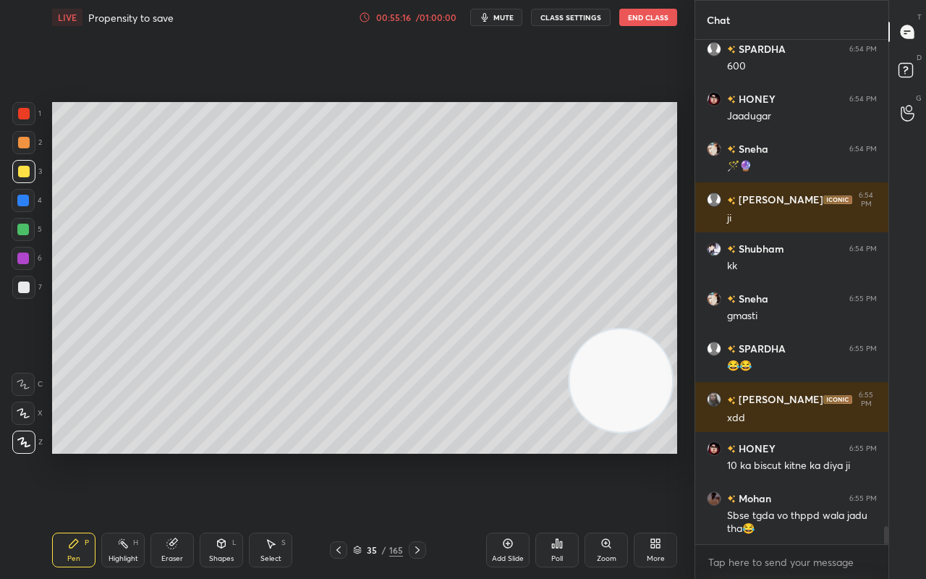
scroll to position [13694, 0]
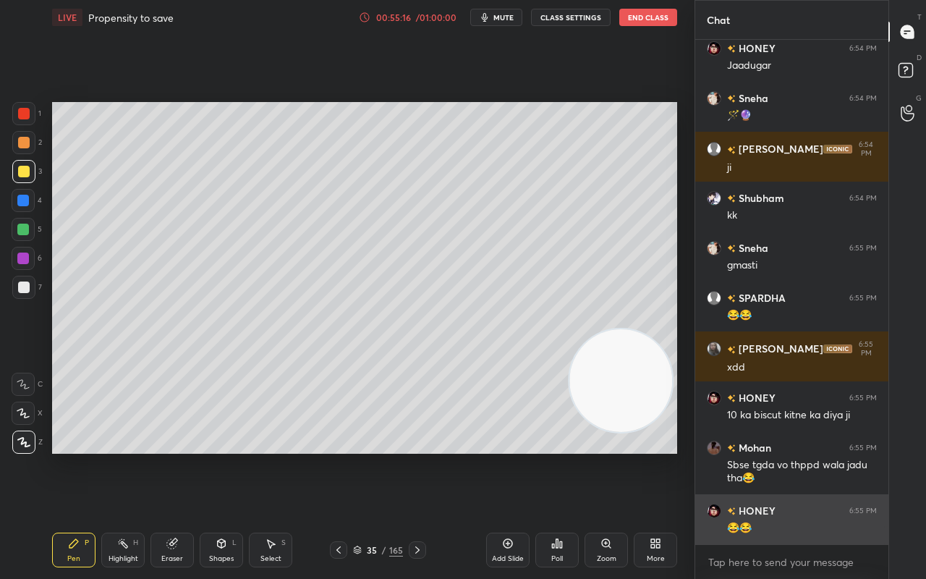
click at [774, 456] on div "😂😂" at bounding box center [802, 528] width 150 height 14
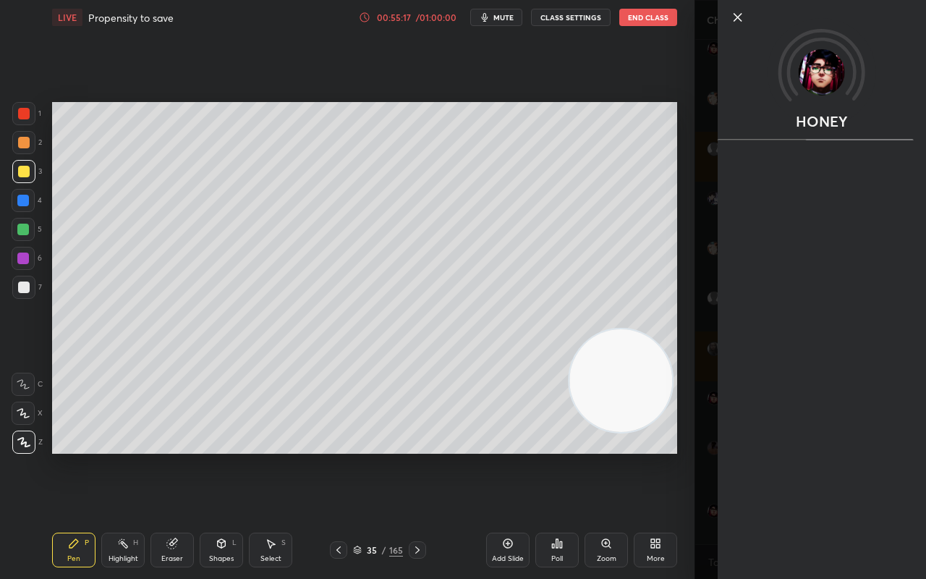
scroll to position [13743, 0]
click at [733, 19] on icon at bounding box center [737, 17] width 17 height 17
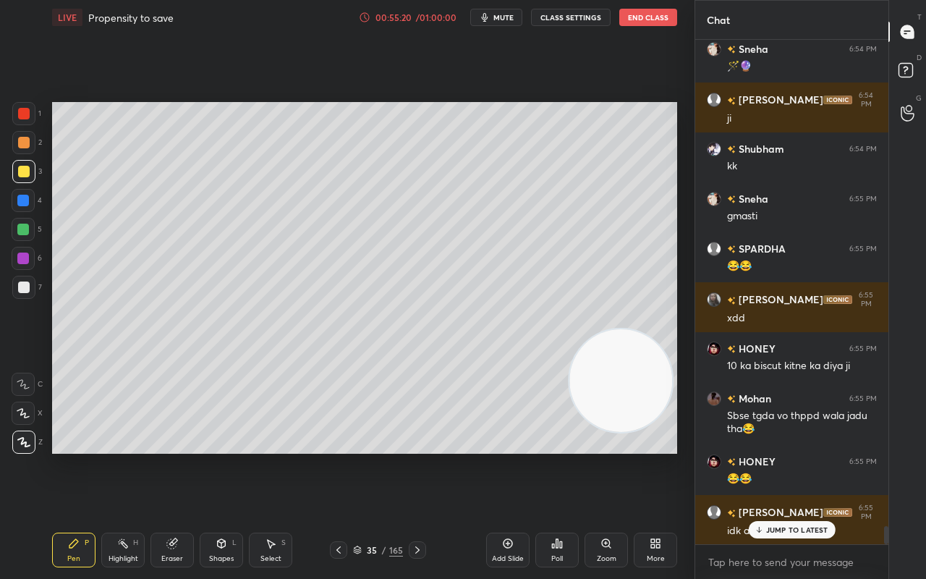
click at [784, 456] on p "JUMP TO LATEST" at bounding box center [797, 529] width 62 height 9
click at [337, 456] on icon at bounding box center [338, 549] width 4 height 7
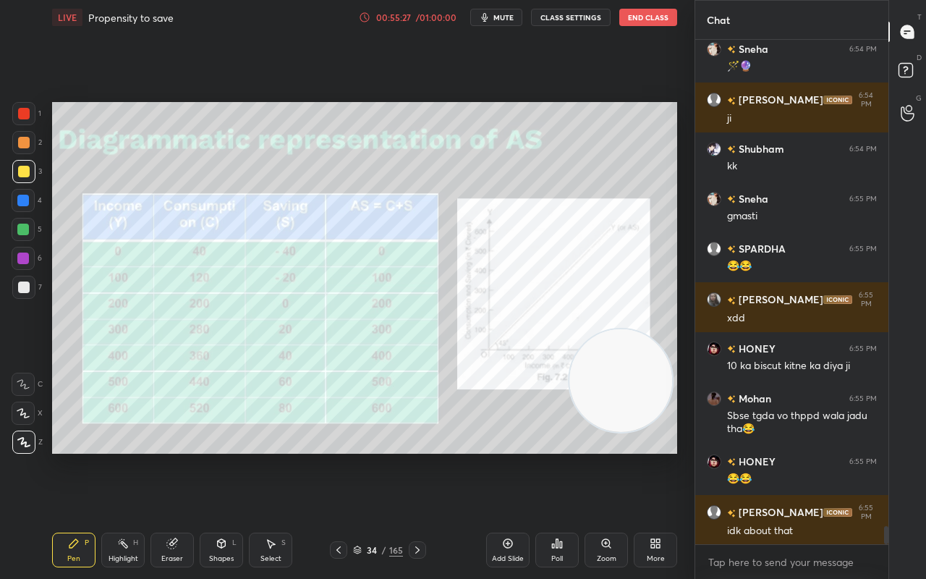
click at [421, 456] on icon at bounding box center [418, 550] width 12 height 12
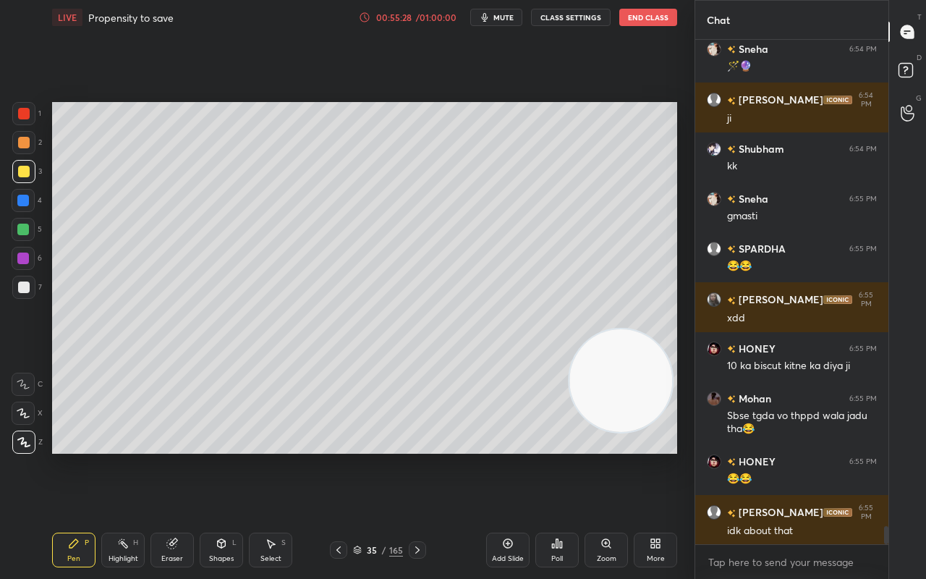
scroll to position [13794, 0]
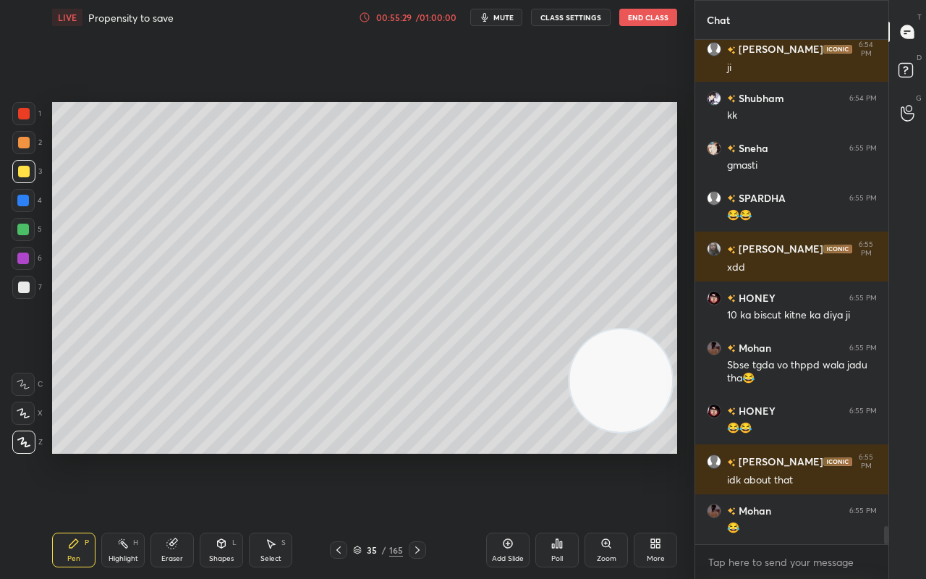
click at [514, 456] on div "Add Slide" at bounding box center [507, 549] width 43 height 35
click at [218, 456] on div "Shapes L" at bounding box center [221, 549] width 43 height 35
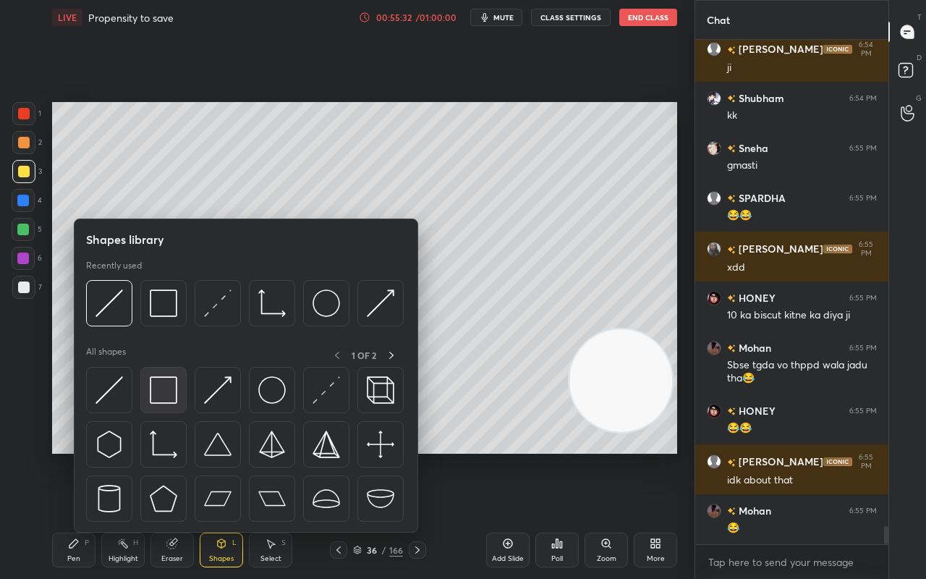
click at [167, 396] on img at bounding box center [163, 389] width 27 height 27
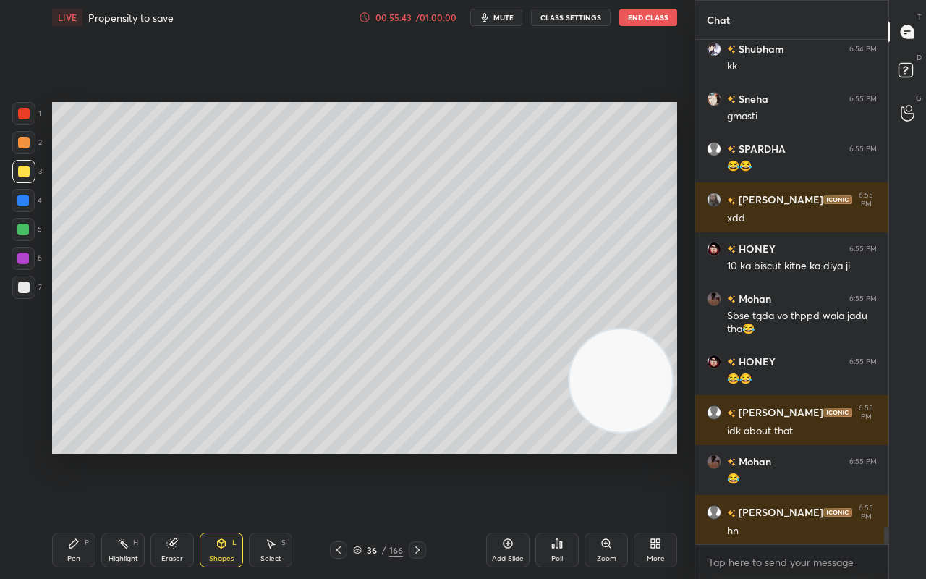
scroll to position [13894, 0]
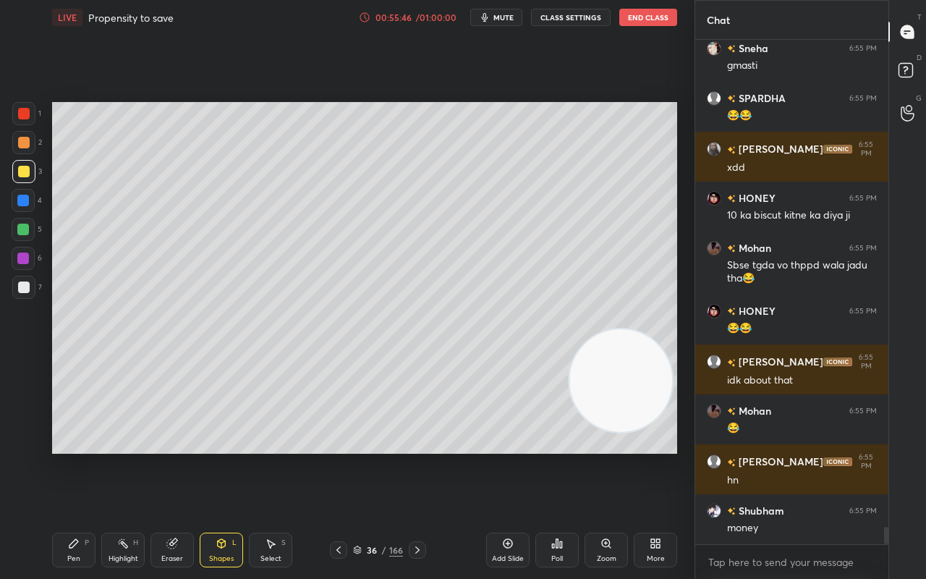
click at [336, 456] on icon at bounding box center [339, 550] width 12 height 12
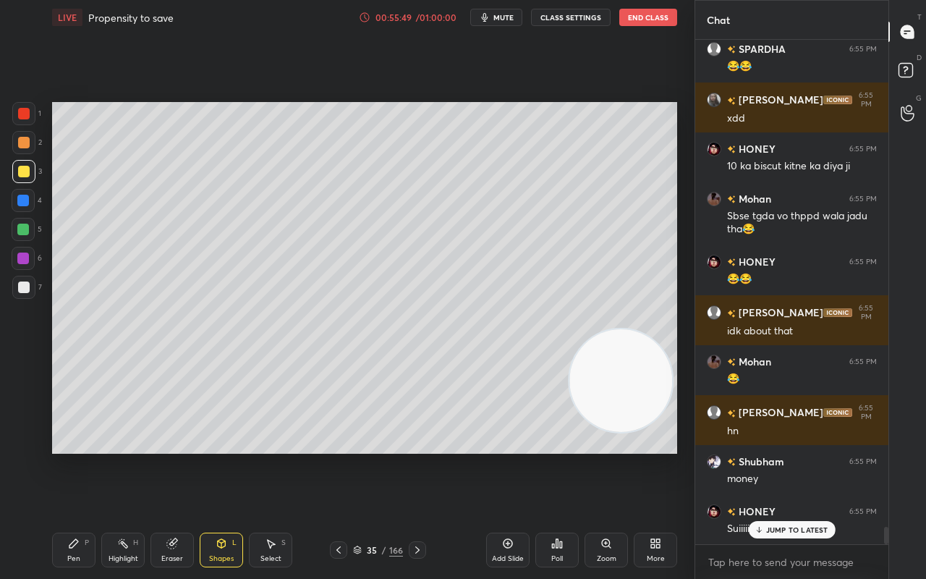
click at [340, 456] on icon at bounding box center [339, 550] width 12 height 12
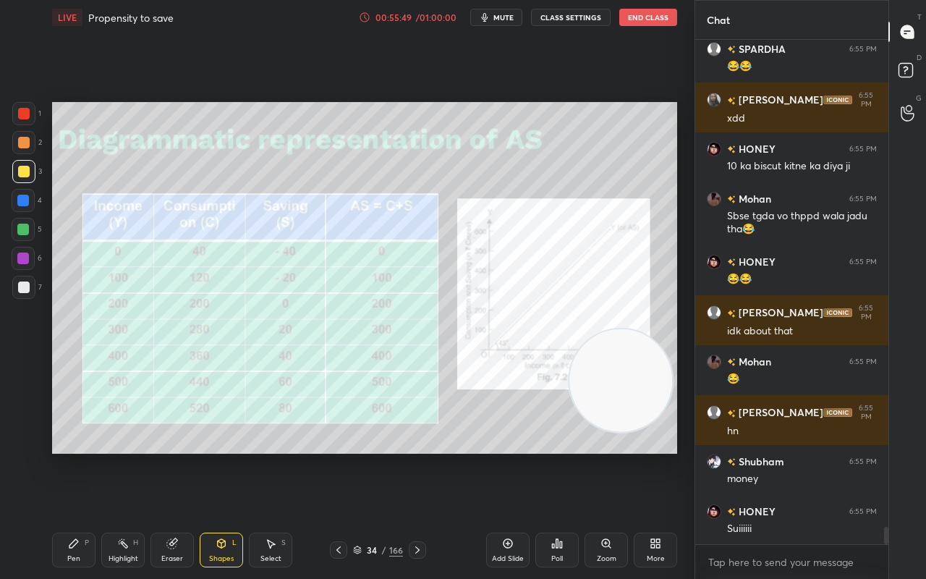
scroll to position [13994, 0]
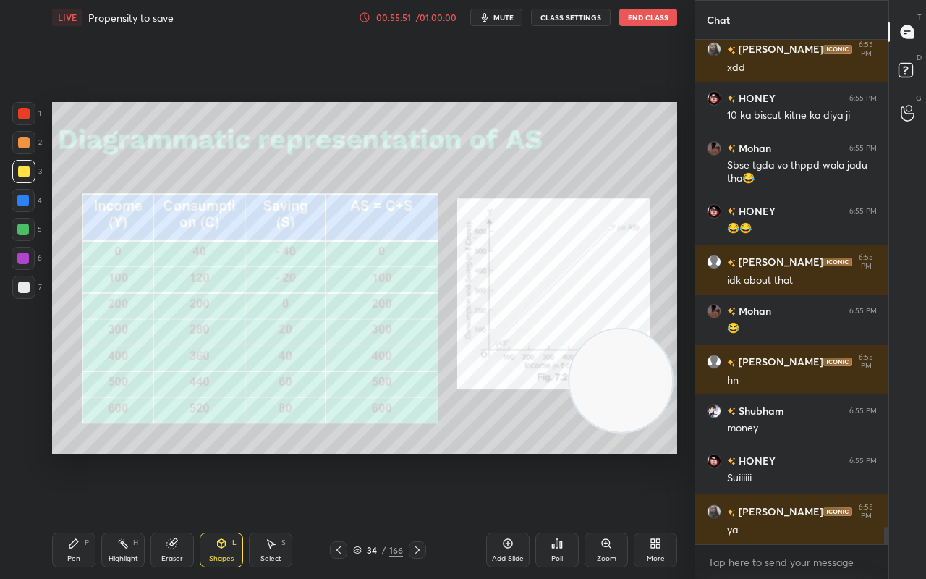
click at [424, 456] on div at bounding box center [417, 549] width 17 height 17
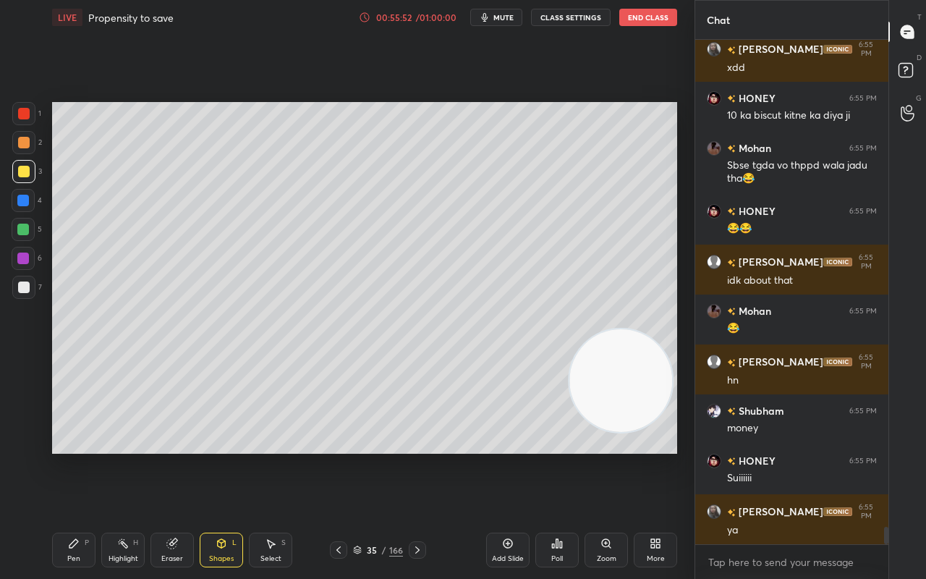
click at [424, 456] on div at bounding box center [417, 549] width 17 height 17
click at [75, 456] on icon at bounding box center [74, 543] width 12 height 12
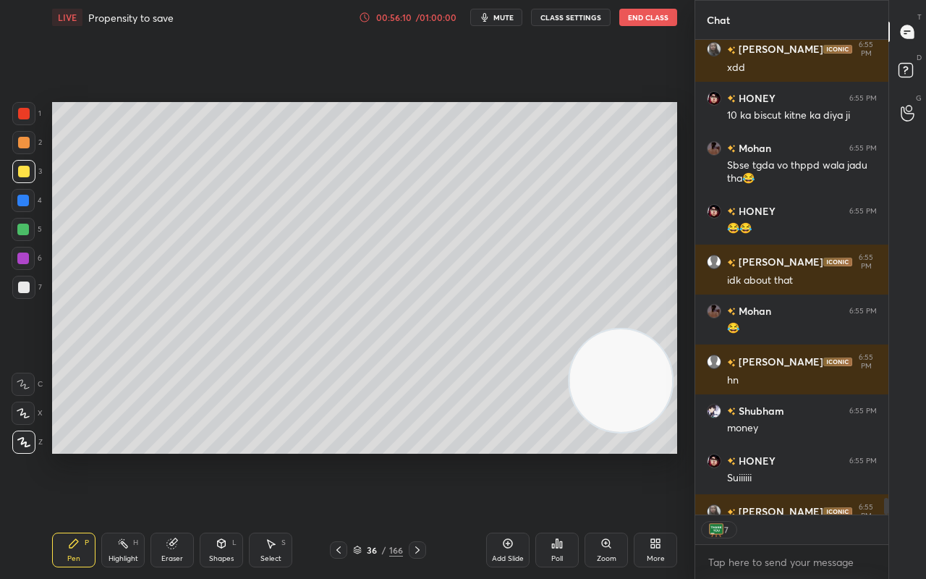
scroll to position [14023, 0]
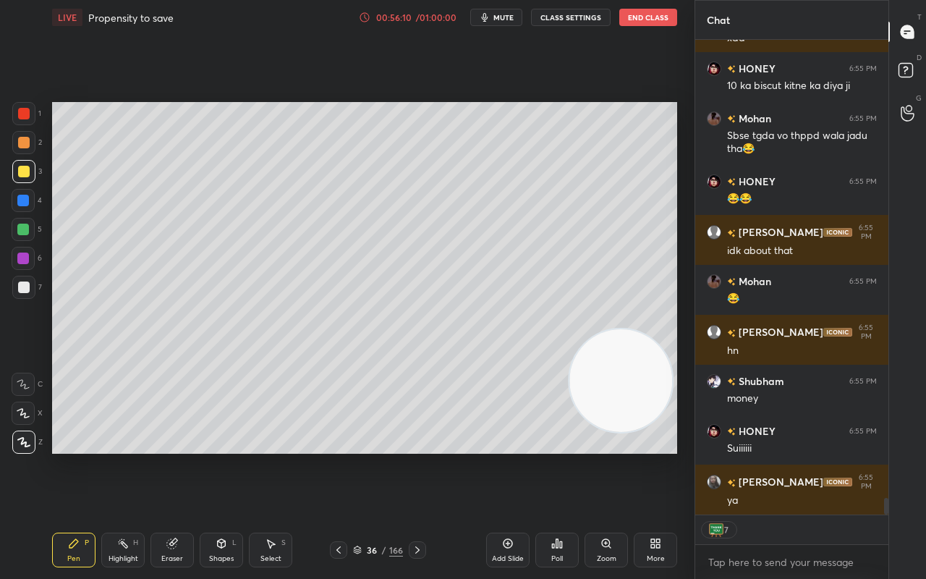
drag, startPoint x: 887, startPoint y: 503, endPoint x: 886, endPoint y: 514, distance: 10.2
click at [888, 456] on div at bounding box center [886, 506] width 4 height 17
click at [22, 285] on div at bounding box center [24, 287] width 12 height 12
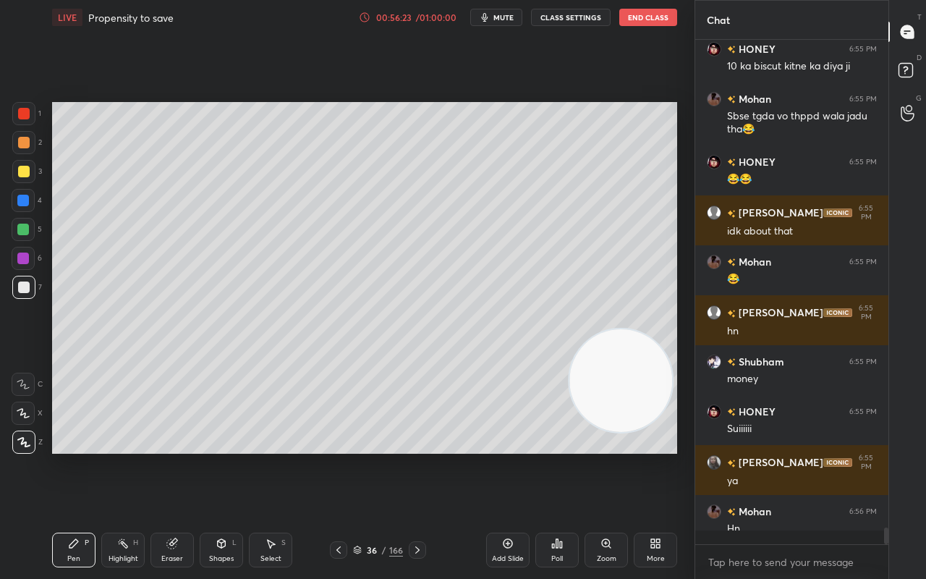
scroll to position [4, 4]
click at [19, 139] on div at bounding box center [24, 143] width 12 height 12
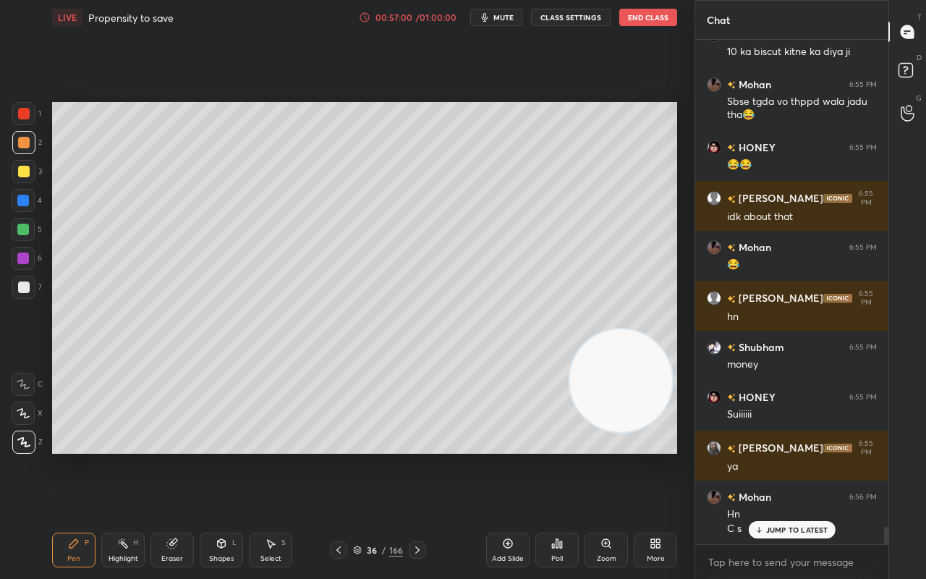
click at [22, 291] on div at bounding box center [24, 287] width 12 height 12
click at [22, 290] on div at bounding box center [24, 287] width 12 height 12
click at [14, 150] on div at bounding box center [23, 142] width 23 height 23
click at [218, 456] on div "Shapes L" at bounding box center [221, 549] width 43 height 35
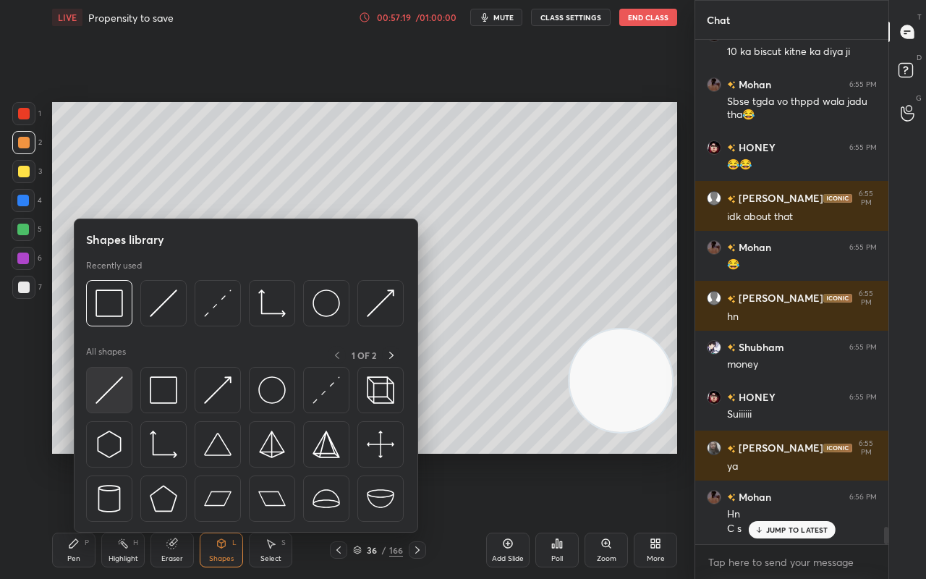
click at [108, 385] on img at bounding box center [108, 389] width 27 height 27
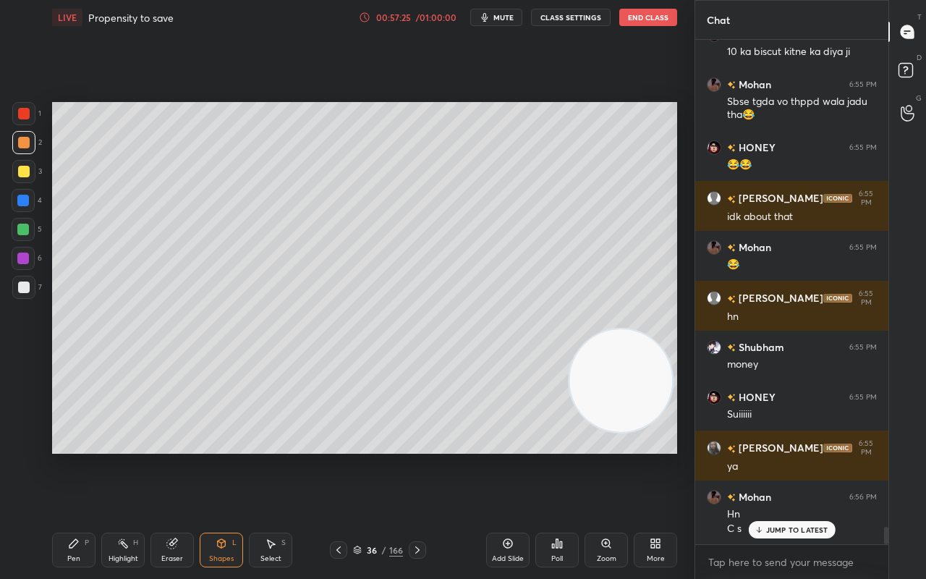
click at [81, 456] on div "Pen P" at bounding box center [73, 549] width 43 height 35
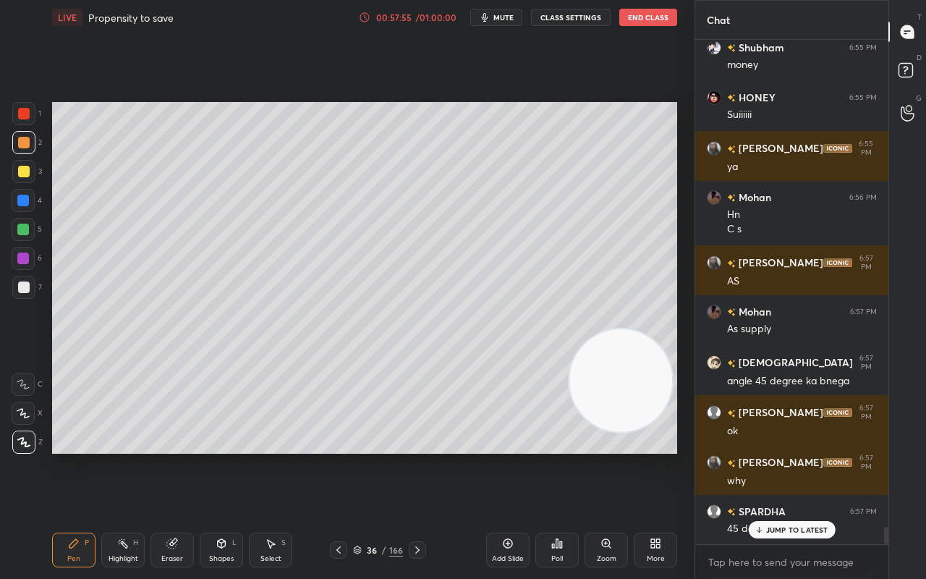
scroll to position [14407, 0]
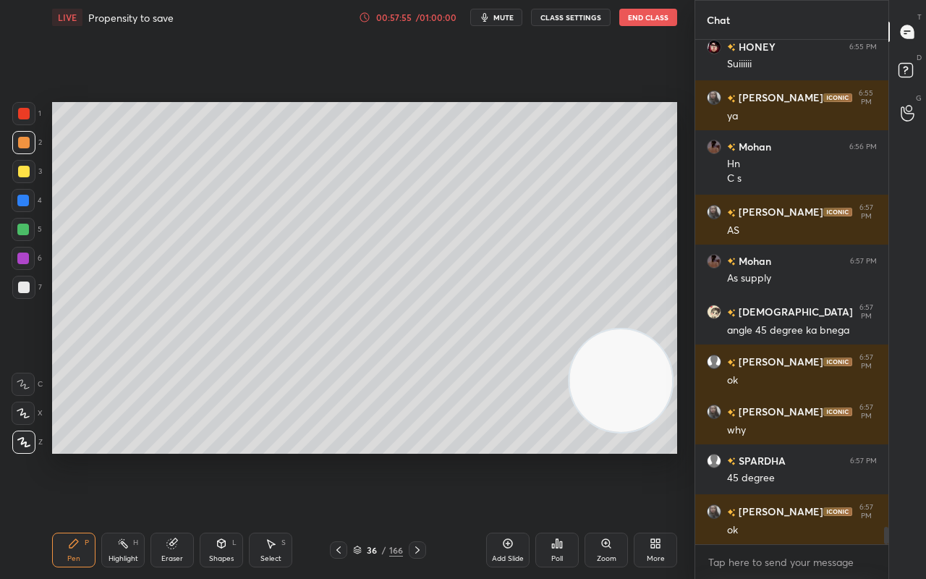
click at [340, 456] on div "Pen P Highlight H Eraser Shapes L Select S 36 / 166 Add Slide Poll Zoom More" at bounding box center [364, 550] width 625 height 58
click at [342, 456] on icon at bounding box center [339, 550] width 12 height 12
click at [343, 456] on div at bounding box center [338, 549] width 17 height 17
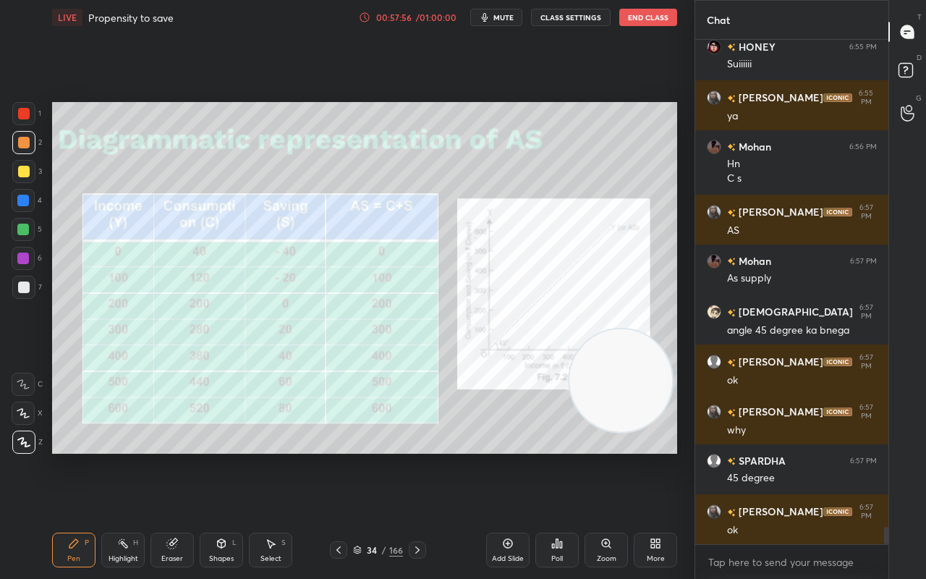
scroll to position [14457, 0]
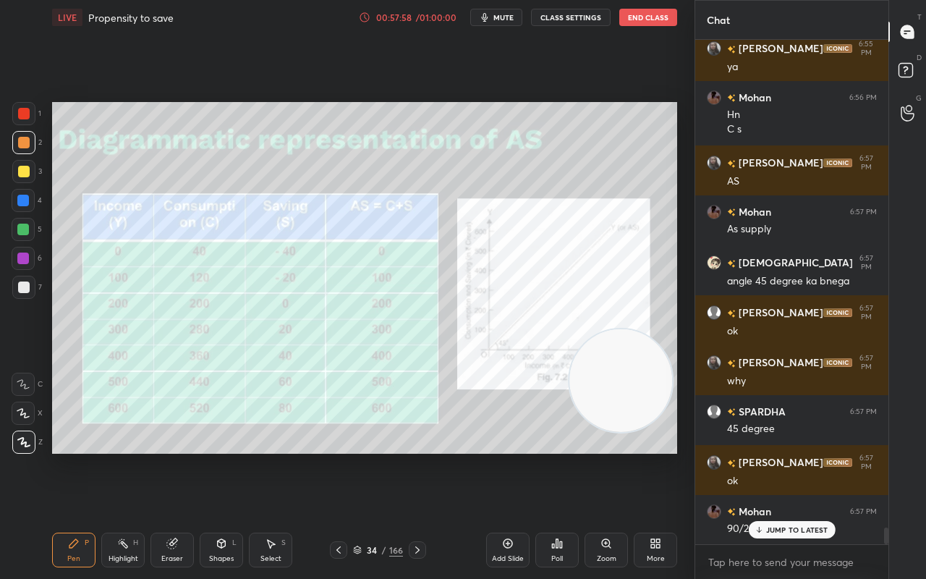
drag, startPoint x: 787, startPoint y: 532, endPoint x: 698, endPoint y: 550, distance: 90.6
click at [786, 456] on div "JUMP TO LATEST" at bounding box center [791, 529] width 87 height 17
click at [388, 456] on div "Pen P Highlight H Eraser Shapes L Select S 34 / 166 Add Slide Poll Zoom More" at bounding box center [364, 550] width 625 height 58
click at [420, 456] on icon at bounding box center [418, 550] width 12 height 12
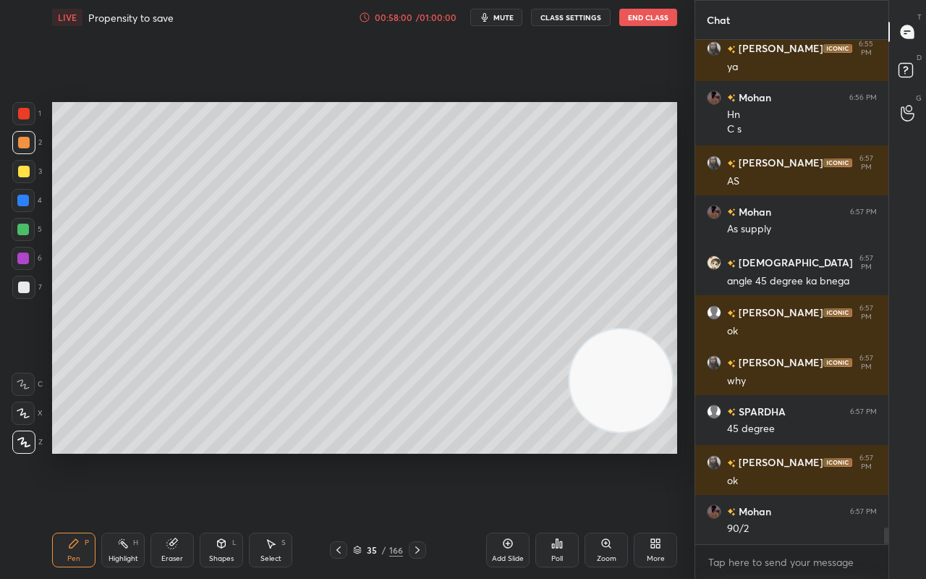
click at [409, 456] on div at bounding box center [417, 549] width 17 height 17
click at [337, 456] on icon at bounding box center [338, 549] width 4 height 7
click at [333, 456] on icon at bounding box center [339, 550] width 12 height 12
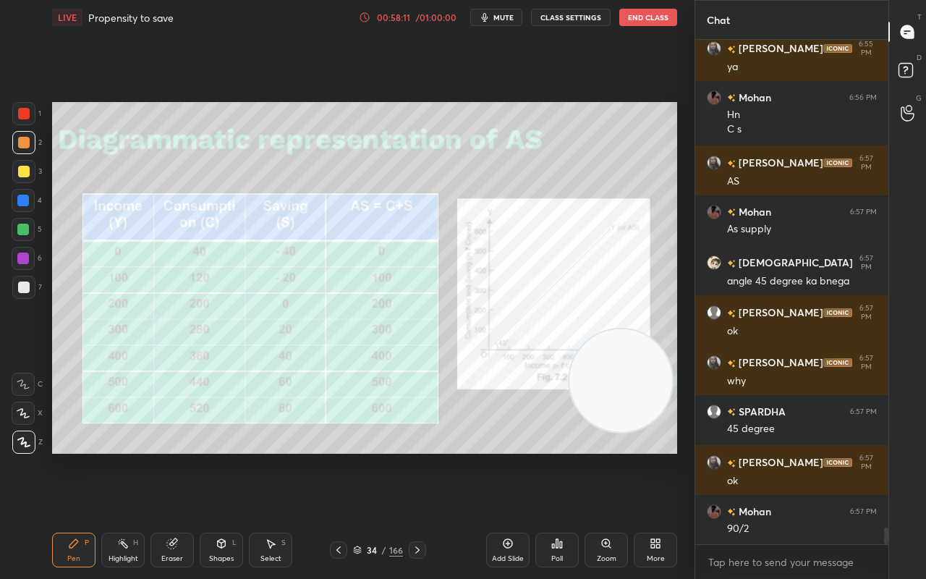
click at [415, 456] on icon at bounding box center [418, 550] width 12 height 12
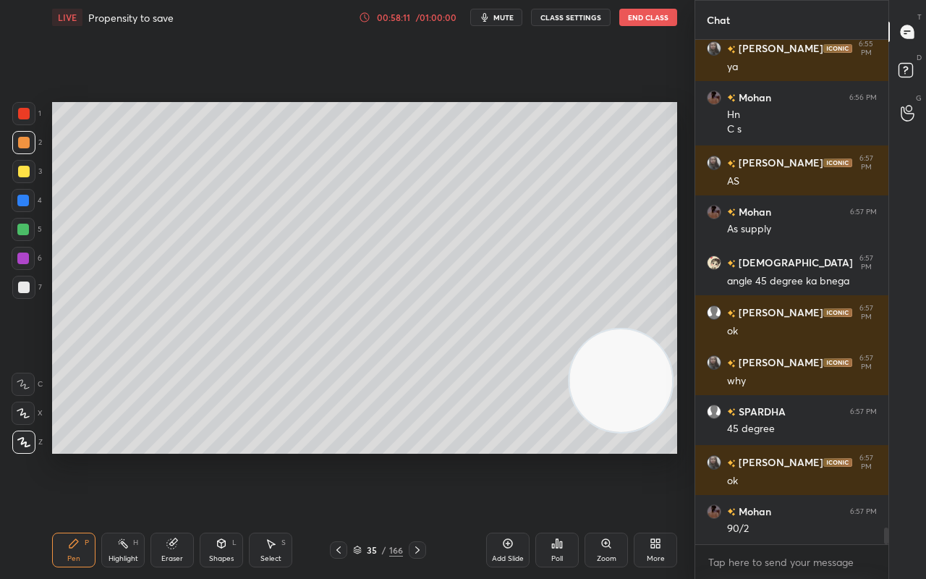
click at [357, 456] on icon at bounding box center [357, 549] width 9 height 9
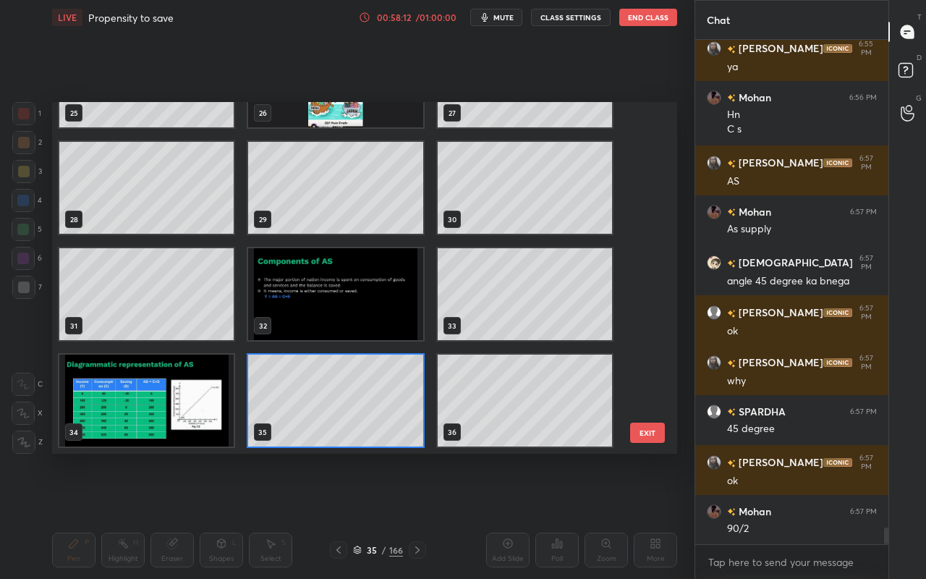
scroll to position [14507, 0]
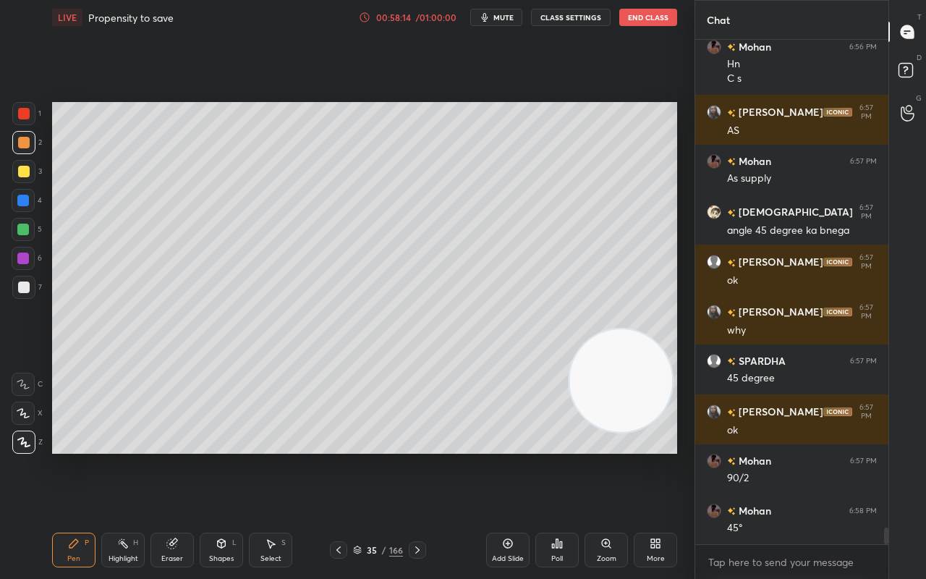
click at [422, 456] on div at bounding box center [417, 549] width 17 height 17
click at [420, 456] on icon at bounding box center [418, 550] width 12 height 12
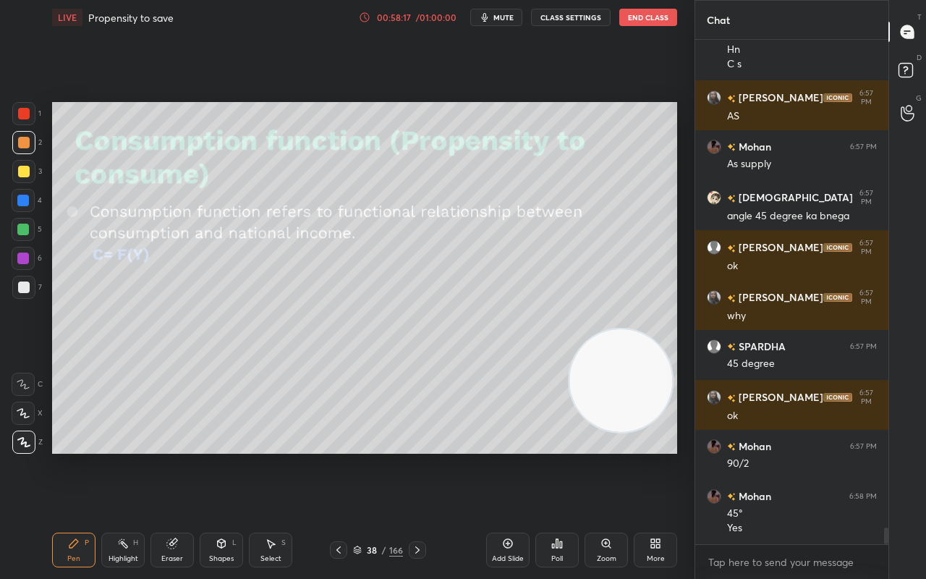
click at [341, 456] on div at bounding box center [338, 549] width 17 height 17
click at [340, 456] on icon at bounding box center [339, 550] width 12 height 12
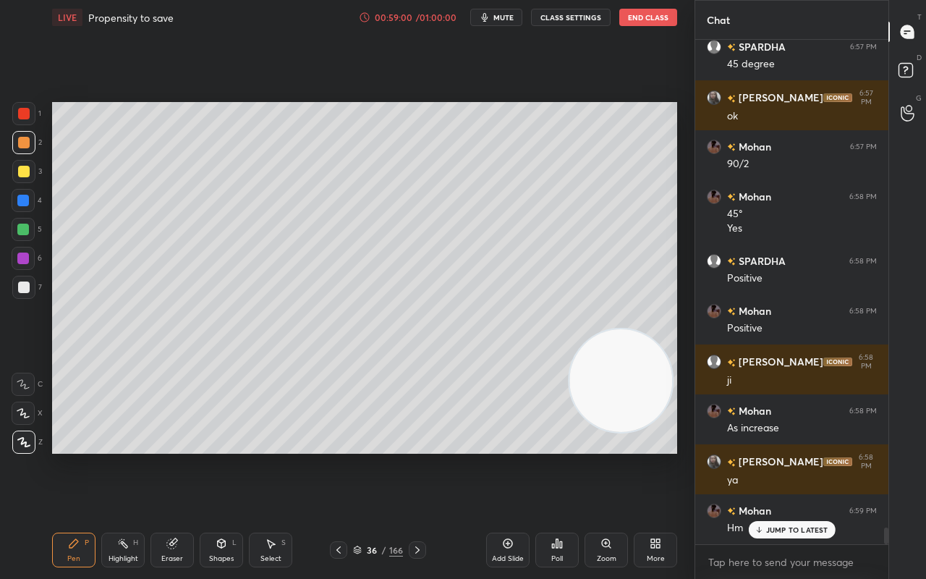
scroll to position [14870, 0]
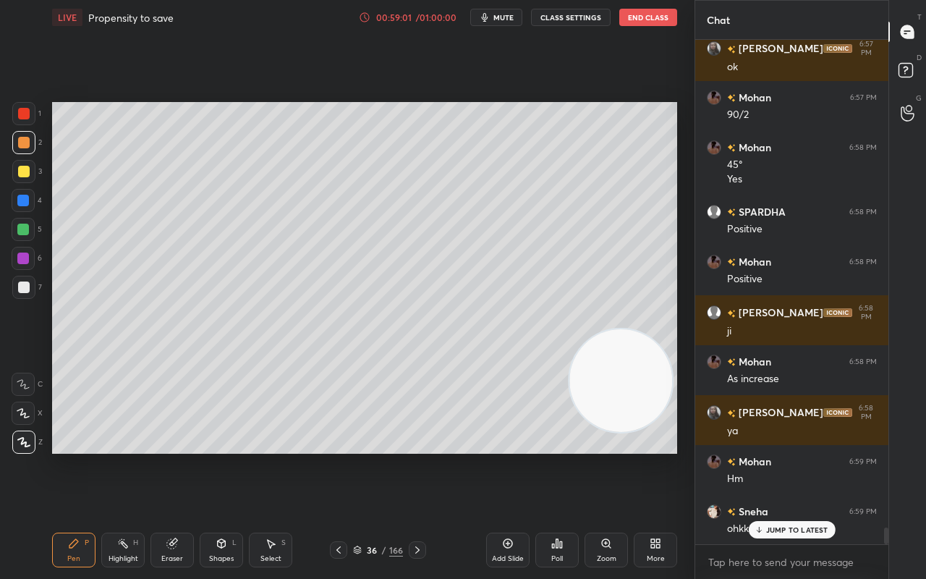
click at [395, 456] on div "166" at bounding box center [396, 549] width 14 height 13
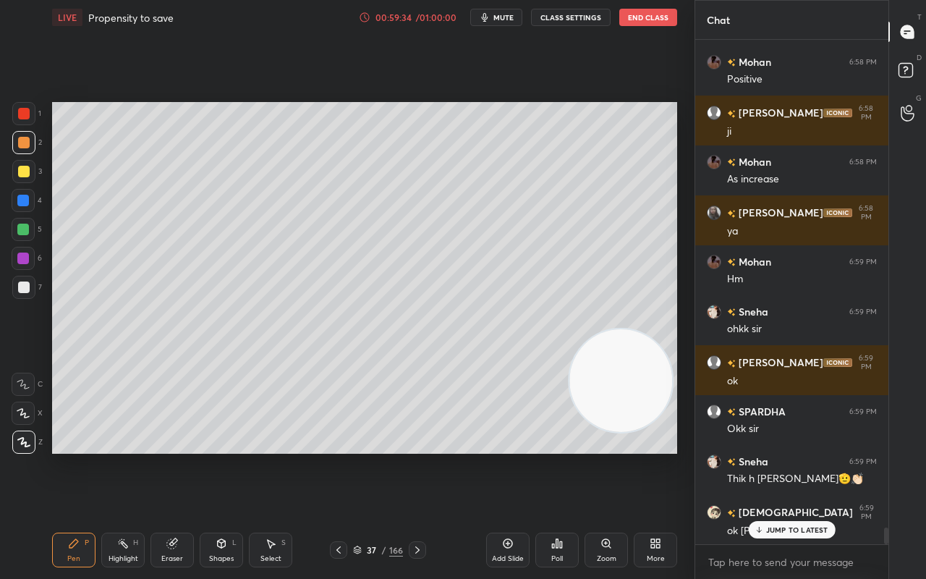
scroll to position [15121, 0]
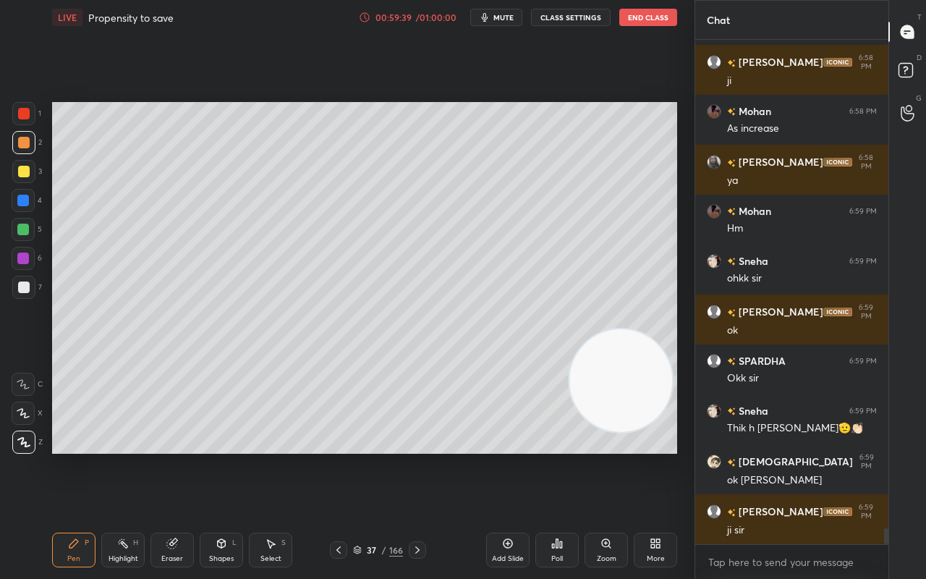
click at [340, 456] on icon at bounding box center [339, 550] width 12 height 12
click at [341, 456] on div at bounding box center [338, 549] width 17 height 17
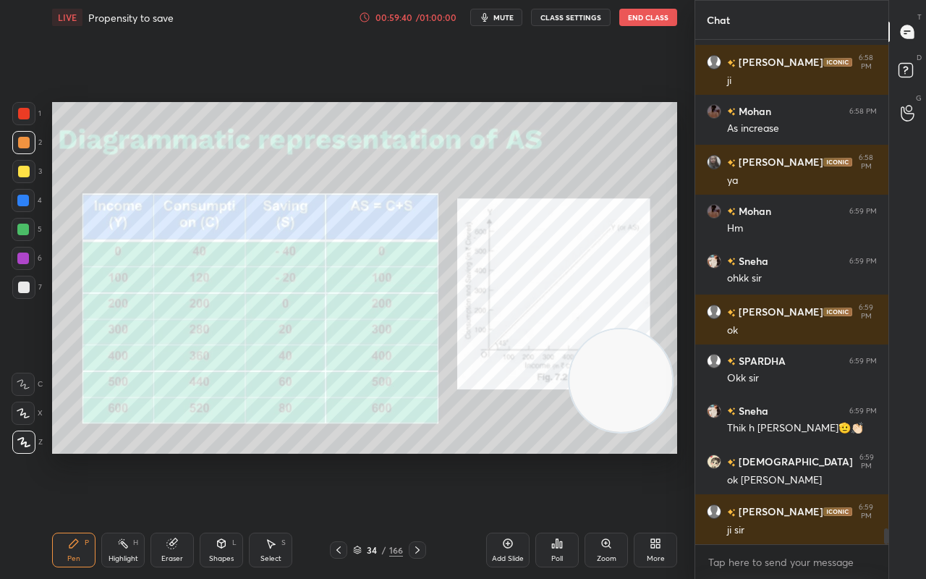
click at [341, 456] on icon at bounding box center [339, 550] width 12 height 12
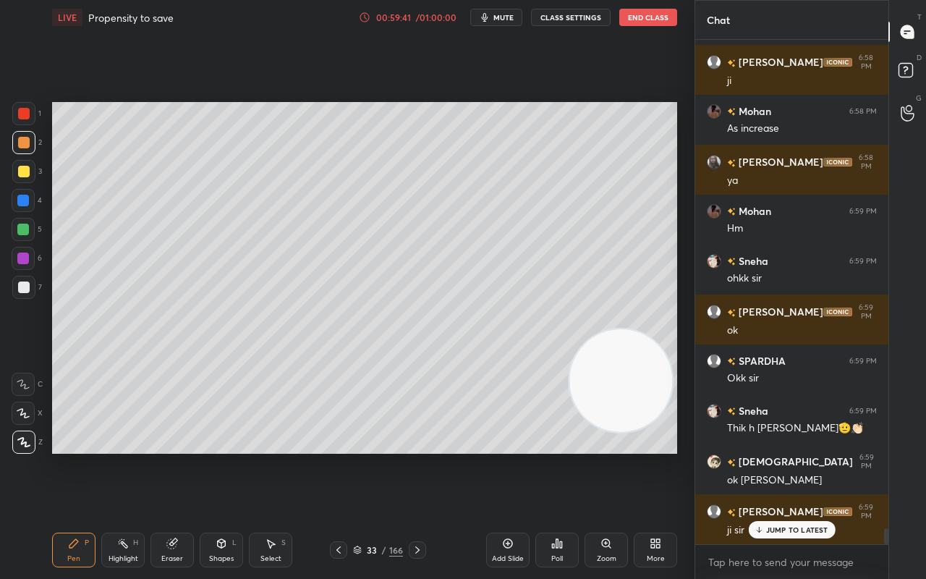
scroll to position [15170, 0]
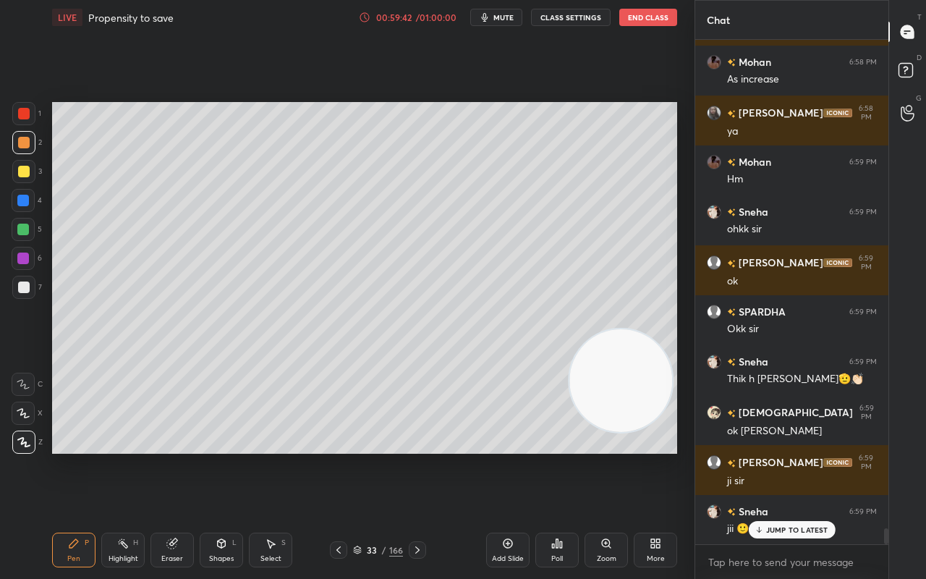
click at [341, 456] on icon at bounding box center [339, 550] width 12 height 12
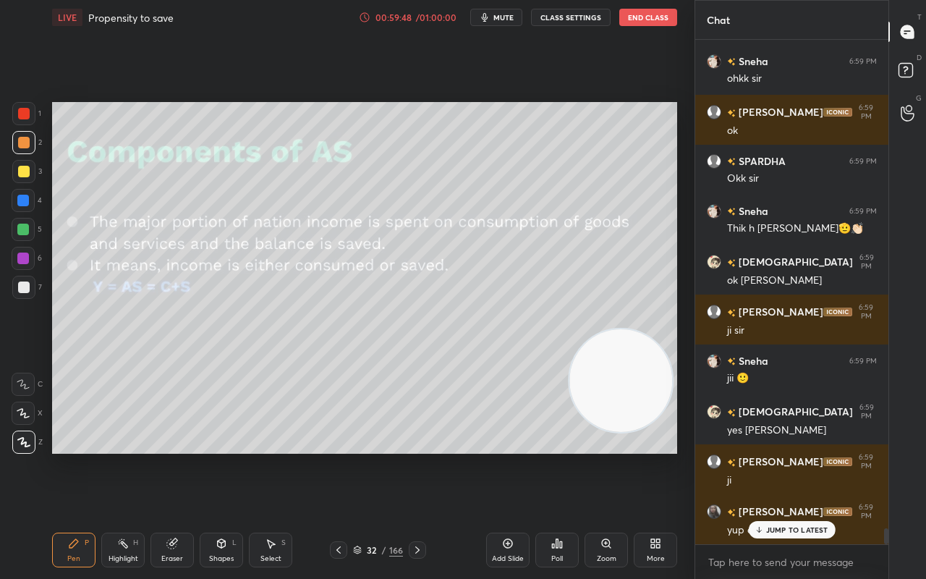
scroll to position [15369, 0]
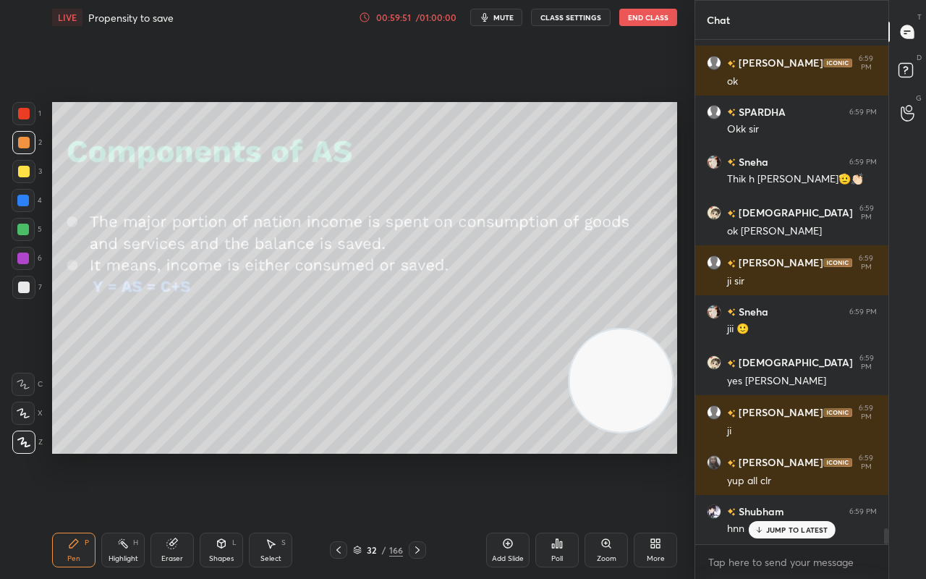
drag, startPoint x: 762, startPoint y: 526, endPoint x: 680, endPoint y: 532, distance: 82.7
click at [761, 456] on icon at bounding box center [758, 529] width 9 height 9
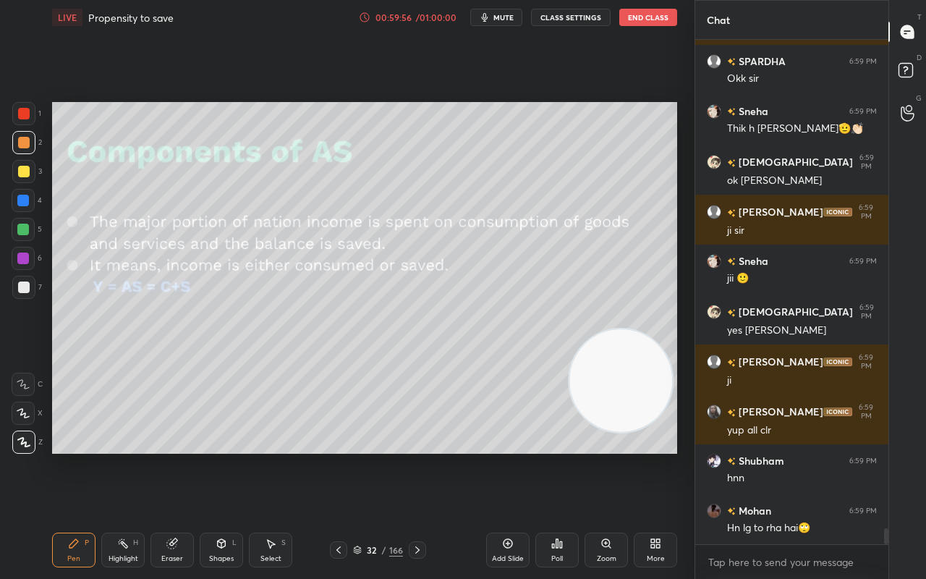
scroll to position [15482, 0]
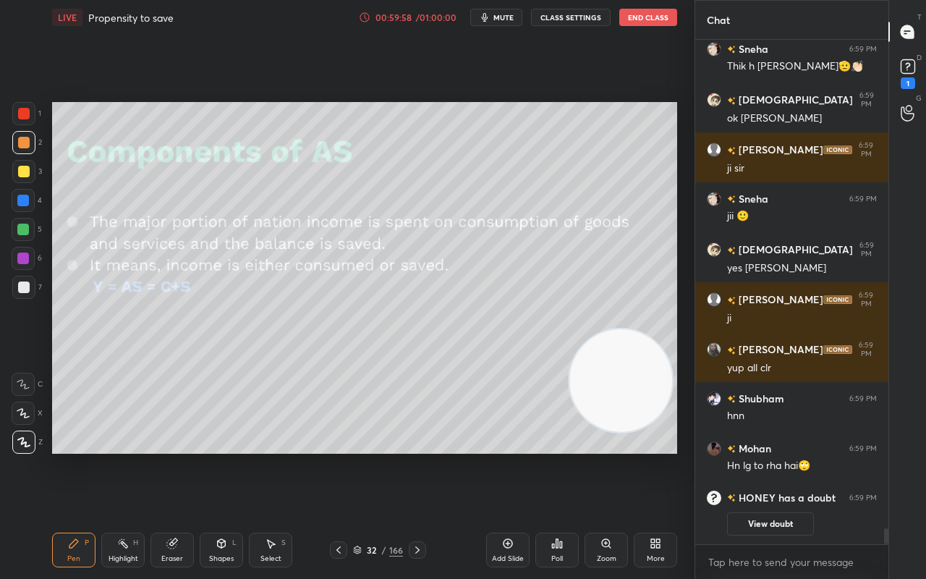
drag, startPoint x: 607, startPoint y: 513, endPoint x: 702, endPoint y: 501, distance: 96.2
click at [632, 456] on div "LIVE Propensity to save 00:59:58 / 01:00:00 mute CLASS SETTINGS End Class Setti…" at bounding box center [364, 289] width 637 height 579
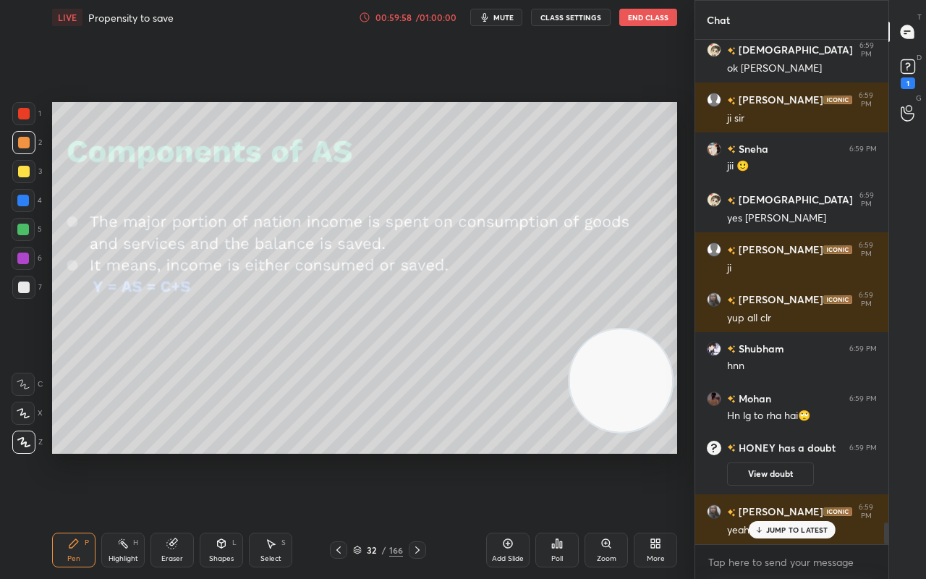
scroll to position [11231, 0]
click at [756, 456] on button "View doubt" at bounding box center [770, 474] width 87 height 23
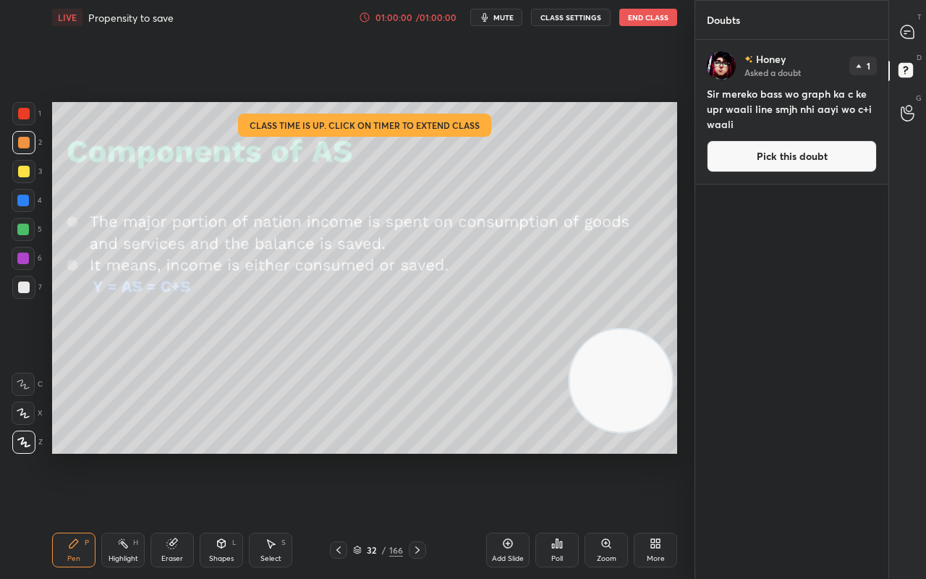
click at [741, 161] on button "Pick this doubt" at bounding box center [792, 156] width 170 height 32
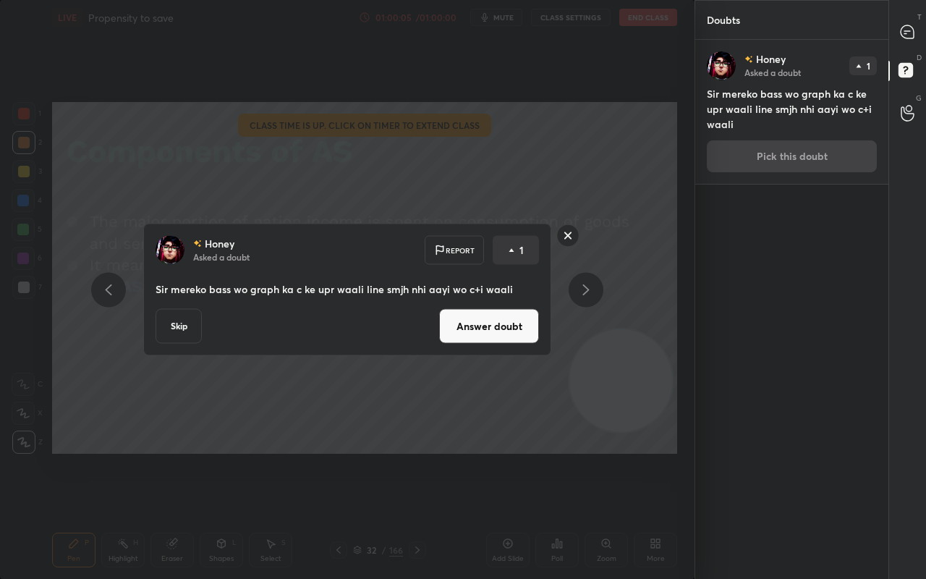
click at [567, 239] on rect at bounding box center [568, 235] width 22 height 22
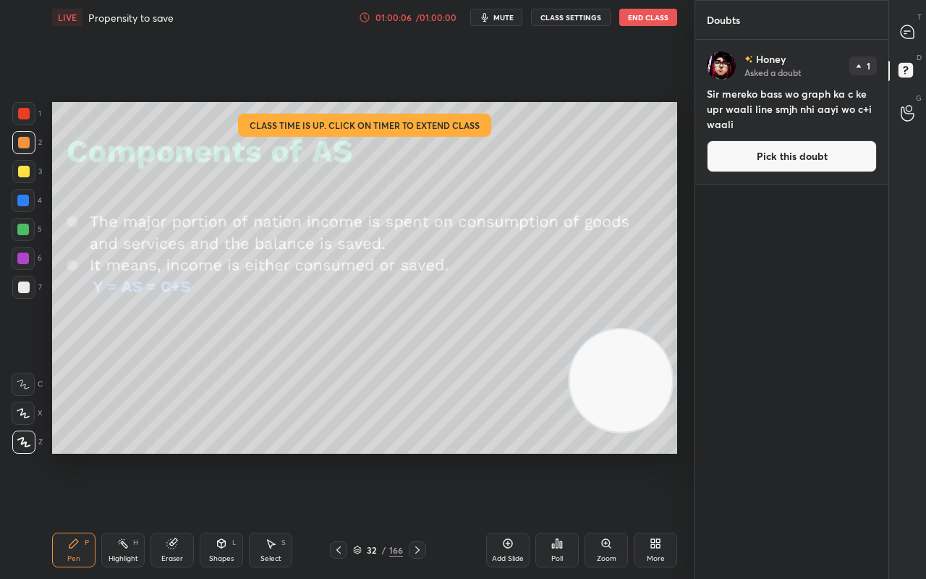
click at [915, 33] on div at bounding box center [907, 32] width 29 height 26
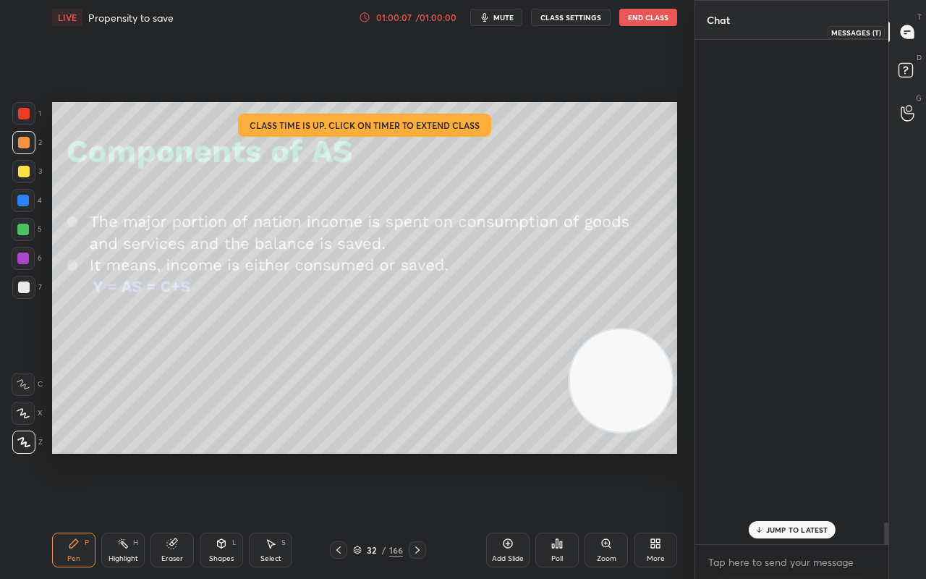
scroll to position [500, 189]
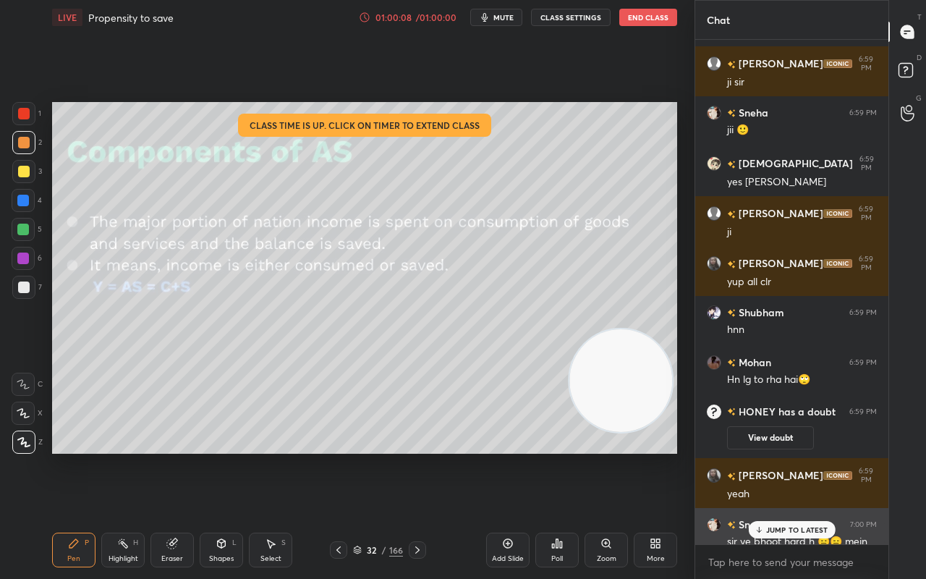
drag, startPoint x: 771, startPoint y: 523, endPoint x: 752, endPoint y: 532, distance: 21.0
click at [773, 456] on div "JUMP TO LATEST" at bounding box center [791, 529] width 87 height 17
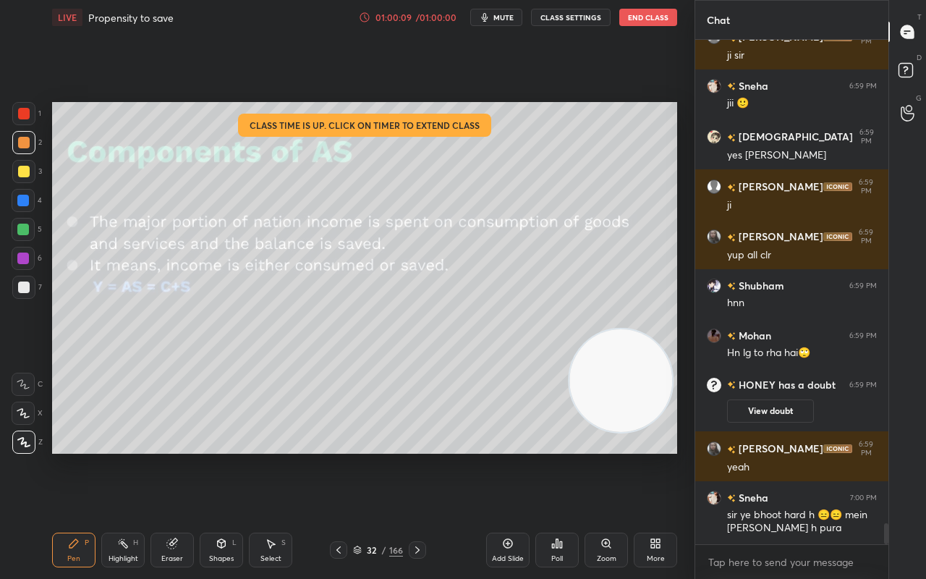
click at [503, 456] on div "Add Slide" at bounding box center [508, 558] width 32 height 7
click at [211, 456] on div "Shapes L" at bounding box center [221, 549] width 43 height 35
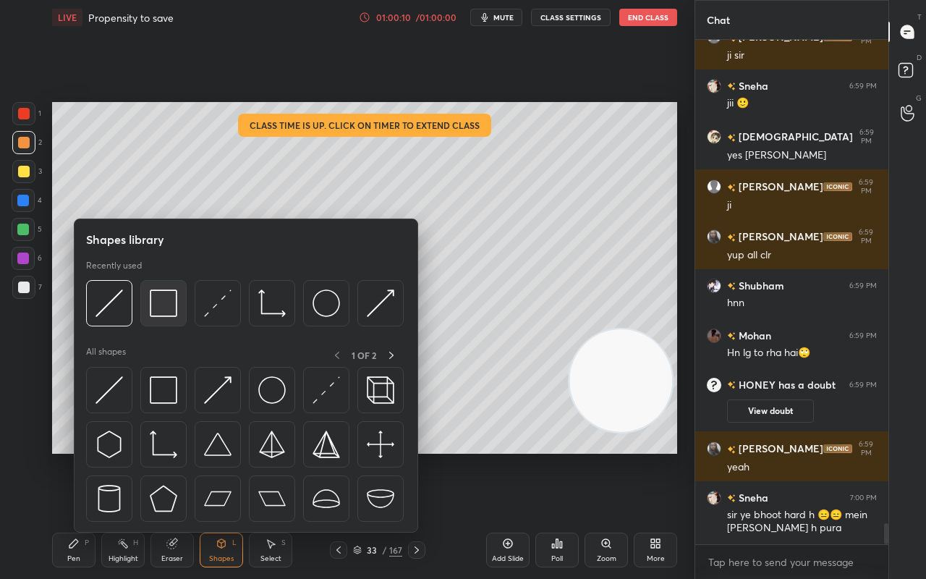
click at [152, 305] on img at bounding box center [163, 302] width 27 height 27
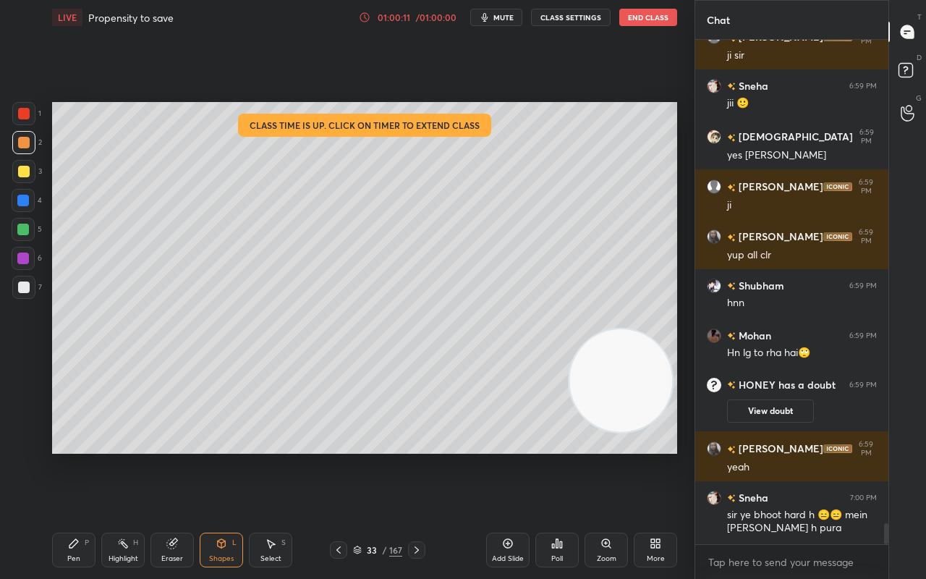
scroll to position [11792, 0]
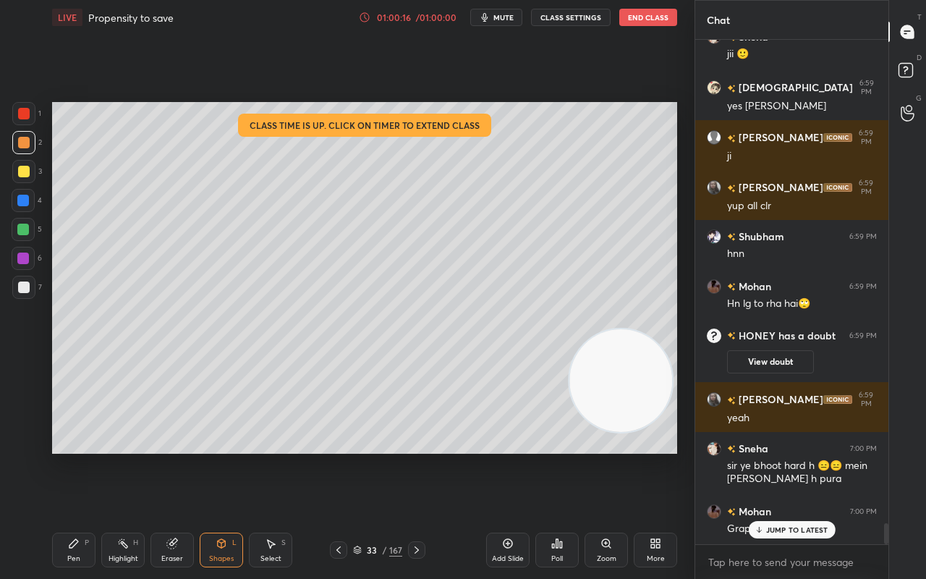
click at [67, 456] on div "Pen P" at bounding box center [73, 549] width 43 height 35
click at [228, 456] on div "Shapes L" at bounding box center [221, 549] width 43 height 35
click at [15, 285] on div at bounding box center [23, 287] width 23 height 23
click at [224, 456] on div "Shapes L" at bounding box center [221, 549] width 43 height 35
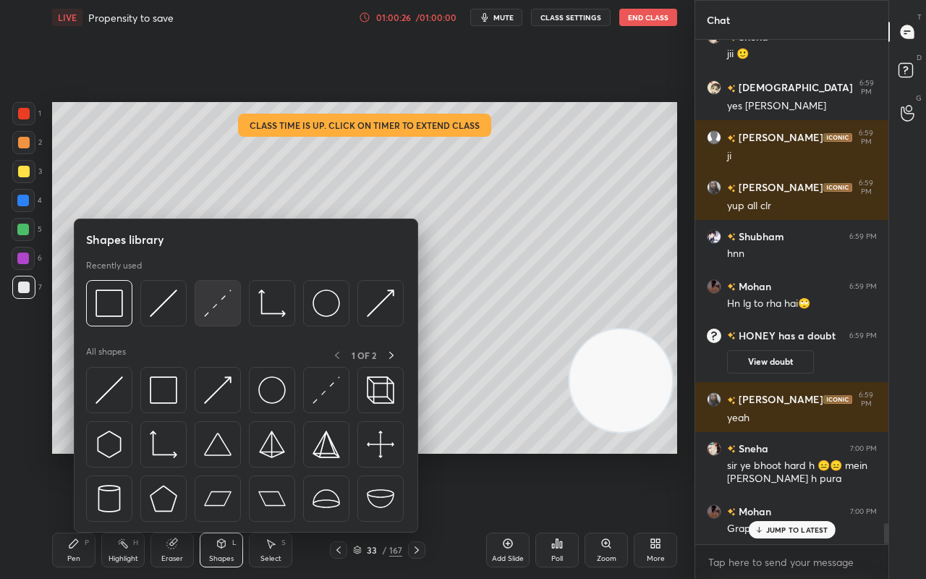
click at [215, 306] on img at bounding box center [217, 302] width 27 height 27
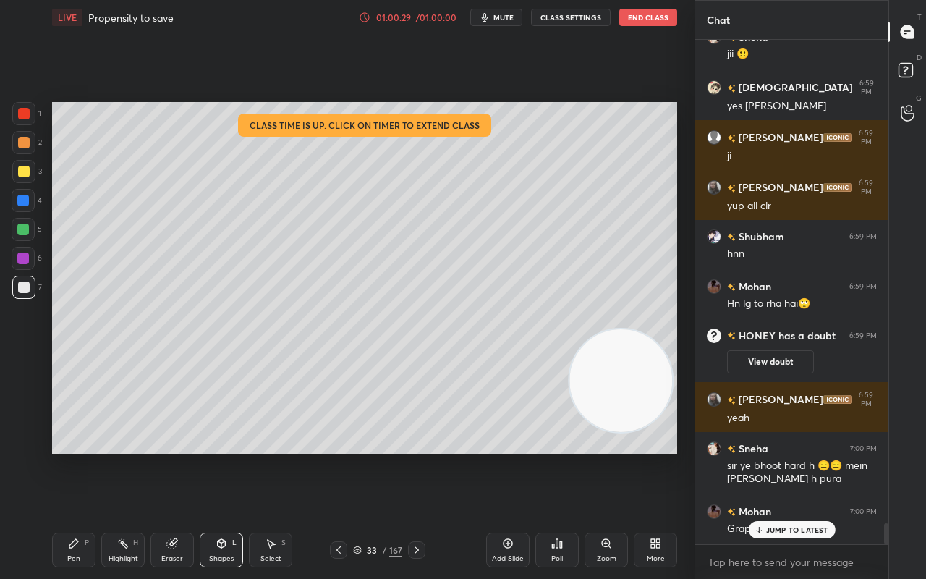
click at [66, 456] on div "Pen P" at bounding box center [73, 549] width 43 height 35
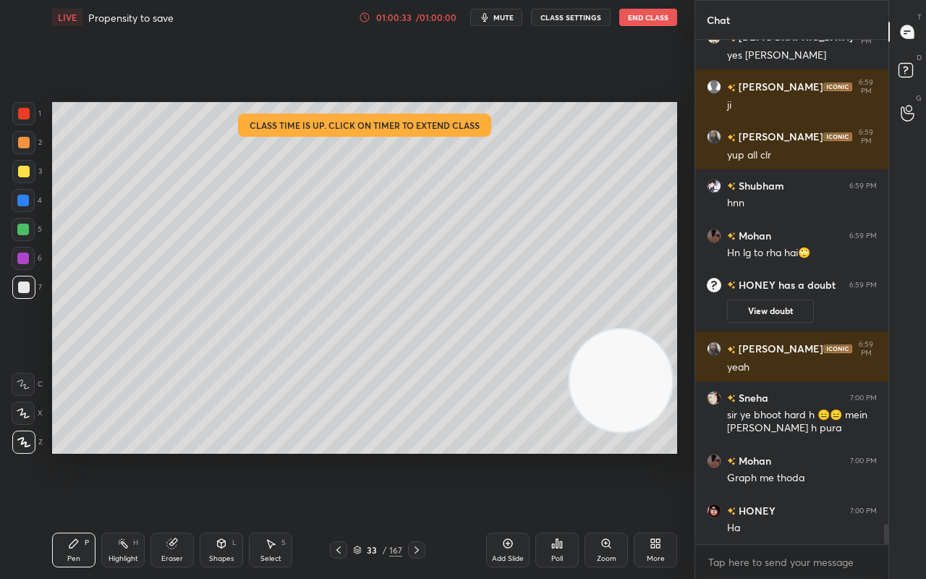
click at [27, 162] on div at bounding box center [23, 171] width 23 height 23
click at [231, 456] on div "Shapes" at bounding box center [221, 558] width 25 height 7
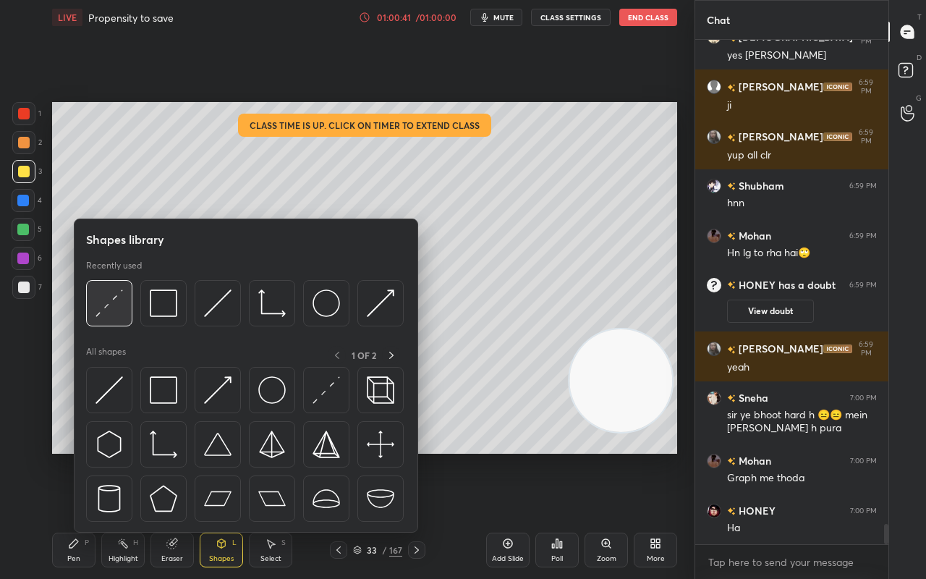
click at [120, 309] on img at bounding box center [108, 302] width 27 height 27
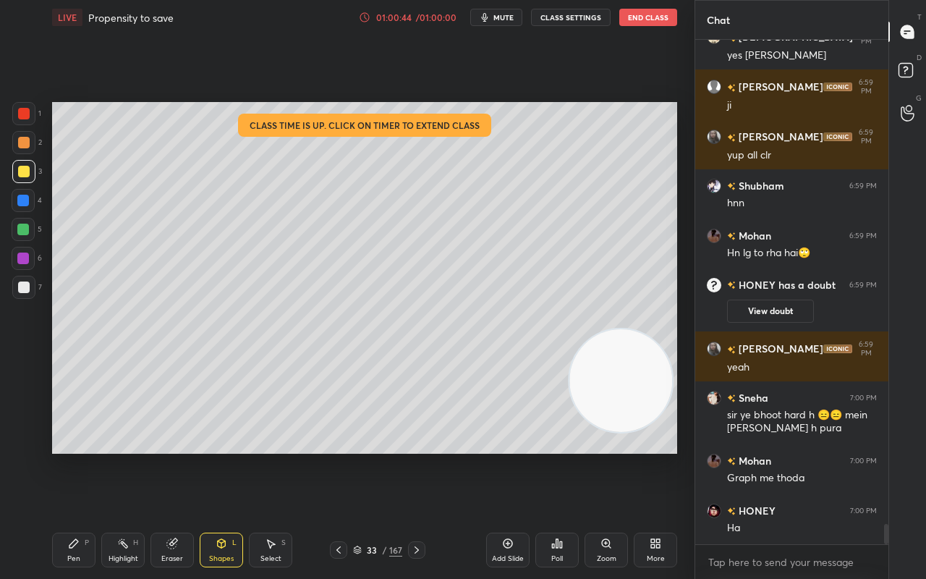
click at [74, 456] on icon at bounding box center [74, 543] width 12 height 12
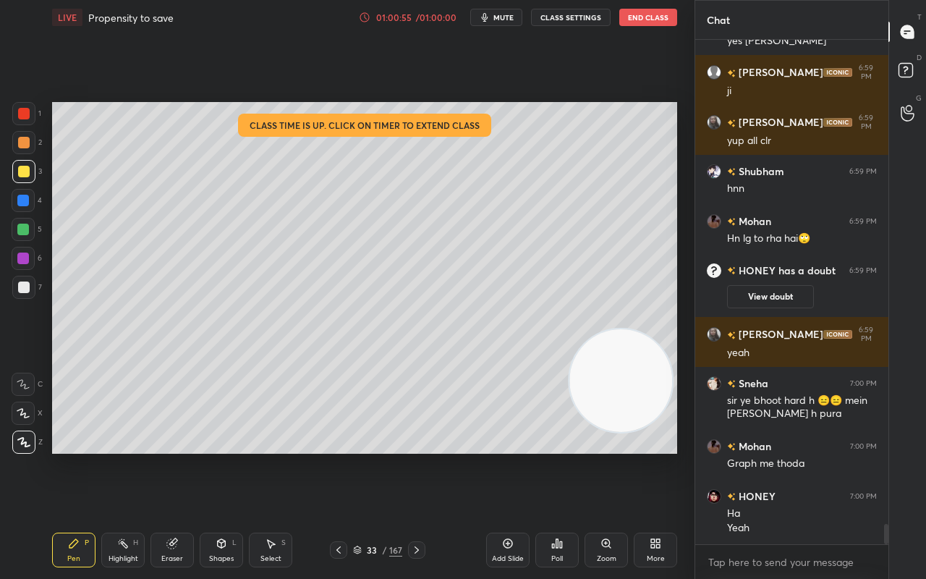
click at [222, 456] on icon at bounding box center [222, 543] width 12 height 12
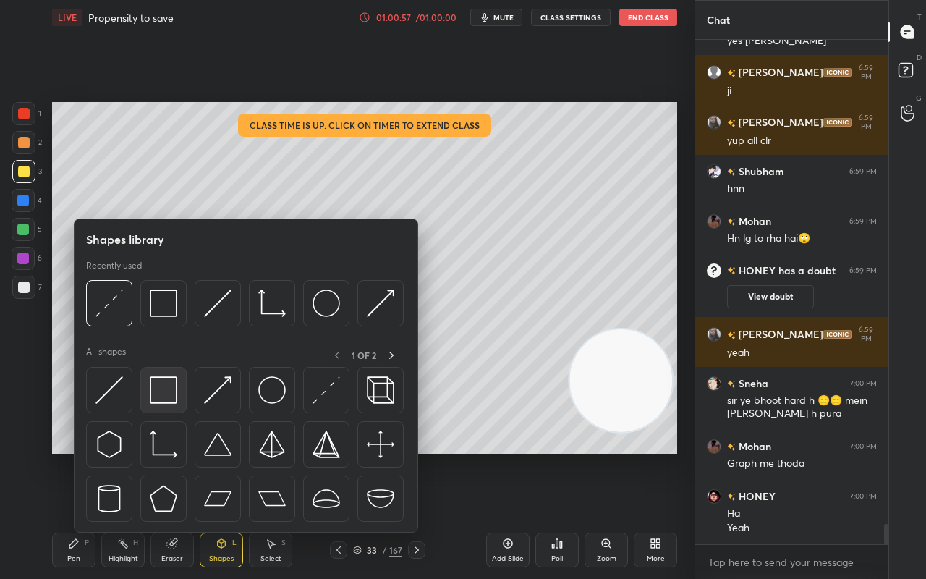
click at [171, 393] on img at bounding box center [163, 389] width 27 height 27
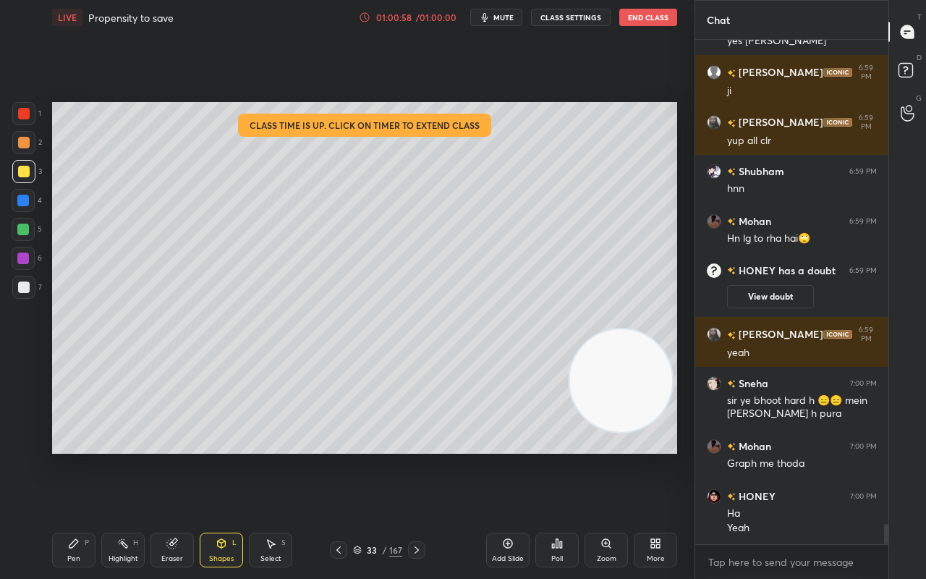
click at [231, 456] on div "Shapes L" at bounding box center [221, 549] width 43 height 35
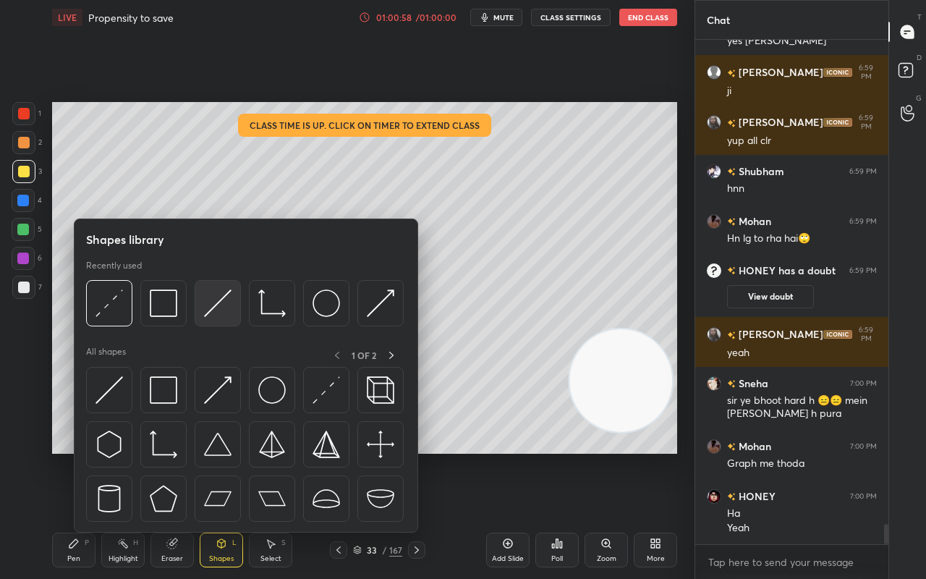
click at [229, 301] on img at bounding box center [217, 302] width 27 height 27
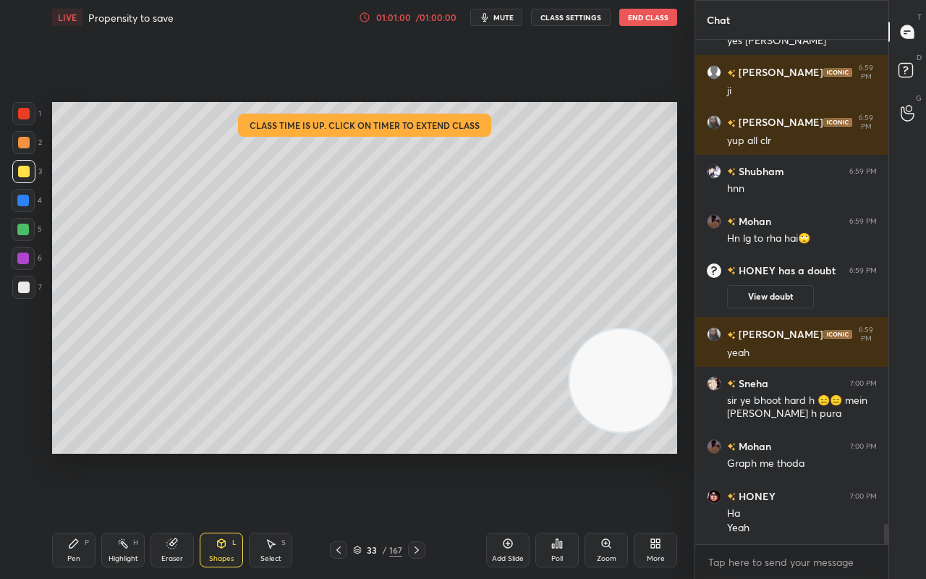
click at [23, 201] on div at bounding box center [23, 201] width 12 height 12
click at [72, 456] on icon at bounding box center [73, 543] width 9 height 9
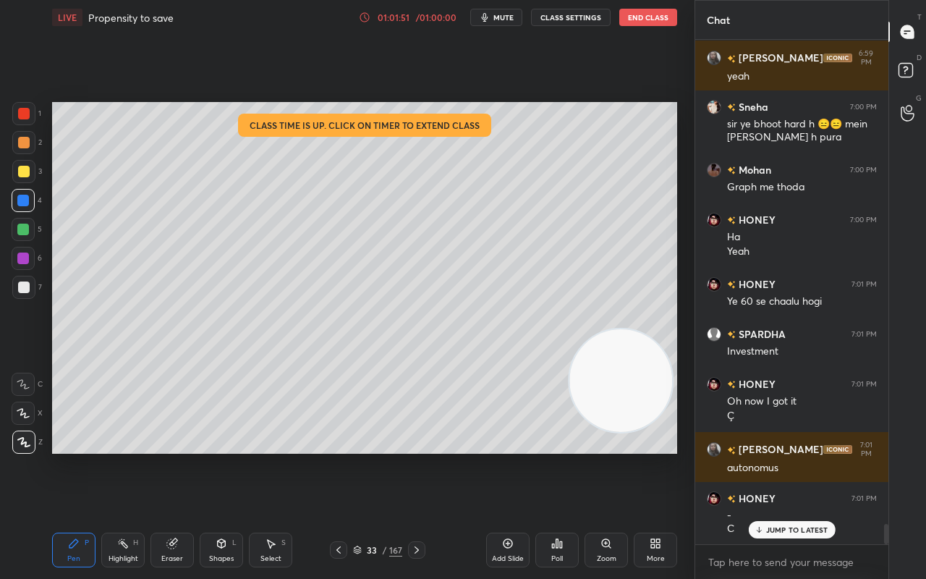
scroll to position [12148, 0]
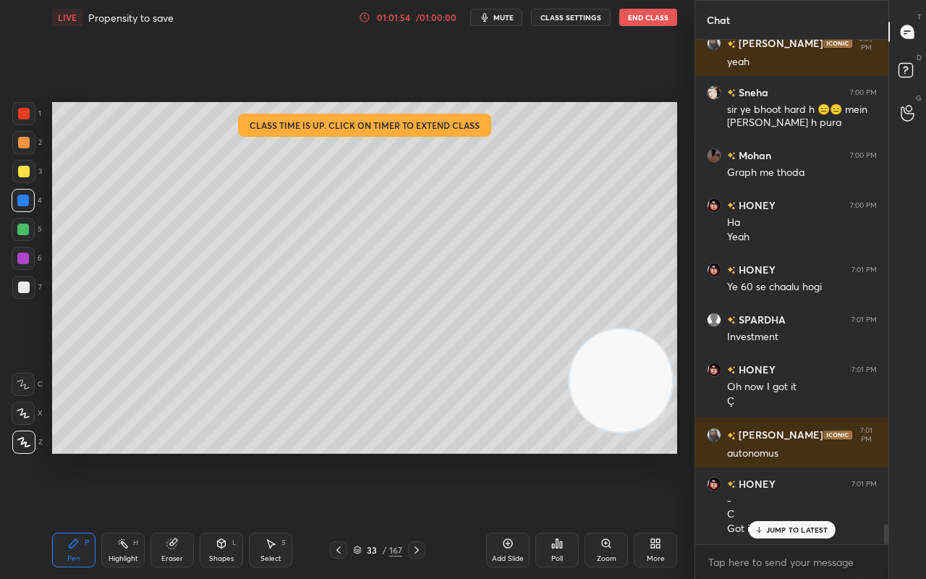
click at [829, 456] on div "HONEY 7:01 PM - C Got it" at bounding box center [791, 505] width 193 height 77
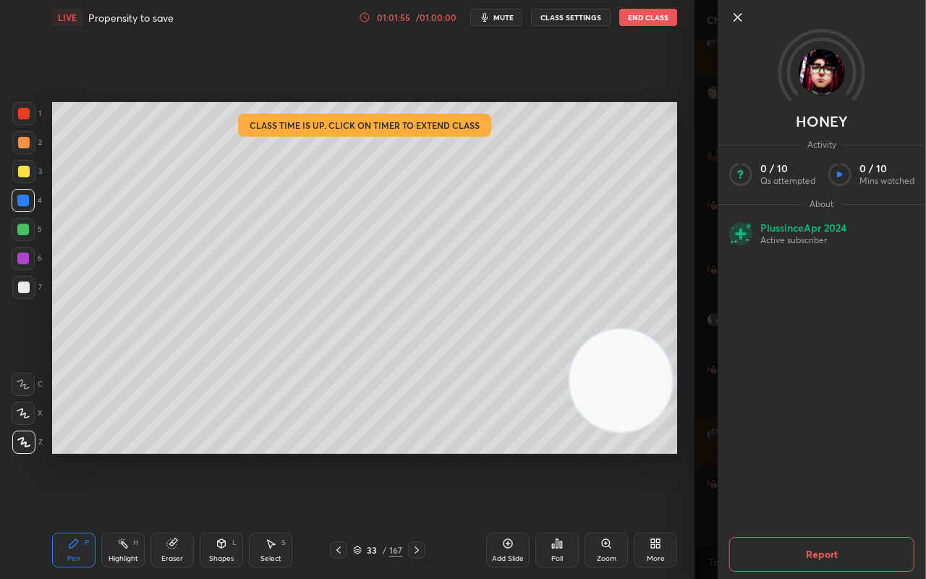
click at [736, 16] on icon at bounding box center [737, 17] width 17 height 17
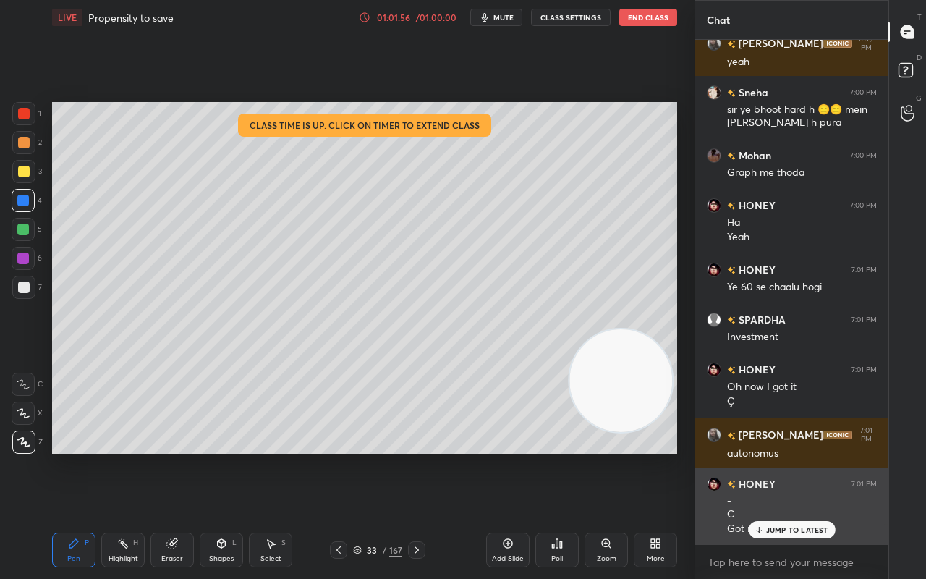
click at [780, 456] on p "JUMP TO LATEST" at bounding box center [797, 529] width 62 height 9
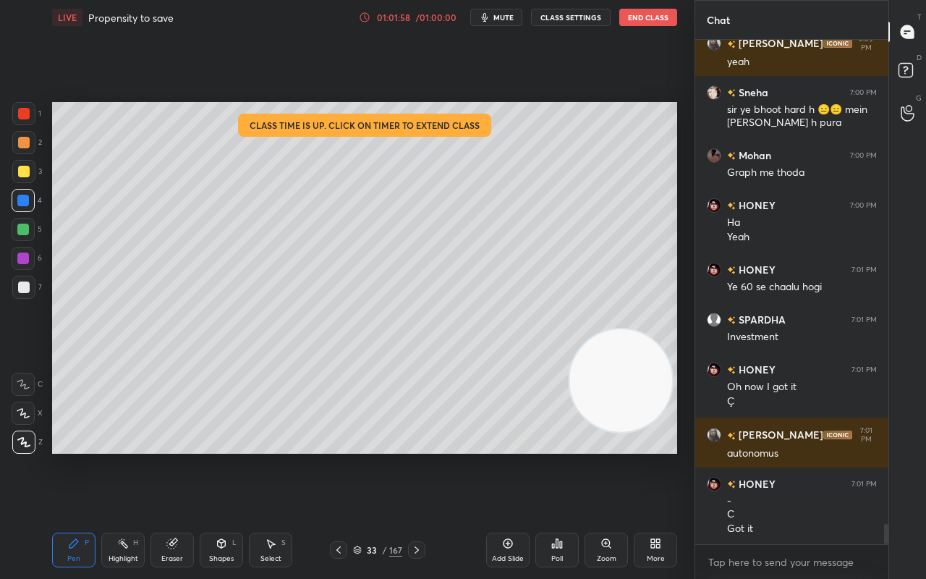
click at [346, 456] on div at bounding box center [338, 549] width 17 height 17
click at [501, 456] on div "Add Slide" at bounding box center [507, 549] width 43 height 35
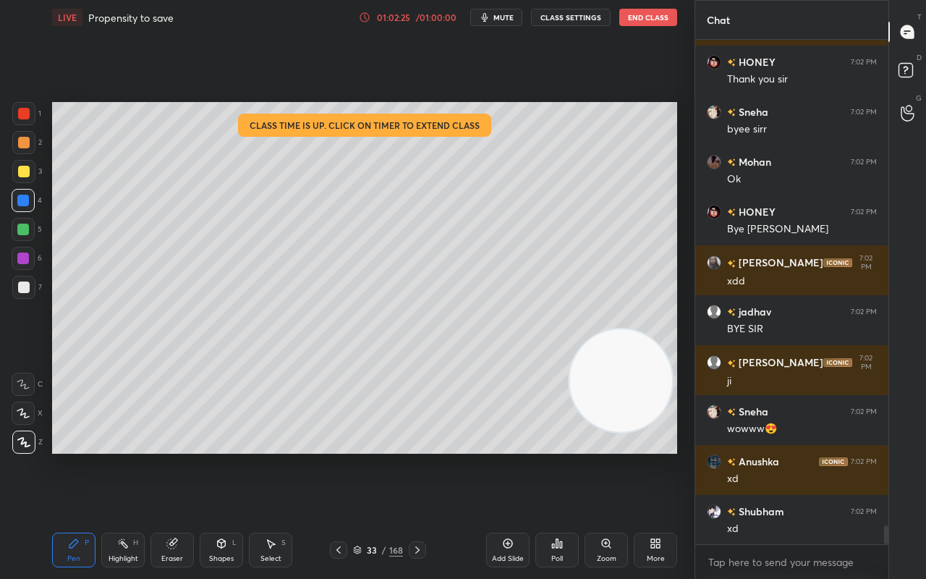
scroll to position [12981, 0]
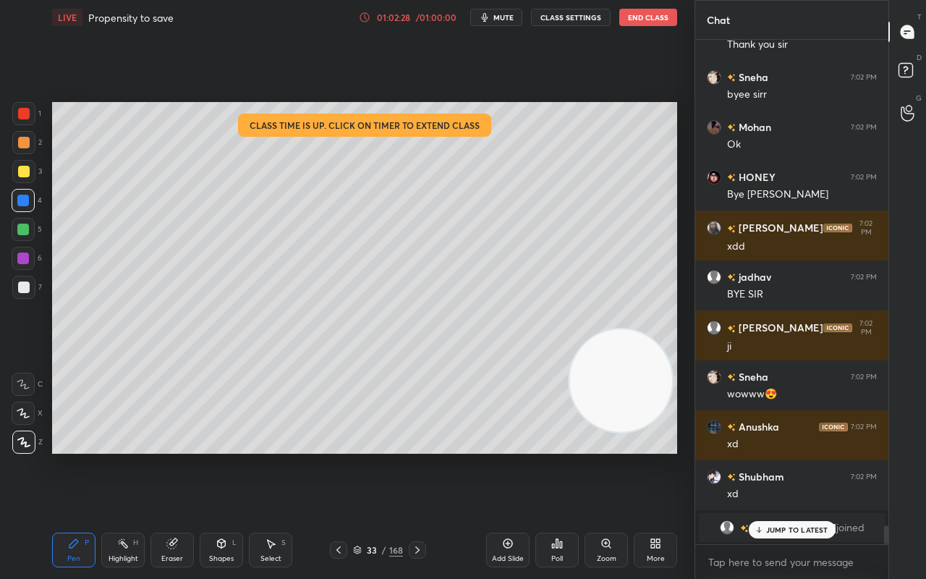
click at [813, 456] on p "JUMP TO LATEST" at bounding box center [797, 529] width 62 height 9
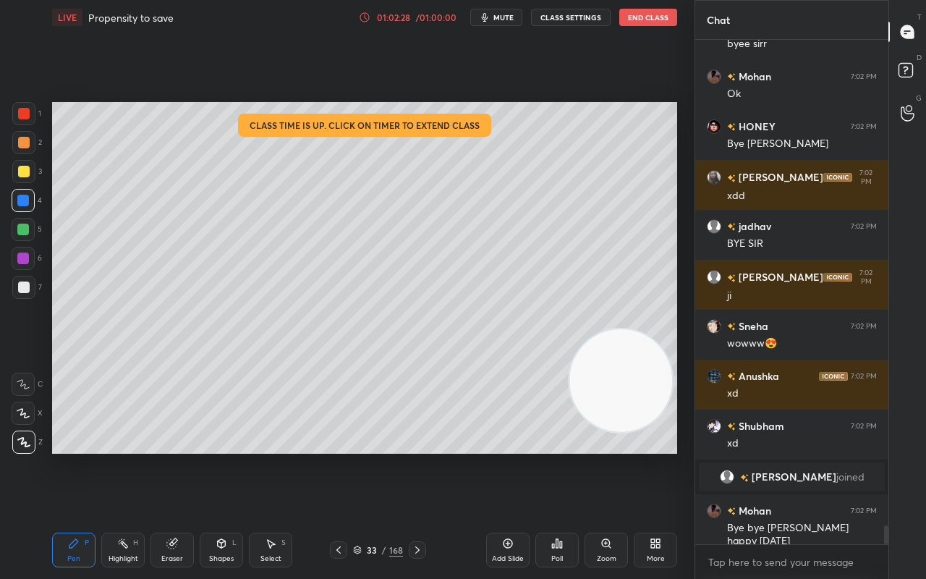
click at [599, 405] on video at bounding box center [620, 380] width 103 height 103
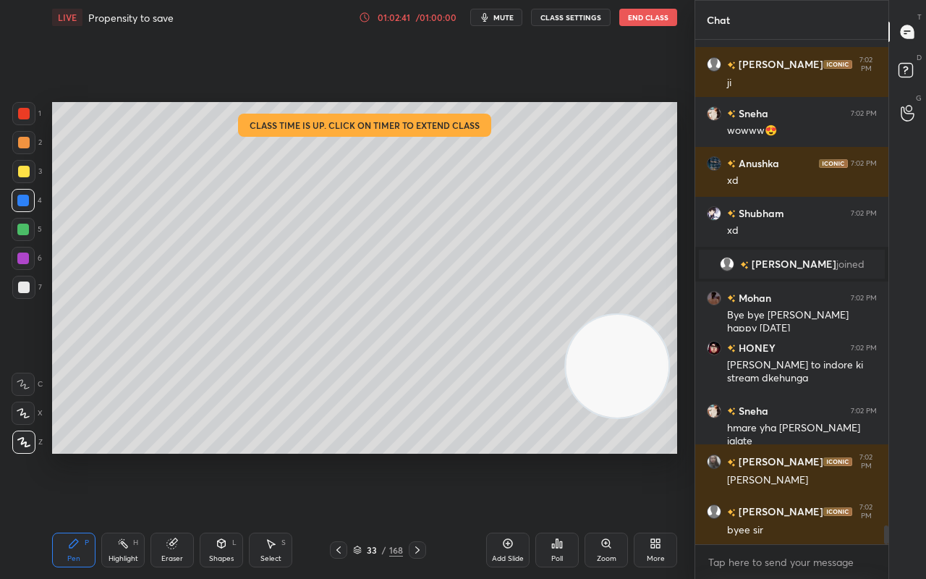
scroll to position [13294, 0]
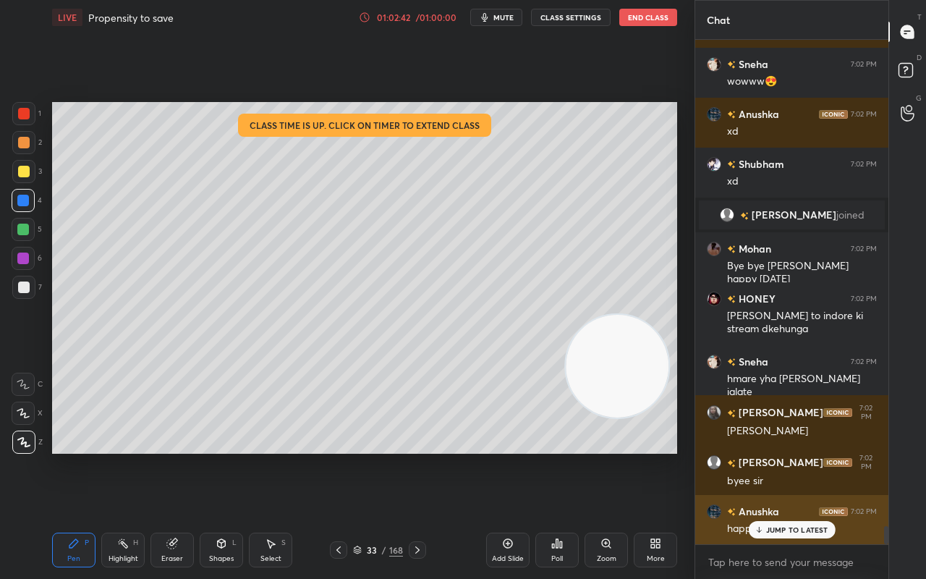
drag, startPoint x: 791, startPoint y: 525, endPoint x: 779, endPoint y: 532, distance: 14.3
click at [791, 456] on p "JUMP TO LATEST" at bounding box center [797, 529] width 62 height 9
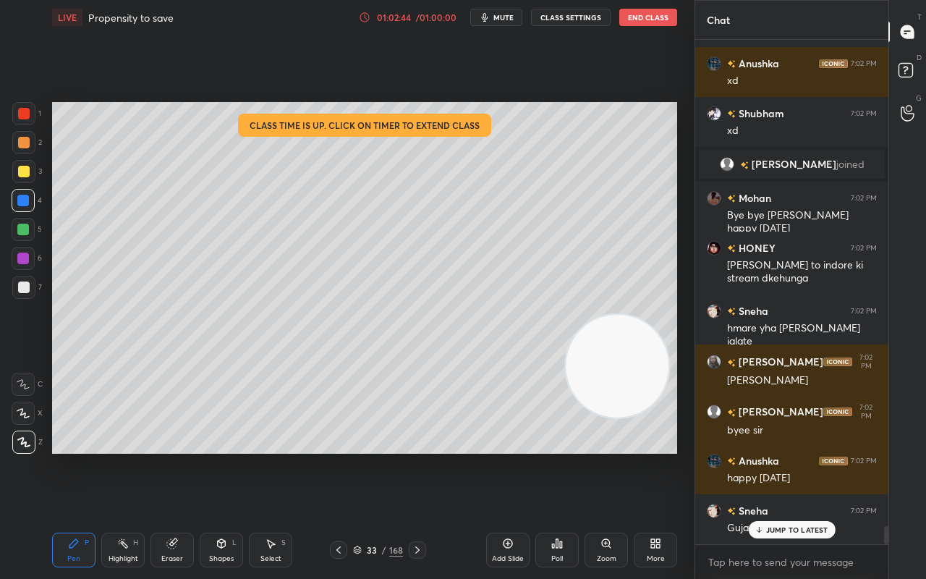
scroll to position [13393, 0]
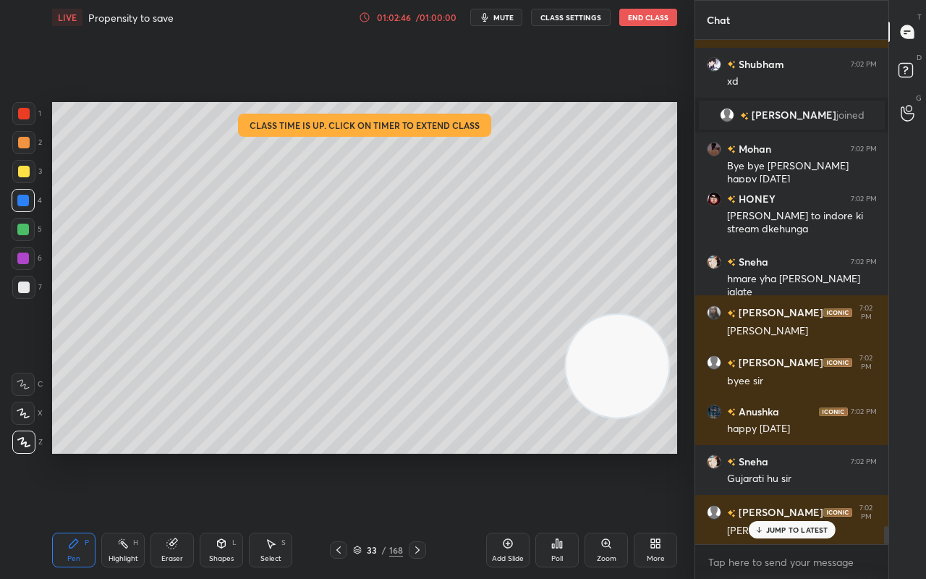
click at [775, 456] on p "JUMP TO LATEST" at bounding box center [797, 529] width 62 height 9
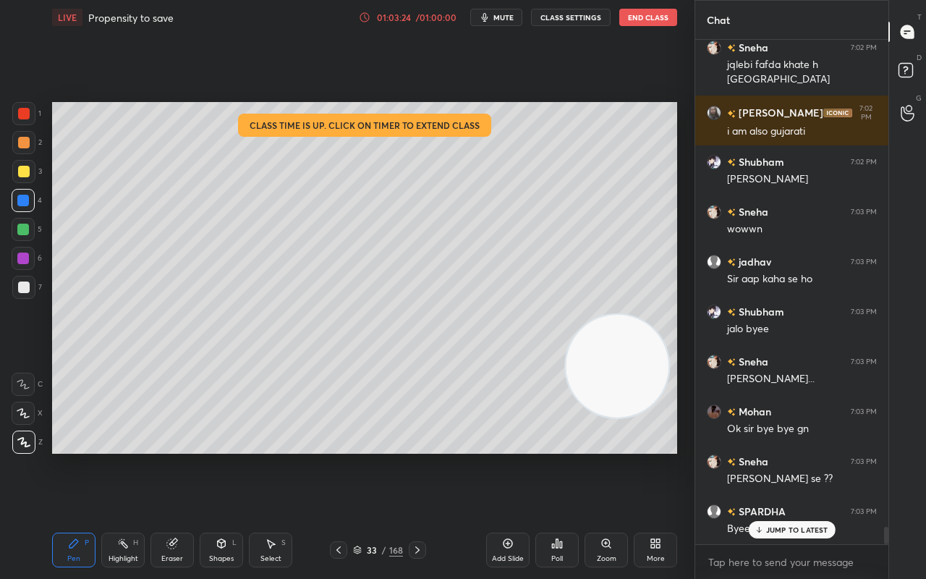
scroll to position [14120, 0]
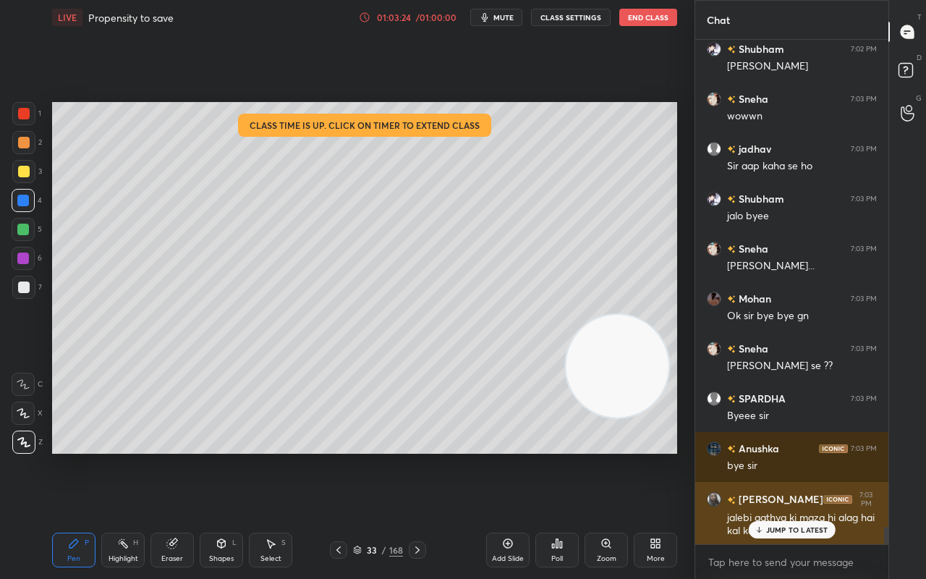
click at [760, 456] on icon at bounding box center [758, 529] width 9 height 9
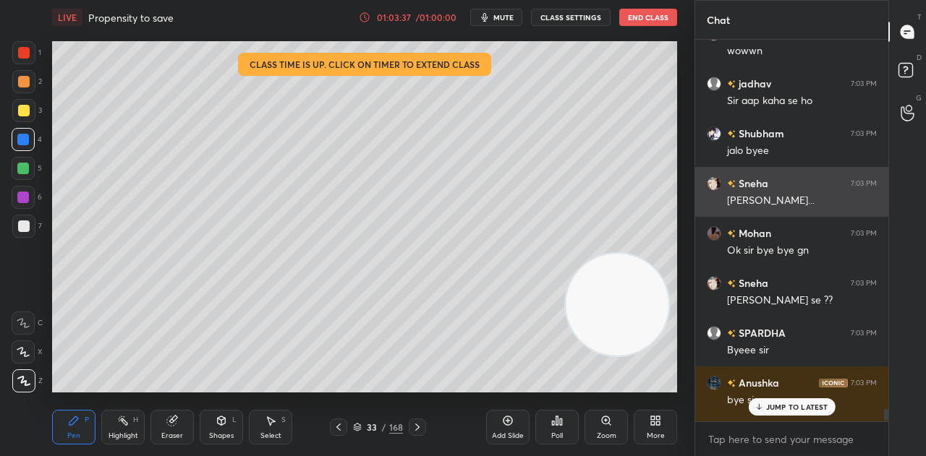
scroll to position [14306, 0]
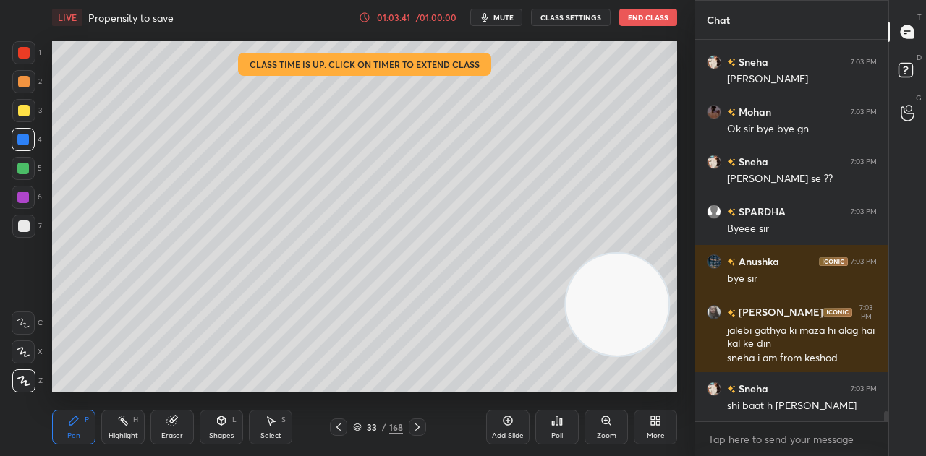
click at [665, 19] on button "End Class" at bounding box center [648, 17] width 58 height 17
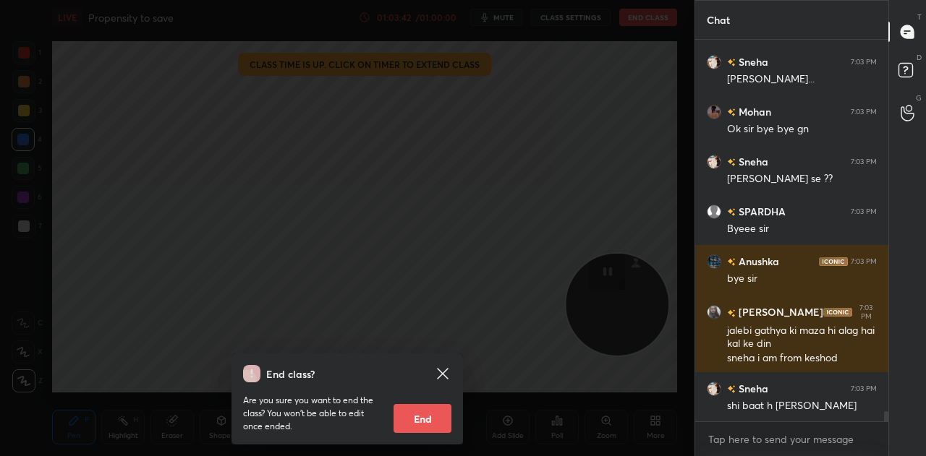
click at [425, 419] on button "End" at bounding box center [422, 418] width 58 height 29
type textarea "x"
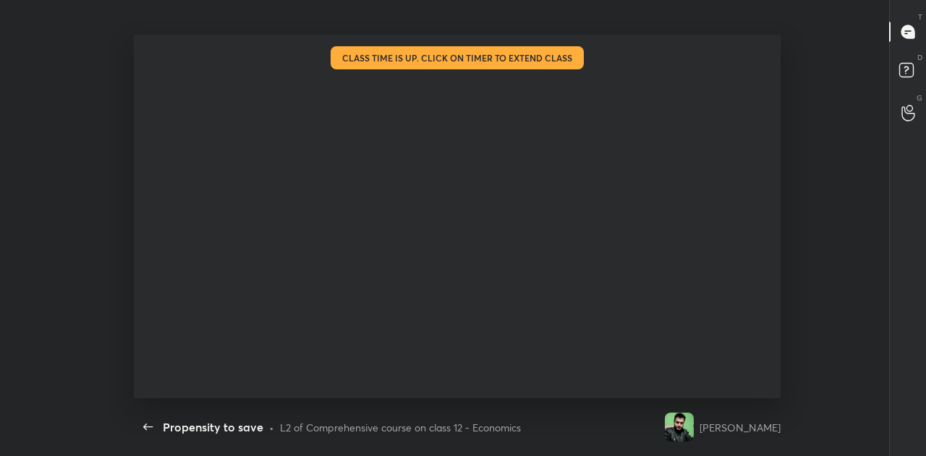
scroll to position [14268, 0]
